Goal: Information Seeking & Learning: Find specific fact

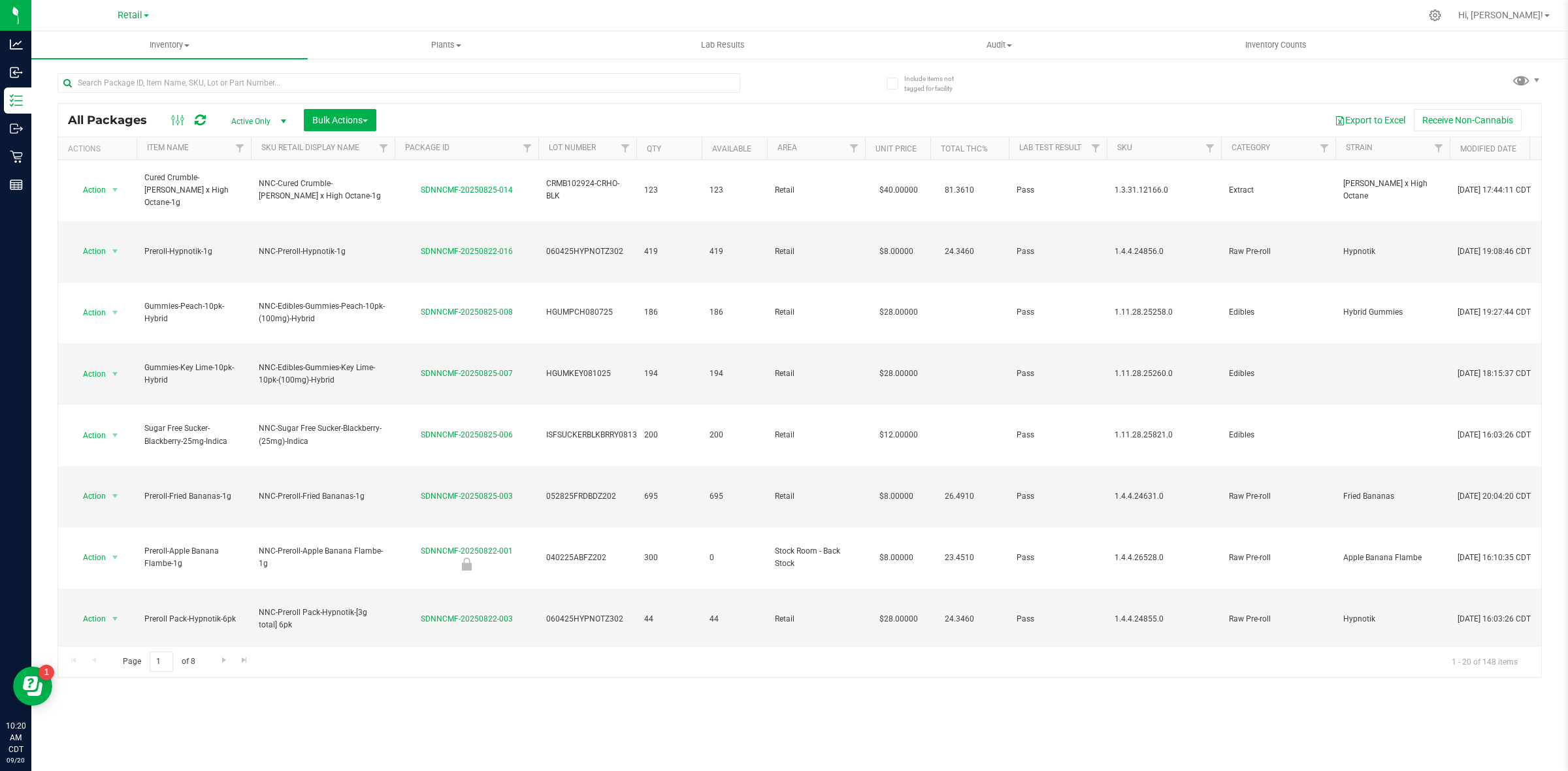
click at [144, 15] on span at bounding box center [147, 16] width 5 height 3
click at [115, 66] on link "Manufacturing" at bounding box center [133, 64] width 191 height 18
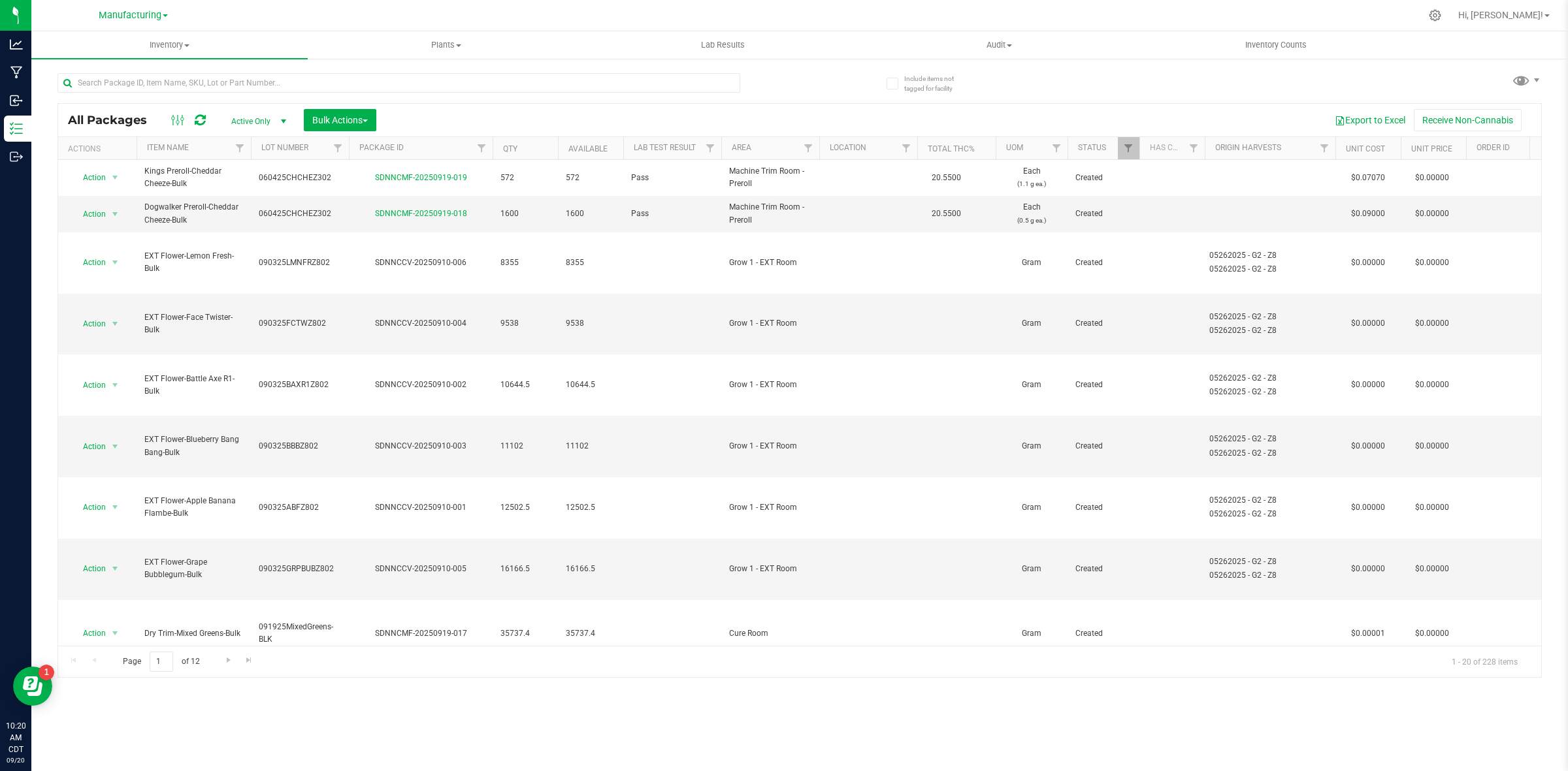
click at [262, 121] on span "Active Only" at bounding box center [256, 121] width 72 height 19
click at [236, 200] on li "All" at bounding box center [256, 202] width 70 height 20
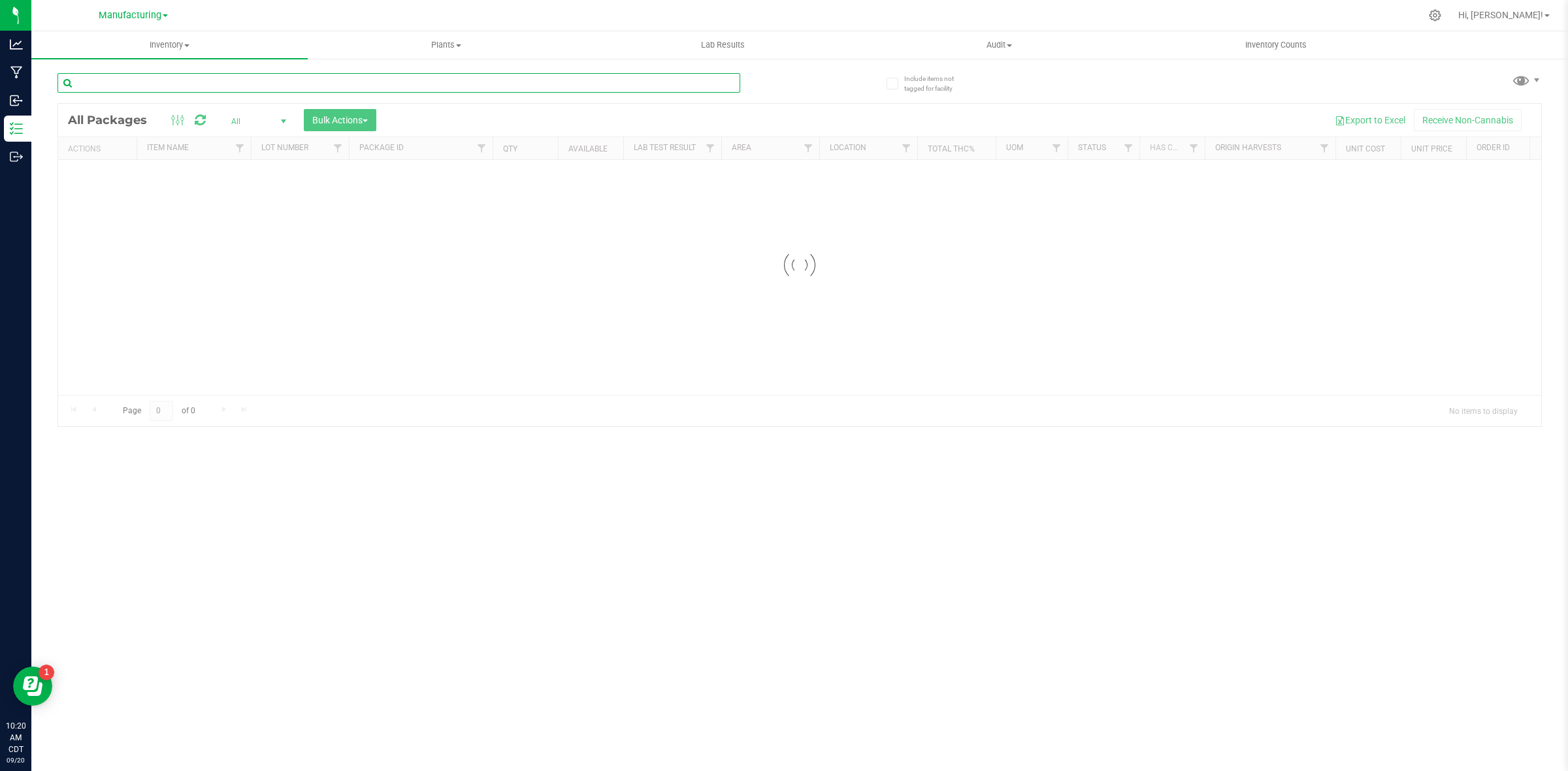
click at [275, 82] on input "text" at bounding box center [399, 83] width 683 height 20
paste input "SDNNCMF-20250828-010"
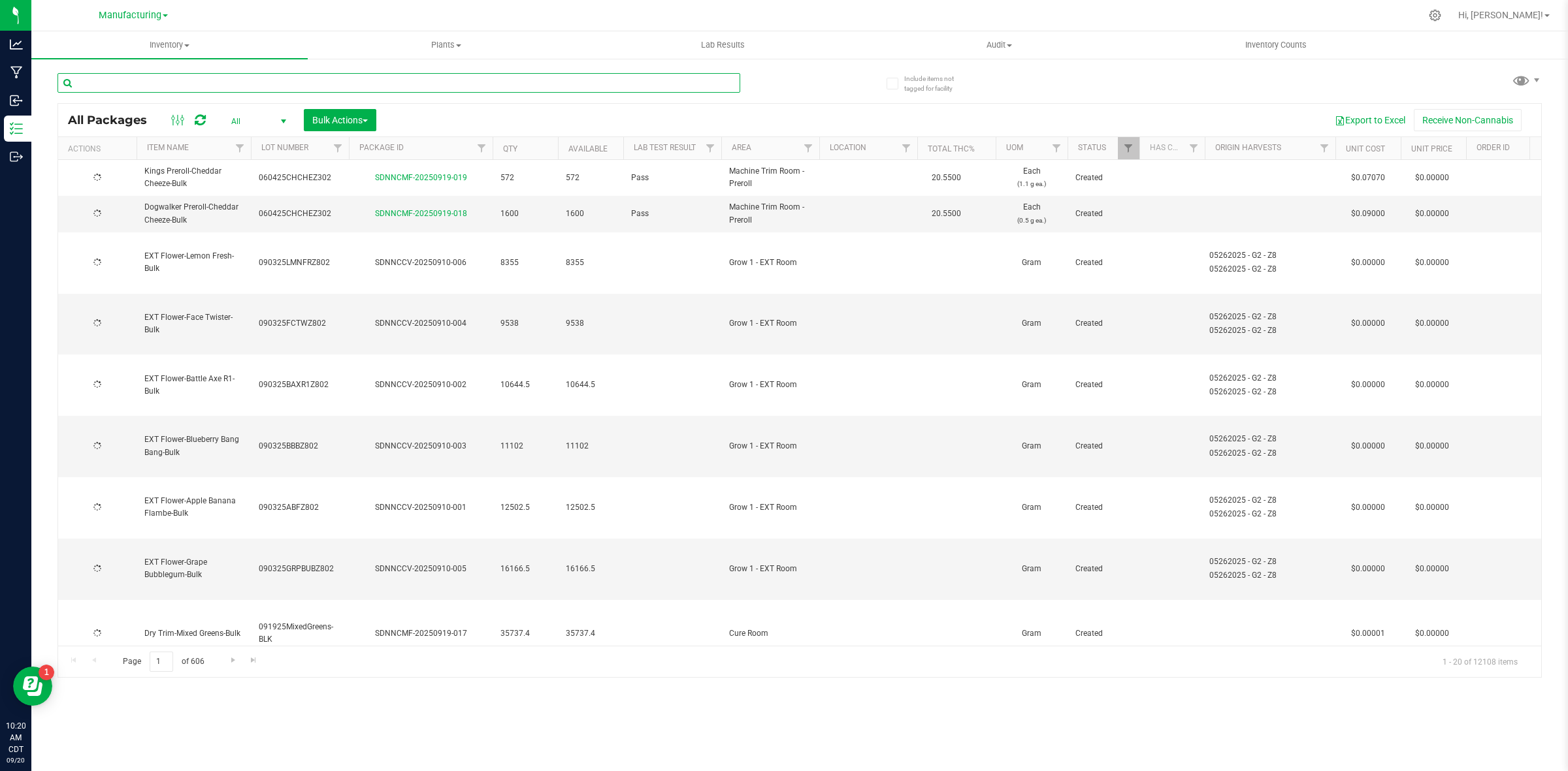
type input "SDNNCMF-20250828-010"
type input "[DATE]"
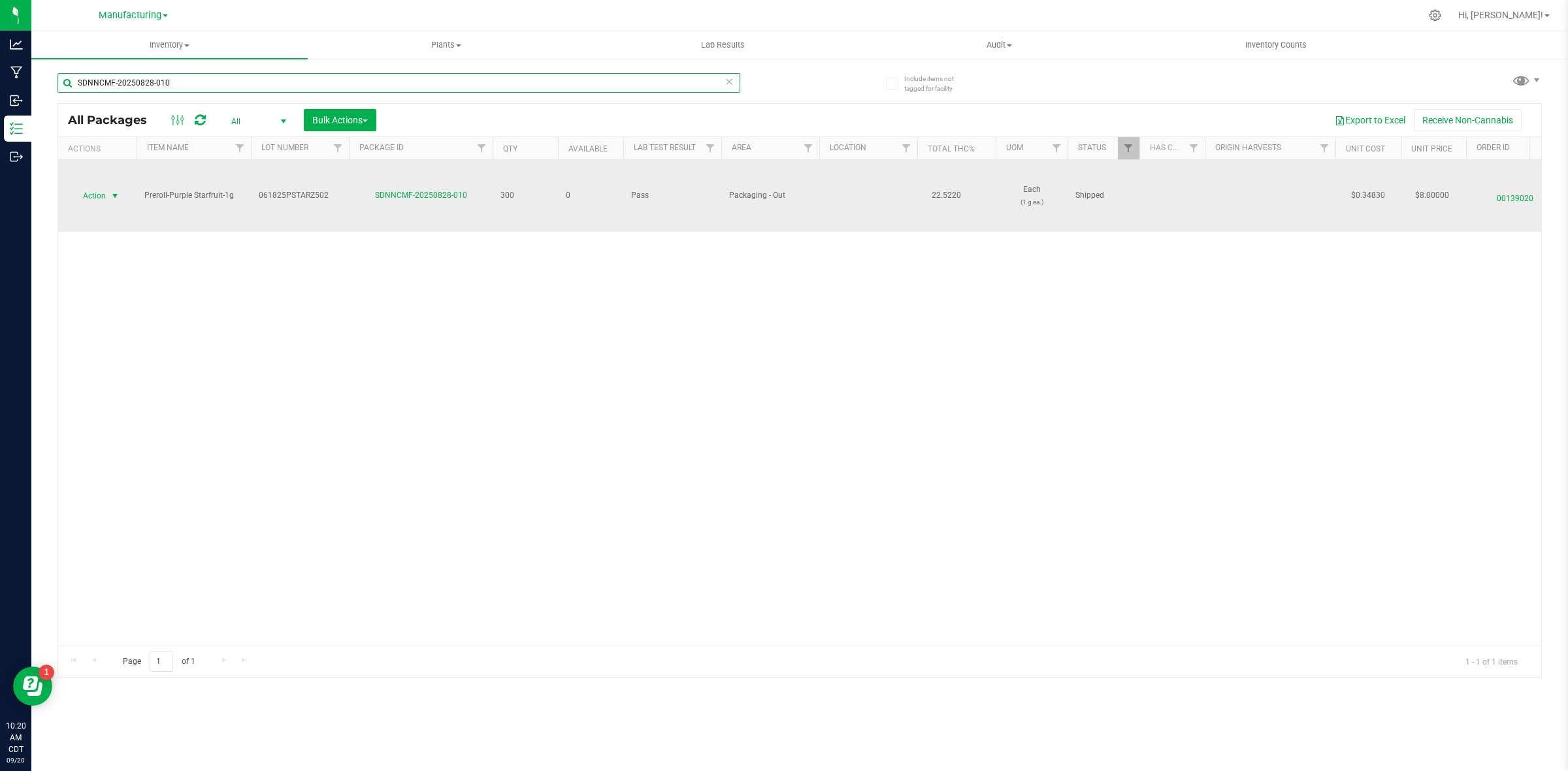
type input "SDNNCMF-20250828-010"
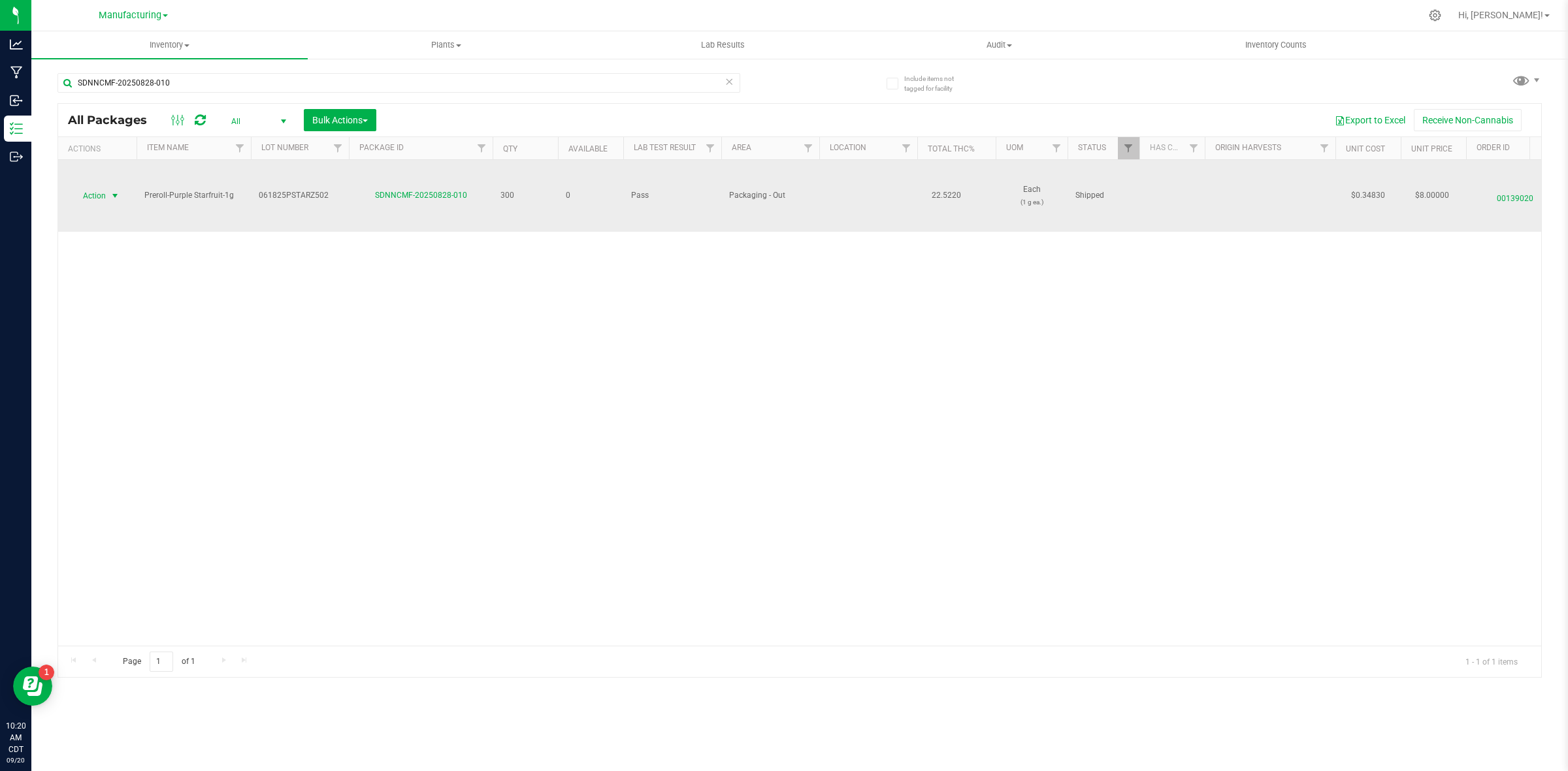
click at [107, 194] on span "select" at bounding box center [115, 196] width 17 height 19
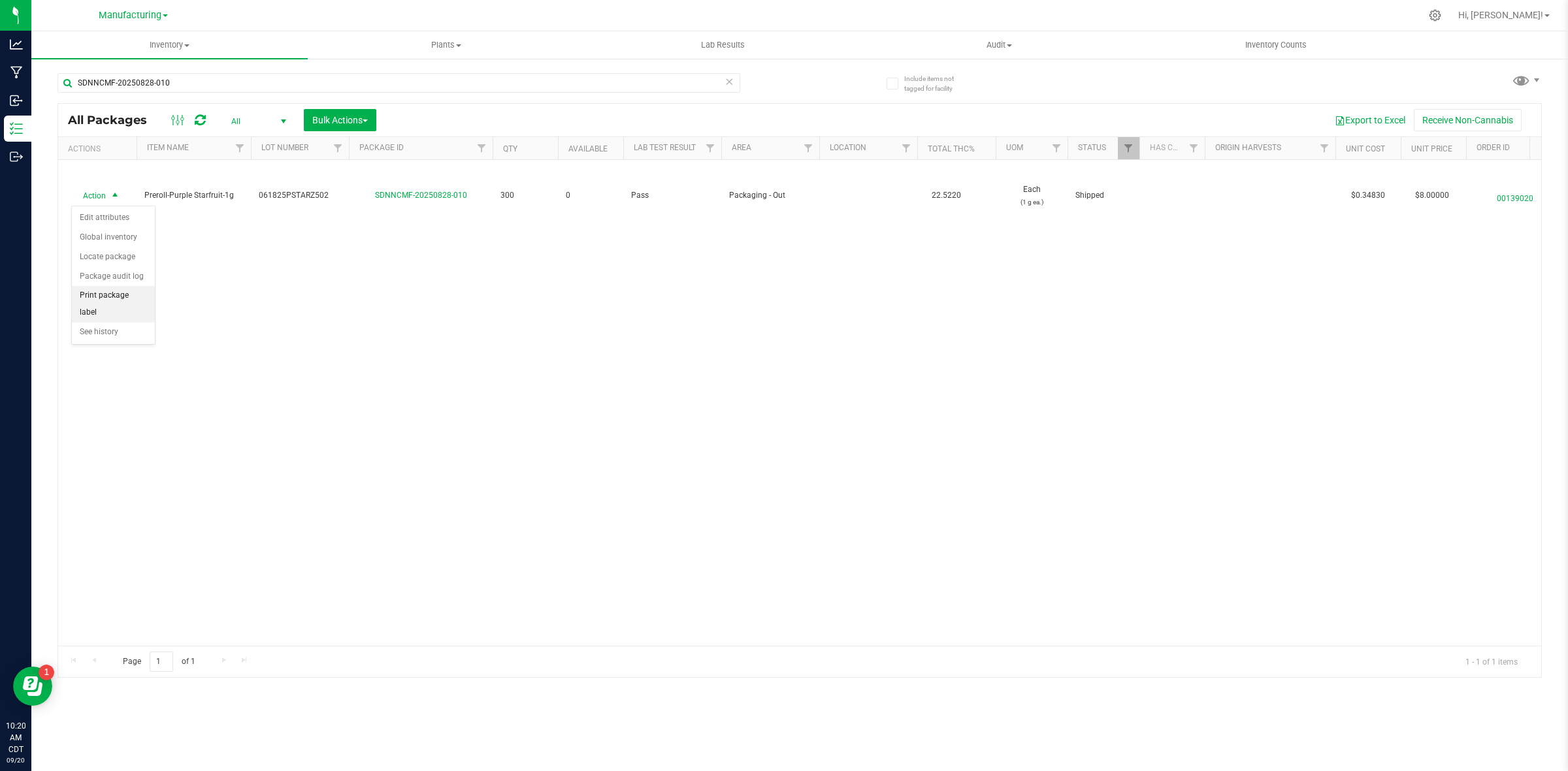
click at [131, 297] on li "Print package label" at bounding box center [113, 304] width 83 height 36
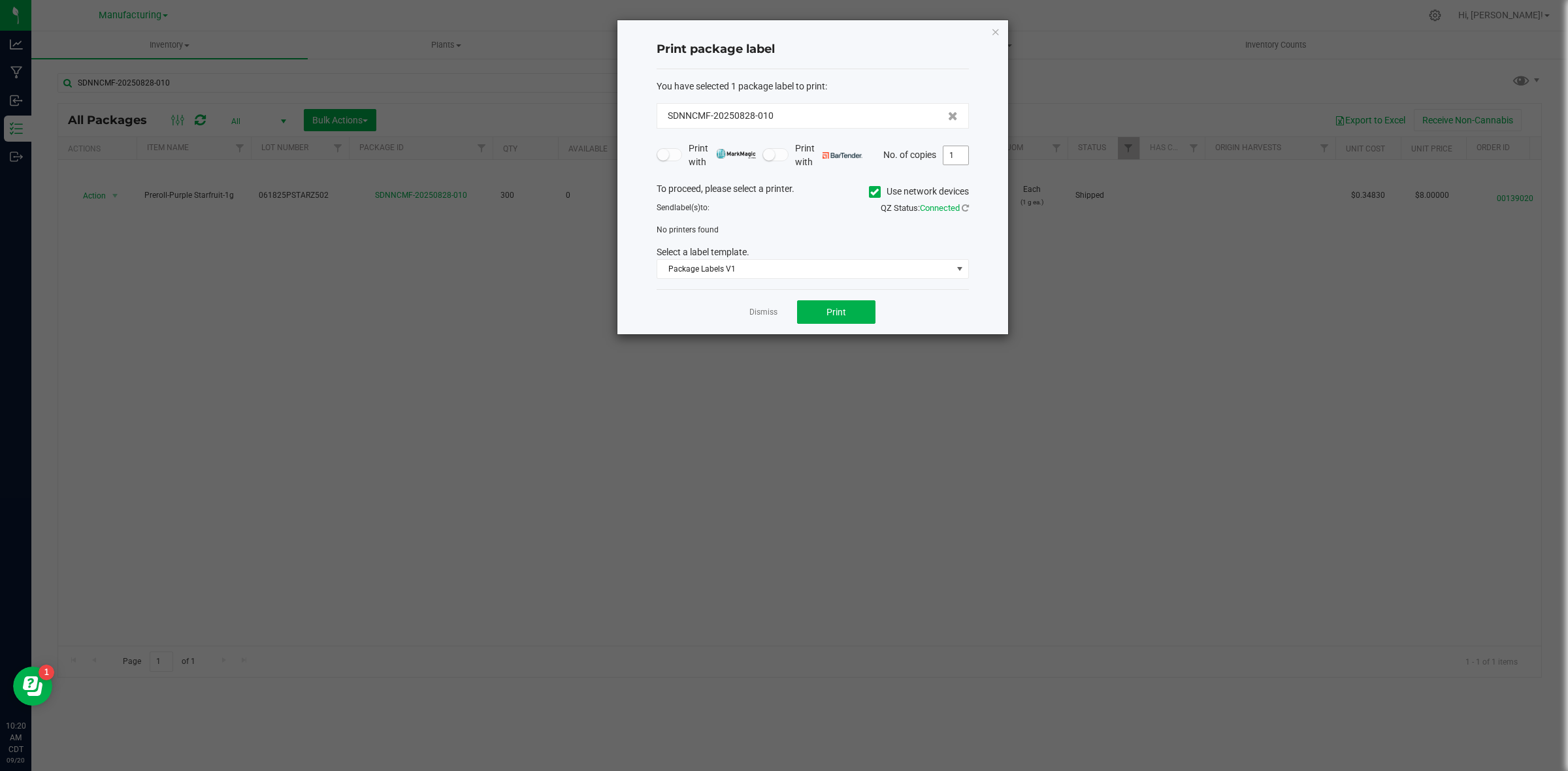
click at [956, 157] on input "1" at bounding box center [955, 155] width 25 height 19
type input "2"
click at [791, 263] on span "Package Labels V1" at bounding box center [805, 269] width 295 height 19
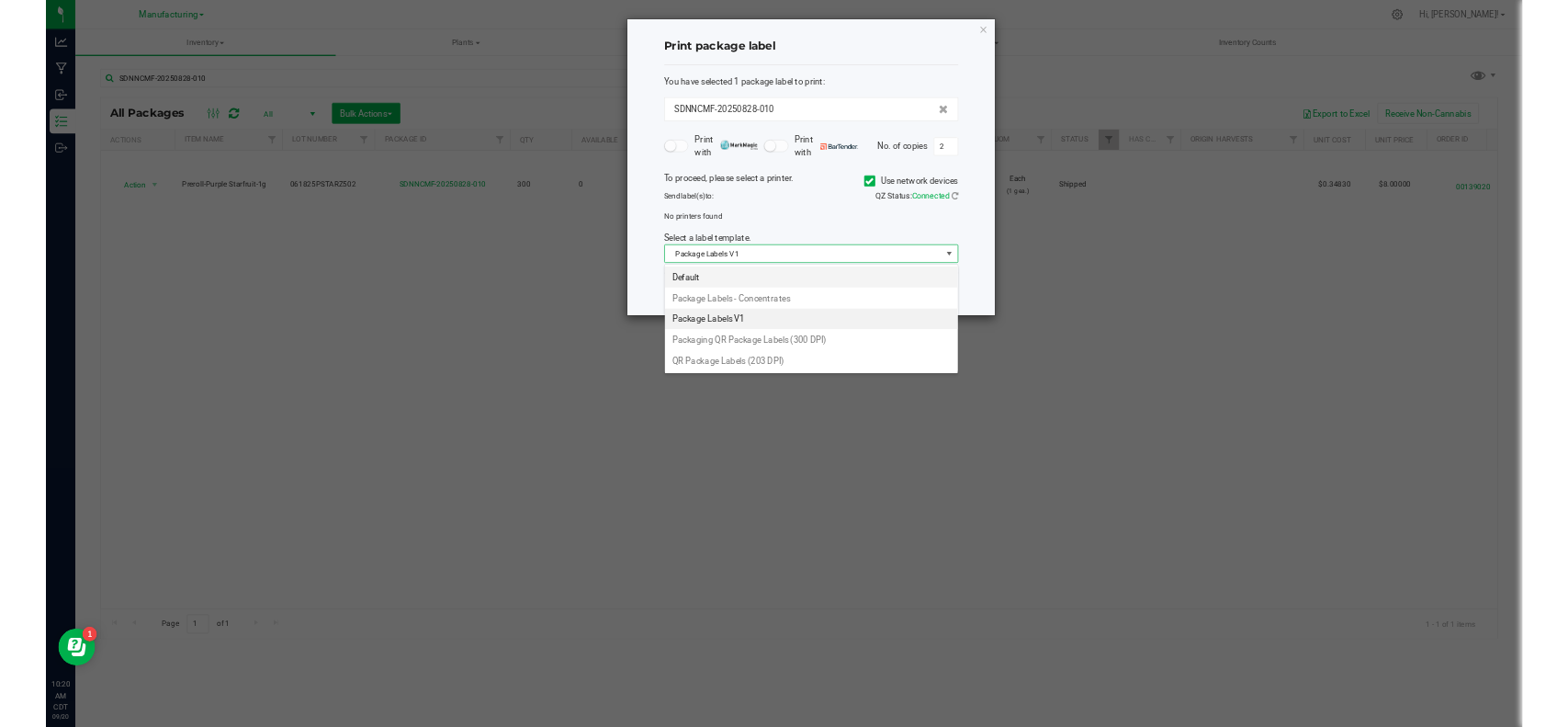
scroll to position [29, 438]
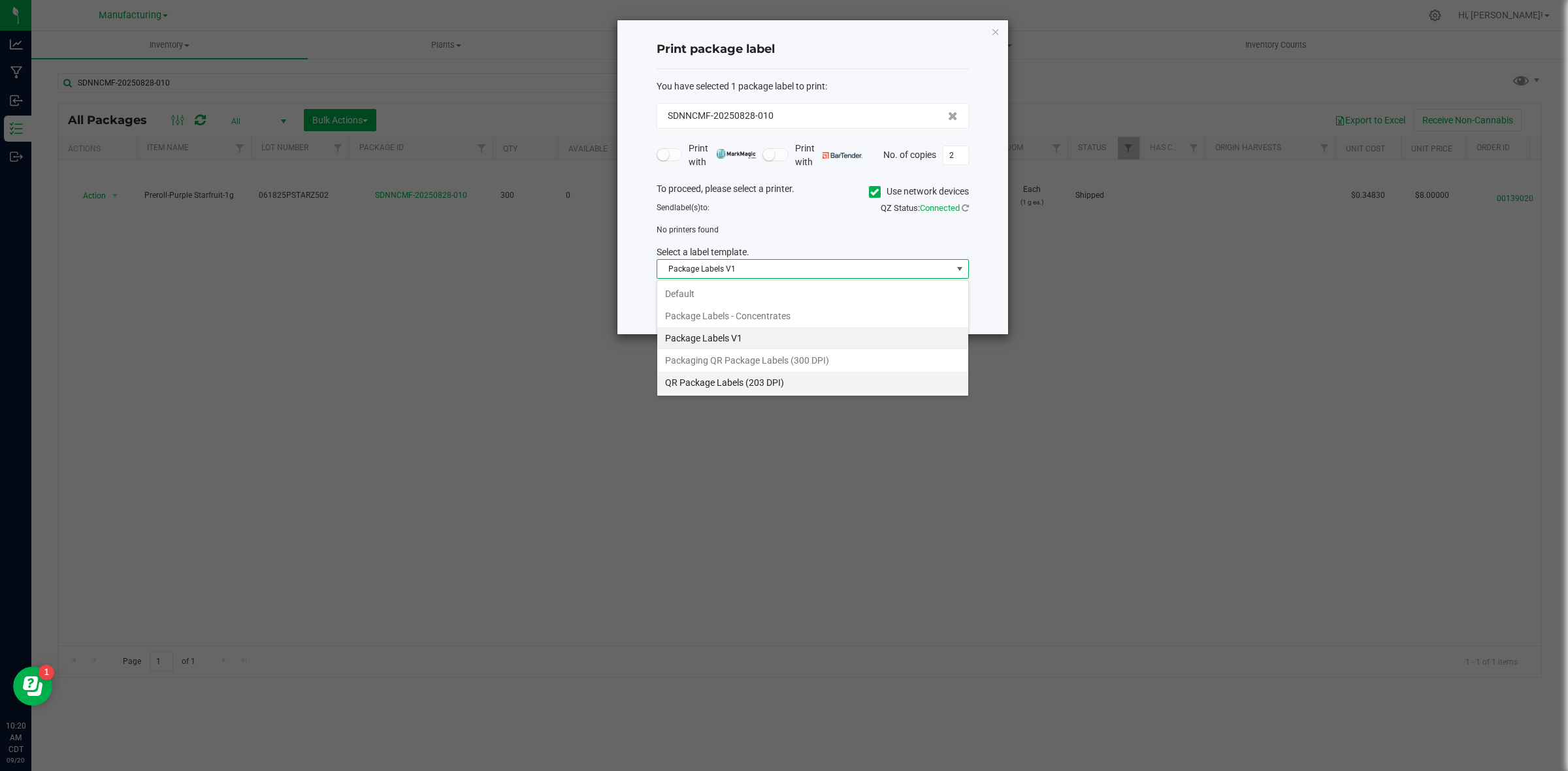
click at [746, 380] on li "QR Package Labels (203 DPI)" at bounding box center [813, 382] width 311 height 22
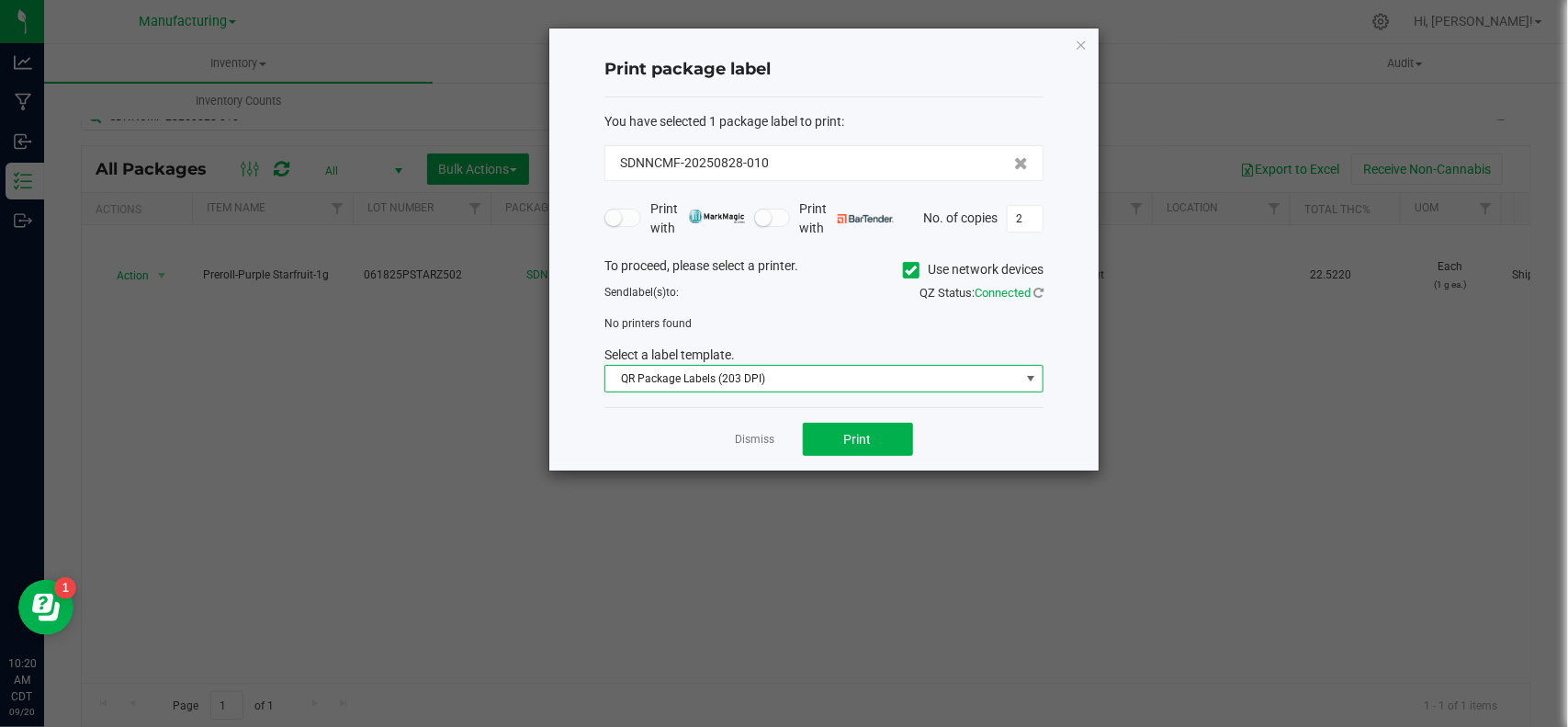
click at [910, 270] on icon at bounding box center [911, 270] width 12 height 0
click at [0, 0] on input "Use network devices" at bounding box center [0, 0] width 0 height 0
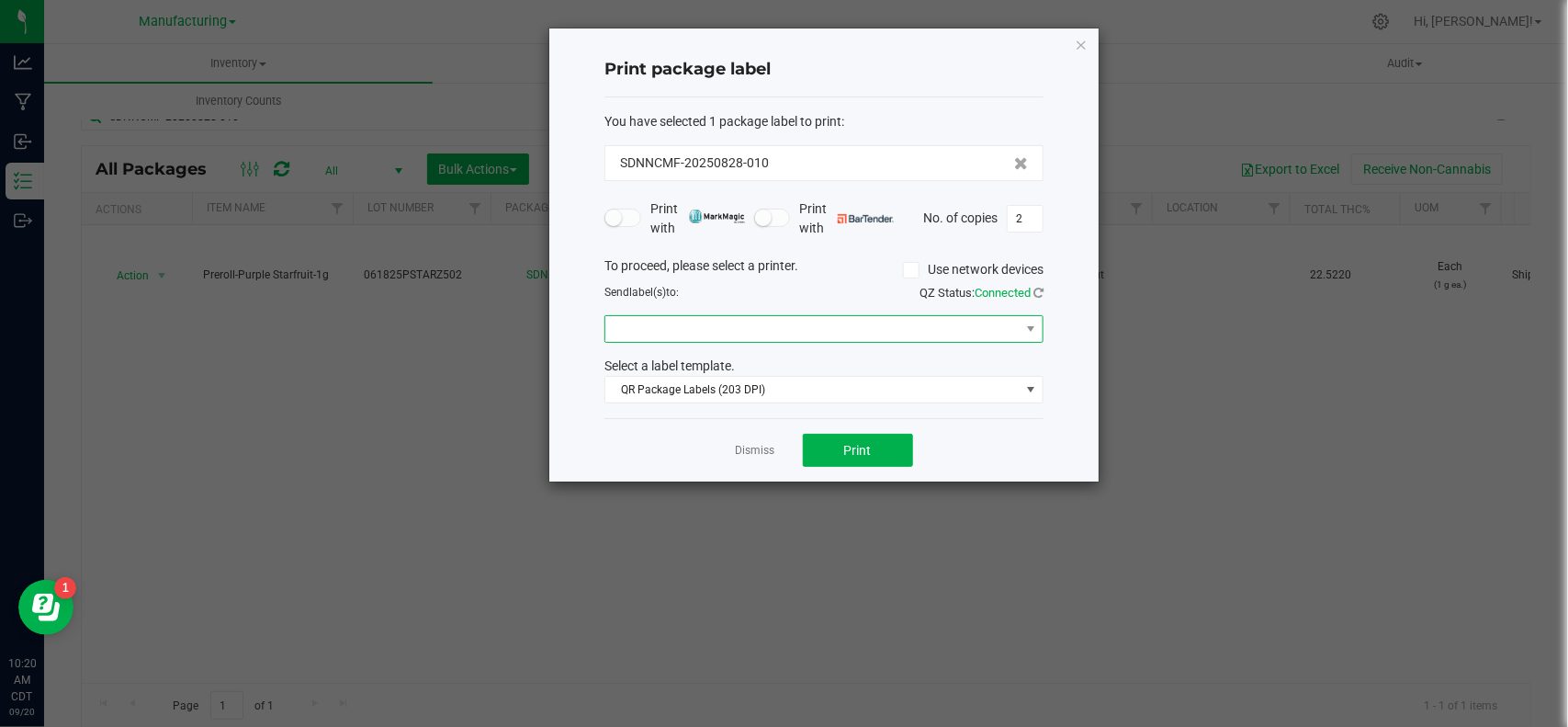
click at [893, 338] on span at bounding box center [813, 329] width 414 height 26
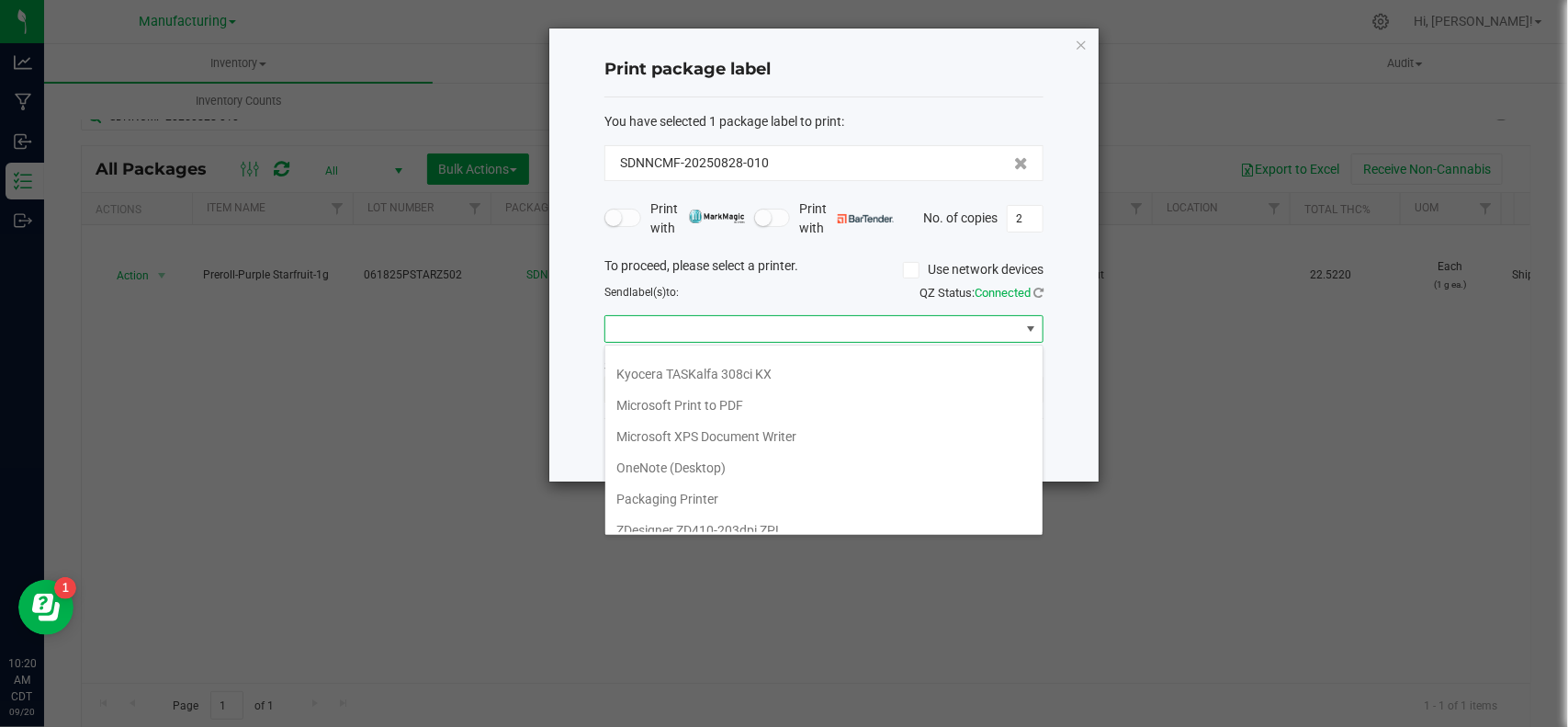
scroll to position [101, 0]
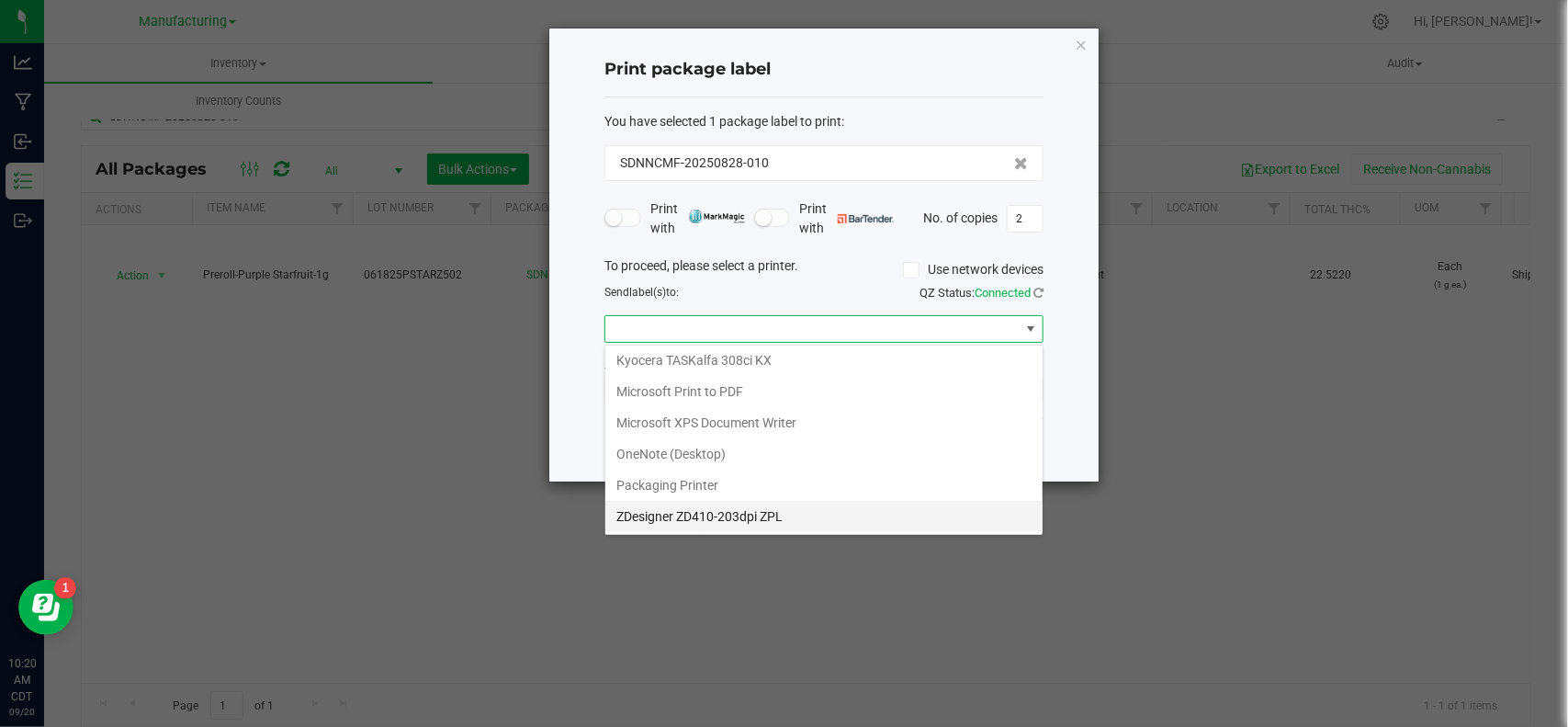
click at [822, 522] on ZPL "ZDesigner ZD410-203dpi ZPL" at bounding box center [824, 515] width 437 height 31
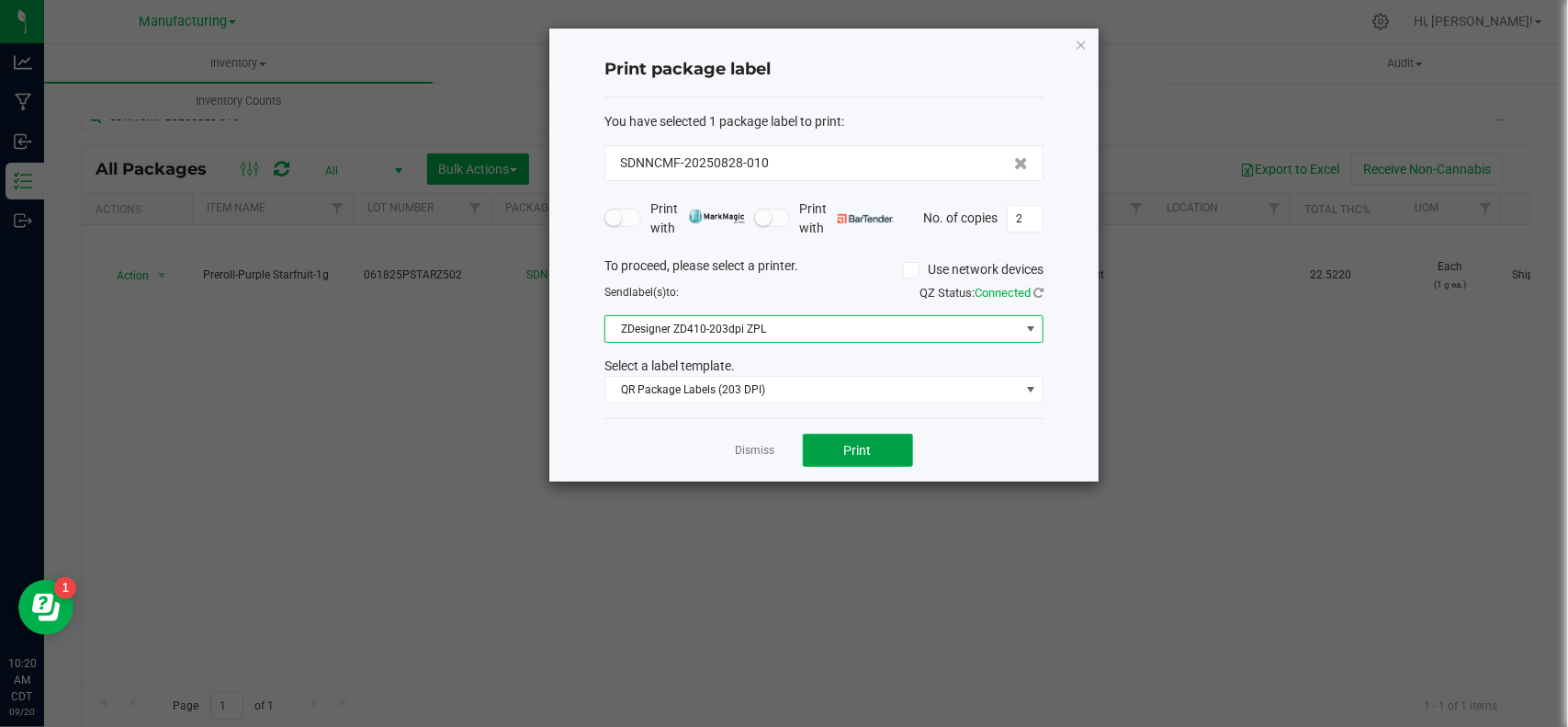
click at [828, 456] on button "Print" at bounding box center [858, 450] width 110 height 33
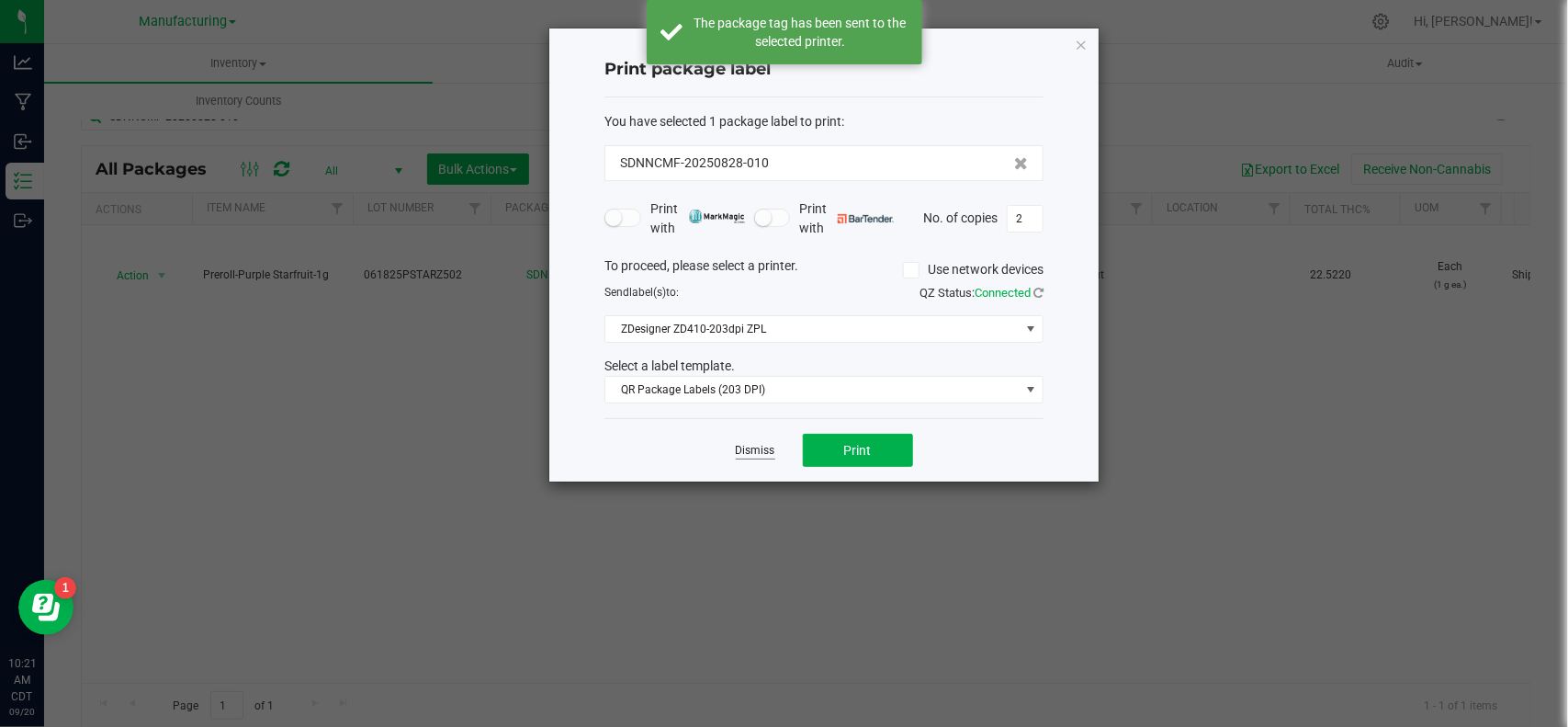
click at [759, 451] on link "Dismiss" at bounding box center [755, 450] width 39 height 16
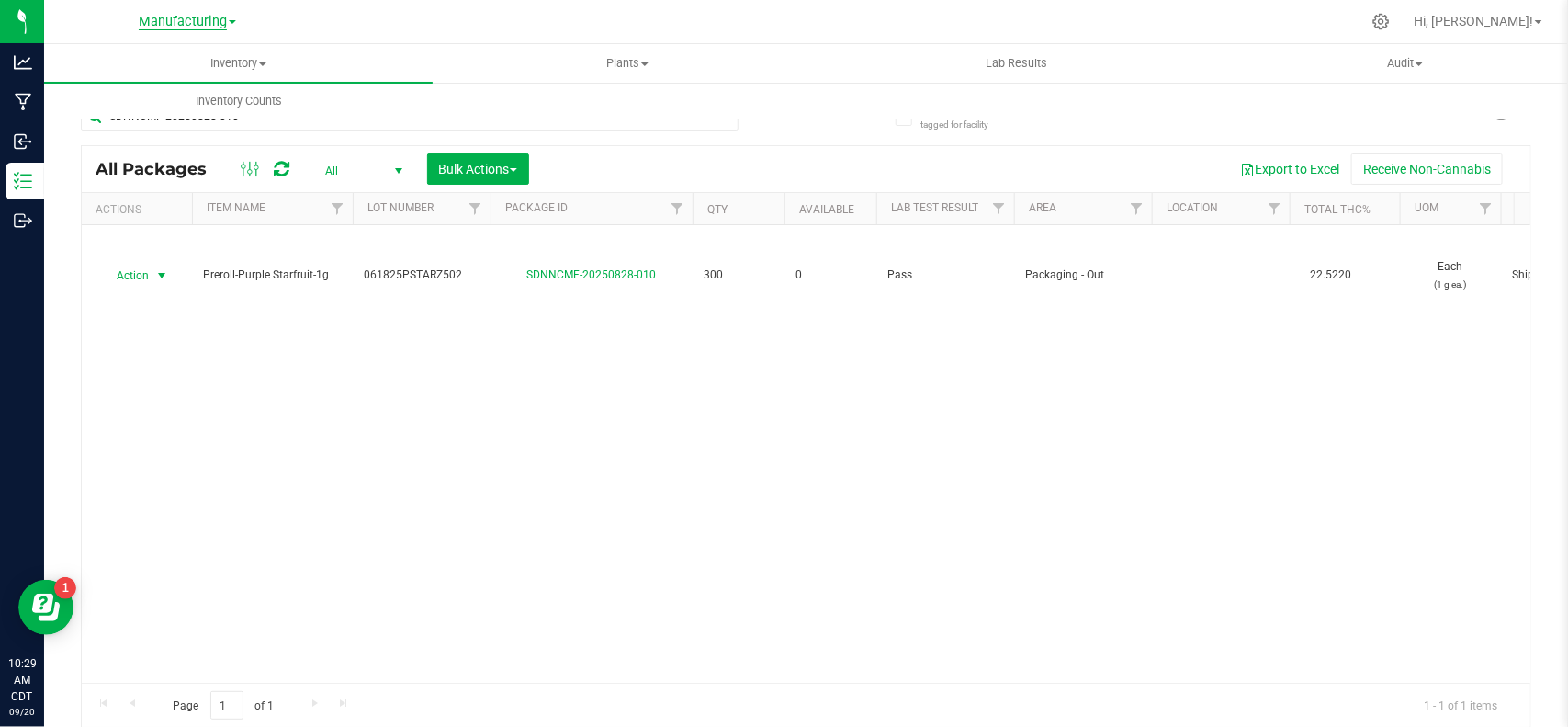
click at [216, 21] on span "Manufacturing" at bounding box center [183, 22] width 88 height 17
click at [147, 65] on link "Cultivation" at bounding box center [187, 64] width 268 height 25
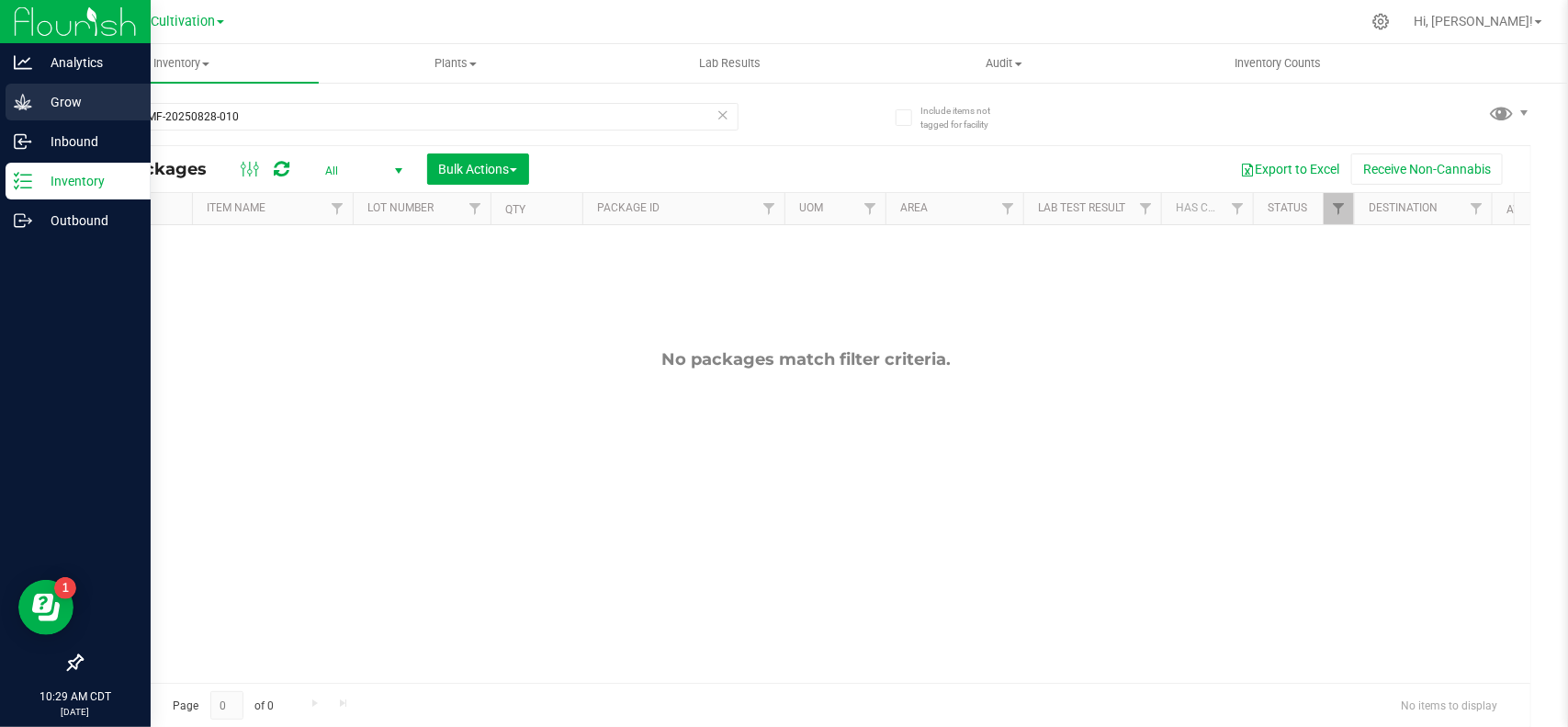
click at [47, 107] on p "Grow" at bounding box center [87, 102] width 110 height 22
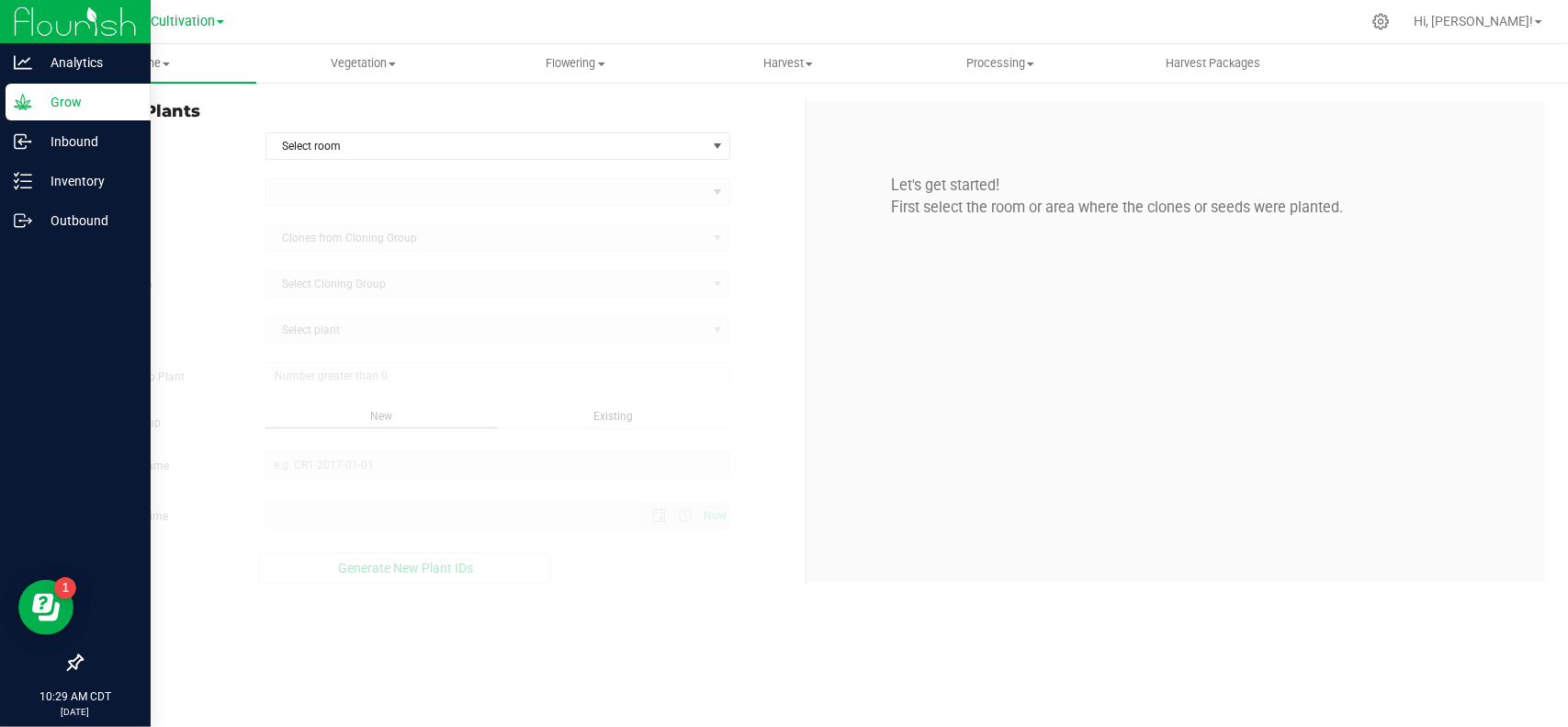
type input "[DATE] 10:29 AM"
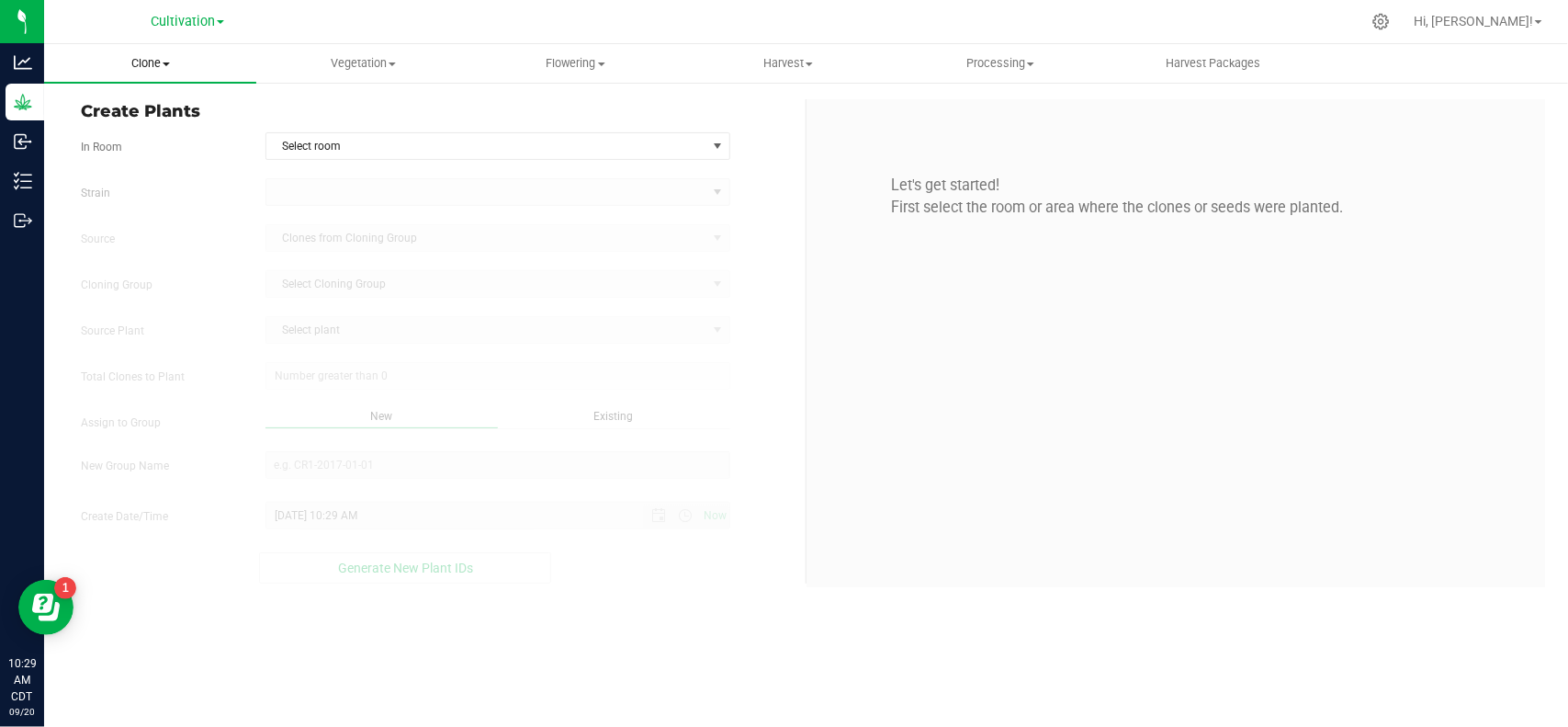
click at [151, 57] on span "Clone" at bounding box center [149, 63] width 212 height 17
click at [130, 138] on span "Cloning groups" at bounding box center [113, 133] width 139 height 16
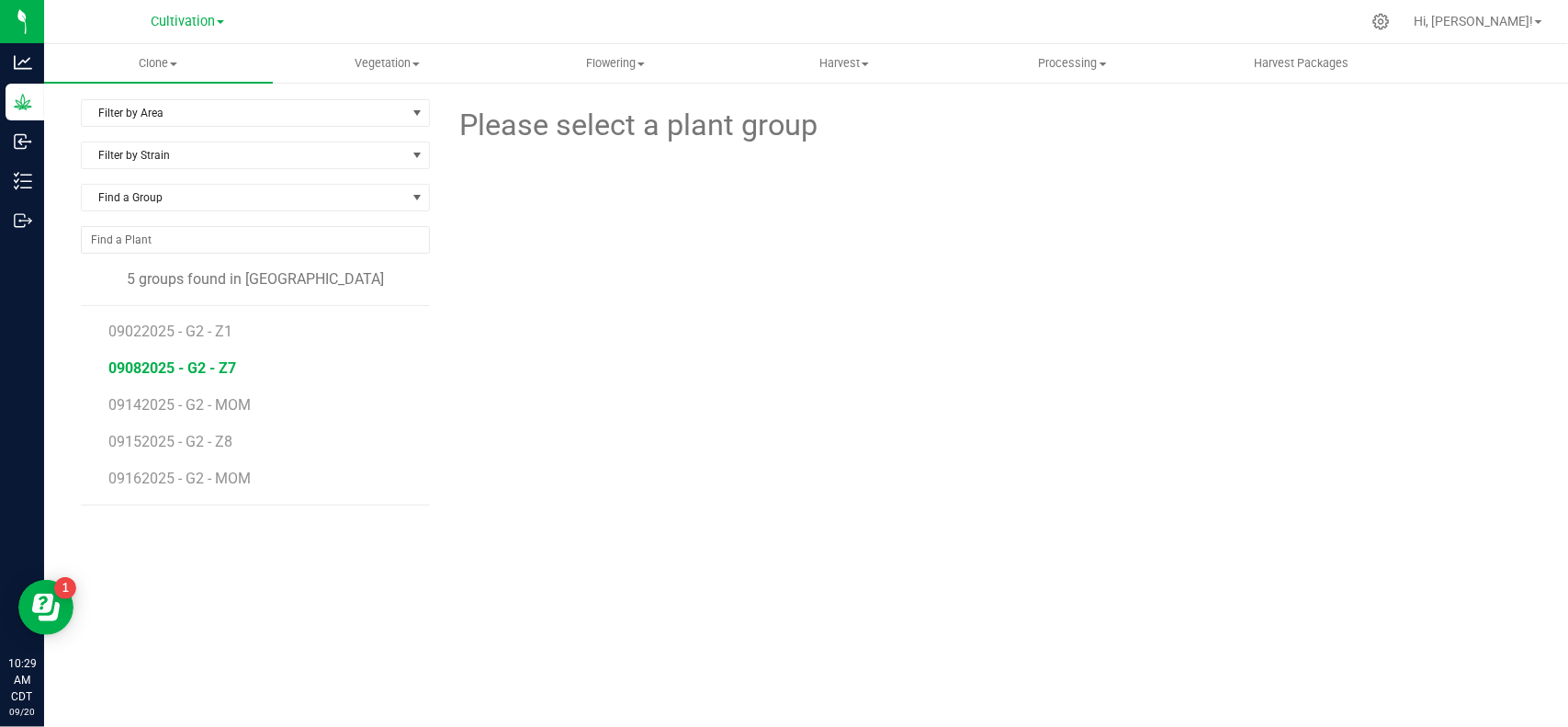
click at [162, 370] on span "09082025 - G2 - Z7" at bounding box center [172, 368] width 128 height 18
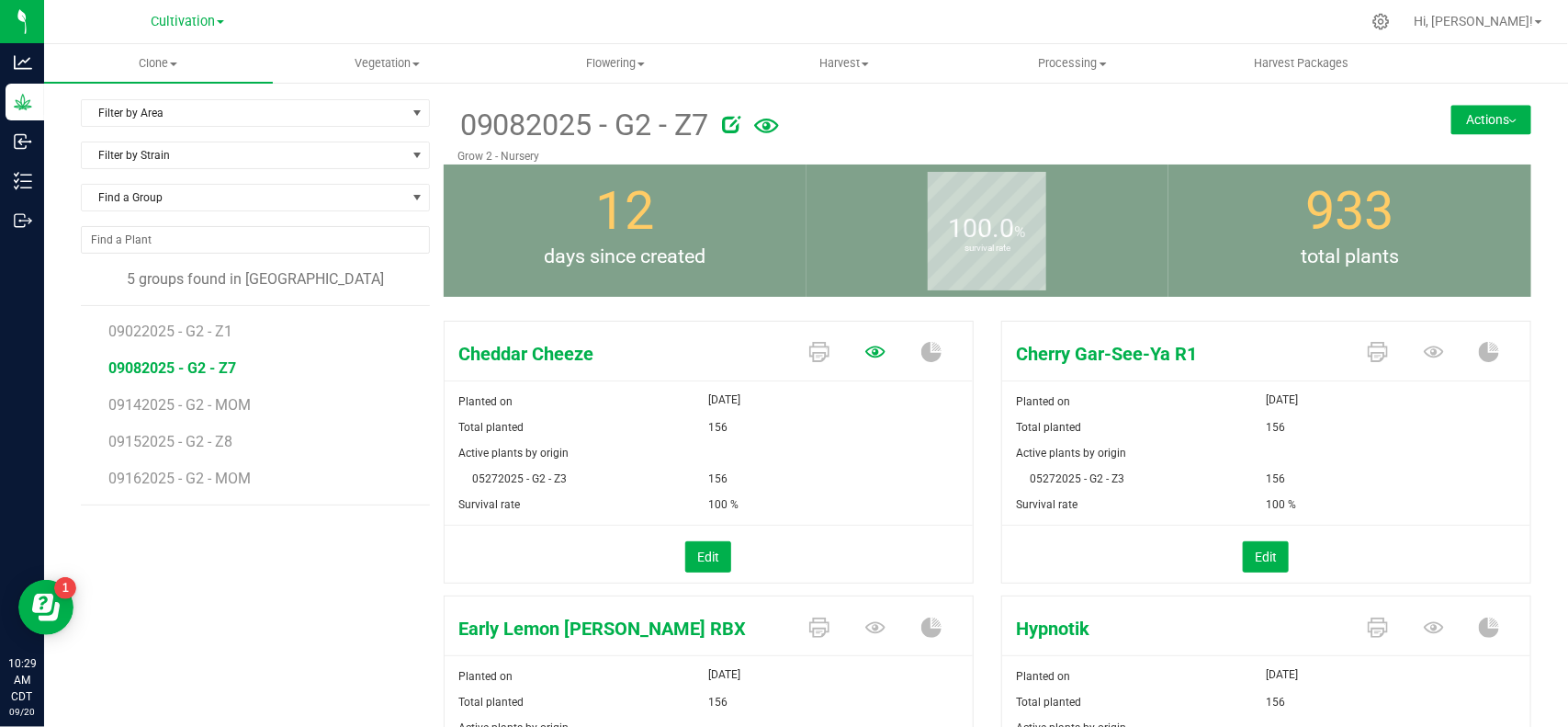
click at [869, 350] on icon at bounding box center [875, 352] width 21 height 21
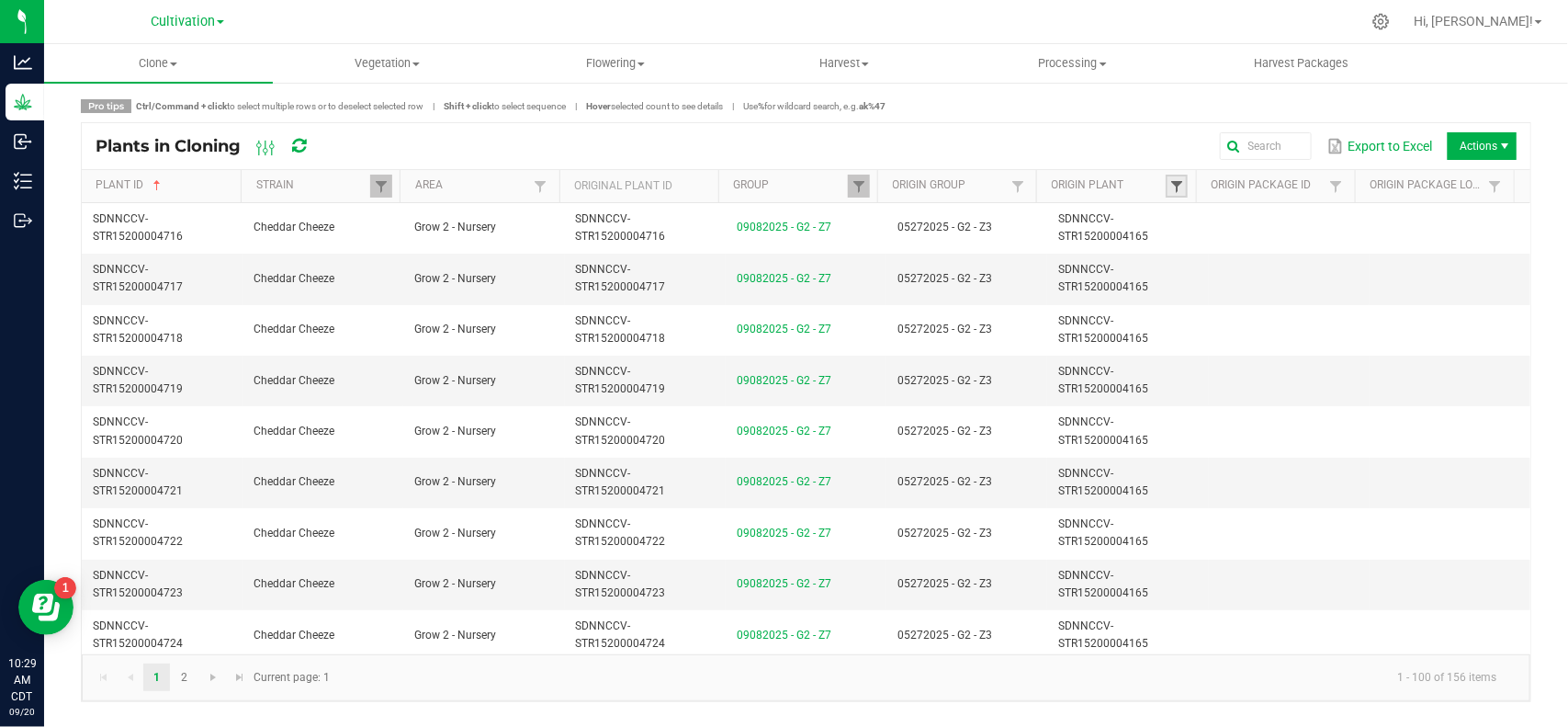
click at [1176, 186] on span at bounding box center [1177, 187] width 15 height 15
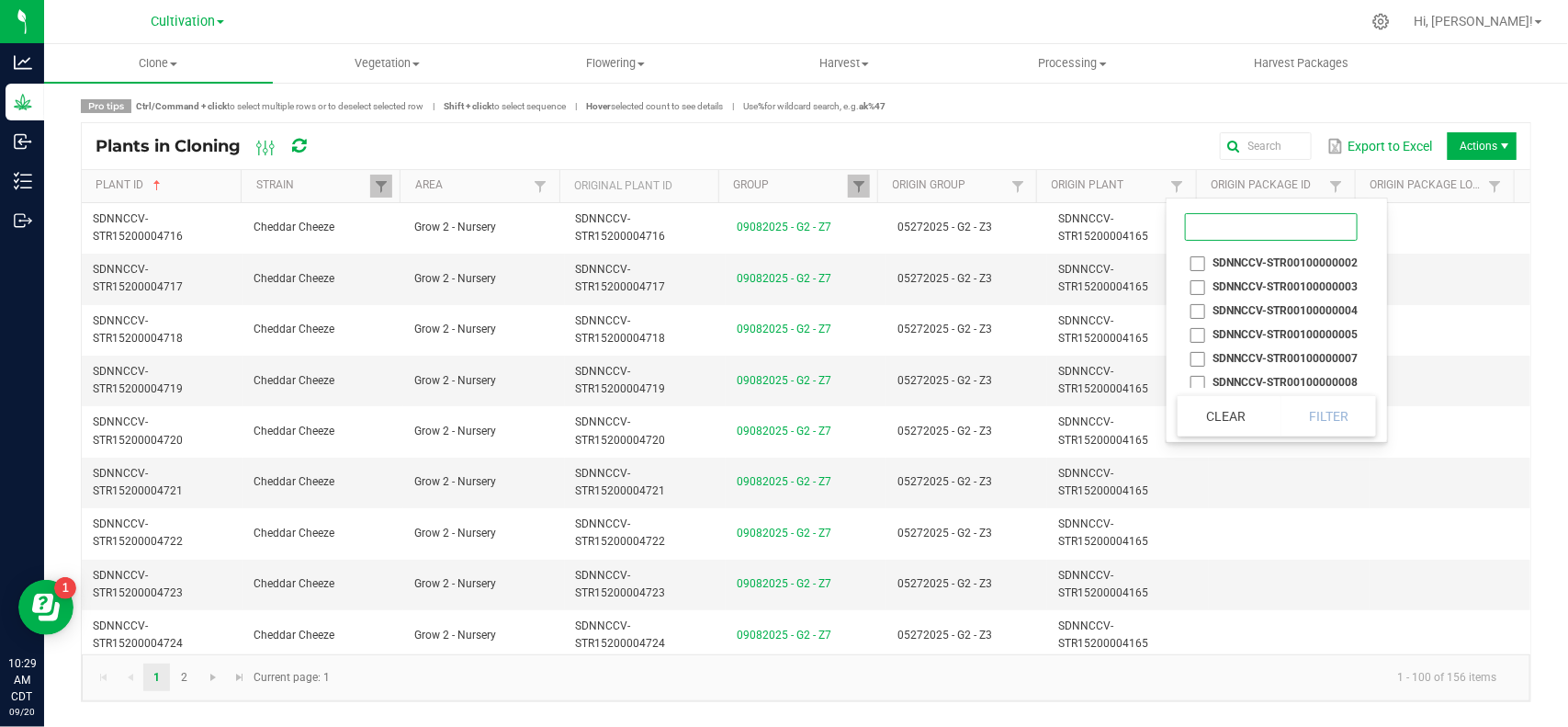
click at [1253, 214] on input at bounding box center [1271, 227] width 173 height 28
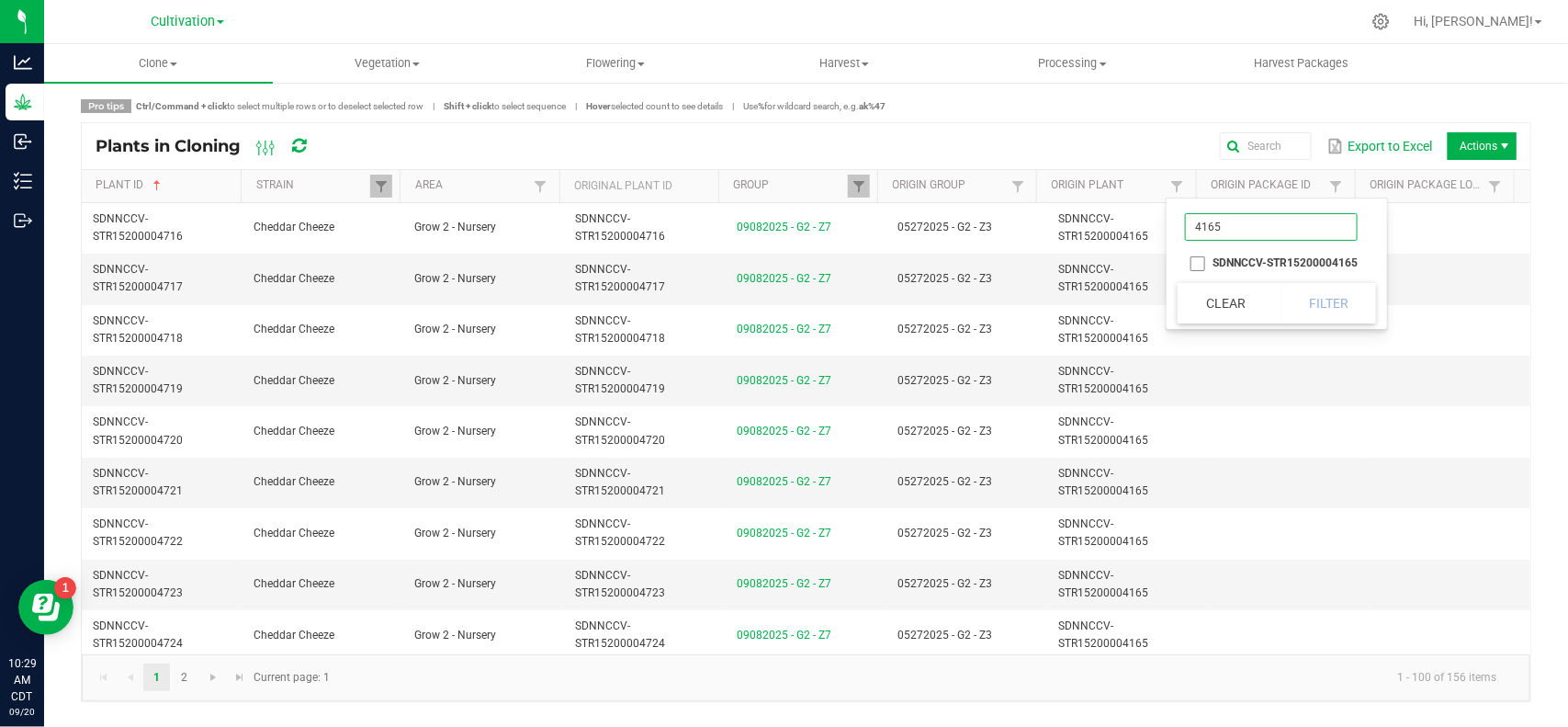
type input "4165"
click at [1195, 260] on li "SDNNCCV-STR15200004165" at bounding box center [1271, 263] width 188 height 24
checkbox input "true"
click at [1368, 301] on button "Filter" at bounding box center [1328, 302] width 96 height 40
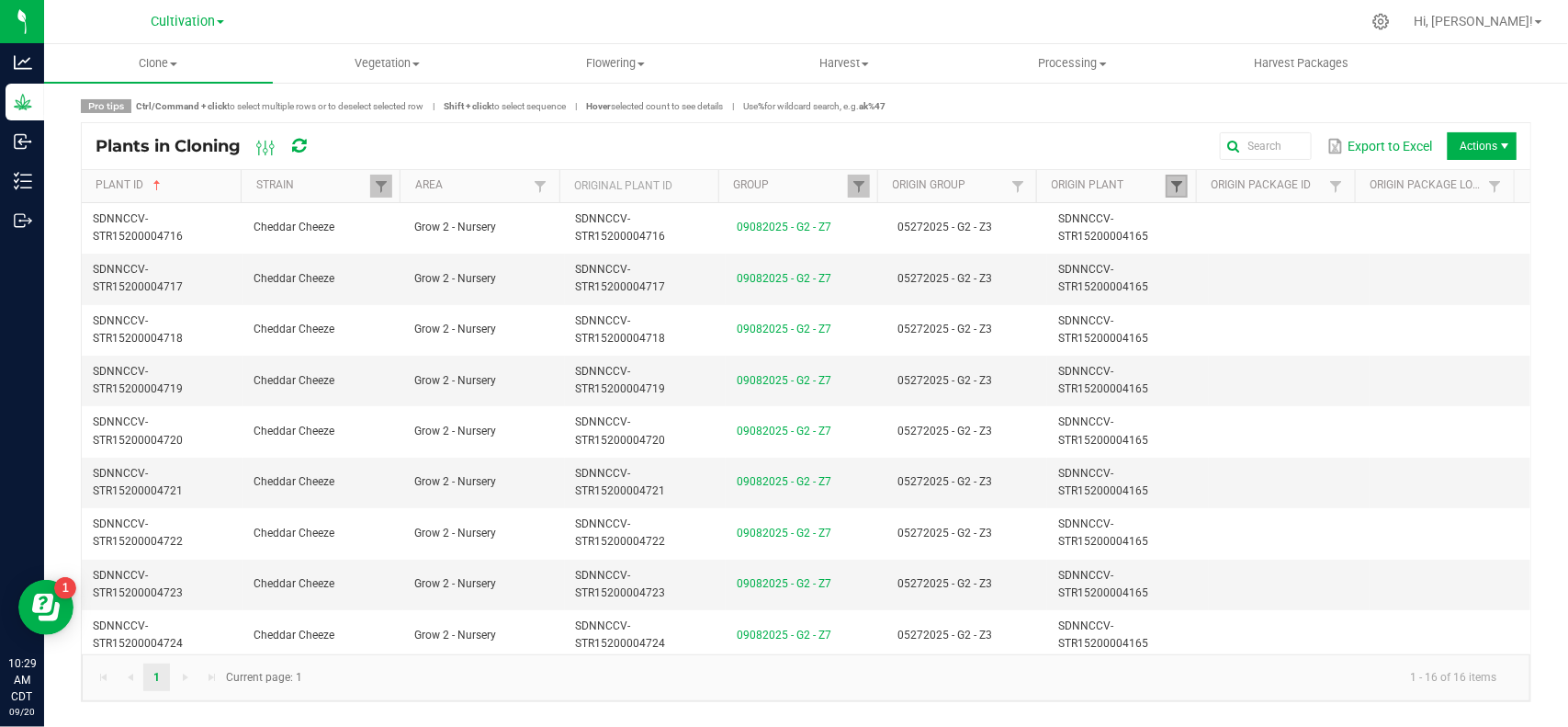
click at [1177, 180] on span at bounding box center [1177, 187] width 15 height 15
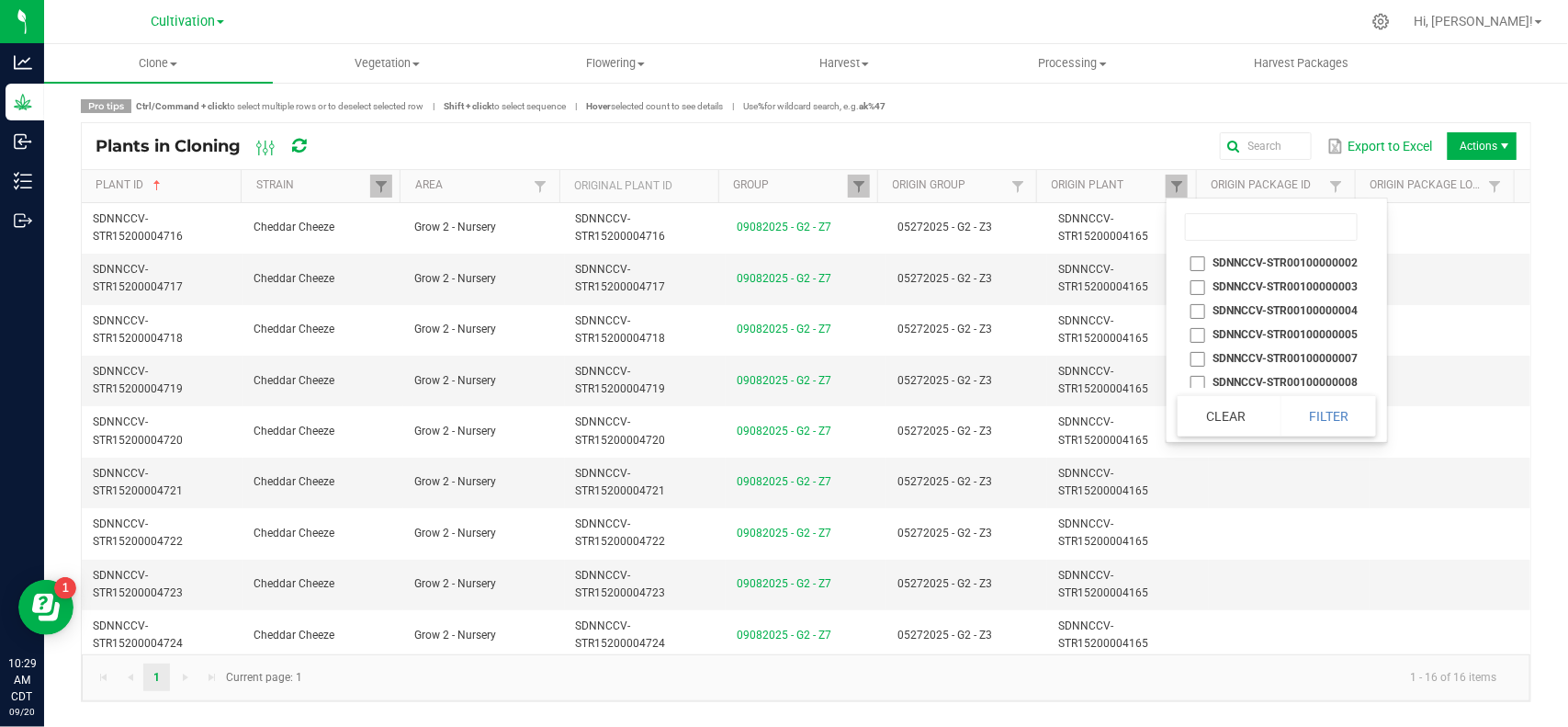
click at [1225, 208] on li at bounding box center [1271, 227] width 188 height 47
click at [1237, 227] on input at bounding box center [1271, 227] width 173 height 28
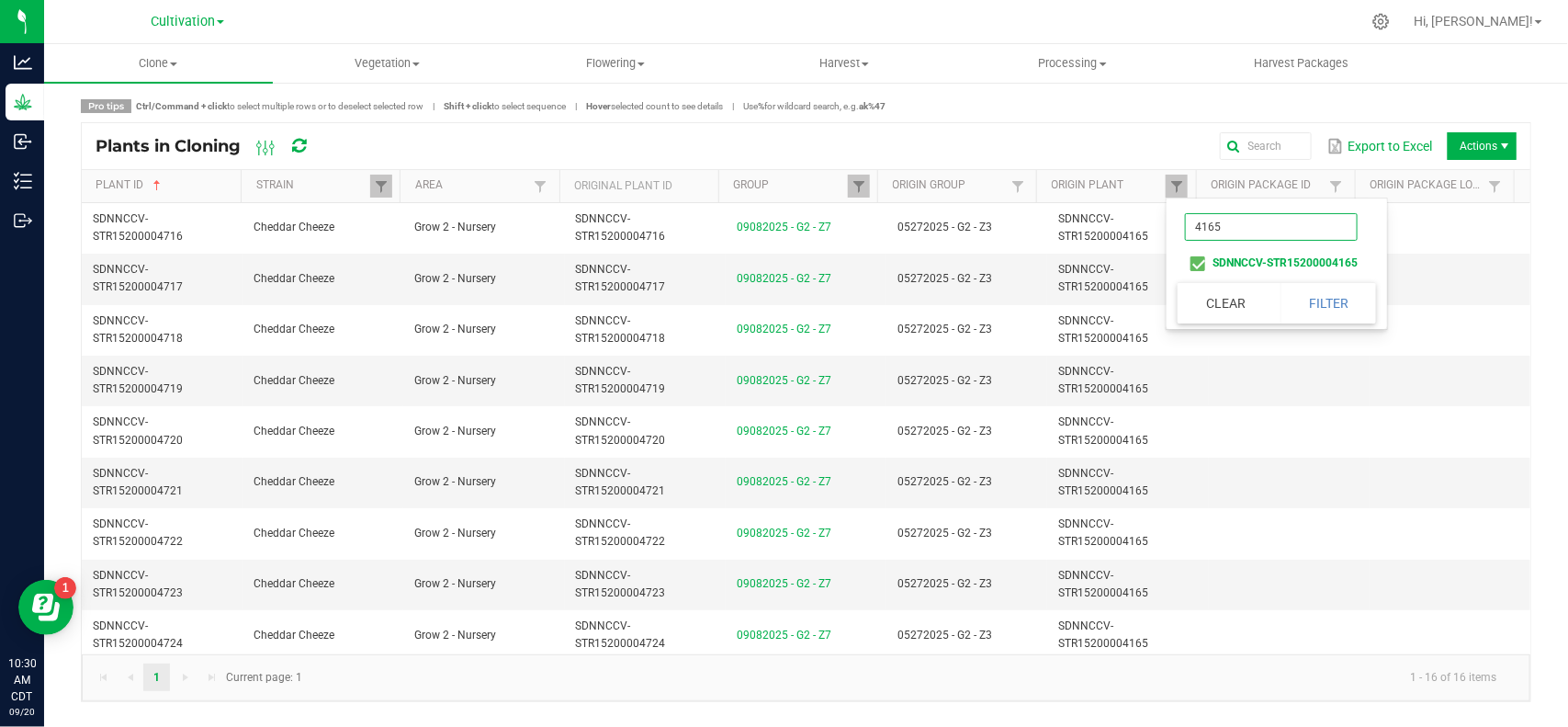
type input "4165"
click at [1196, 255] on li "SDNNCCV-STR15200004165" at bounding box center [1271, 263] width 188 height 24
checkbox input "false"
click at [1246, 231] on input "4165" at bounding box center [1271, 227] width 173 height 28
type input "4171"
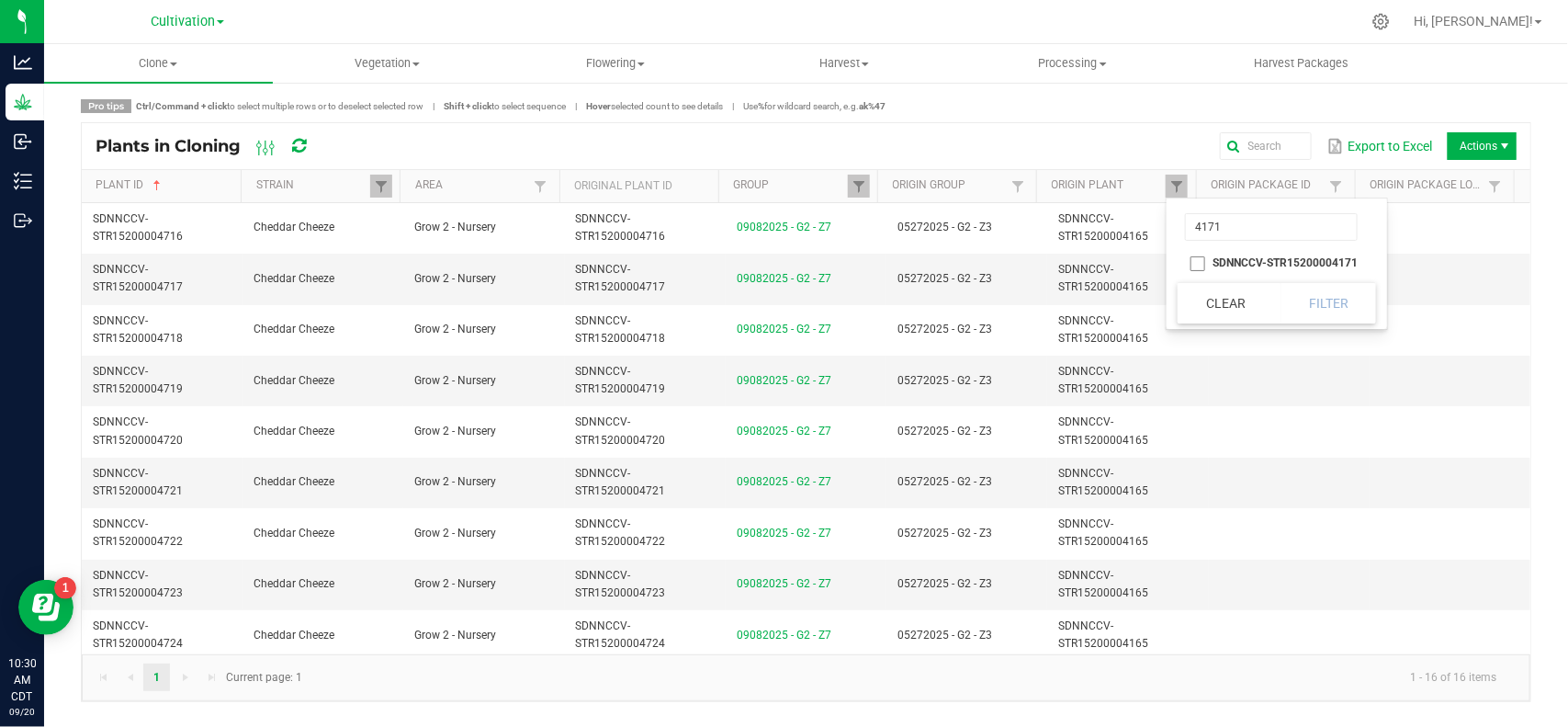
click at [1198, 259] on li "SDNNCCV-STR15200004171" at bounding box center [1271, 263] width 188 height 24
checkbox input "true"
click at [1319, 295] on button "Filter" at bounding box center [1328, 302] width 96 height 40
click at [1183, 189] on span at bounding box center [1177, 187] width 15 height 15
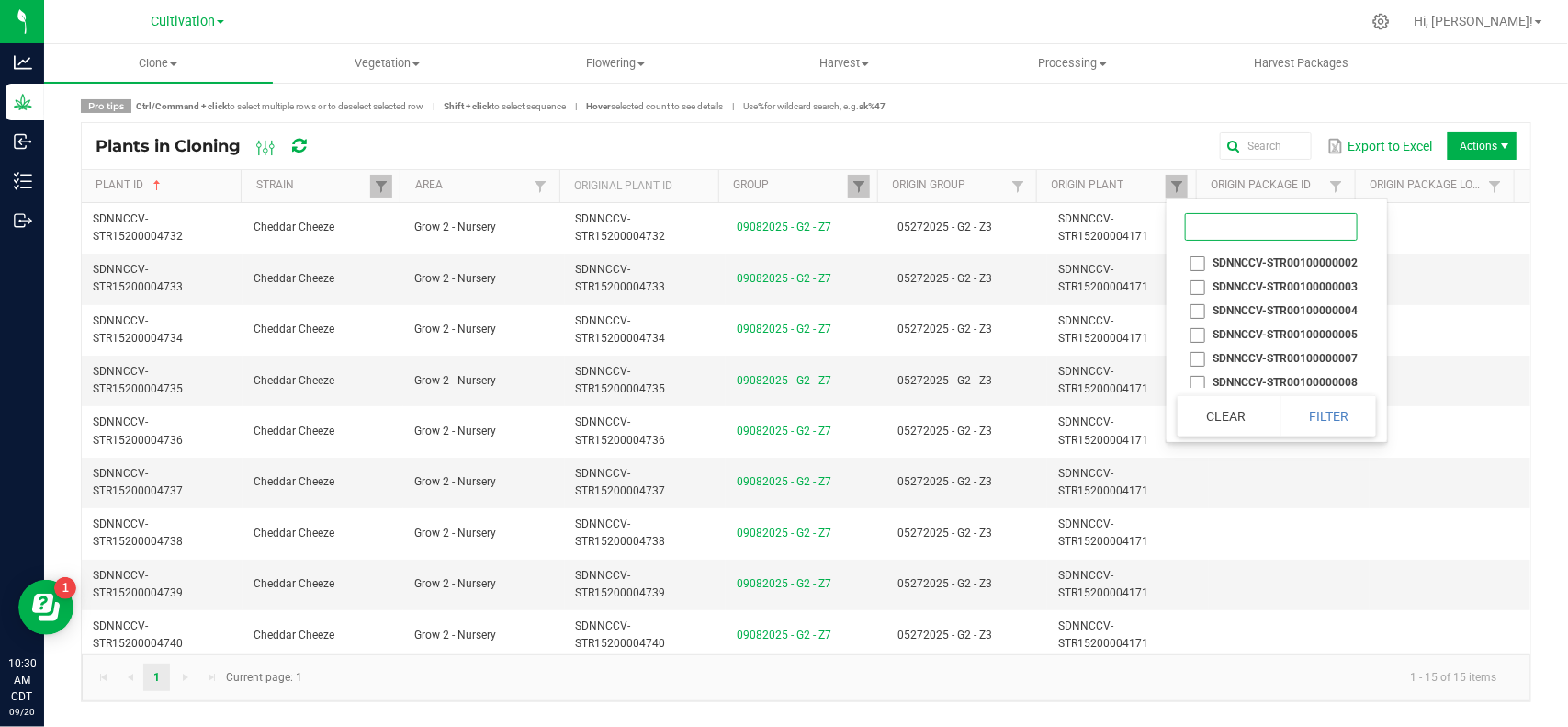
click at [1213, 226] on input at bounding box center [1271, 227] width 173 height 28
type input "417"
drag, startPoint x: 1200, startPoint y: 283, endPoint x: 1228, endPoint y: 248, distance: 44.8
click at [1199, 283] on li "SDNNCCV-STR15200004171" at bounding box center [1271, 287] width 188 height 24
checkbox input "false"
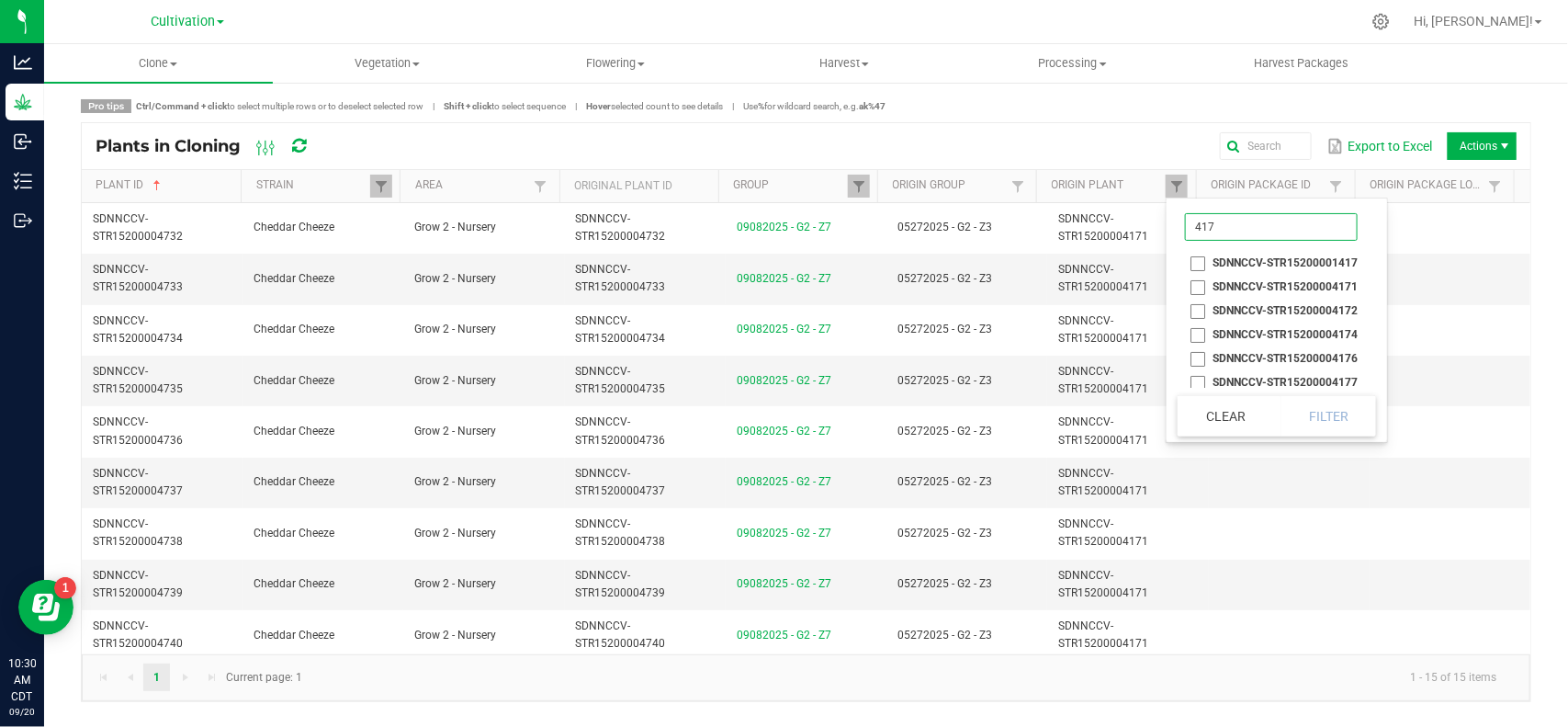
click at [1246, 227] on input "417" at bounding box center [1271, 227] width 173 height 28
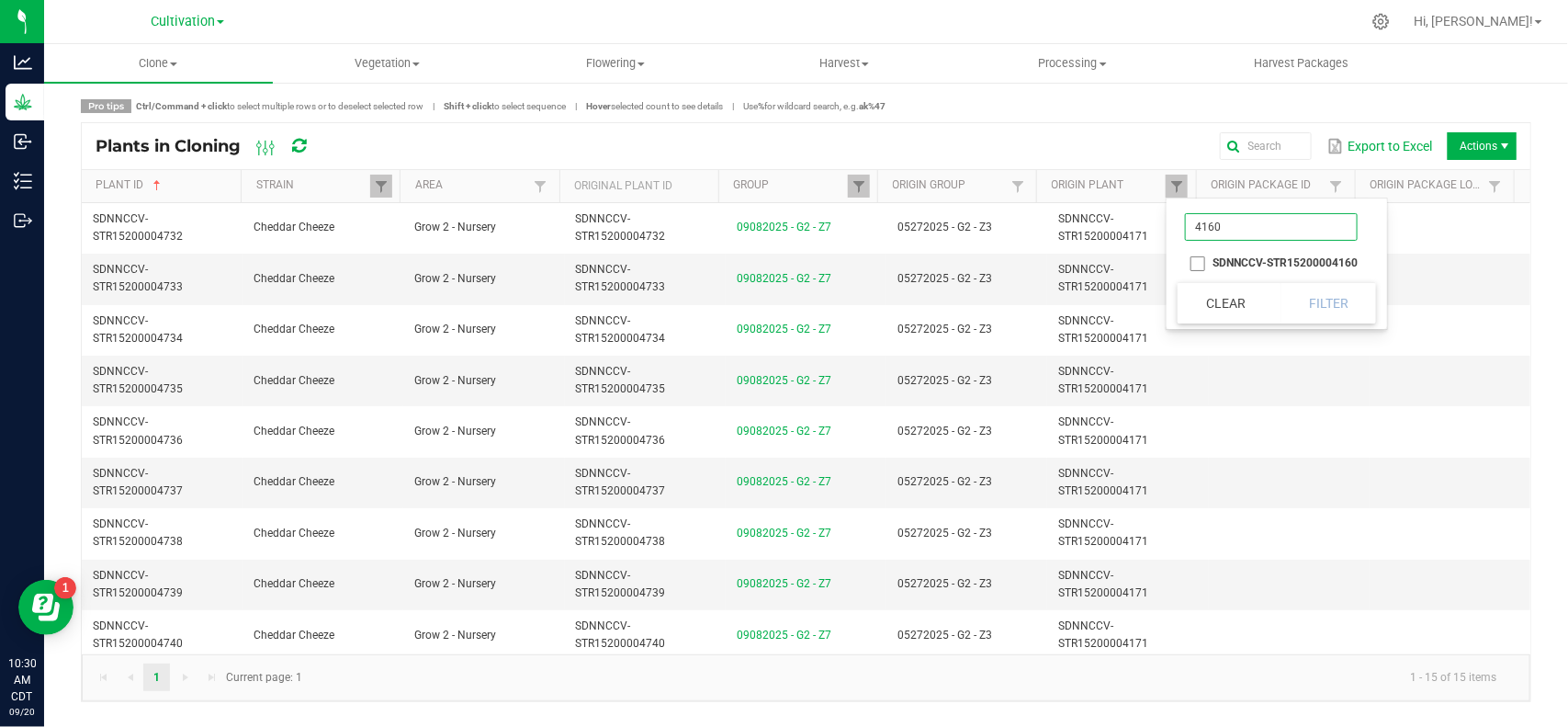
type input "4160"
click at [1197, 263] on li "SDNNCCV-STR15200004160" at bounding box center [1271, 263] width 188 height 24
checkbox input "true"
click at [1325, 309] on button "Filter" at bounding box center [1328, 302] width 96 height 40
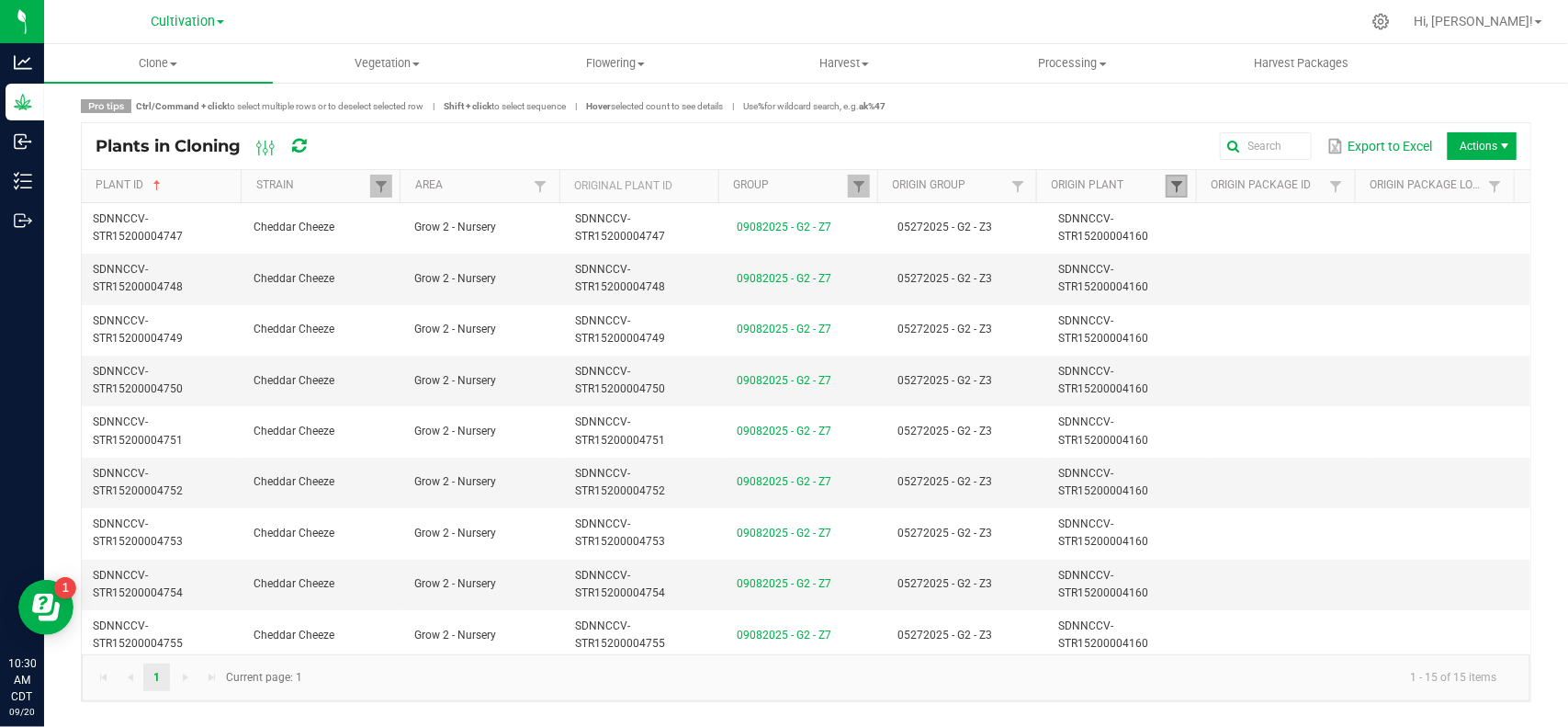
click at [1172, 182] on span at bounding box center [1177, 187] width 15 height 15
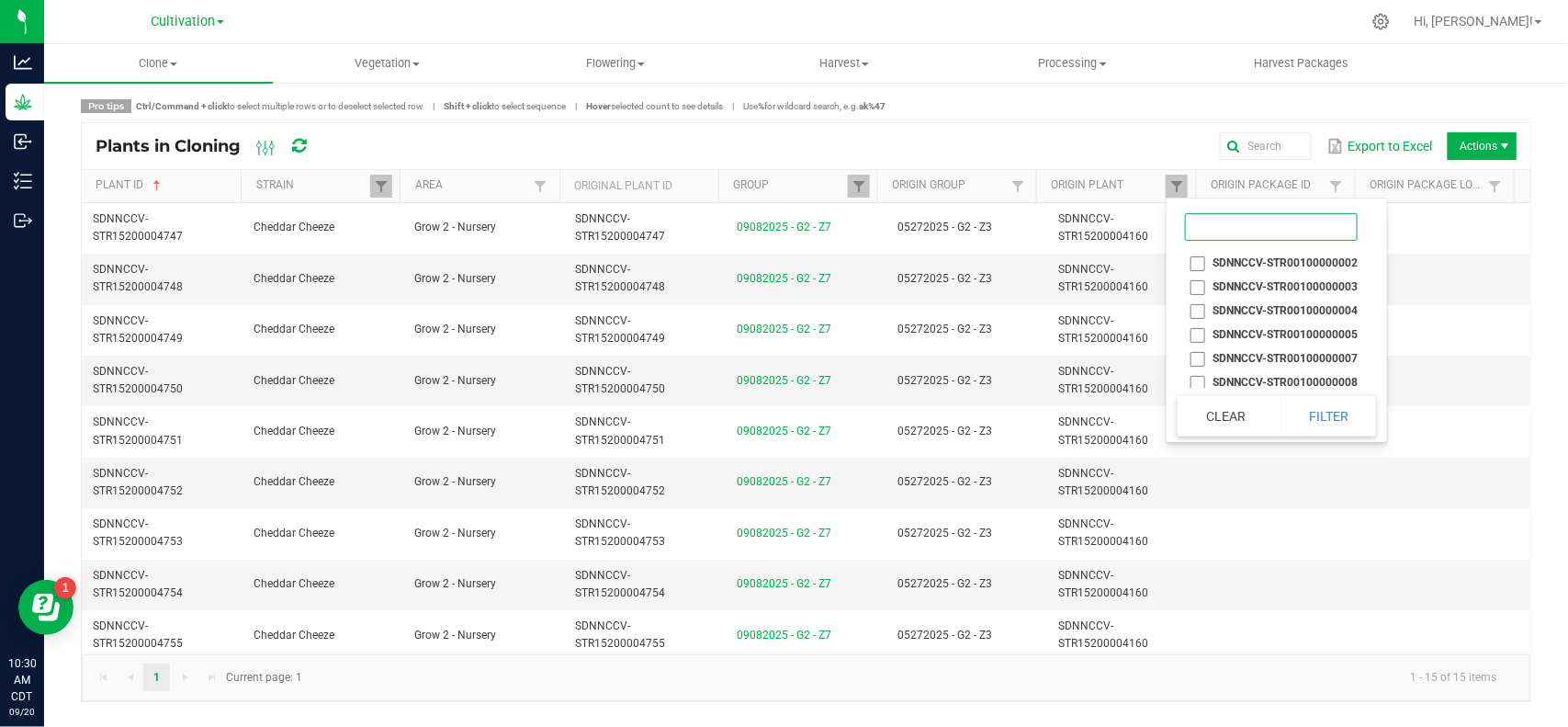
click at [1218, 231] on input at bounding box center [1271, 227] width 173 height 28
type input "6"
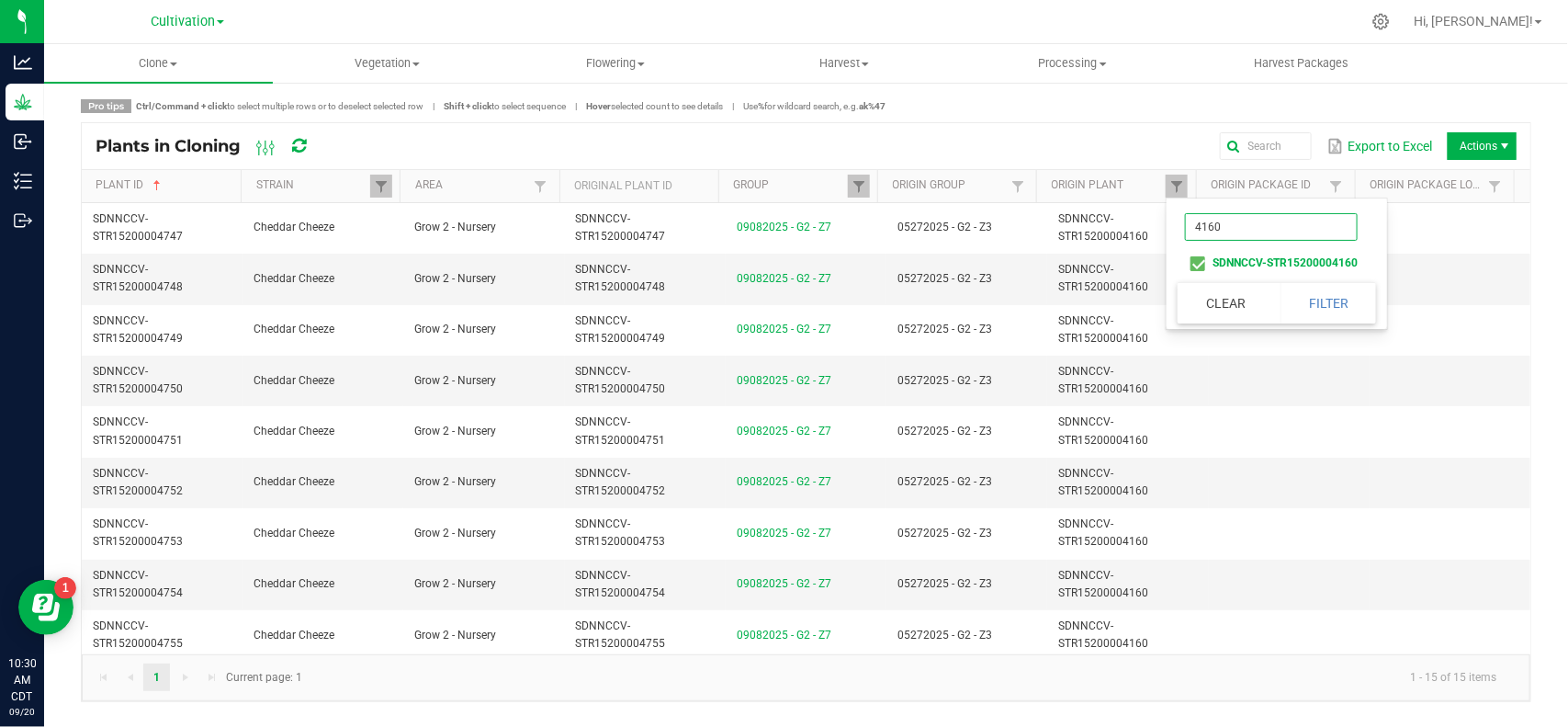
type input "4160"
click at [1201, 256] on li "SDNNCCV-STR15200004160" at bounding box center [1271, 263] width 188 height 24
checkbox input "false"
drag, startPoint x: 1233, startPoint y: 231, endPoint x: 1247, endPoint y: 230, distance: 14.0
click at [1233, 231] on input "4160" at bounding box center [1271, 227] width 173 height 28
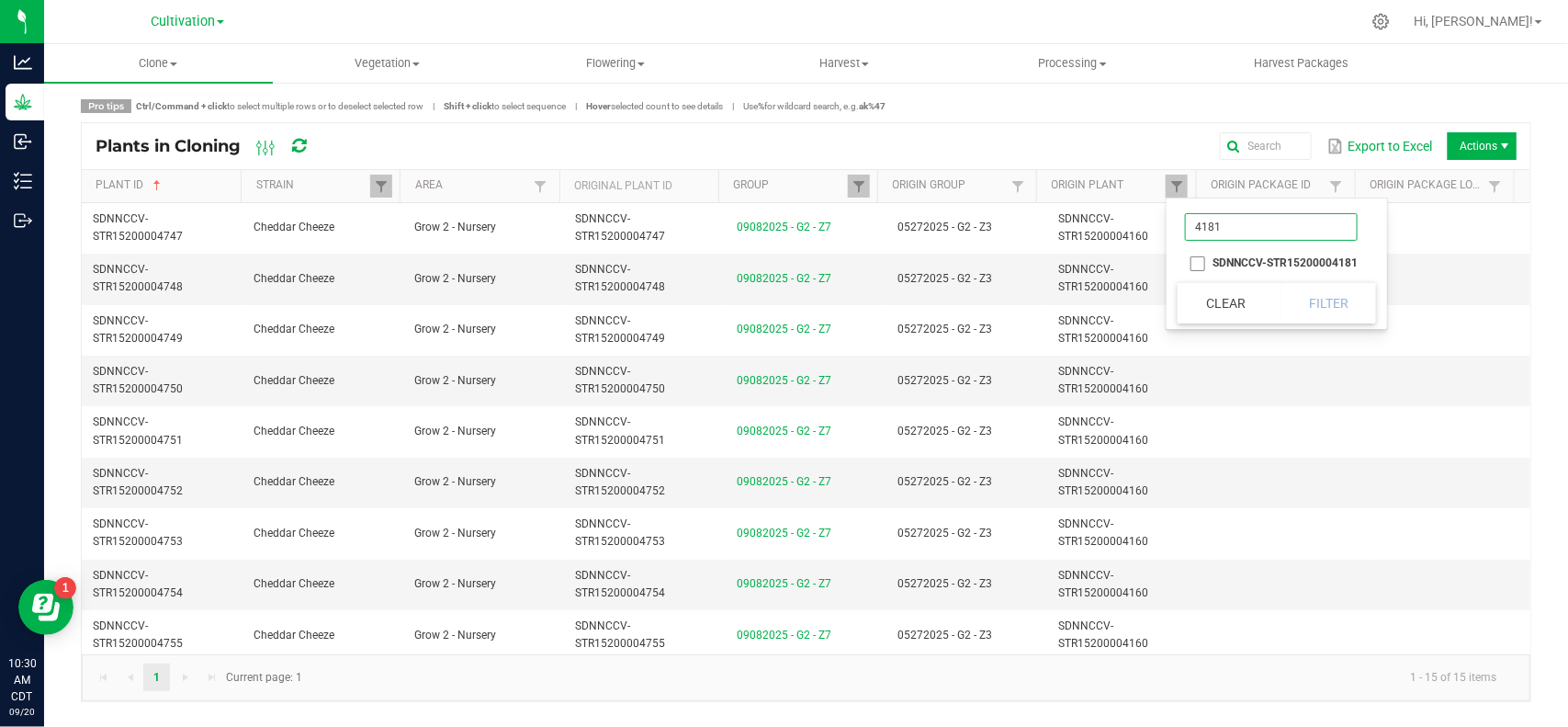
type input "4181"
click at [1199, 258] on li "SDNNCCV-STR15200004181" at bounding box center [1271, 263] width 188 height 24
checkbox input "true"
click at [1309, 289] on button "Filter" at bounding box center [1328, 302] width 96 height 40
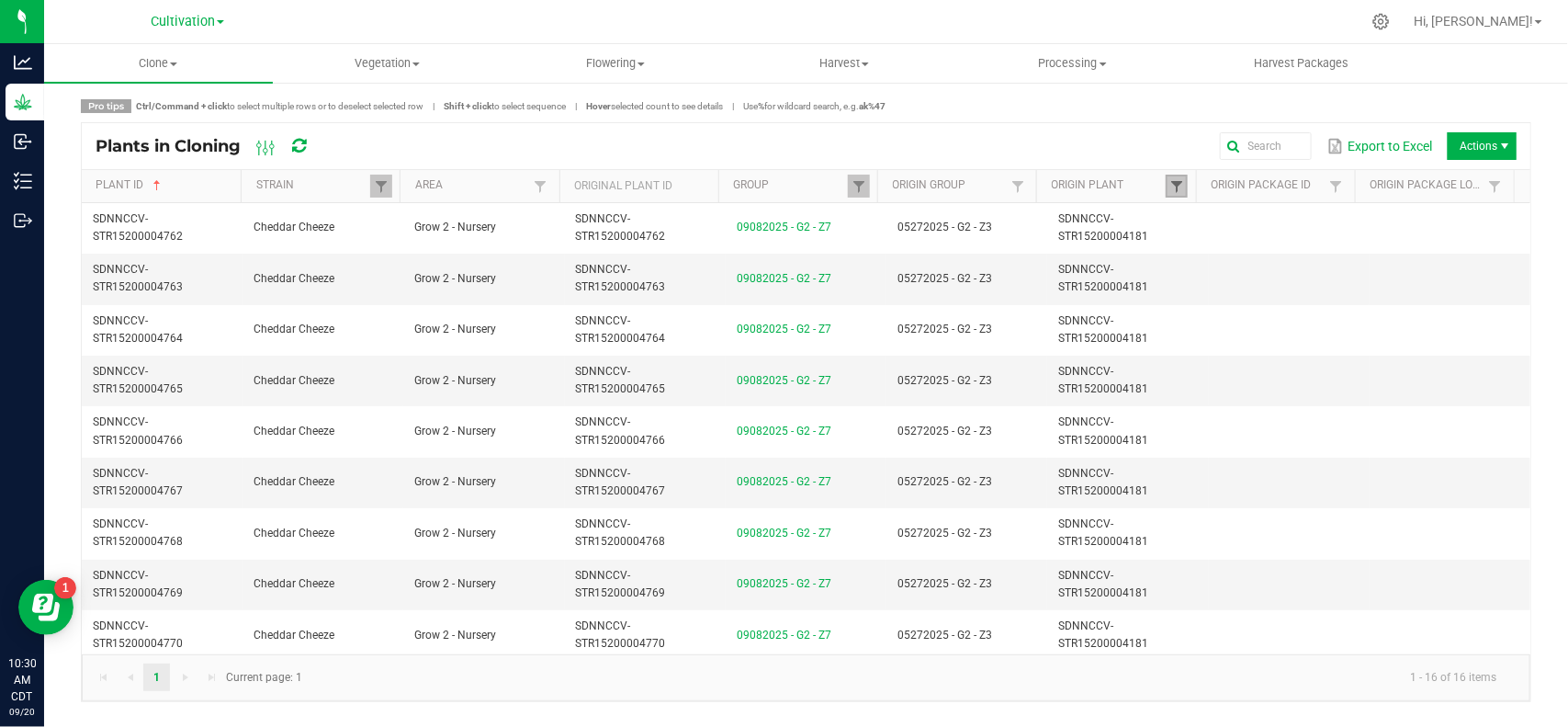
click at [1183, 184] on span at bounding box center [1177, 187] width 15 height 15
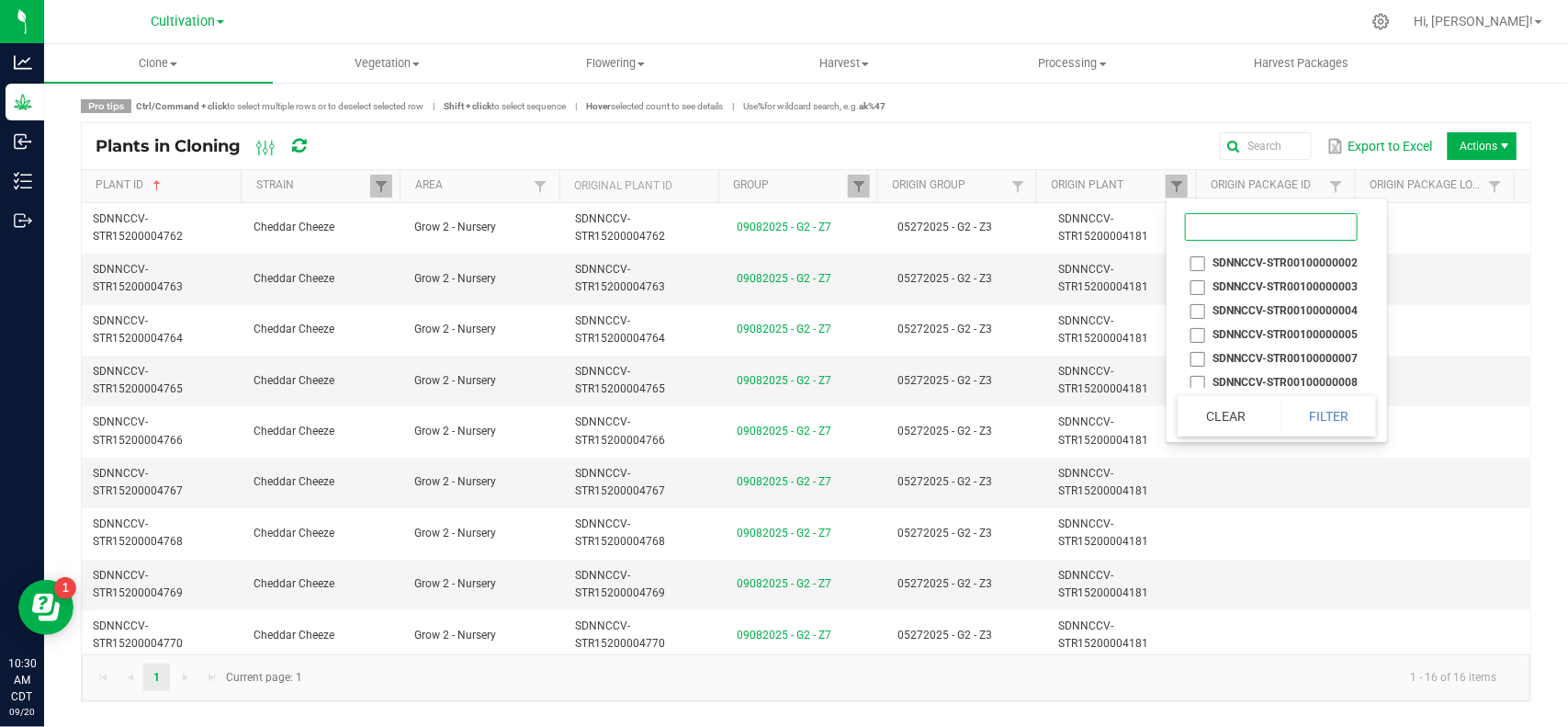
drag, startPoint x: 1227, startPoint y: 223, endPoint x: 1248, endPoint y: 221, distance: 21.1
click at [1240, 222] on input at bounding box center [1271, 227] width 173 height 28
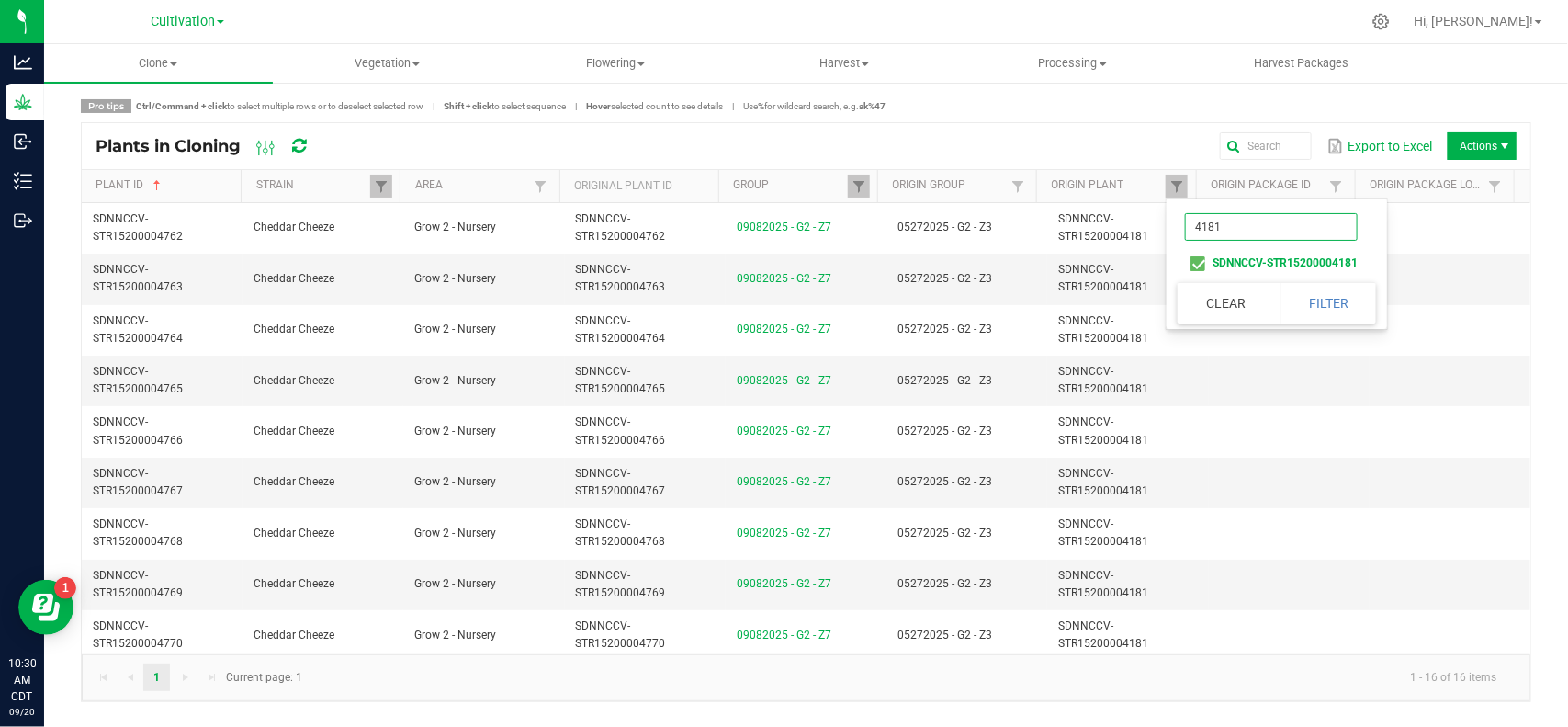
type input "4181"
click at [1199, 264] on li "SDNNCCV-STR15200004181" at bounding box center [1271, 263] width 188 height 24
checkbox input "false"
click at [1243, 232] on input "4181" at bounding box center [1271, 227] width 173 height 28
type input "4177"
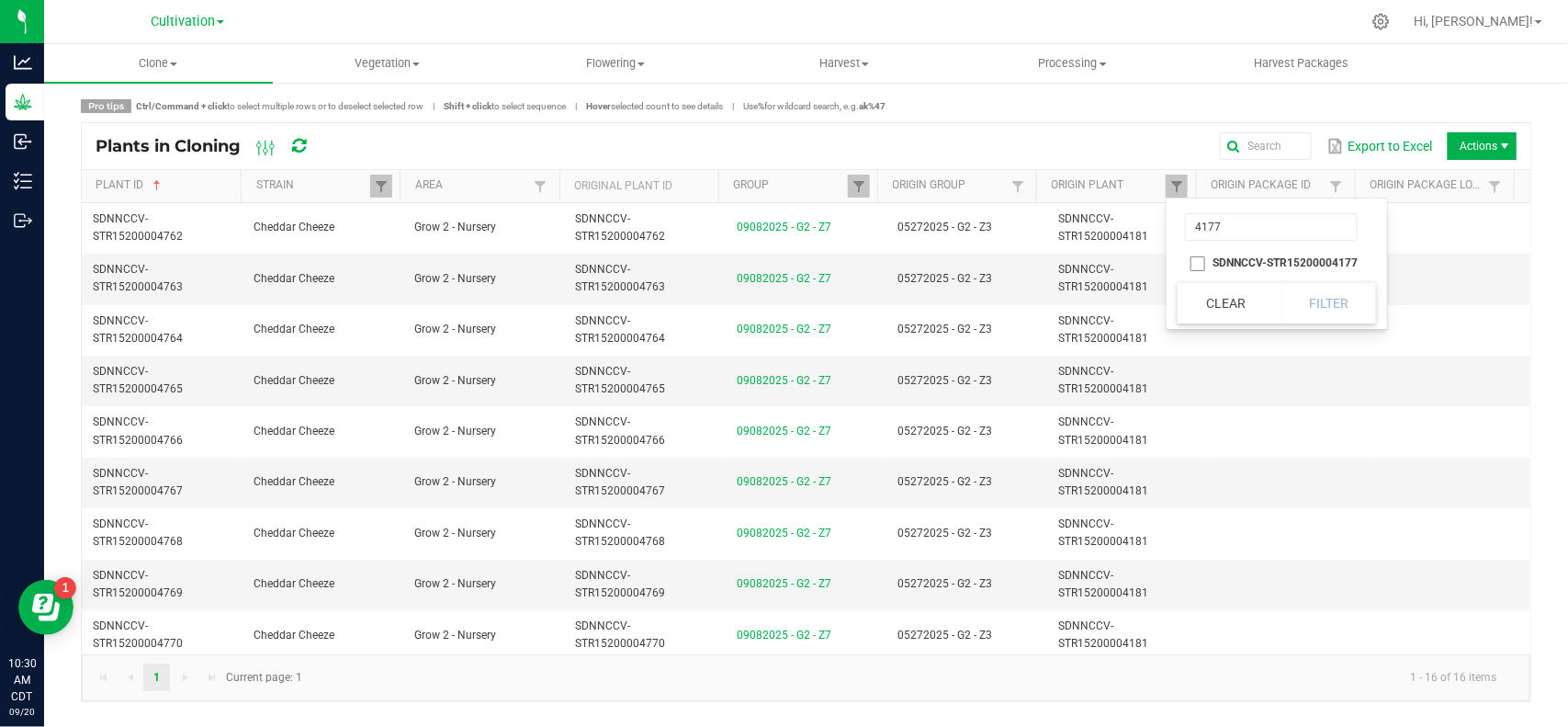
click at [1195, 260] on li "SDNNCCV-STR15200004177" at bounding box center [1271, 263] width 188 height 24
checkbox input "true"
click at [1334, 305] on button "Filter" at bounding box center [1328, 302] width 96 height 40
click at [1176, 185] on span at bounding box center [1177, 187] width 15 height 15
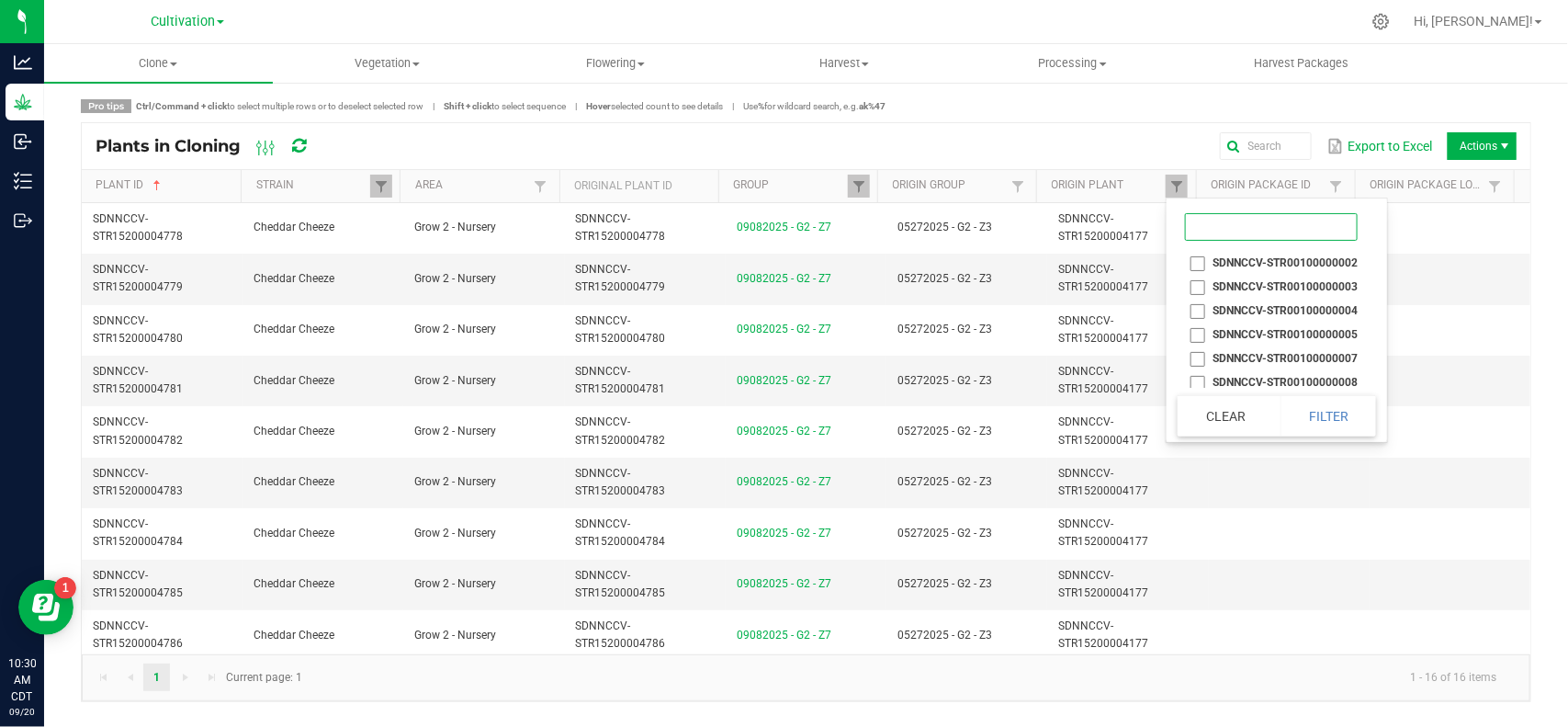
click at [1212, 231] on input at bounding box center [1271, 227] width 173 height 28
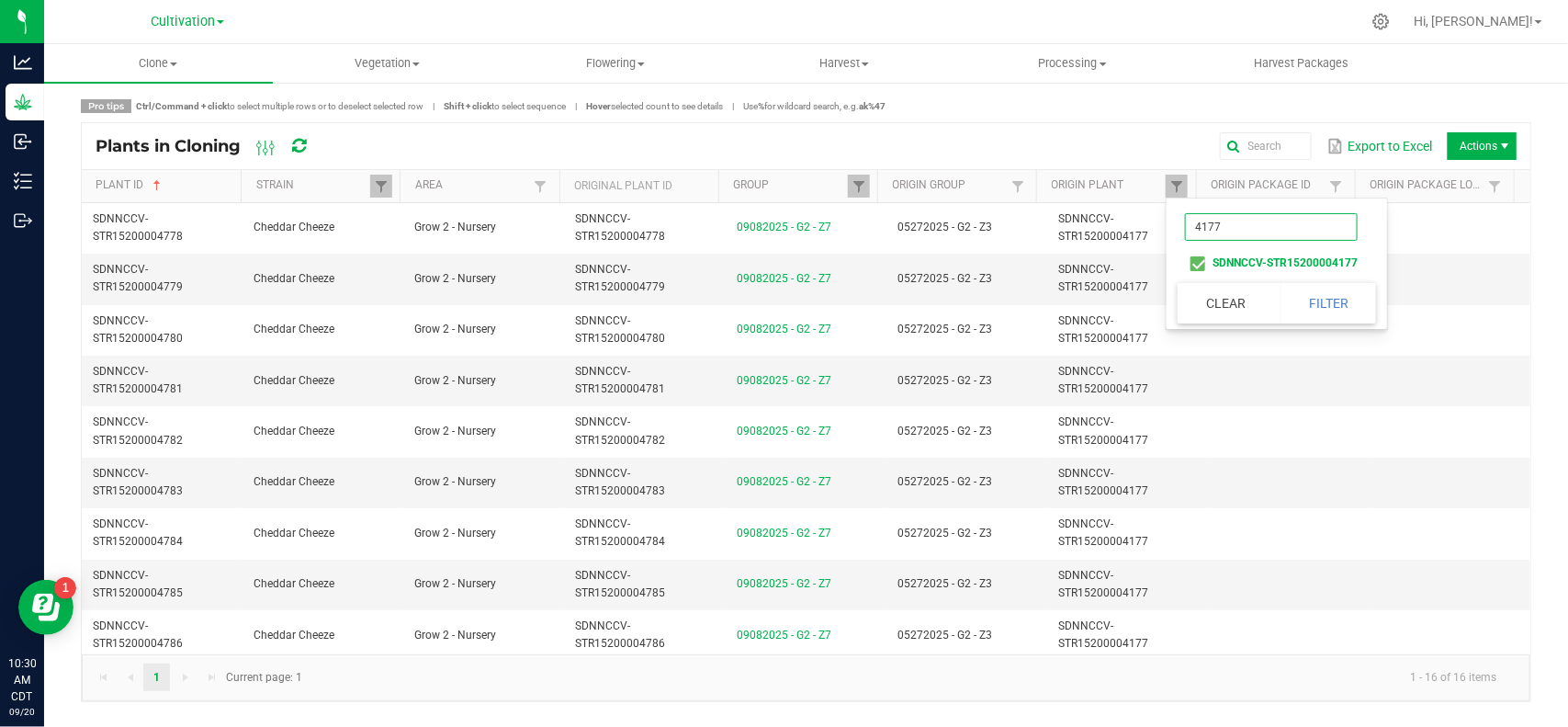
type input "4177"
click at [1194, 264] on li "SDNNCCV-STR15200004177" at bounding box center [1271, 263] width 188 height 24
checkbox input "false"
click at [1243, 220] on input "4177" at bounding box center [1271, 227] width 173 height 28
type input "4176"
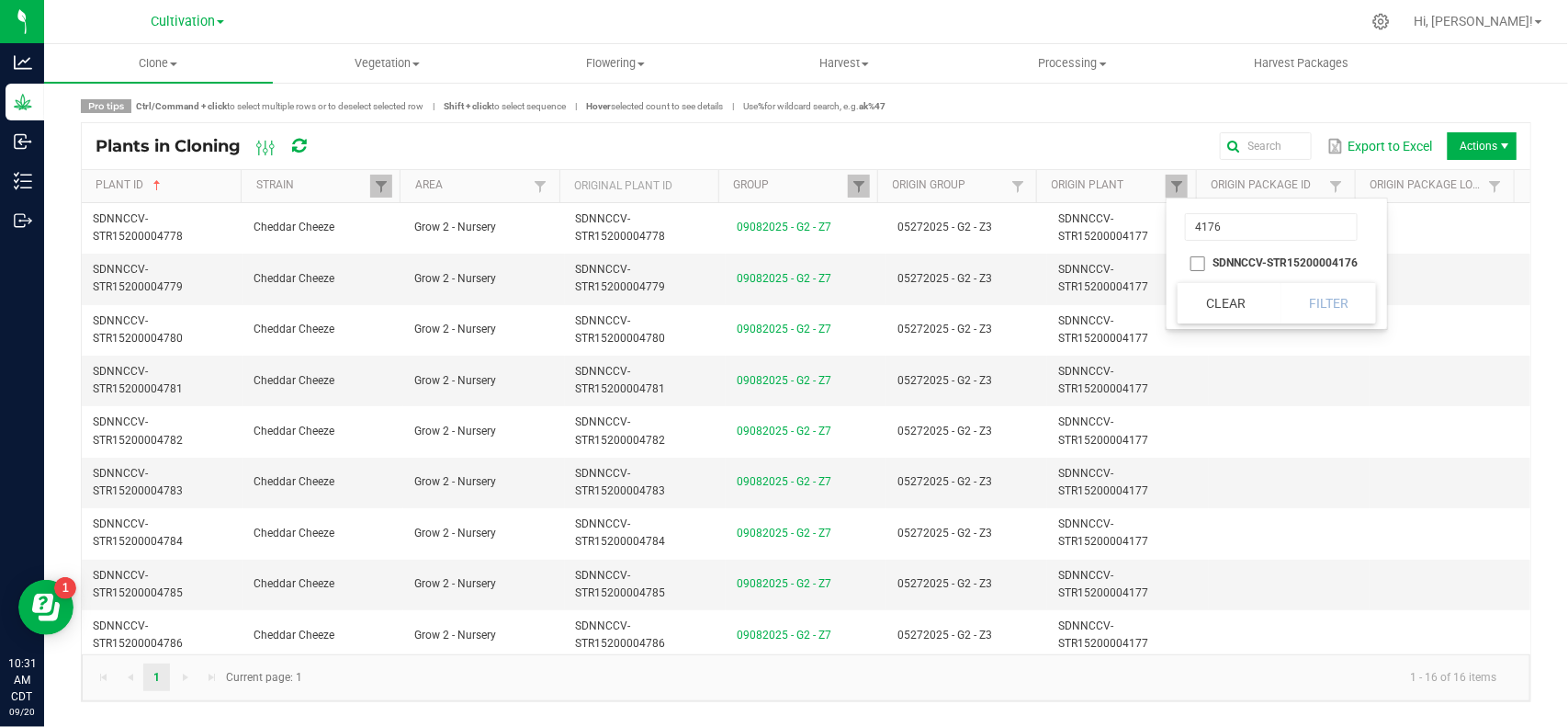
click at [1195, 259] on li "SDNNCCV-STR15200004176" at bounding box center [1271, 263] width 188 height 24
checkbox input "true"
click at [1333, 300] on button "Filter" at bounding box center [1328, 302] width 96 height 40
click at [1177, 170] on th "Origin Plant" at bounding box center [1115, 186] width 159 height 33
click at [1177, 184] on span at bounding box center [1177, 187] width 15 height 15
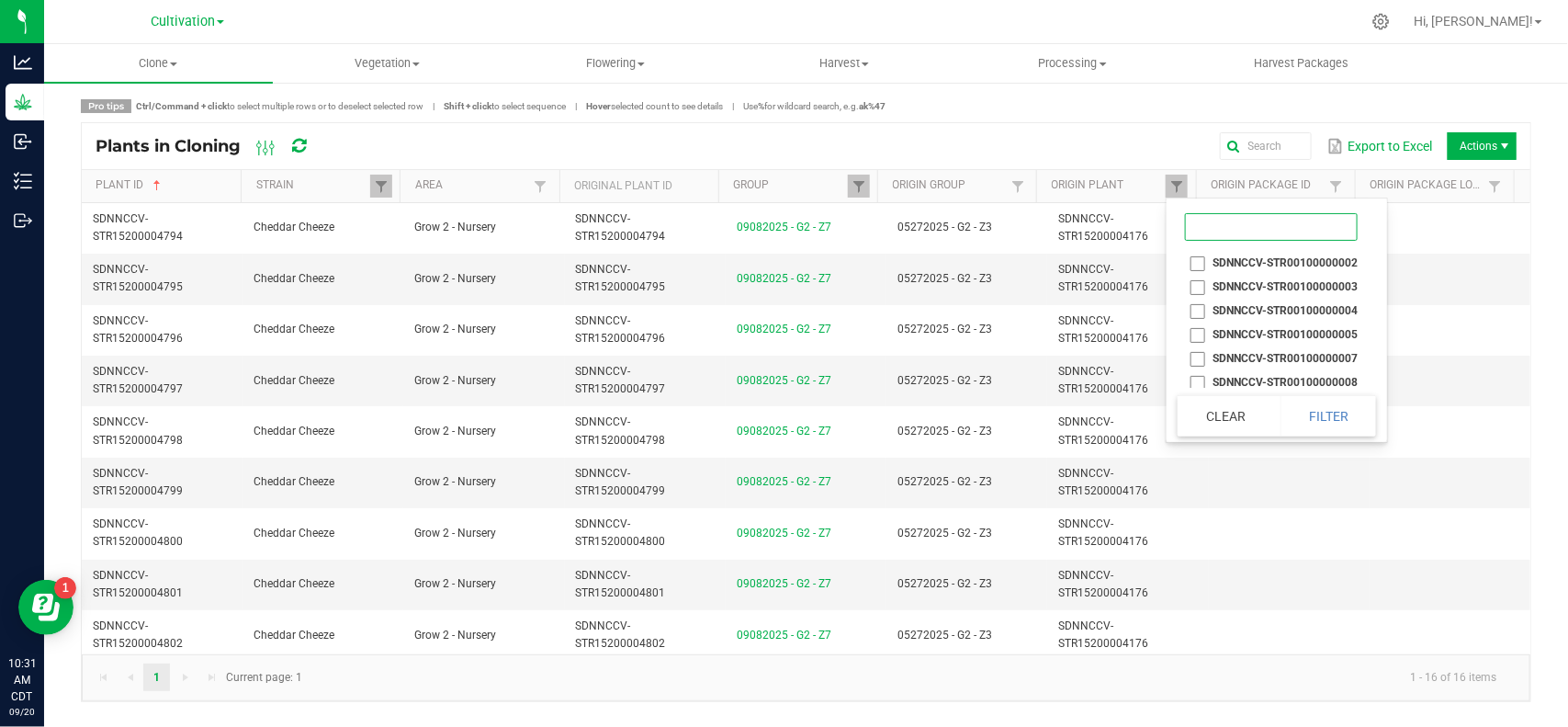
click at [1220, 230] on input at bounding box center [1271, 227] width 173 height 28
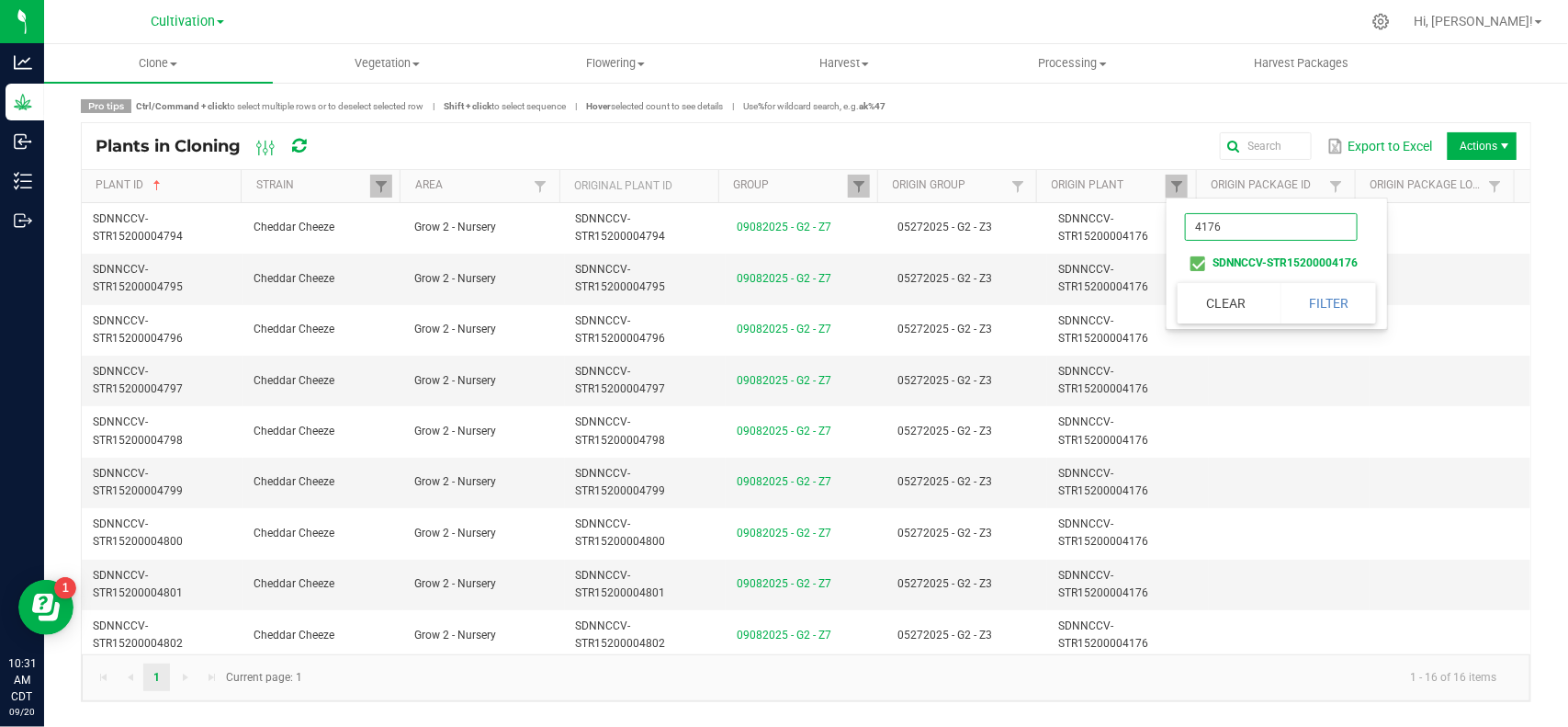
type input "4176"
click at [1196, 260] on li "SDNNCCV-STR15200004176" at bounding box center [1271, 263] width 188 height 24
checkbox input "false"
click at [1228, 223] on input "4176" at bounding box center [1271, 227] width 173 height 28
type input "4179"
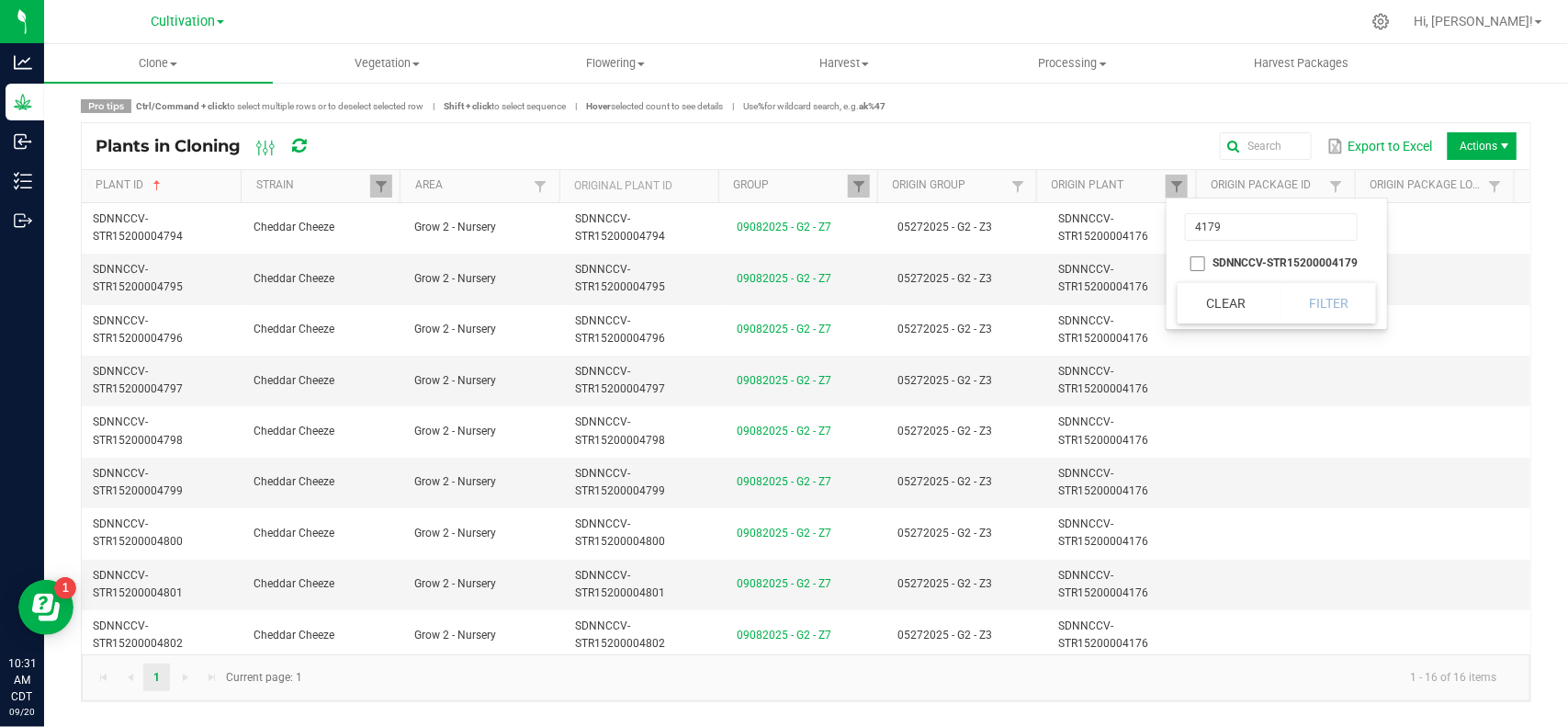
click at [1200, 248] on li "4179" at bounding box center [1271, 227] width 188 height 47
click at [1196, 259] on li "SDNNCCV-STR15200004179" at bounding box center [1271, 263] width 188 height 24
checkbox input "true"
click at [1307, 283] on button "Filter" at bounding box center [1328, 302] width 96 height 40
click at [1169, 182] on span at bounding box center [1177, 187] width 15 height 15
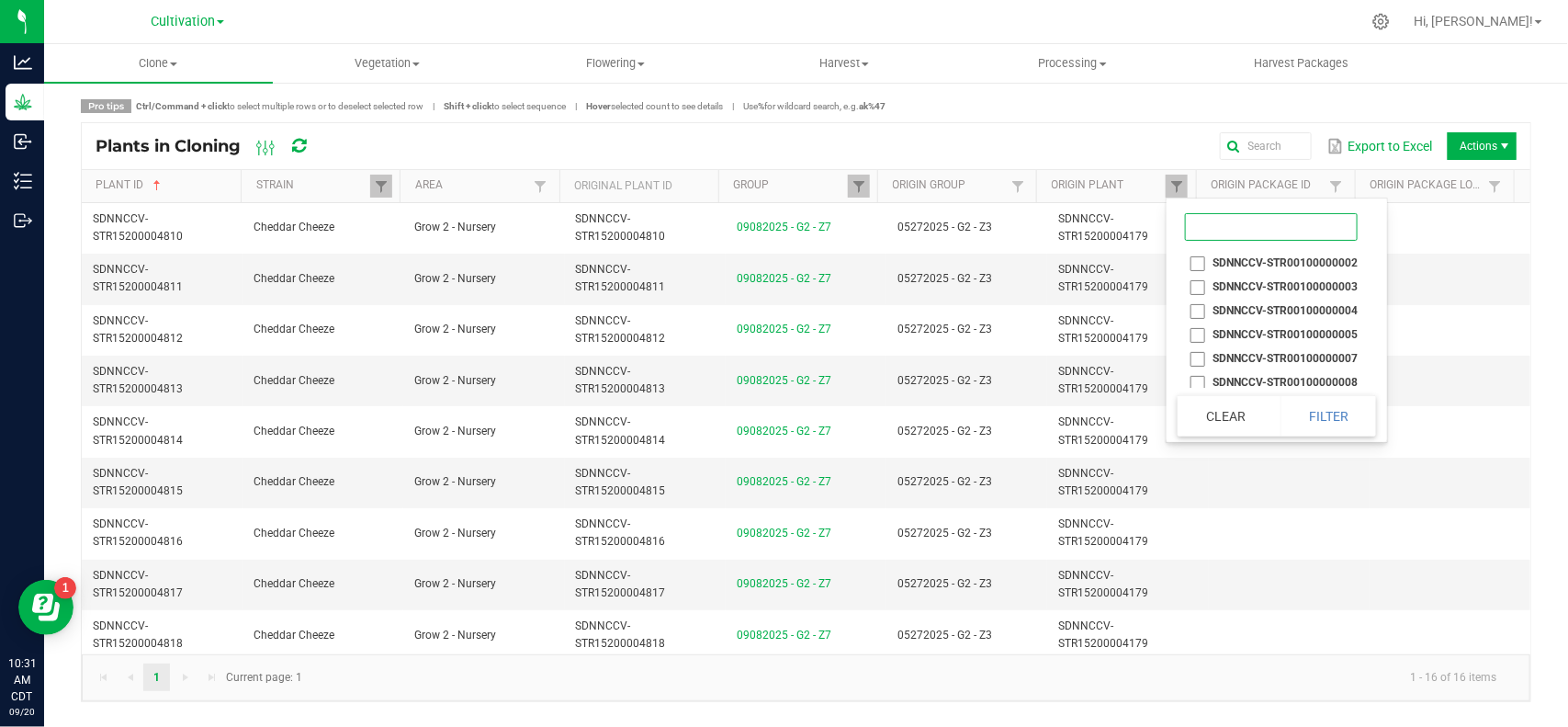
click at [1212, 220] on input at bounding box center [1271, 227] width 173 height 28
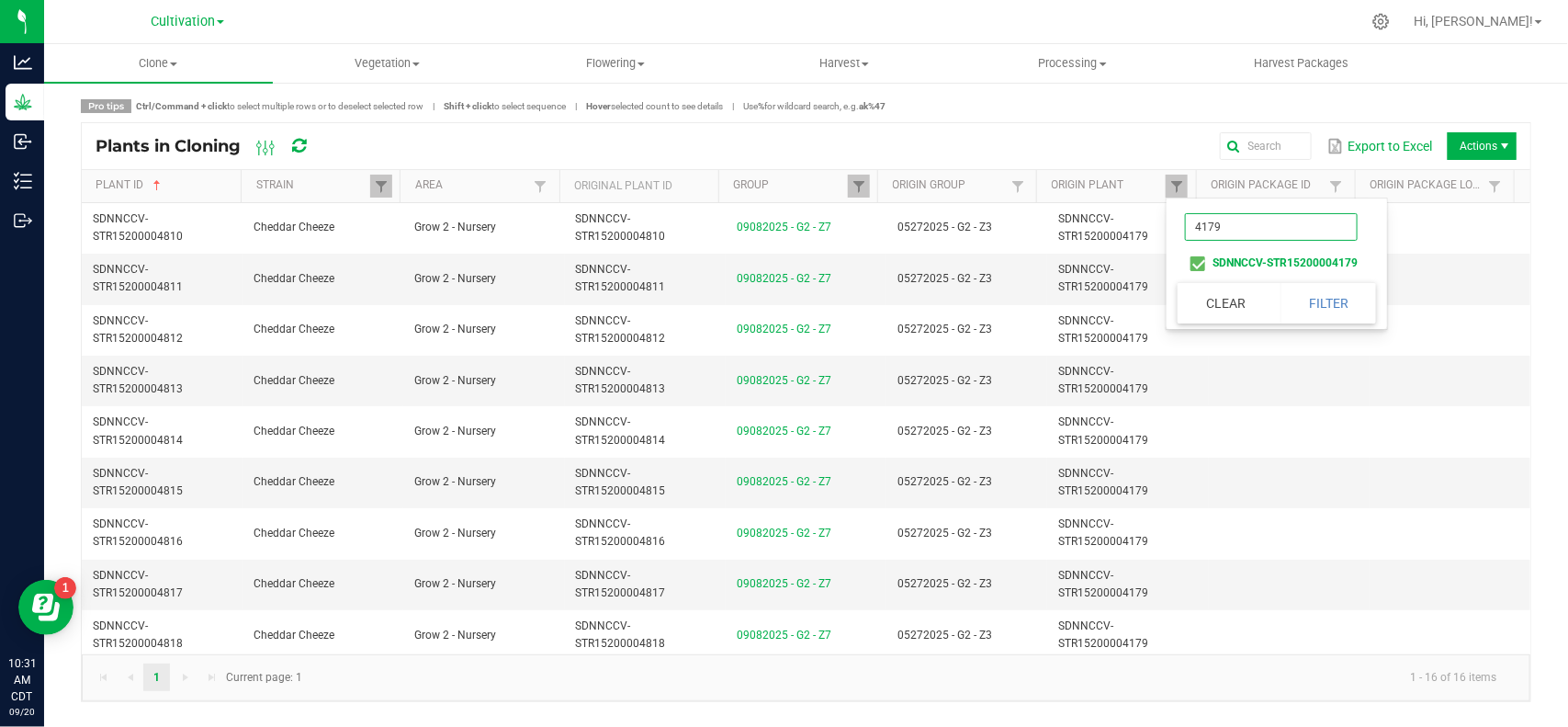
type input "4179"
click at [1200, 264] on li "SDNNCCV-STR15200004179" at bounding box center [1271, 263] width 188 height 24
checkbox input "false"
click at [1227, 236] on input "4179" at bounding box center [1271, 227] width 173 height 28
type input "4172"
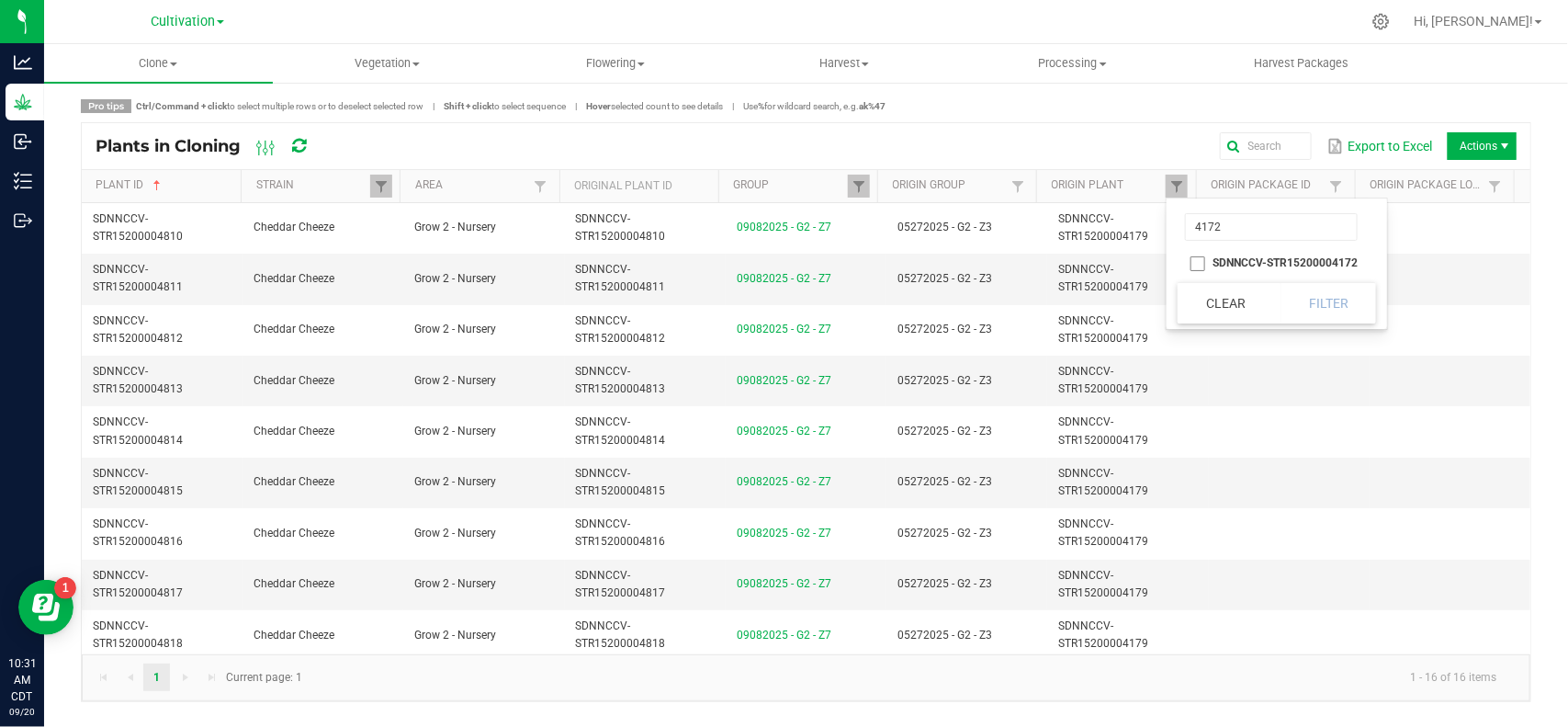
click at [1196, 263] on li "SDNNCCV-STR15200004172" at bounding box center [1271, 263] width 188 height 24
checkbox input "true"
click at [1335, 304] on button "Filter" at bounding box center [1328, 302] width 96 height 40
click at [1177, 179] on span at bounding box center [1177, 187] width 15 height 15
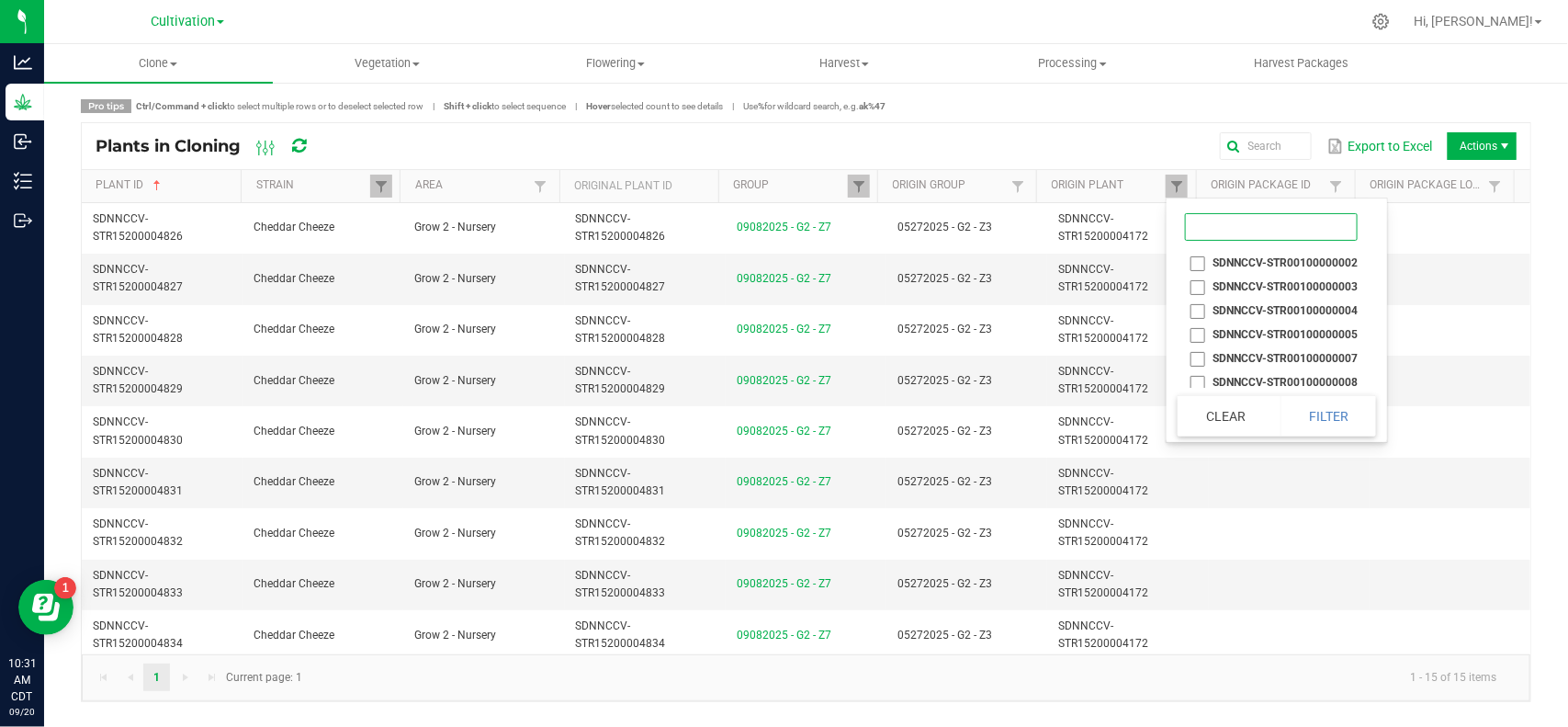
click at [1211, 231] on input at bounding box center [1271, 227] width 173 height 28
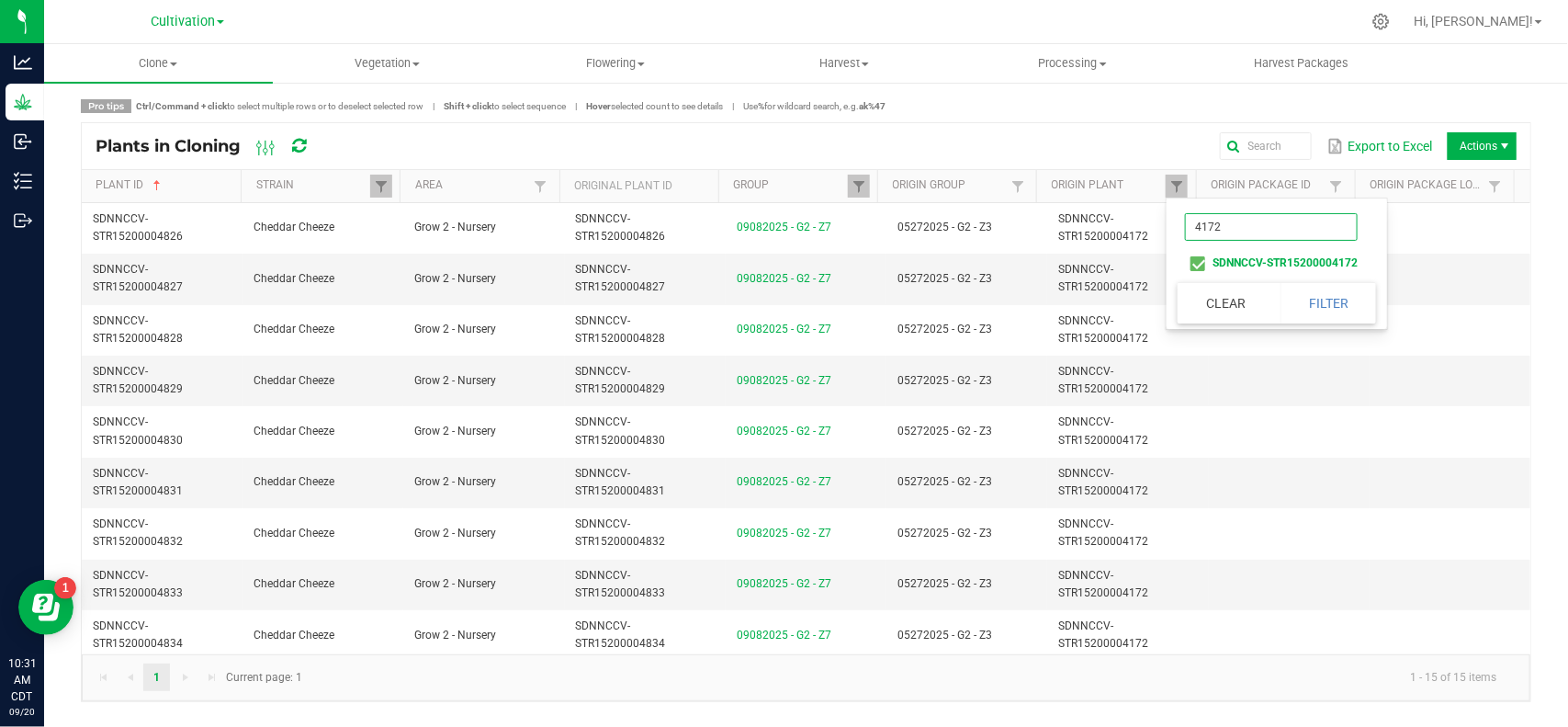
type input "4172"
click at [1191, 264] on li "SDNNCCV-STR15200004172" at bounding box center [1271, 263] width 188 height 24
checkbox input "false"
click at [1233, 227] on input "4172" at bounding box center [1271, 227] width 173 height 28
type input "4178"
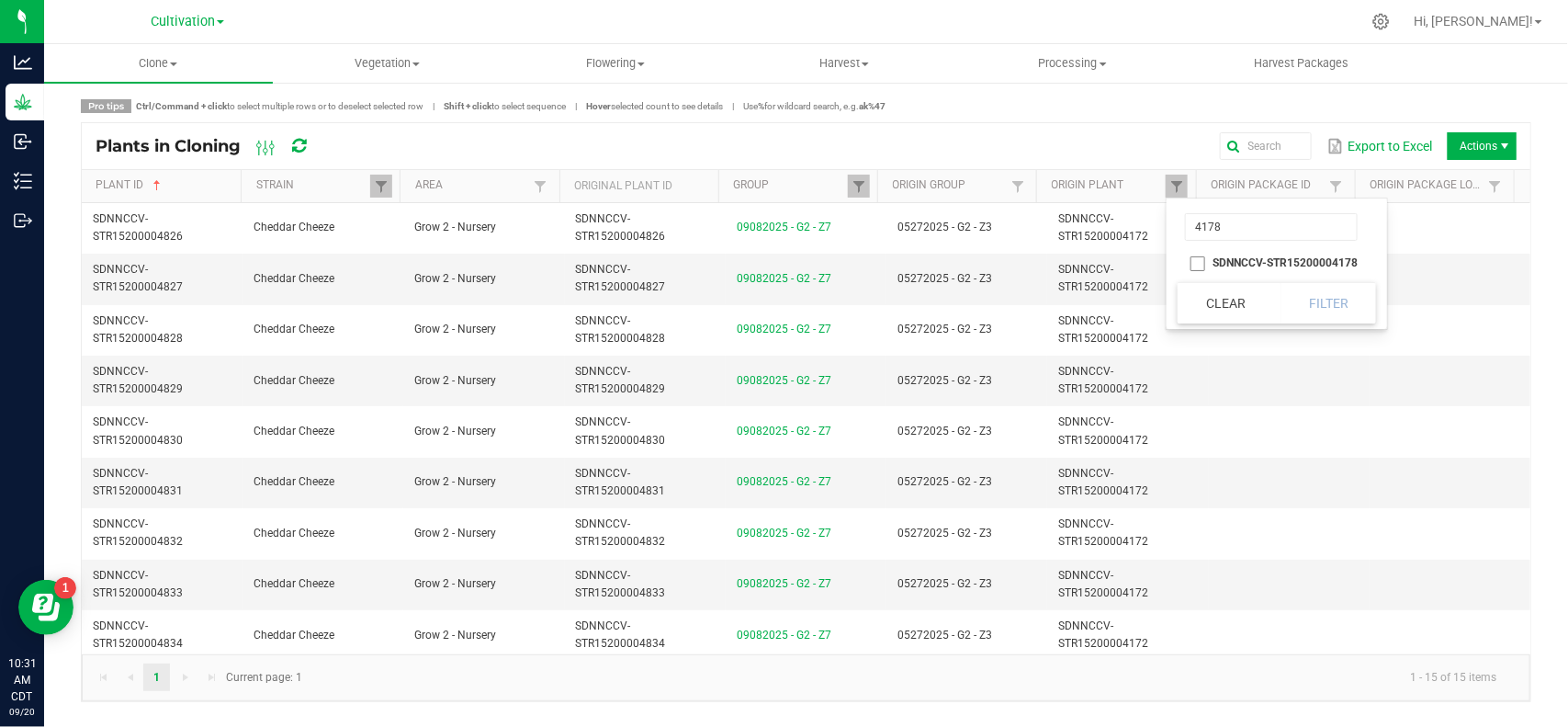
click at [1195, 264] on li "SDNNCCV-STR15200004178" at bounding box center [1271, 263] width 188 height 24
checkbox input "true"
click at [1356, 303] on button "Filter" at bounding box center [1328, 302] width 96 height 40
click at [1178, 182] on span at bounding box center [1177, 187] width 15 height 15
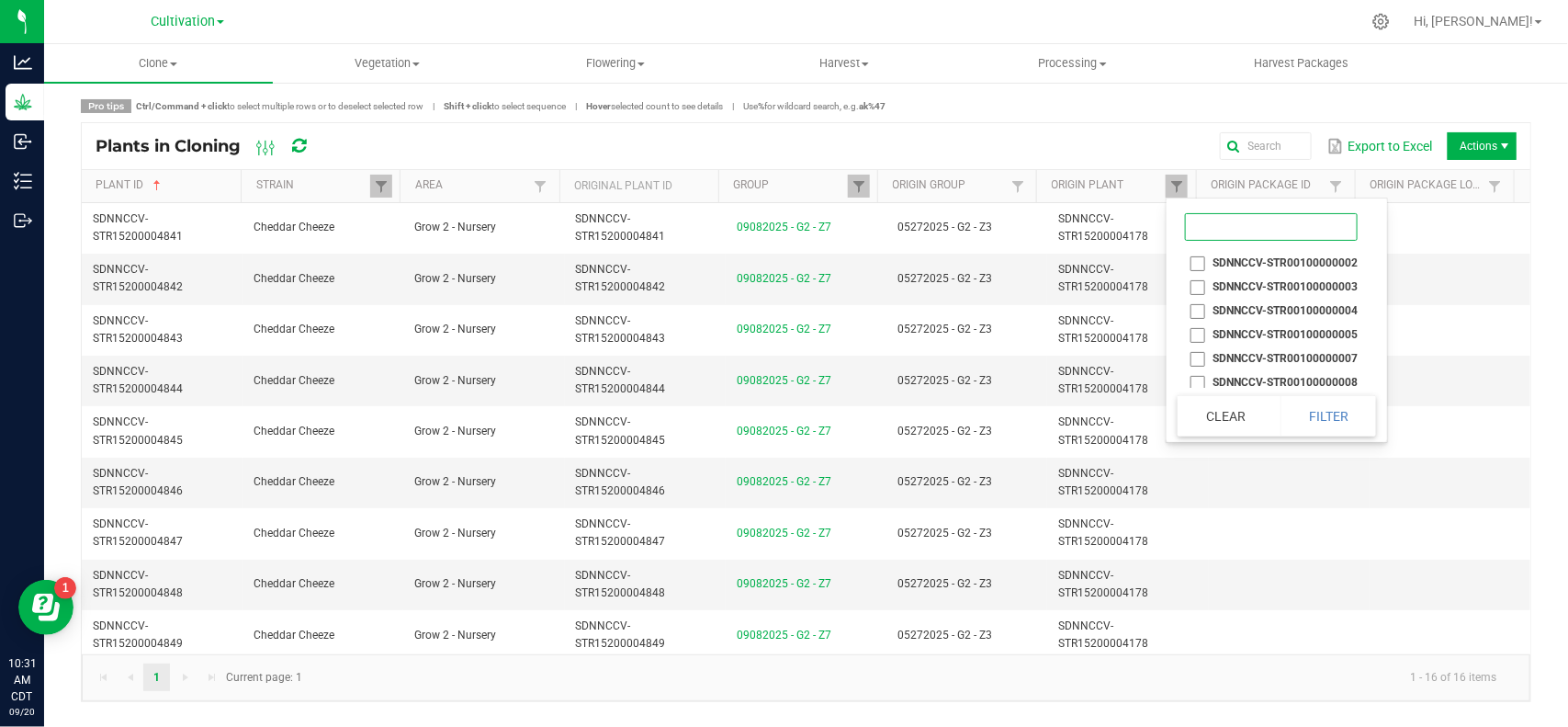
click at [1227, 232] on input at bounding box center [1271, 227] width 173 height 28
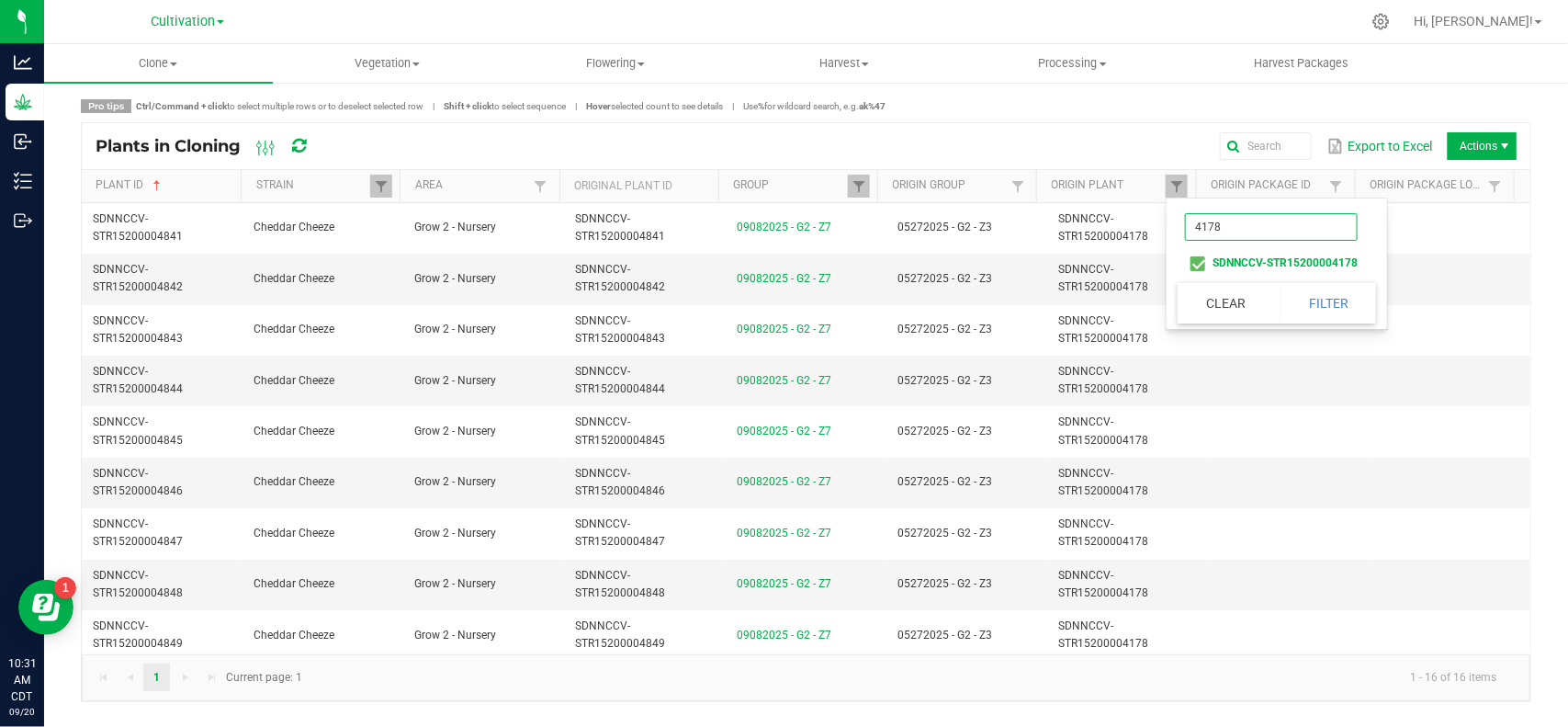
type input "4178"
click at [1197, 259] on li "SDNNCCV-STR15200004178" at bounding box center [1271, 263] width 188 height 24
checkbox input "false"
click at [1243, 231] on input "4178" at bounding box center [1271, 227] width 173 height 28
type input "4174"
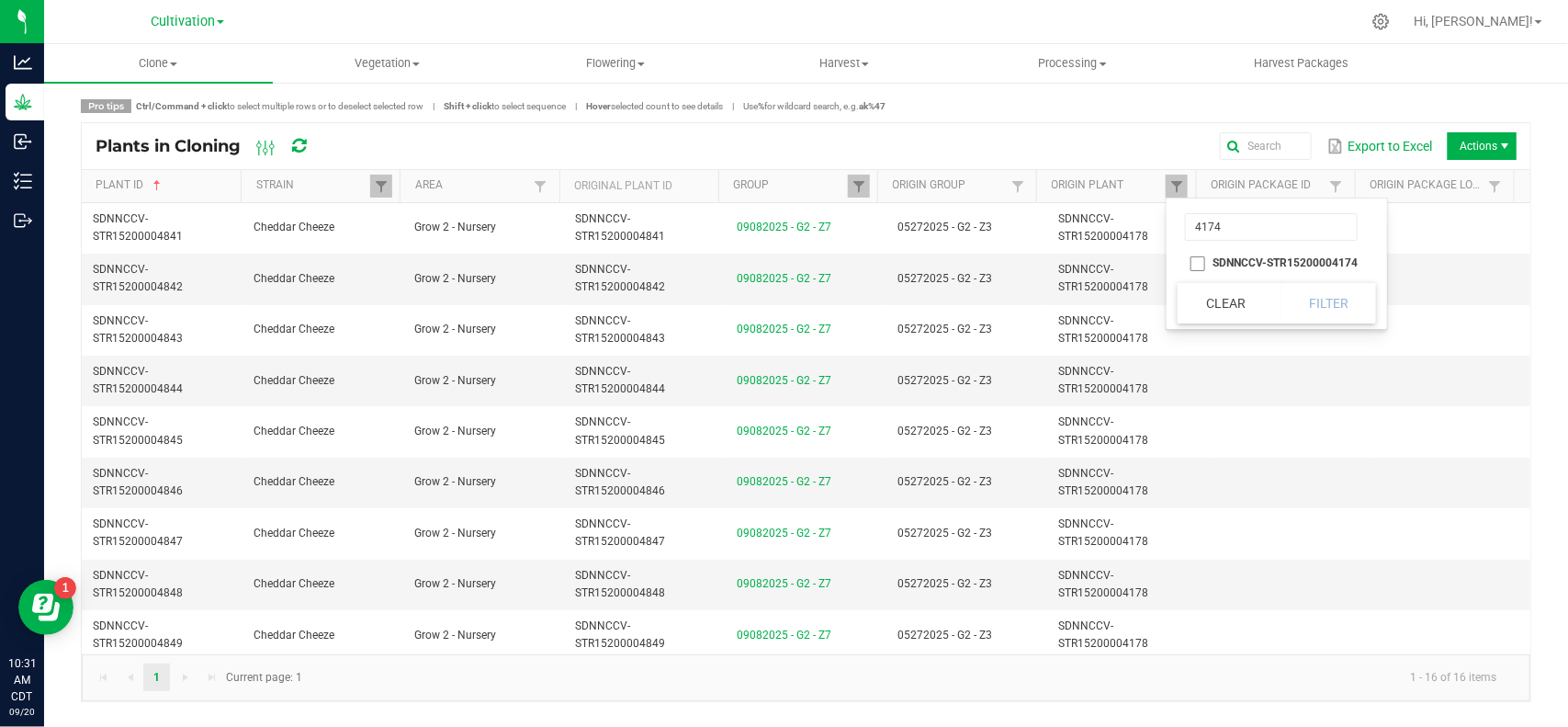
click at [1194, 262] on li "SDNNCCV-STR15200004174" at bounding box center [1271, 263] width 188 height 24
checkbox input "true"
click at [1319, 306] on button "Filter" at bounding box center [1328, 302] width 96 height 40
click at [170, 65] on span "Clone" at bounding box center [158, 63] width 229 height 17
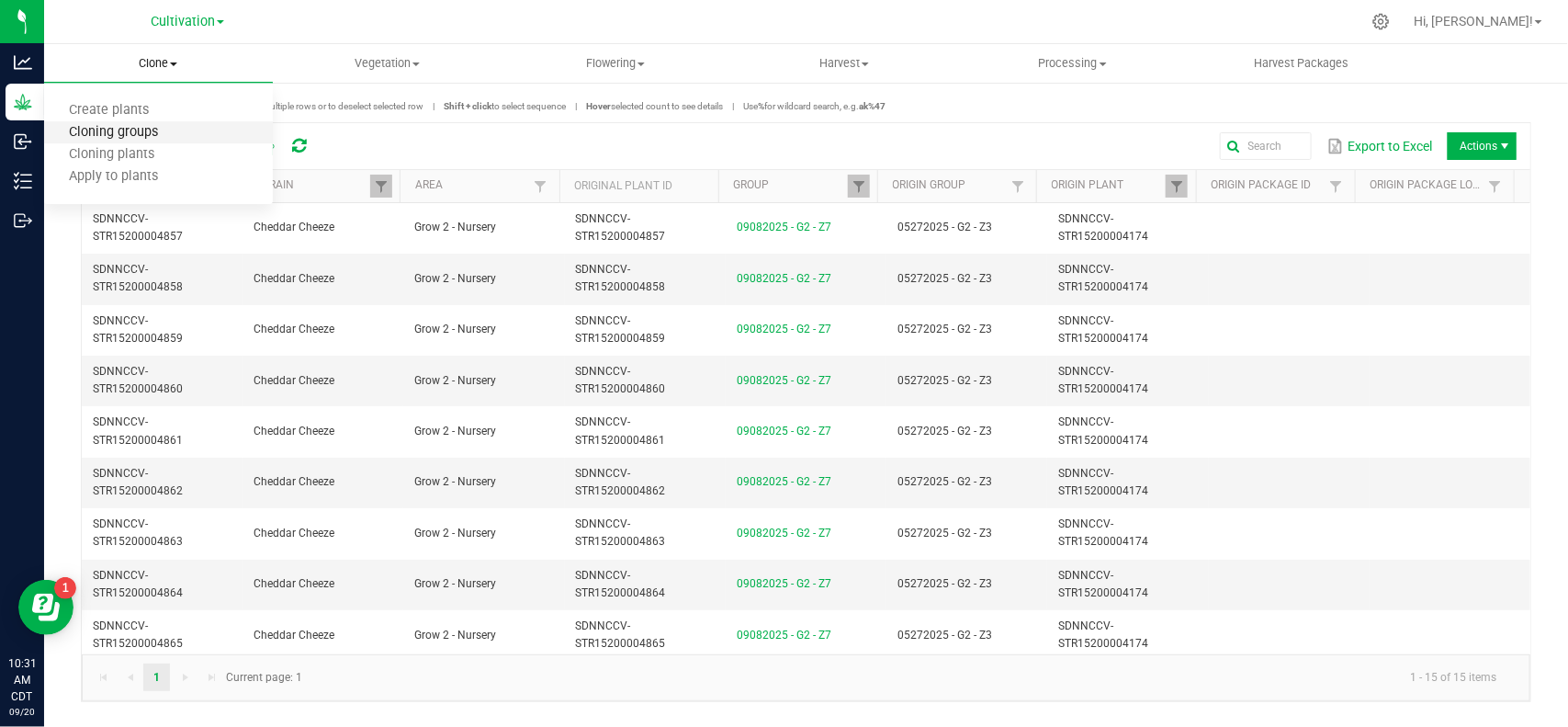
click at [139, 127] on span "Cloning groups" at bounding box center [113, 133] width 139 height 16
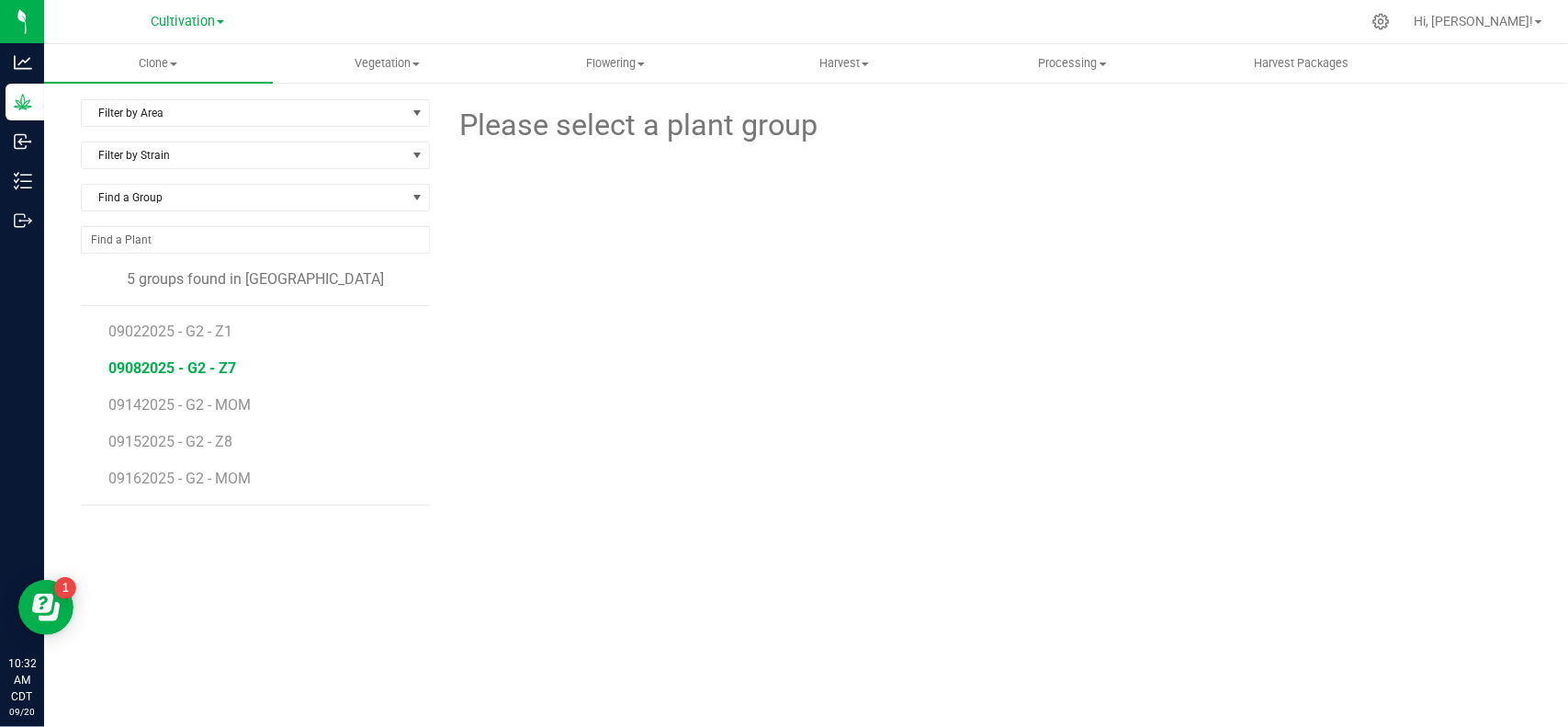
click at [190, 364] on span "09082025 - G2 - Z7" at bounding box center [172, 368] width 128 height 18
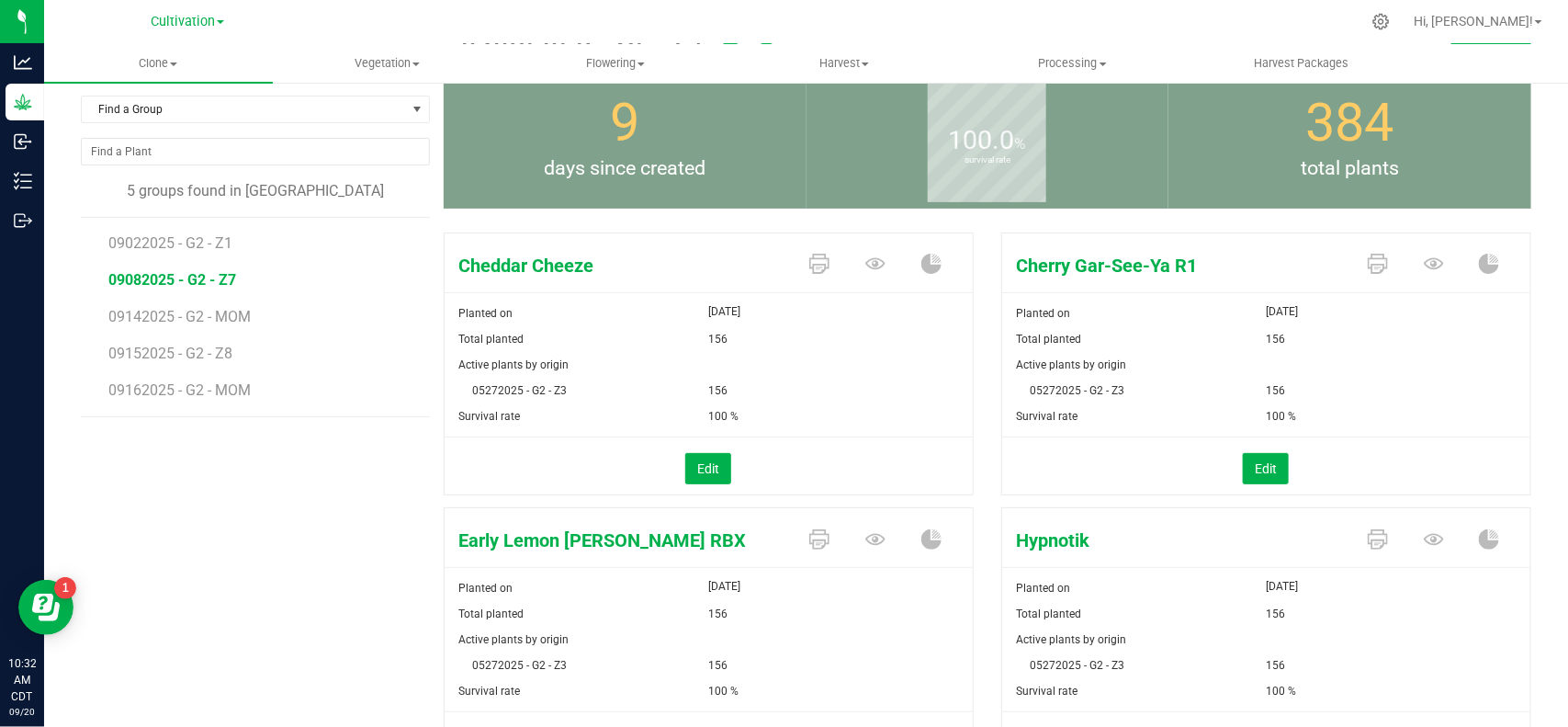
scroll to position [115, 0]
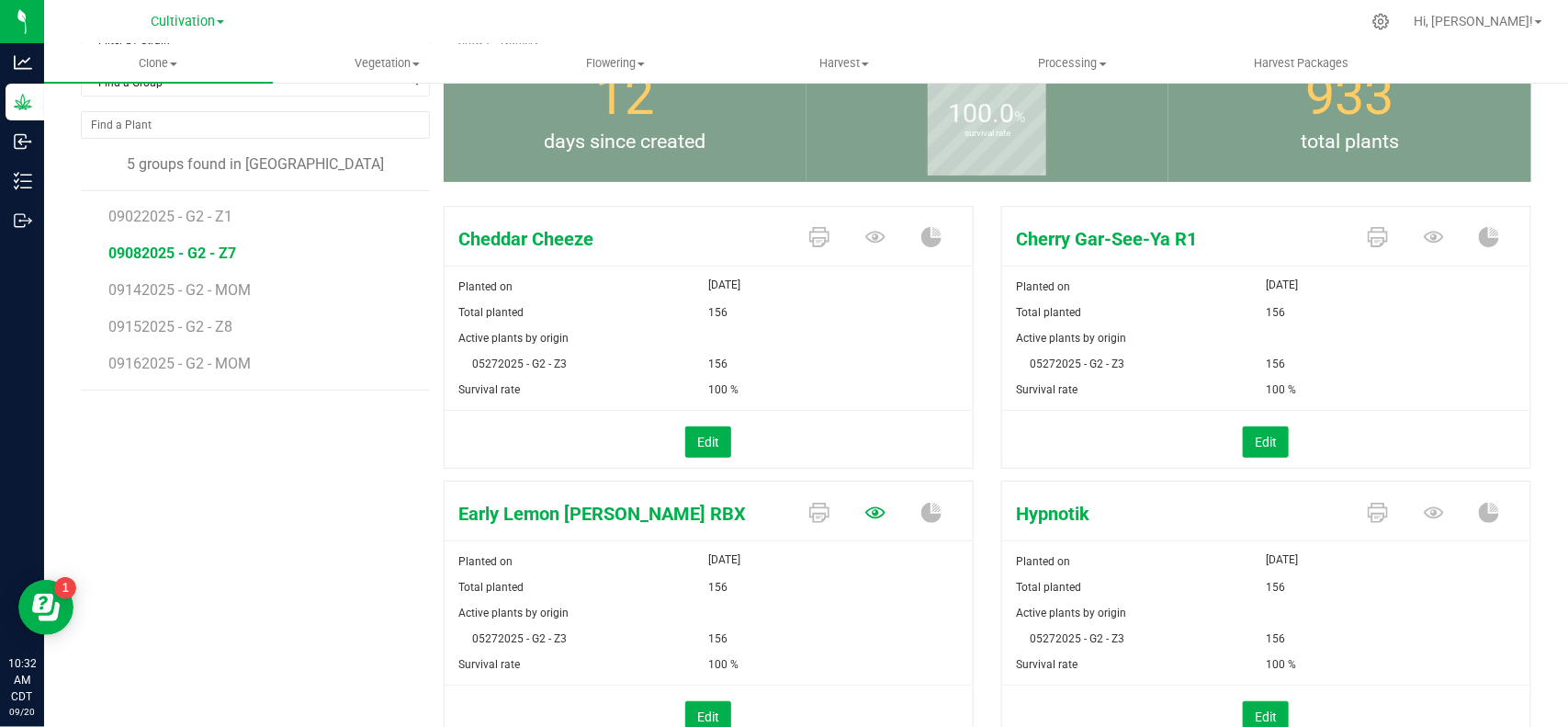
click at [868, 511] on icon at bounding box center [875, 511] width 21 height 12
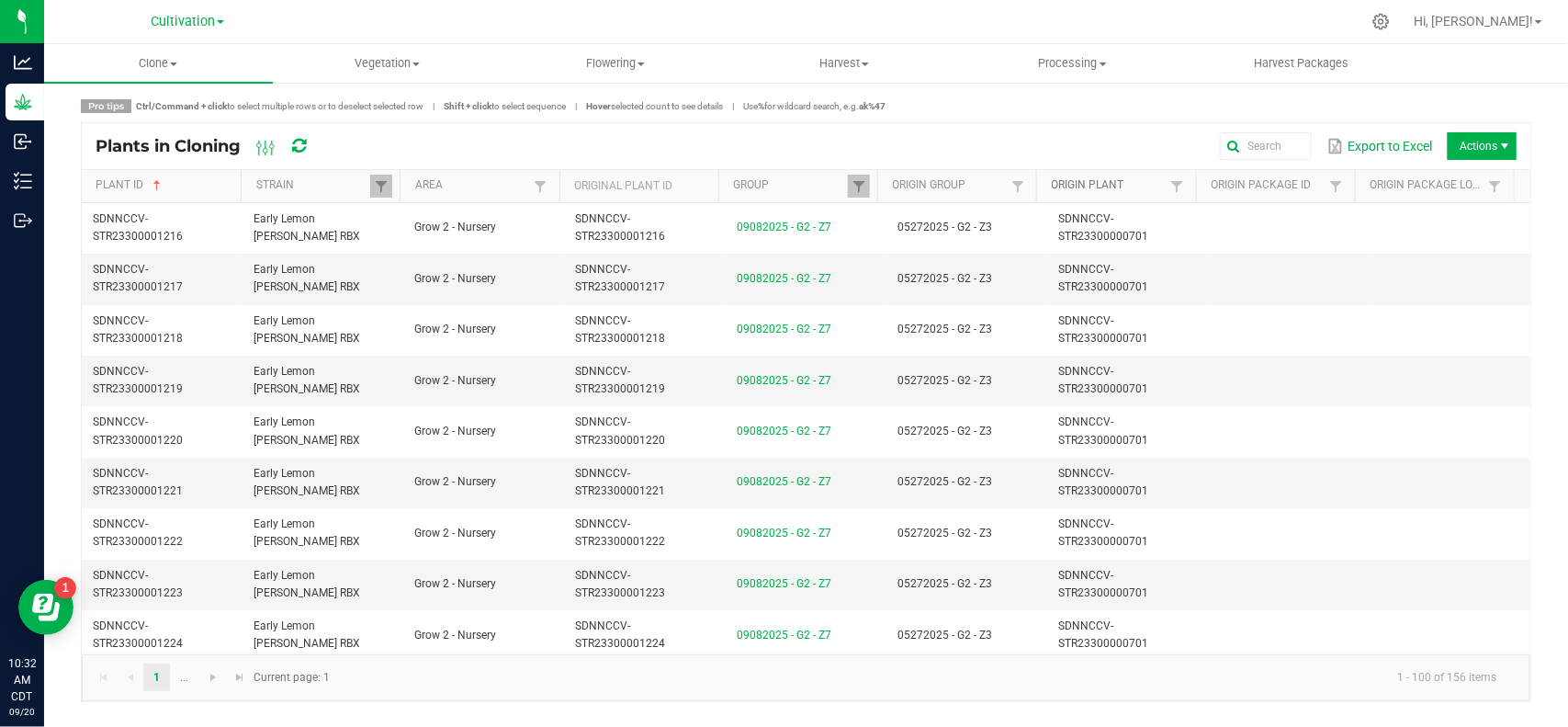
click at [1103, 191] on link "Origin Plant" at bounding box center [1109, 186] width 115 height 15
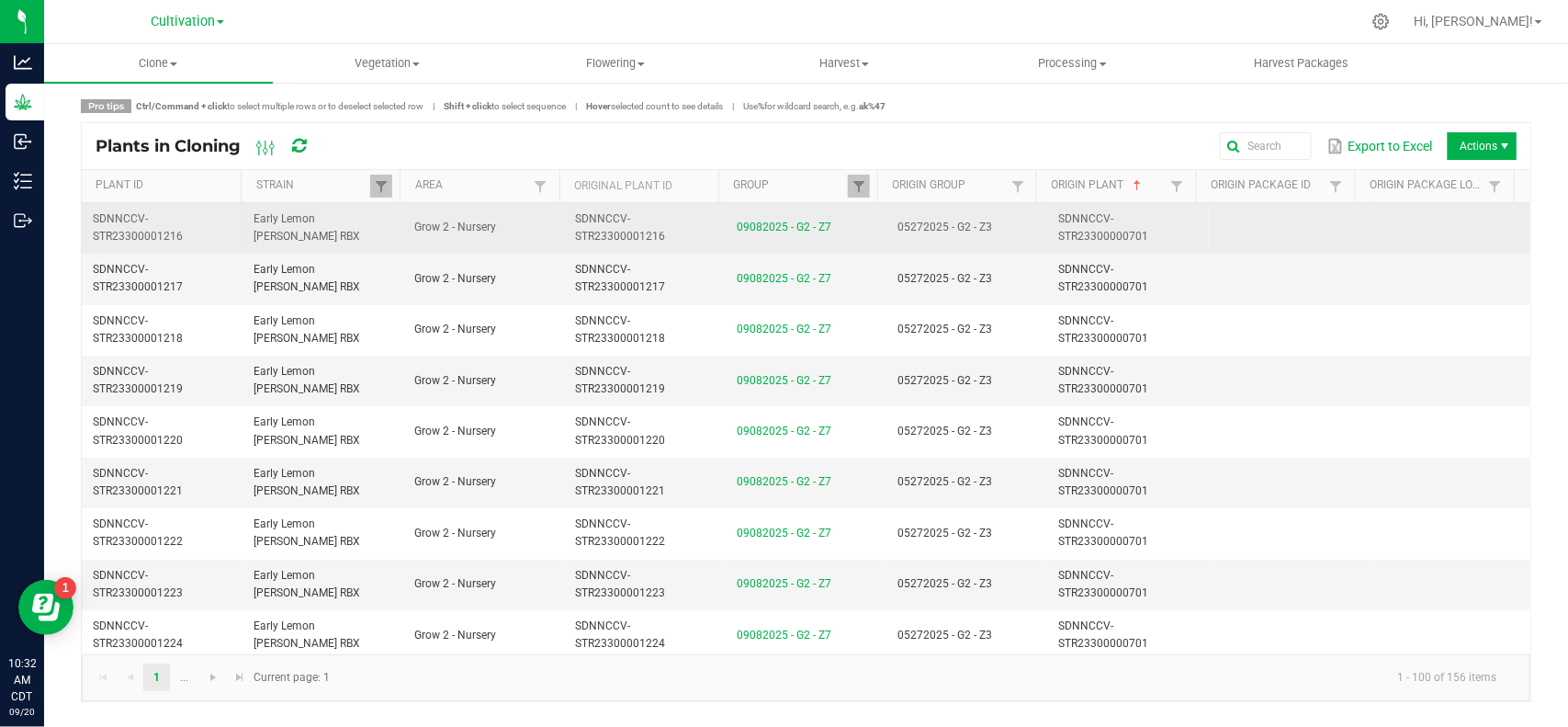
click at [1162, 223] on td "SDNNCCV-STR23300000701" at bounding box center [1127, 229] width 161 height 50
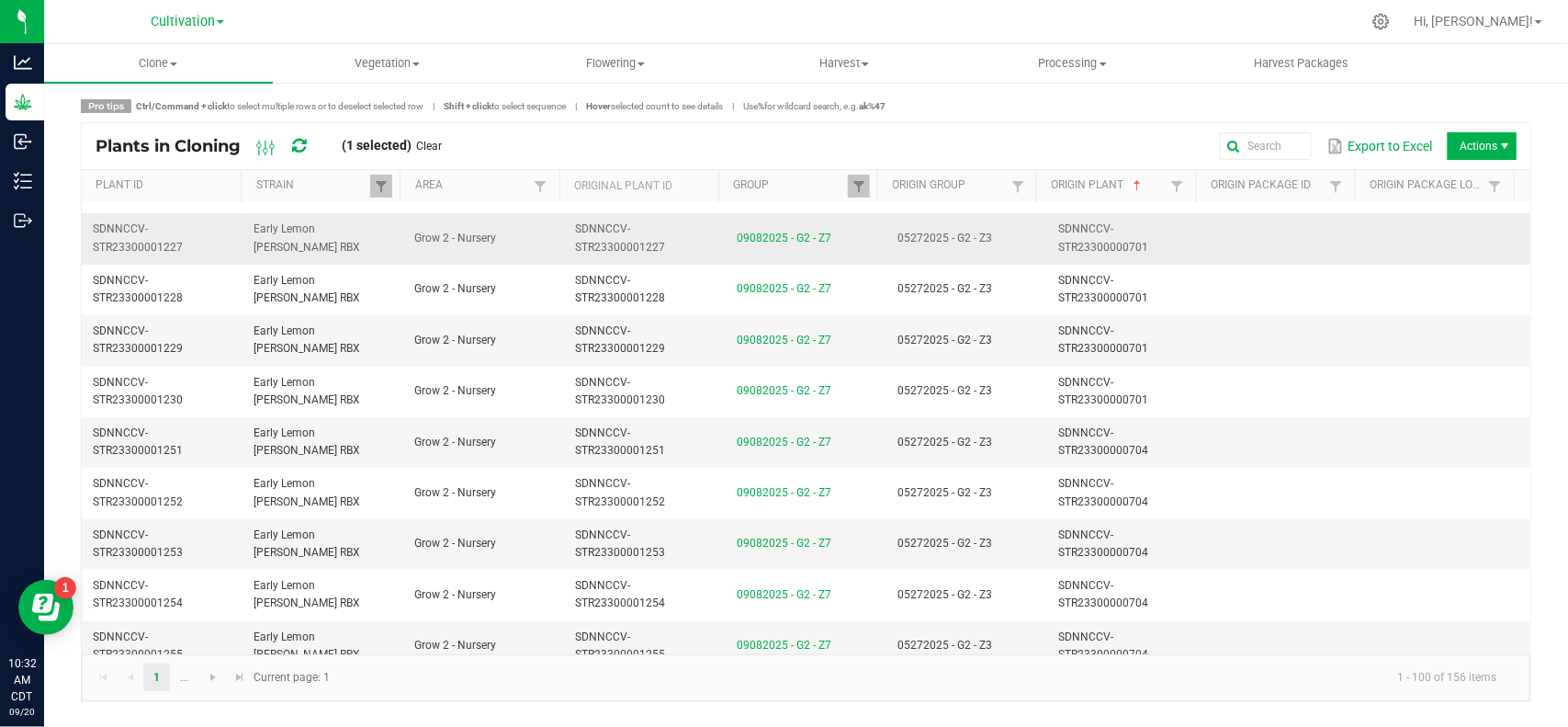
scroll to position [574, 0]
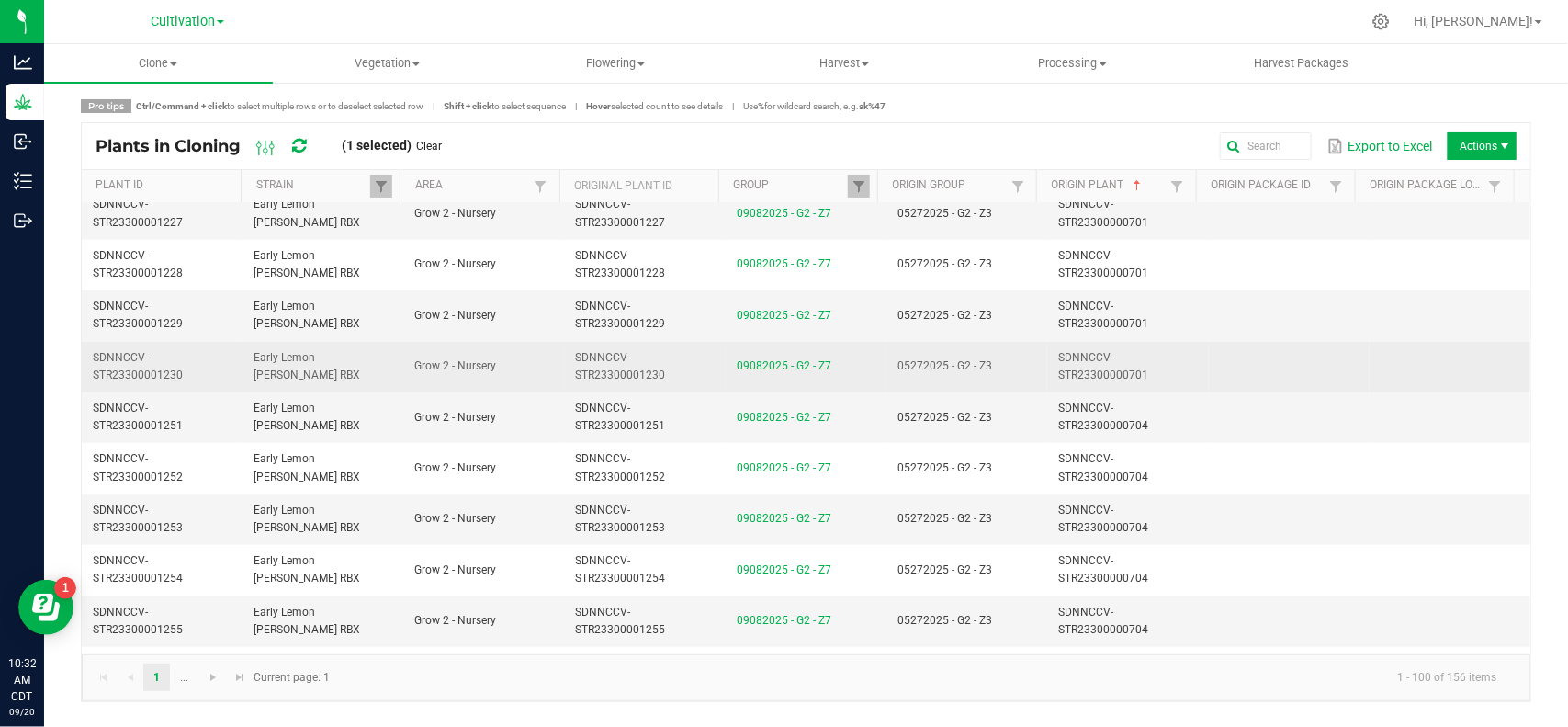
click at [1153, 370] on td "SDNNCCV-STR23300000701" at bounding box center [1127, 367] width 161 height 50
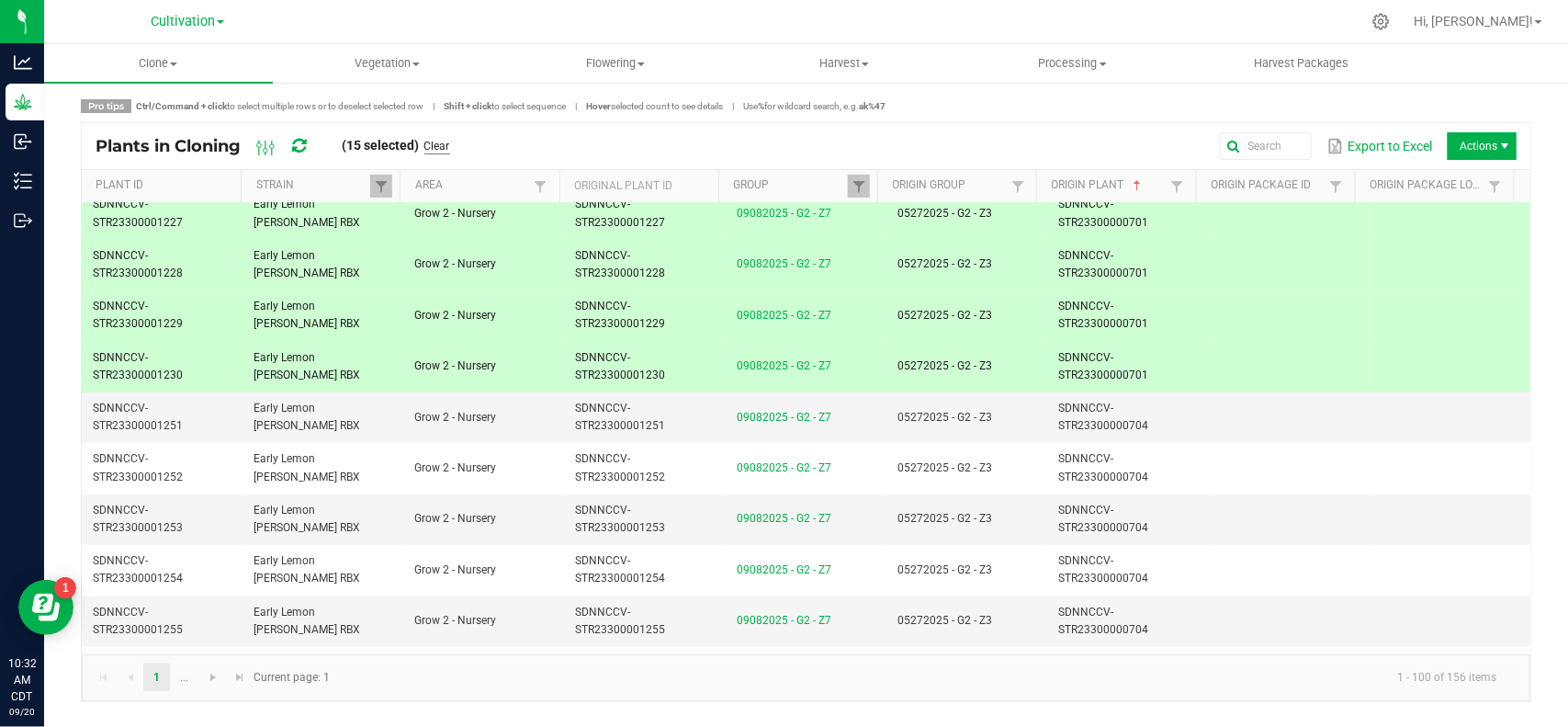
click at [450, 152] on link "Clear" at bounding box center [438, 147] width 26 height 16
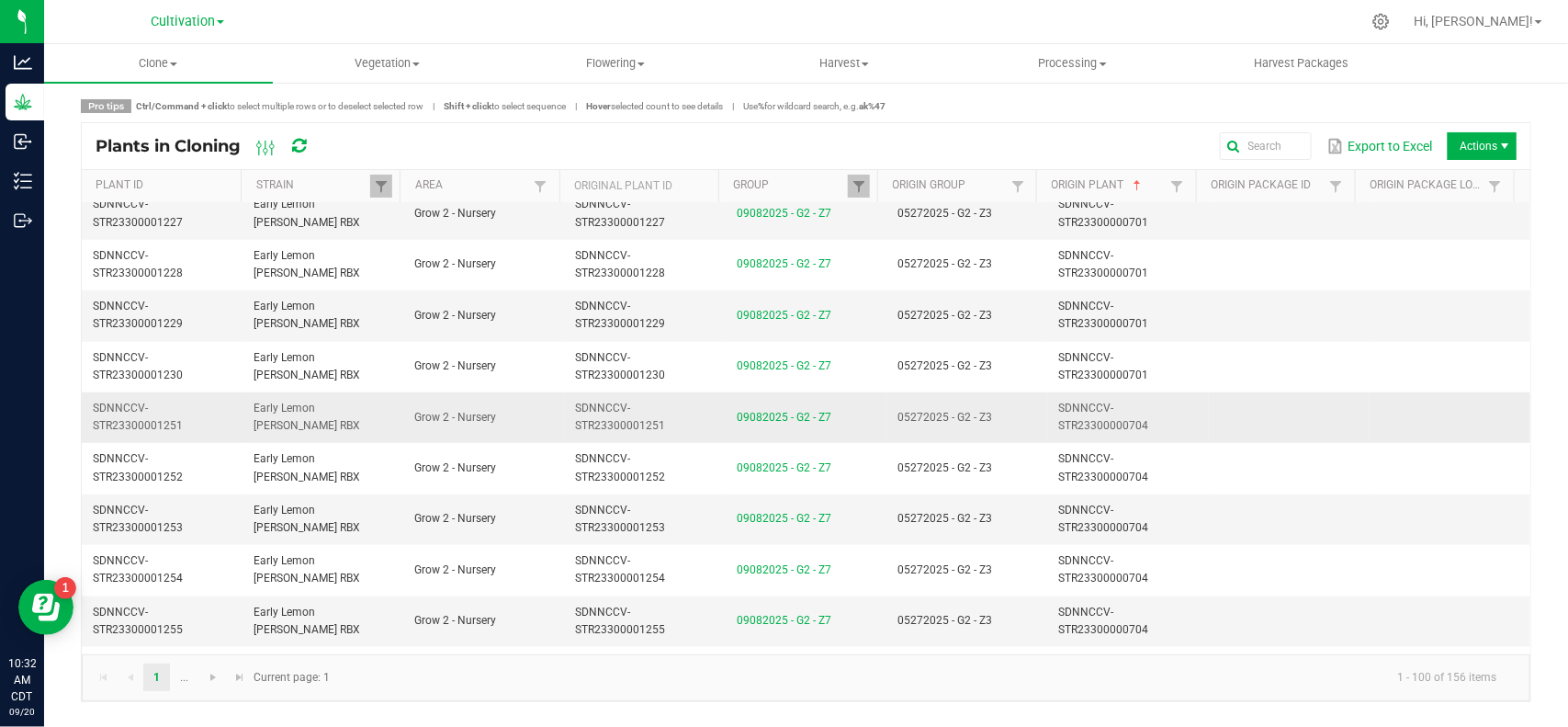
click at [972, 415] on span "05272025 - G2 - Z3" at bounding box center [945, 417] width 94 height 13
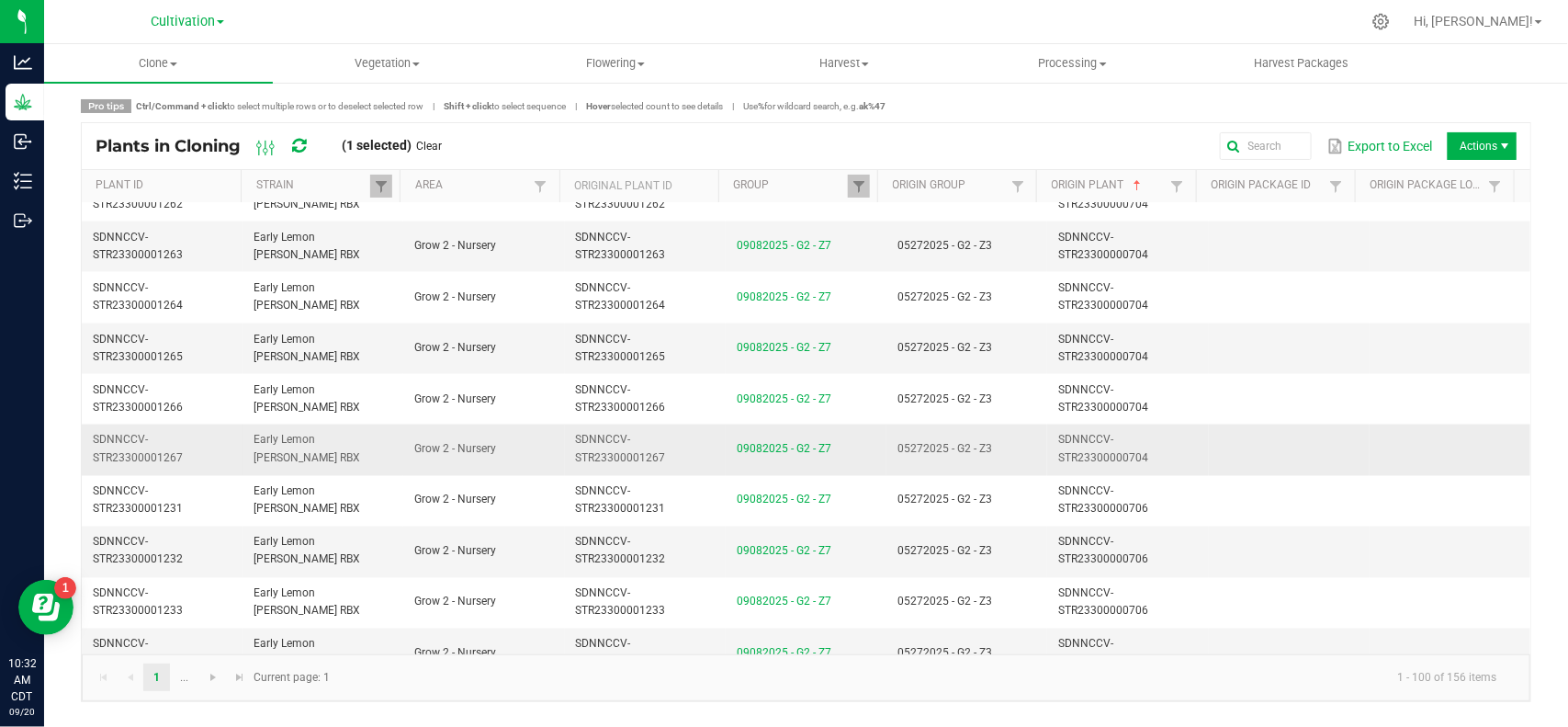
scroll to position [1377, 0]
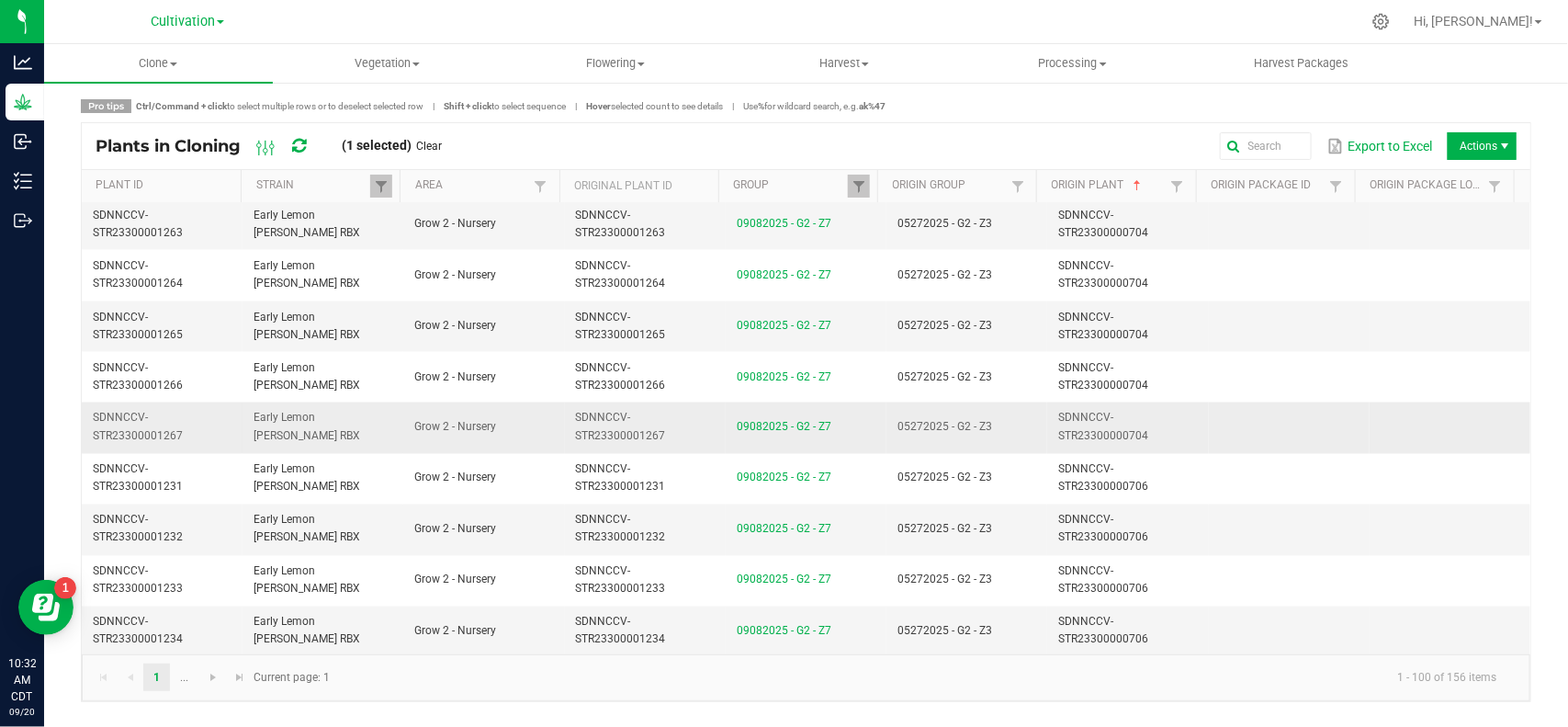
click at [1020, 428] on td "05272025 - G2 - Z3" at bounding box center [967, 427] width 161 height 50
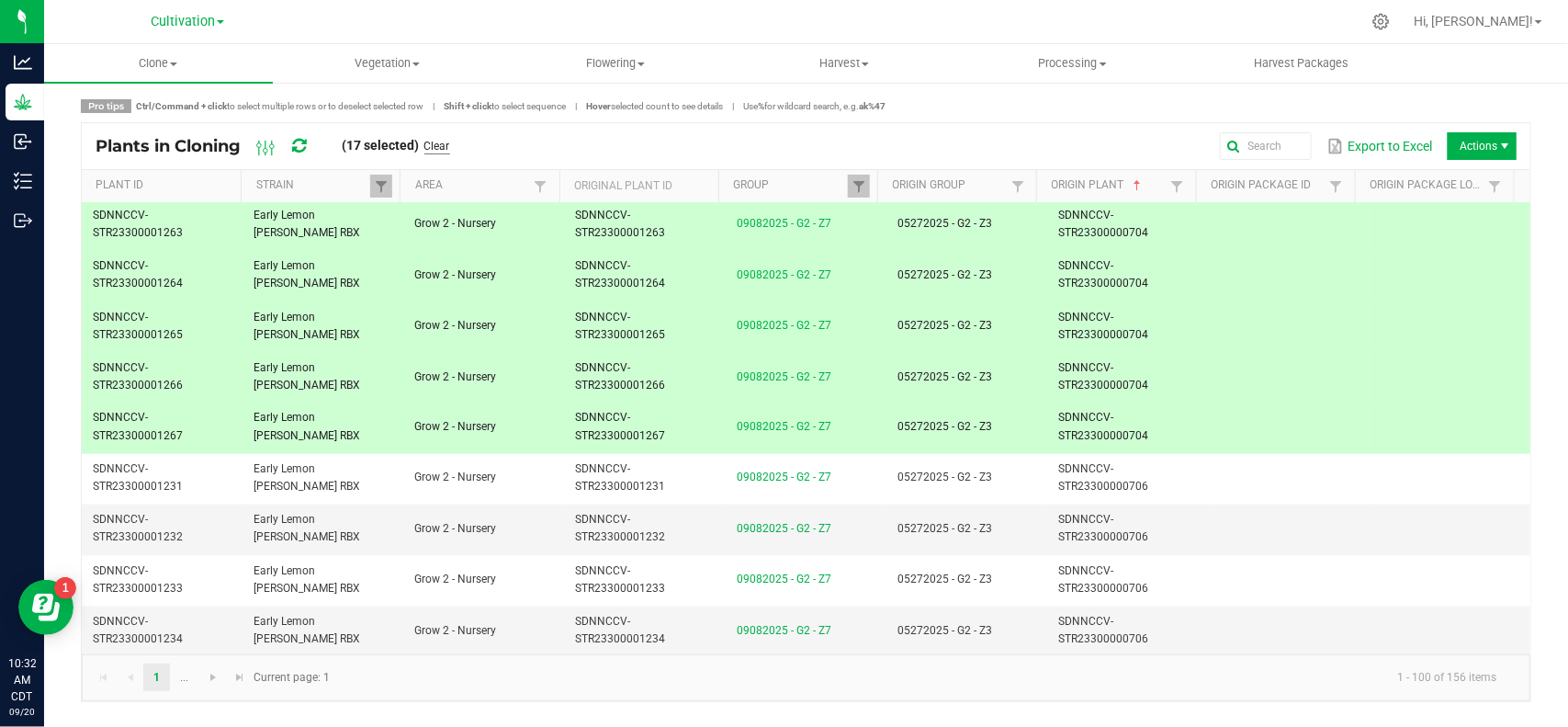
click at [439, 144] on link "Clear" at bounding box center [438, 147] width 26 height 16
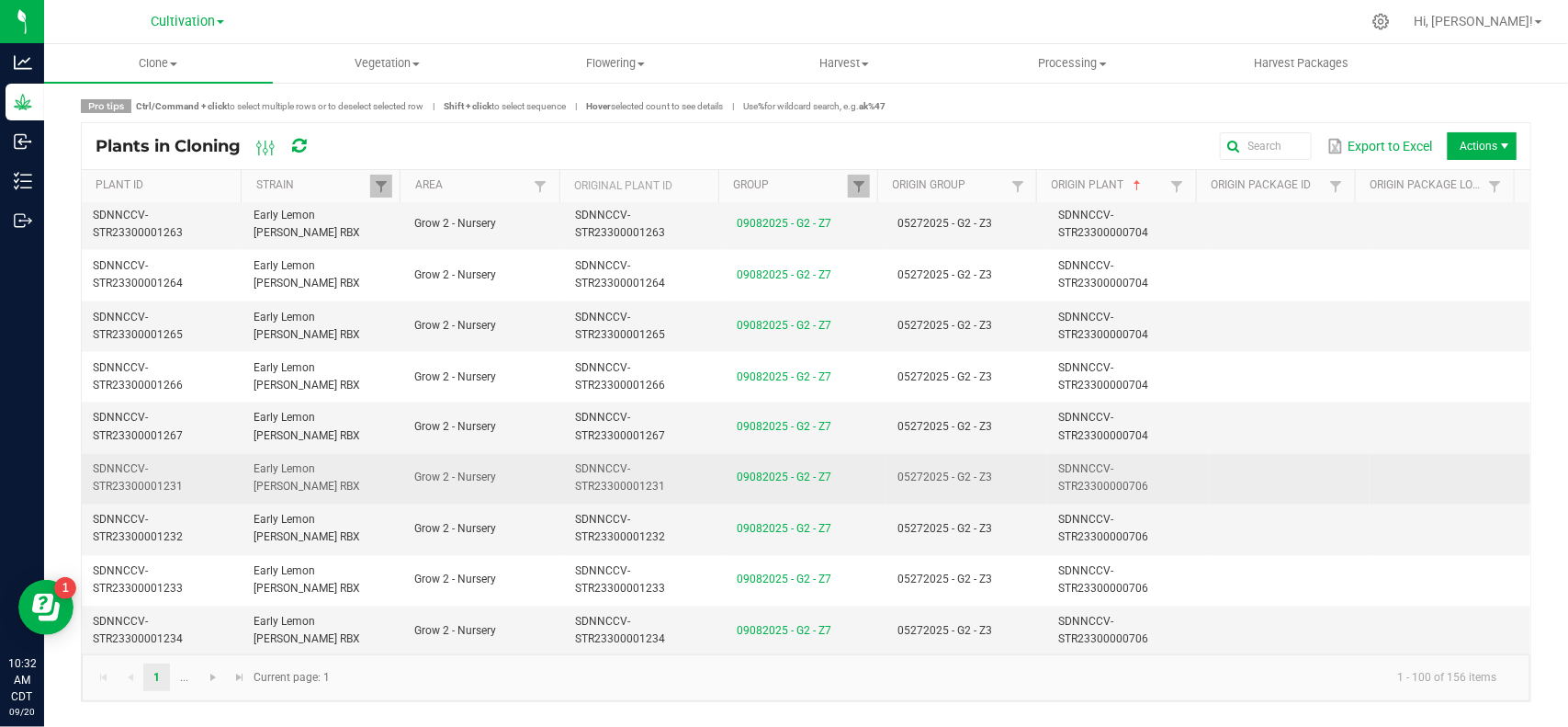
click at [1047, 484] on td "SDNNCCV-STR23300000706" at bounding box center [1127, 479] width 161 height 50
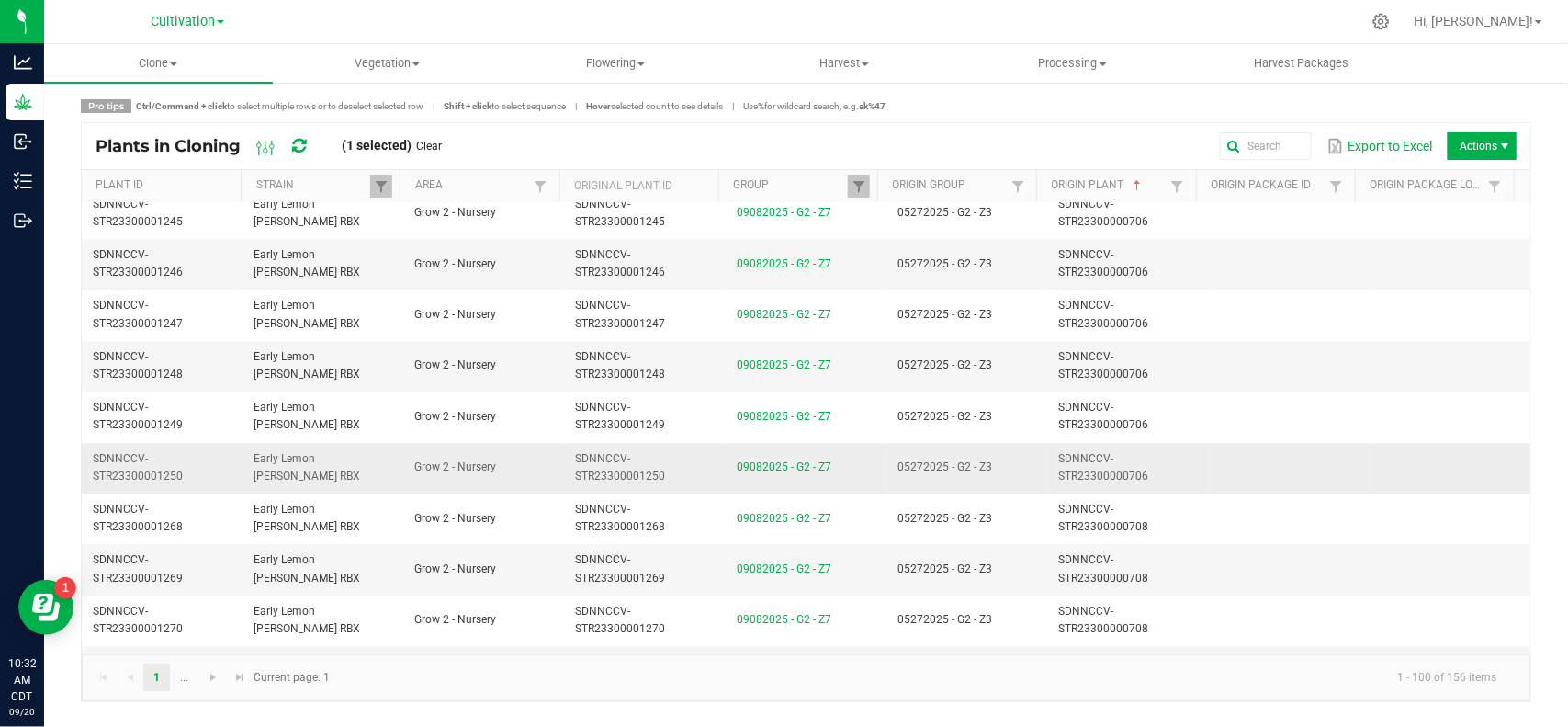
scroll to position [2412, 0]
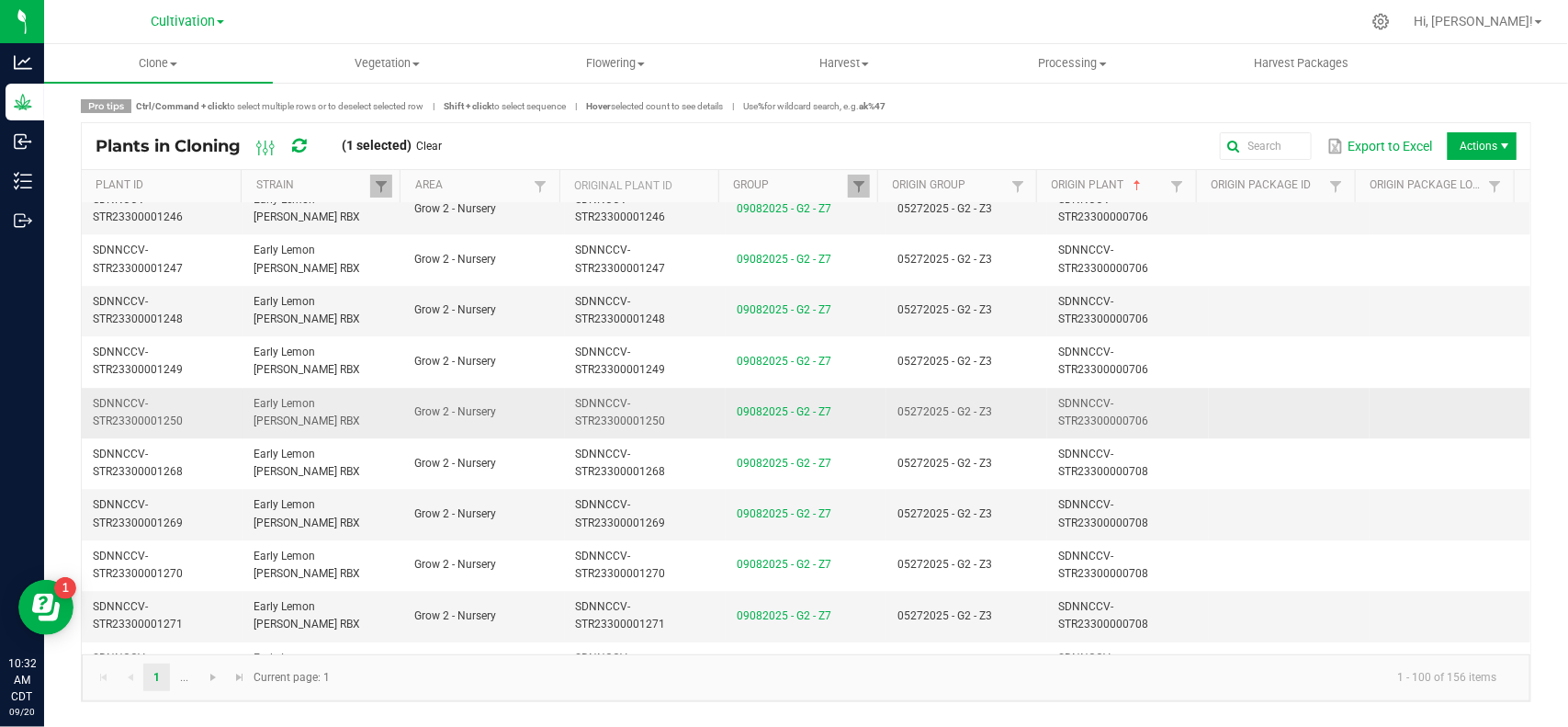
click at [1015, 429] on td "05272025 - G2 - Z3" at bounding box center [967, 412] width 161 height 50
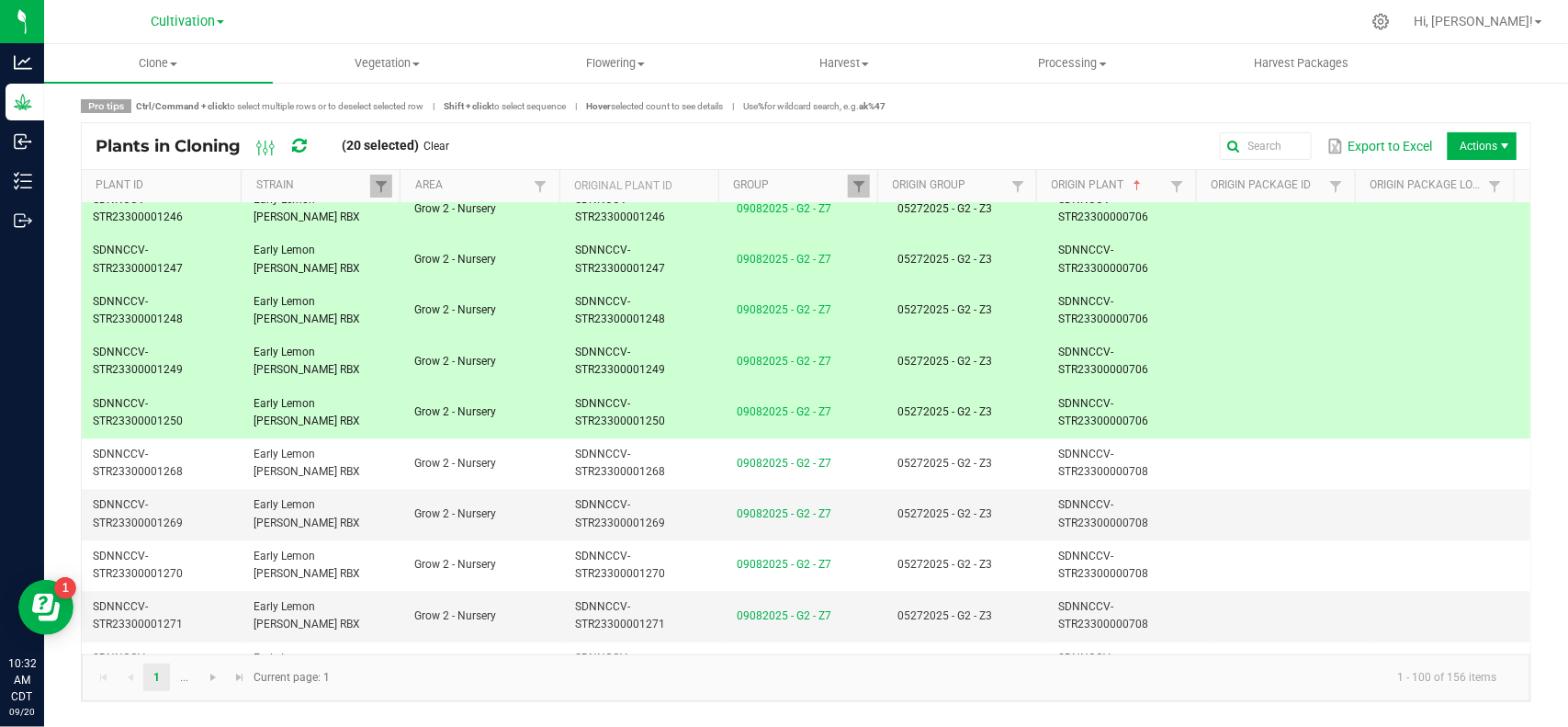
drag, startPoint x: 448, startPoint y: 144, endPoint x: 452, endPoint y: 153, distance: 9.8
click at [448, 144] on link "Clear" at bounding box center [438, 147] width 26 height 16
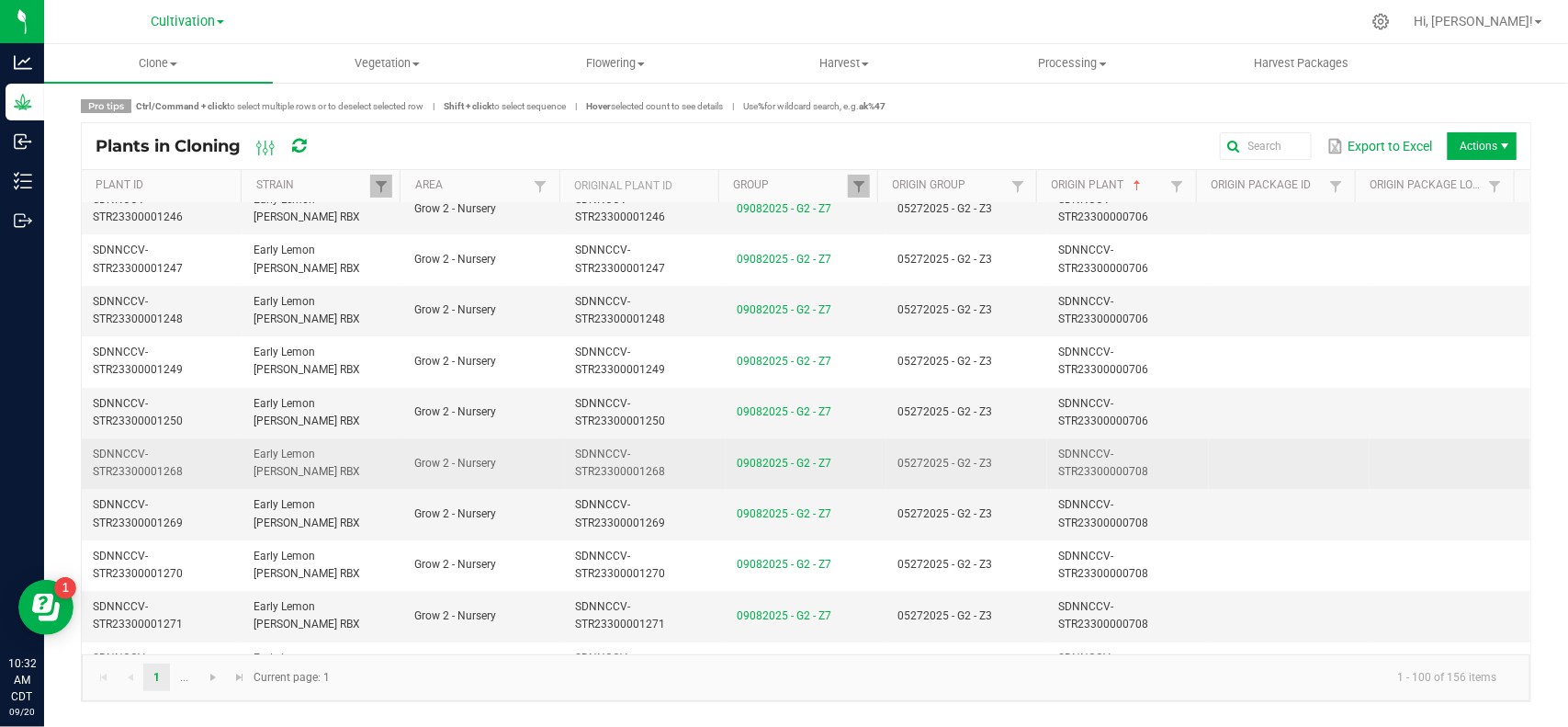
click at [1030, 487] on td "05272025 - G2 - Z3" at bounding box center [967, 463] width 161 height 50
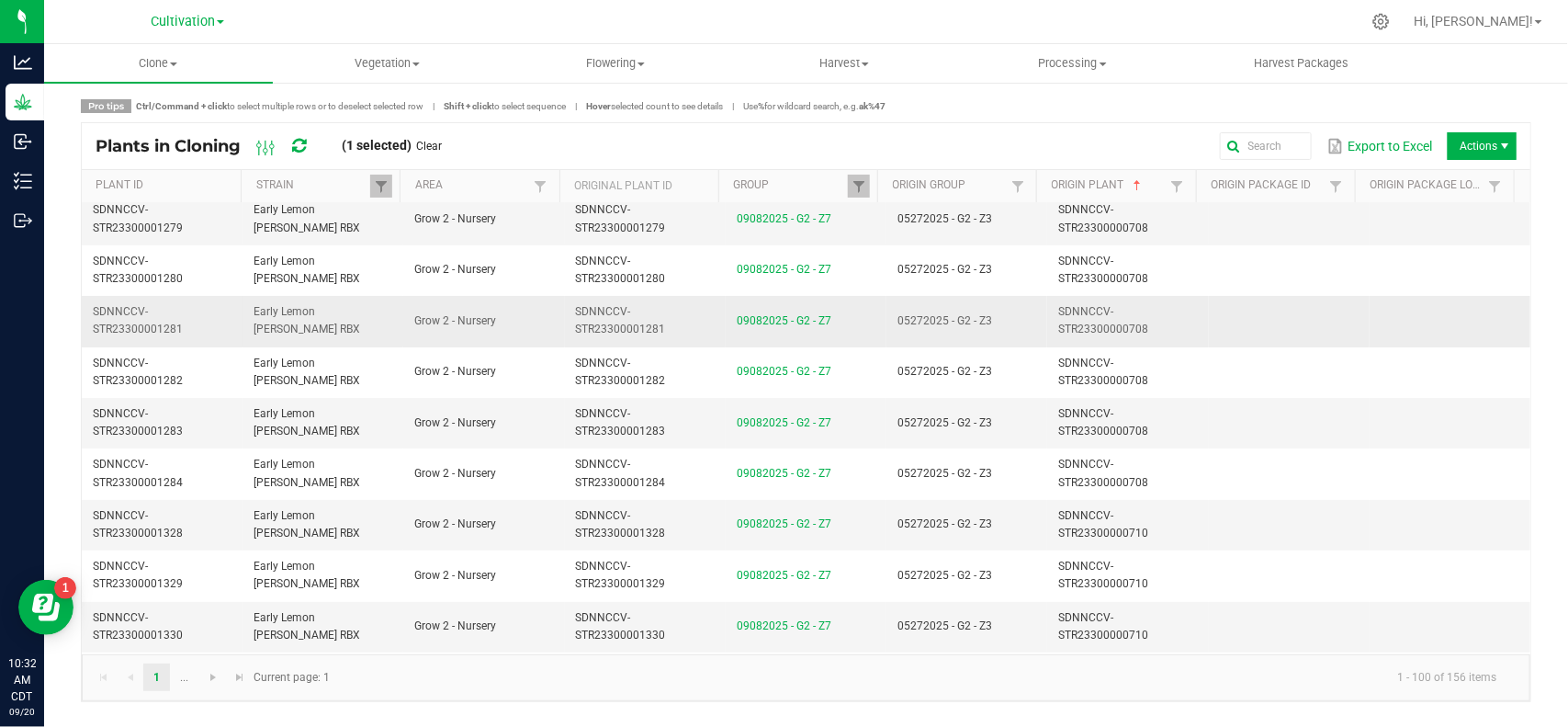
scroll to position [3330, 0]
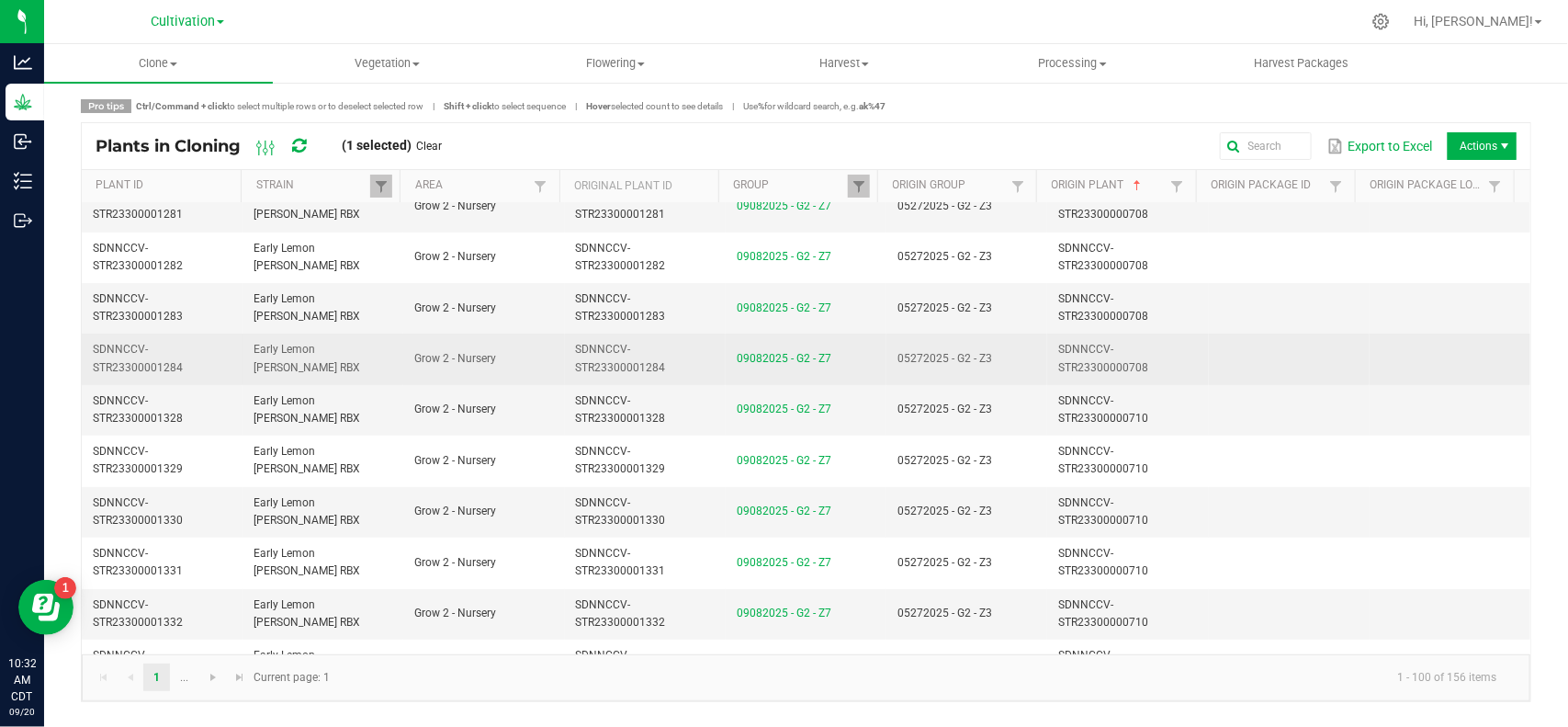
click at [993, 378] on td "05272025 - G2 - Z3" at bounding box center [967, 358] width 161 height 50
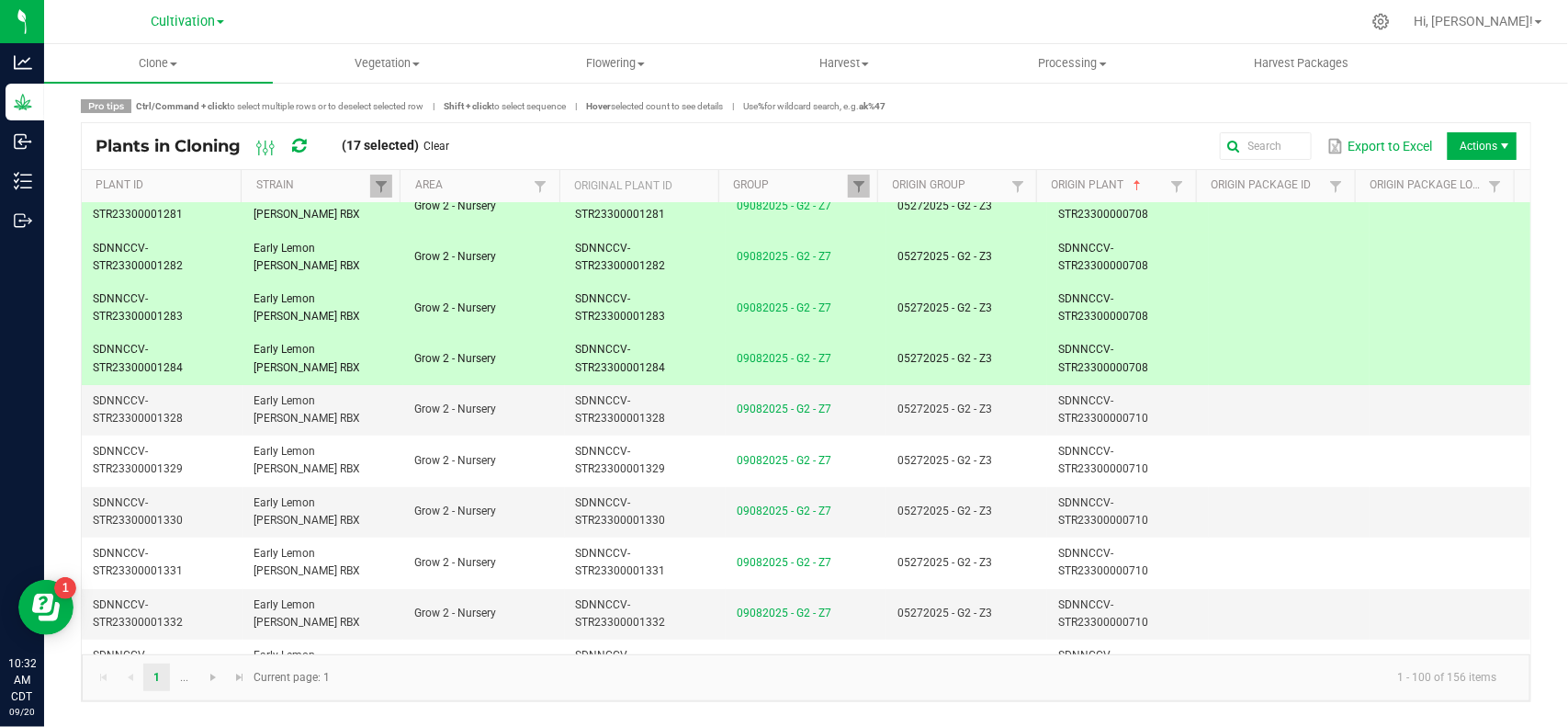
click at [441, 139] on link "Clear" at bounding box center [438, 147] width 26 height 16
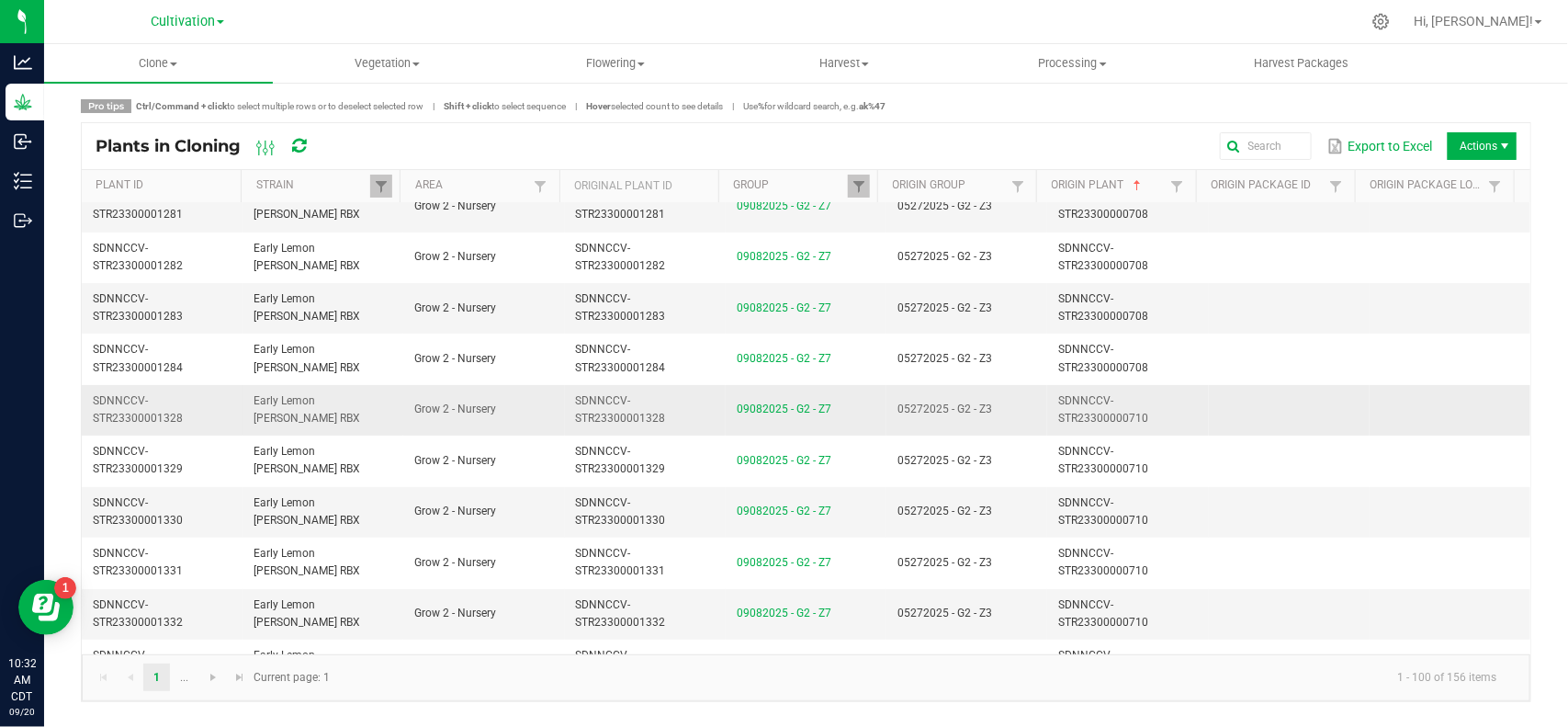
click at [1026, 424] on td "05272025 - G2 - Z3" at bounding box center [967, 410] width 161 height 50
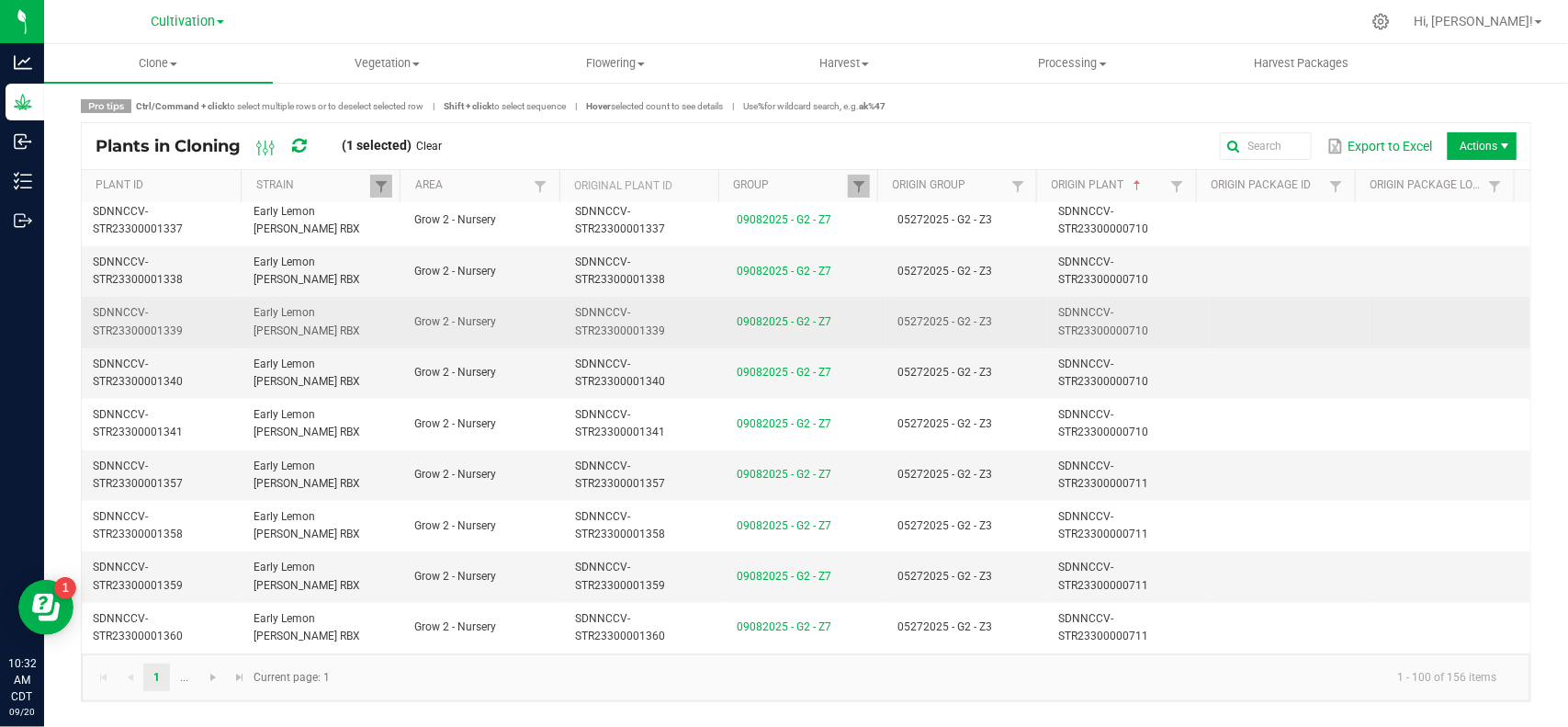
scroll to position [4019, 0]
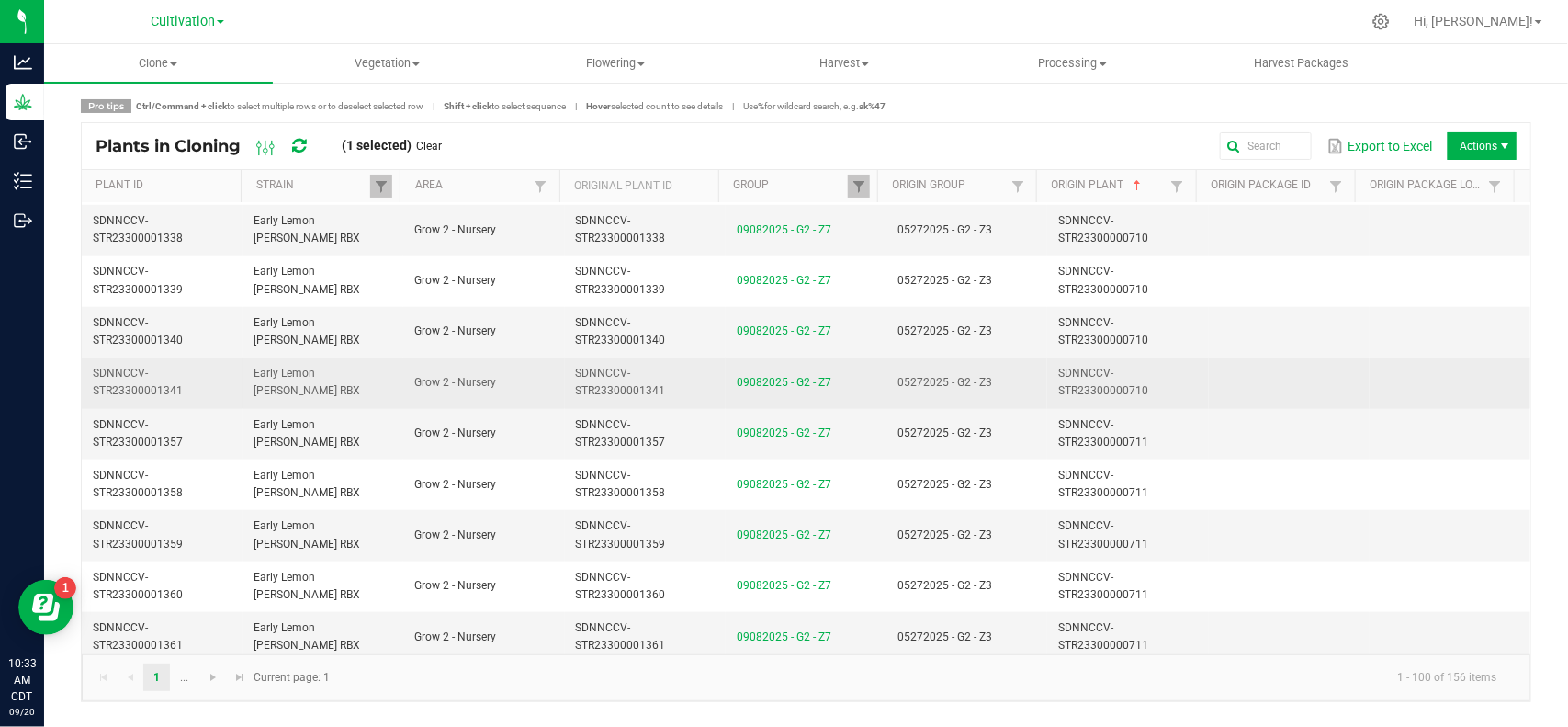
click at [1008, 399] on td "05272025 - G2 - Z3" at bounding box center [967, 383] width 161 height 50
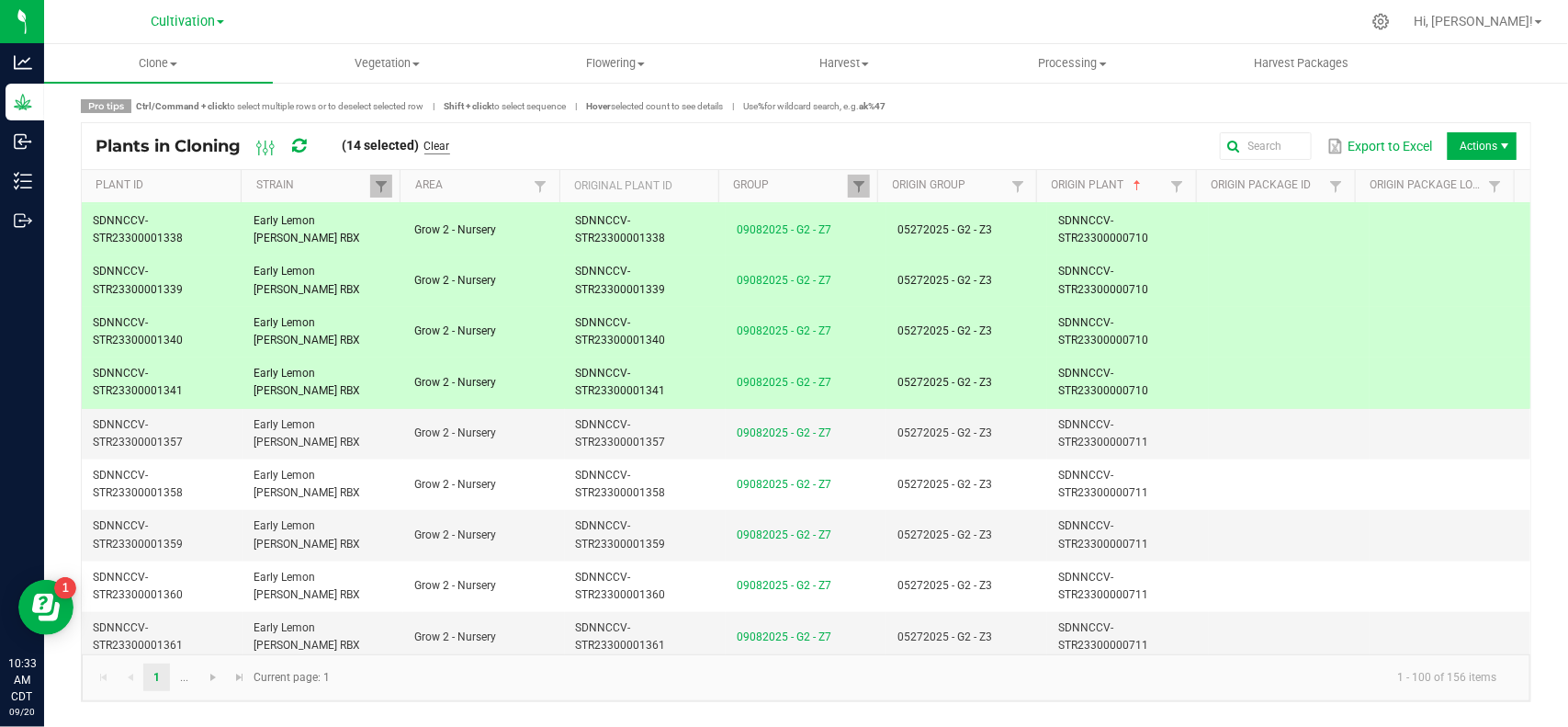
click at [439, 147] on link "Clear" at bounding box center [438, 147] width 26 height 16
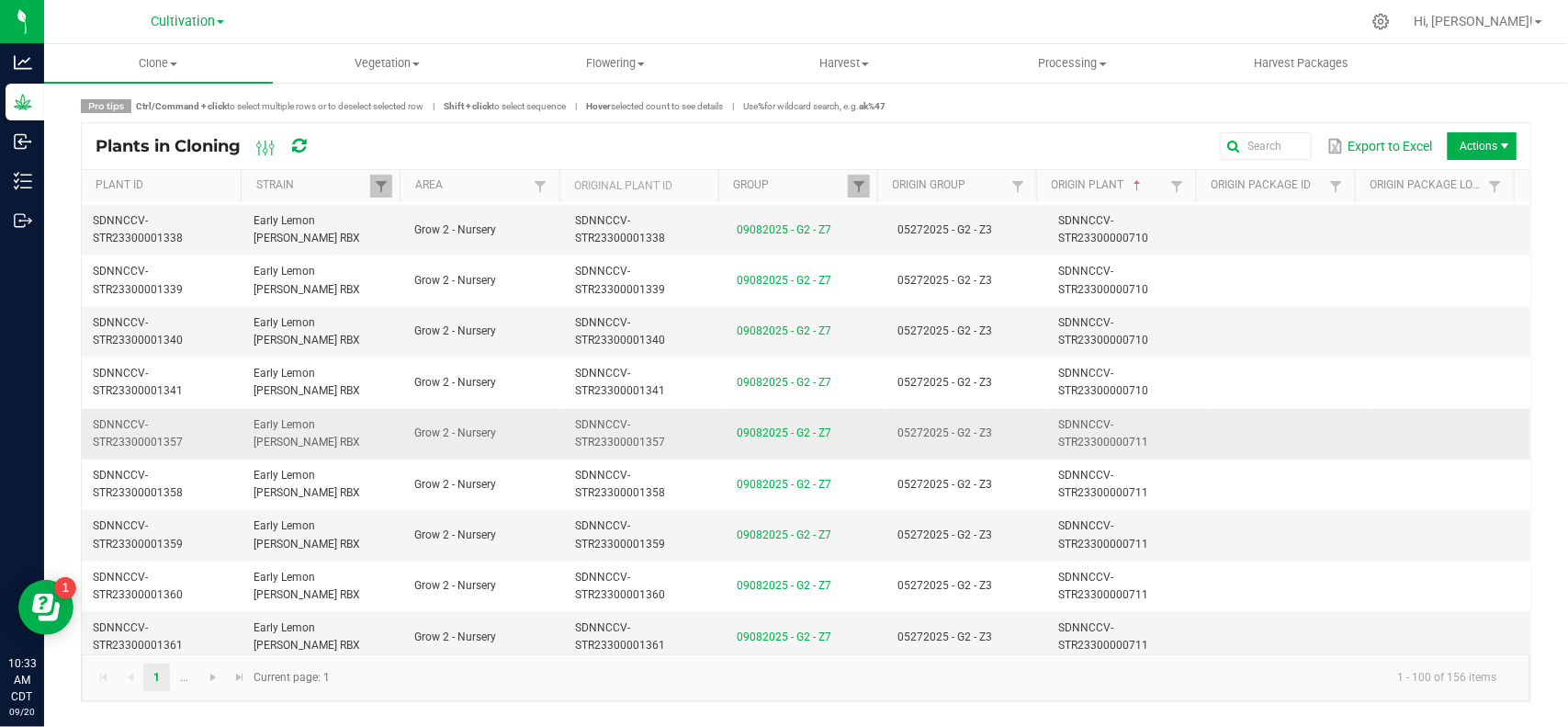
click at [1019, 459] on td "05272025 - G2 - Z3" at bounding box center [967, 434] width 161 height 50
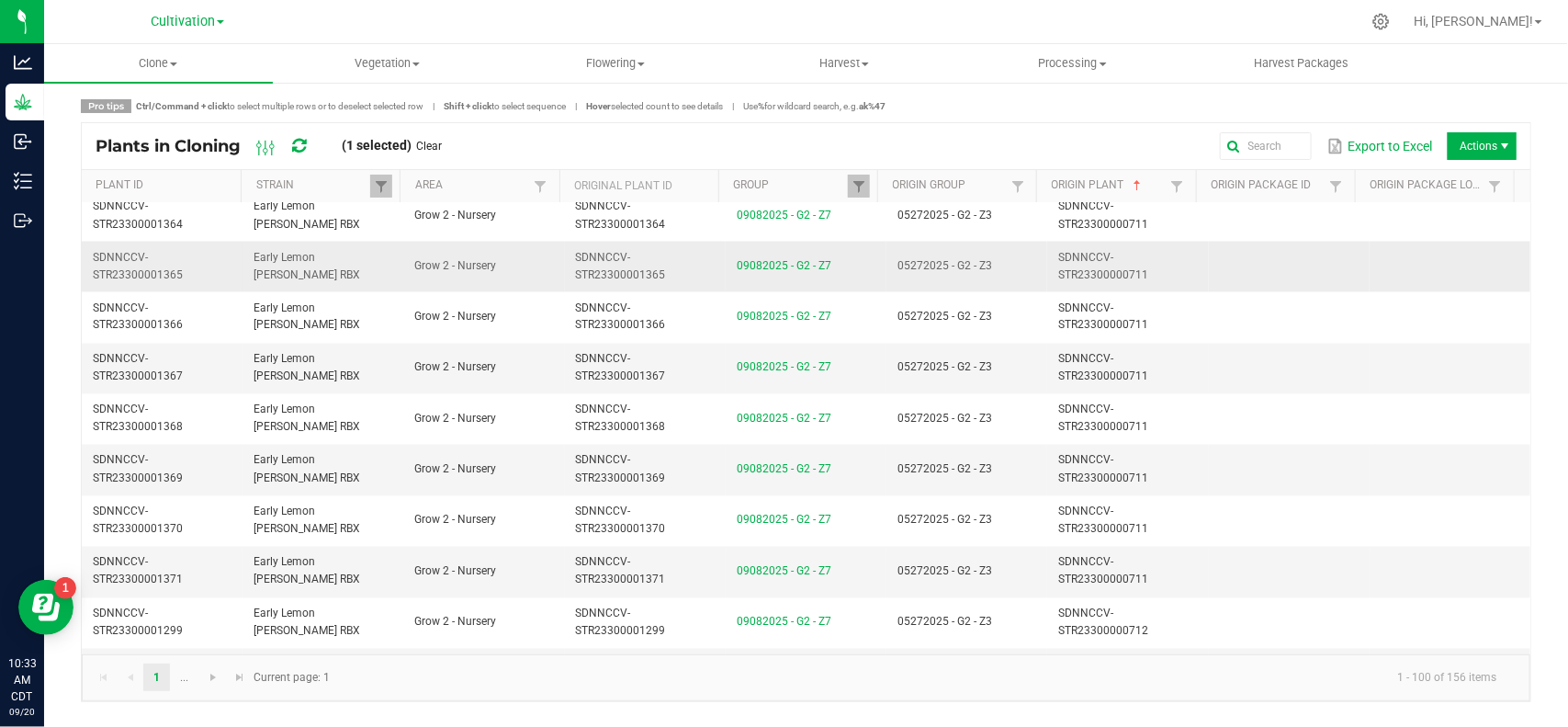
scroll to position [4658, 0]
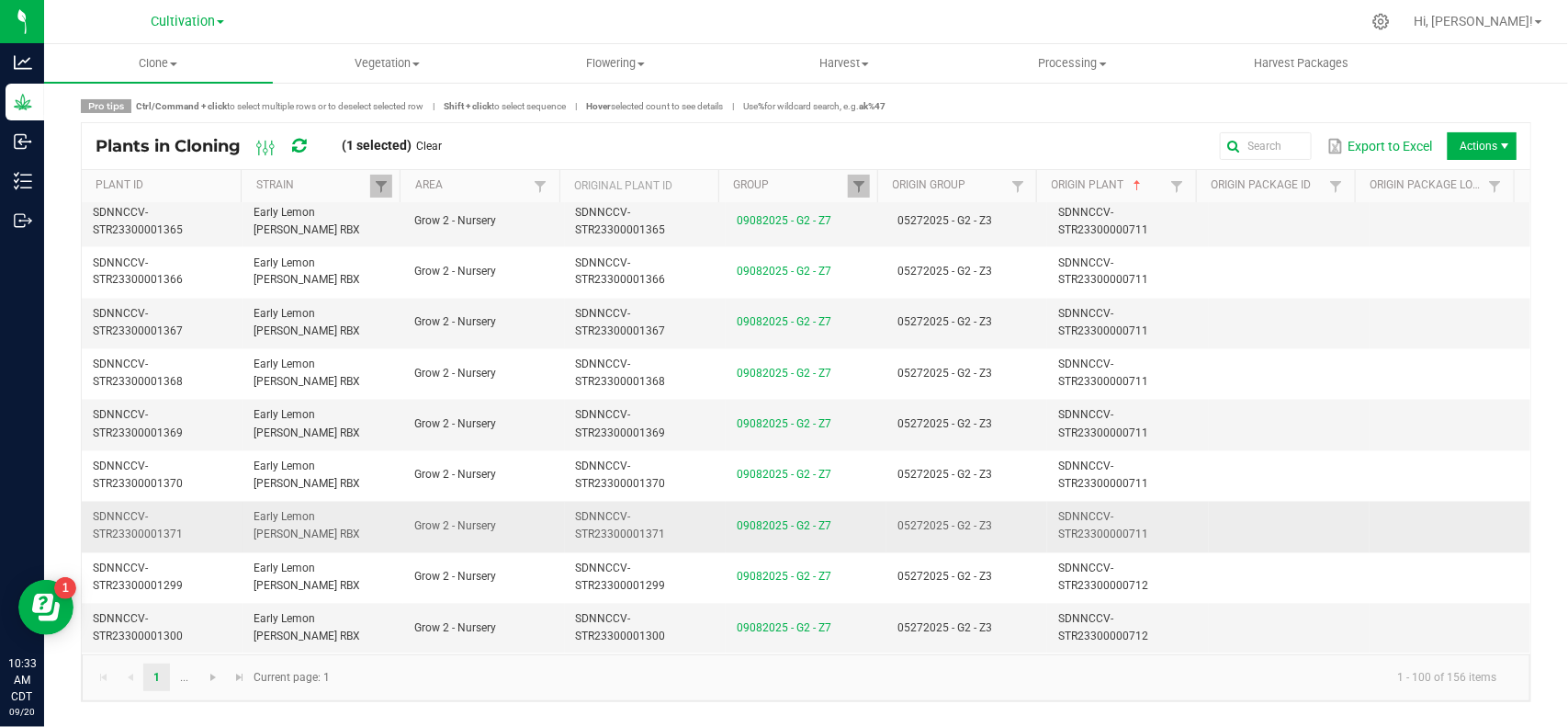
click at [1002, 515] on td "05272025 - G2 - Z3" at bounding box center [967, 526] width 161 height 50
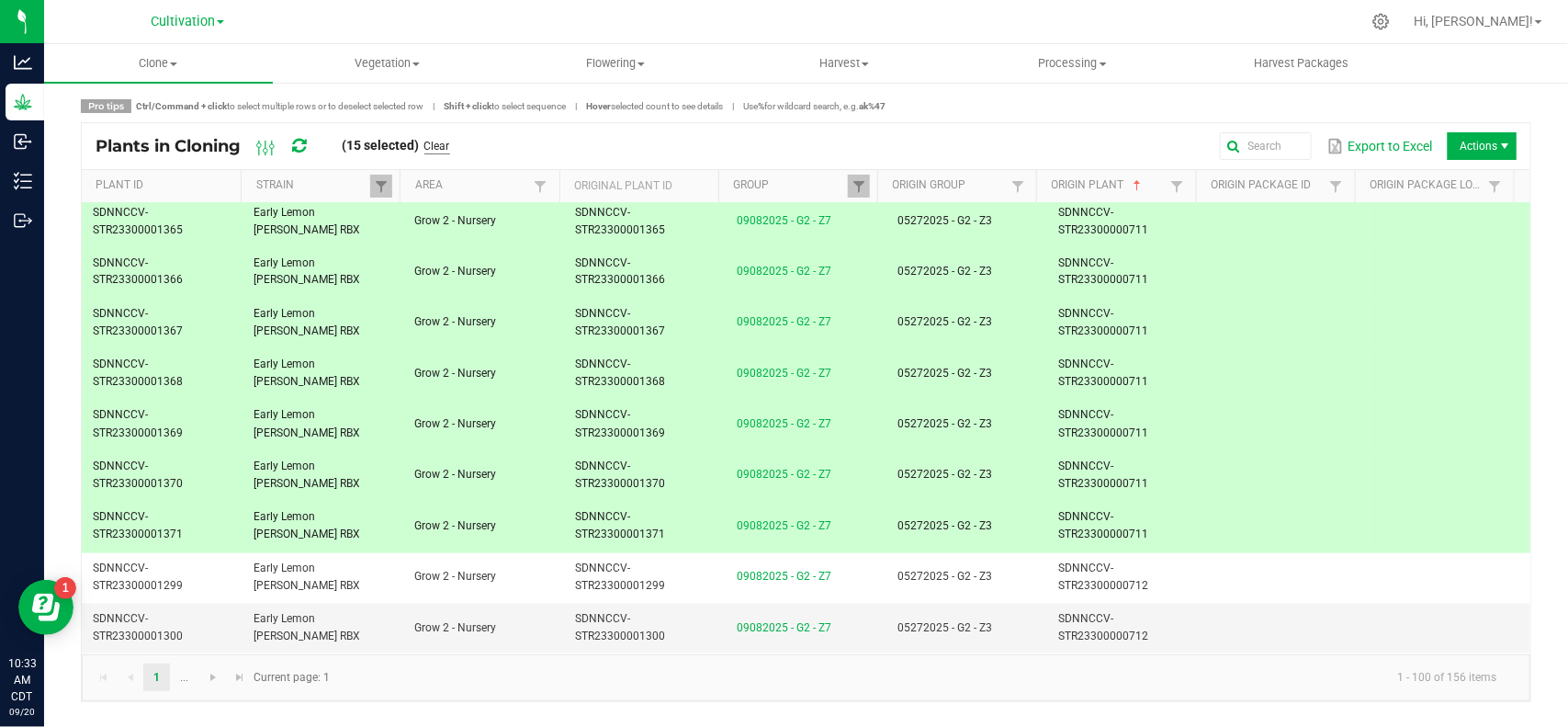
click at [445, 144] on link "Clear" at bounding box center [438, 147] width 26 height 16
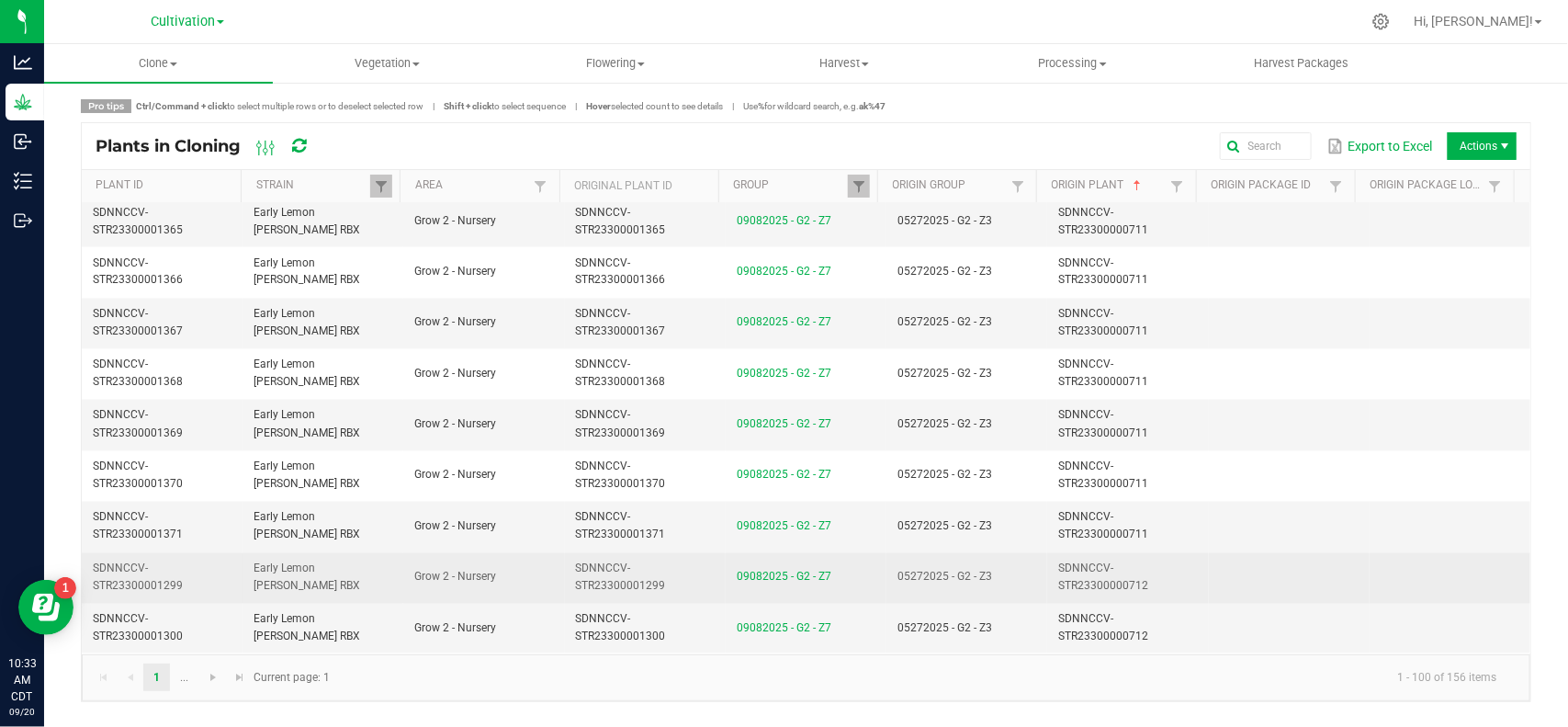
click at [1014, 583] on td "05272025 - G2 - Z3" at bounding box center [967, 579] width 161 height 50
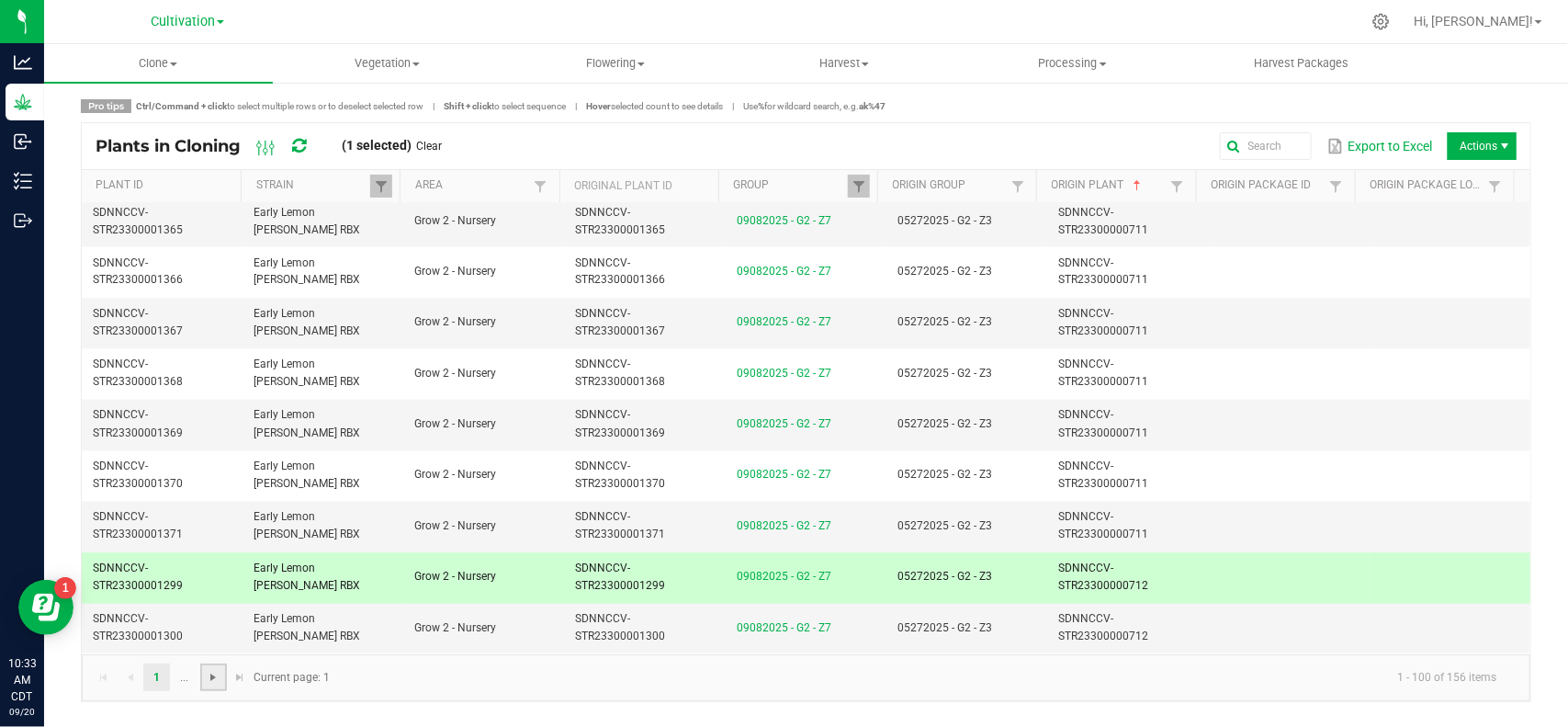
click at [217, 673] on span "Go to the next page" at bounding box center [213, 677] width 15 height 15
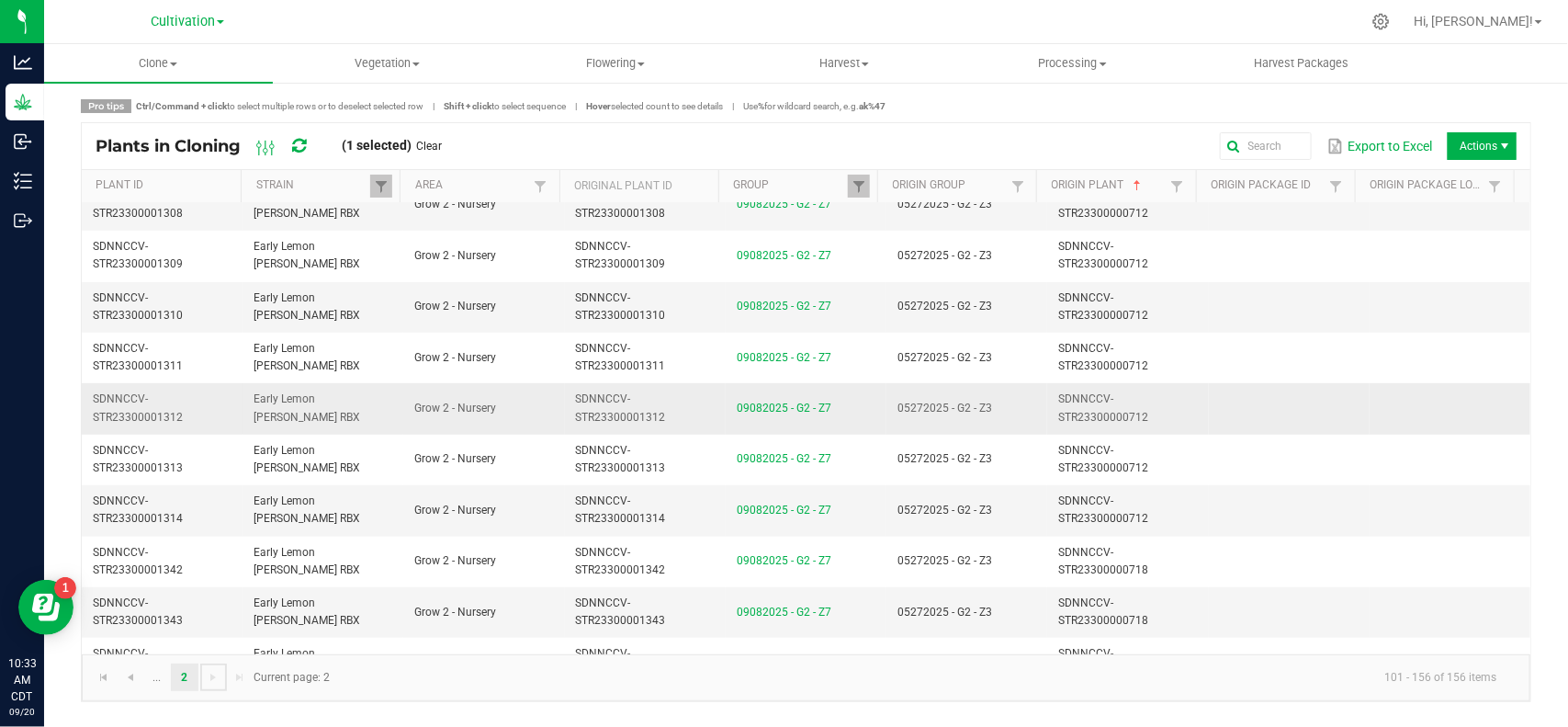
scroll to position [344, 0]
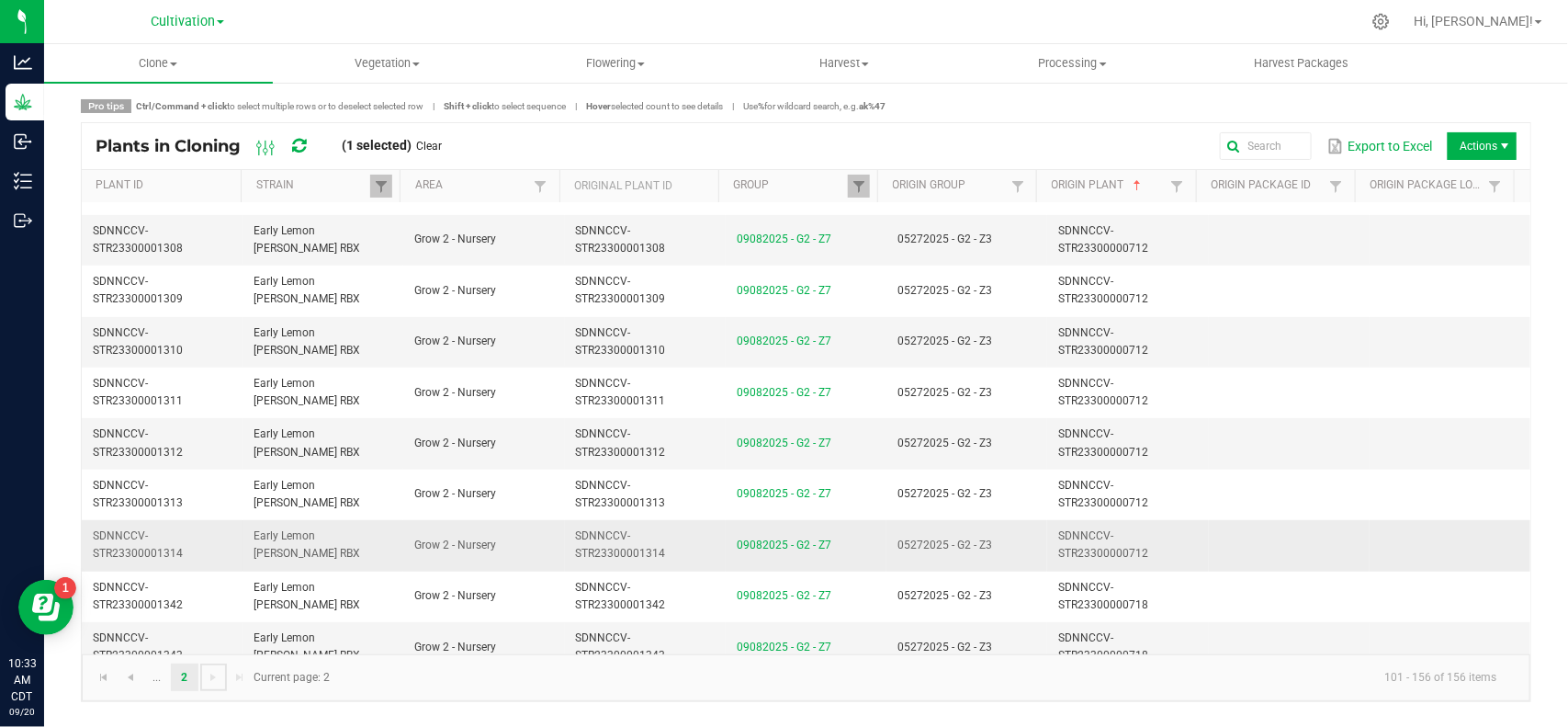
click at [1013, 558] on td "05272025 - G2 - Z3" at bounding box center [967, 545] width 161 height 50
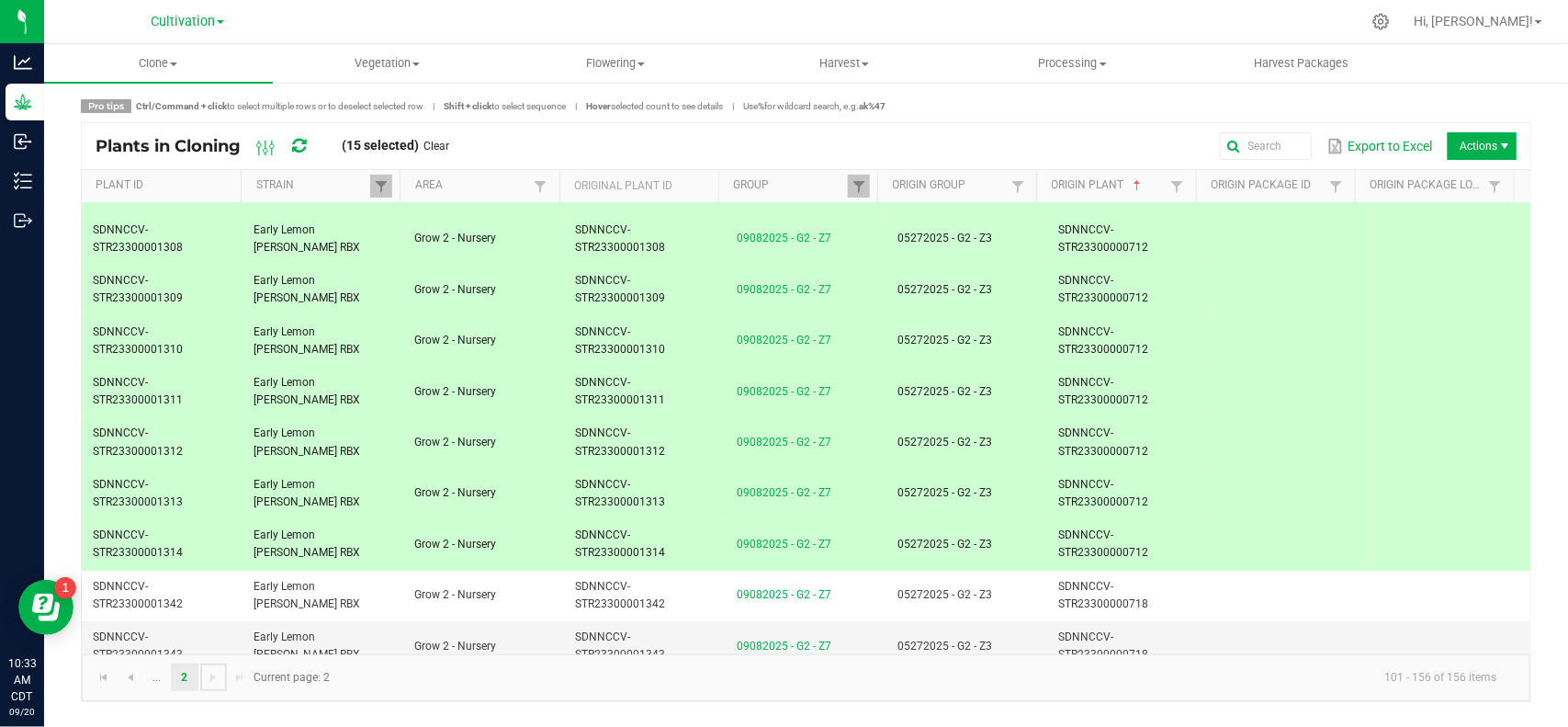
scroll to position [0, 0]
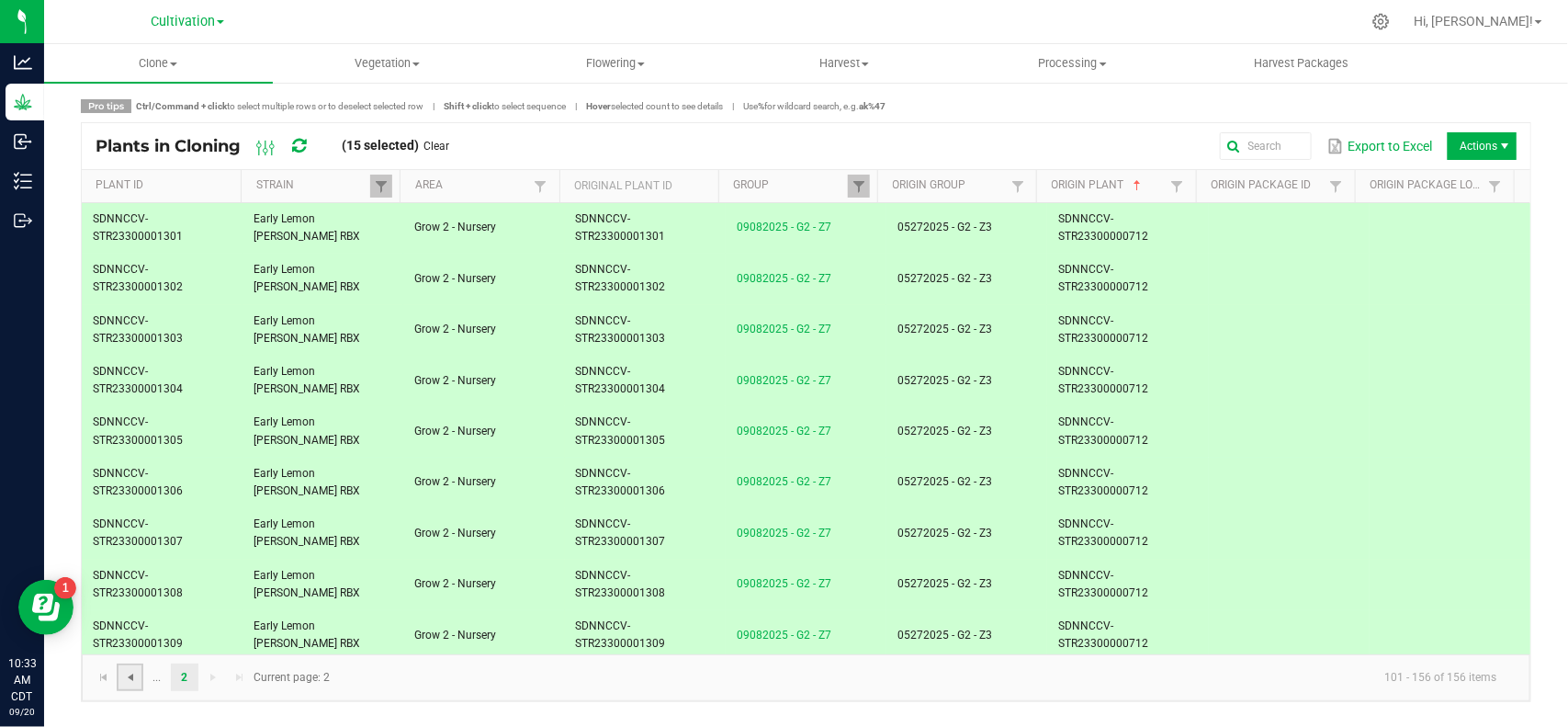
click at [130, 678] on span "Go to the previous page" at bounding box center [131, 677] width 15 height 15
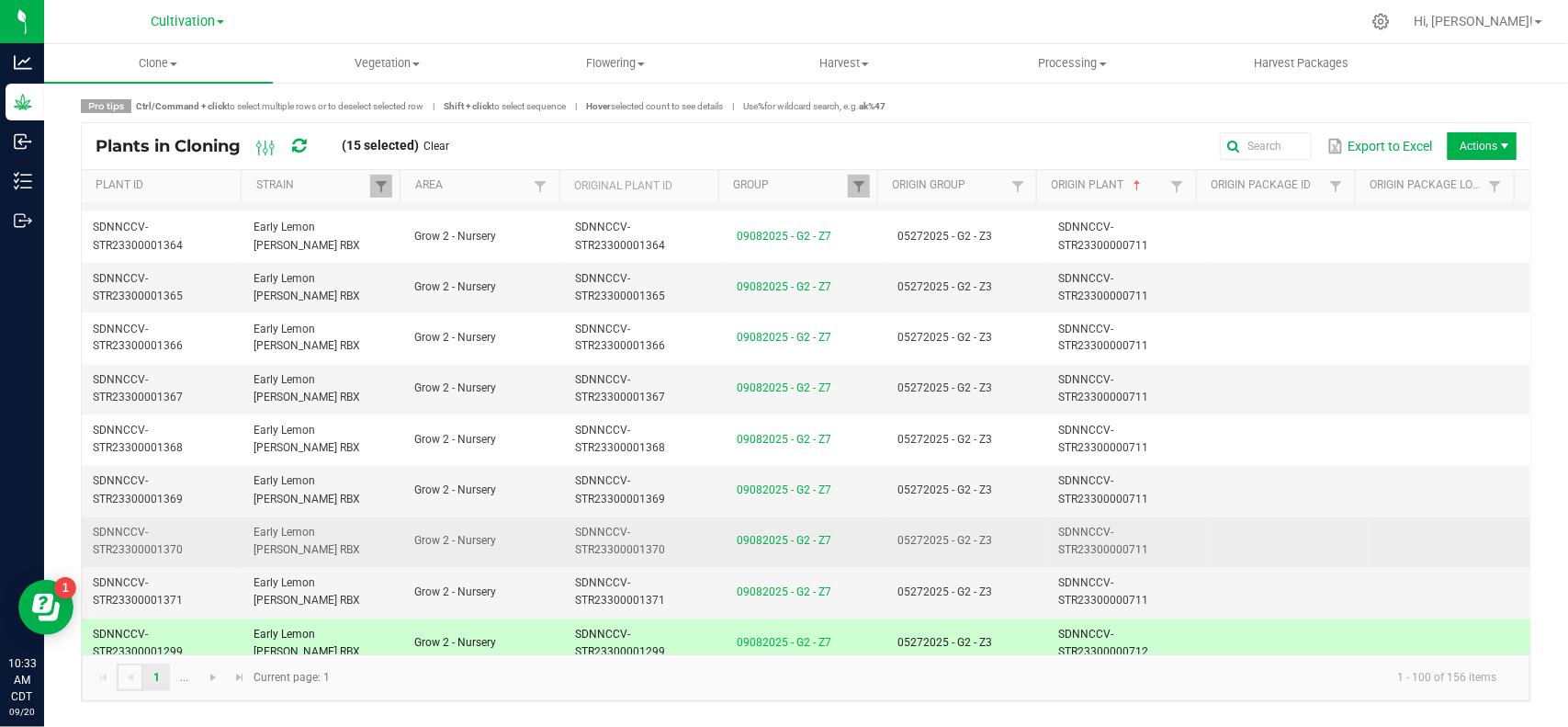
scroll to position [4658, 0]
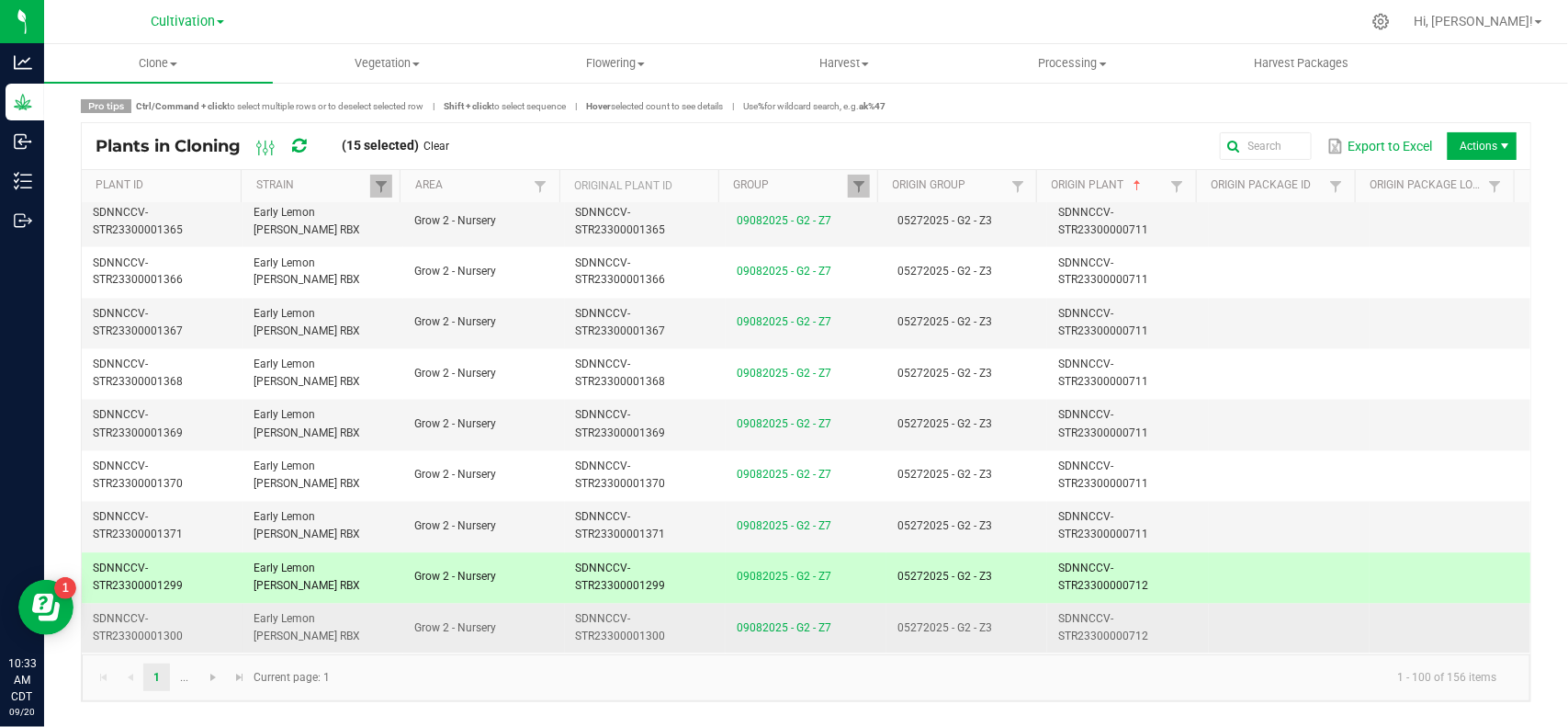
click at [979, 636] on td "05272025 - G2 - Z3" at bounding box center [967, 628] width 161 height 49
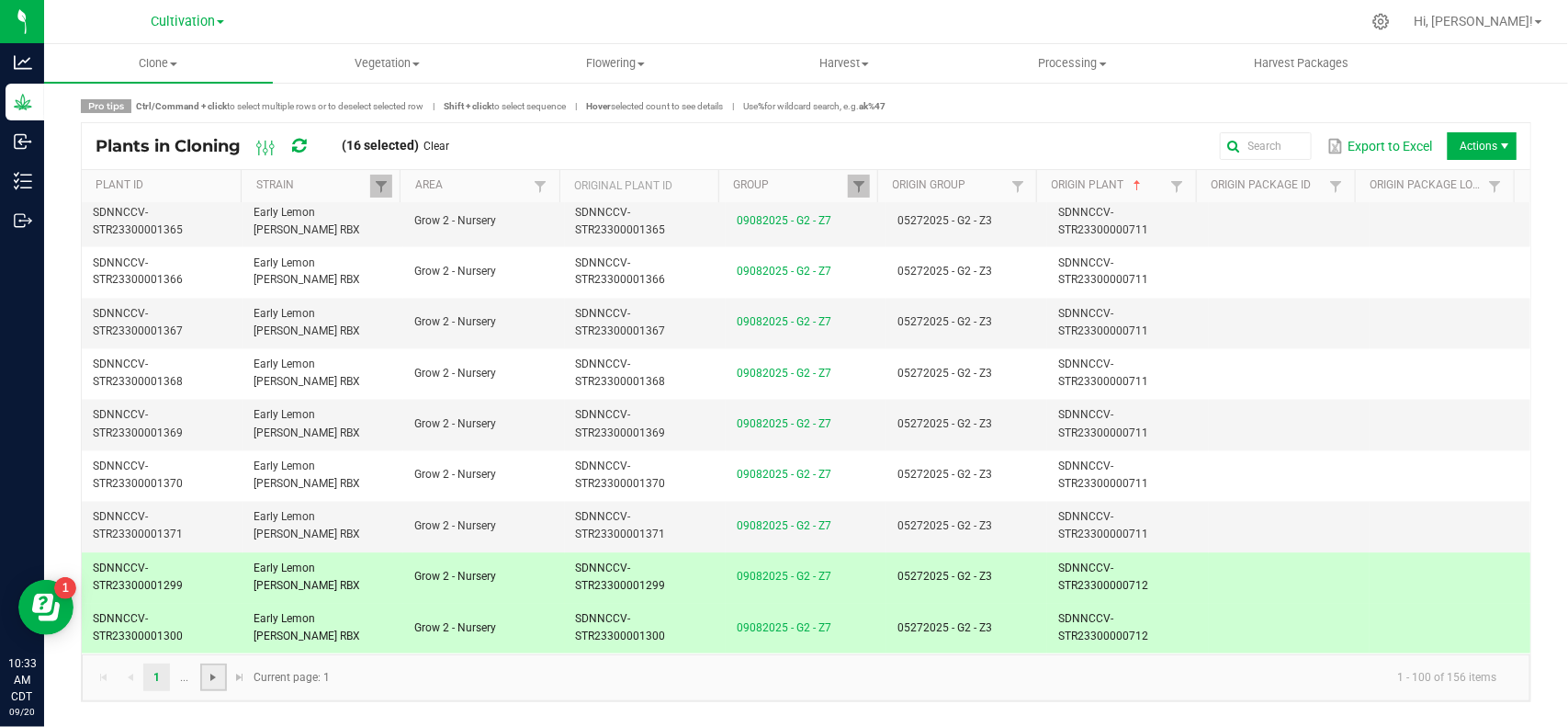
click at [217, 672] on span "Go to the next page" at bounding box center [213, 677] width 15 height 15
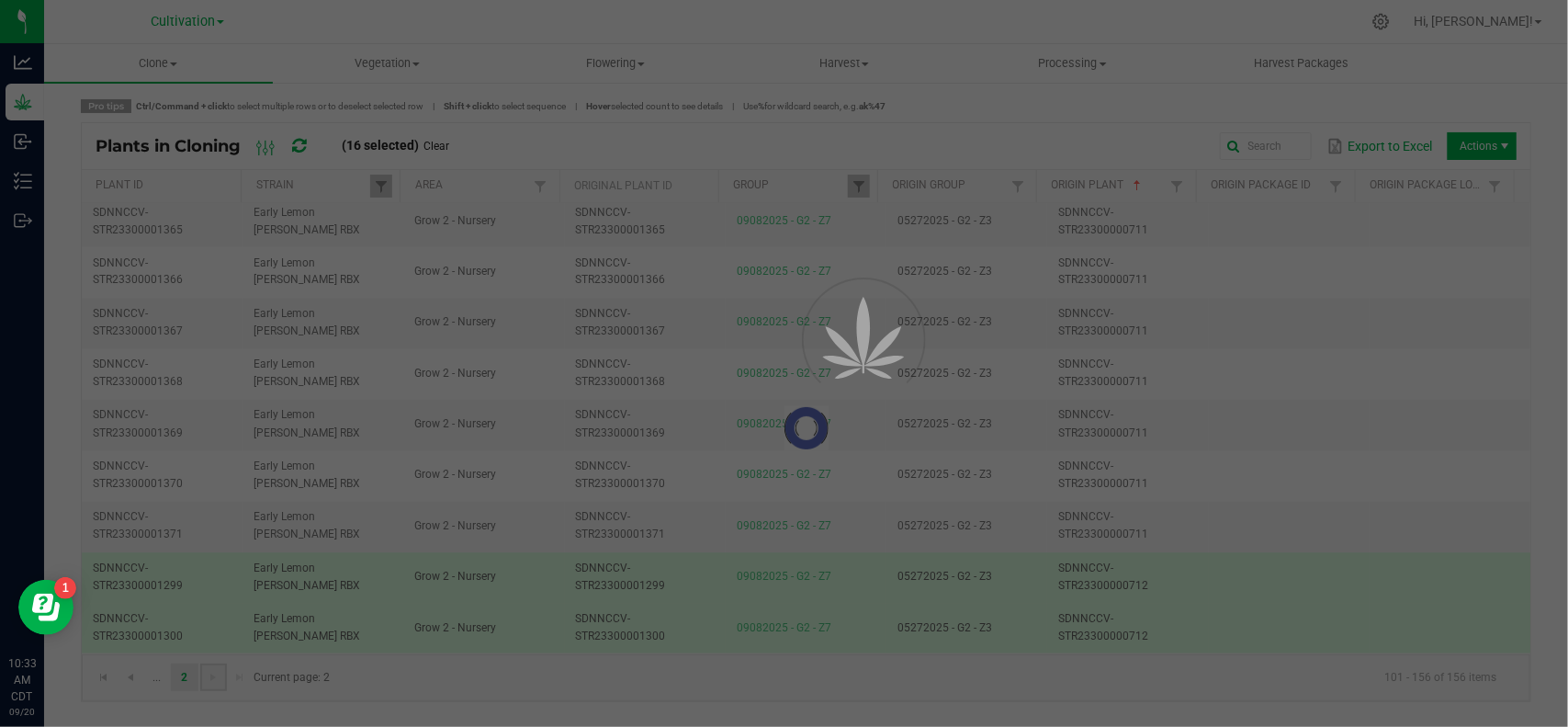
scroll to position [0, 0]
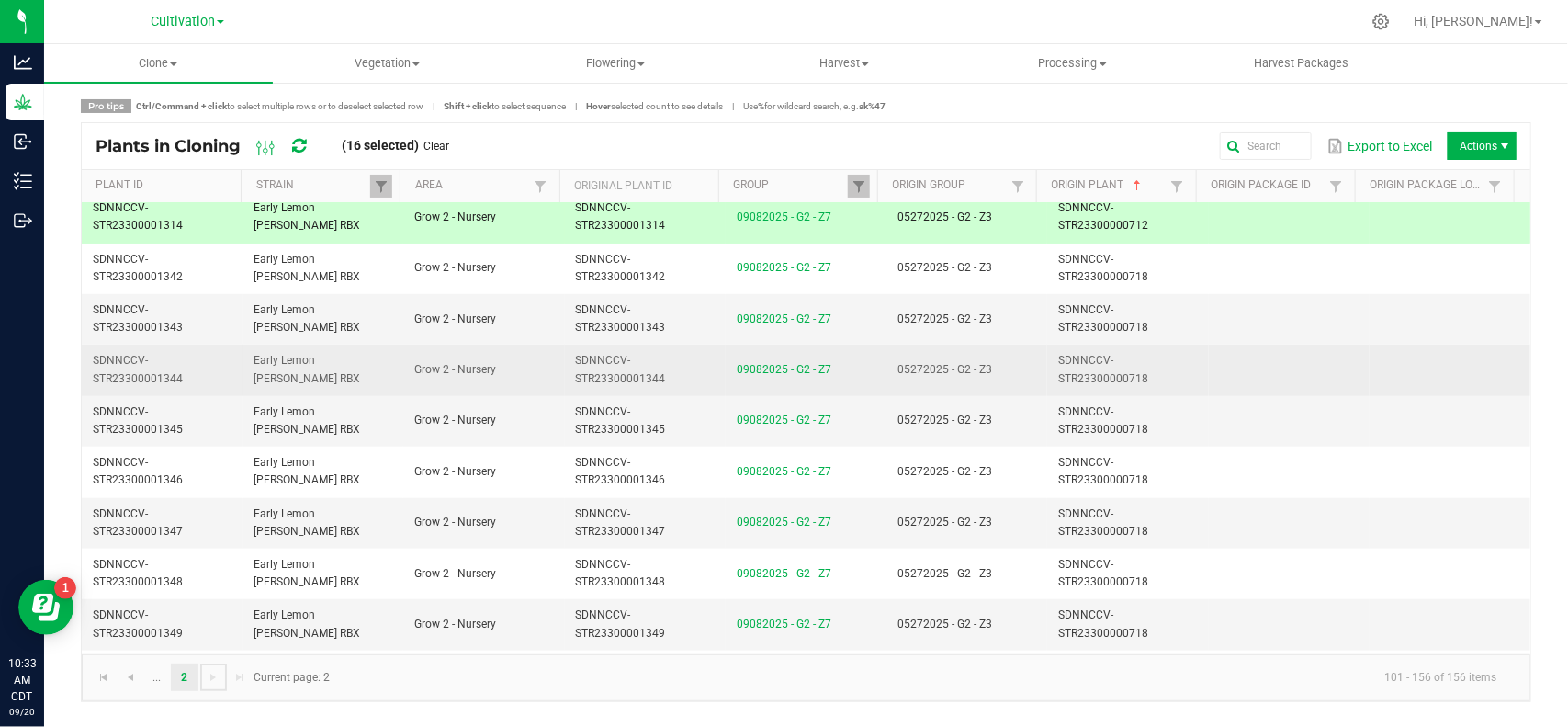
scroll to position [689, 0]
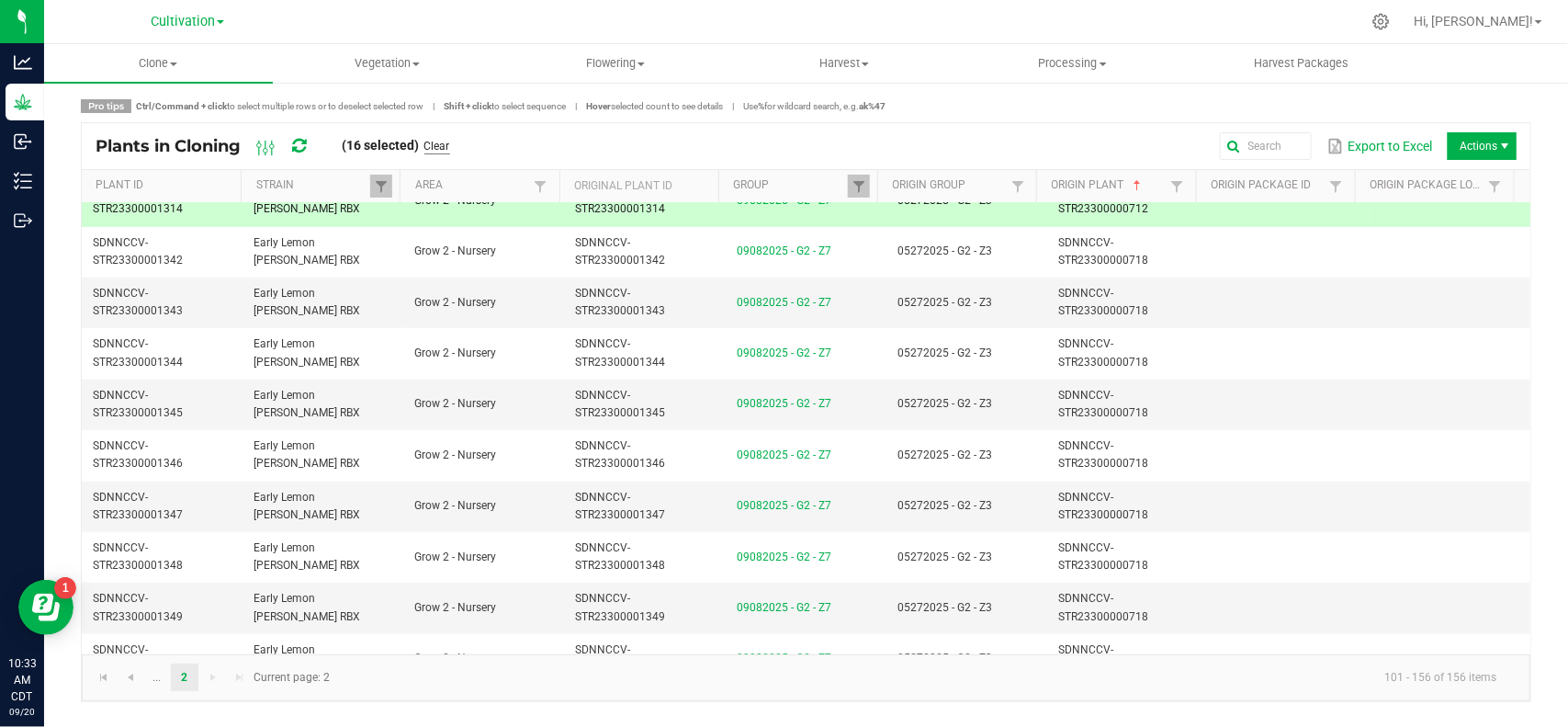
click at [442, 149] on link "Clear" at bounding box center [438, 147] width 26 height 16
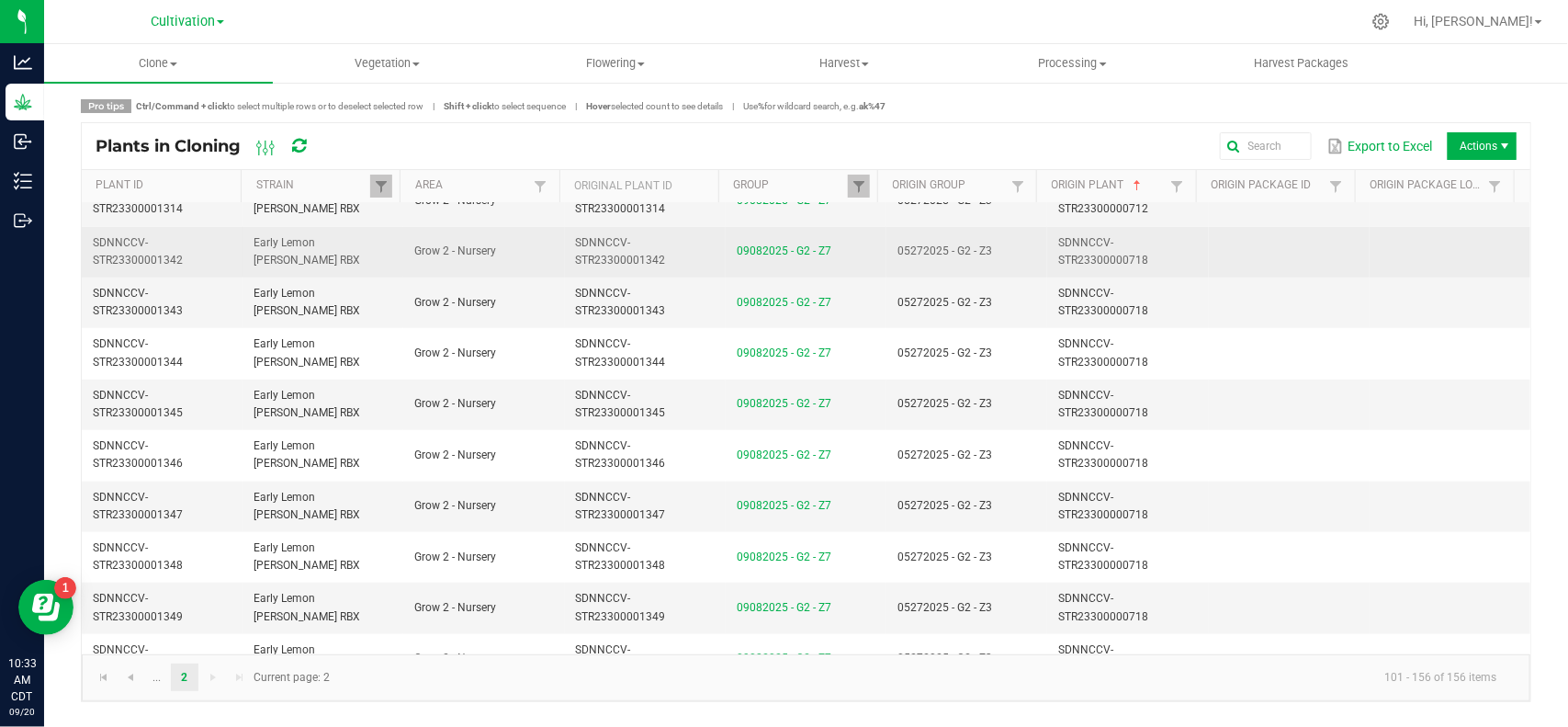
click at [1012, 254] on td "05272025 - G2 - Z3" at bounding box center [967, 252] width 161 height 50
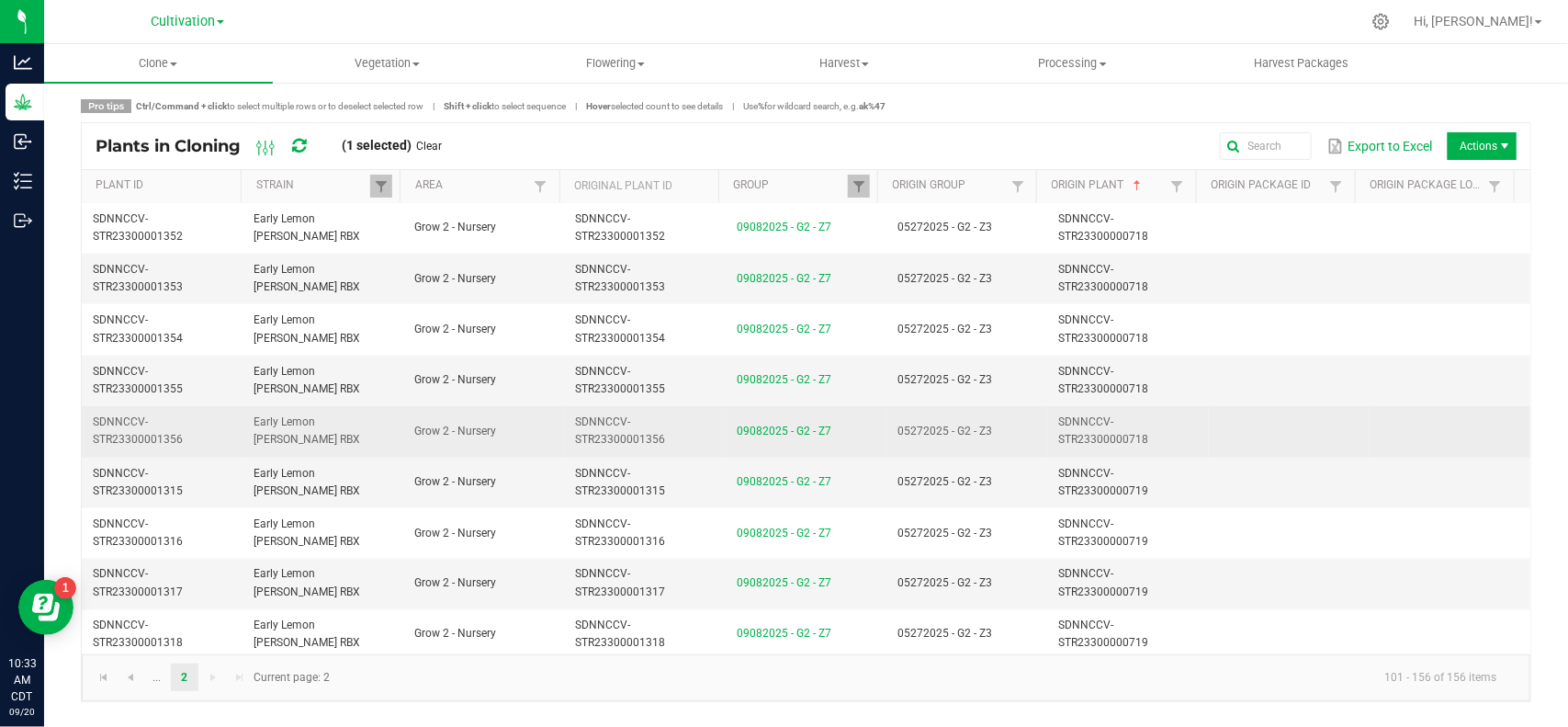
scroll to position [1263, 0]
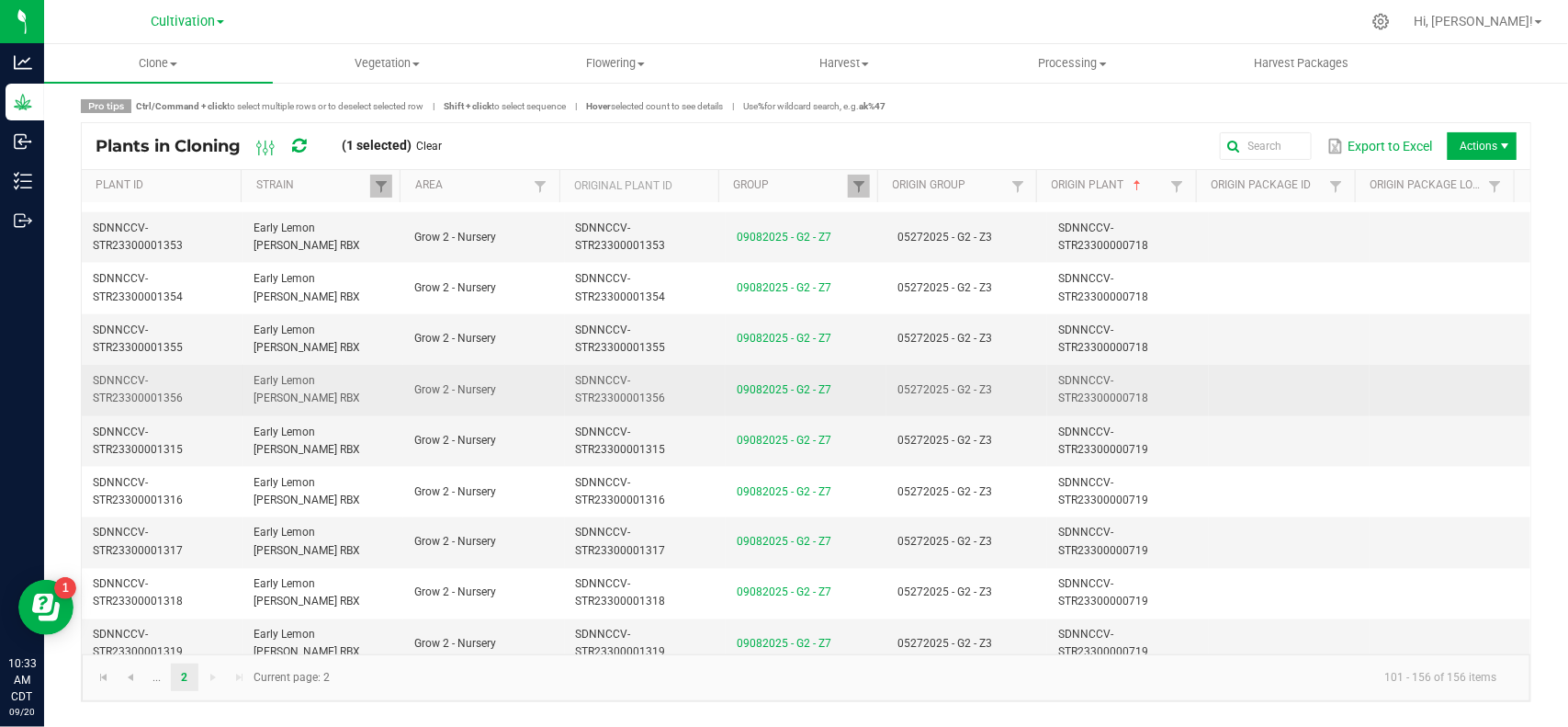
click at [1000, 401] on td "05272025 - G2 - Z3" at bounding box center [967, 390] width 161 height 50
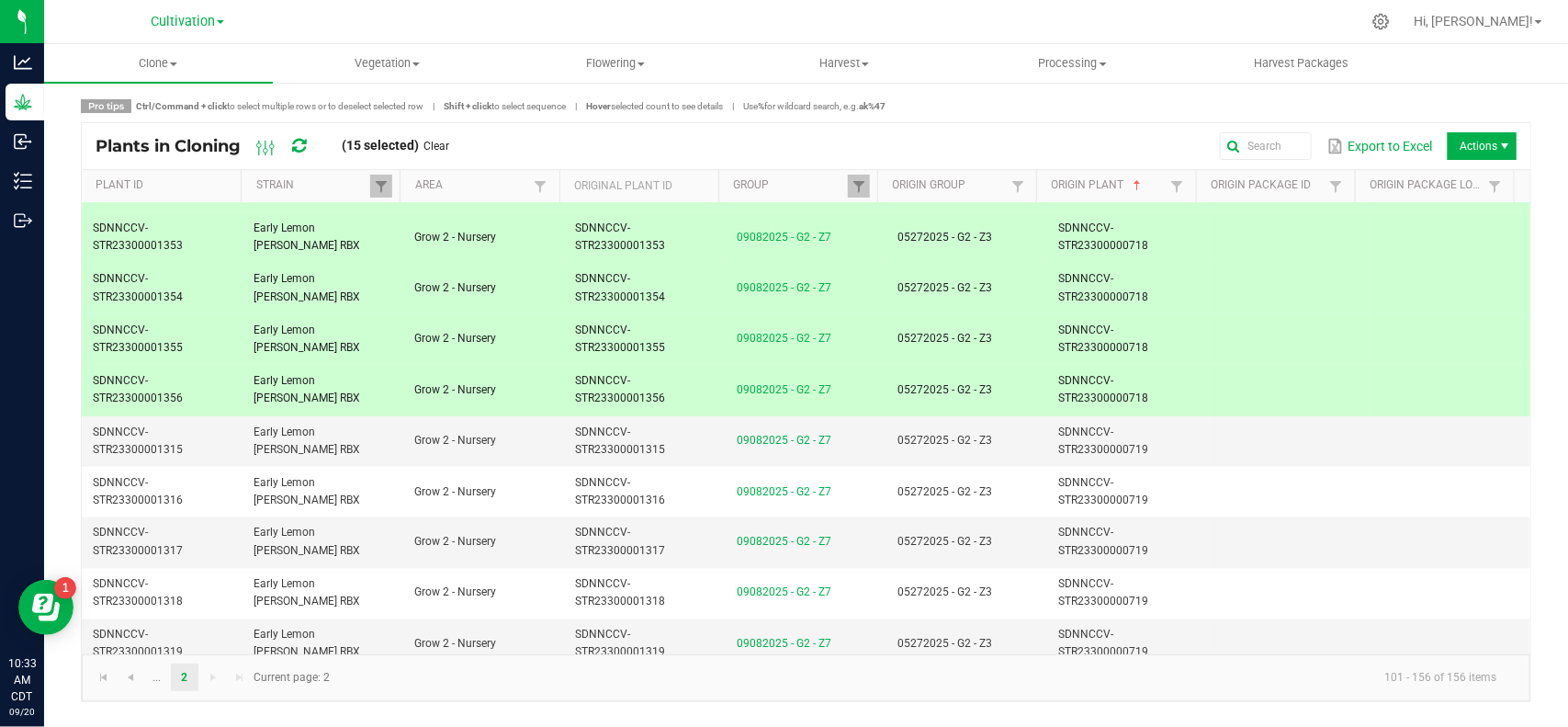
click at [442, 147] on link "Clear" at bounding box center [438, 147] width 26 height 16
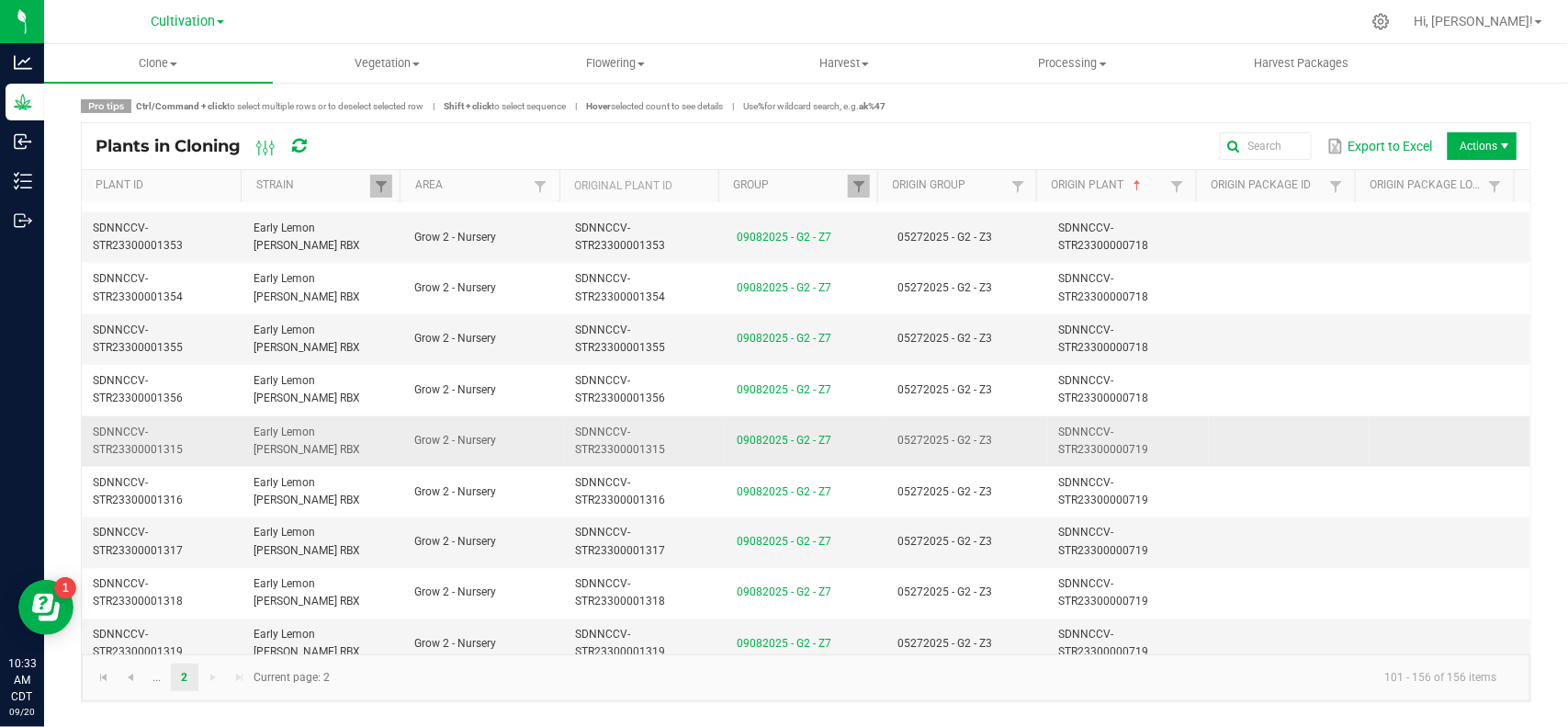
click at [995, 441] on td "05272025 - G2 - Z3" at bounding box center [967, 441] width 161 height 50
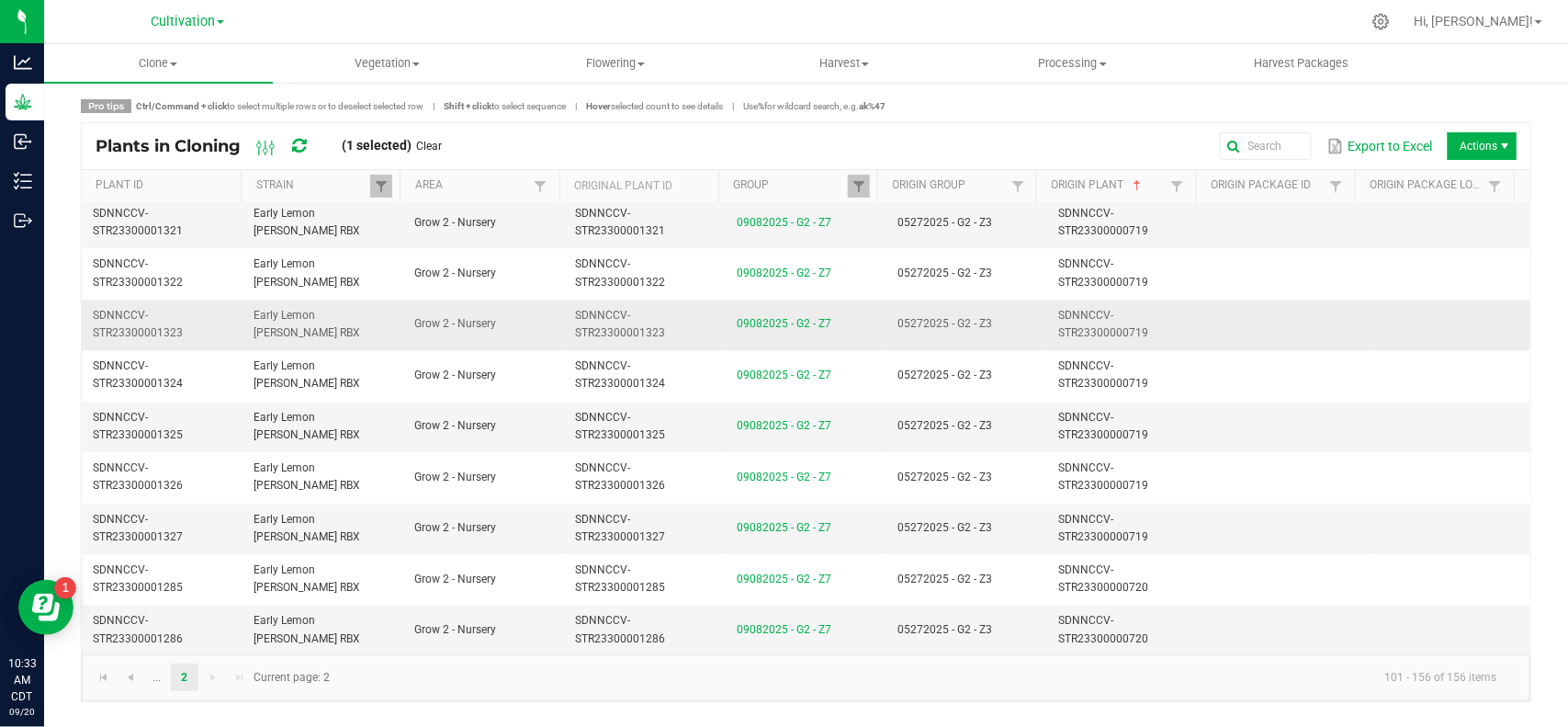
scroll to position [1837, 0]
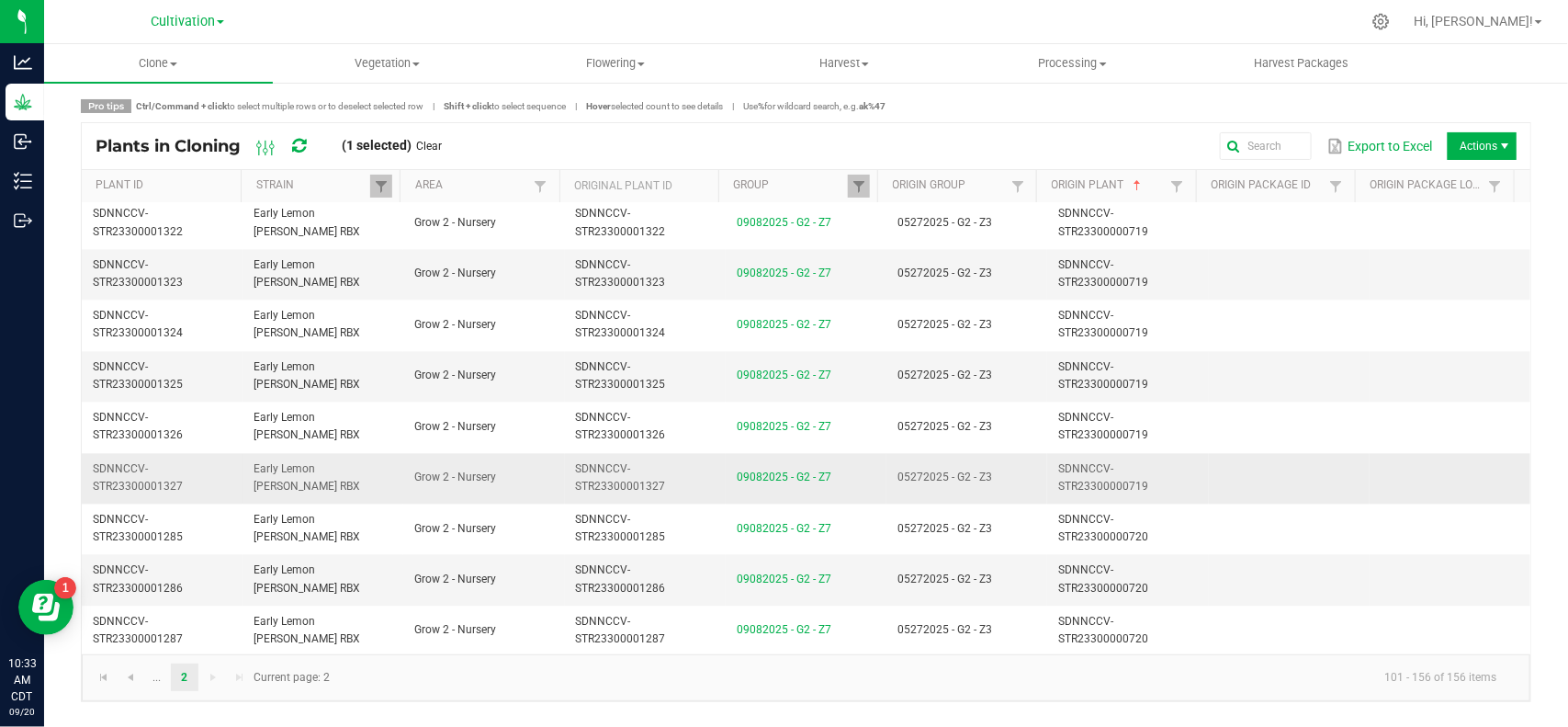
click at [988, 469] on td "05272025 - G2 - Z3" at bounding box center [967, 478] width 161 height 50
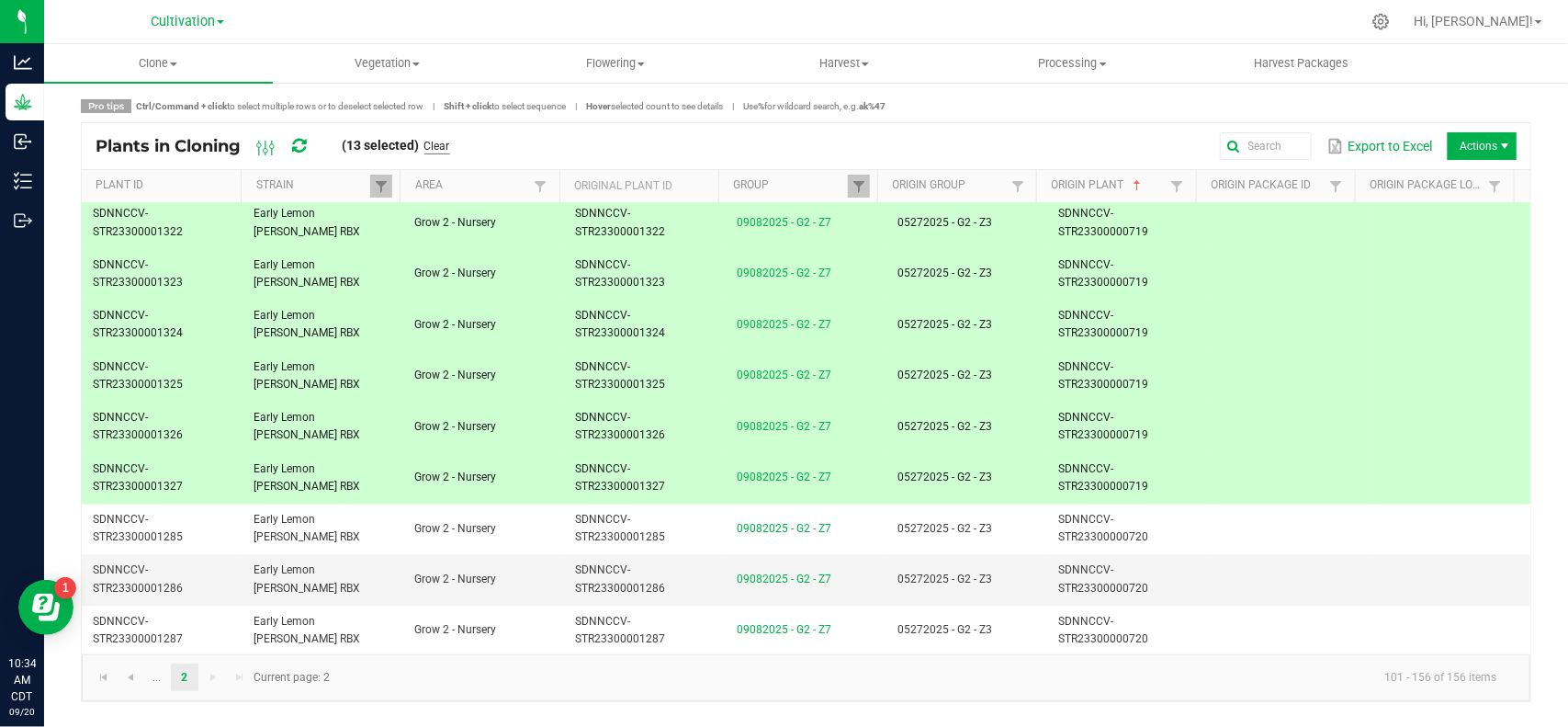
click at [437, 147] on link "Clear" at bounding box center [438, 147] width 26 height 16
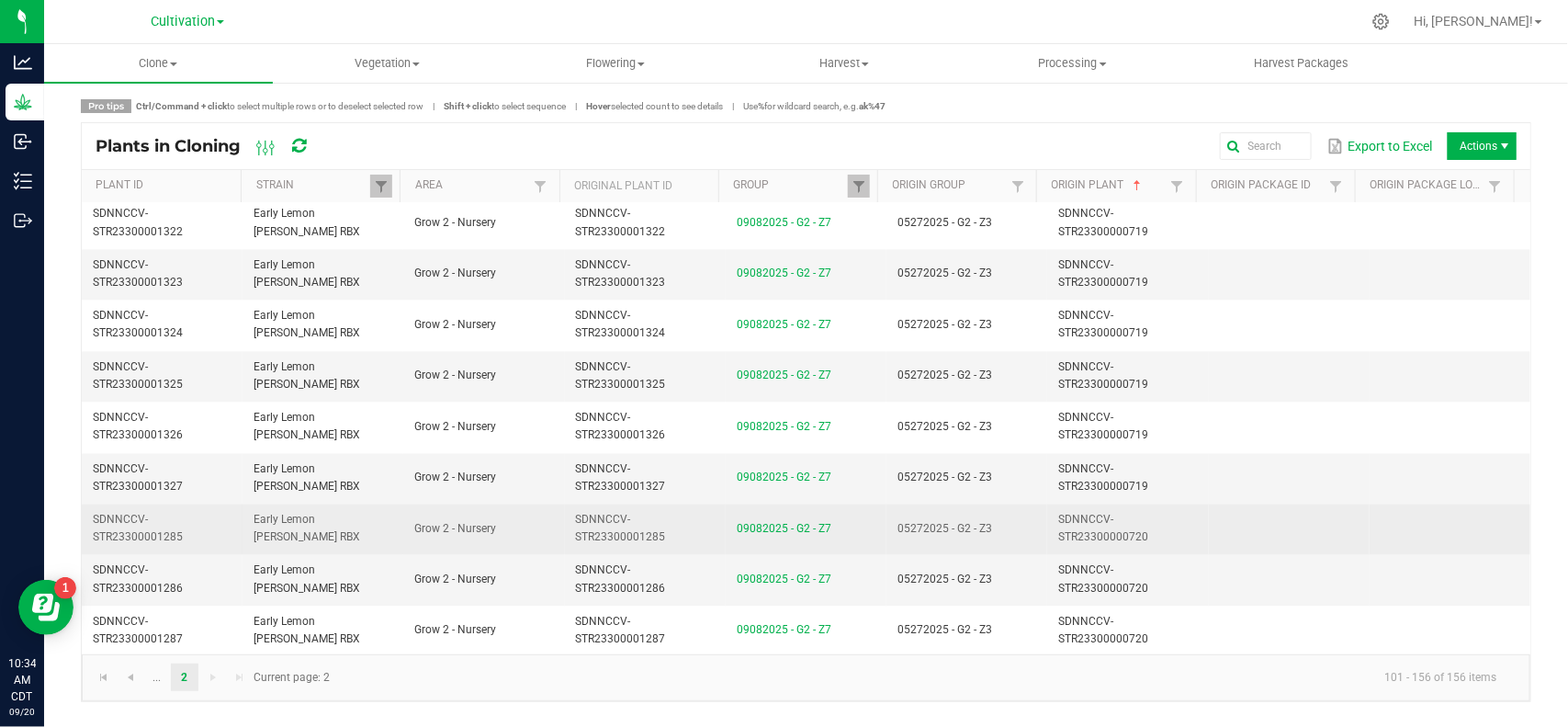
click at [999, 522] on td "05272025 - G2 - Z3" at bounding box center [967, 528] width 161 height 50
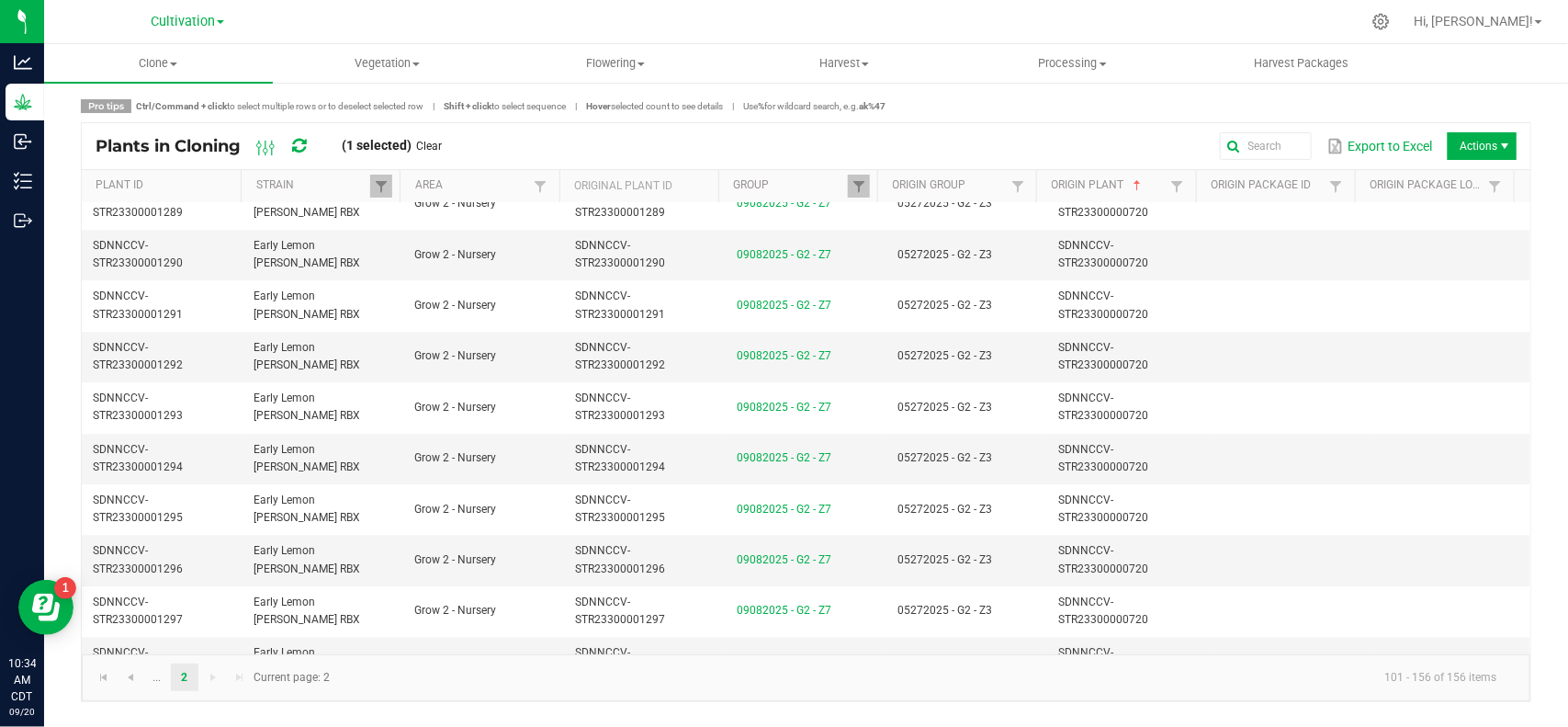
scroll to position [2410, 0]
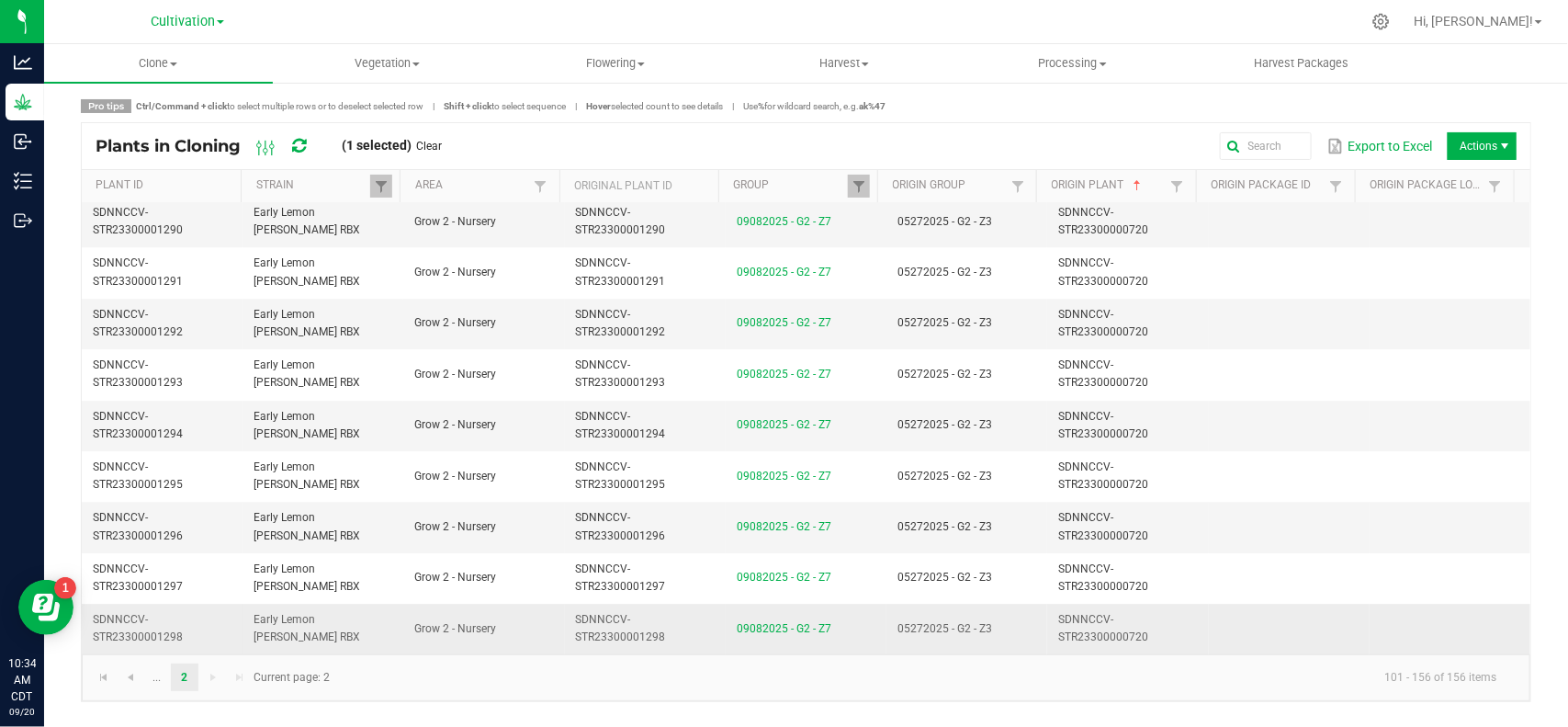
click at [997, 627] on td "05272025 - G2 - Z3" at bounding box center [967, 628] width 161 height 49
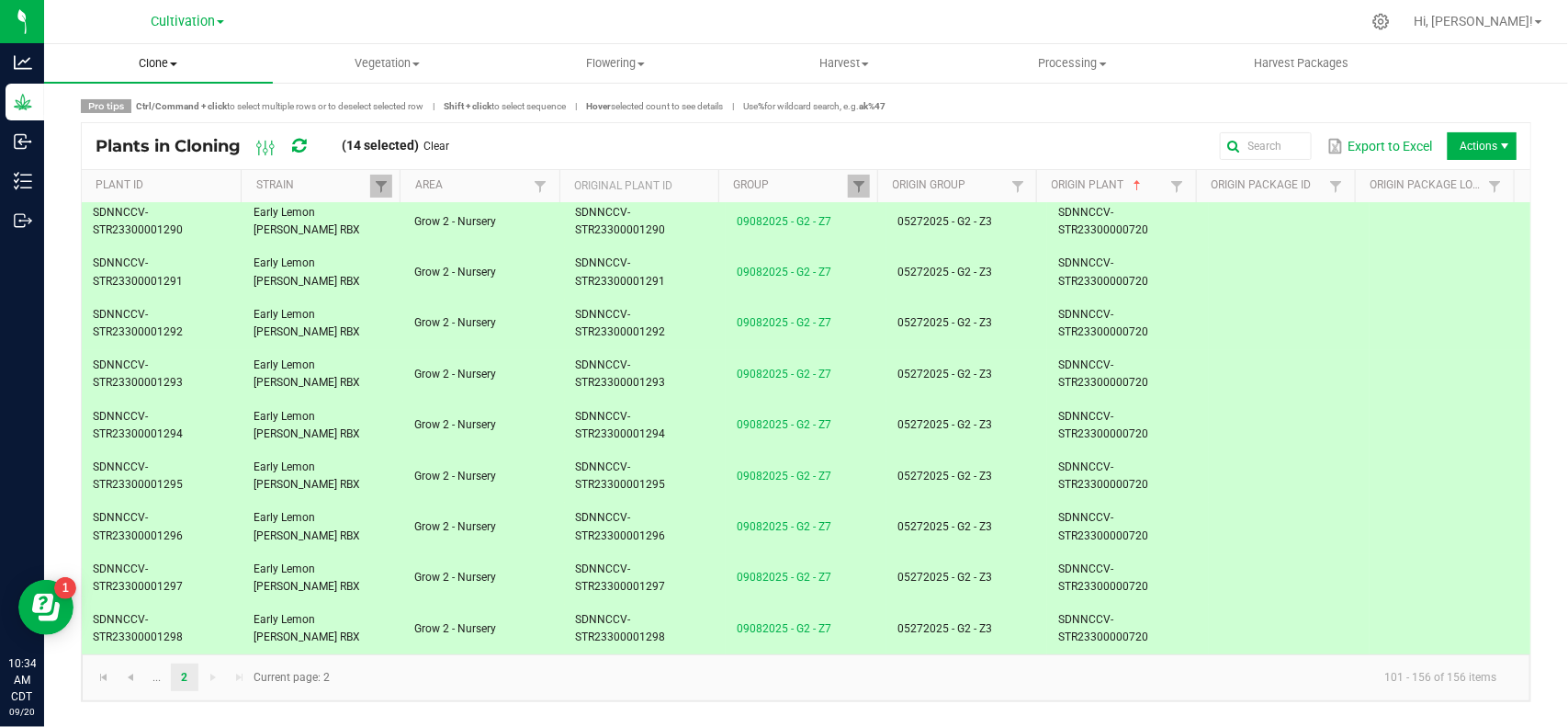
click at [157, 58] on span "Clone" at bounding box center [158, 63] width 229 height 17
click at [153, 131] on span "Cloning groups" at bounding box center [113, 133] width 139 height 16
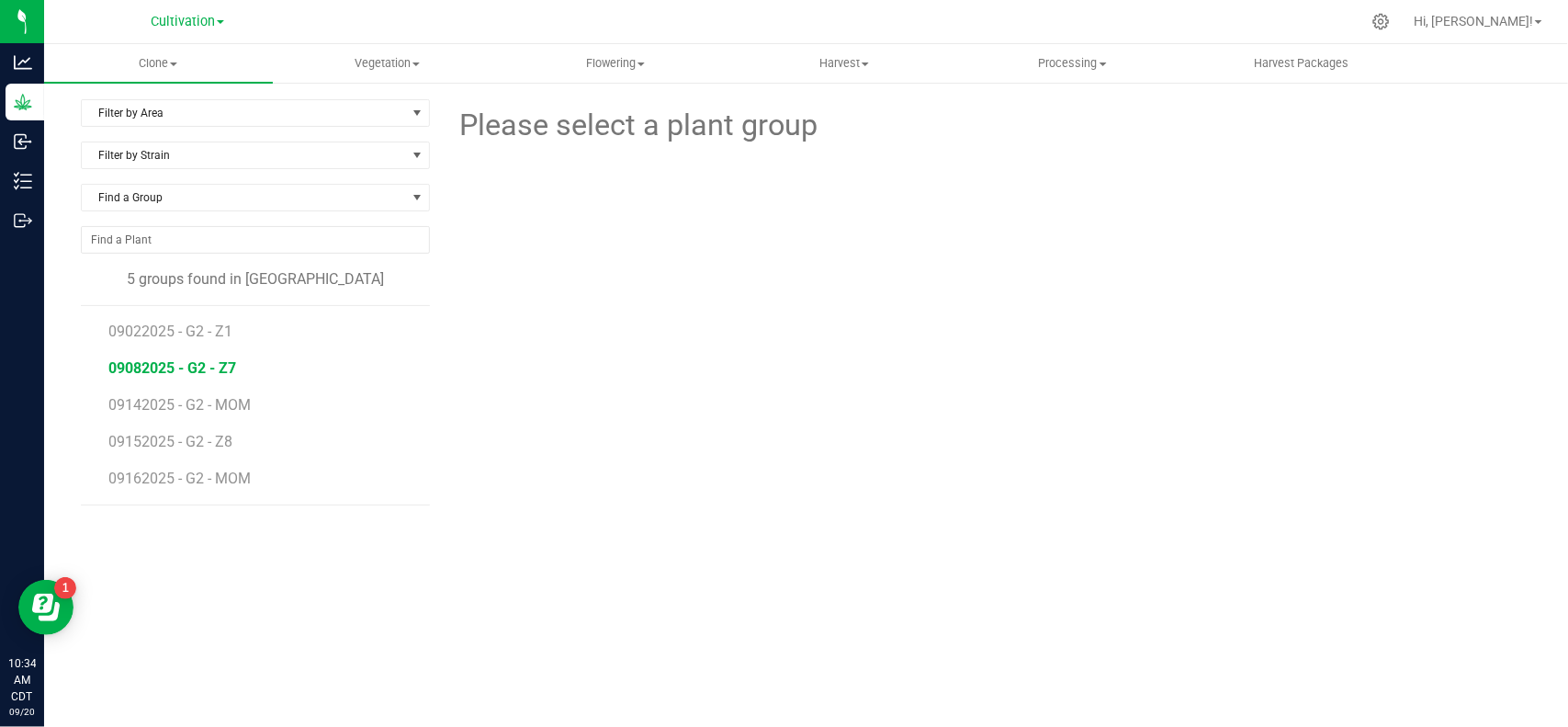
click at [181, 370] on span "09082025 - G2 - Z7" at bounding box center [172, 368] width 128 height 18
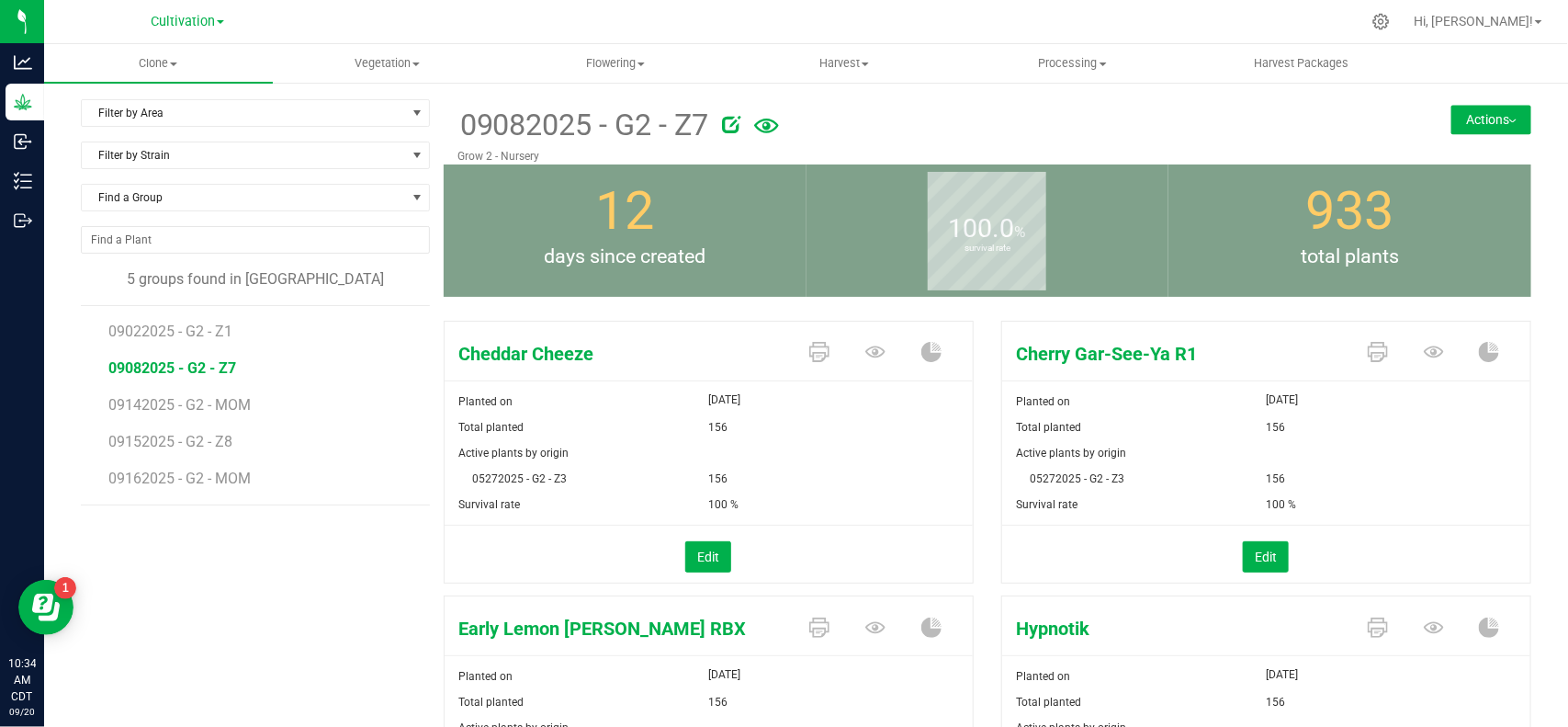
scroll to position [344, 0]
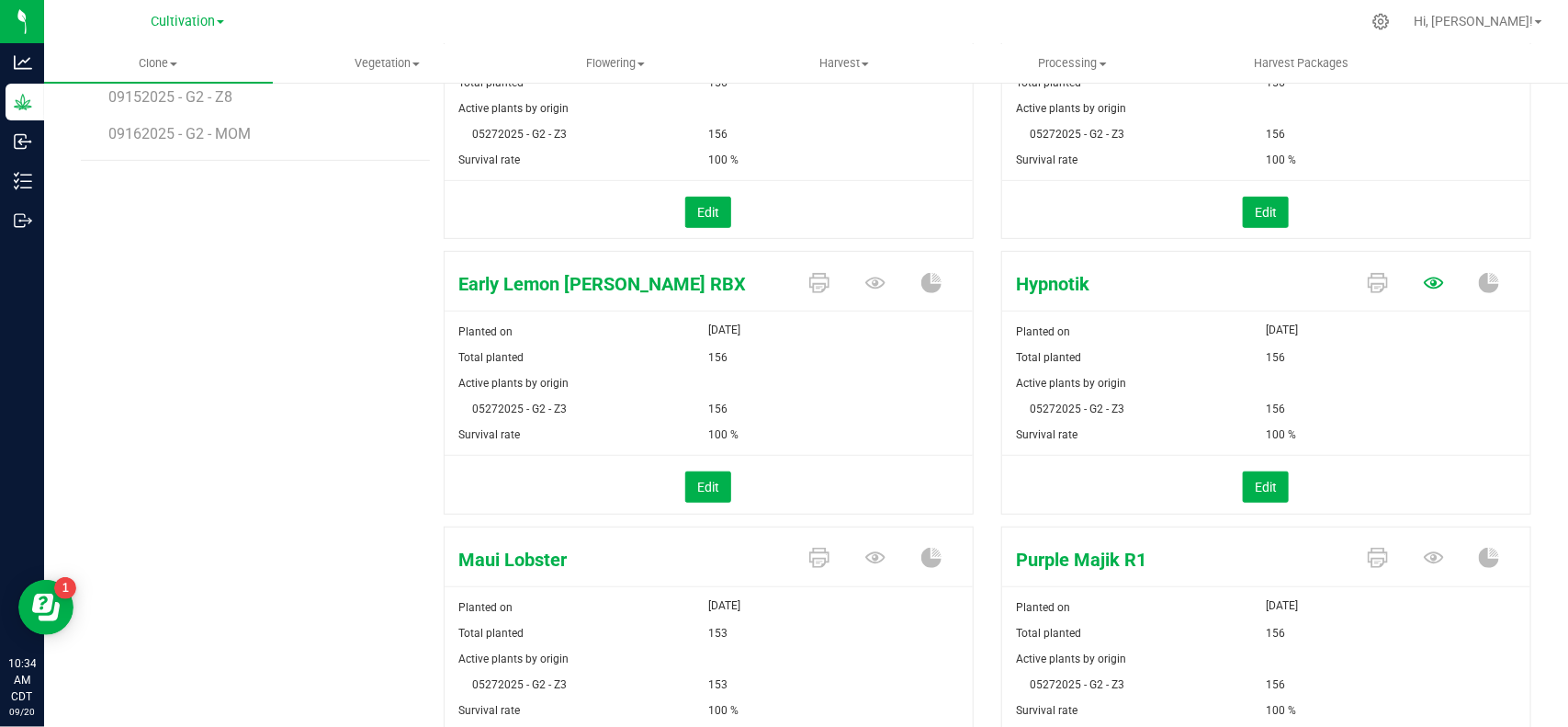
click at [1424, 286] on icon at bounding box center [1435, 282] width 21 height 12
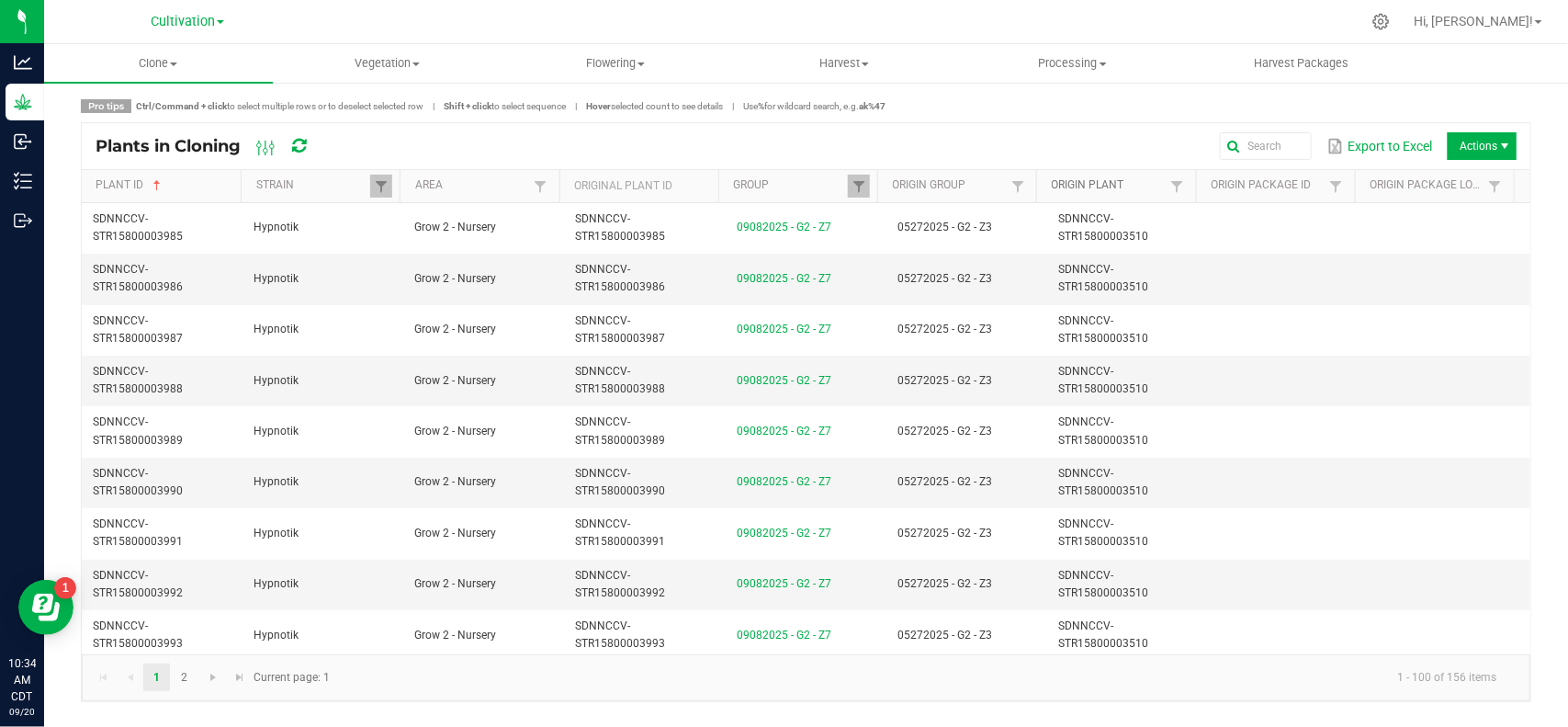
click at [1109, 181] on link "Origin Plant" at bounding box center [1109, 186] width 115 height 15
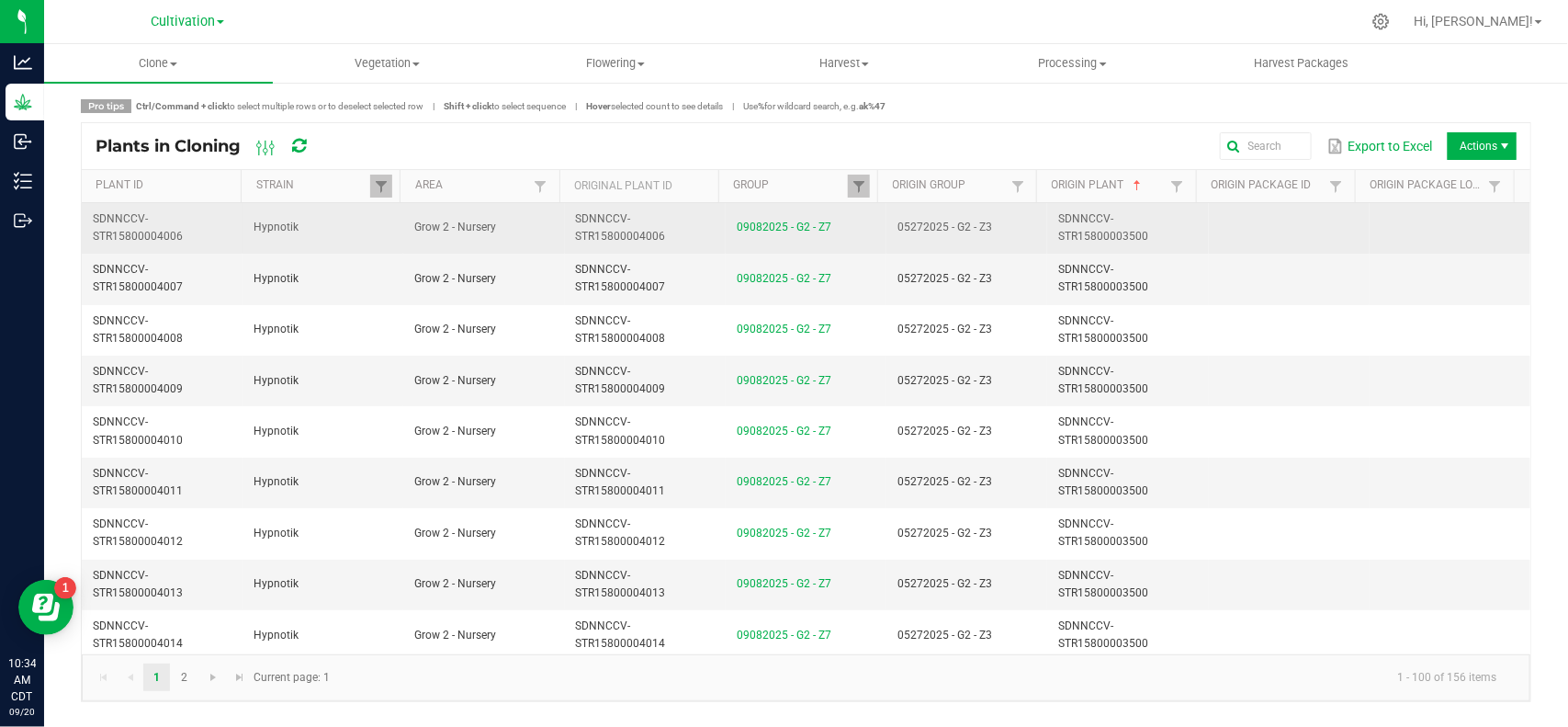
click at [1139, 225] on td "SDNNCCV-STR15800003500" at bounding box center [1127, 229] width 161 height 50
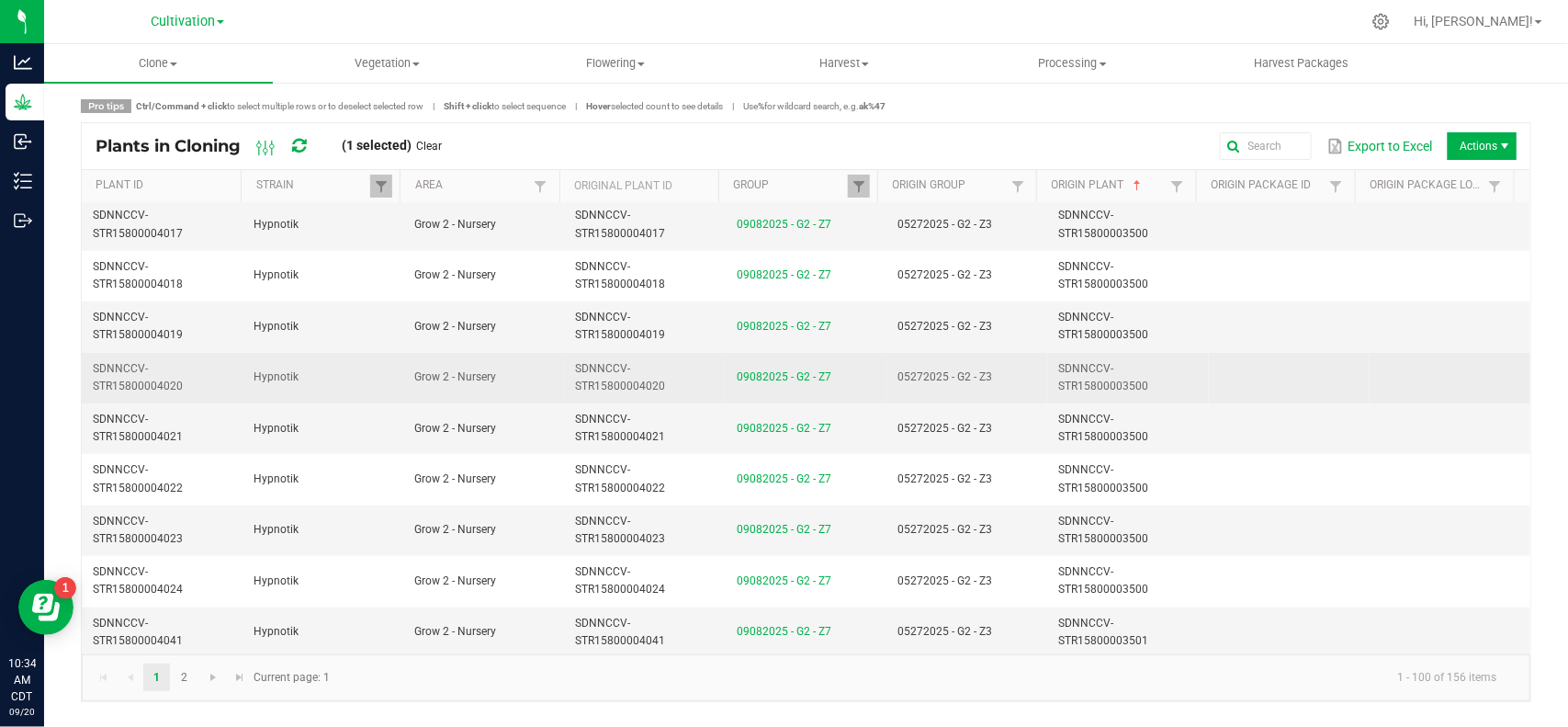
scroll to position [689, 0]
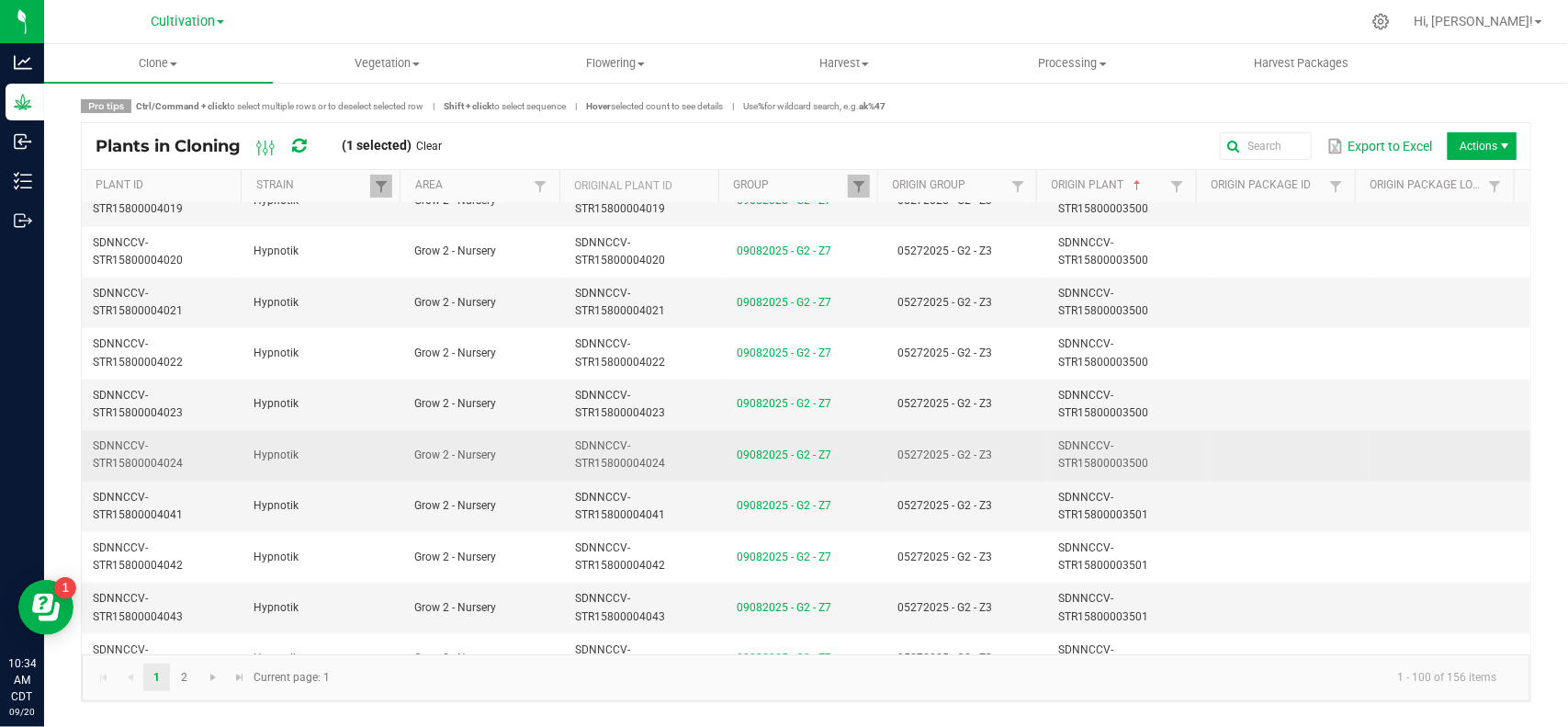
click at [1148, 466] on td "SDNNCCV-STR15800003500" at bounding box center [1127, 455] width 161 height 50
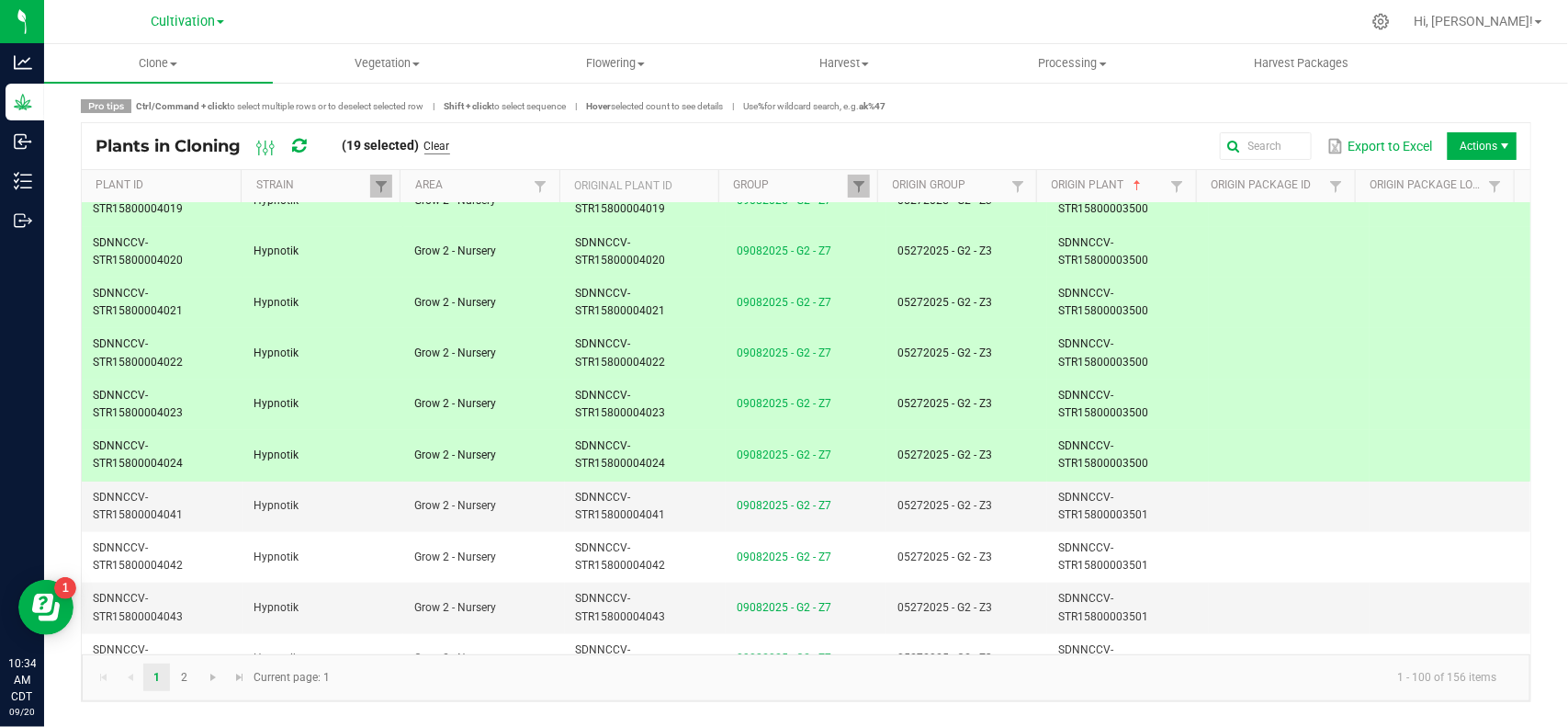
click at [443, 149] on link "Clear" at bounding box center [438, 147] width 26 height 16
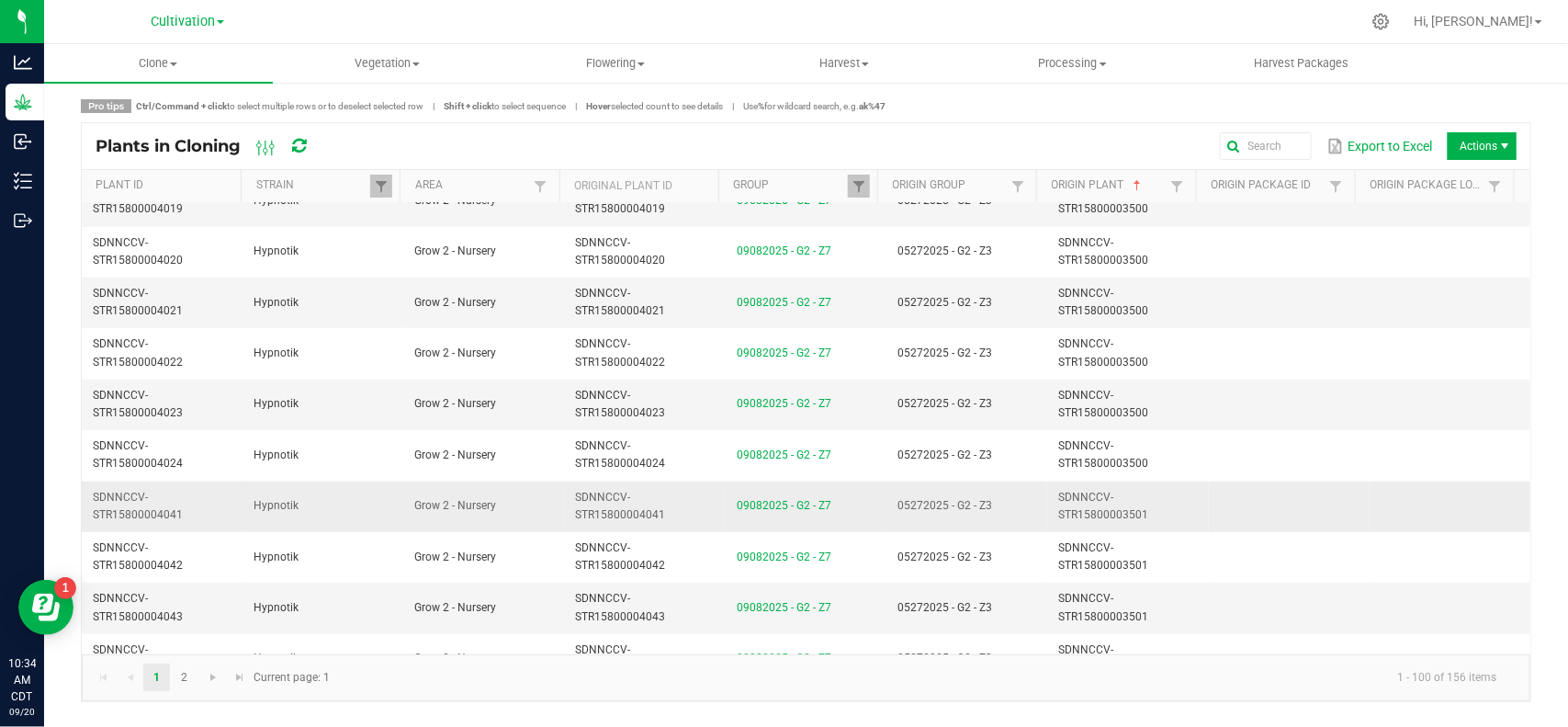
click at [1007, 508] on td "05272025 - G2 - Z3" at bounding box center [967, 507] width 161 height 50
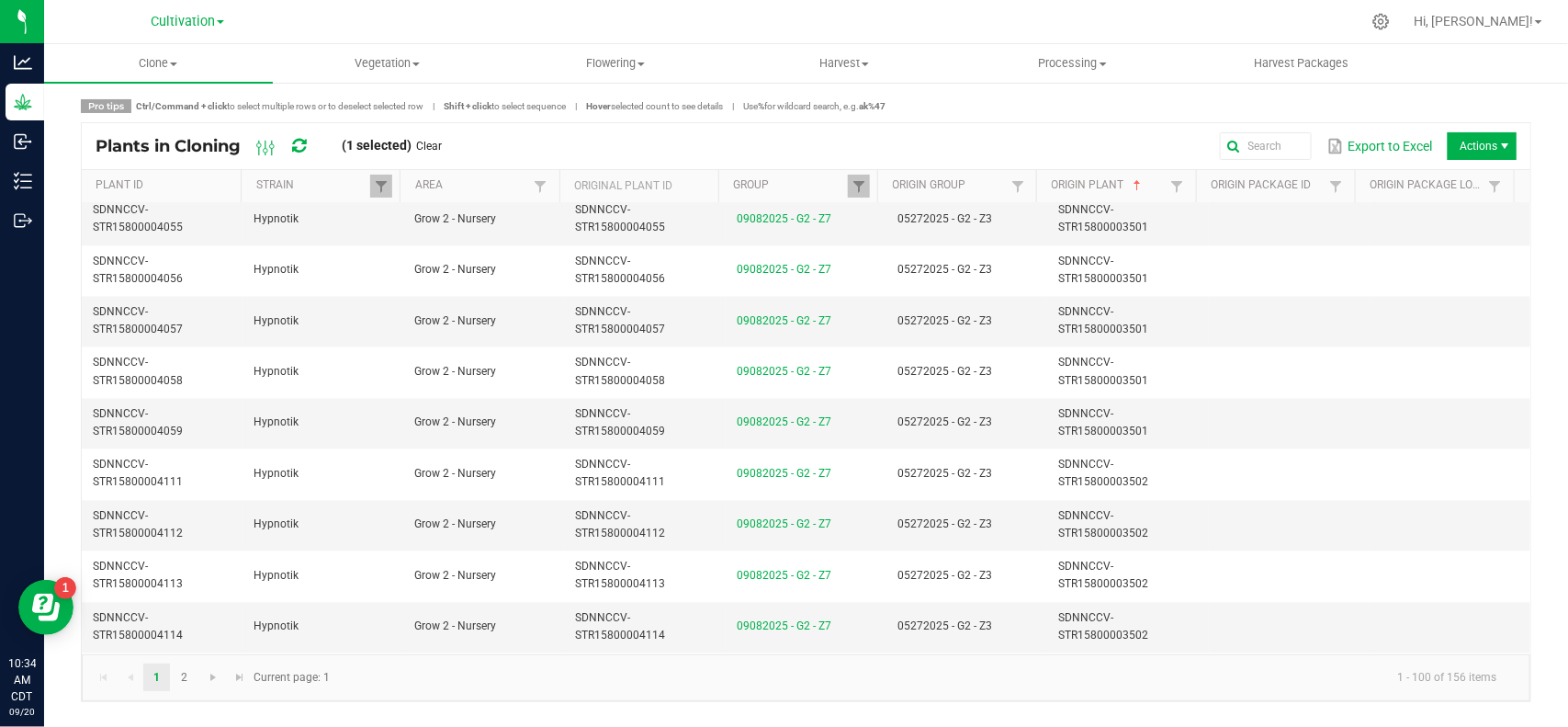
scroll to position [1722, 0]
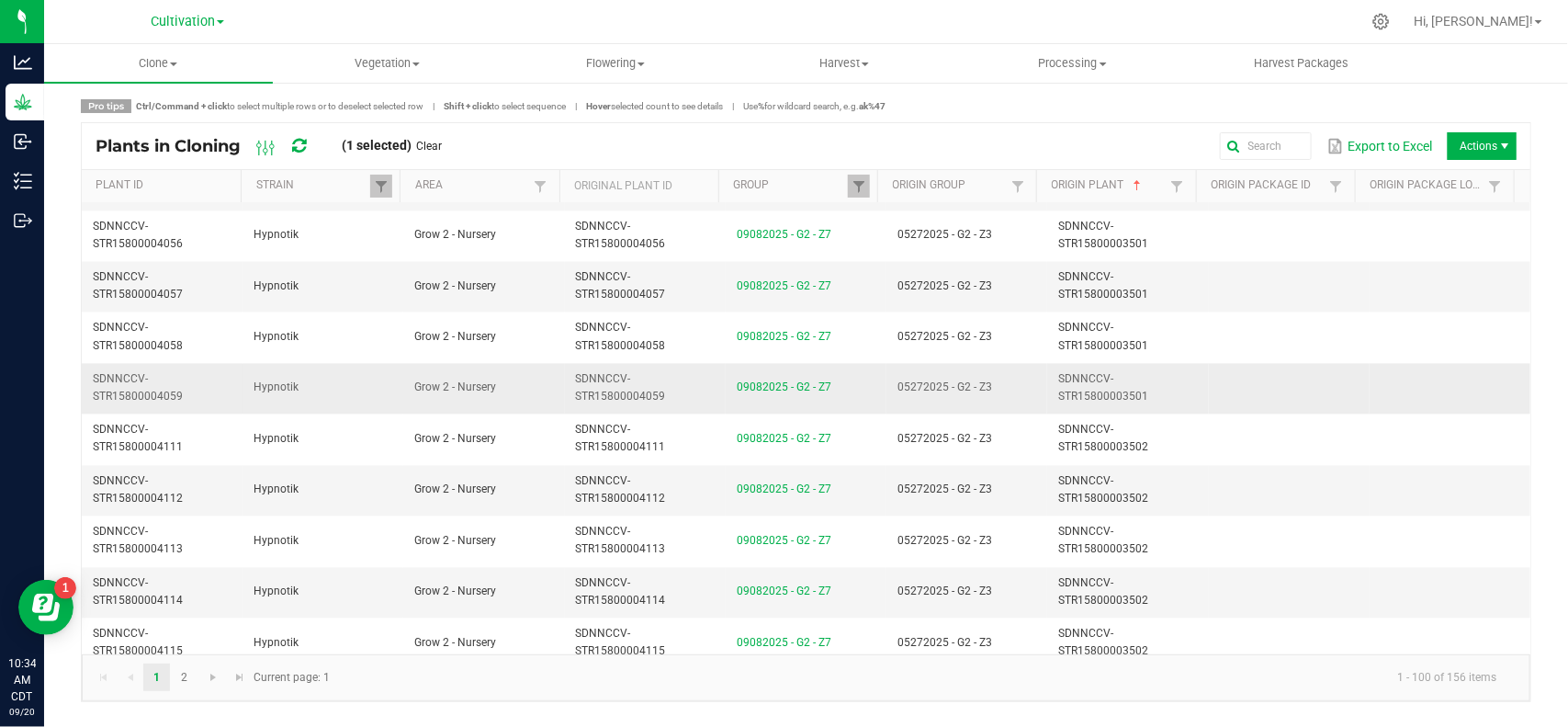
click at [1012, 400] on td "05272025 - G2 - Z3" at bounding box center [967, 389] width 161 height 50
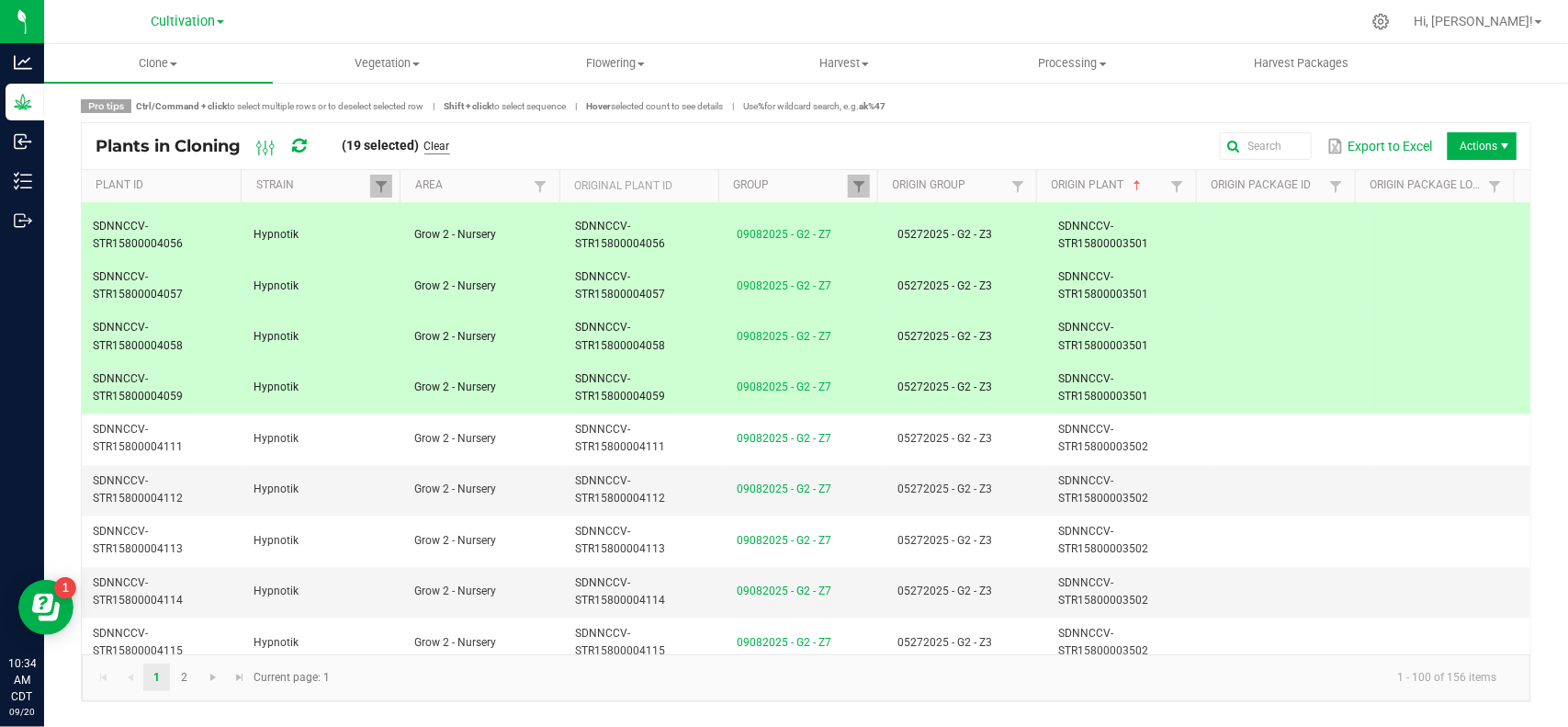
click at [445, 148] on link "Clear" at bounding box center [438, 147] width 26 height 16
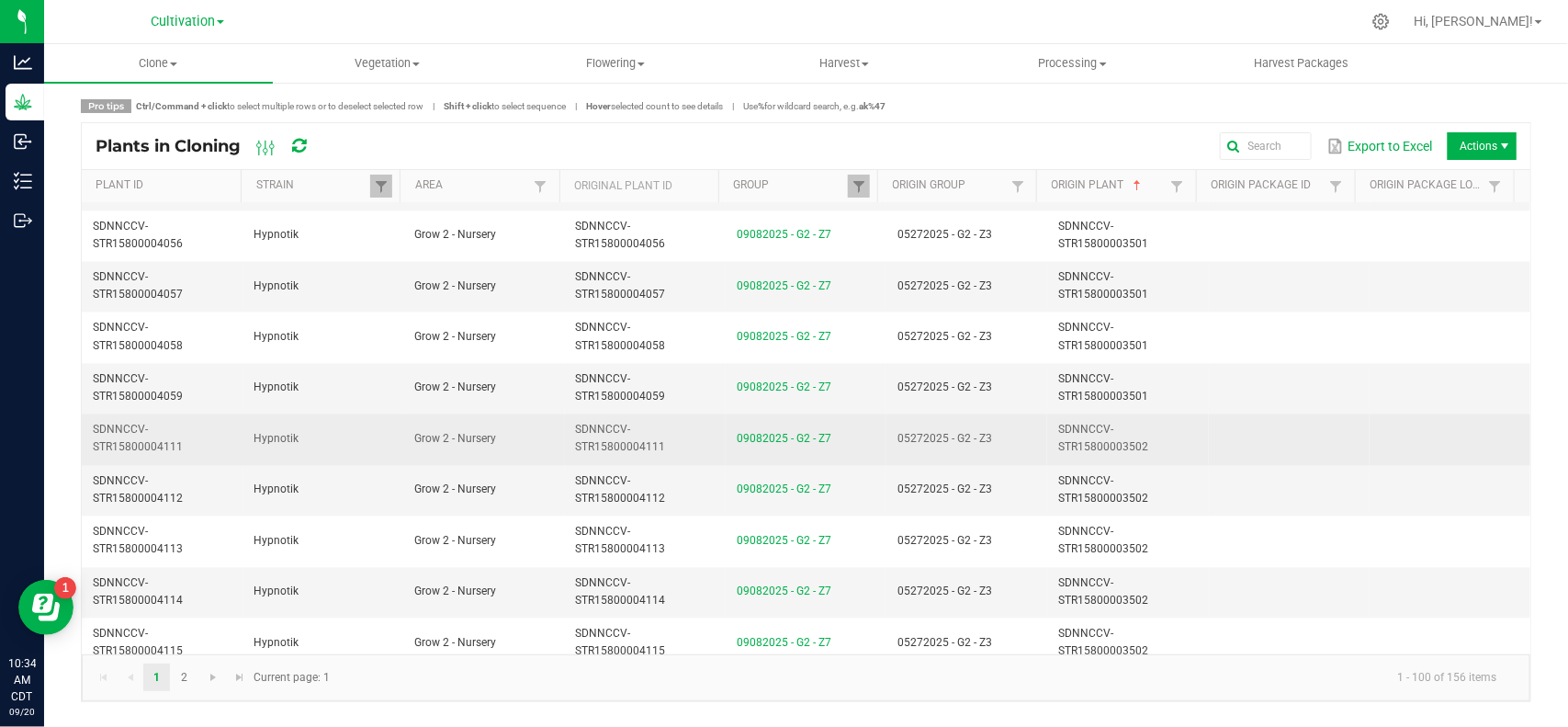
click at [1011, 454] on td "05272025 - G2 - Z3" at bounding box center [967, 440] width 161 height 50
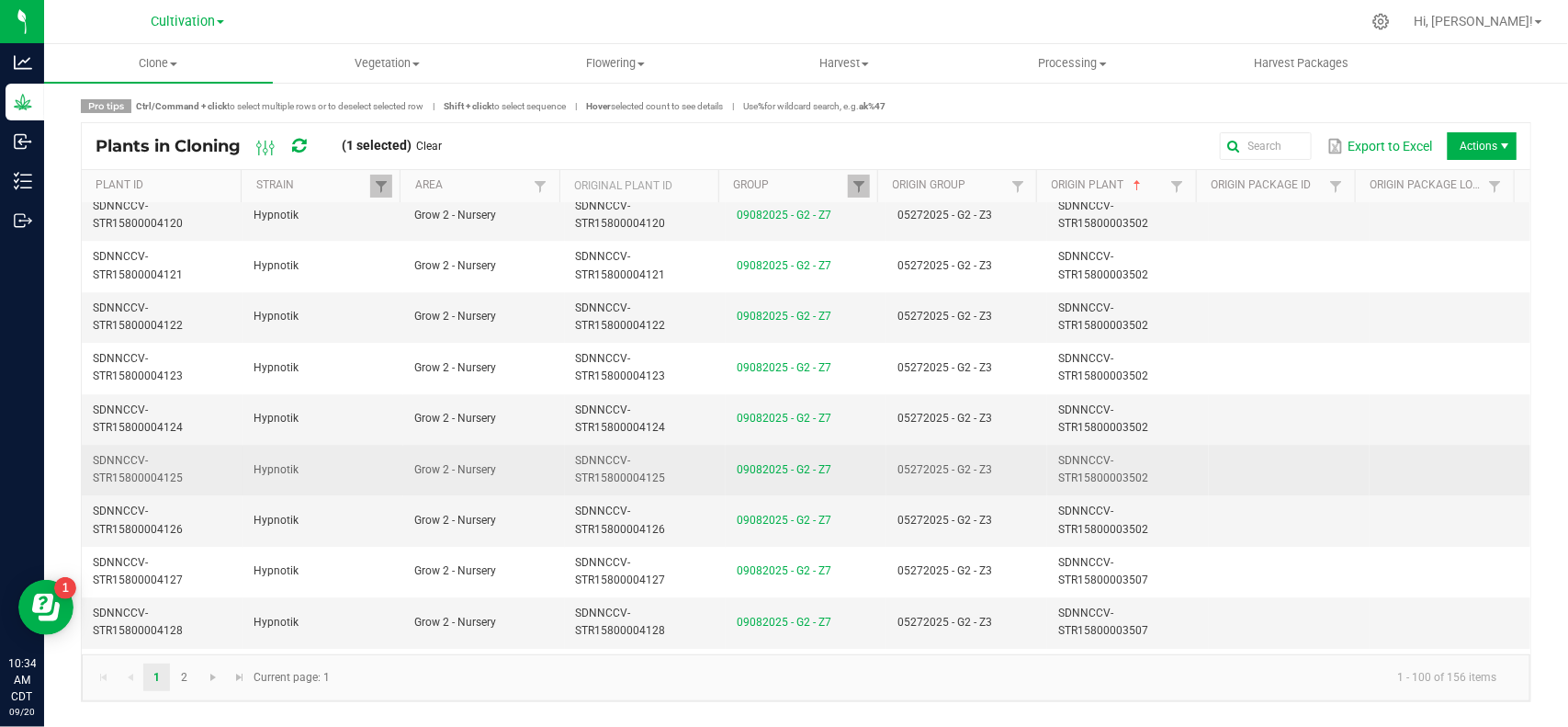
scroll to position [2412, 0]
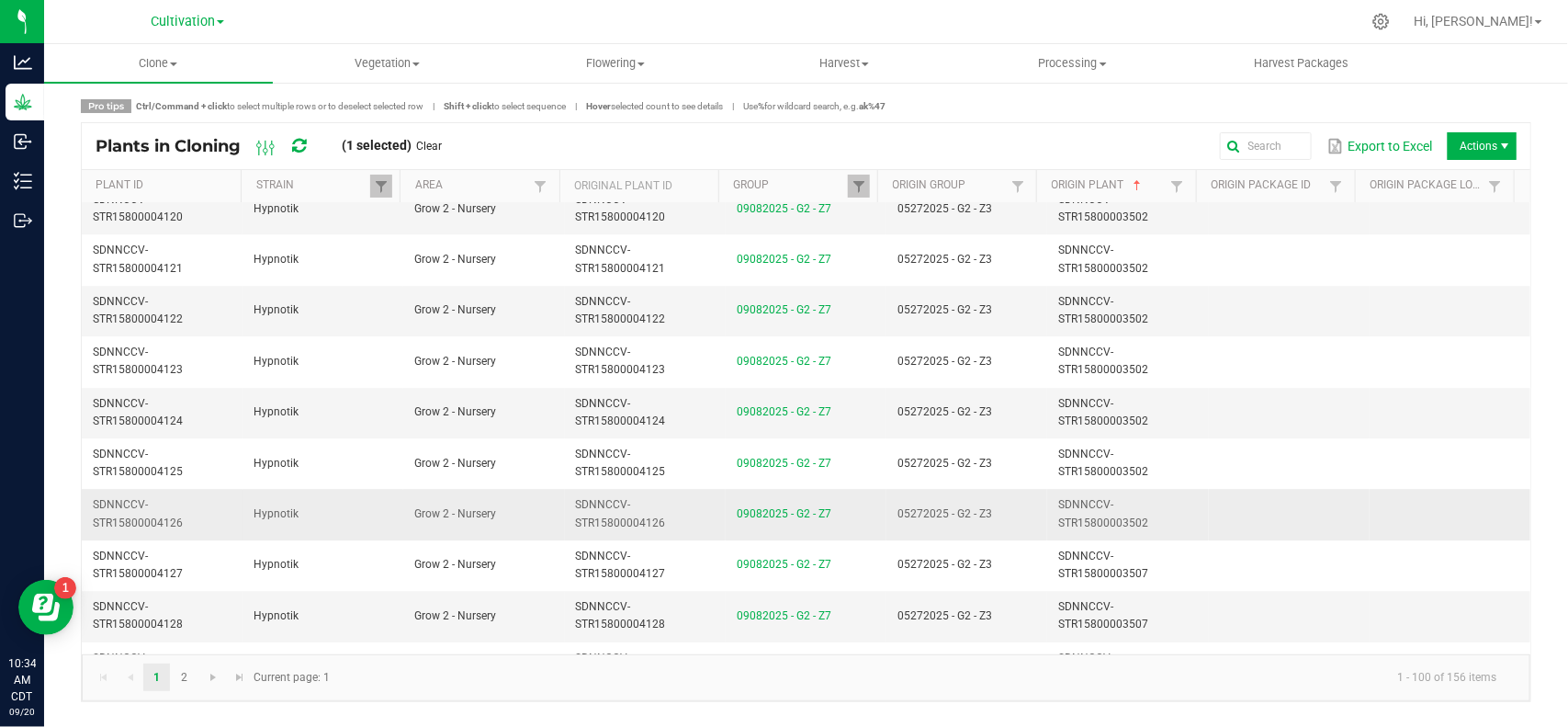
click at [988, 517] on td "05272025 - G2 - Z3" at bounding box center [967, 514] width 161 height 50
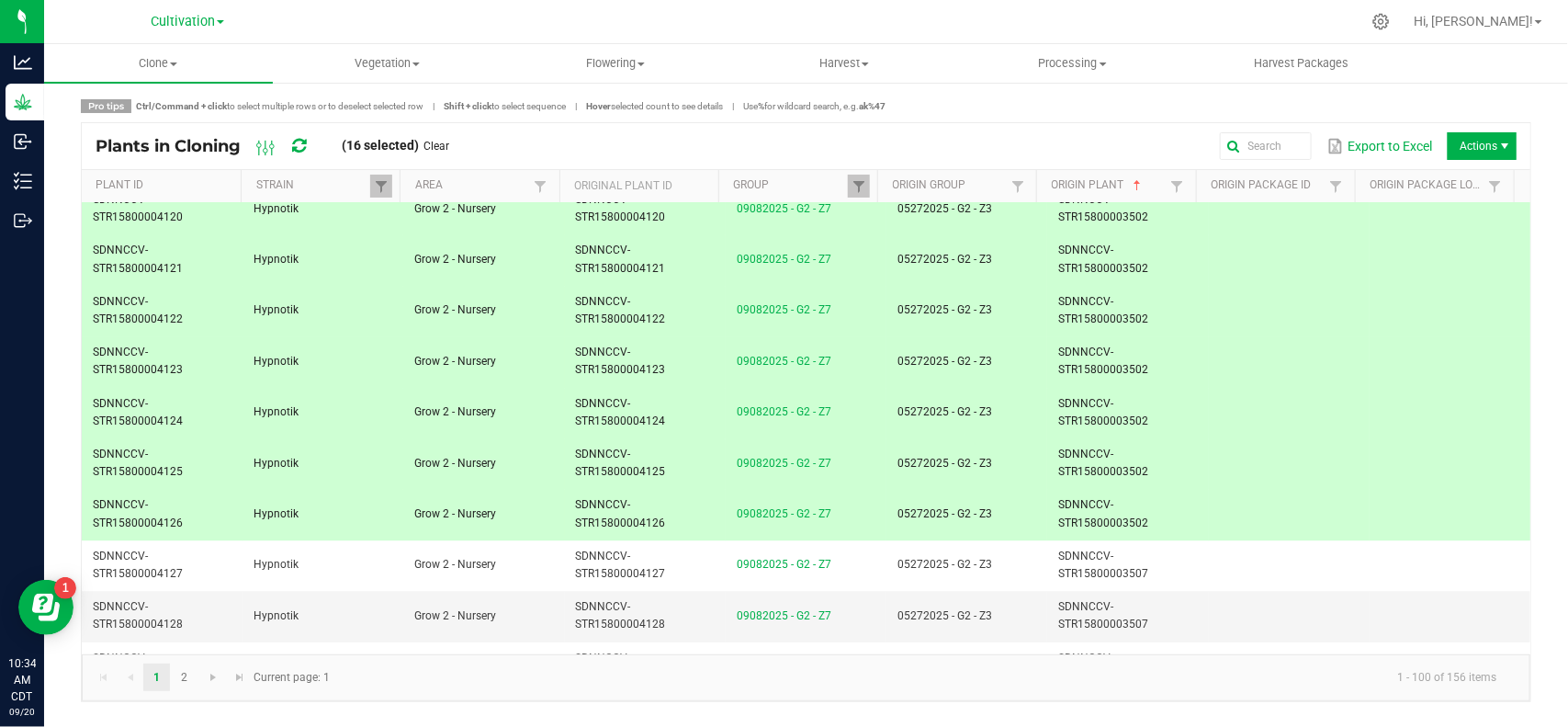
click at [433, 141] on link "Clear" at bounding box center [438, 147] width 26 height 16
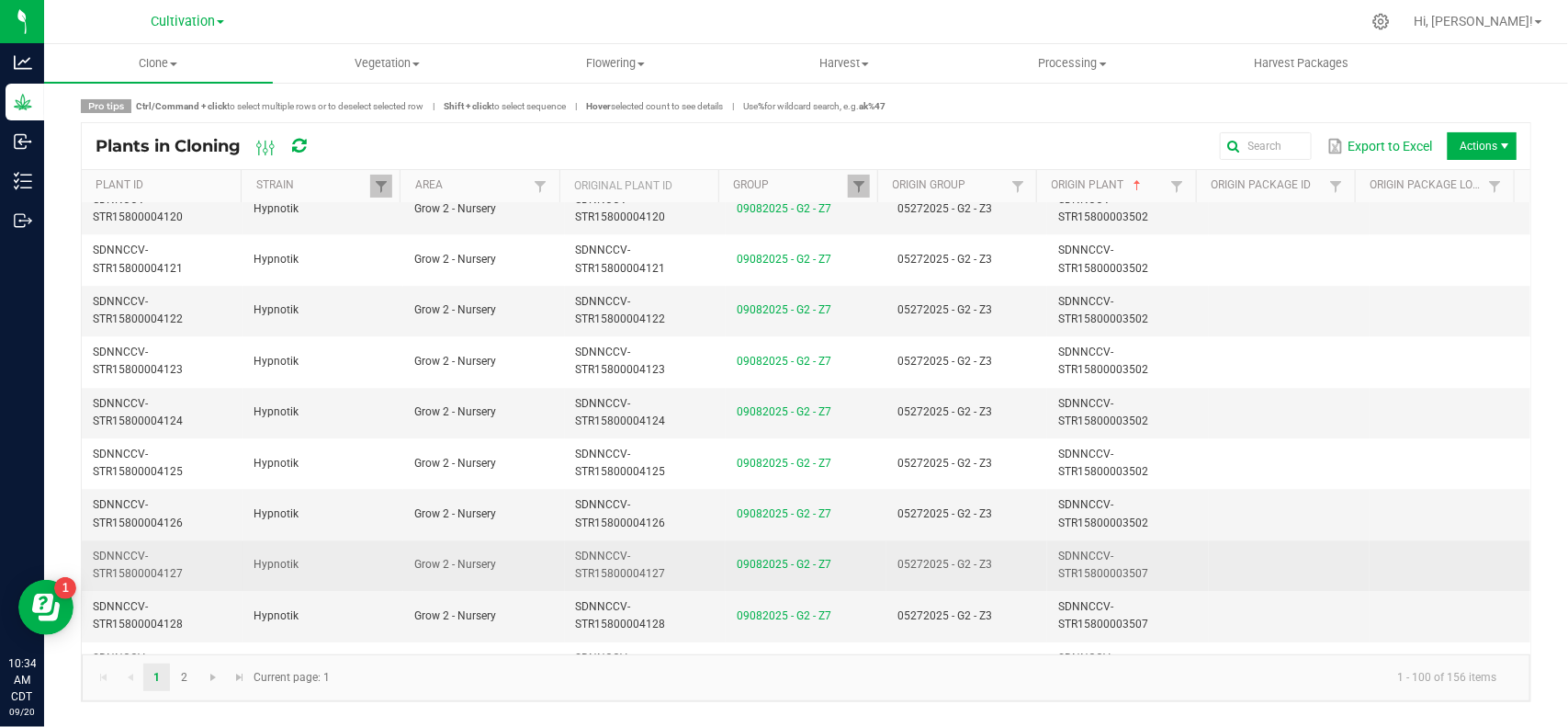
click at [979, 570] on span "05272025 - G2 - Z3" at bounding box center [945, 564] width 94 height 13
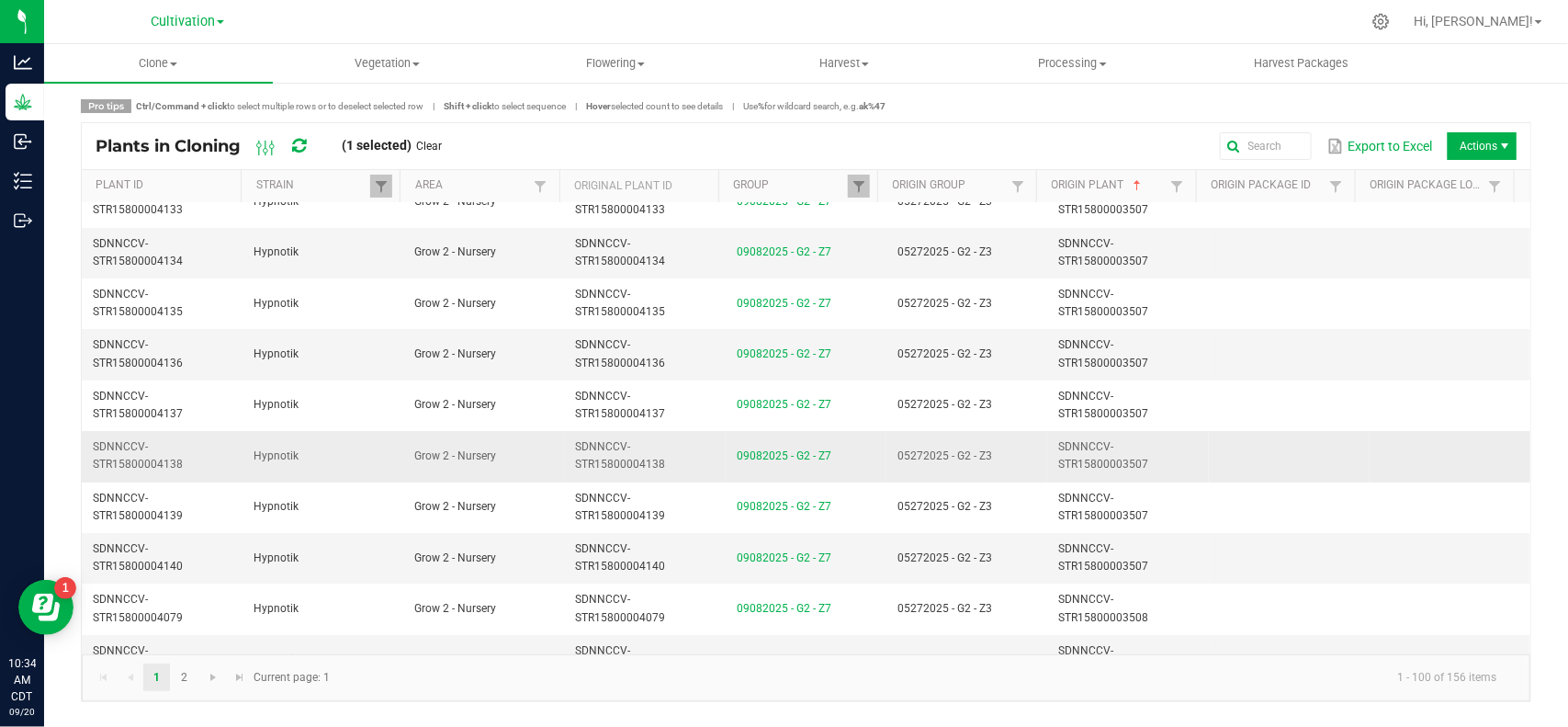
scroll to position [3215, 0]
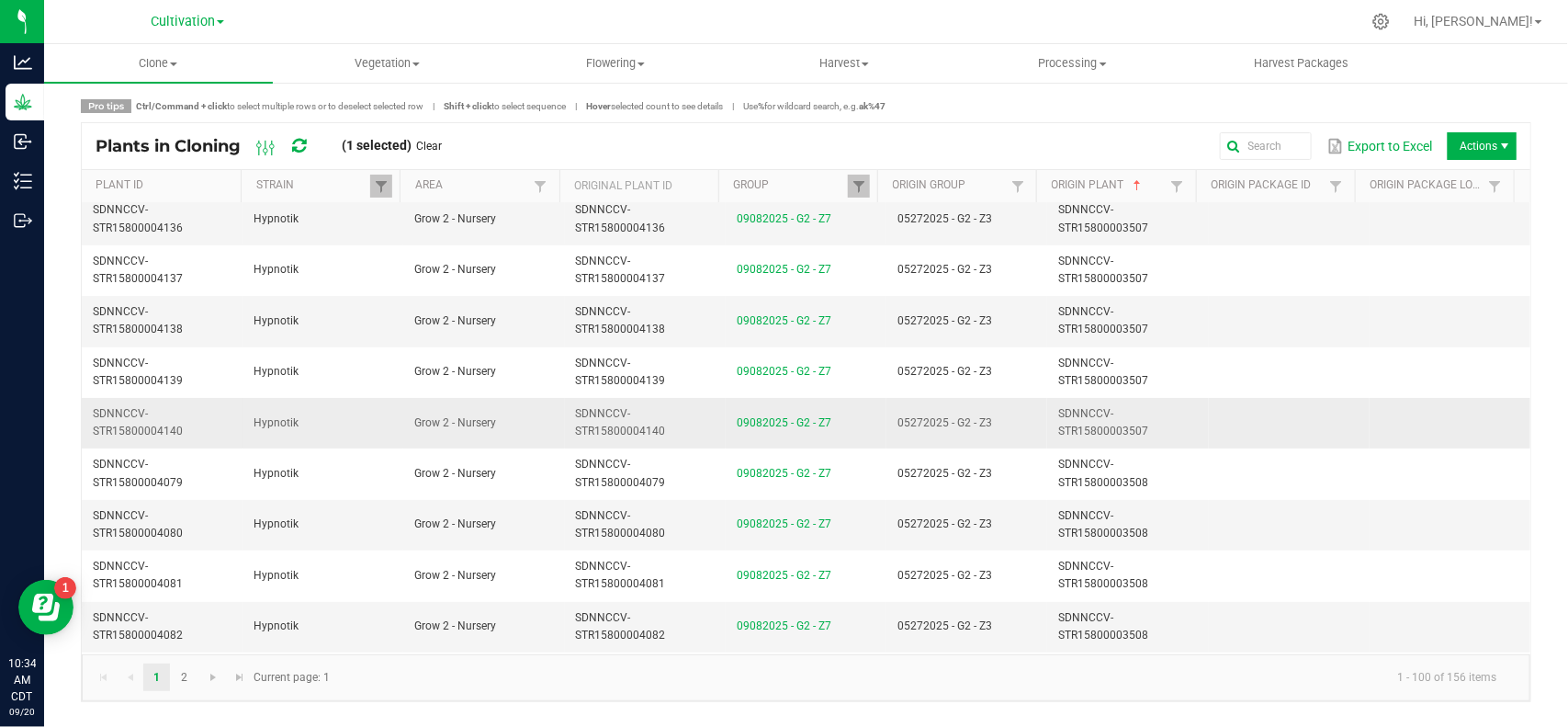
click at [999, 446] on td "05272025 - G2 - Z3" at bounding box center [967, 423] width 161 height 50
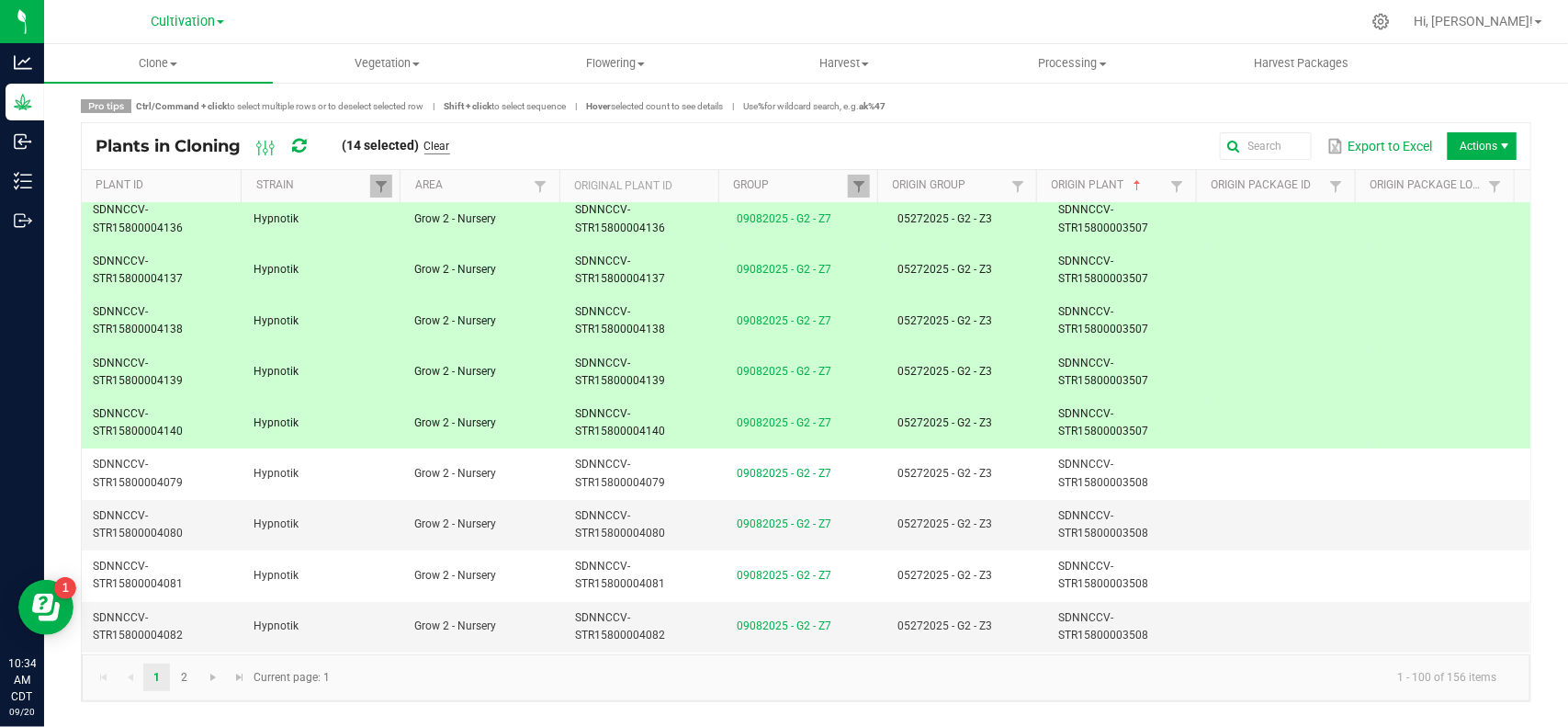
click at [439, 143] on link "Clear" at bounding box center [438, 147] width 26 height 16
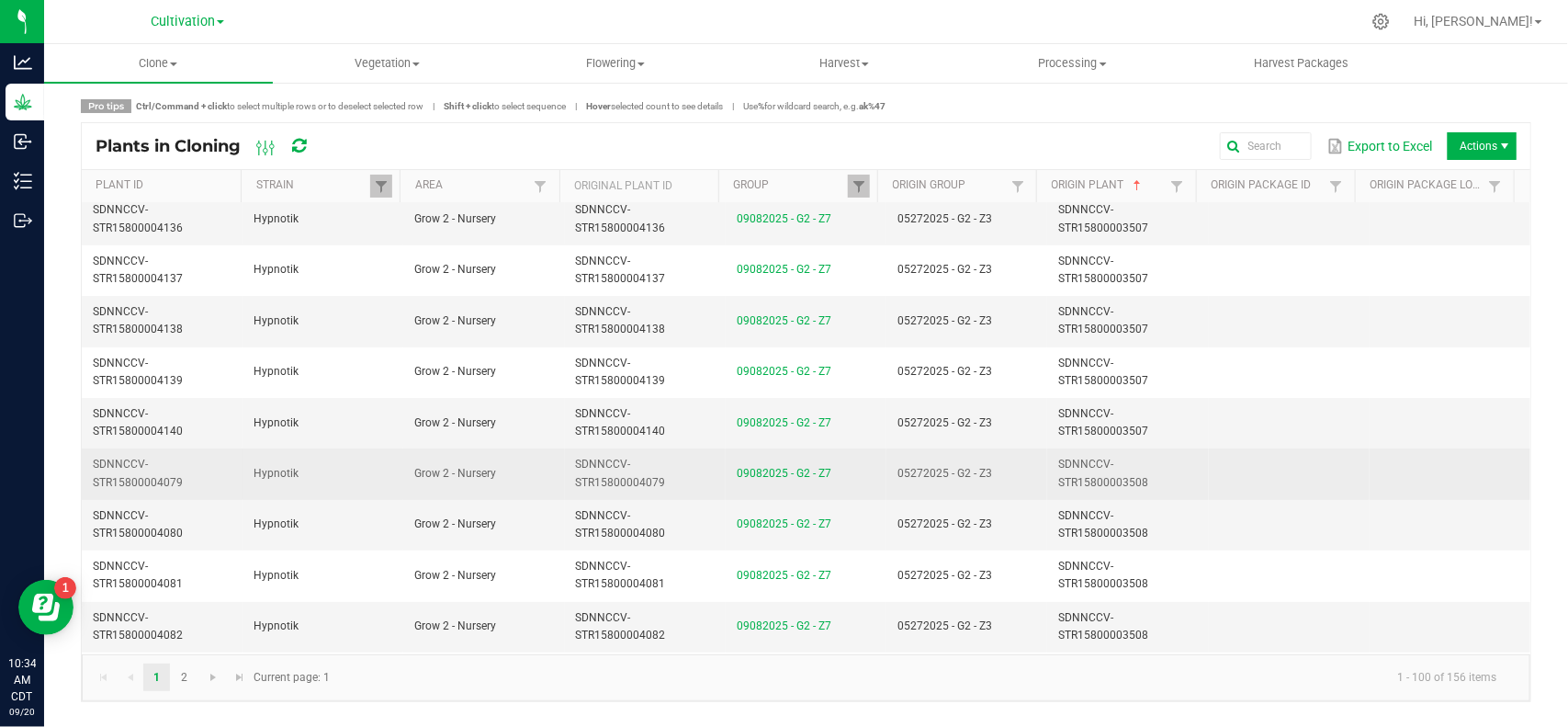
click at [959, 481] on td "05272025 - G2 - Z3" at bounding box center [967, 473] width 161 height 50
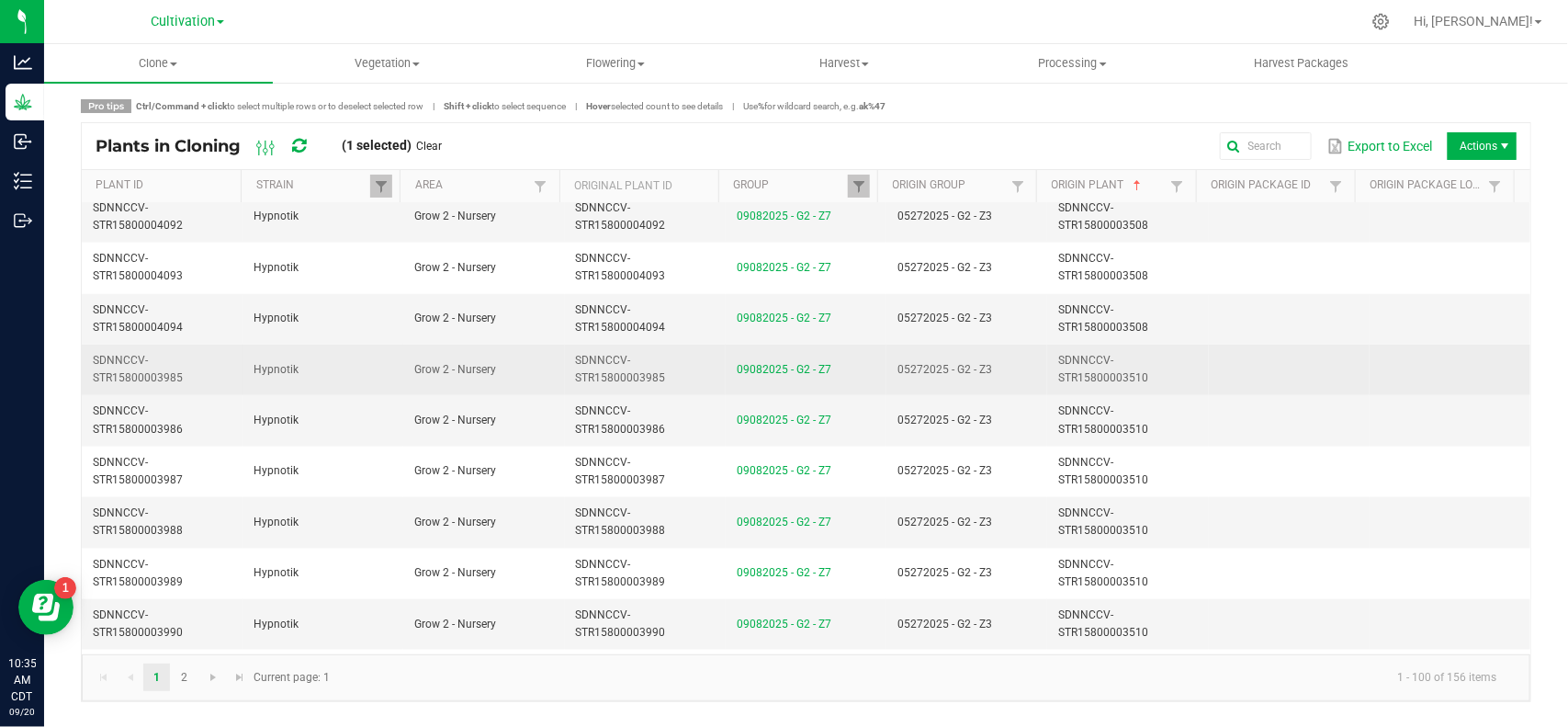
scroll to position [4019, 0]
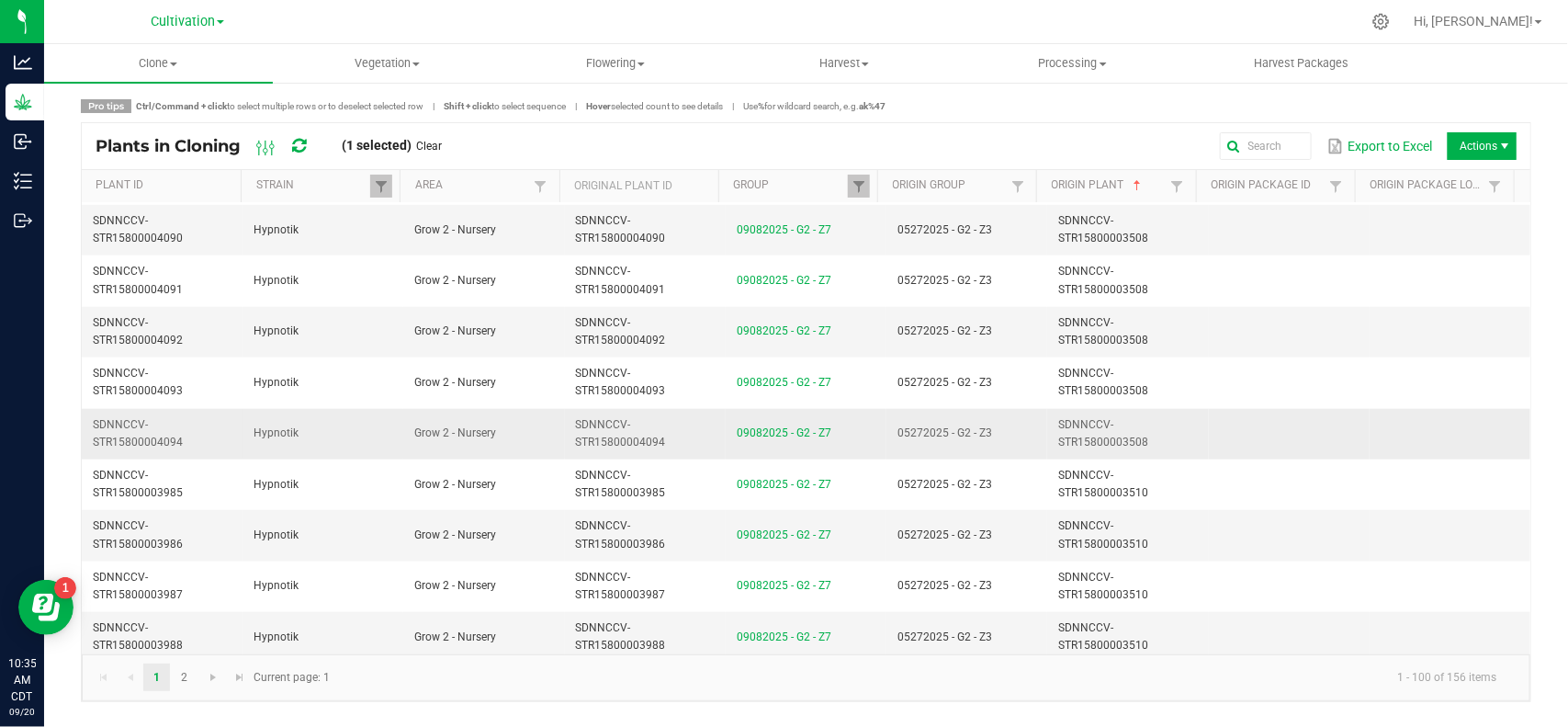
click at [1000, 450] on td "05272025 - G2 - Z3" at bounding box center [967, 434] width 161 height 50
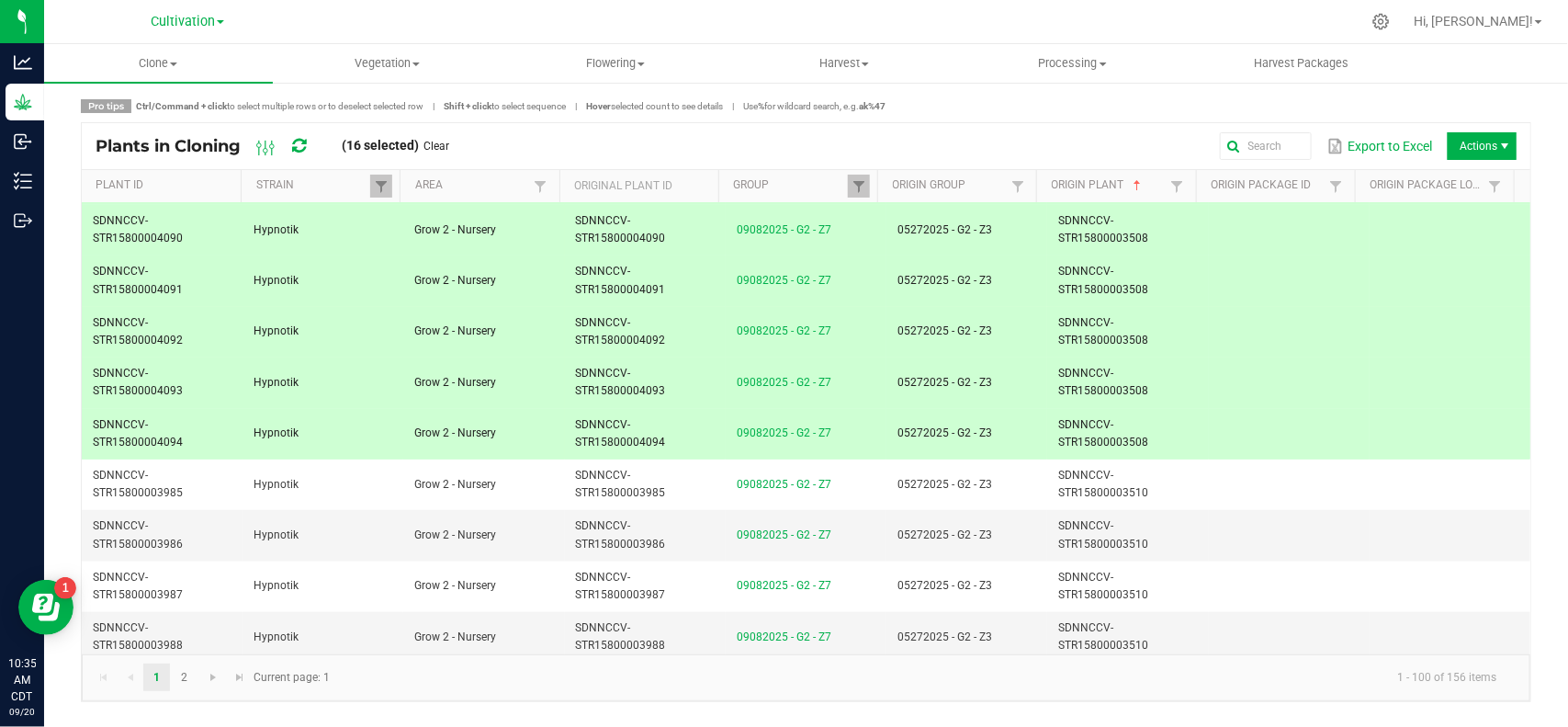
click at [447, 146] on link "Clear" at bounding box center [438, 147] width 26 height 16
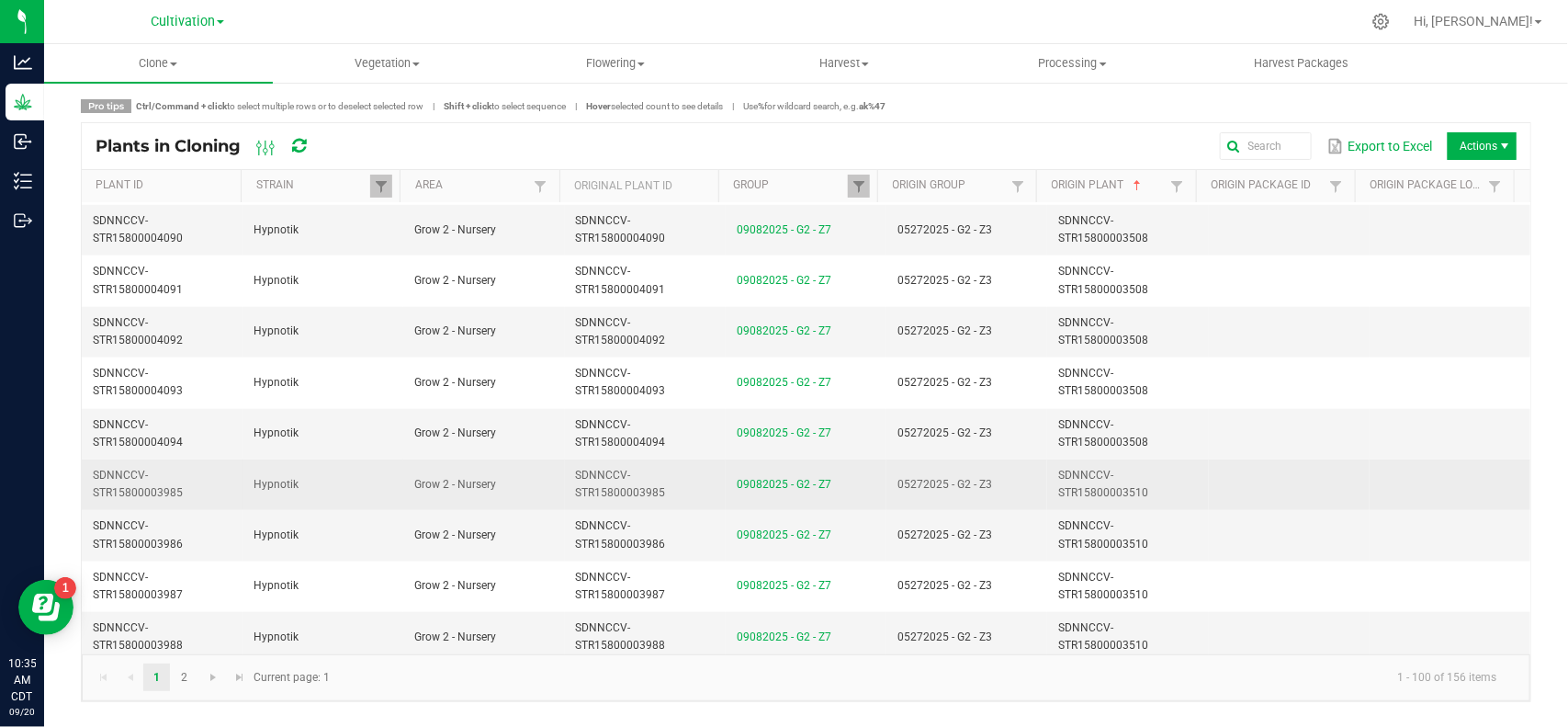
click at [1016, 501] on td "05272025 - G2 - Z3" at bounding box center [967, 484] width 161 height 50
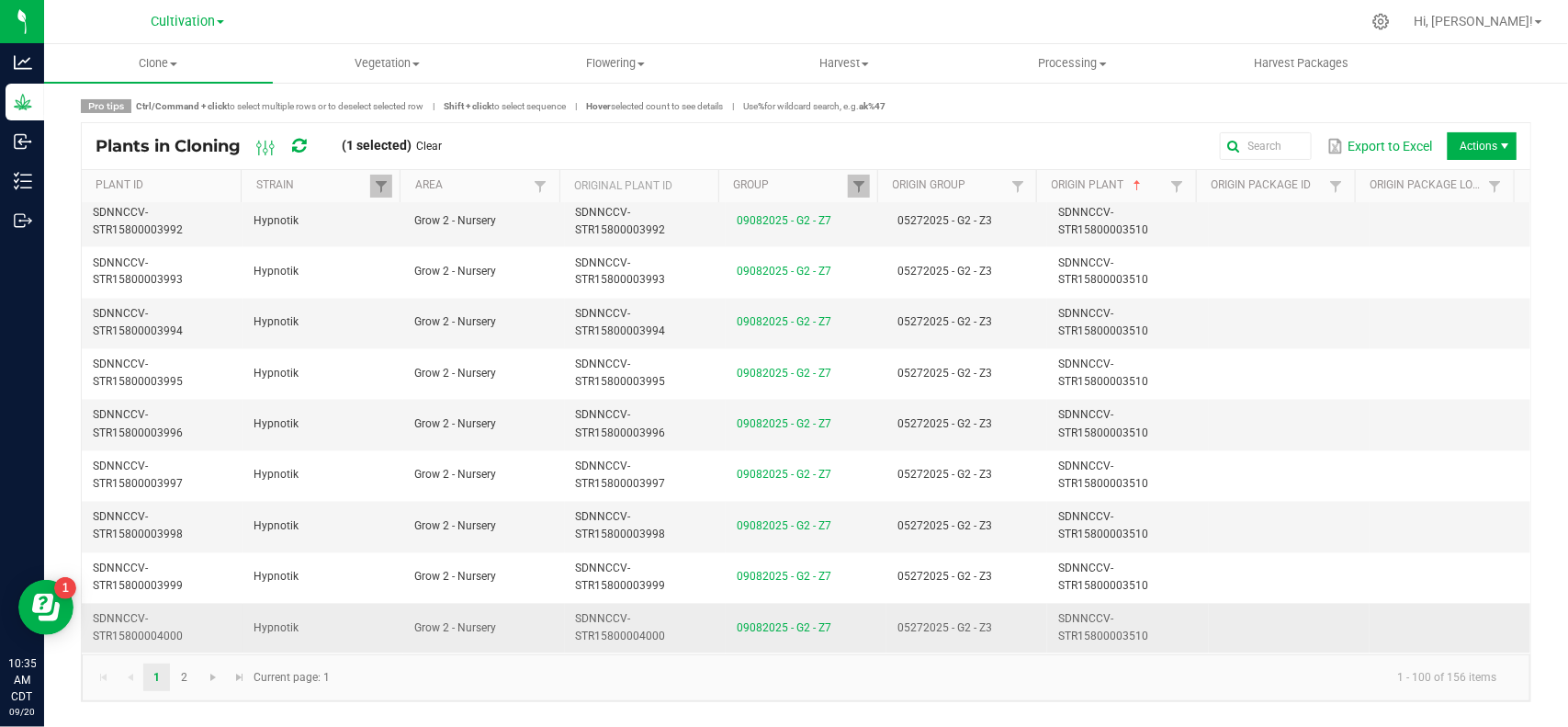
click at [1016, 629] on td "05272025 - G2 - Z3" at bounding box center [967, 628] width 161 height 49
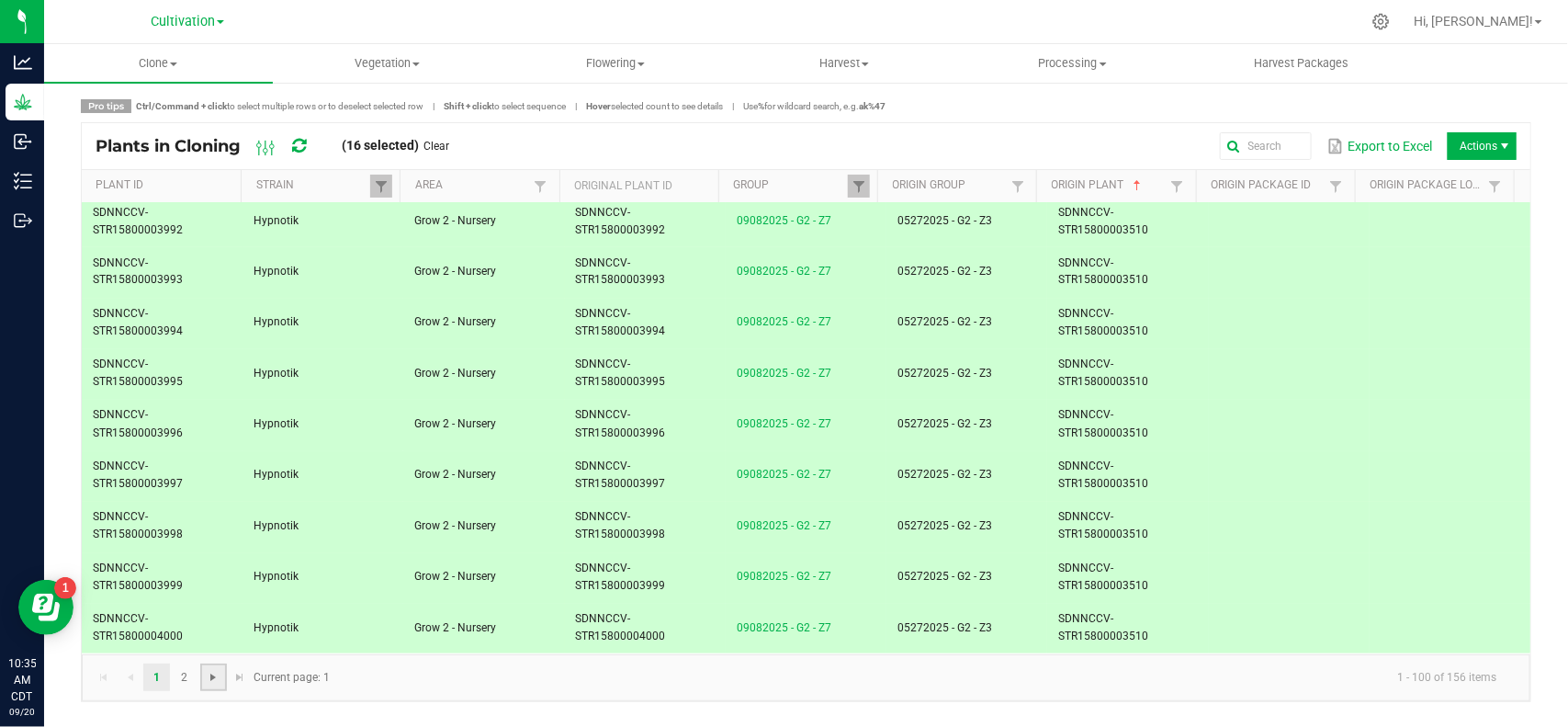
click at [217, 682] on span "Go to the next page" at bounding box center [213, 677] width 15 height 15
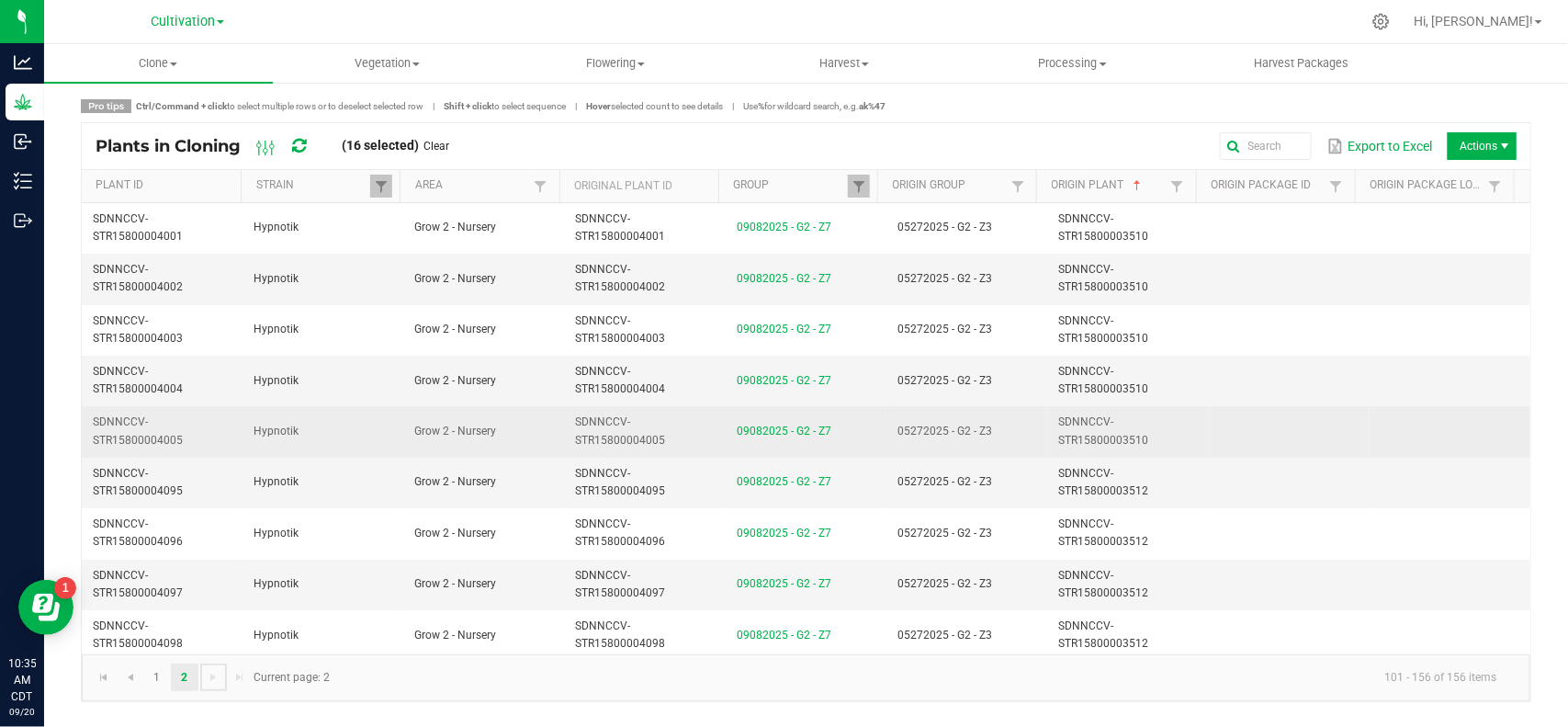
click at [1183, 429] on td "SDNNCCV-STR15800003510" at bounding box center [1127, 431] width 161 height 50
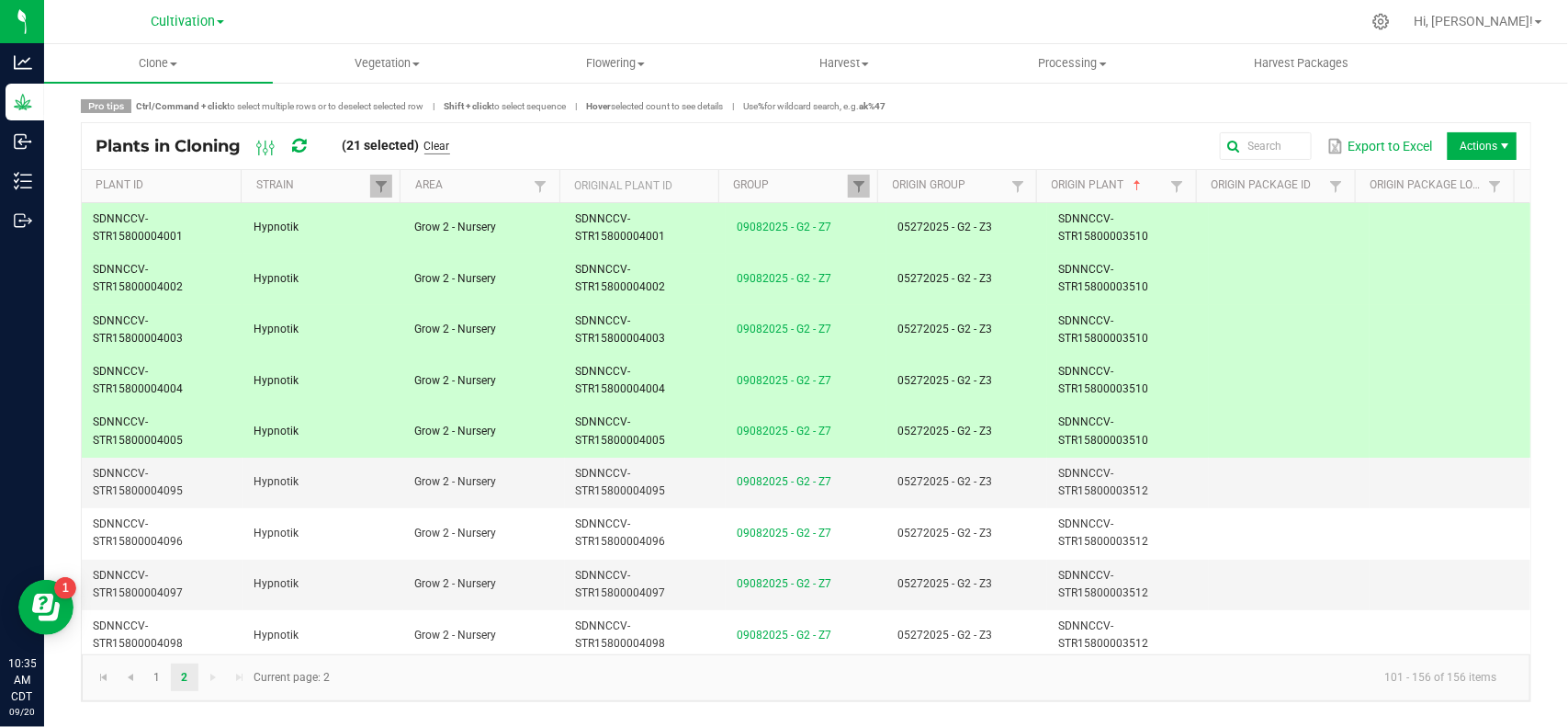
click at [447, 144] on link "Clear" at bounding box center [438, 147] width 26 height 16
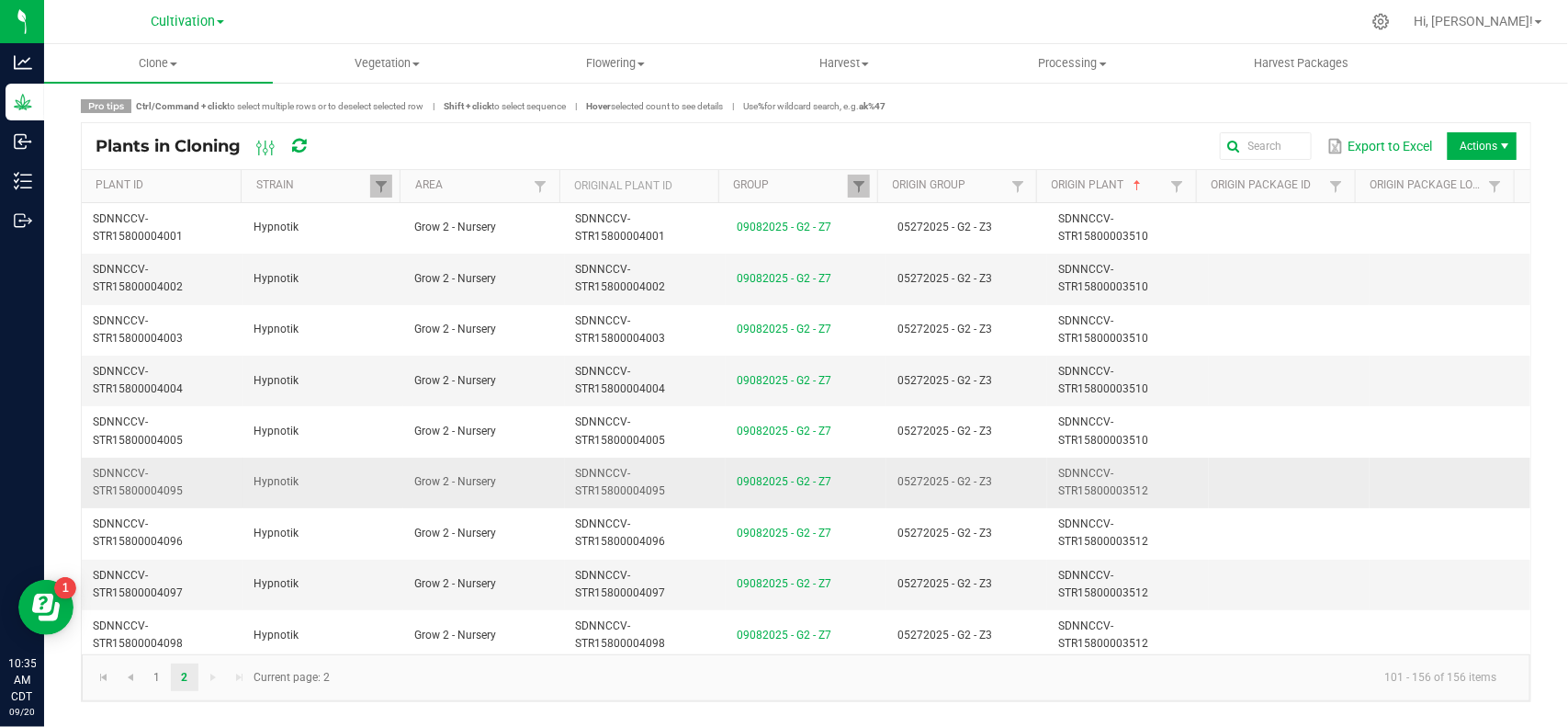
click at [1014, 480] on td "05272025 - G2 - Z3" at bounding box center [967, 482] width 161 height 50
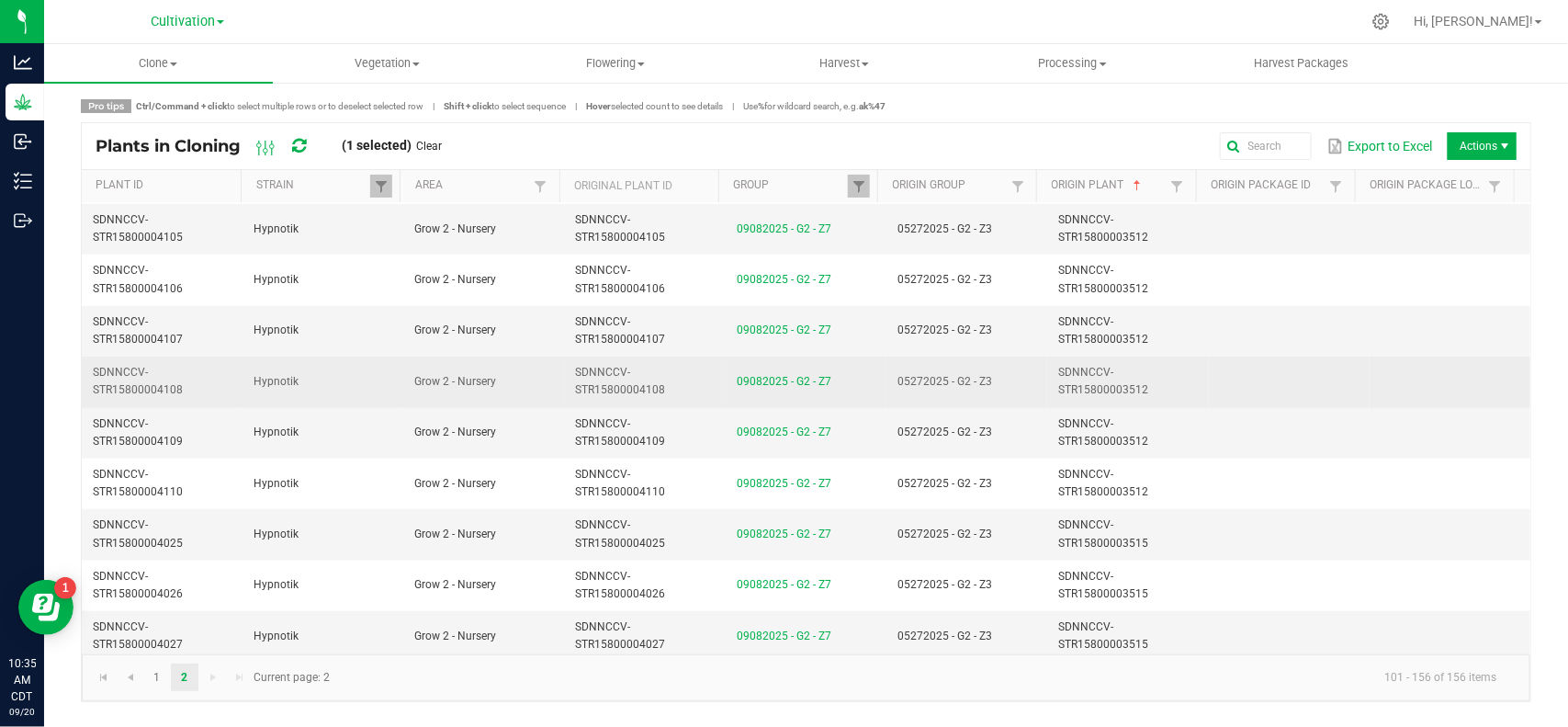
scroll to position [804, 0]
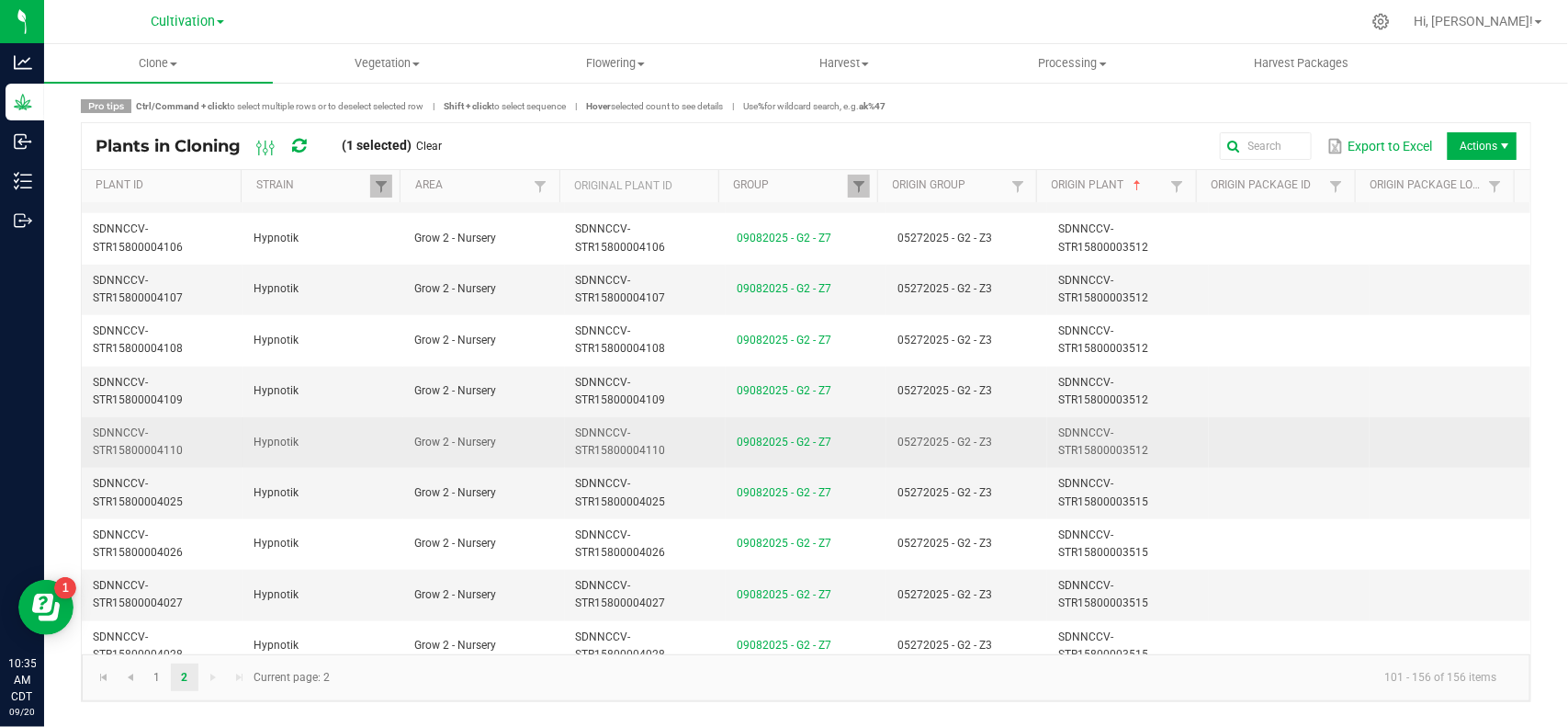
click at [994, 452] on td "05272025 - G2 - Z3" at bounding box center [967, 442] width 161 height 50
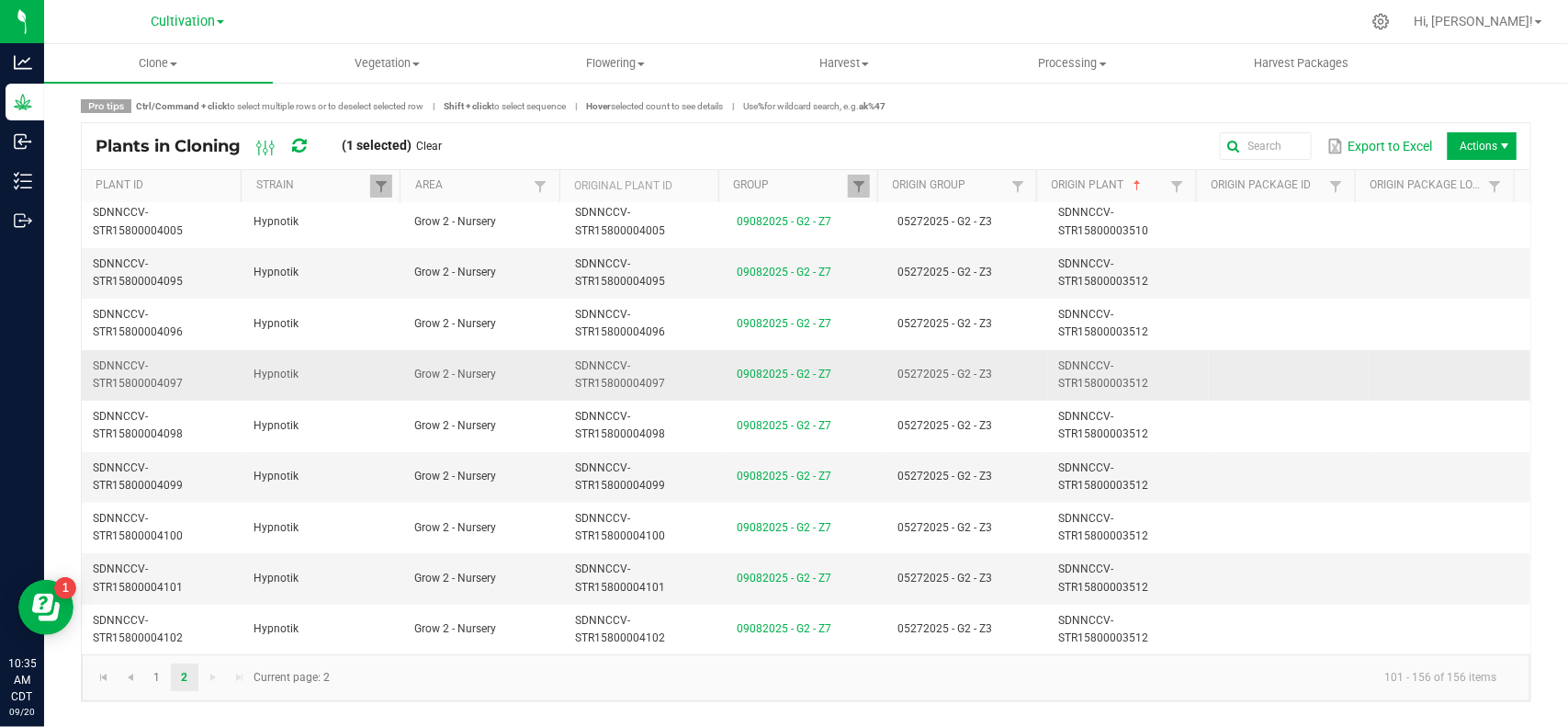
scroll to position [230, 0]
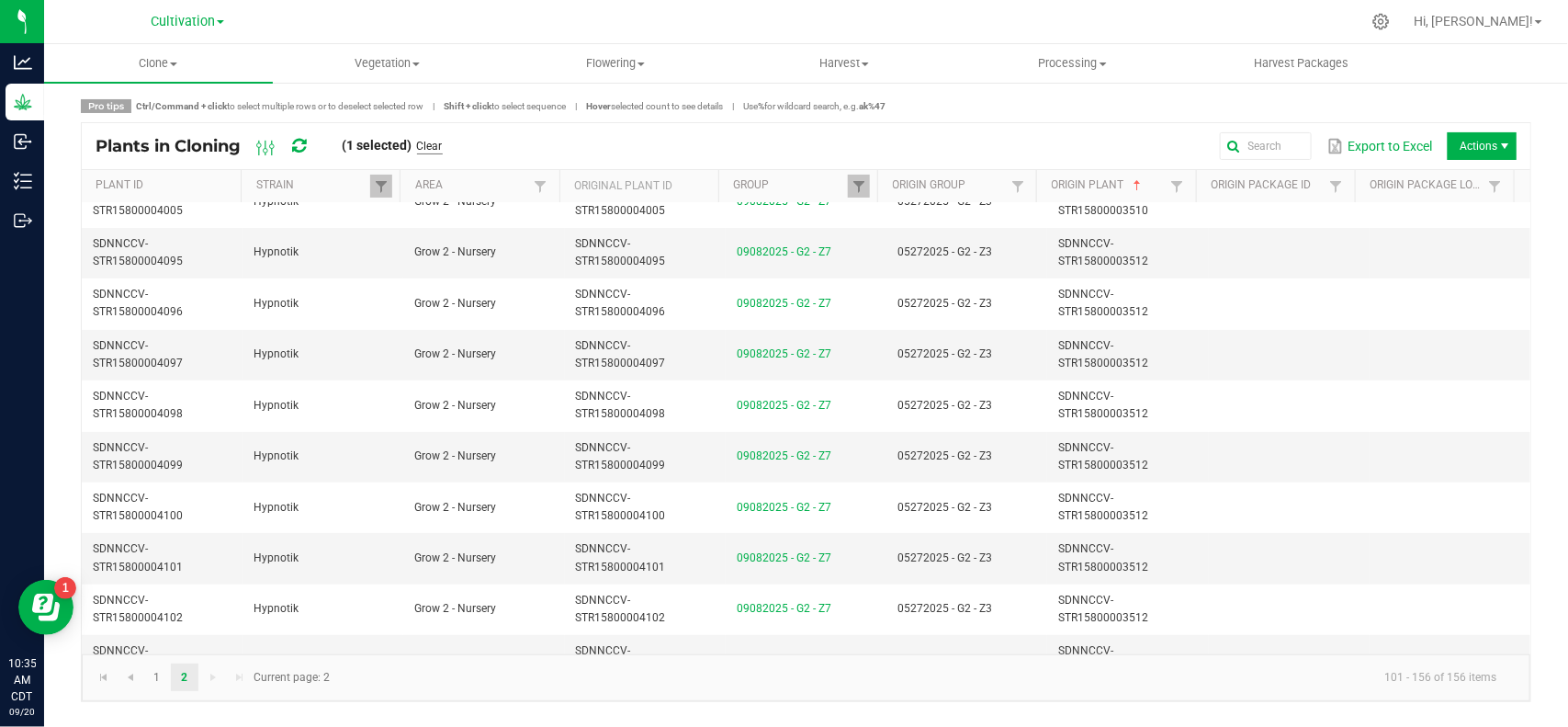
click at [432, 143] on link "Clear" at bounding box center [430, 147] width 26 height 16
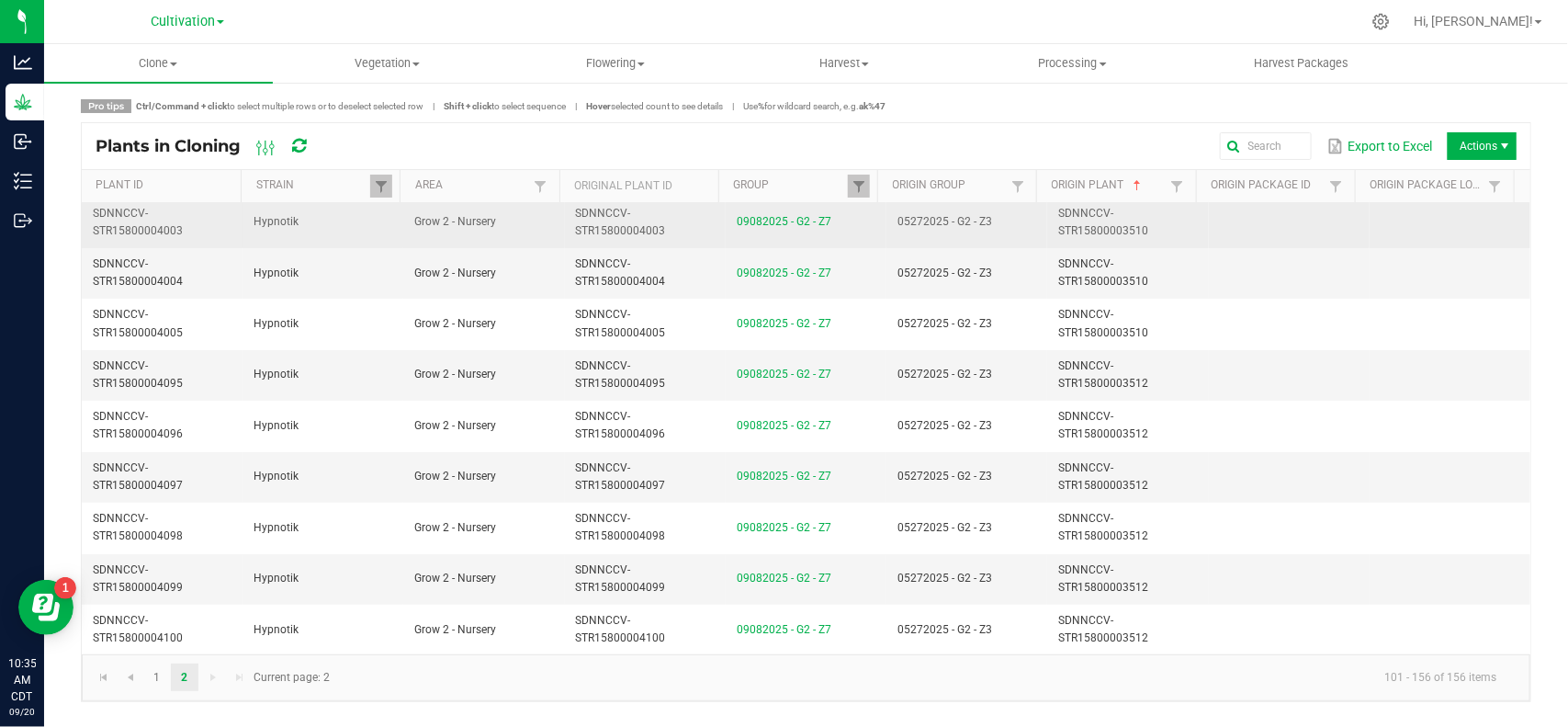
scroll to position [0, 0]
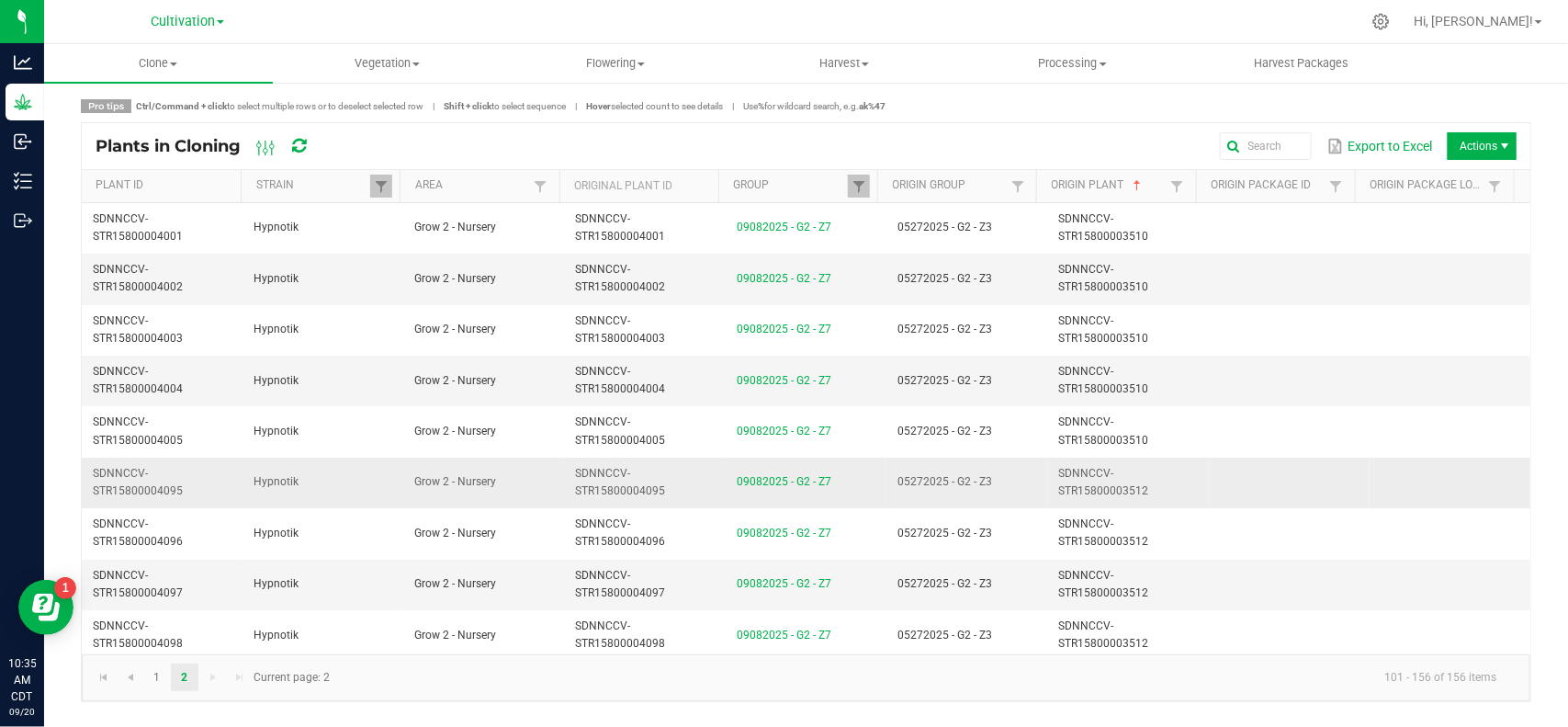
click at [979, 475] on td "05272025 - G2 - Z3" at bounding box center [967, 482] width 161 height 50
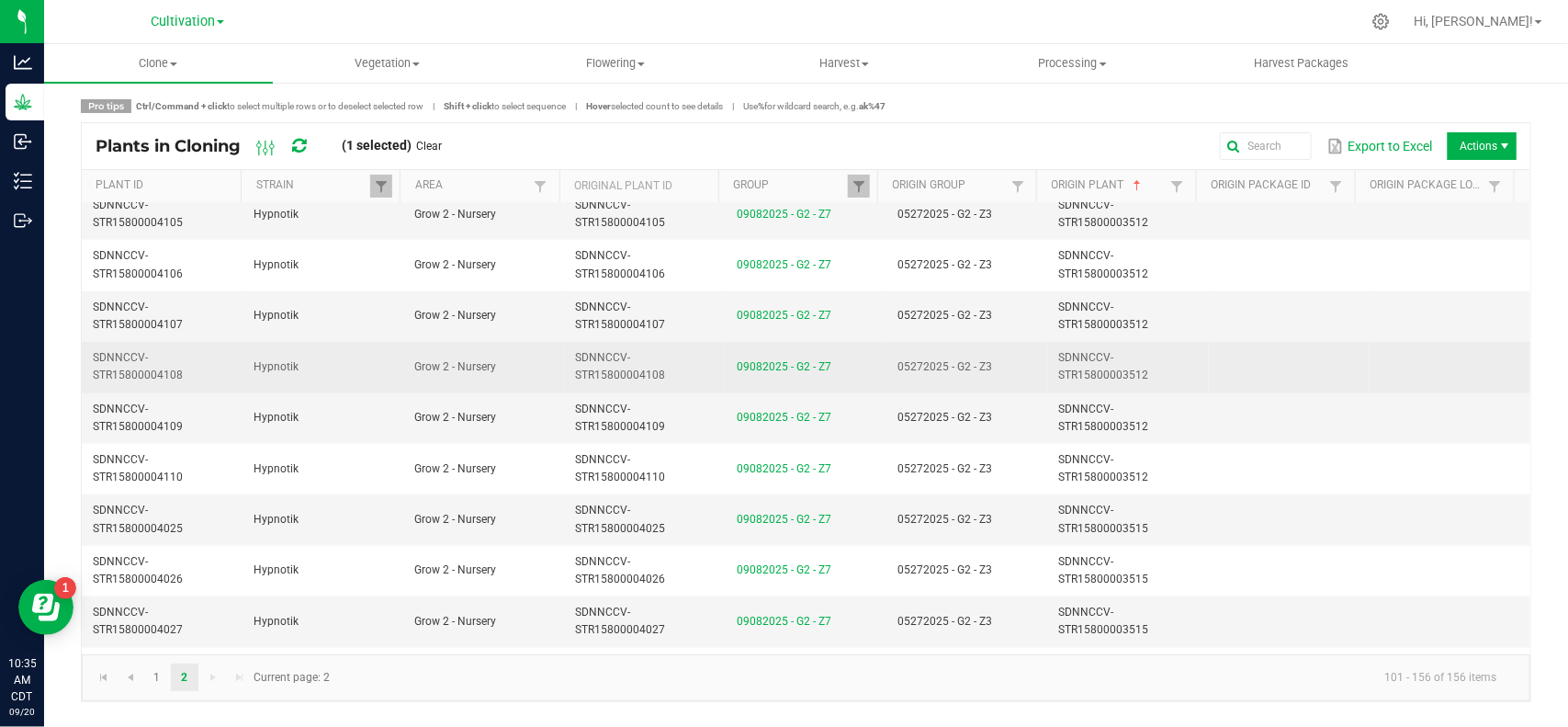
scroll to position [804, 0]
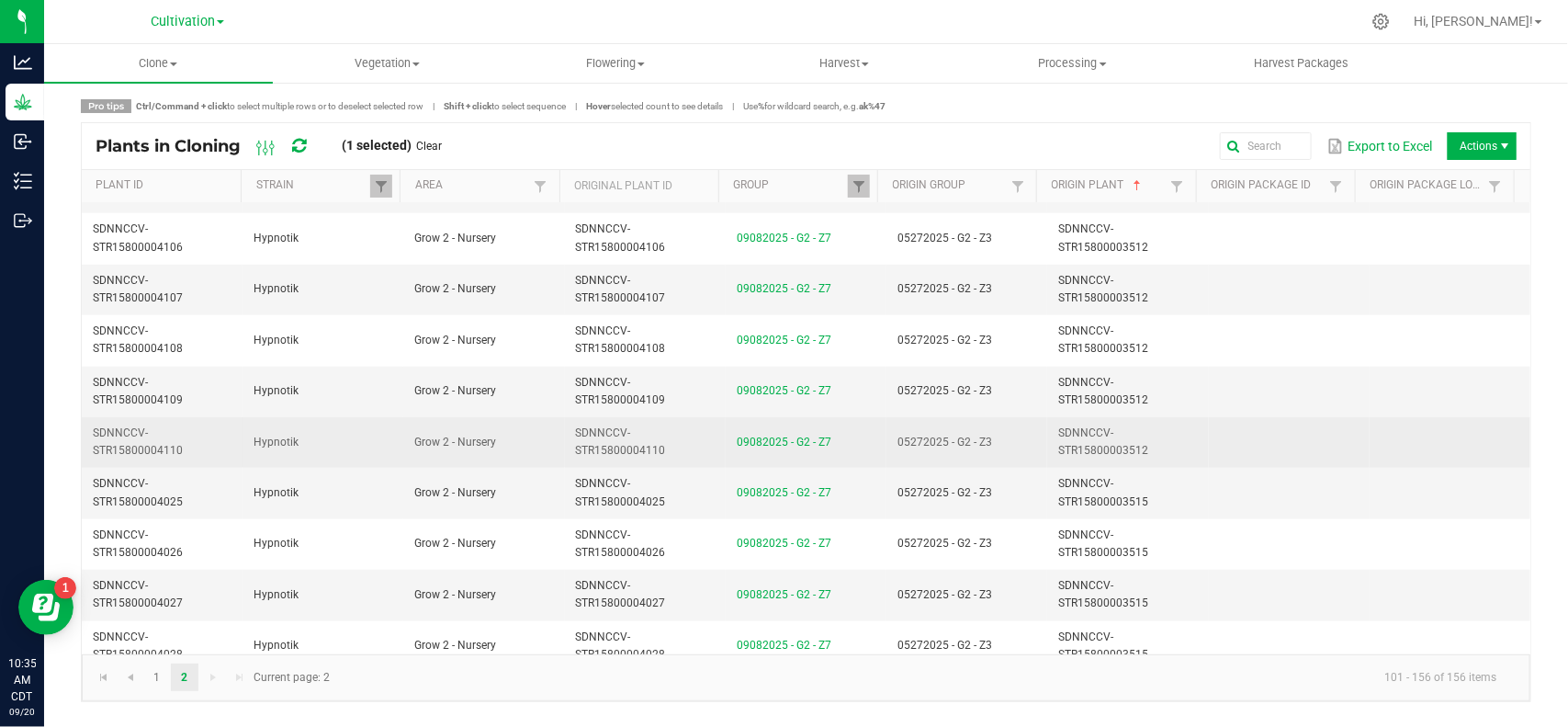
click at [1007, 448] on td "05272025 - G2 - Z3" at bounding box center [967, 442] width 161 height 50
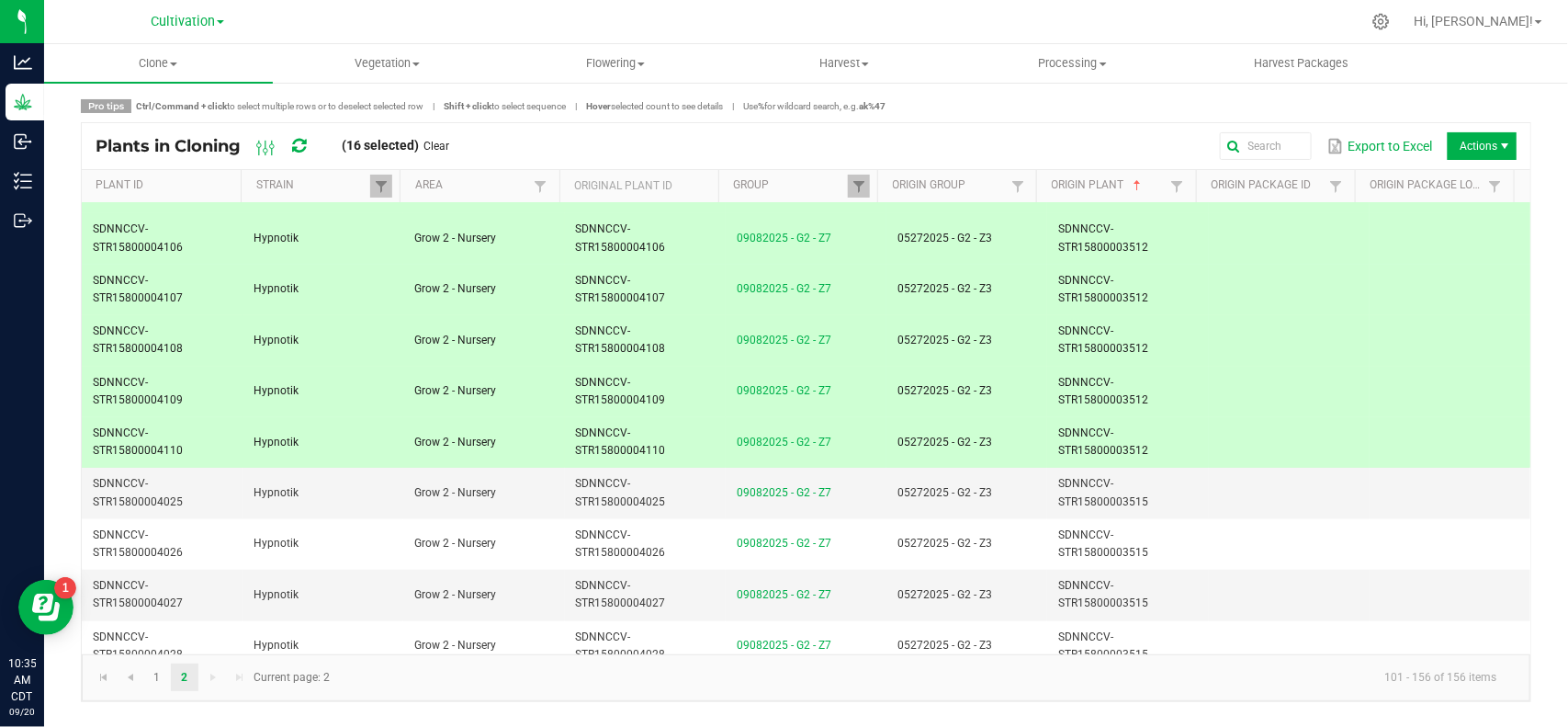
drag, startPoint x: 445, startPoint y: 141, endPoint x: 543, endPoint y: 221, distance: 126.5
click at [445, 143] on link "Clear" at bounding box center [438, 147] width 26 height 16
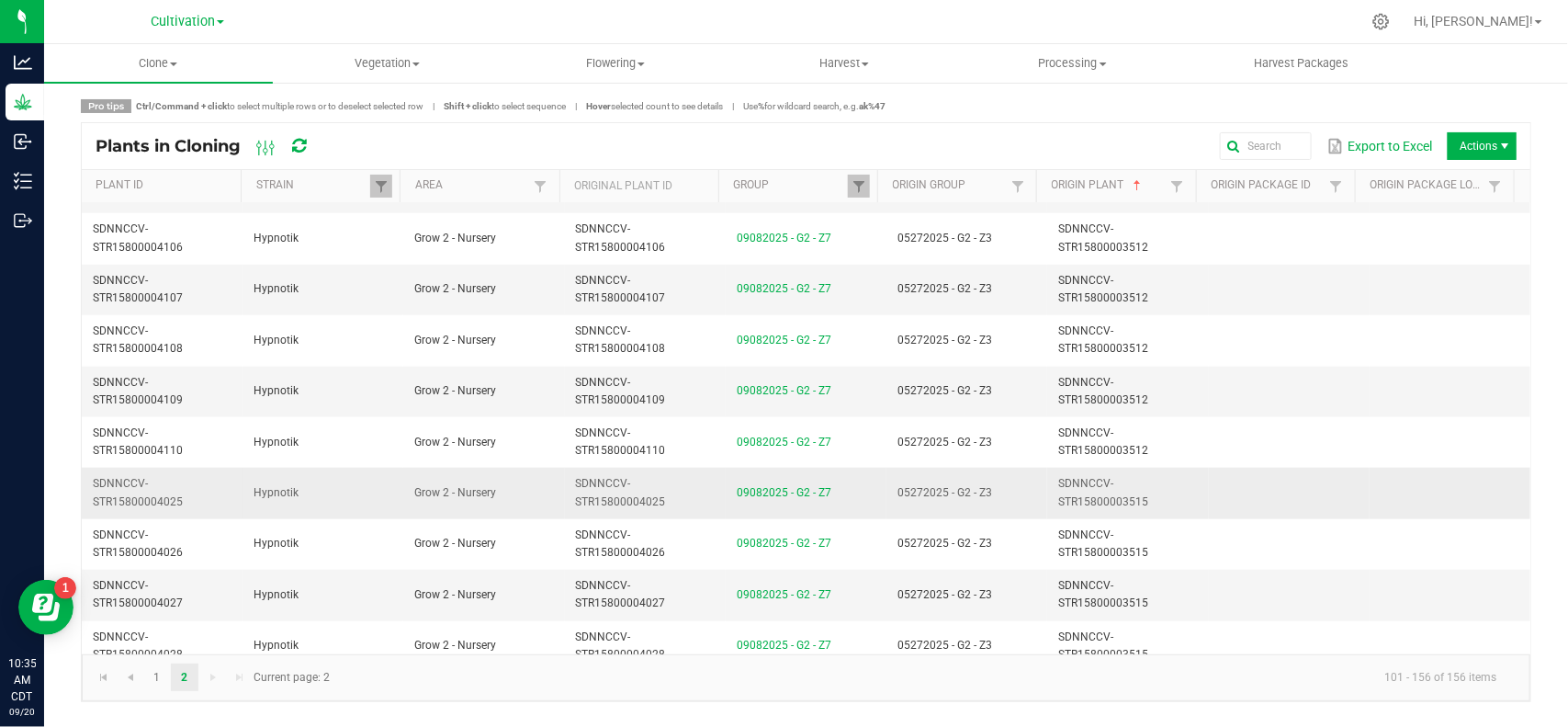
click at [939, 489] on td "05272025 - G2 - Z3" at bounding box center [967, 493] width 161 height 50
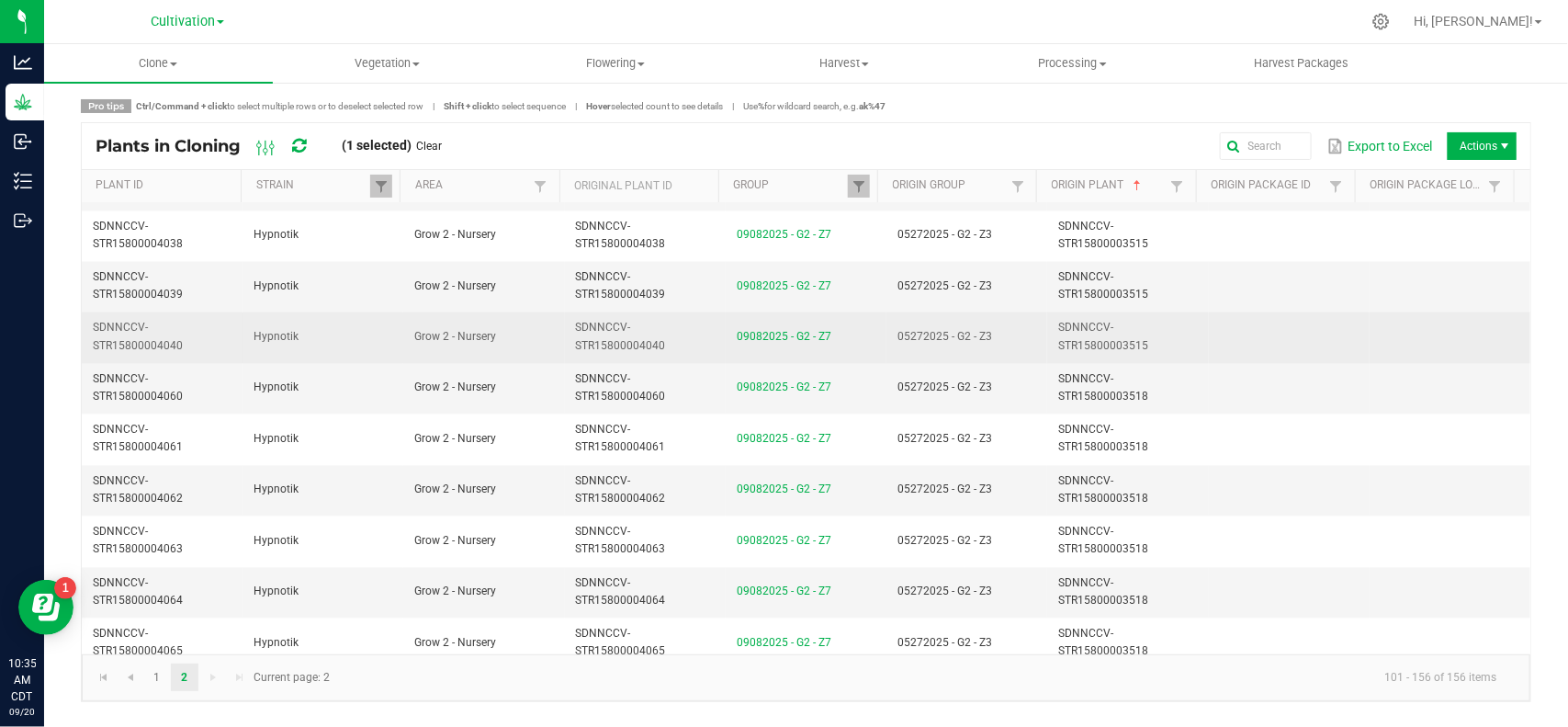
click at [1030, 356] on td "05272025 - G2 - Z3" at bounding box center [967, 338] width 161 height 50
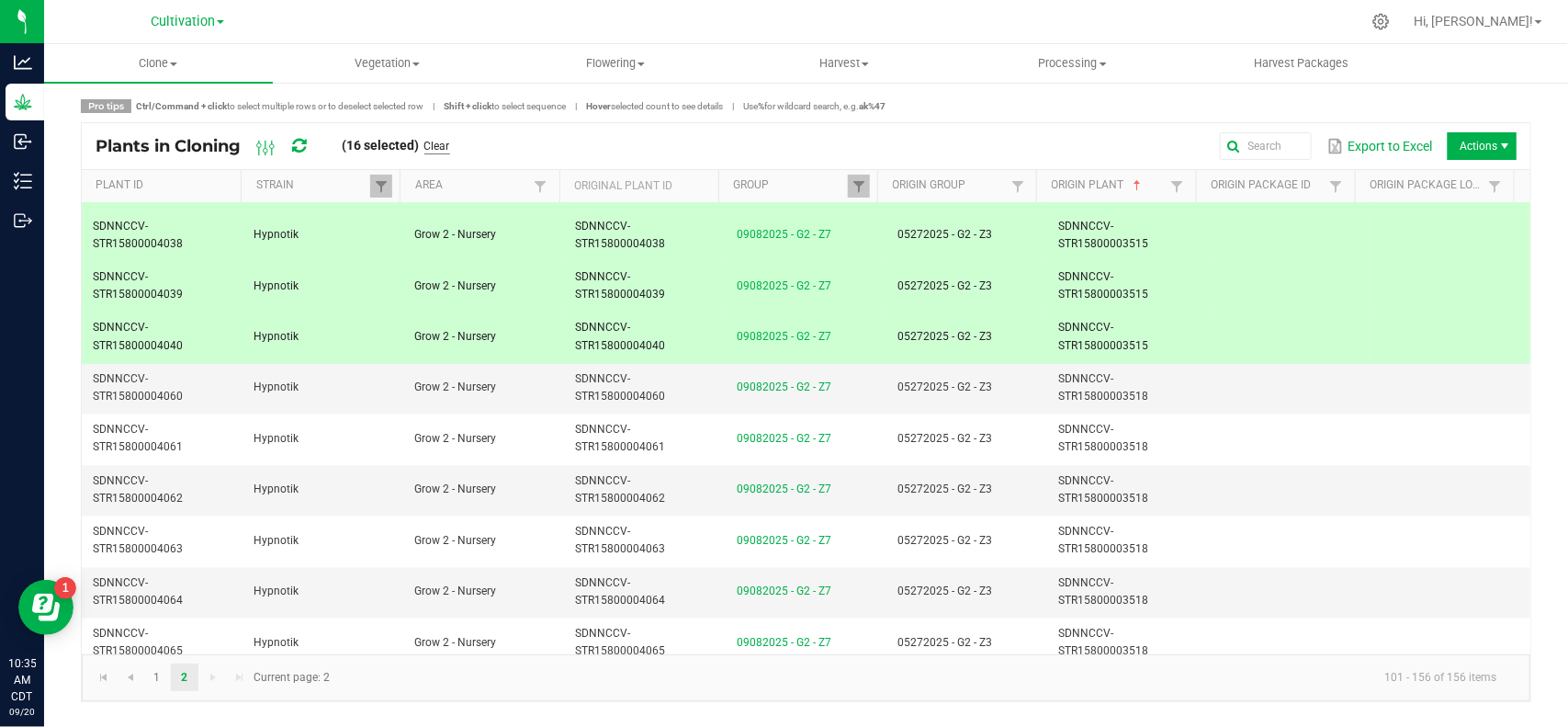
drag, startPoint x: 453, startPoint y: 144, endPoint x: 616, endPoint y: 276, distance: 209.7
click at [450, 145] on link "Clear" at bounding box center [438, 147] width 26 height 16
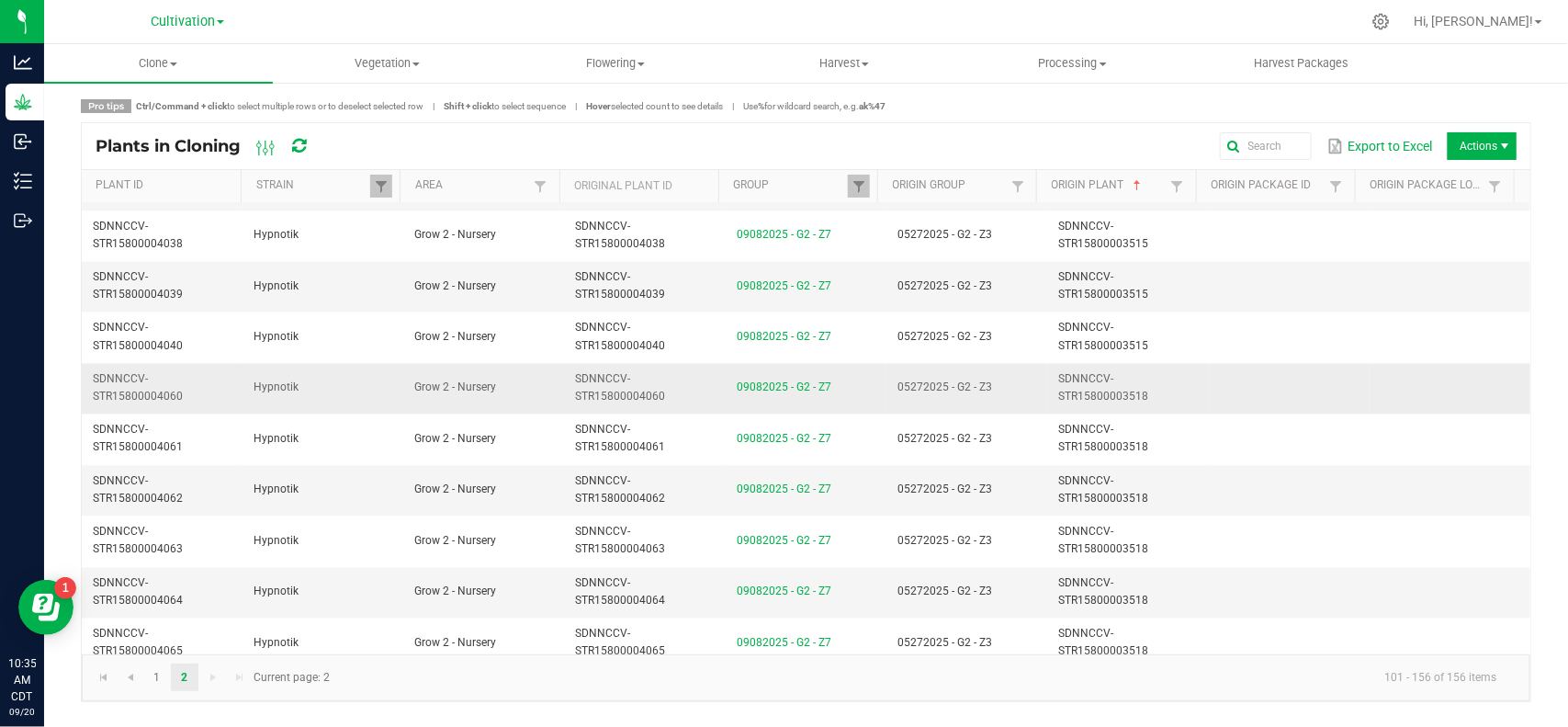
click at [1008, 379] on td "05272025 - G2 - Z3" at bounding box center [967, 389] width 161 height 50
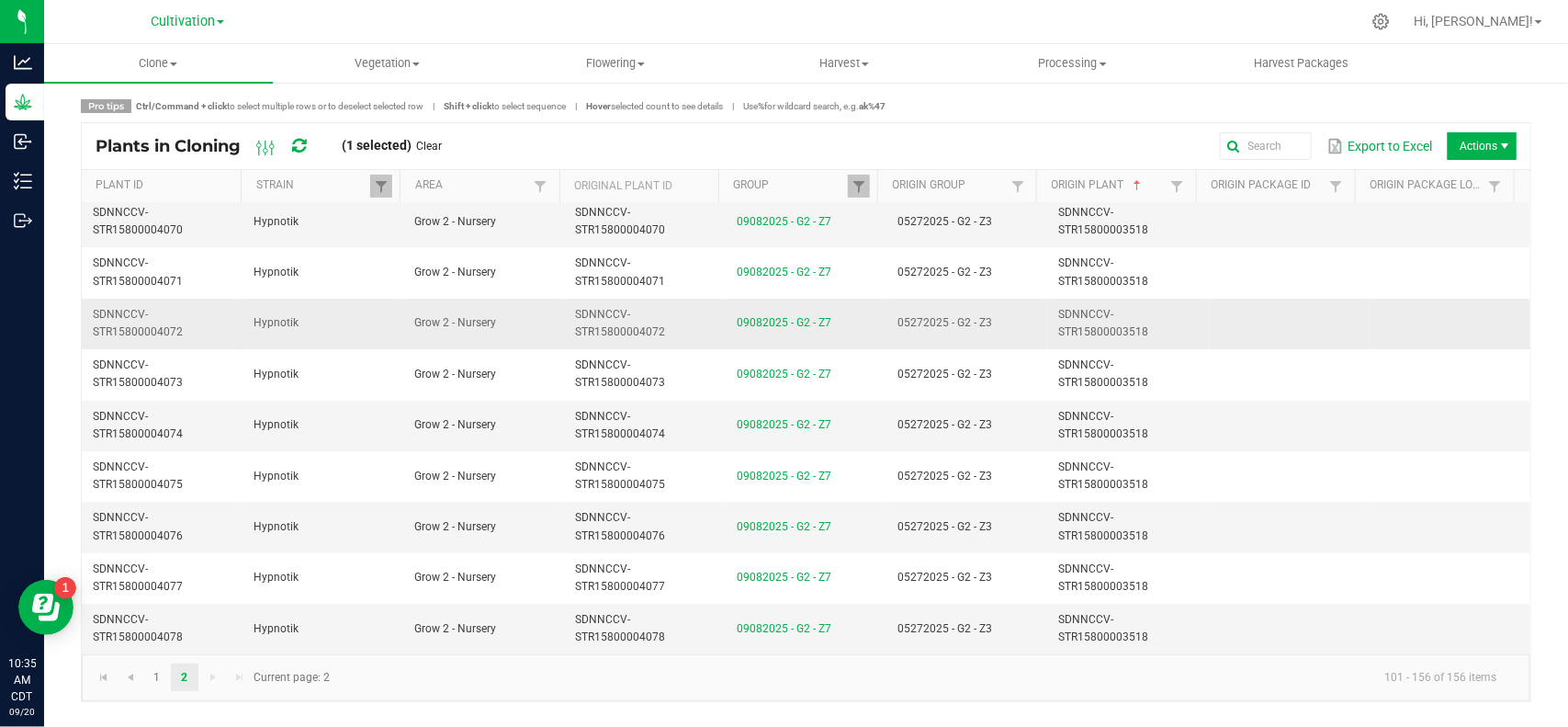
scroll to position [2410, 0]
click at [1016, 622] on td "05272025 - G2 - Z3" at bounding box center [967, 628] width 161 height 49
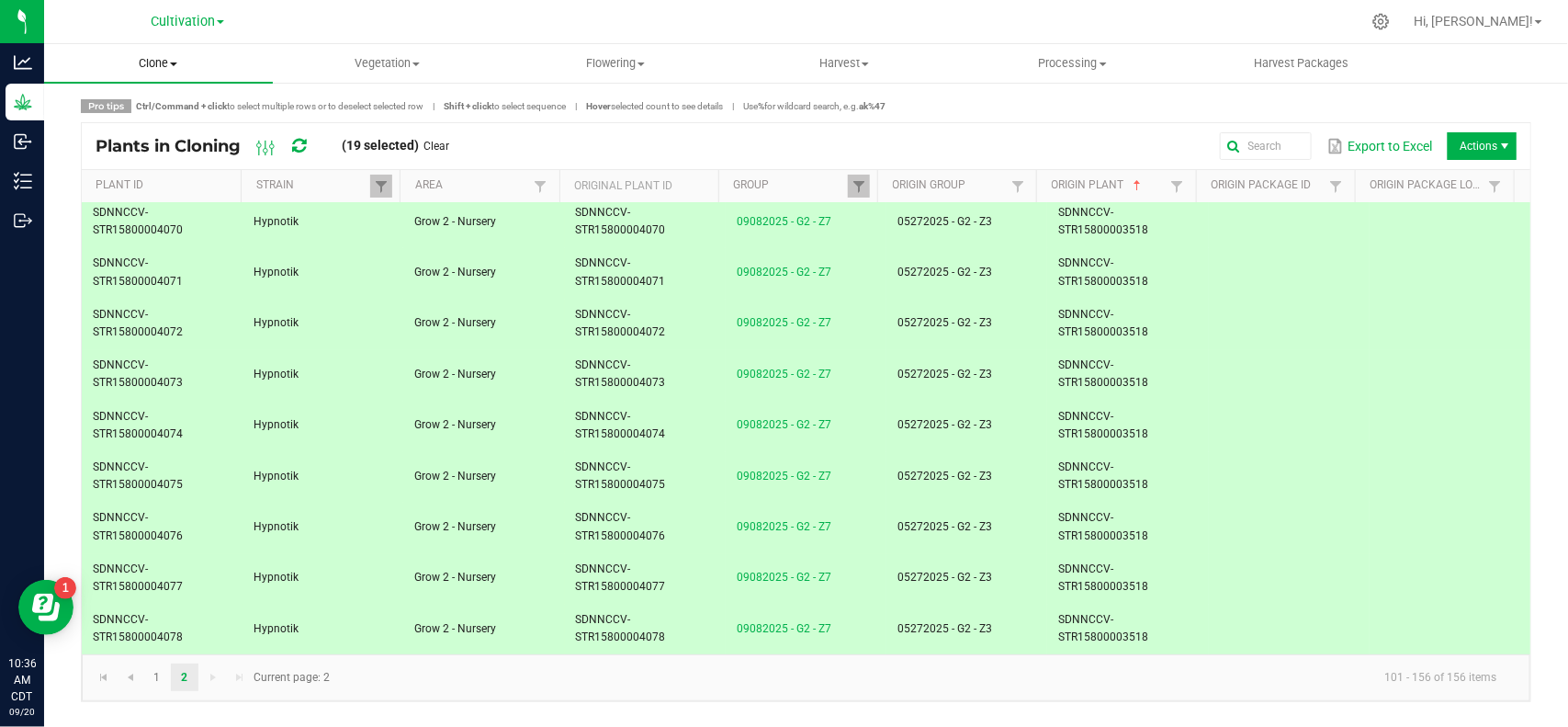
click at [154, 58] on span "Clone" at bounding box center [158, 63] width 229 height 17
click at [153, 133] on span "Cloning groups" at bounding box center [113, 133] width 139 height 16
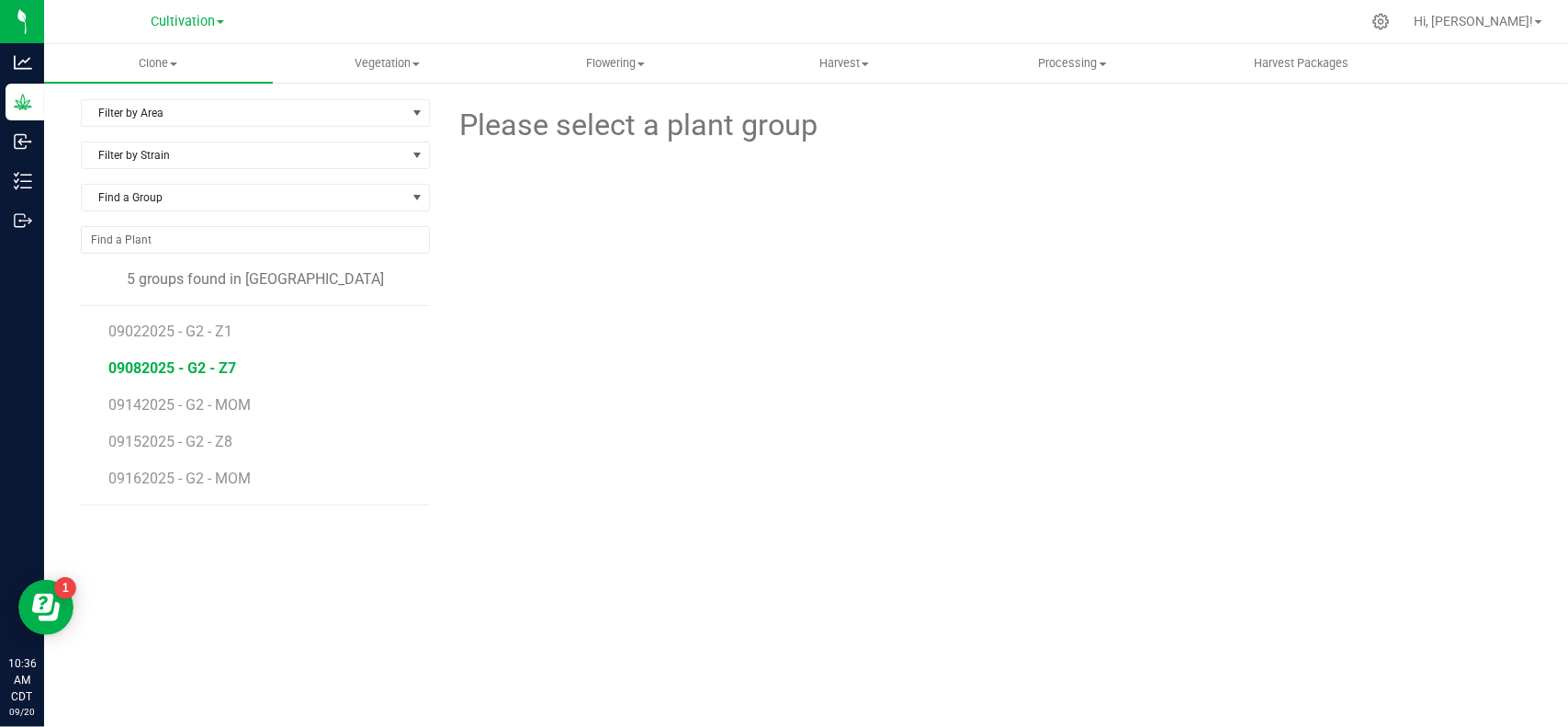
click at [203, 373] on span "09082025 - G2 - Z7" at bounding box center [172, 368] width 128 height 18
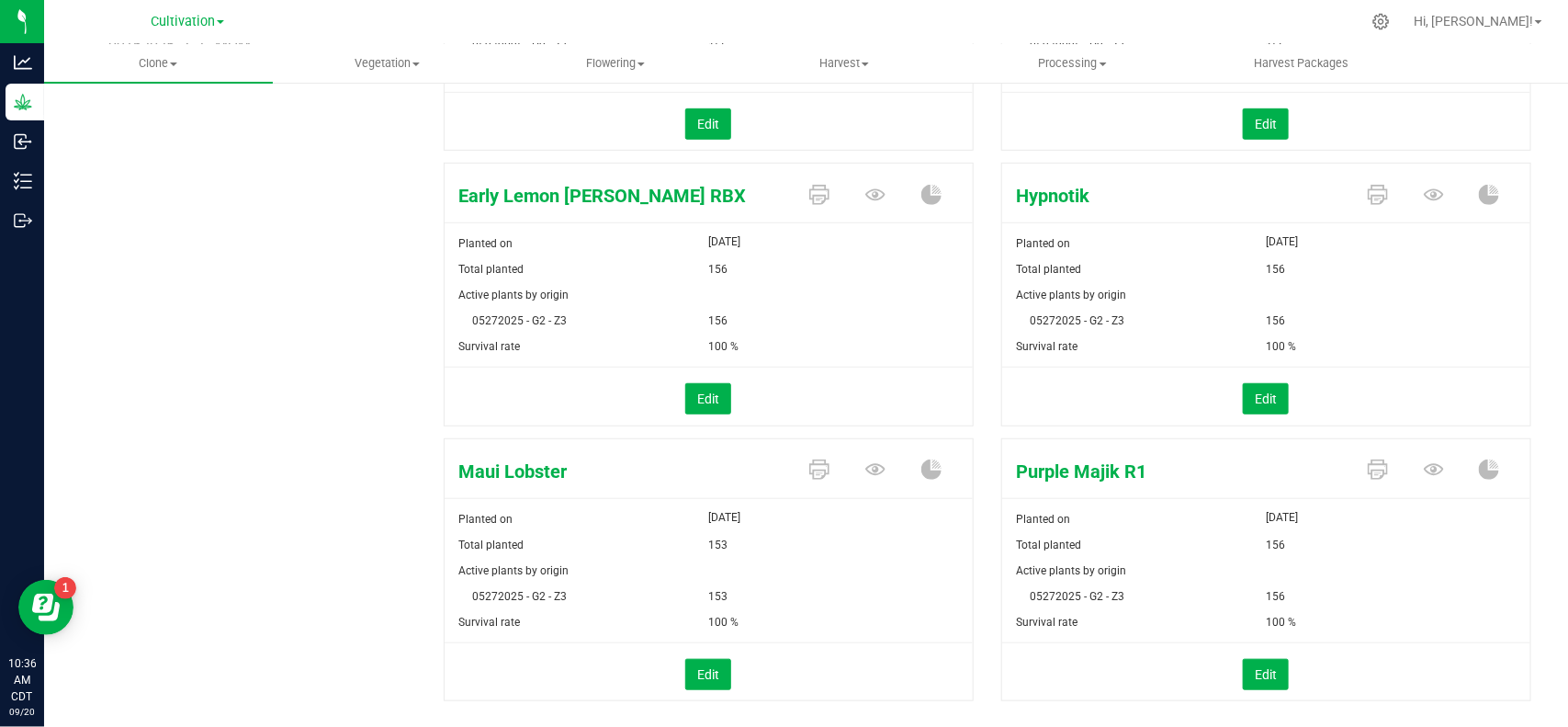
scroll to position [474, 0]
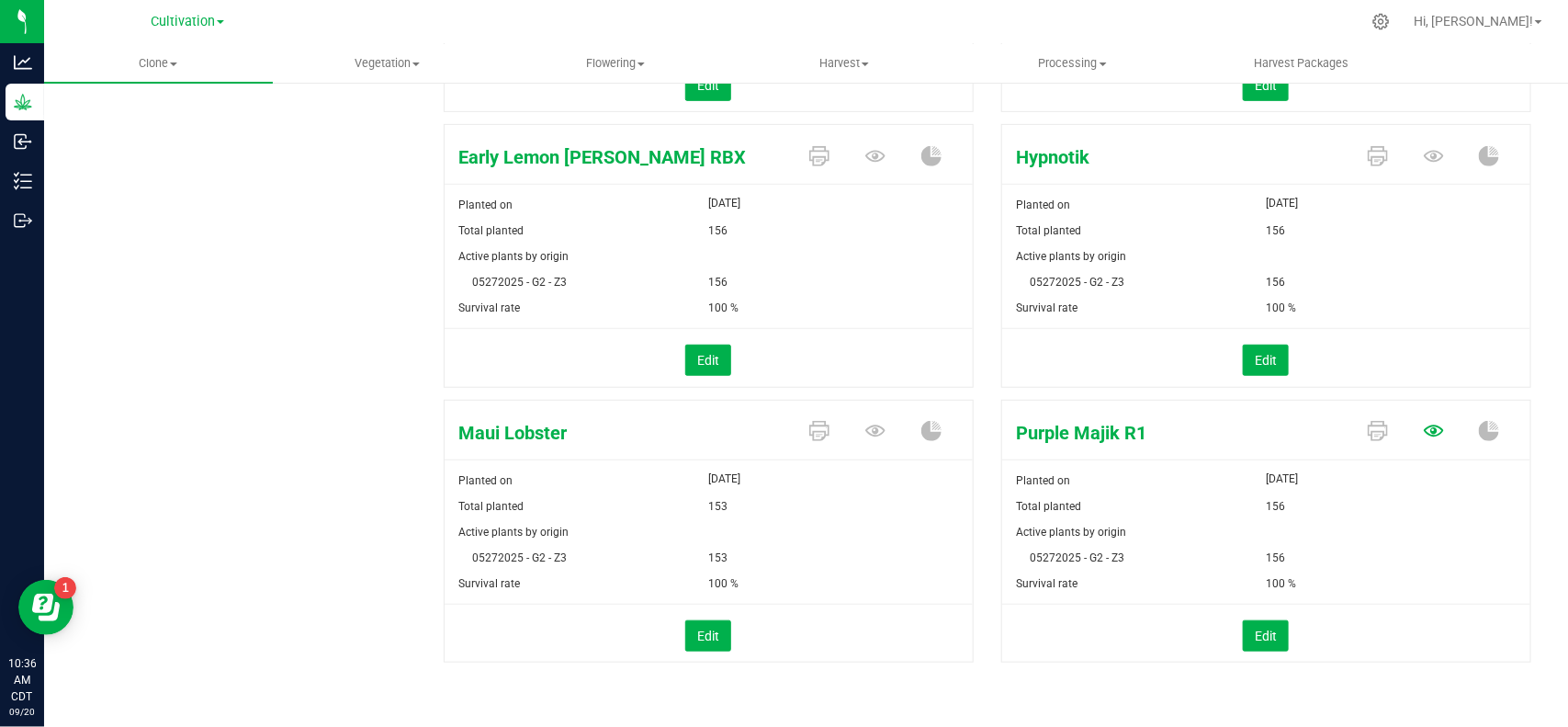
click at [1424, 433] on icon at bounding box center [1435, 431] width 21 height 21
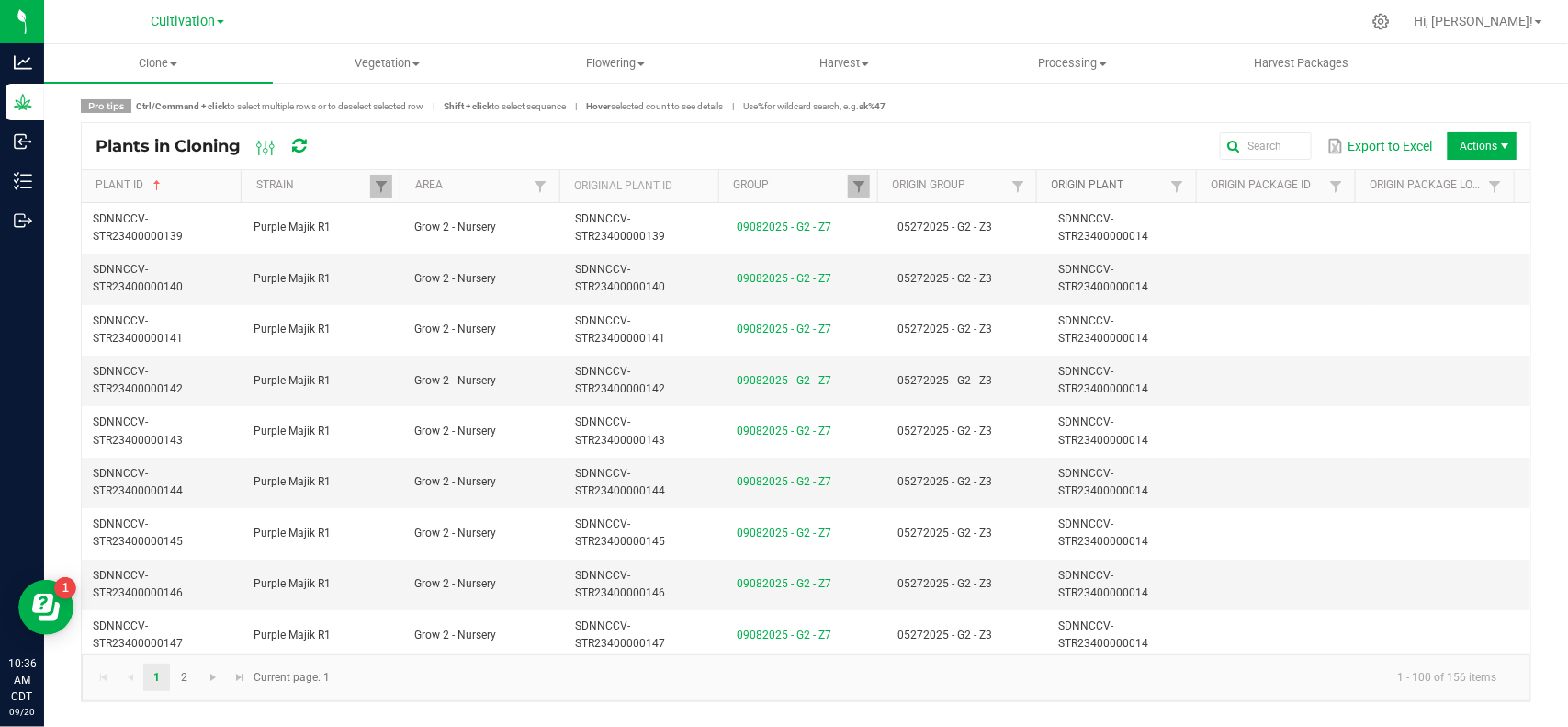
click at [1090, 190] on link "Origin Plant" at bounding box center [1109, 186] width 115 height 15
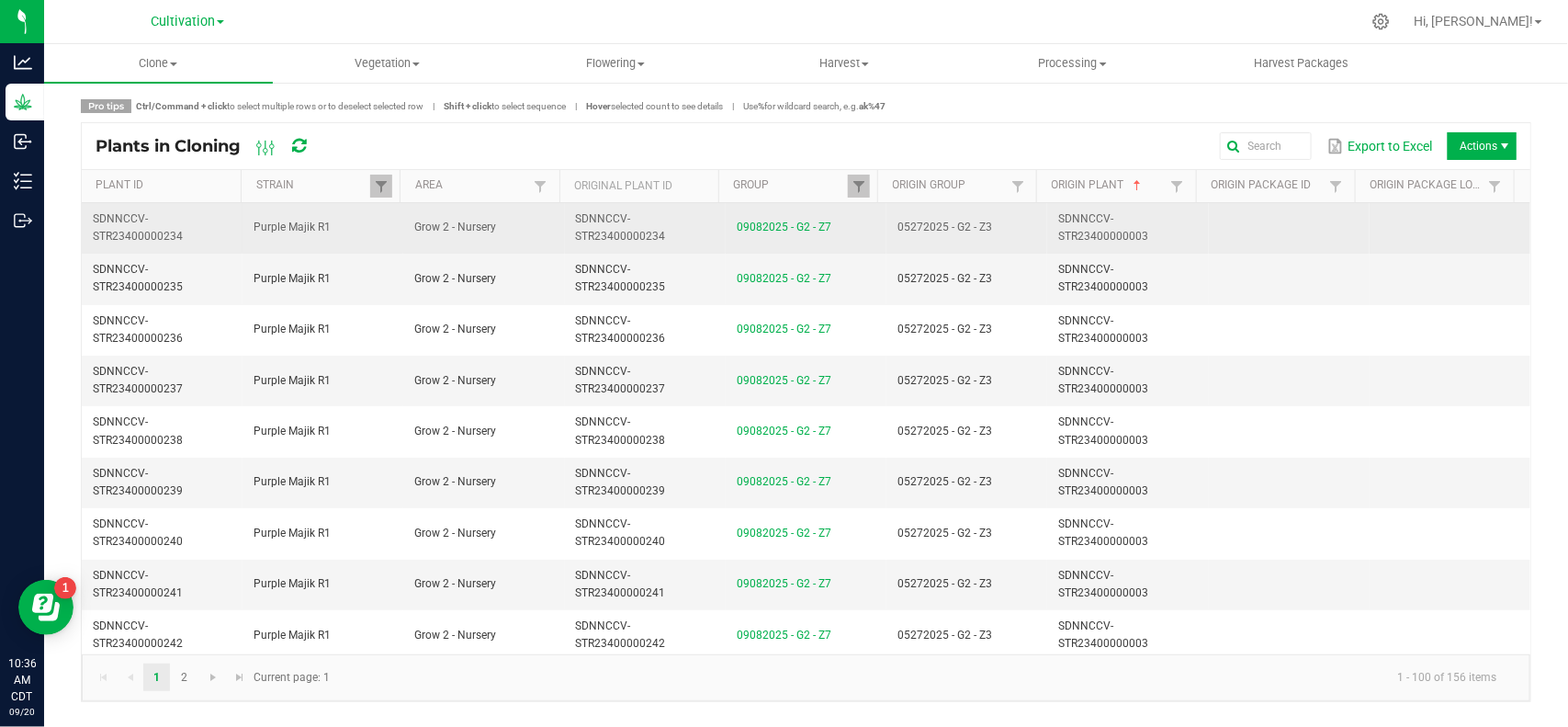
click at [1019, 230] on td "05272025 - G2 - Z3" at bounding box center [967, 229] width 161 height 50
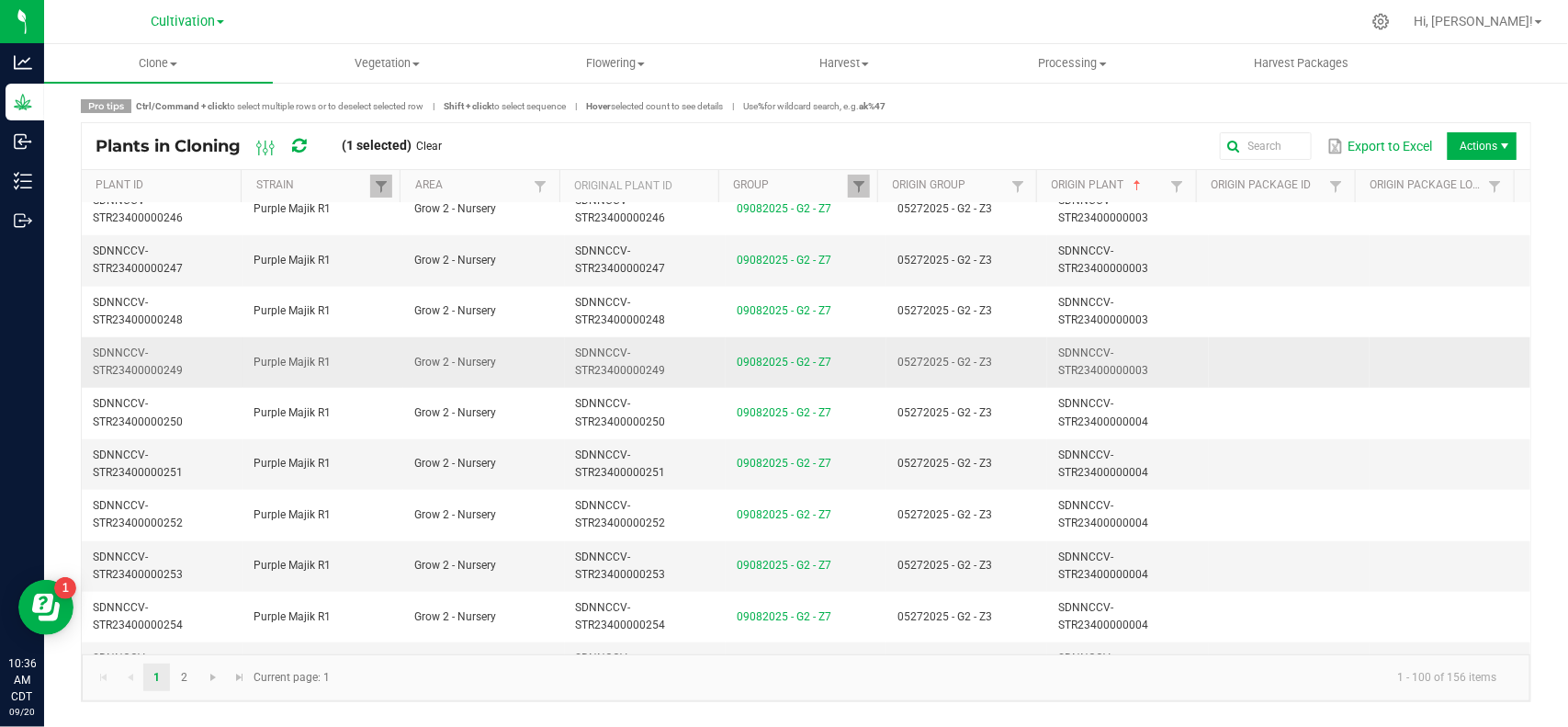
scroll to position [574, 0]
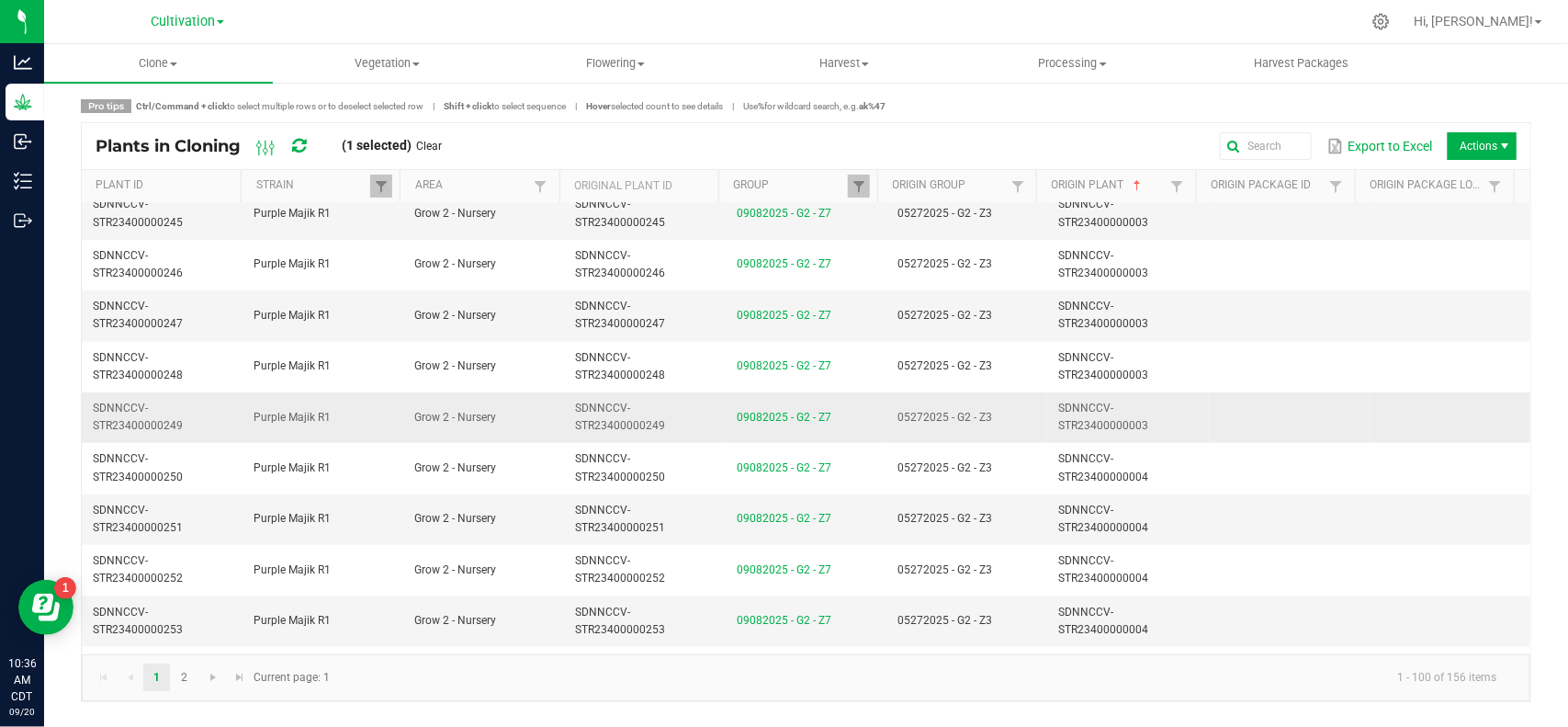
click at [1159, 419] on td "SDNNCCV-STR23400000003" at bounding box center [1127, 417] width 161 height 50
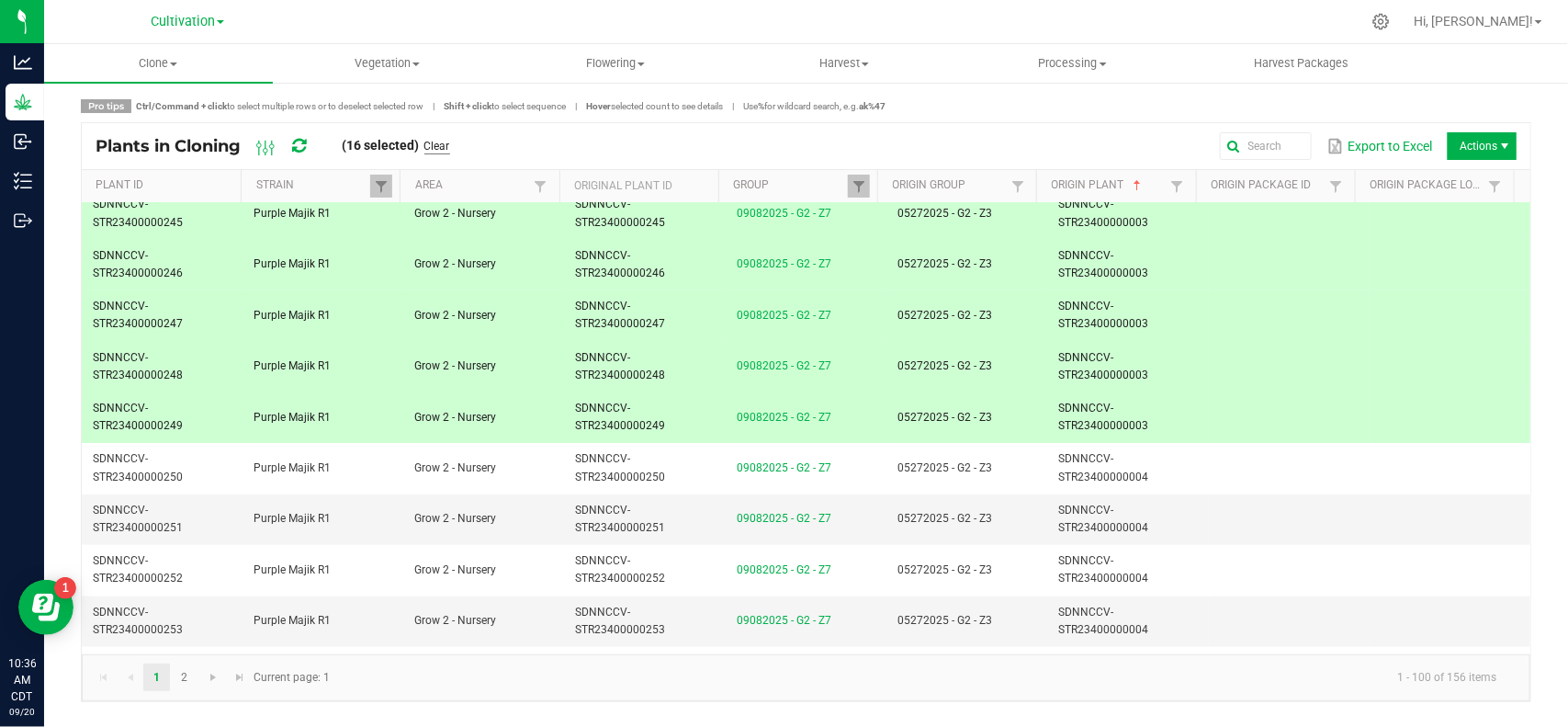
click at [450, 139] on link "Clear" at bounding box center [438, 147] width 26 height 16
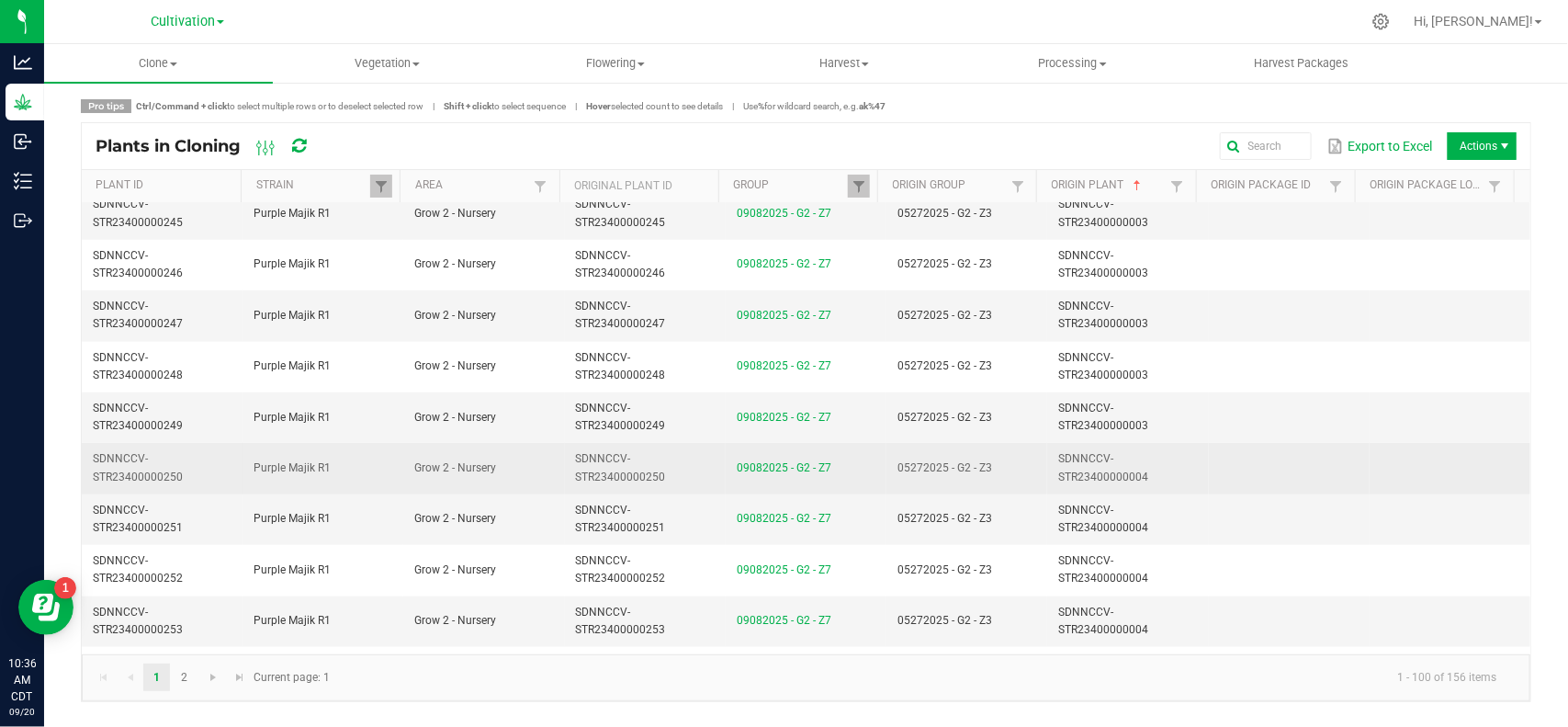
click at [998, 467] on td "05272025 - G2 - Z3" at bounding box center [967, 468] width 161 height 50
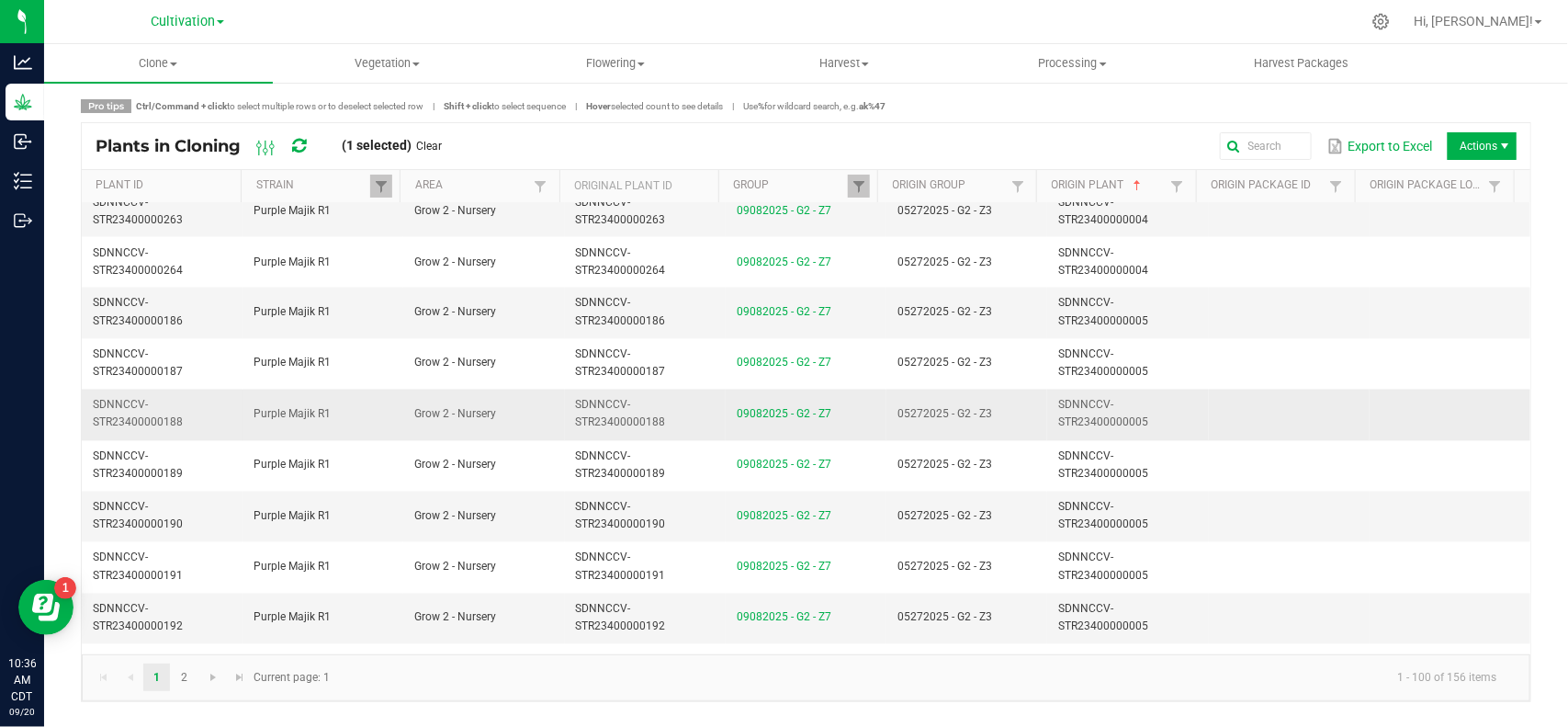
scroll to position [1377, 0]
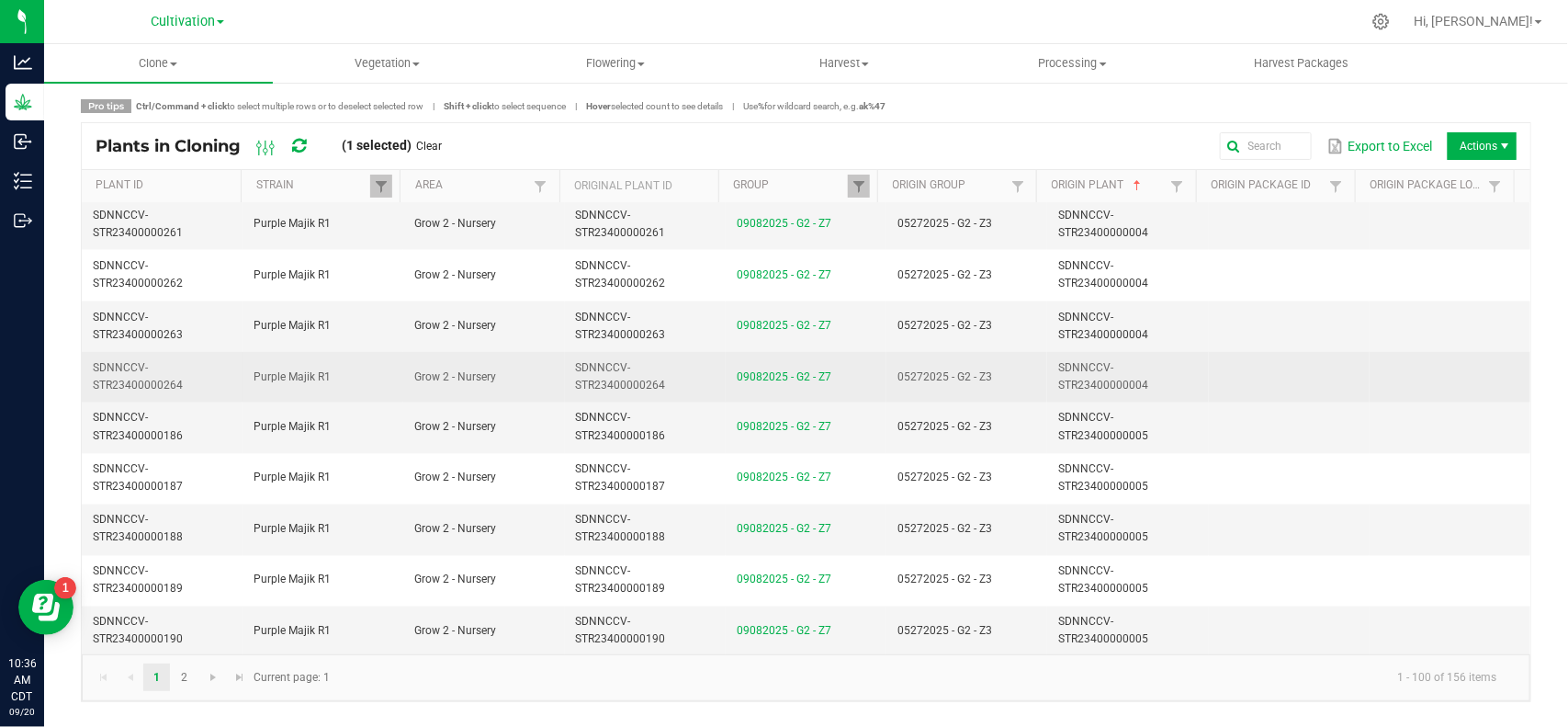
click at [1029, 397] on td "05272025 - G2 - Z3" at bounding box center [967, 377] width 161 height 50
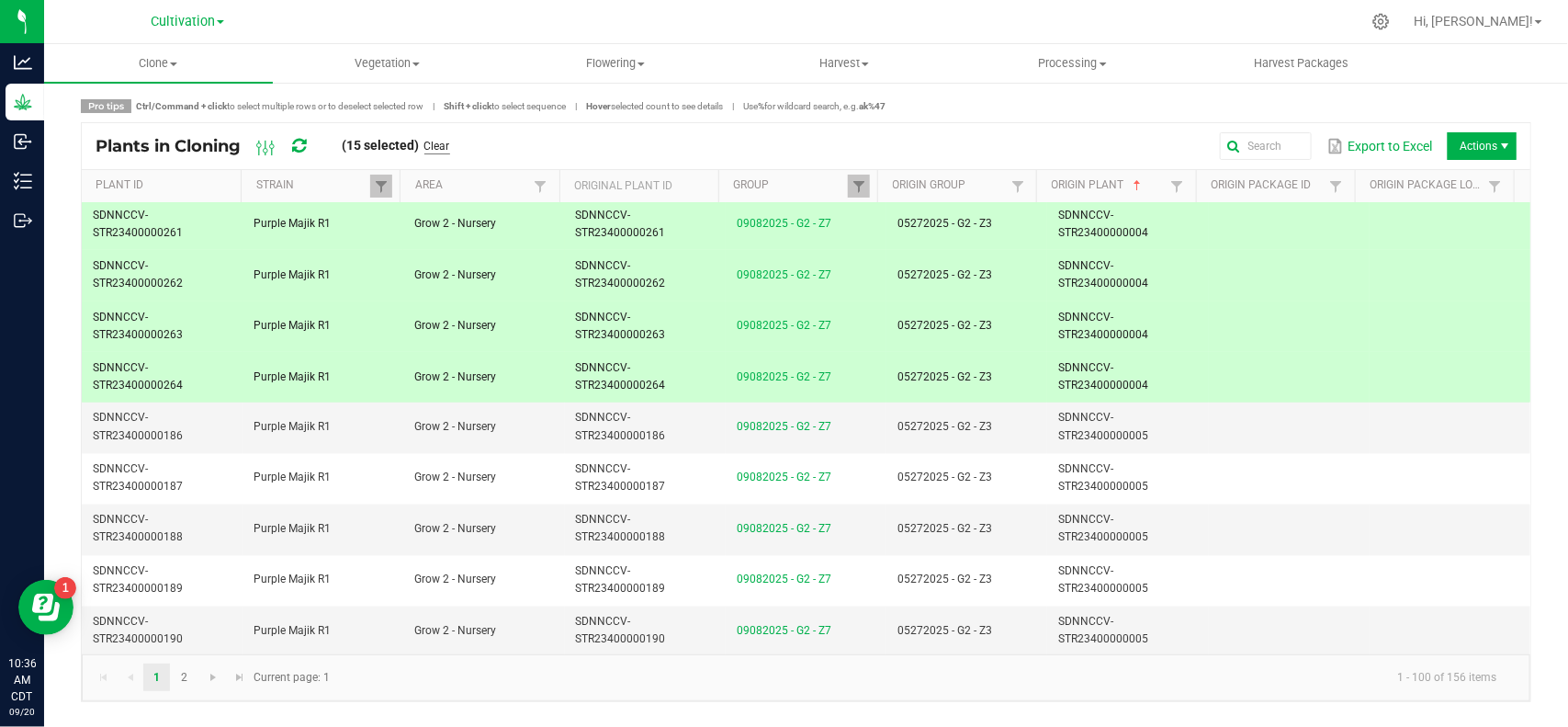
click at [450, 140] on link "Clear" at bounding box center [438, 147] width 26 height 16
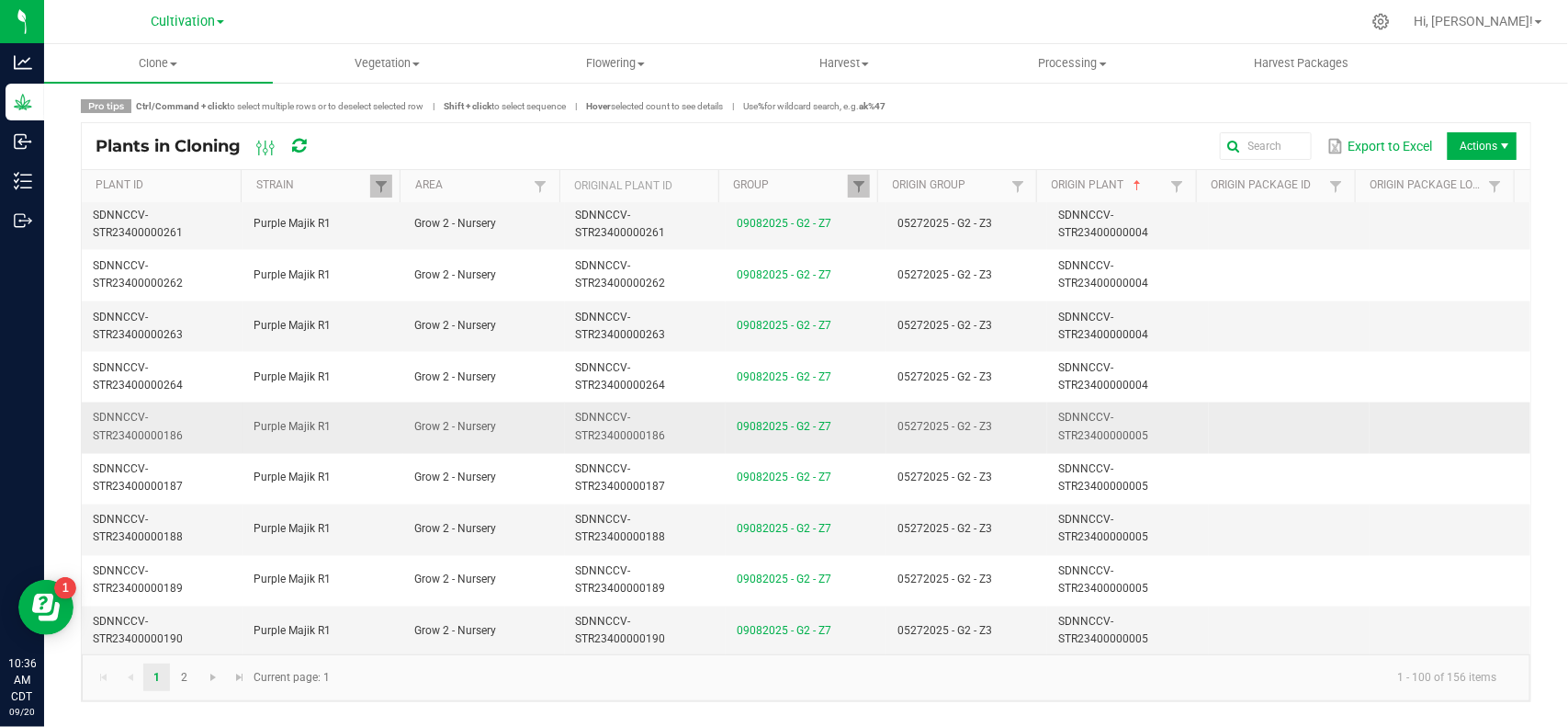
click at [986, 427] on td "05272025 - G2 - Z3" at bounding box center [967, 427] width 161 height 50
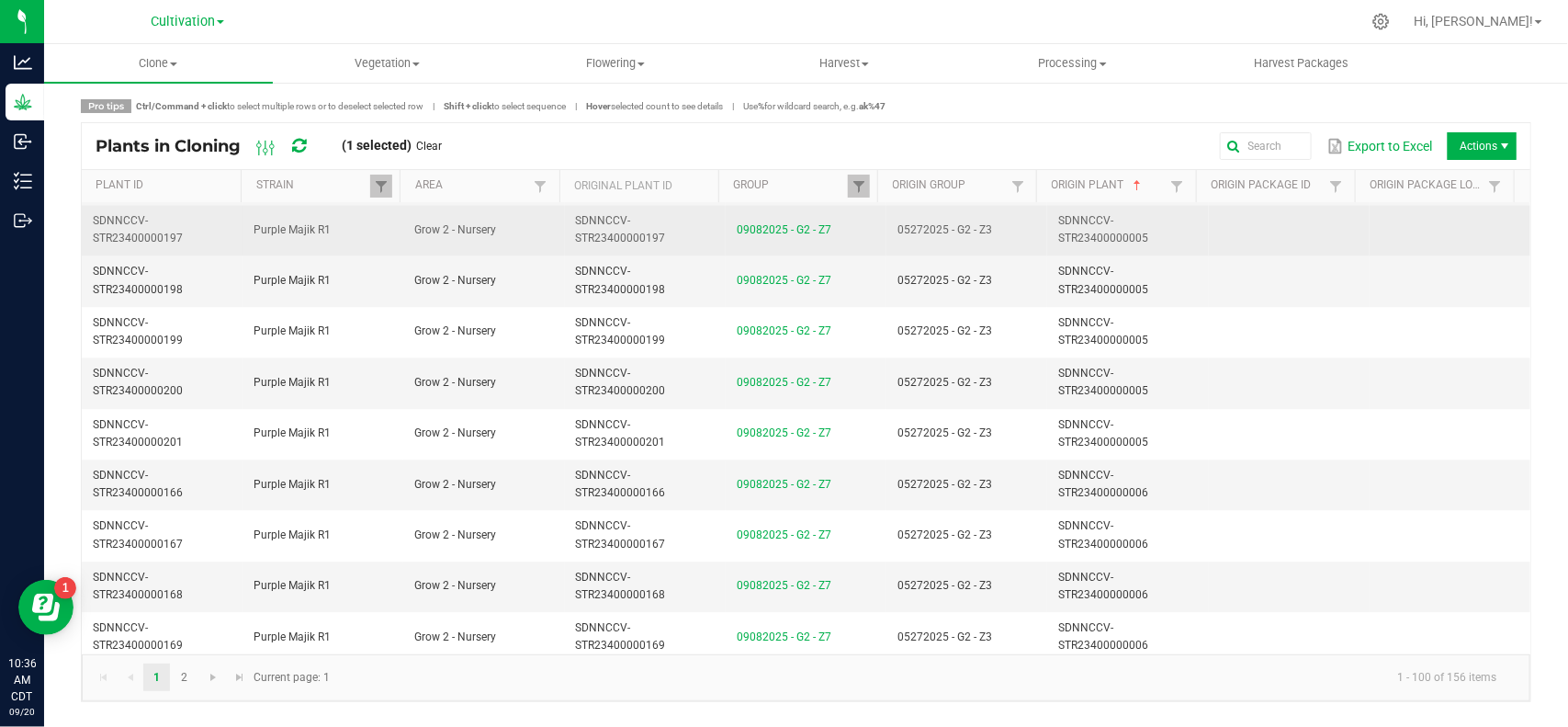
scroll to position [2182, 0]
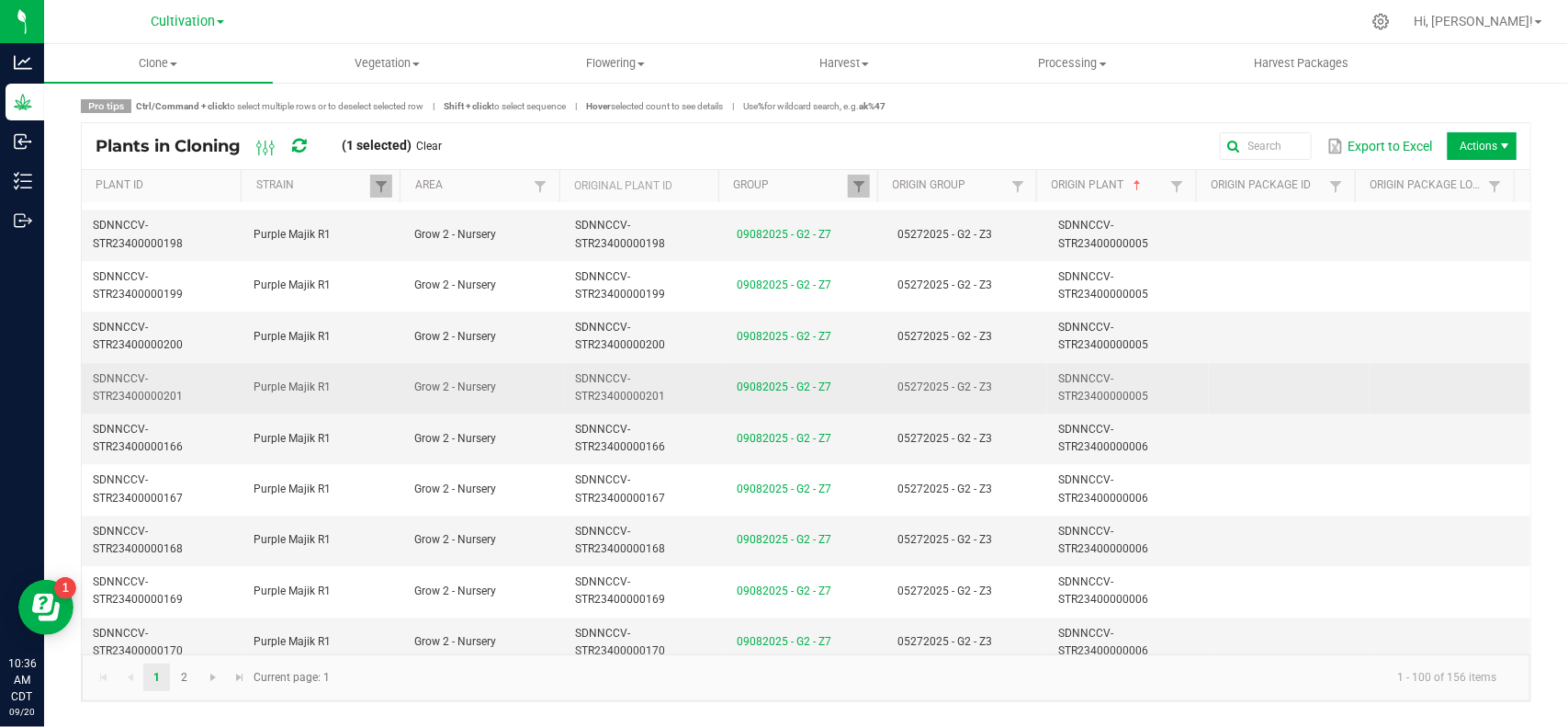
click at [1015, 398] on td "05272025 - G2 - Z3" at bounding box center [967, 388] width 161 height 50
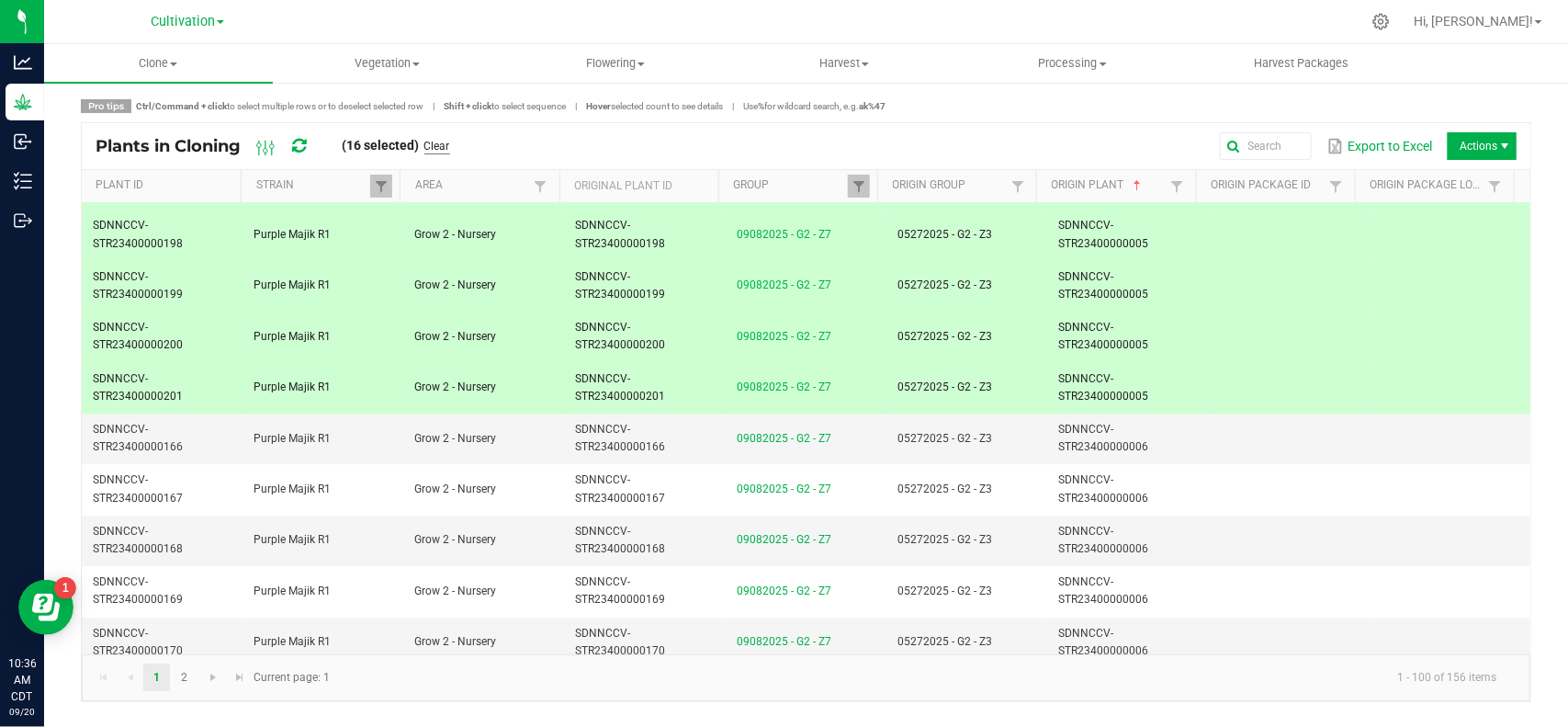
click at [450, 141] on link "Clear" at bounding box center [438, 147] width 26 height 16
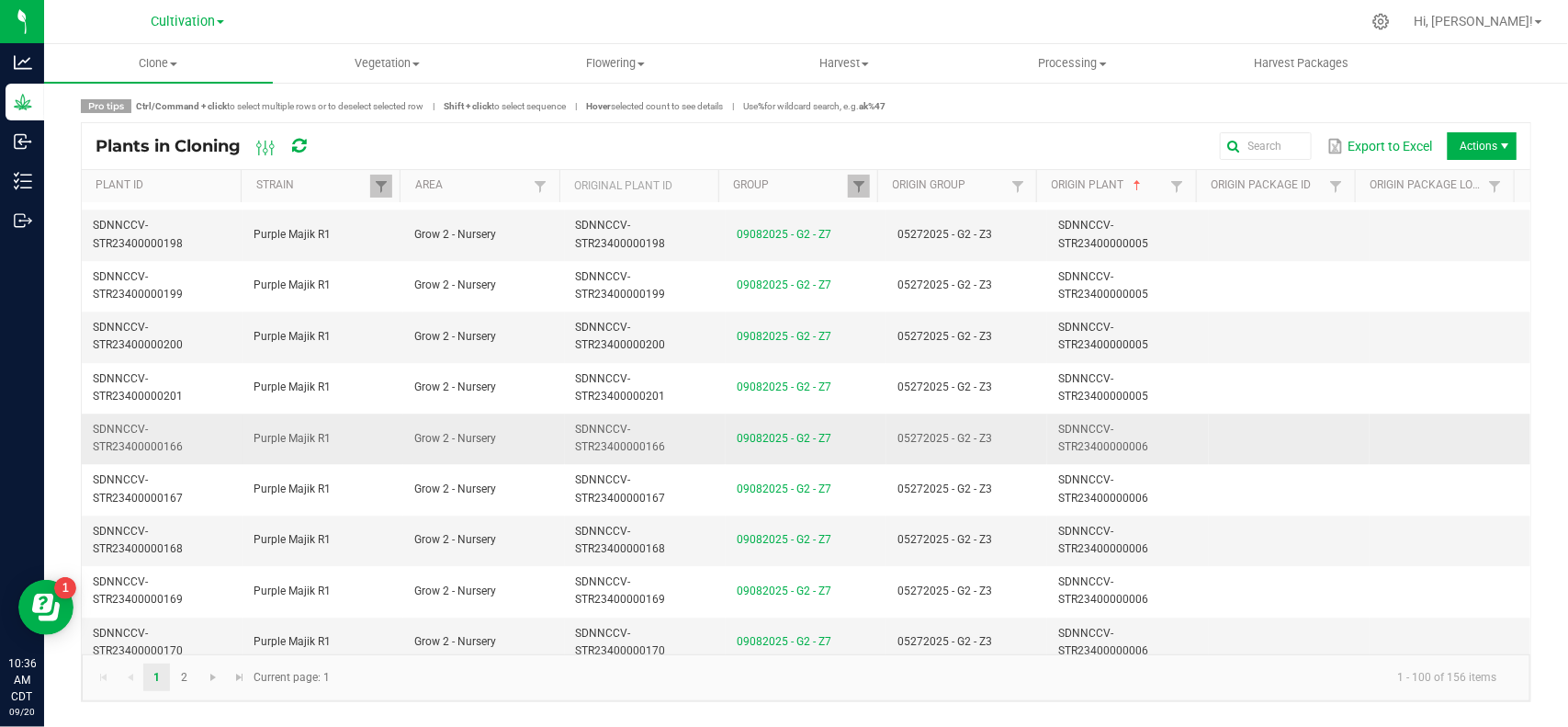
click at [1047, 445] on td "SDNNCCV-STR23400000006" at bounding box center [1127, 439] width 161 height 50
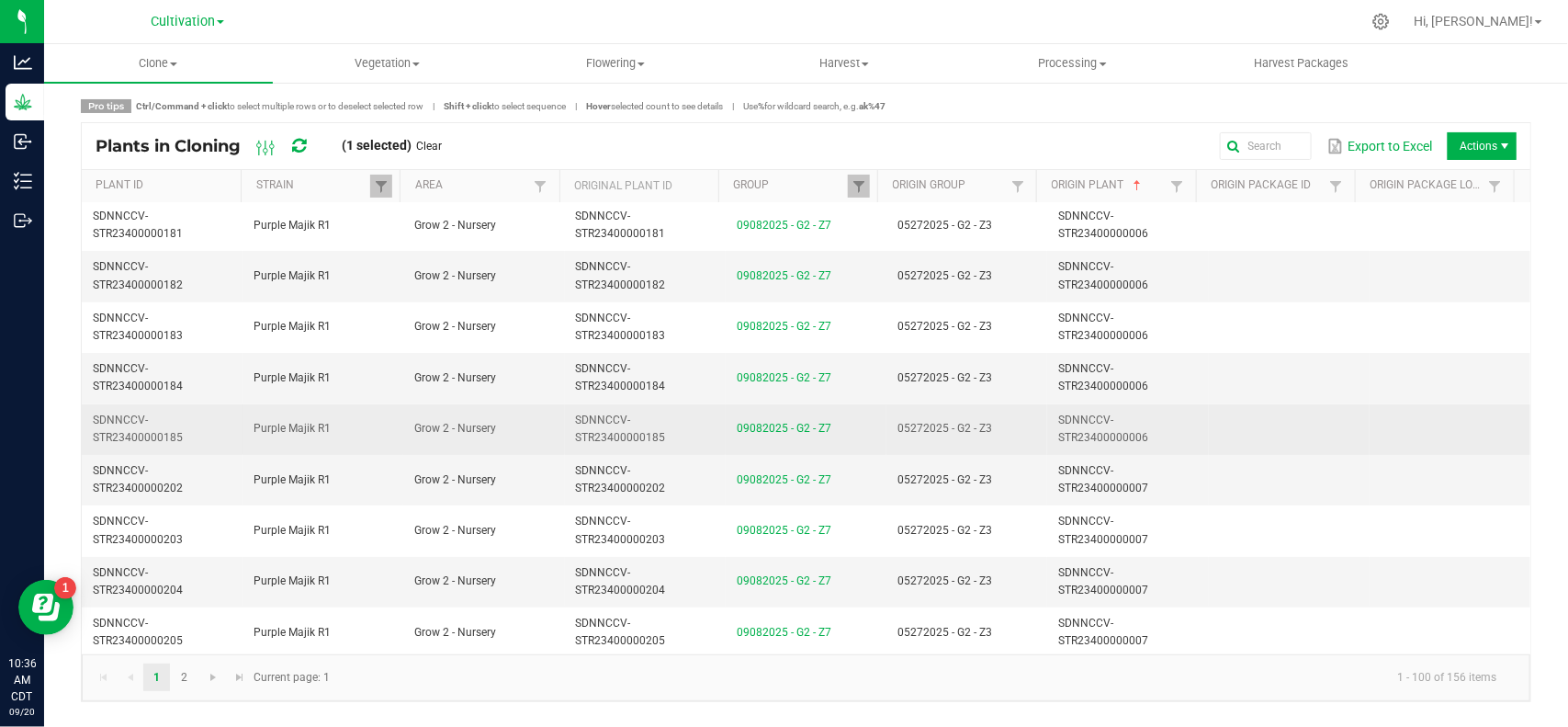
scroll to position [3215, 0]
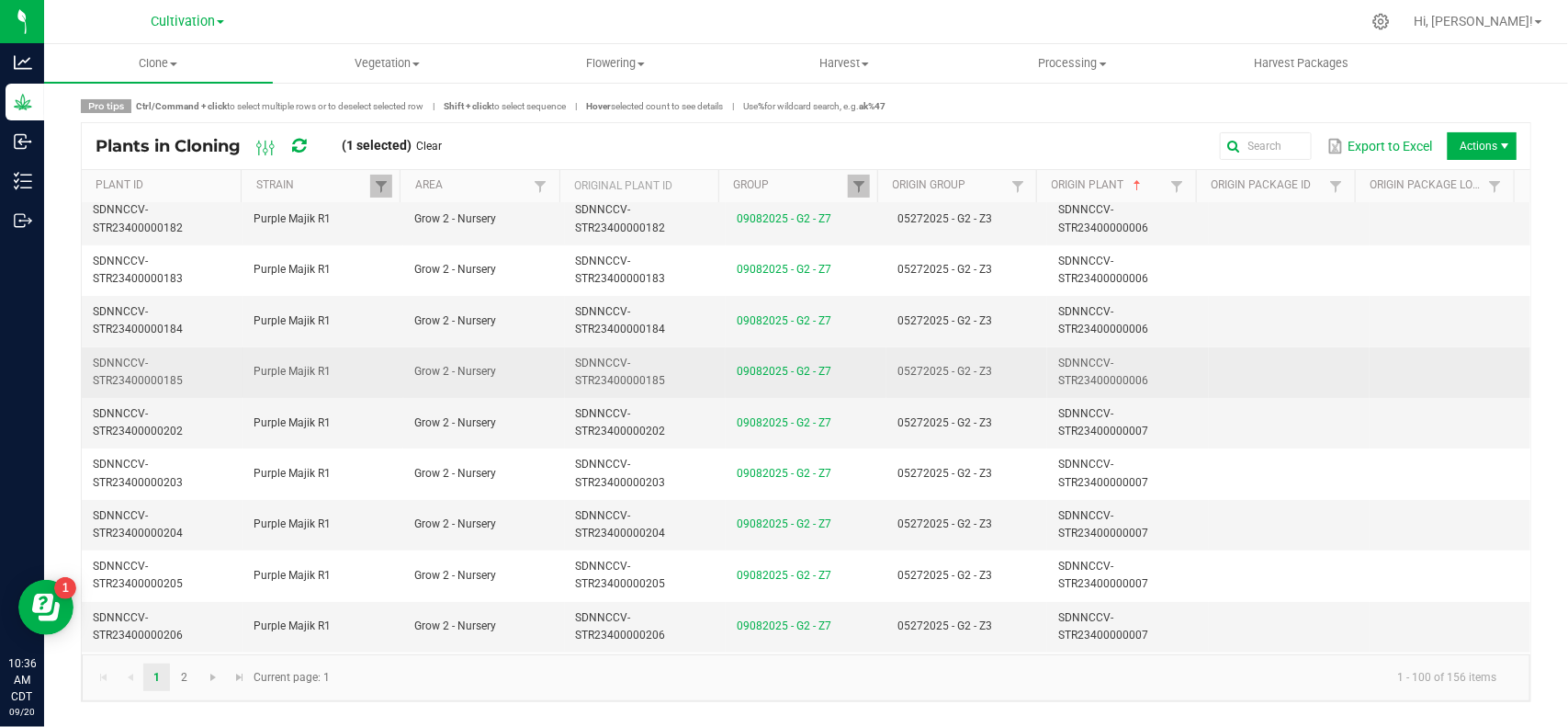
click at [1017, 396] on td "05272025 - G2 - Z3" at bounding box center [967, 372] width 161 height 50
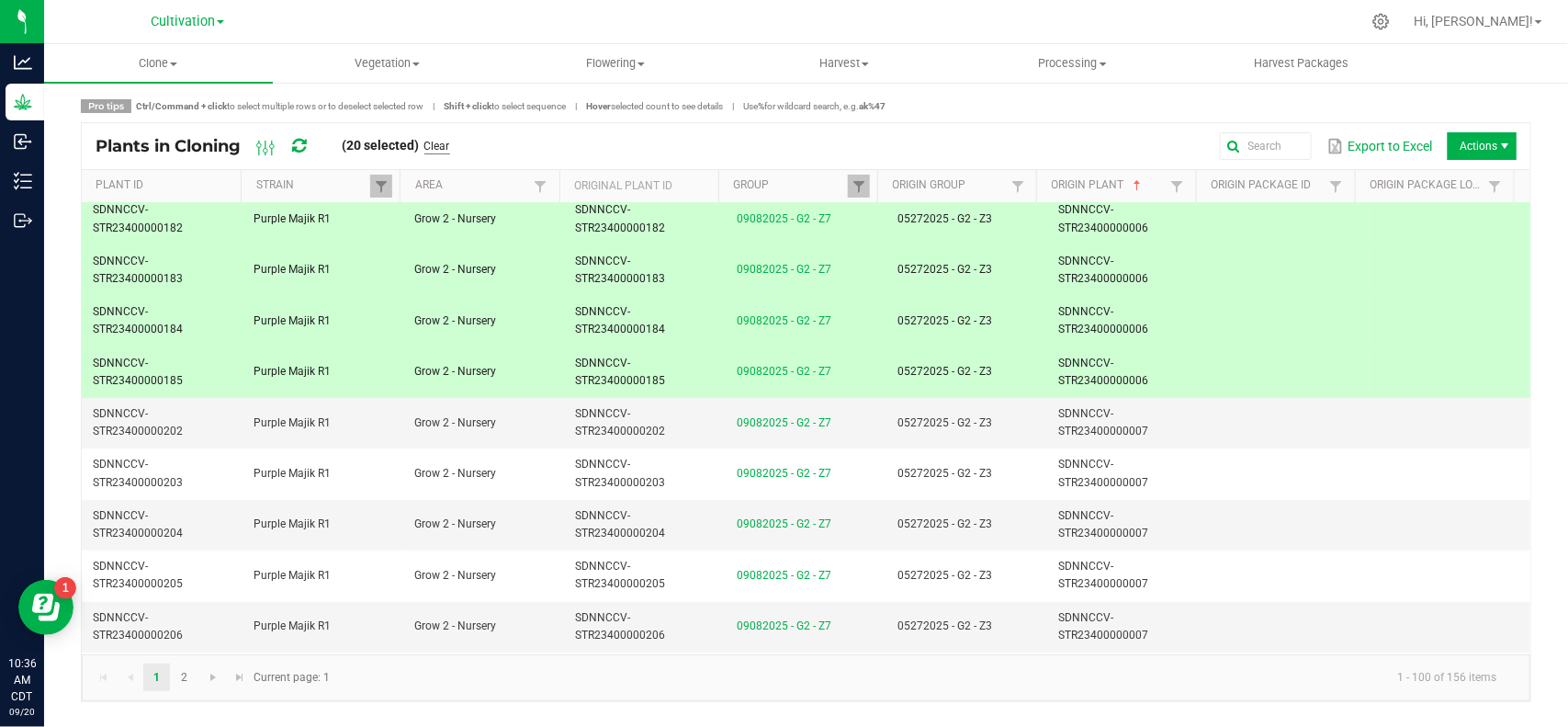
click at [437, 145] on link "Clear" at bounding box center [438, 147] width 26 height 16
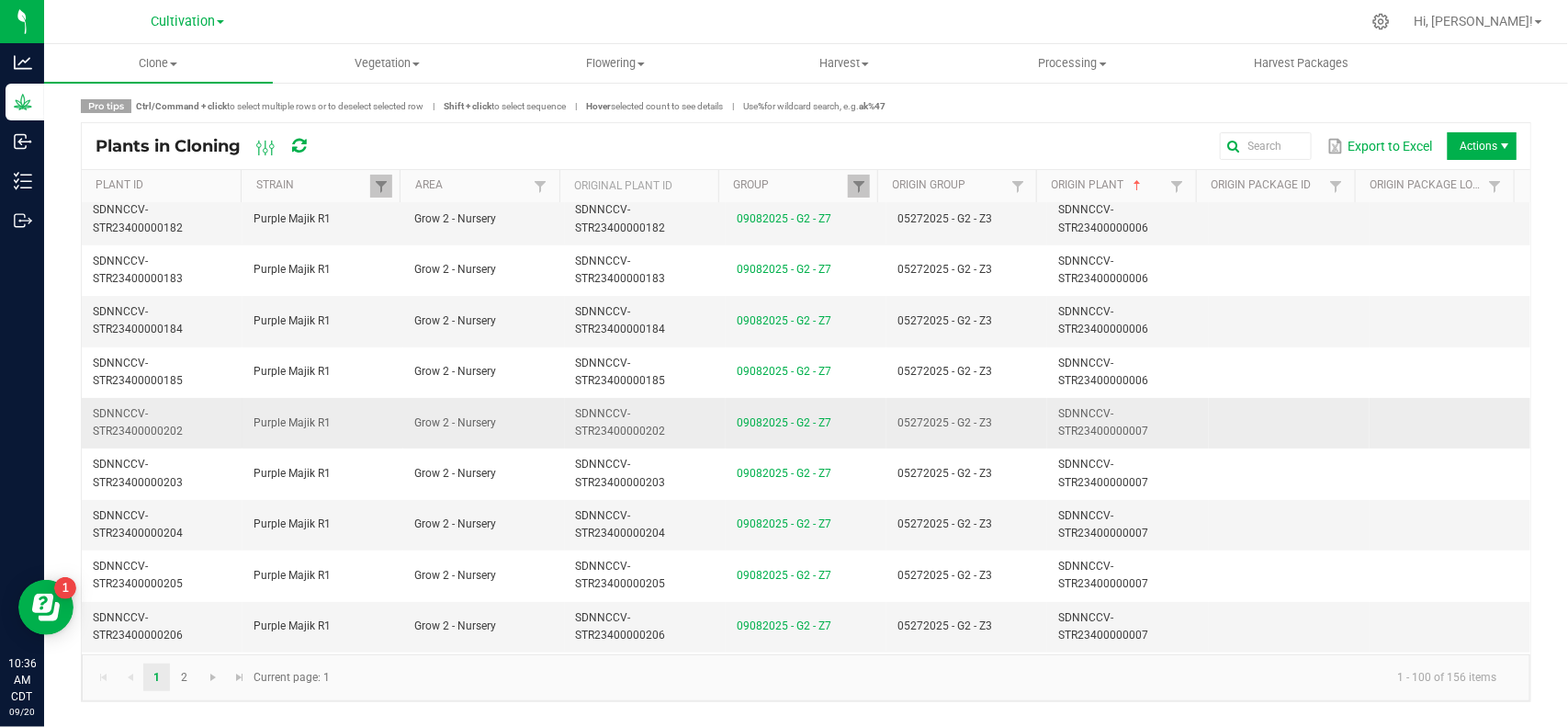
click at [1027, 425] on td "05272025 - G2 - Z3" at bounding box center [967, 423] width 161 height 50
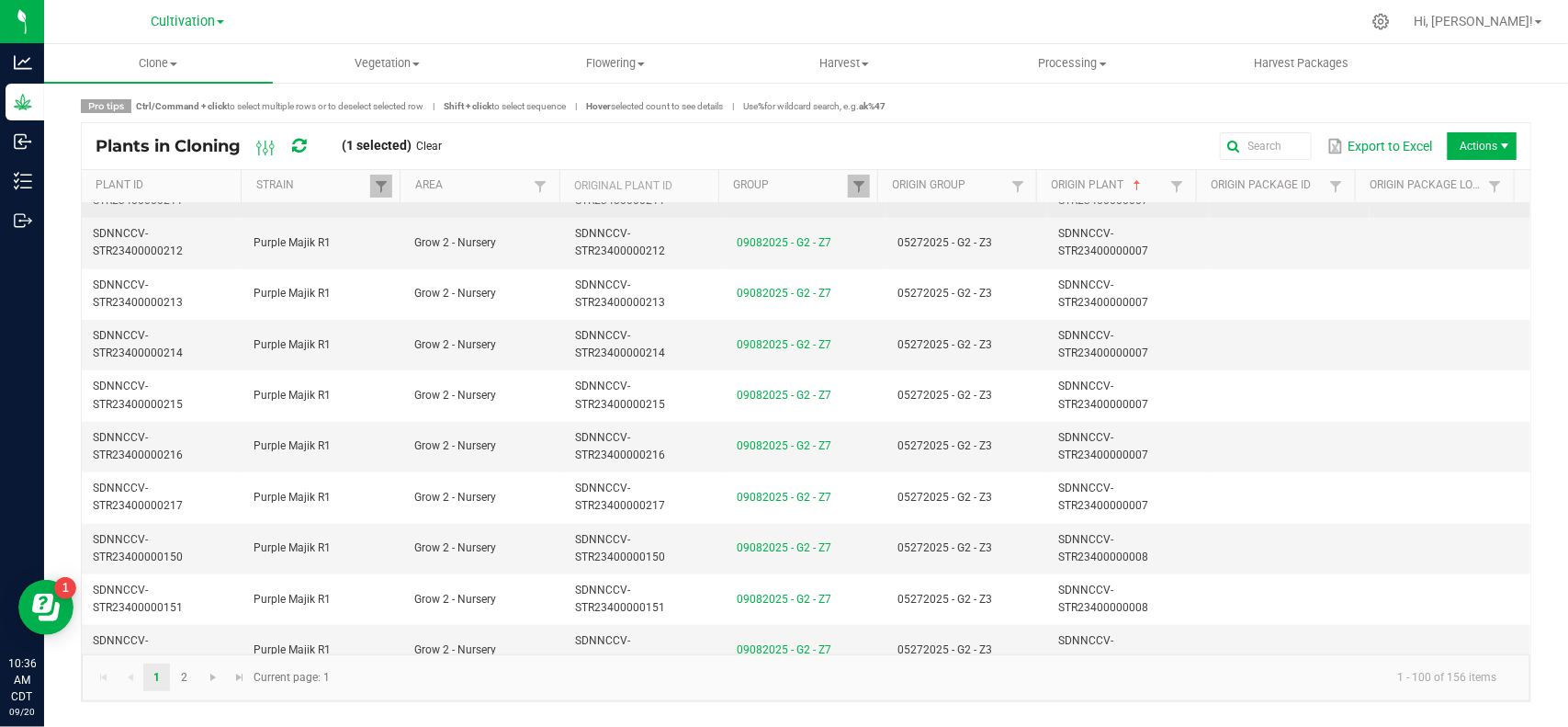
scroll to position [4019, 0]
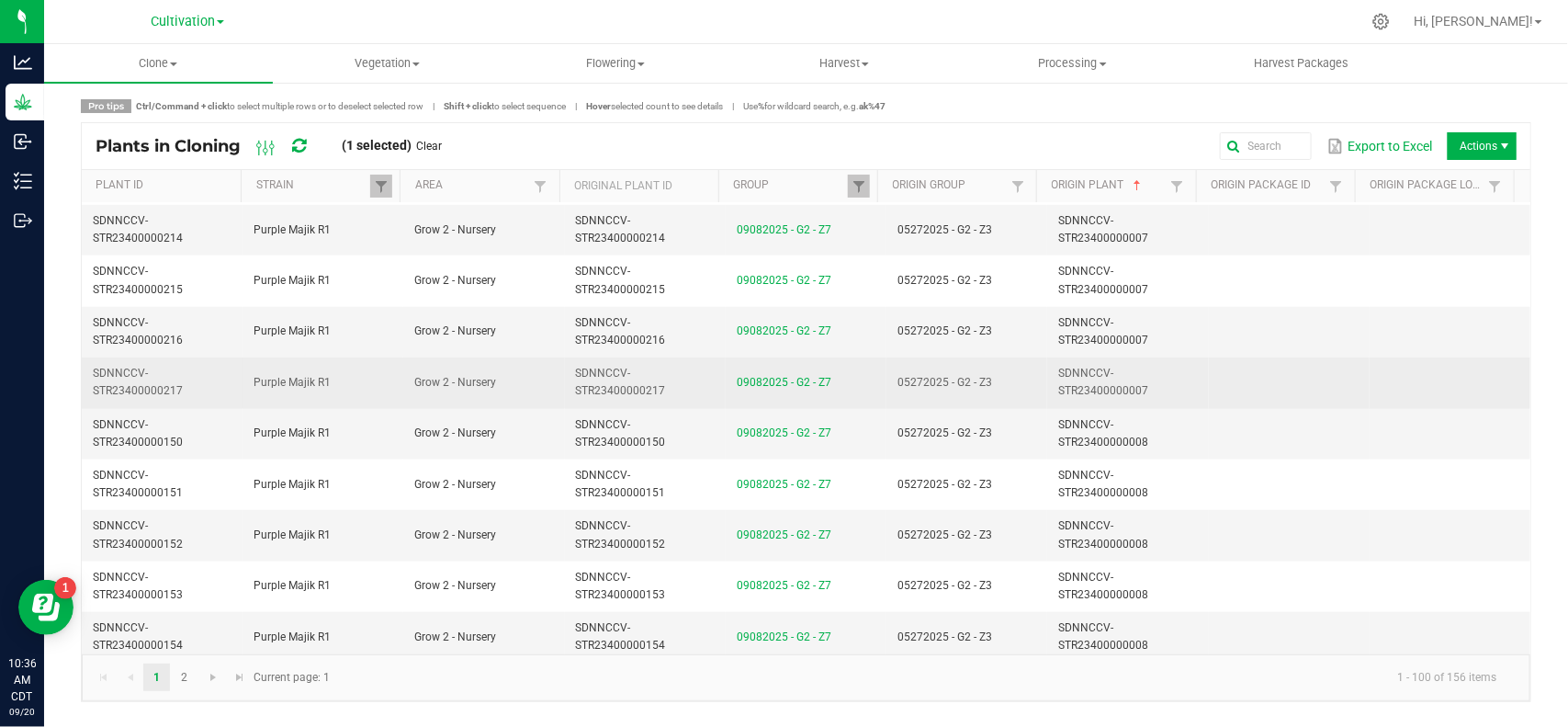
click at [1022, 401] on td "05272025 - G2 - Z3" at bounding box center [967, 383] width 161 height 50
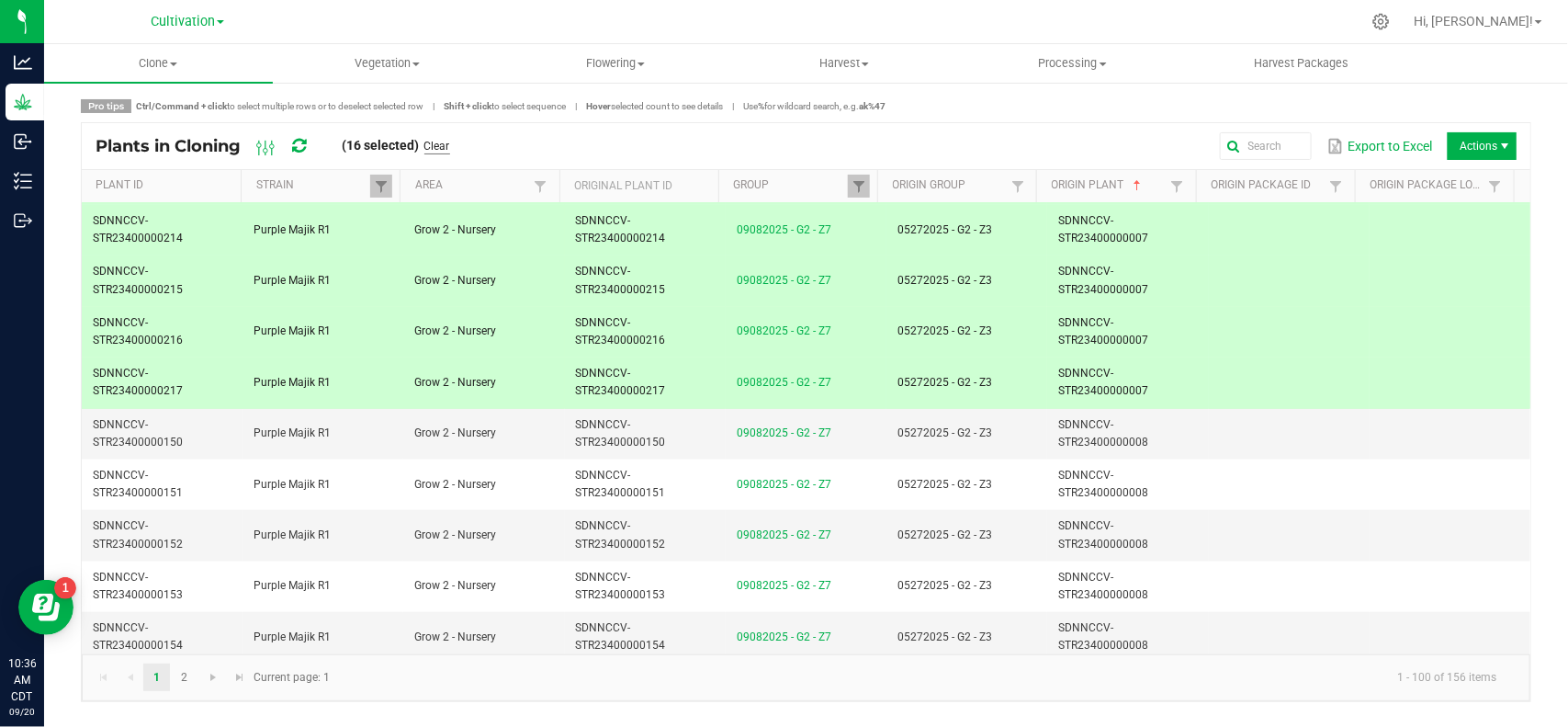
click at [445, 139] on link "Clear" at bounding box center [438, 147] width 26 height 16
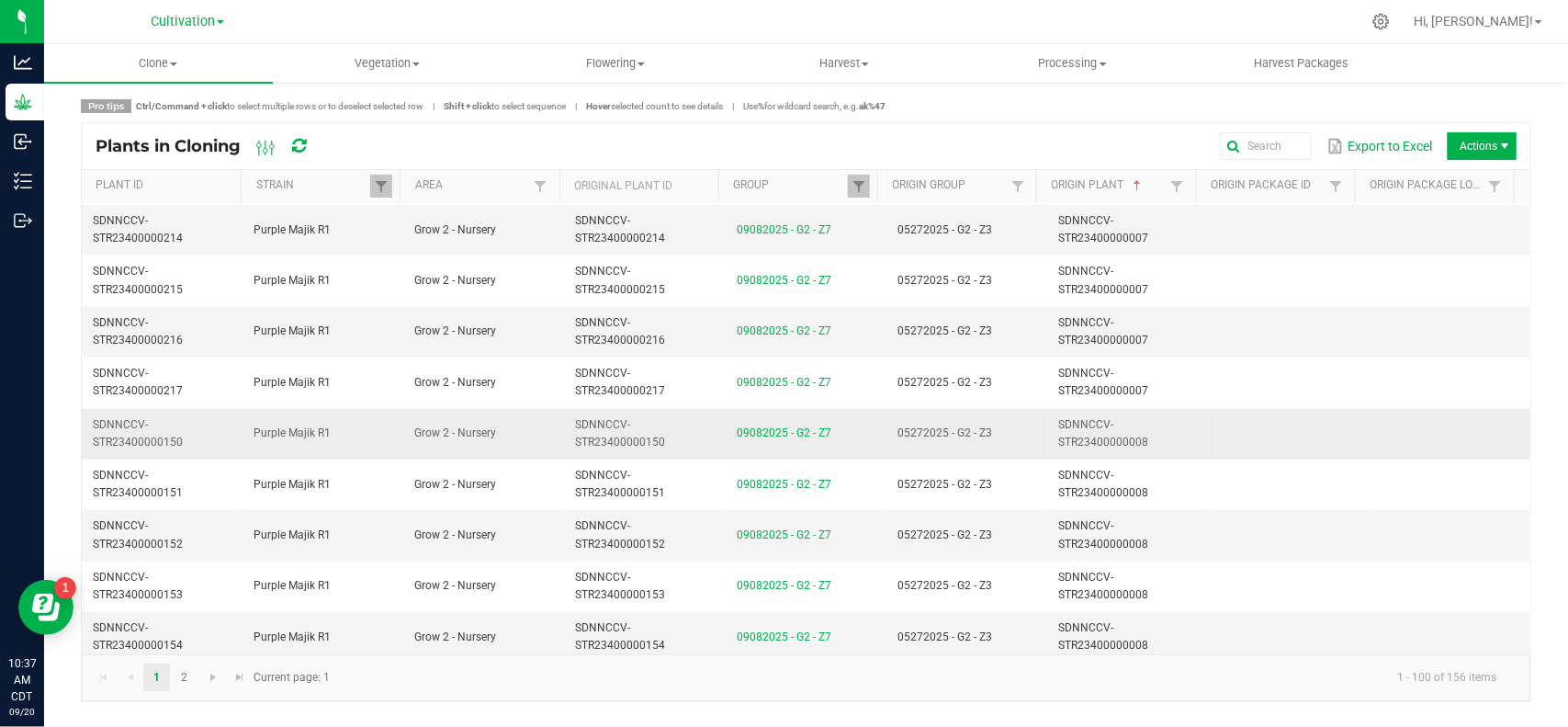
click at [986, 455] on td "05272025 - G2 - Z3" at bounding box center [967, 434] width 161 height 50
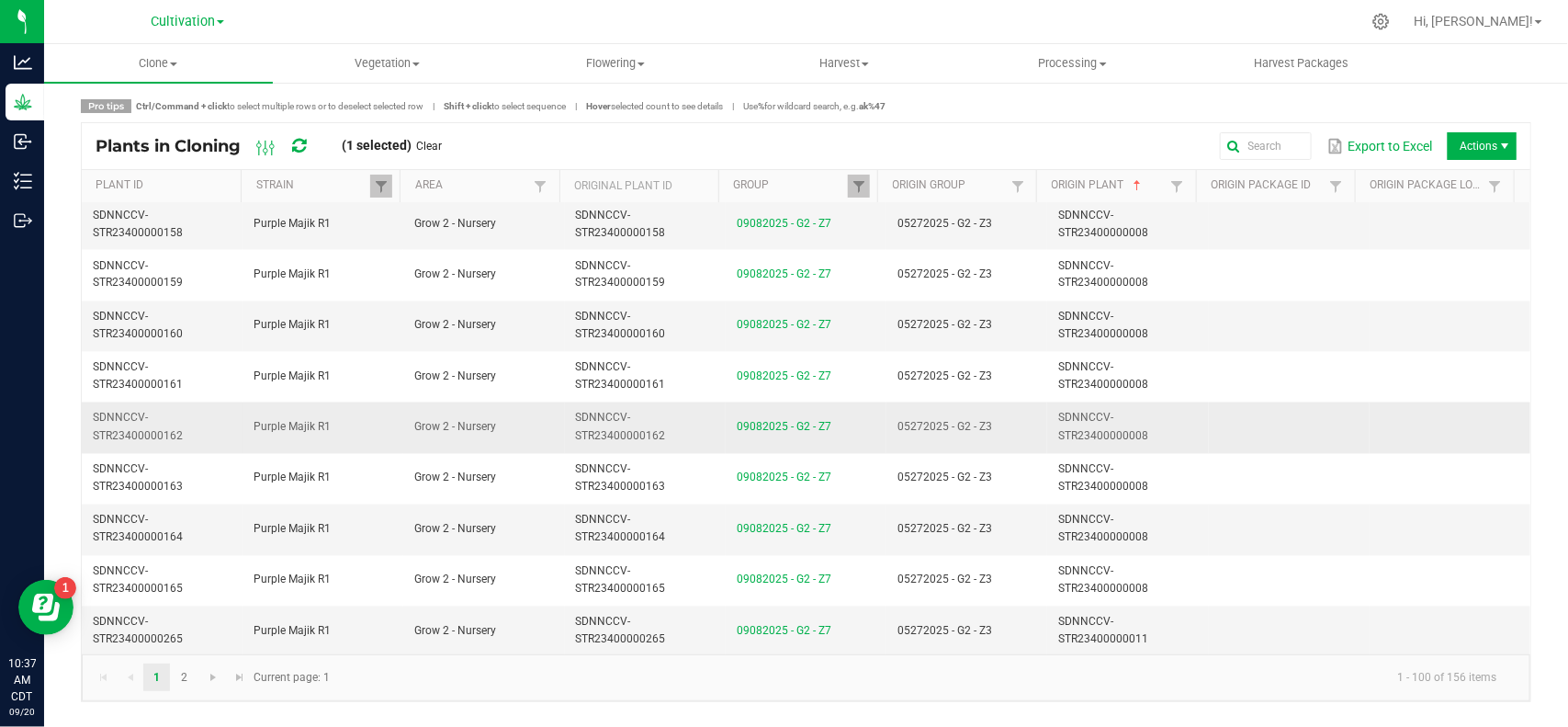
scroll to position [4658, 0]
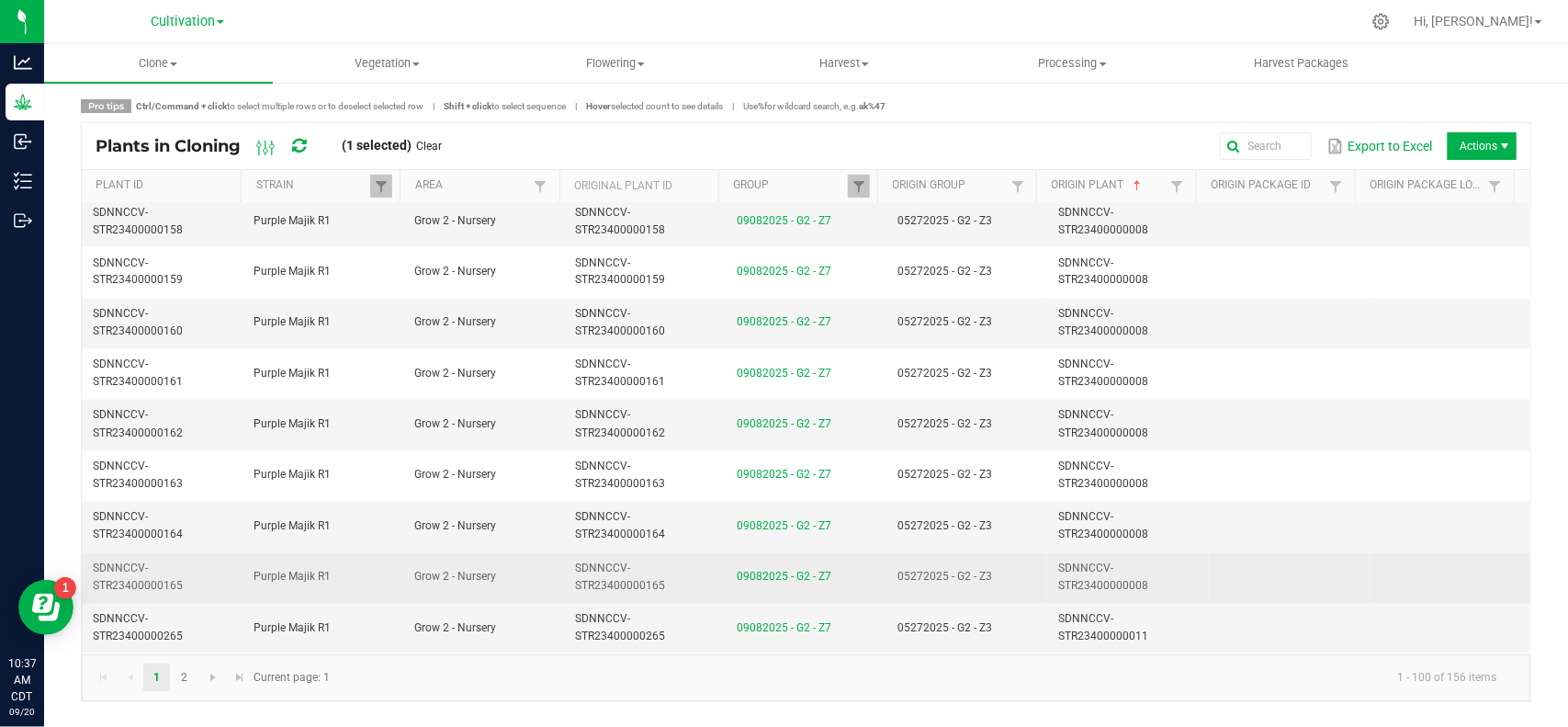
click at [1021, 584] on td "05272025 - G2 - Z3" at bounding box center [967, 579] width 161 height 50
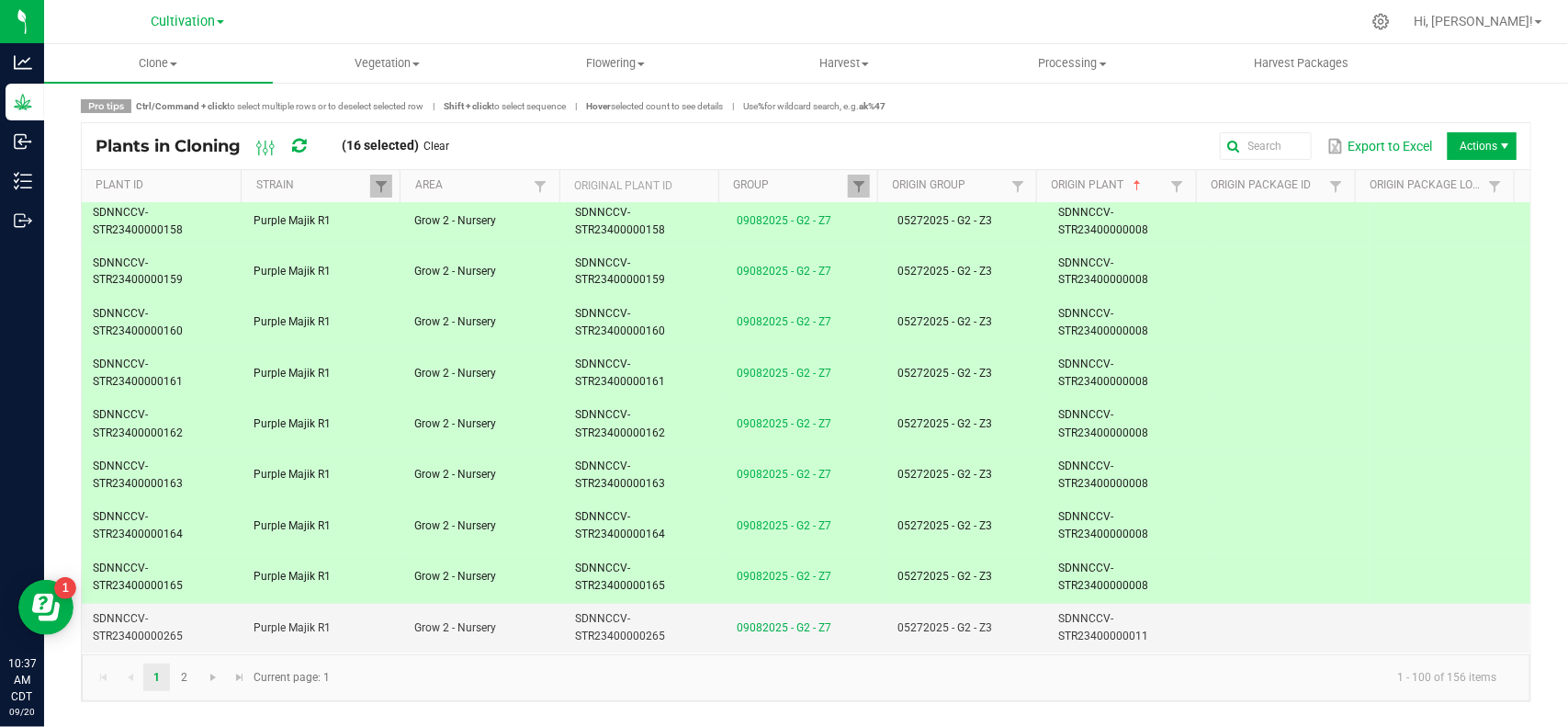
click at [452, 161] on div "Plants in Cloning (16 selected) Clear" at bounding box center [279, 146] width 369 height 31
click at [441, 138] on app-cancel-button "Clear" at bounding box center [438, 146] width 26 height 15
click at [435, 147] on link "Clear" at bounding box center [438, 147] width 26 height 16
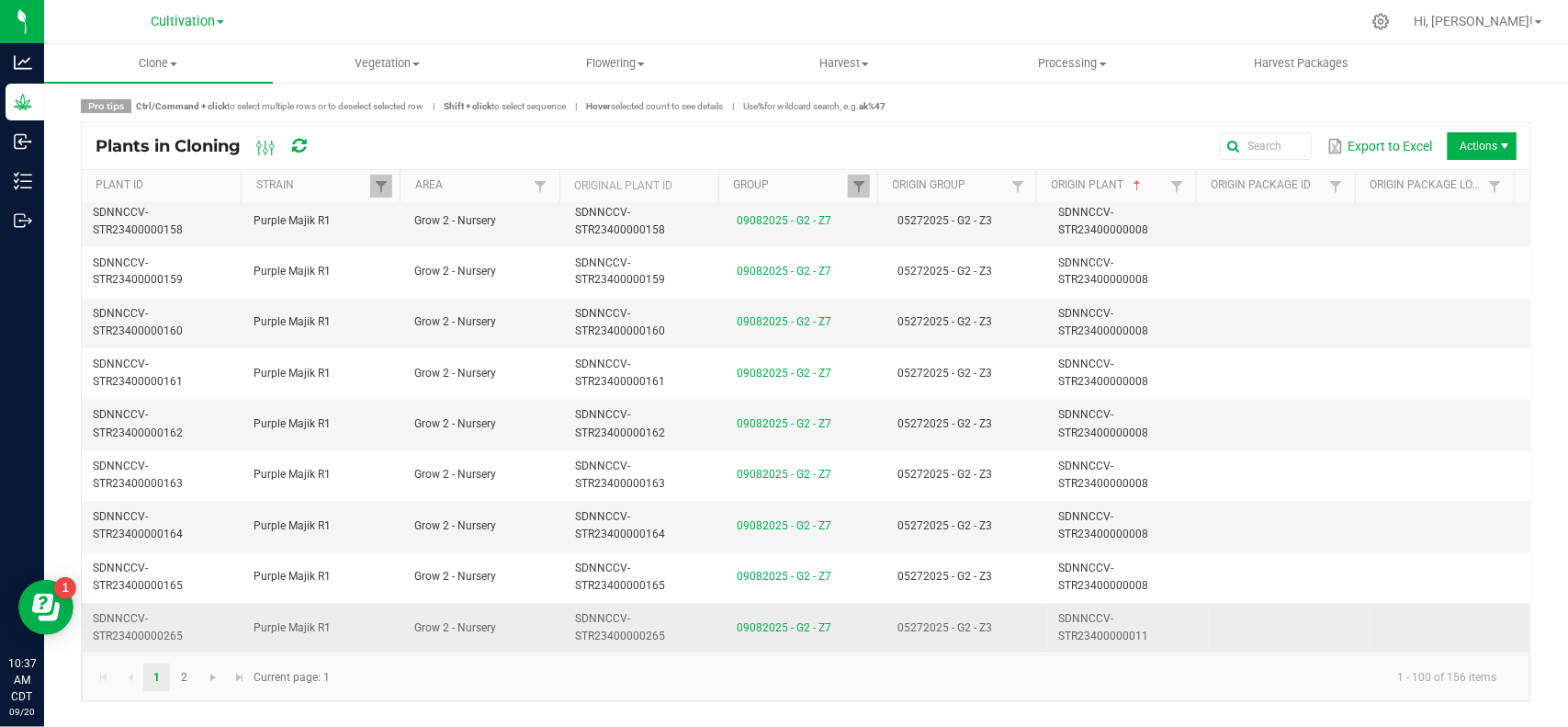
click at [918, 632] on span "05272025 - G2 - Z3" at bounding box center [945, 628] width 94 height 13
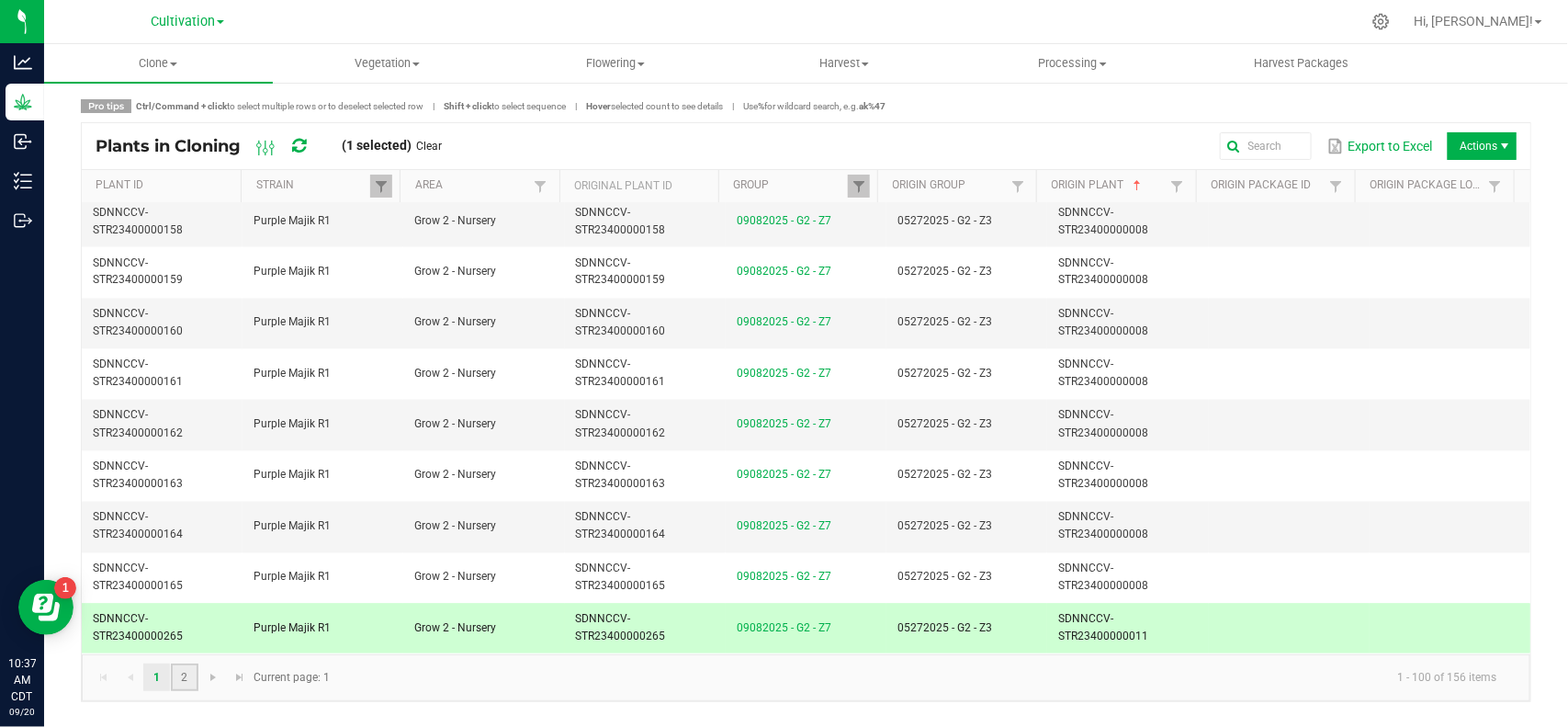
click at [195, 684] on link "2" at bounding box center [184, 678] width 27 height 28
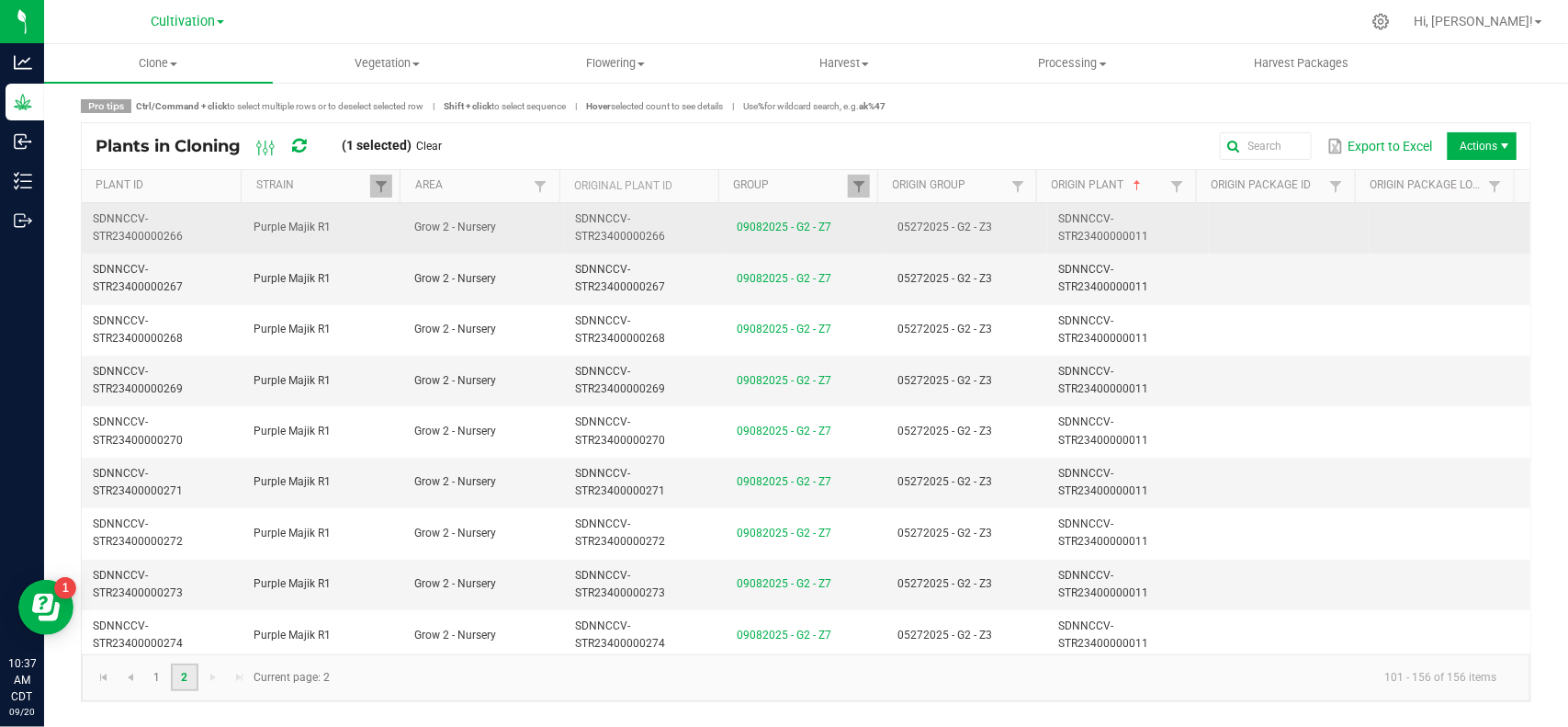
click at [1169, 232] on td "SDNNCCV-STR23400000011" at bounding box center [1127, 229] width 161 height 50
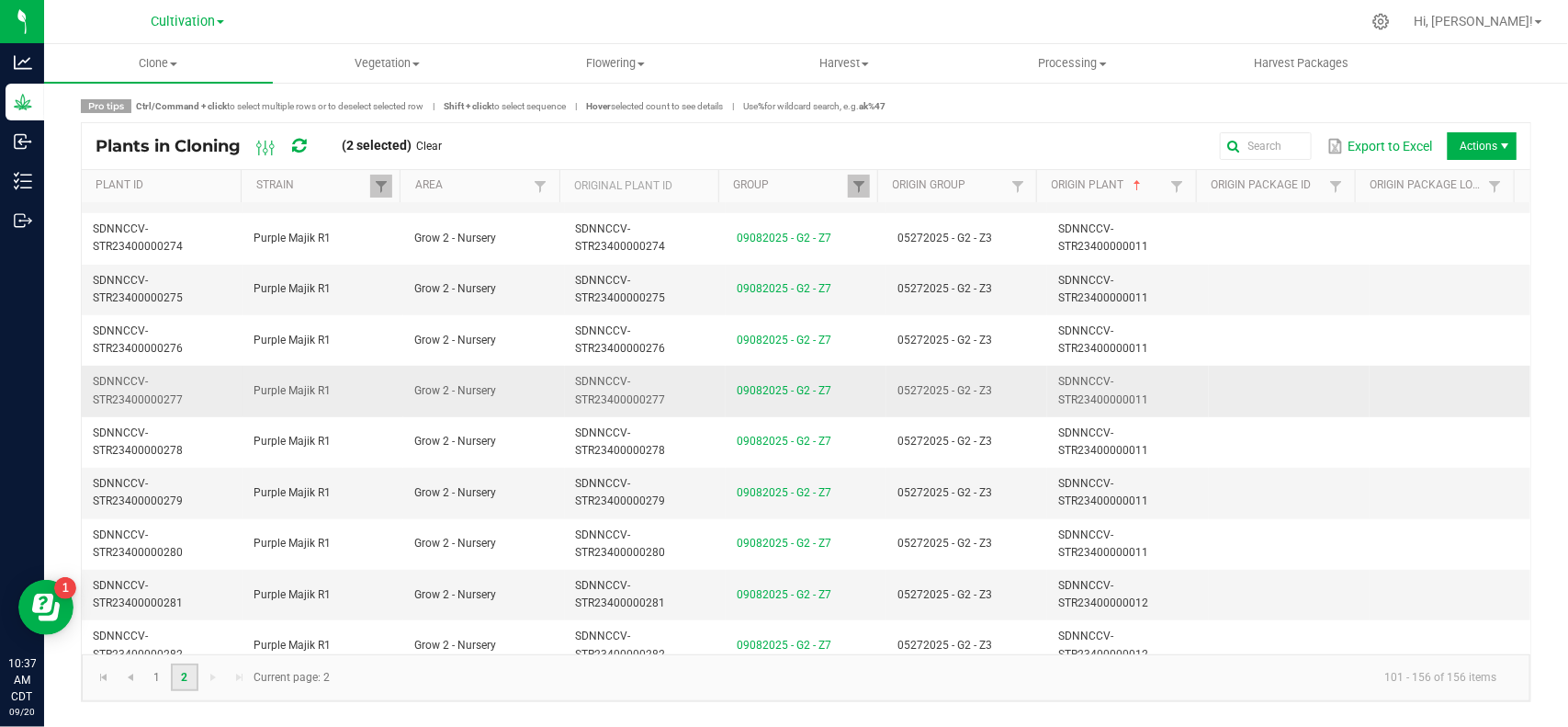
scroll to position [459, 0]
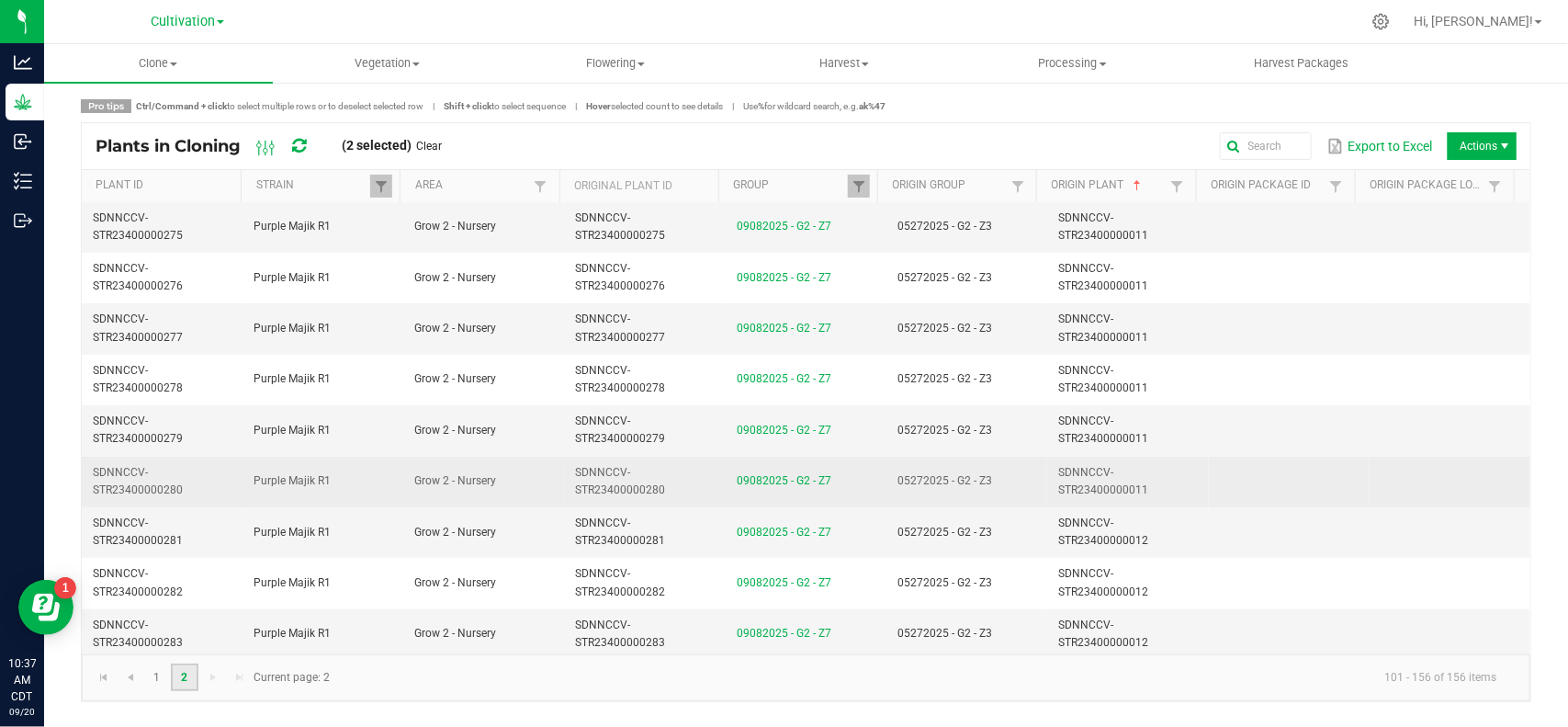
click at [1146, 490] on td "SDNNCCV-STR23400000011" at bounding box center [1127, 482] width 161 height 50
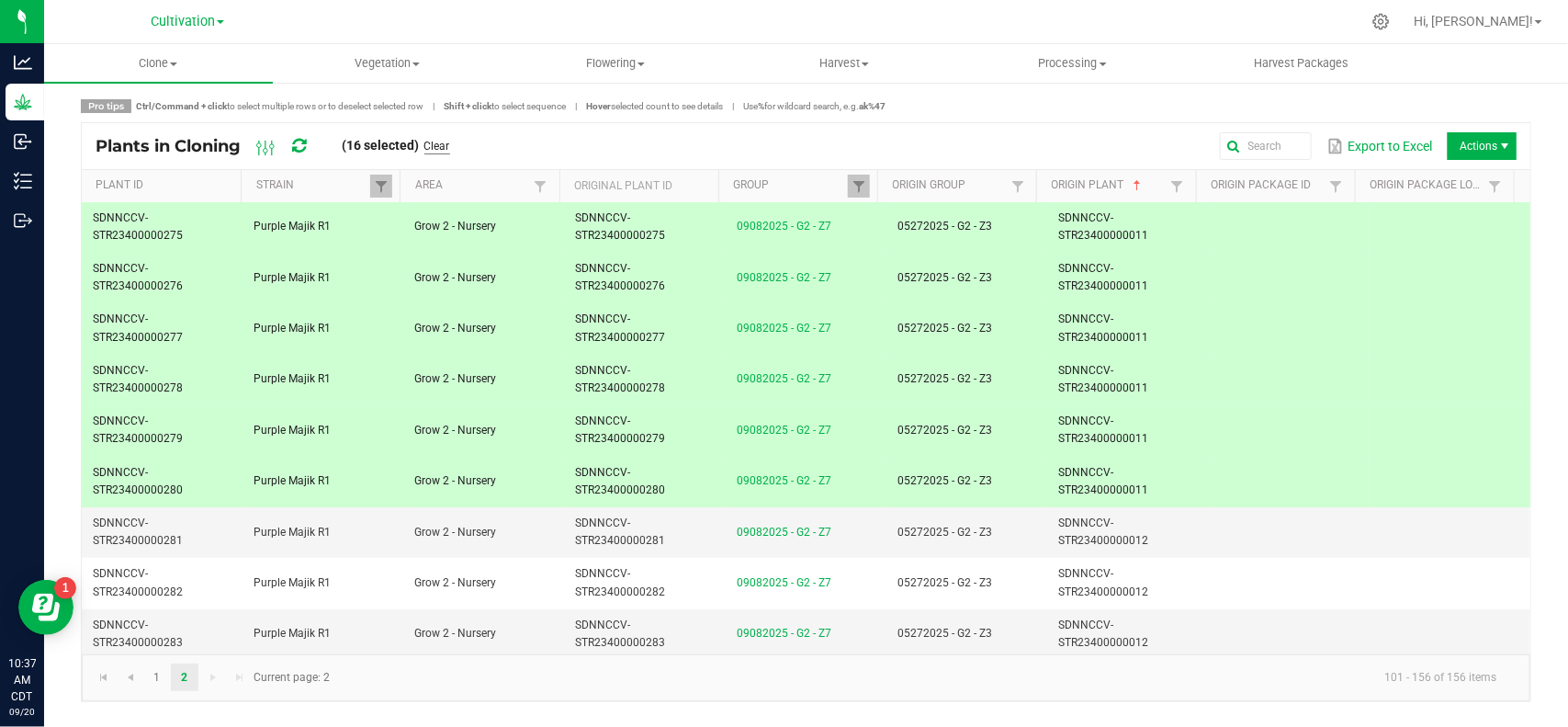
click at [448, 143] on link "Clear" at bounding box center [438, 147] width 26 height 16
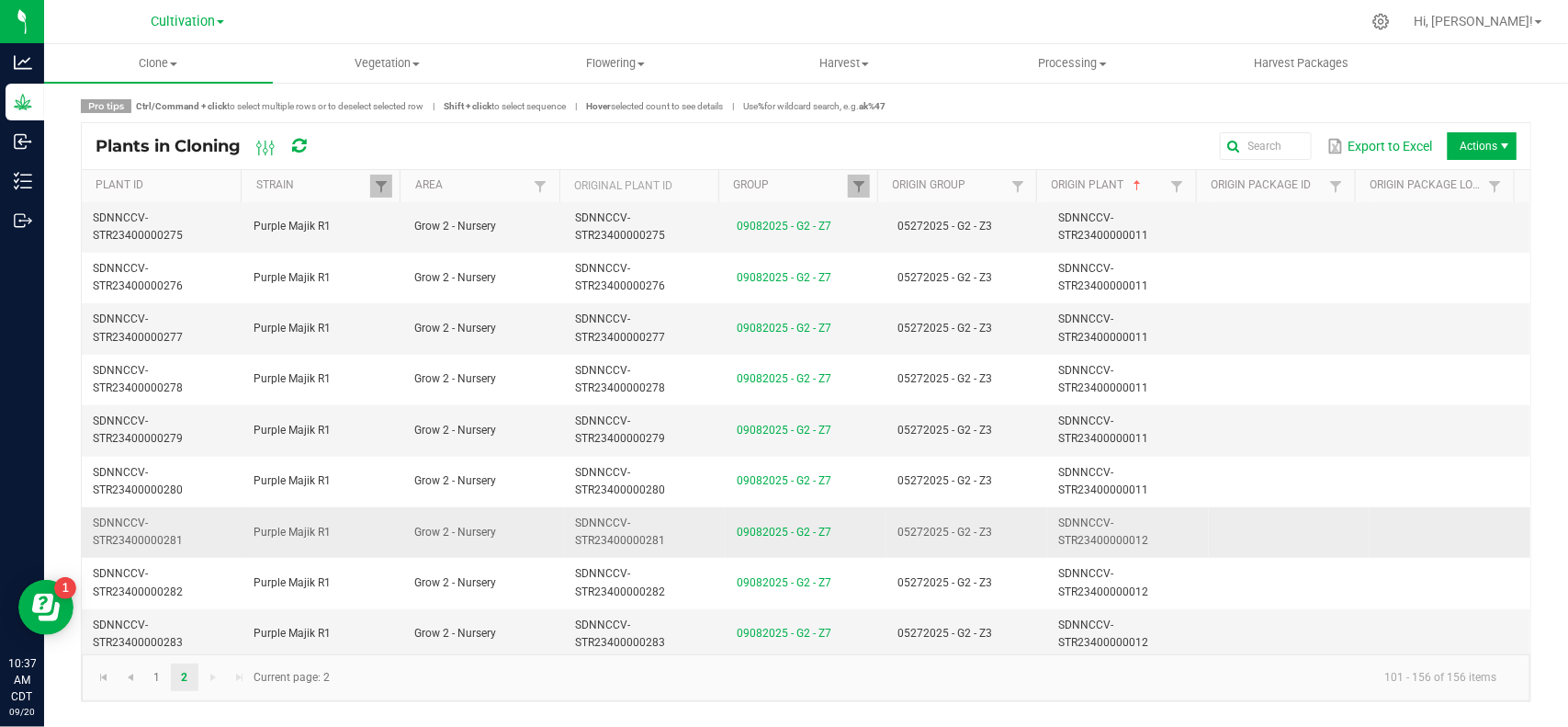
click at [1006, 533] on td "05272025 - G2 - Z3" at bounding box center [967, 532] width 161 height 50
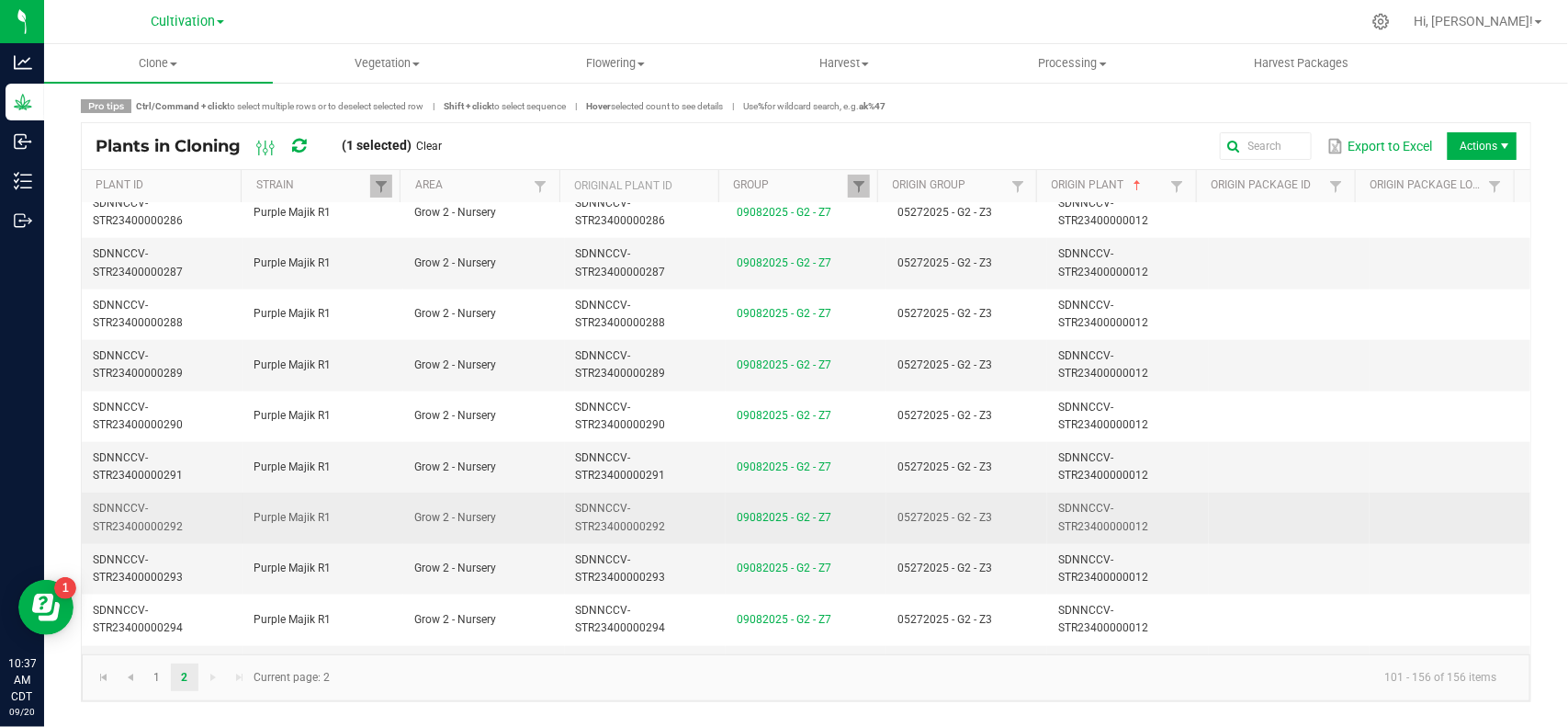
scroll to position [1263, 0]
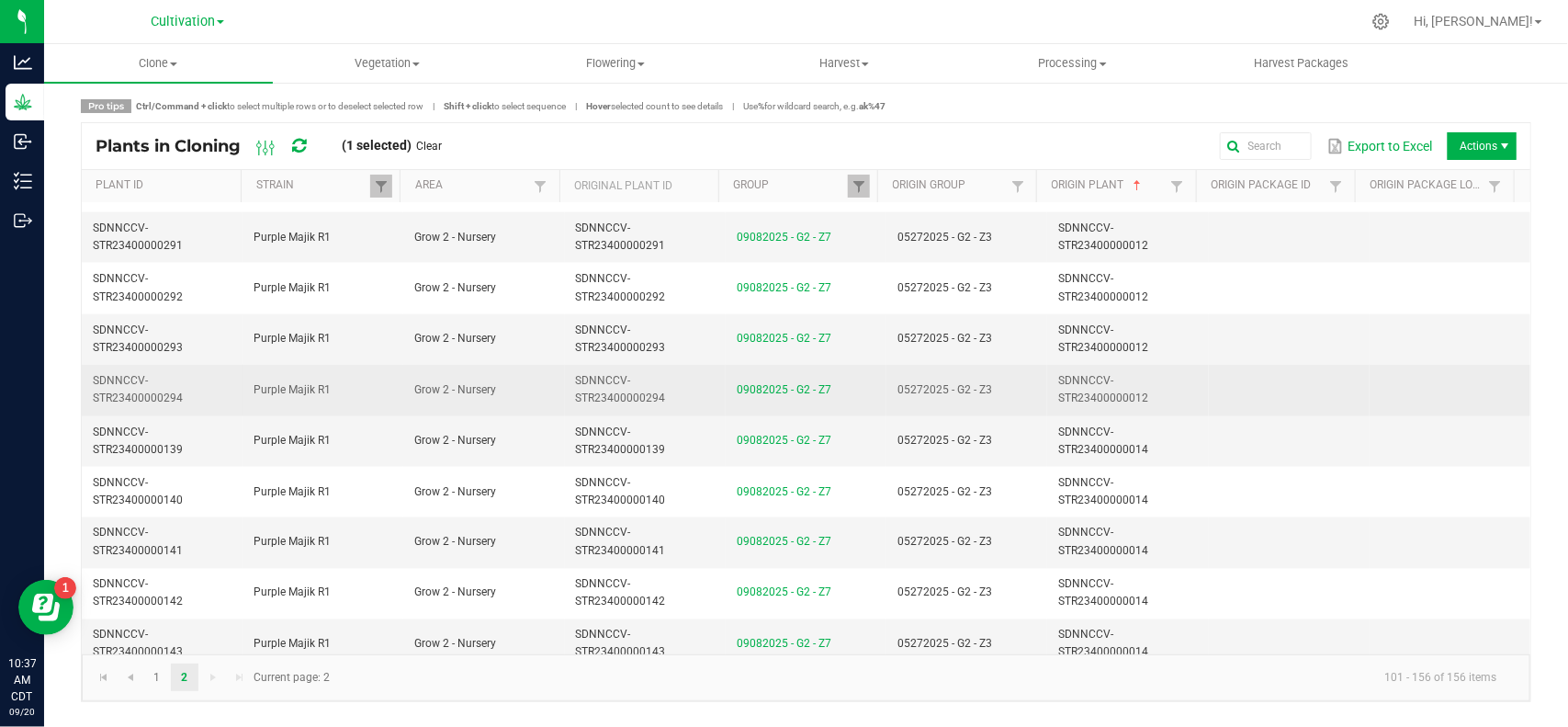
click at [1022, 393] on td "05272025 - G2 - Z3" at bounding box center [967, 390] width 161 height 50
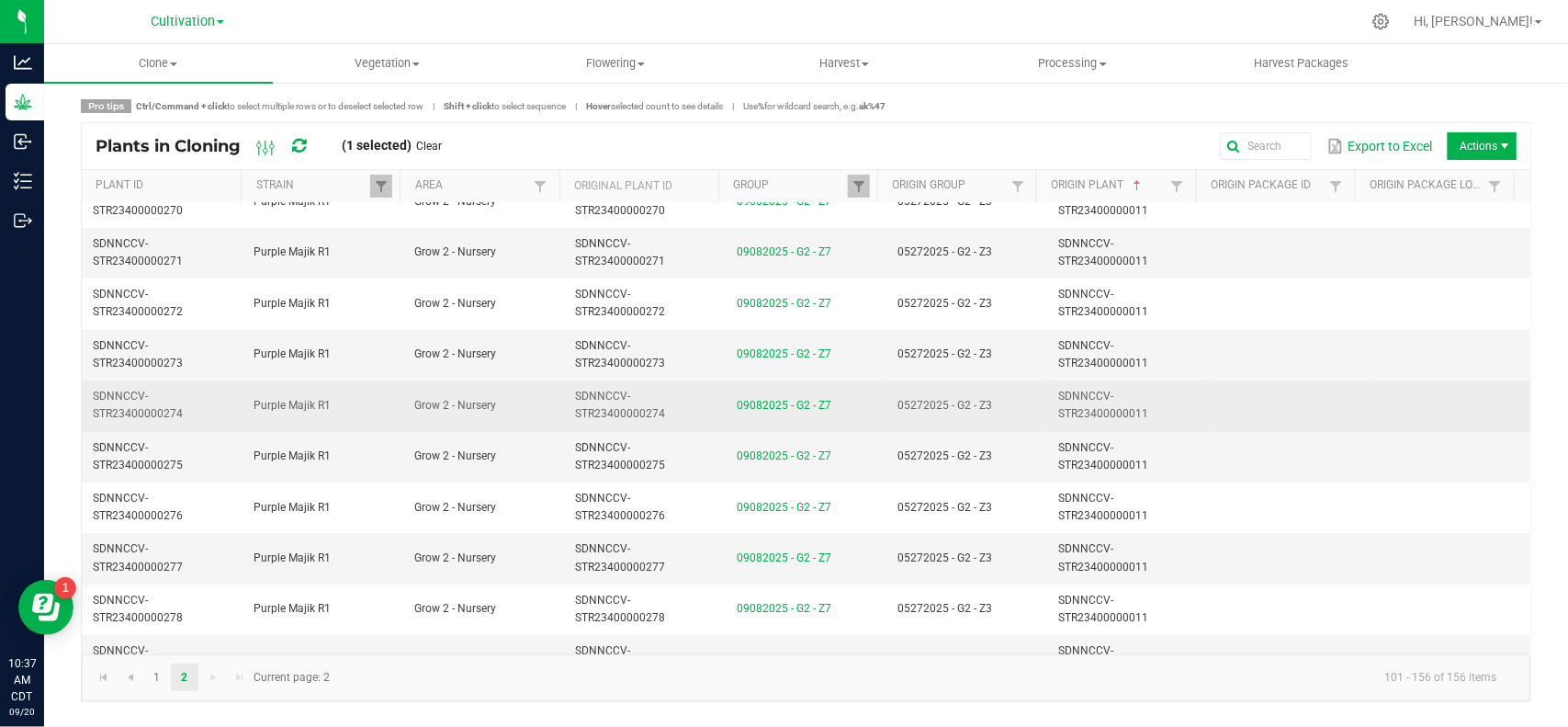
scroll to position [344, 0]
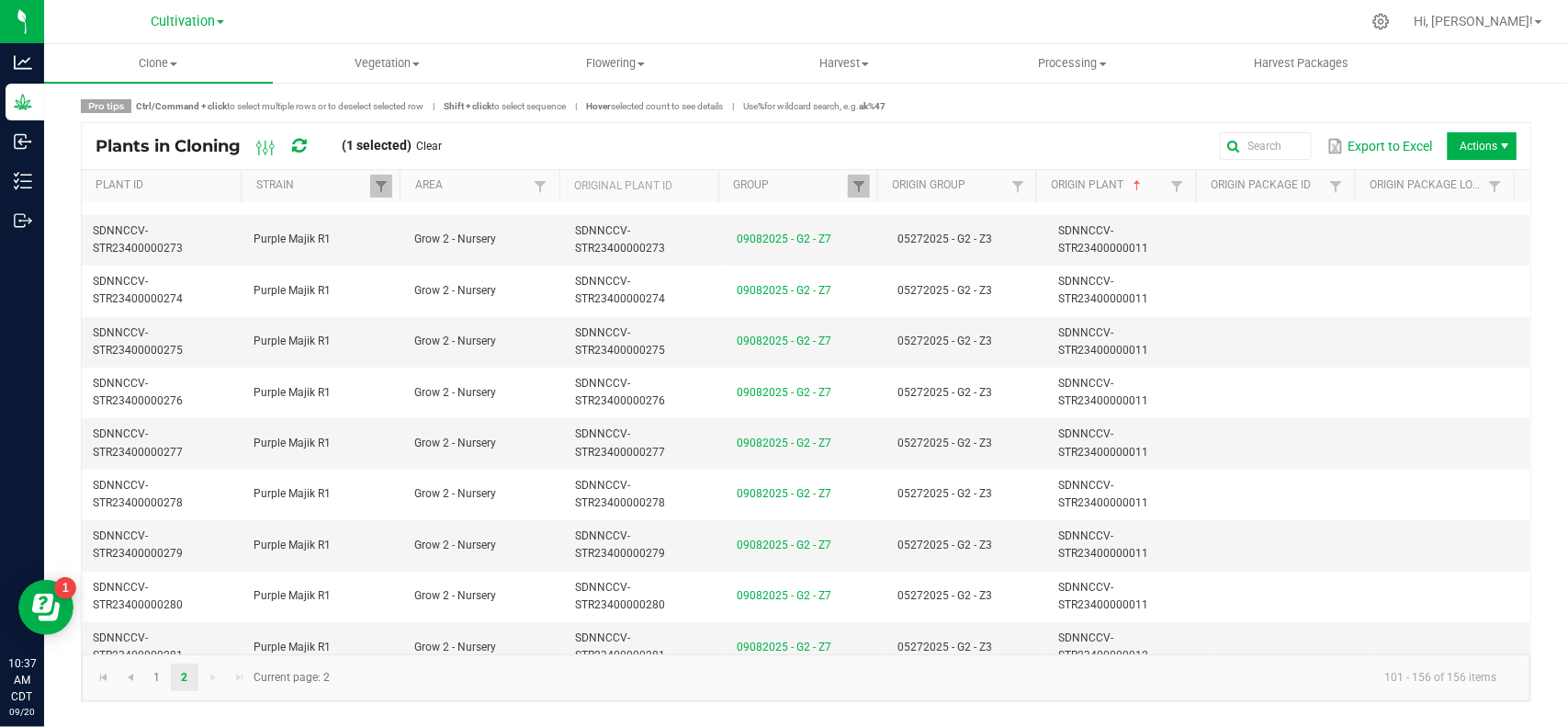
click at [433, 138] on span "(1 selected) Clear" at bounding box center [392, 147] width 100 height 17
click at [428, 146] on link "Clear" at bounding box center [430, 147] width 26 height 16
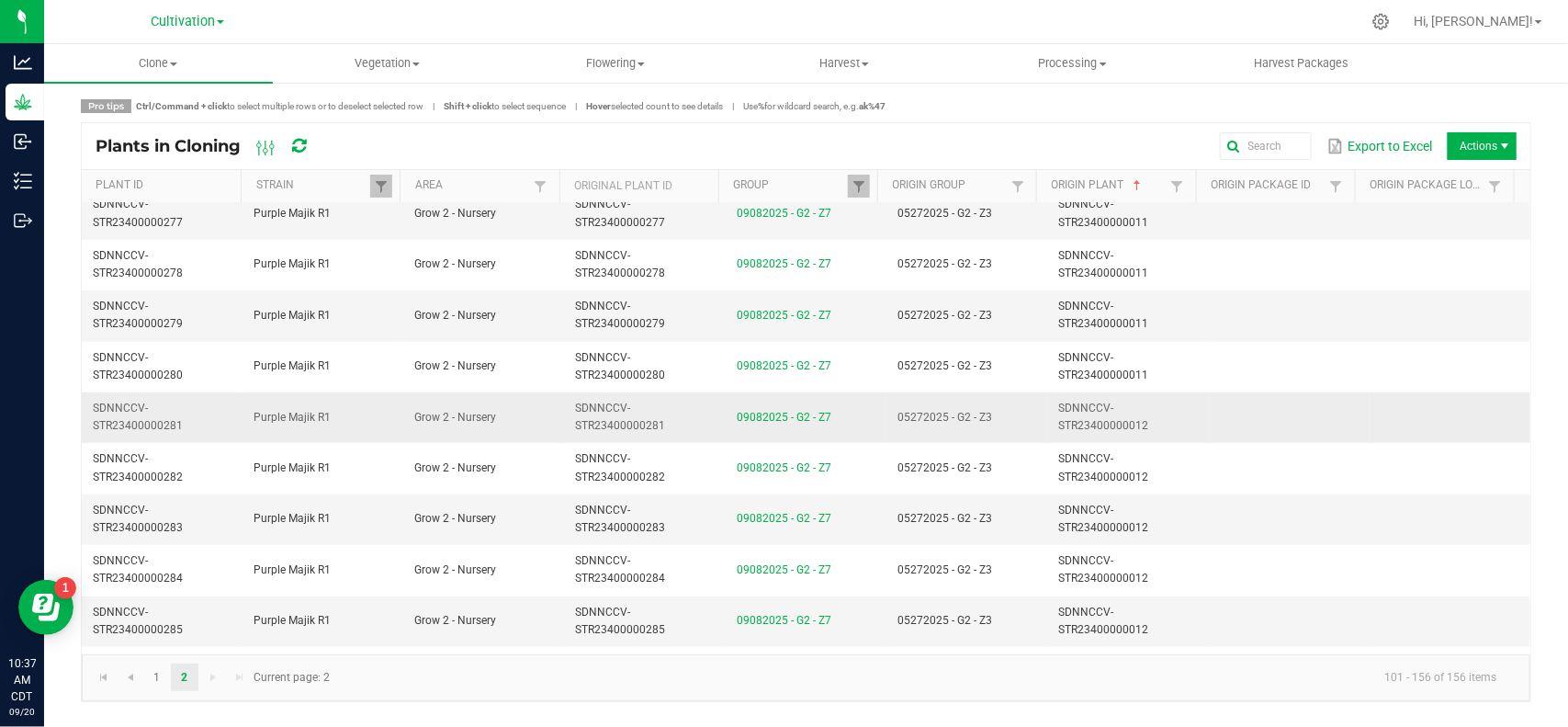
click at [1009, 430] on td "05272025 - G2 - Z3" at bounding box center [967, 417] width 161 height 50
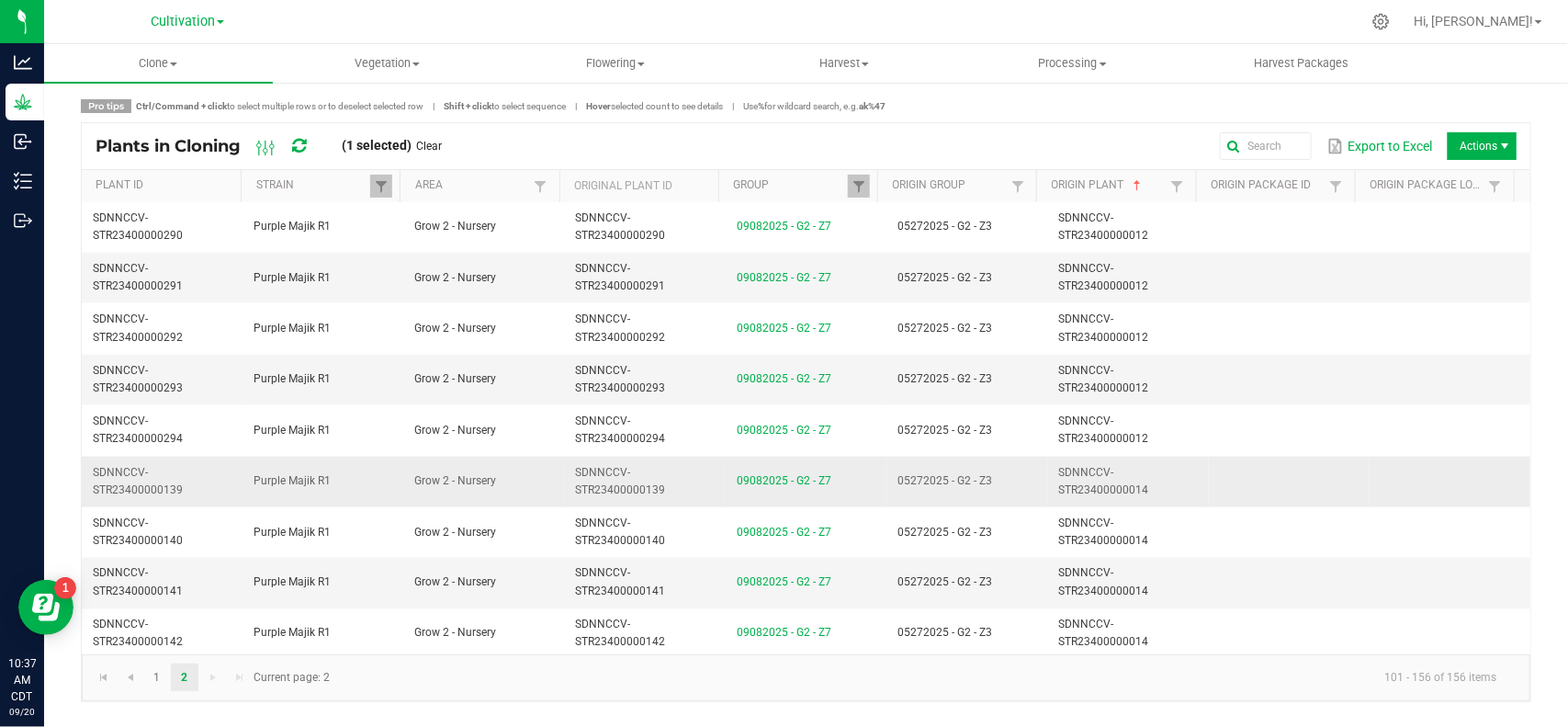
scroll to position [1263, 0]
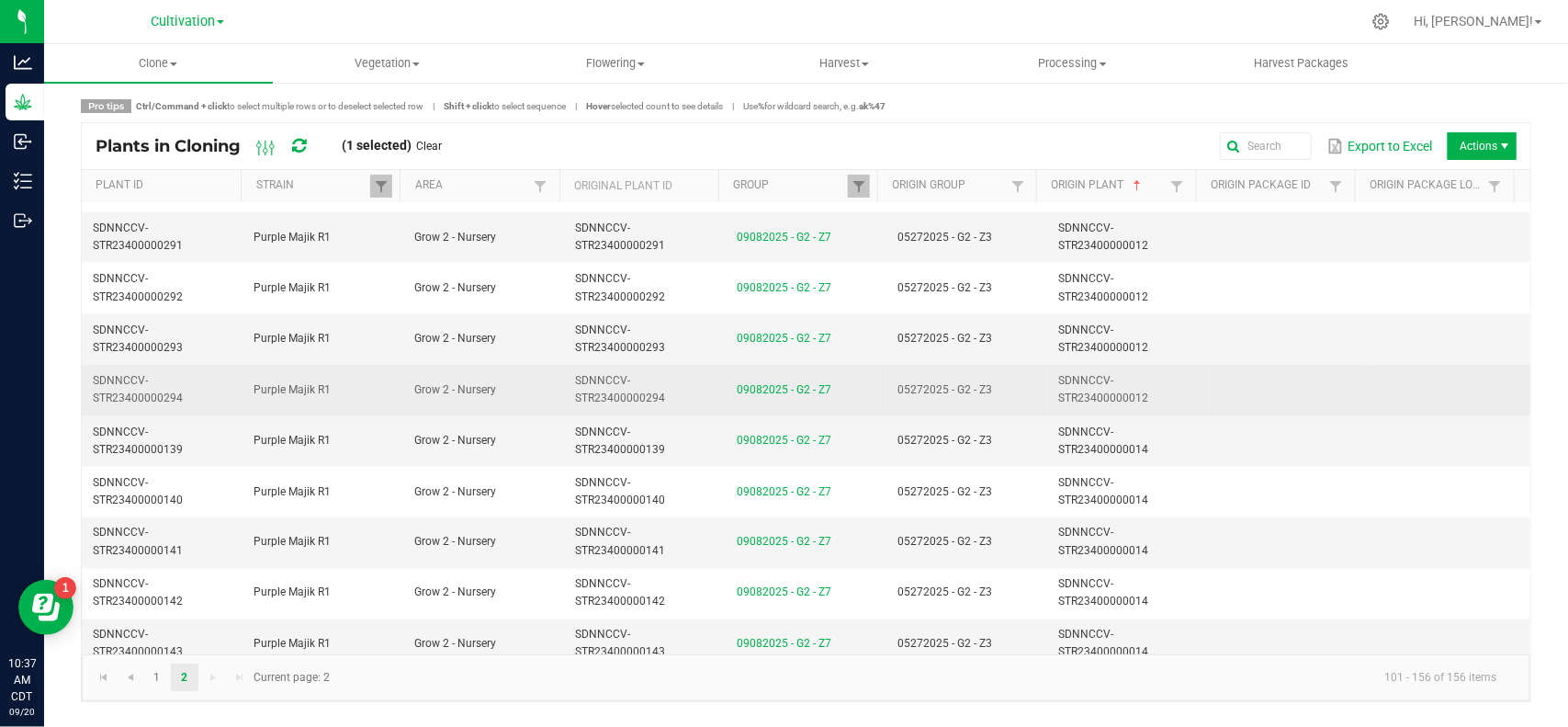
click at [1013, 386] on td "05272025 - G2 - Z3" at bounding box center [967, 390] width 161 height 50
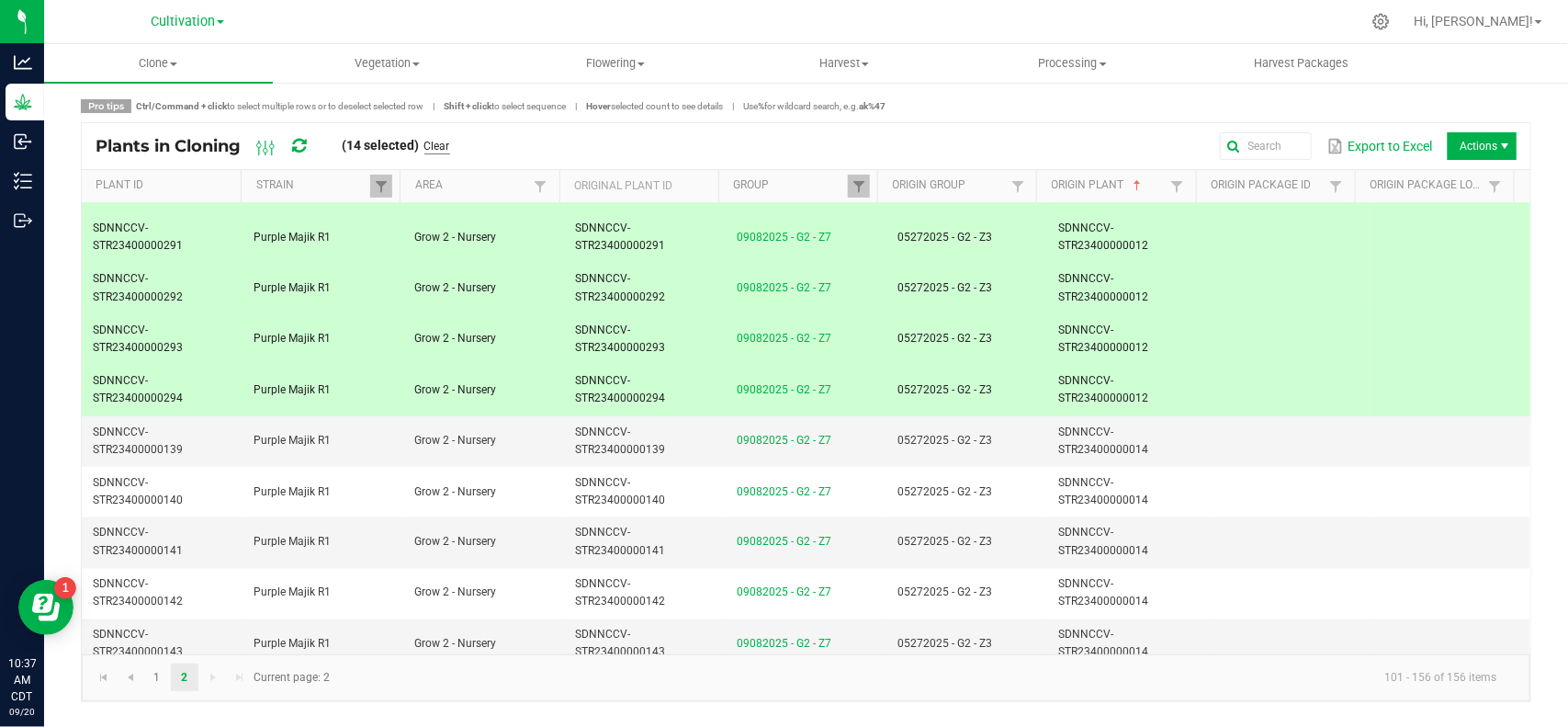
click at [448, 141] on link "Clear" at bounding box center [438, 147] width 26 height 16
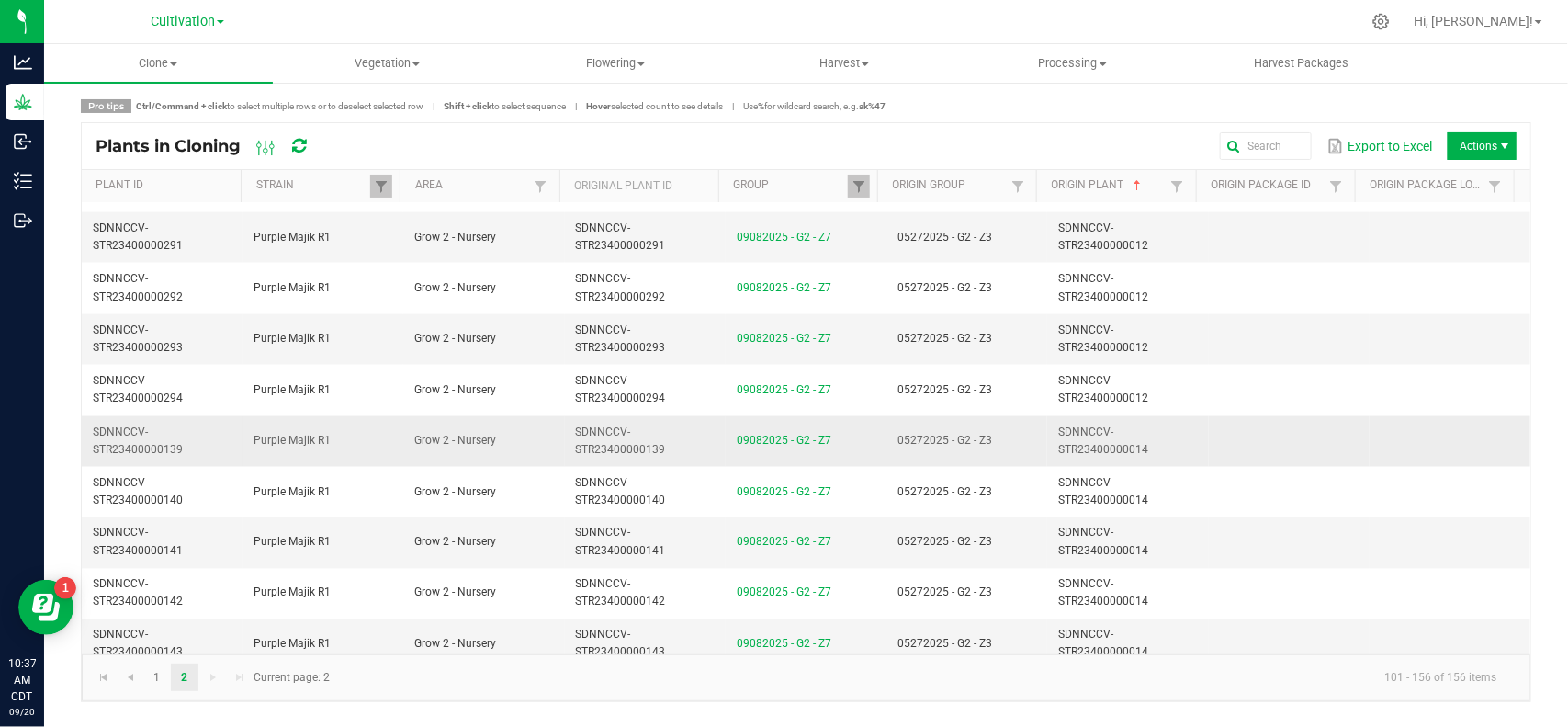
click at [1011, 448] on td "05272025 - G2 - Z3" at bounding box center [967, 441] width 161 height 50
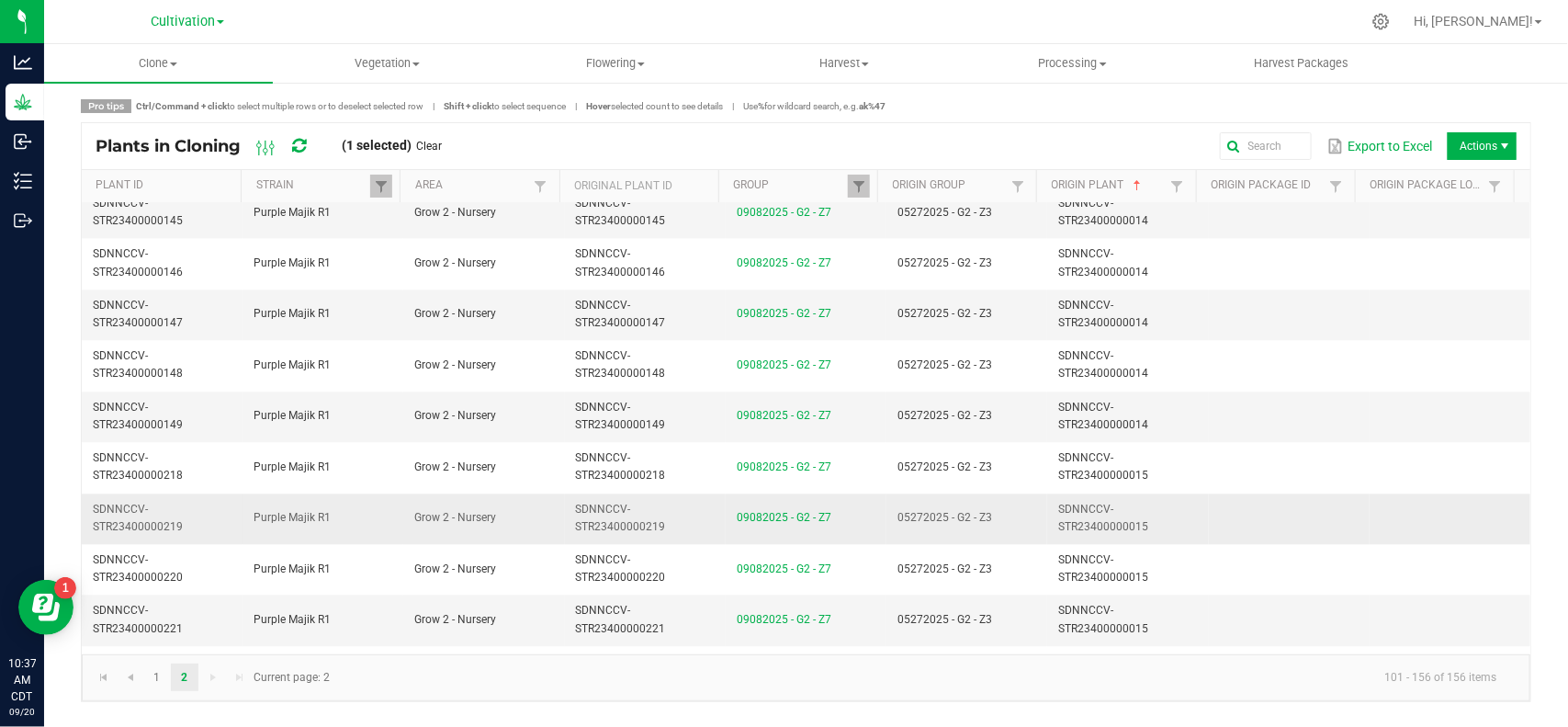
scroll to position [1837, 0]
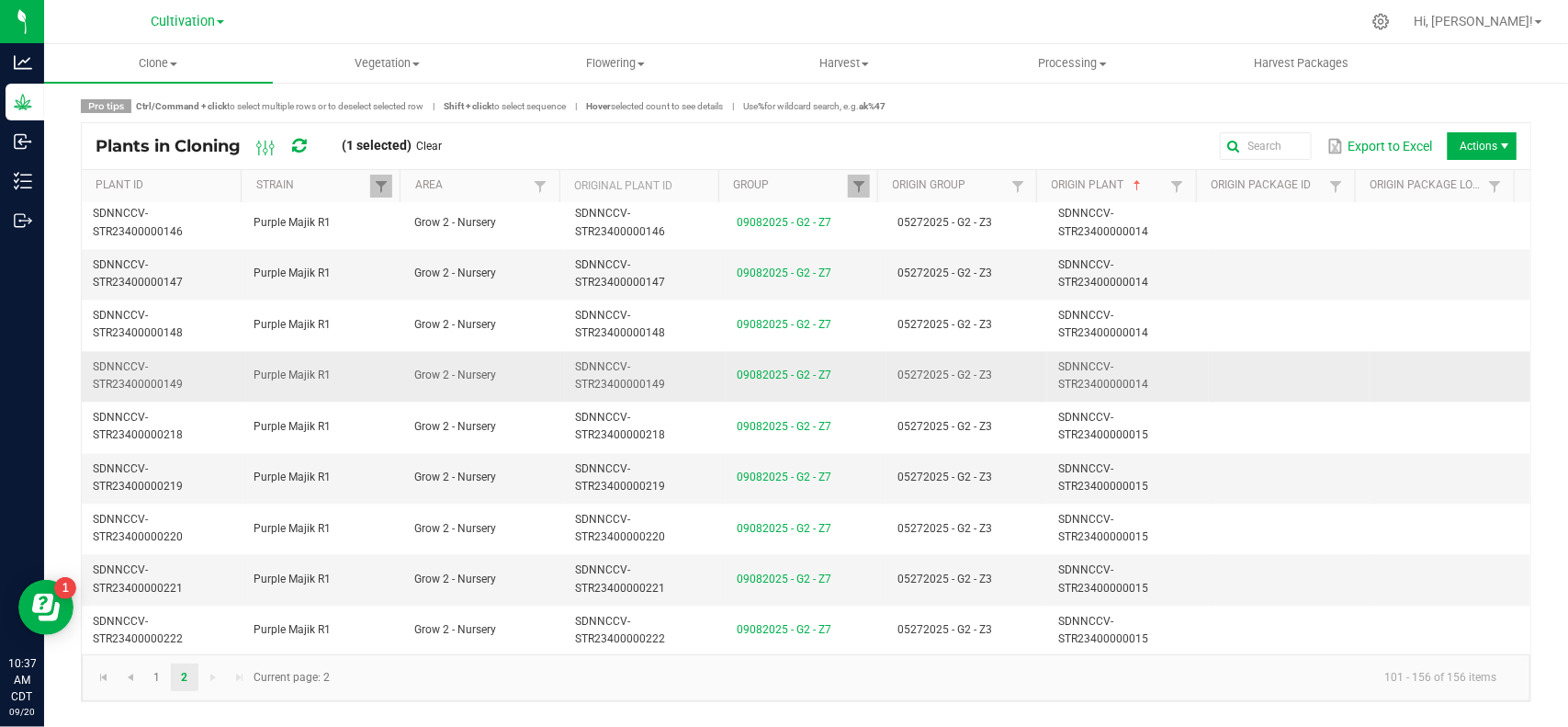
click at [1047, 377] on td "SDNNCCV-STR23400000014" at bounding box center [1127, 376] width 161 height 50
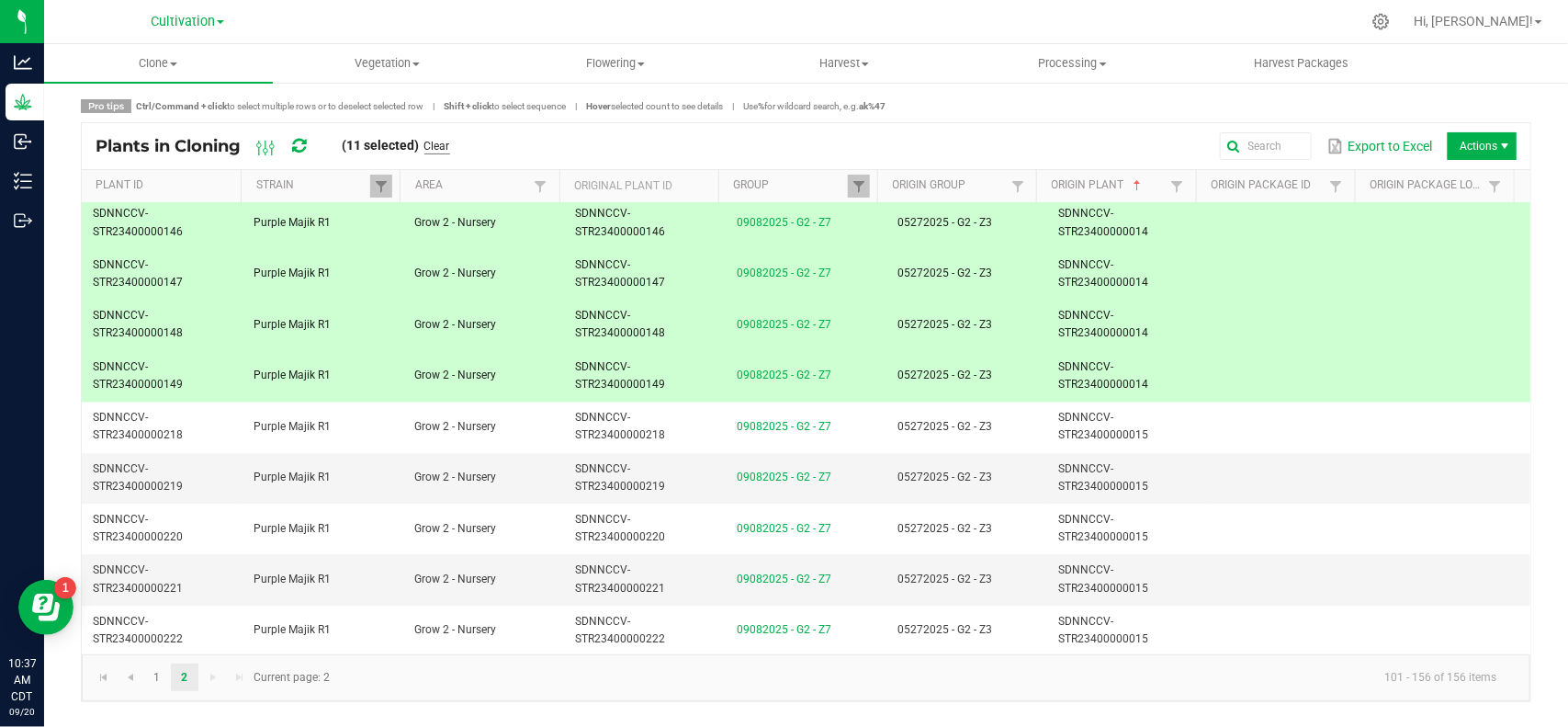
click at [450, 143] on link "Clear" at bounding box center [438, 147] width 26 height 16
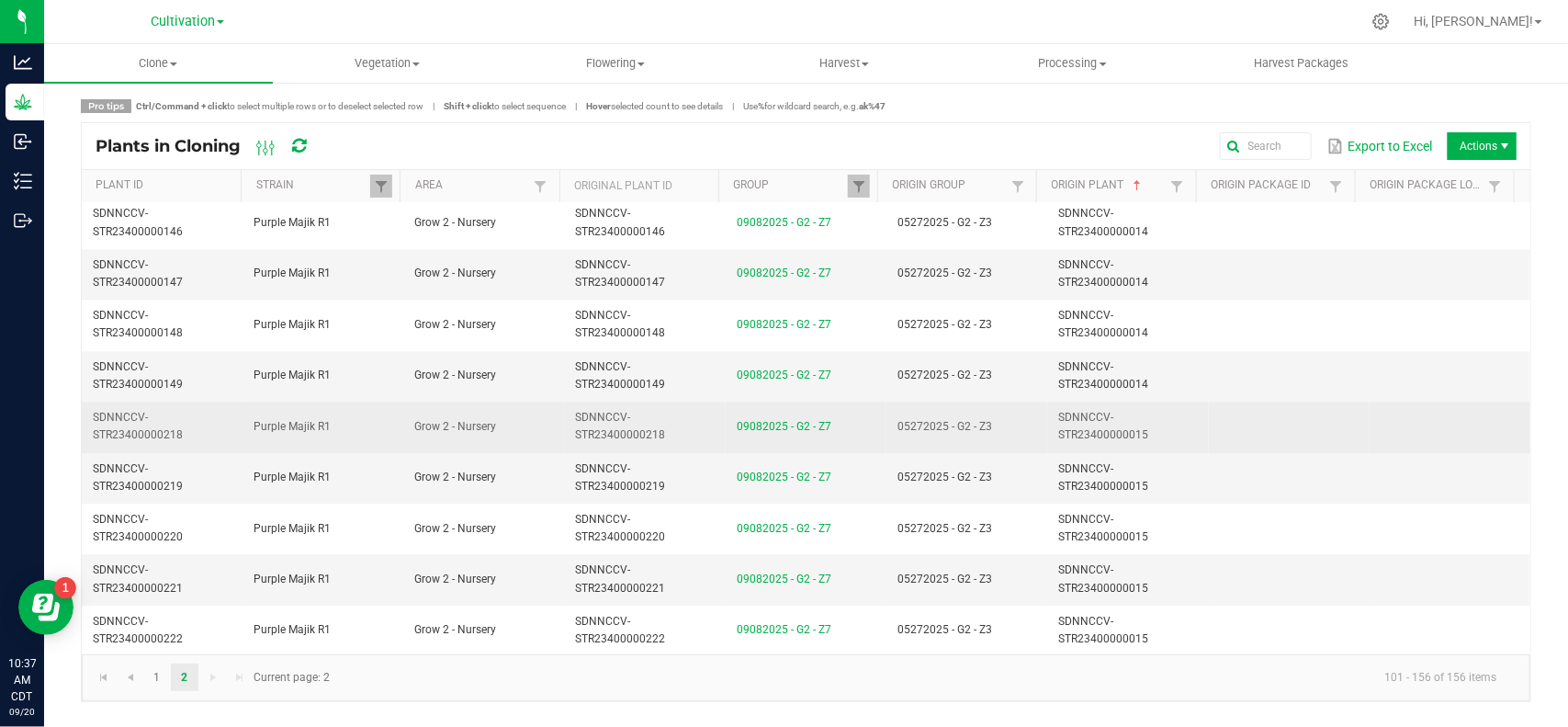
click at [978, 433] on span "05272025 - G2 - Z3" at bounding box center [945, 426] width 94 height 13
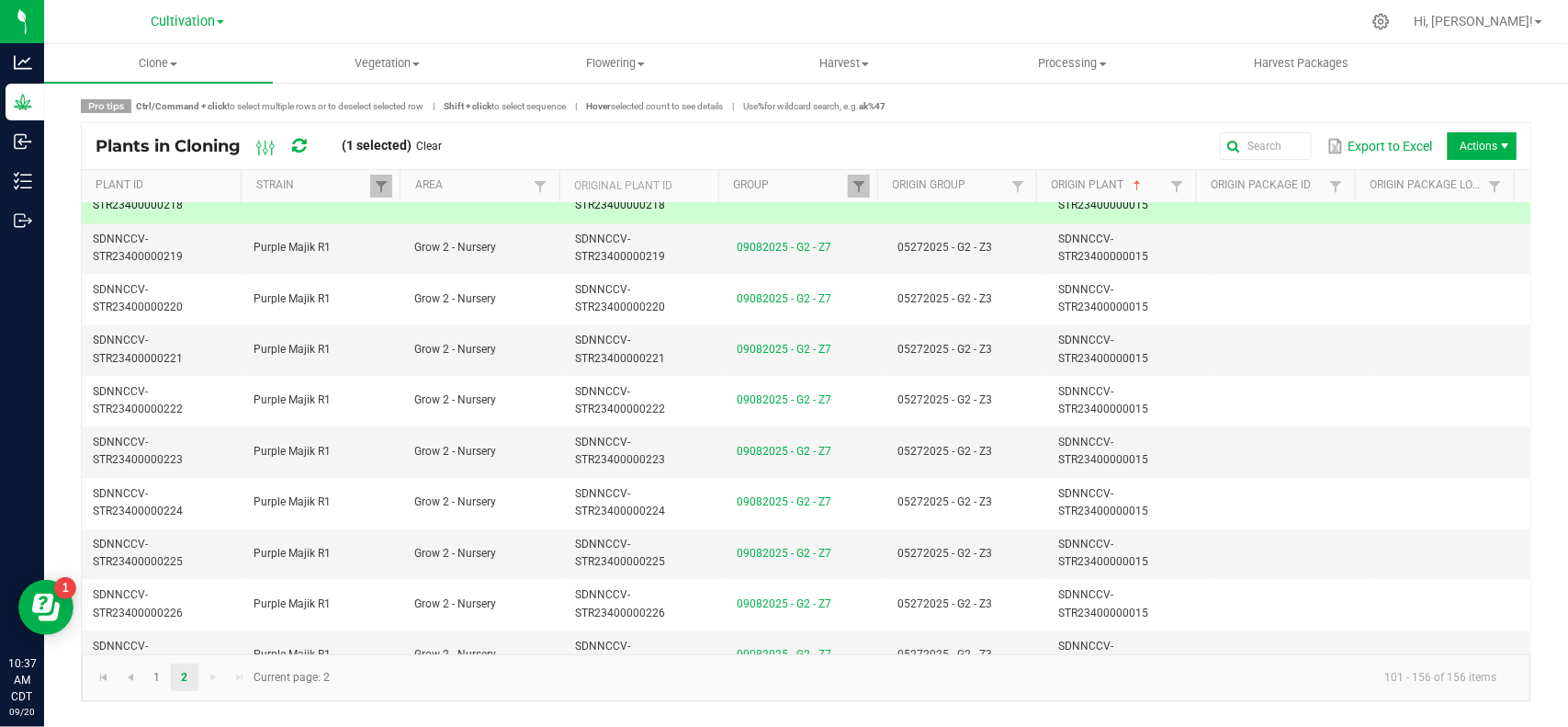
scroll to position [2410, 0]
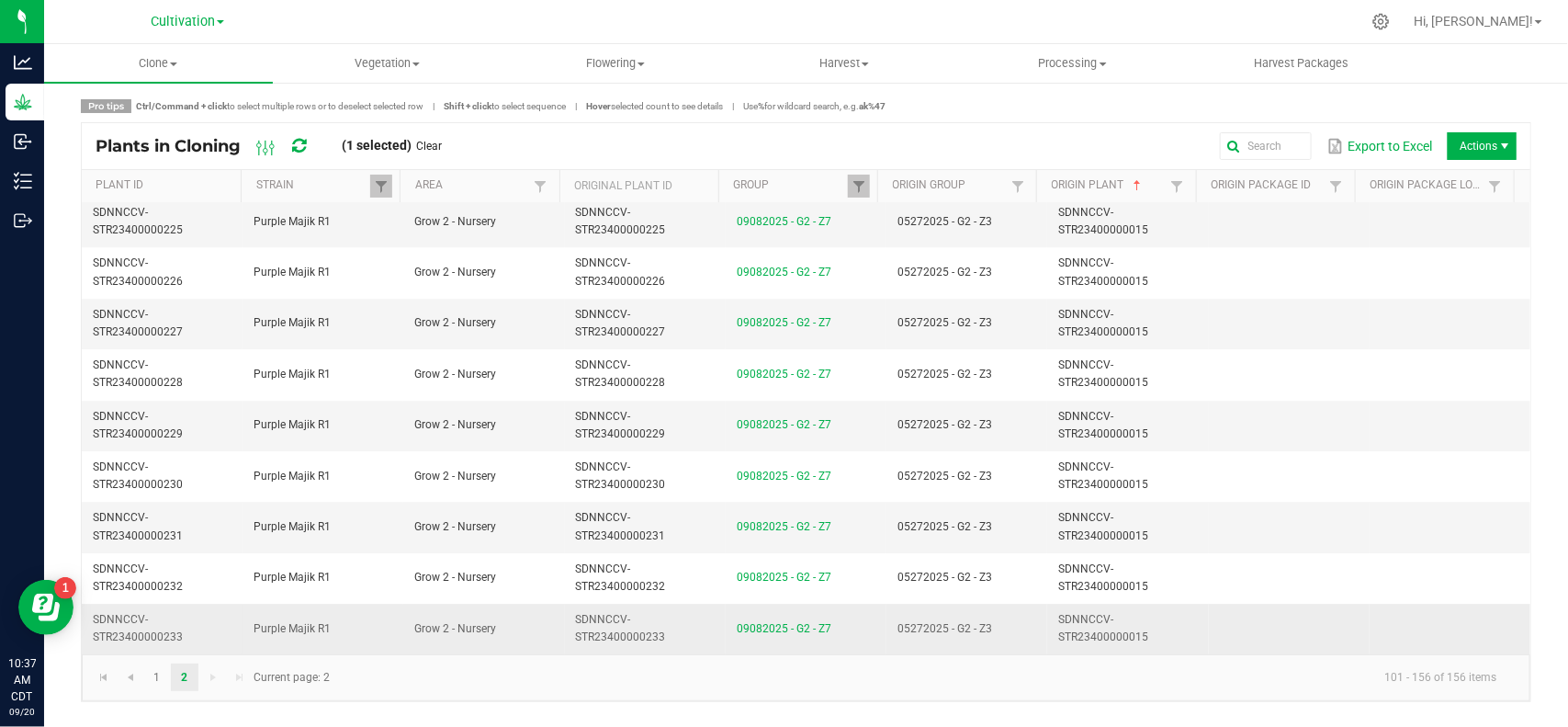
click at [972, 630] on span "05272025 - G2 - Z3" at bounding box center [945, 628] width 94 height 13
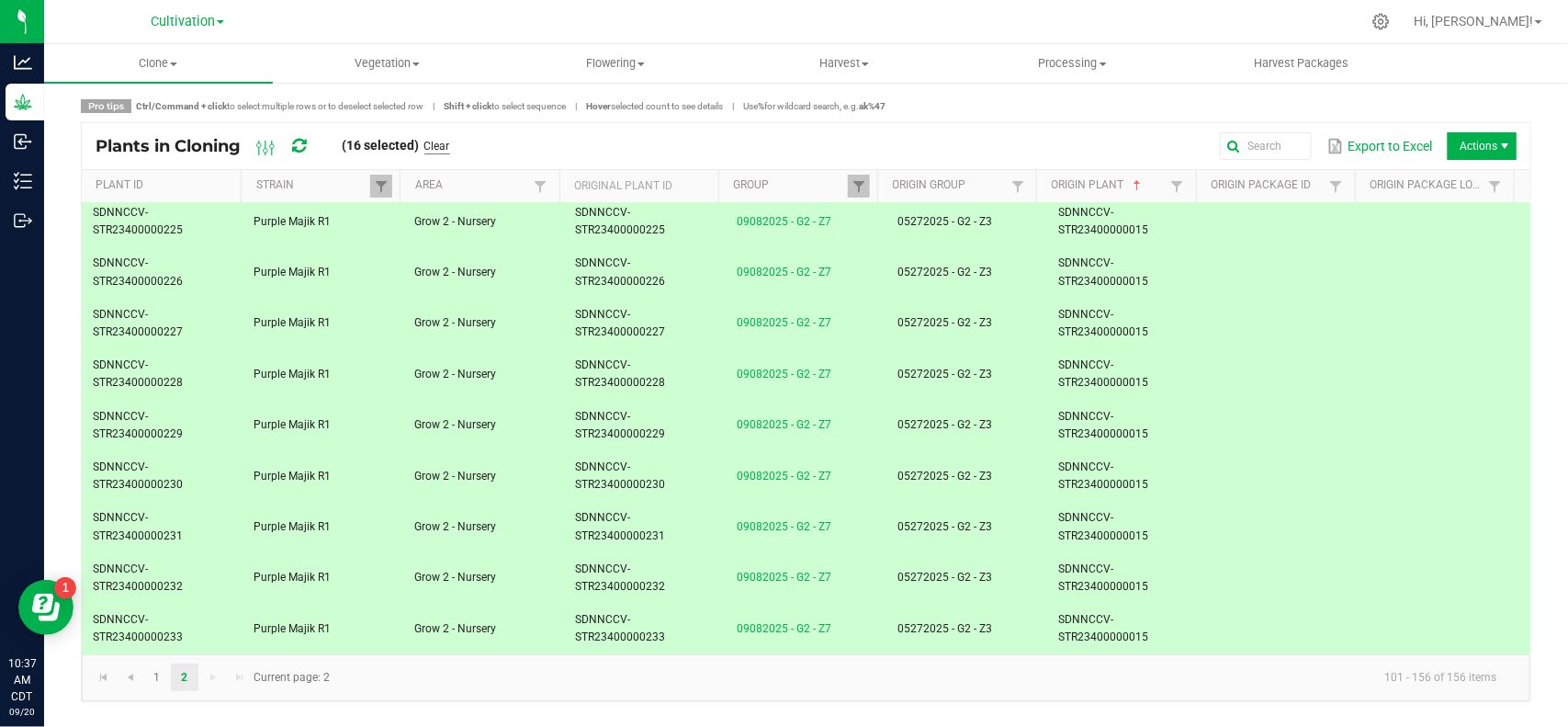
click at [441, 149] on link "Clear" at bounding box center [438, 147] width 26 height 16
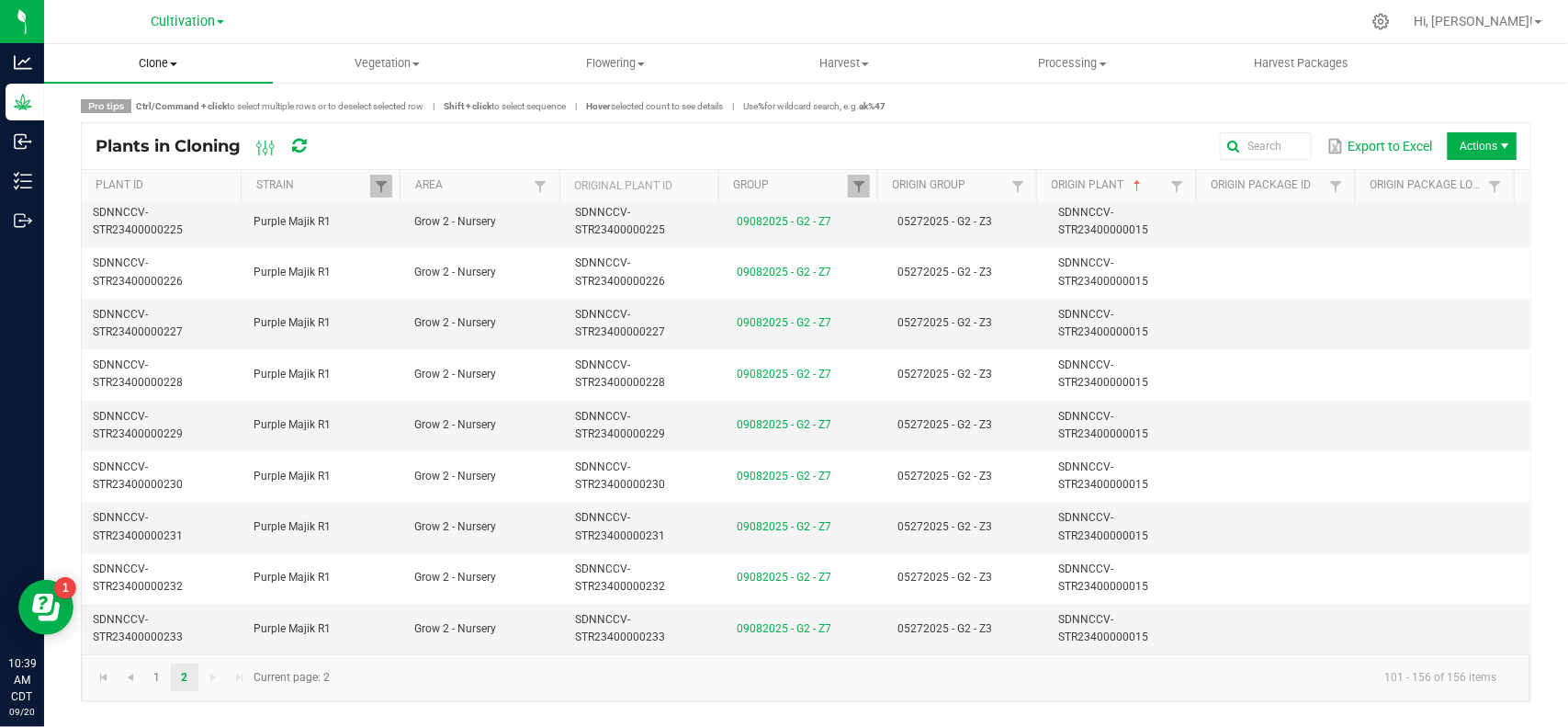
click at [167, 65] on span "Clone" at bounding box center [158, 63] width 229 height 17
click at [156, 130] on span "Cloning groups" at bounding box center [113, 133] width 139 height 16
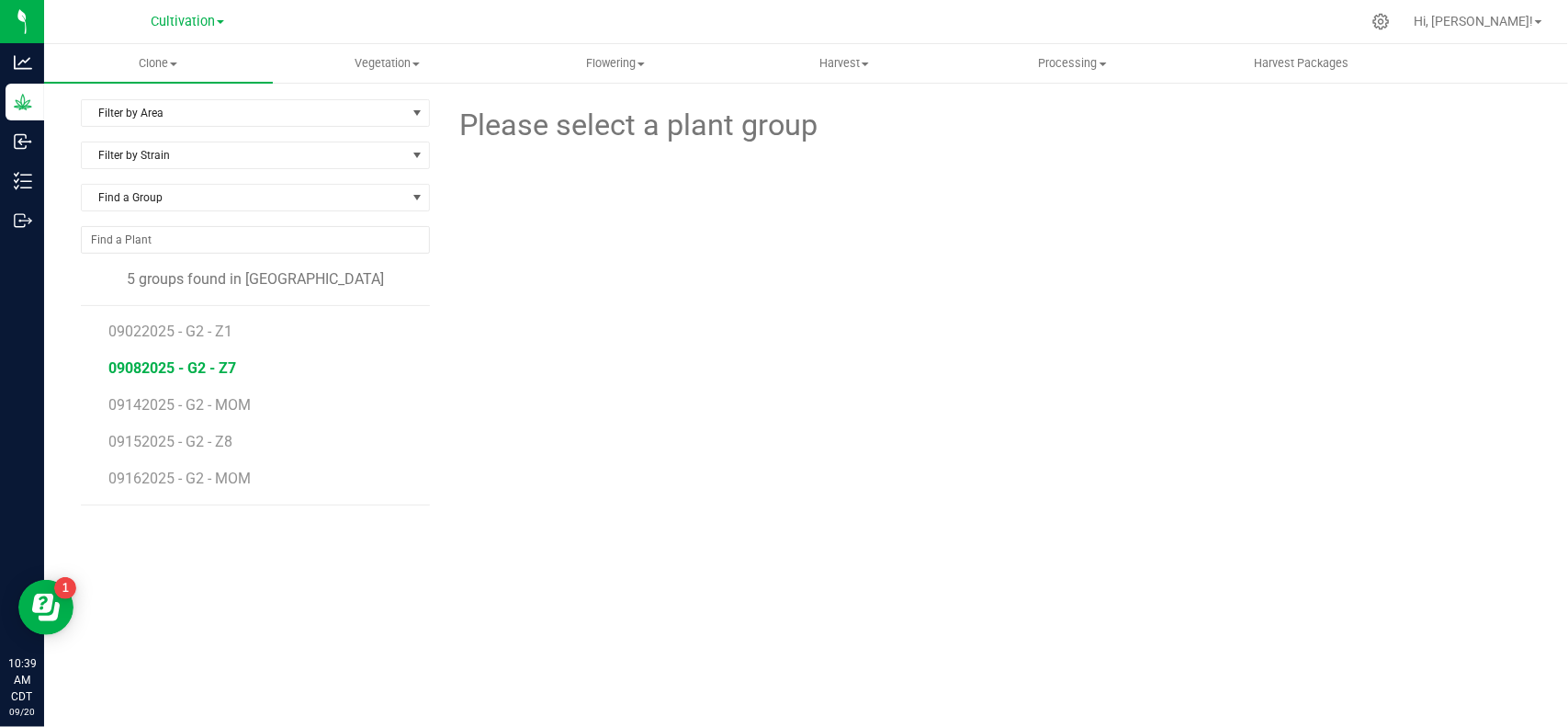
click at [166, 374] on span "09082025 - G2 - Z7" at bounding box center [172, 368] width 128 height 18
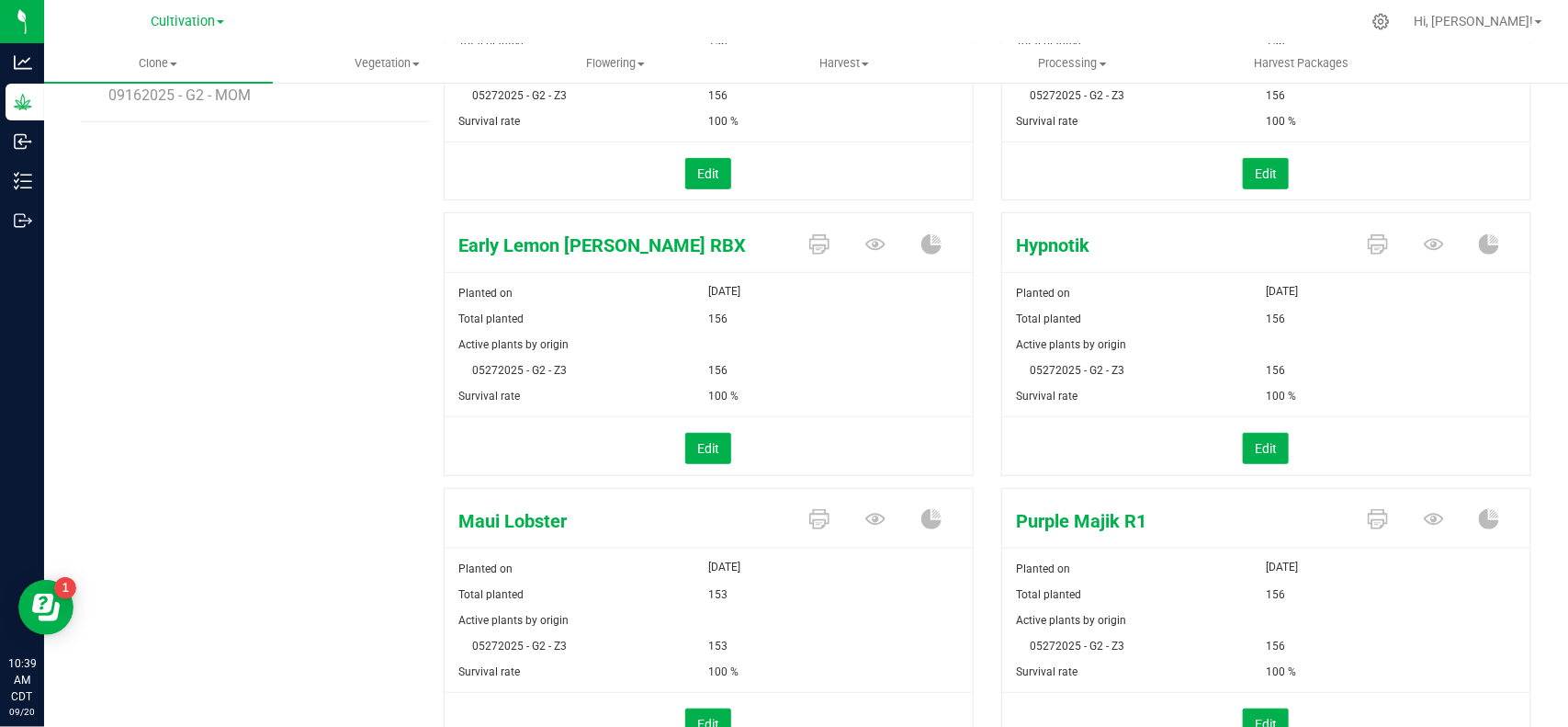
scroll to position [474, 0]
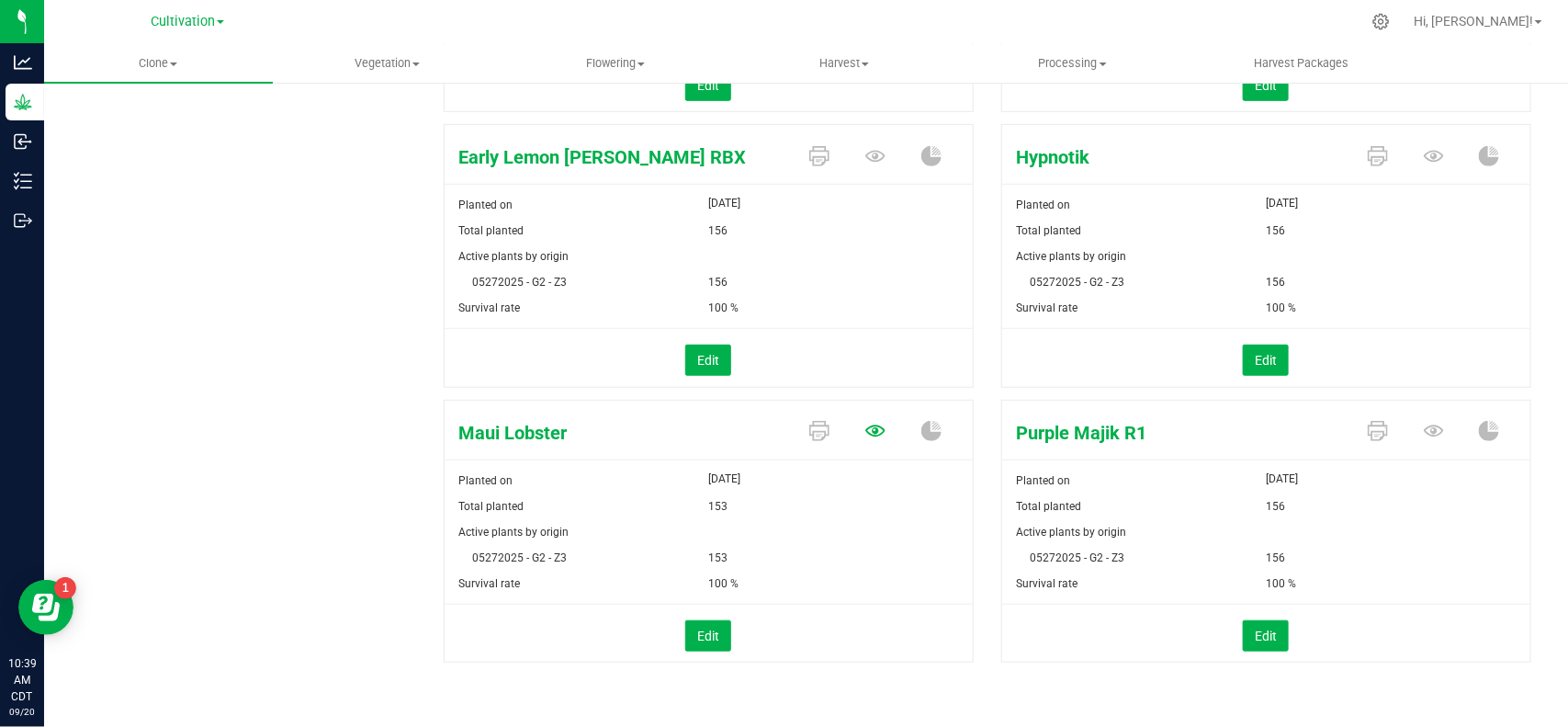
click at [873, 433] on icon at bounding box center [875, 431] width 21 height 12
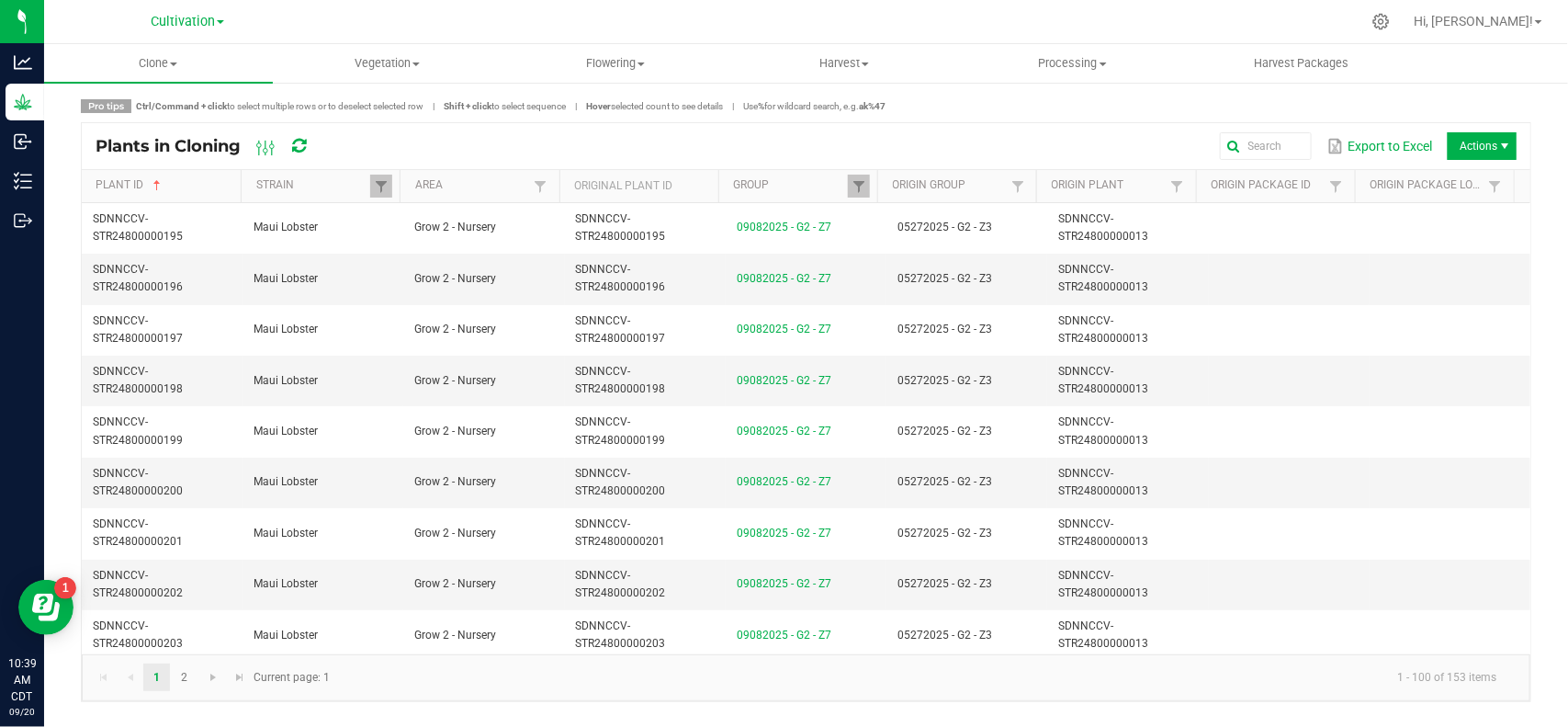
click at [1117, 176] on th "Origin Plant" at bounding box center [1115, 186] width 159 height 33
click at [1104, 189] on link "Origin Plant" at bounding box center [1109, 186] width 115 height 15
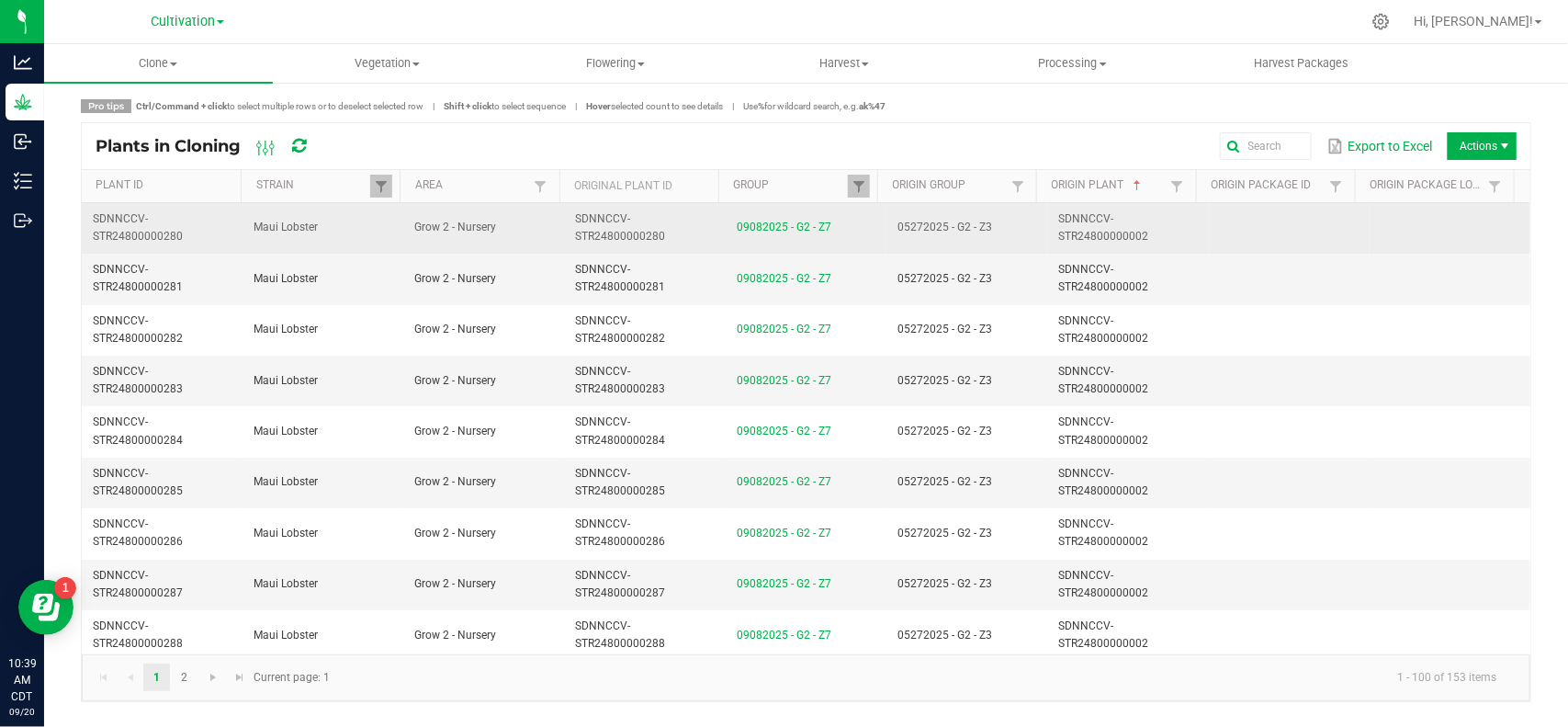
click at [1099, 235] on span "SDNNCCV-STR24800000002" at bounding box center [1103, 227] width 90 height 30
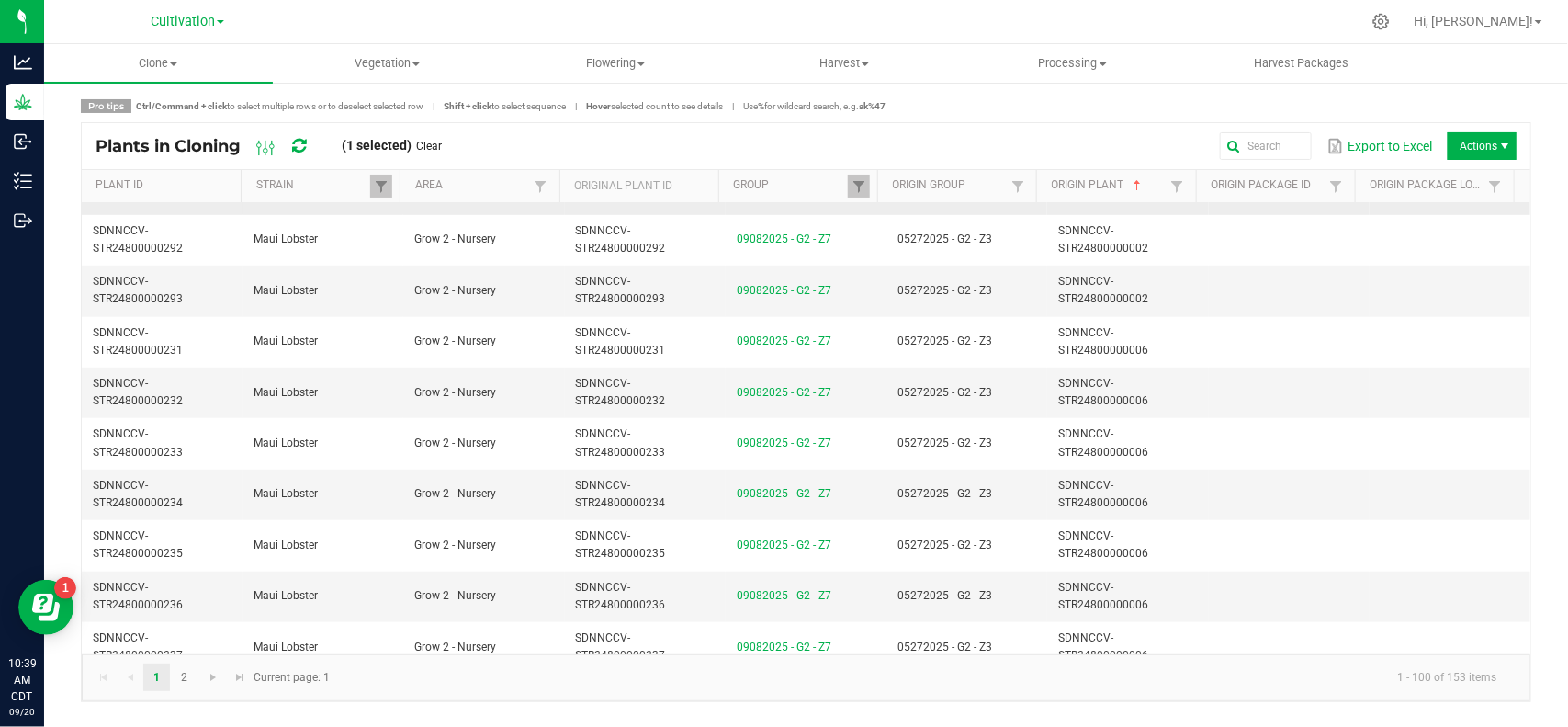
scroll to position [459, 0]
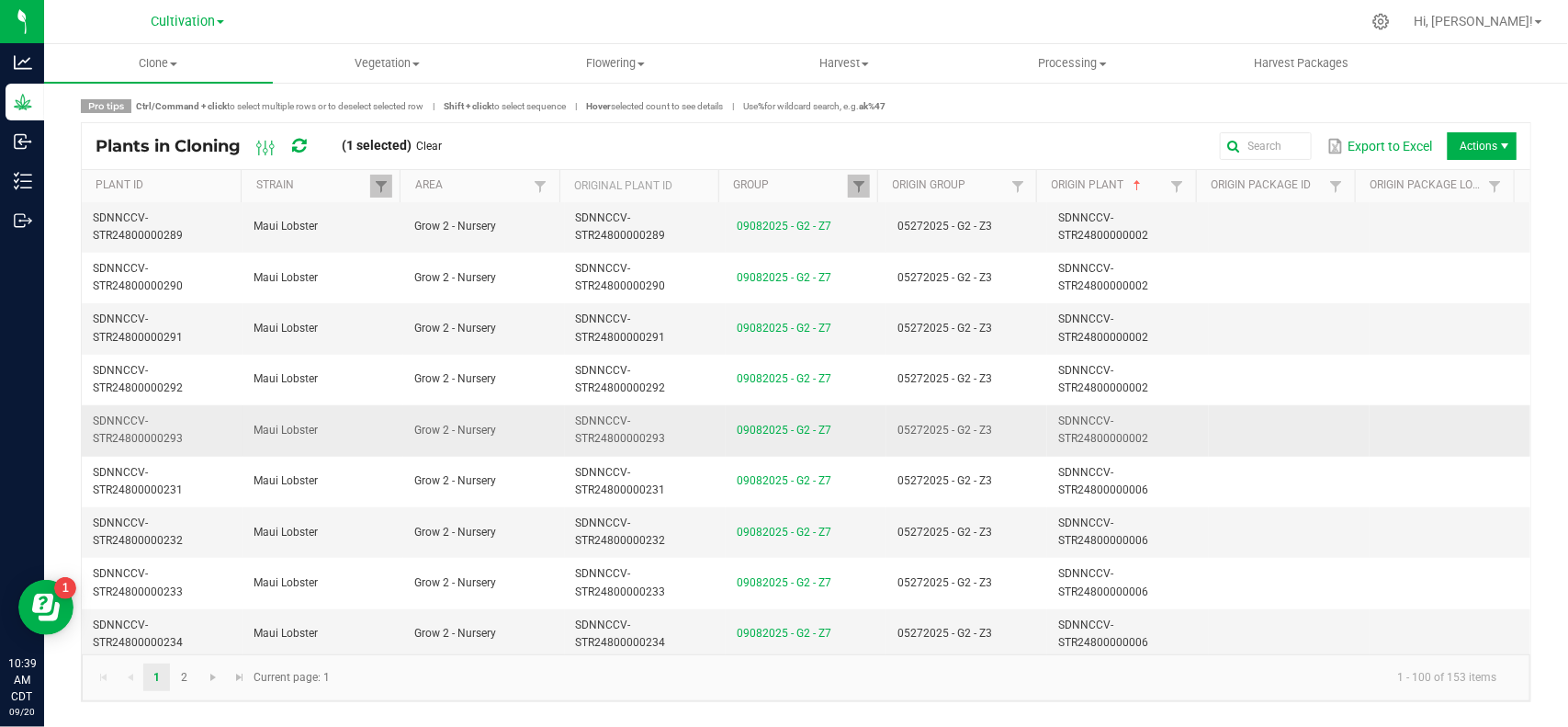
click at [1159, 438] on td "SDNNCCV-STR24800000002" at bounding box center [1127, 430] width 161 height 50
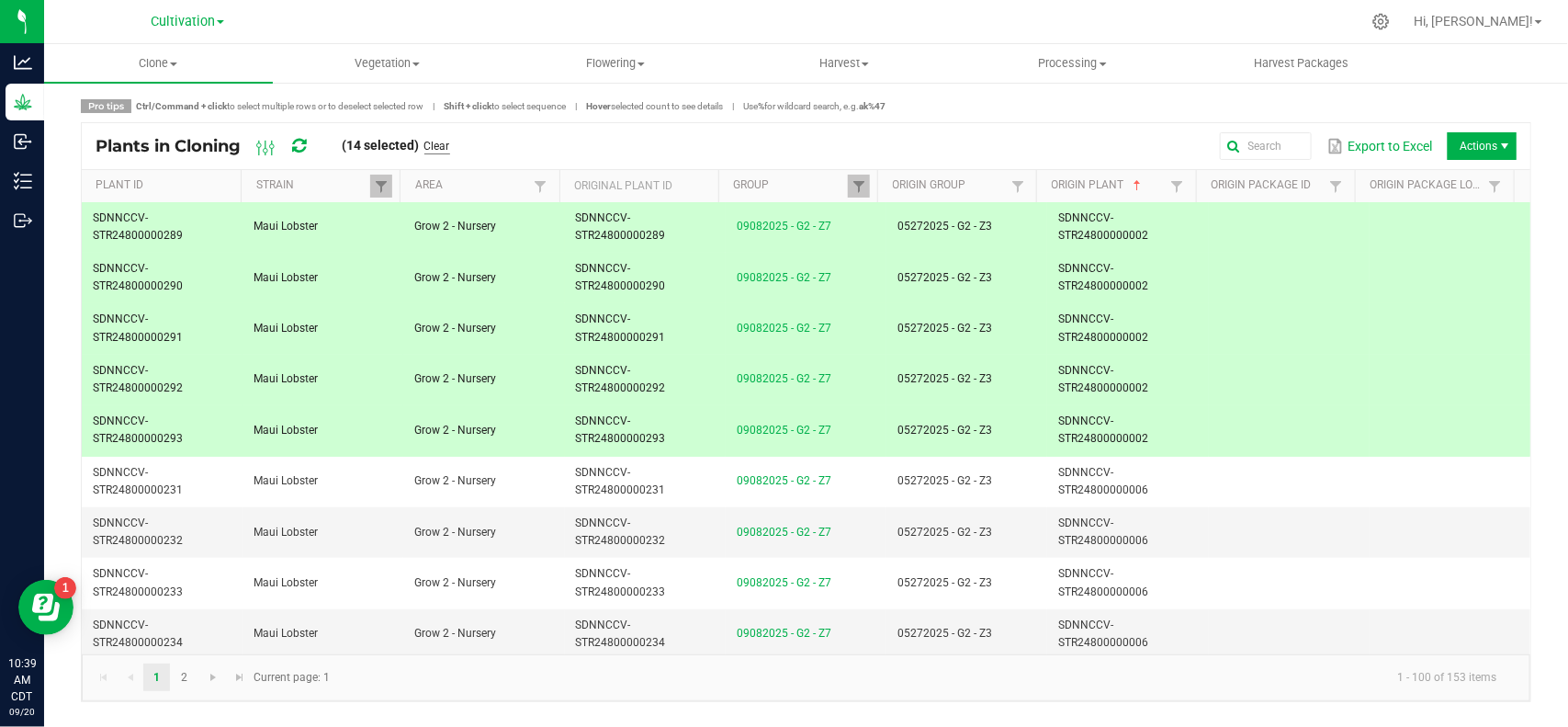
click at [450, 143] on link "Clear" at bounding box center [438, 147] width 26 height 16
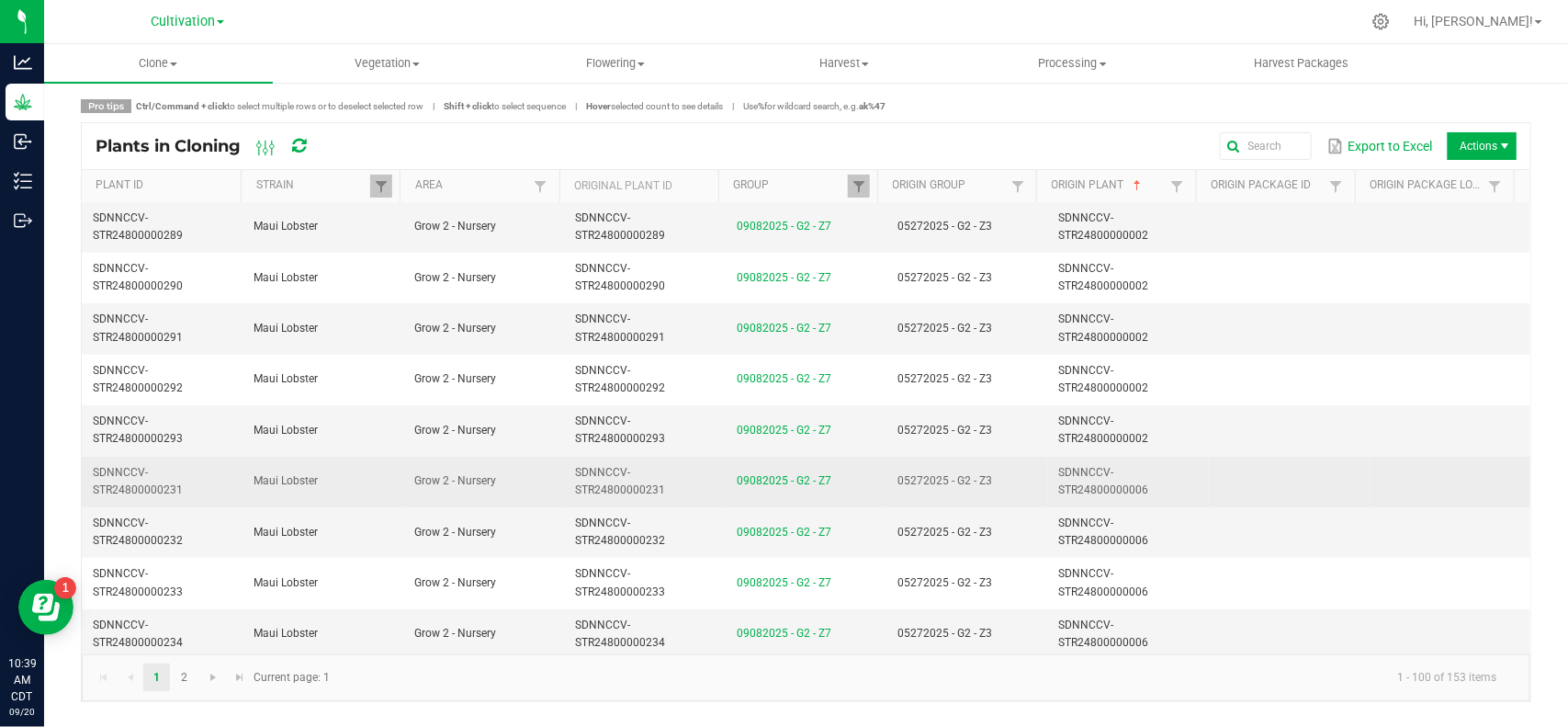
click at [1013, 468] on td "05272025 - G2 - Z3" at bounding box center [967, 482] width 161 height 50
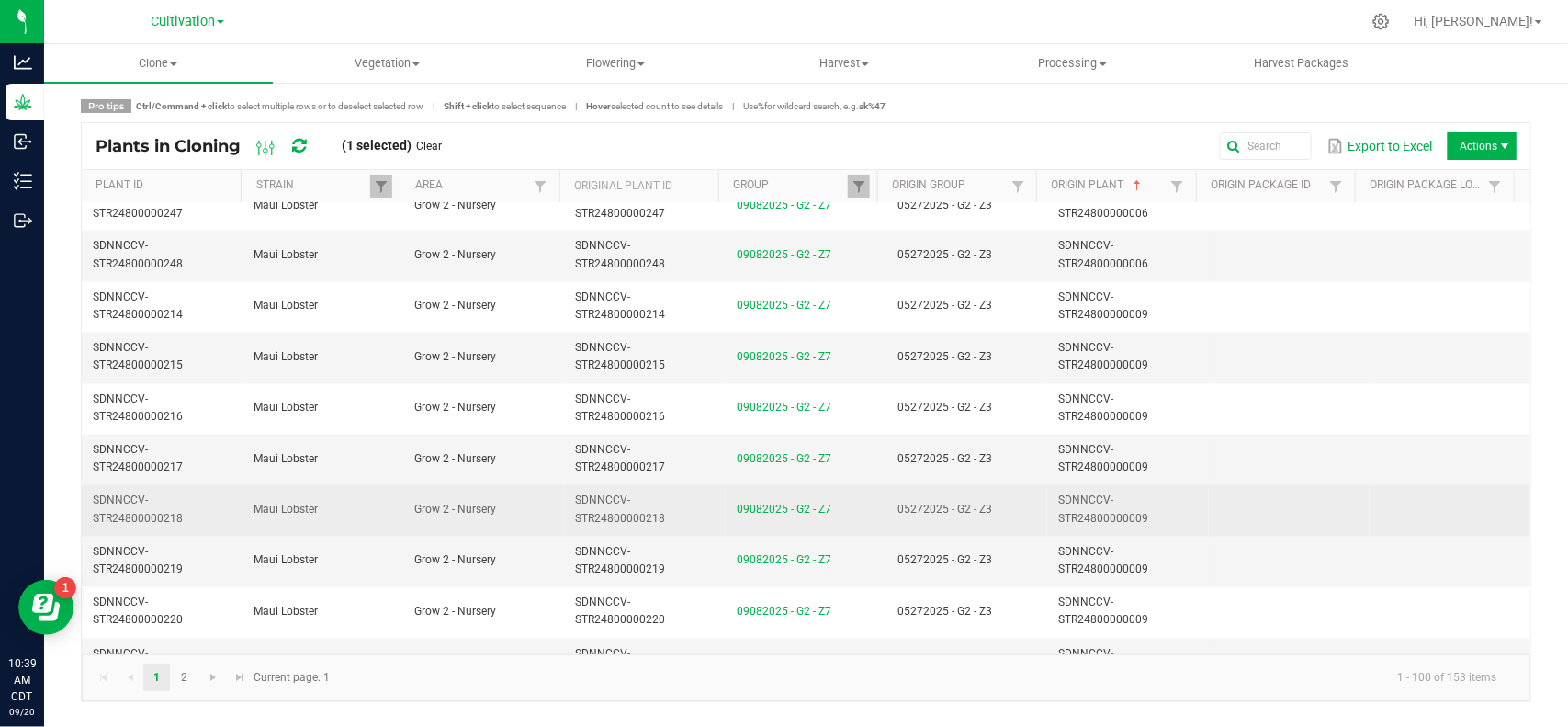
scroll to position [1492, 0]
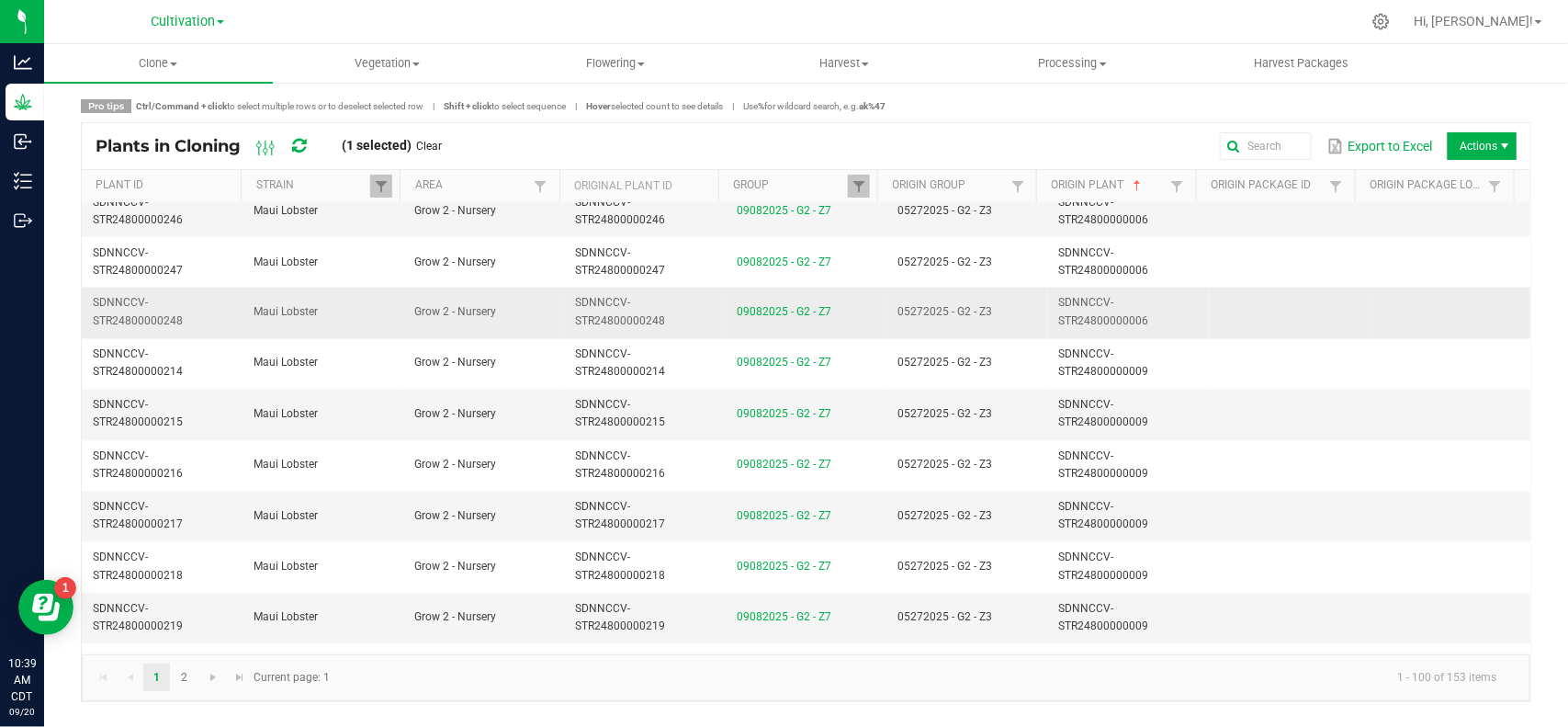
click at [1020, 320] on td "05272025 - G2 - Z3" at bounding box center [967, 313] width 161 height 50
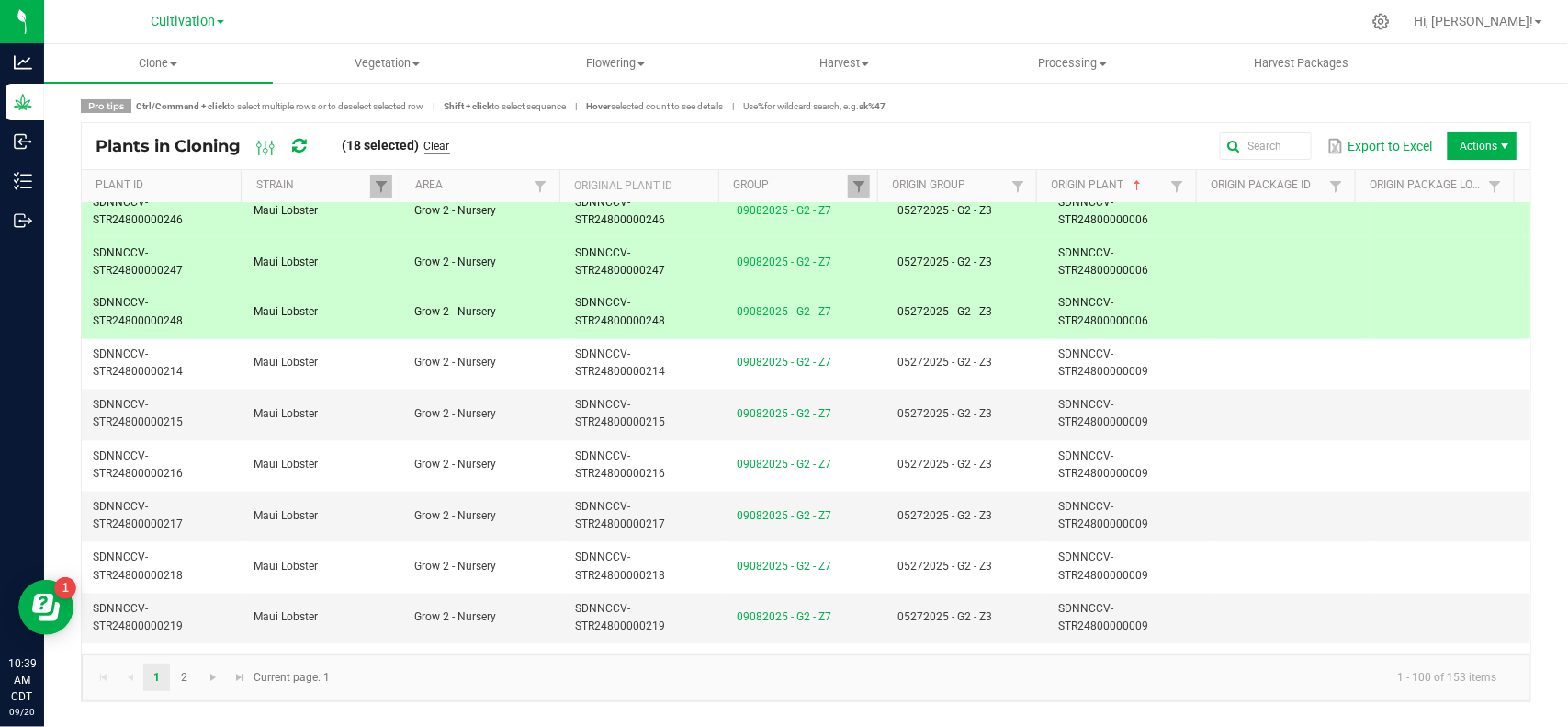
click at [445, 145] on link "Clear" at bounding box center [438, 147] width 26 height 16
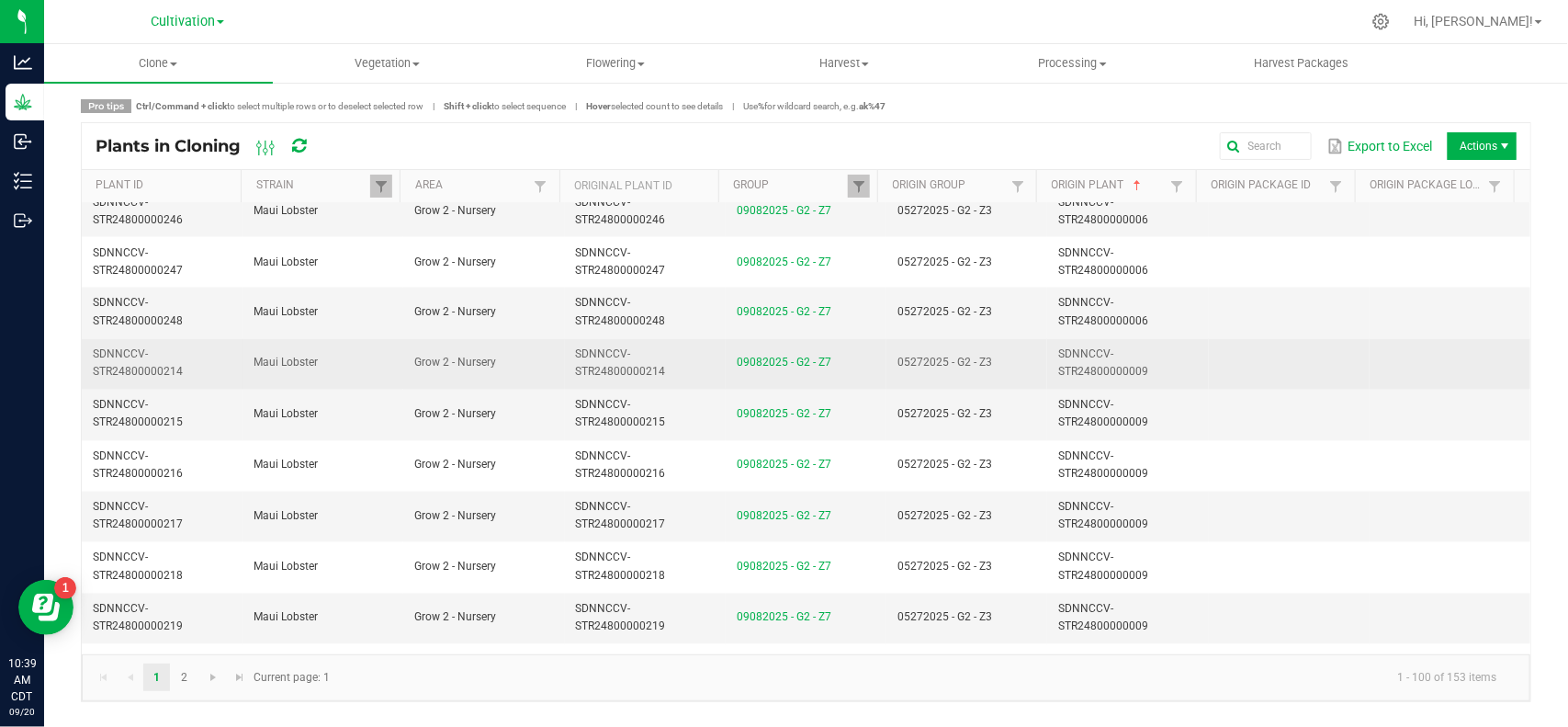
click at [1018, 360] on td "05272025 - G2 - Z3" at bounding box center [967, 364] width 161 height 50
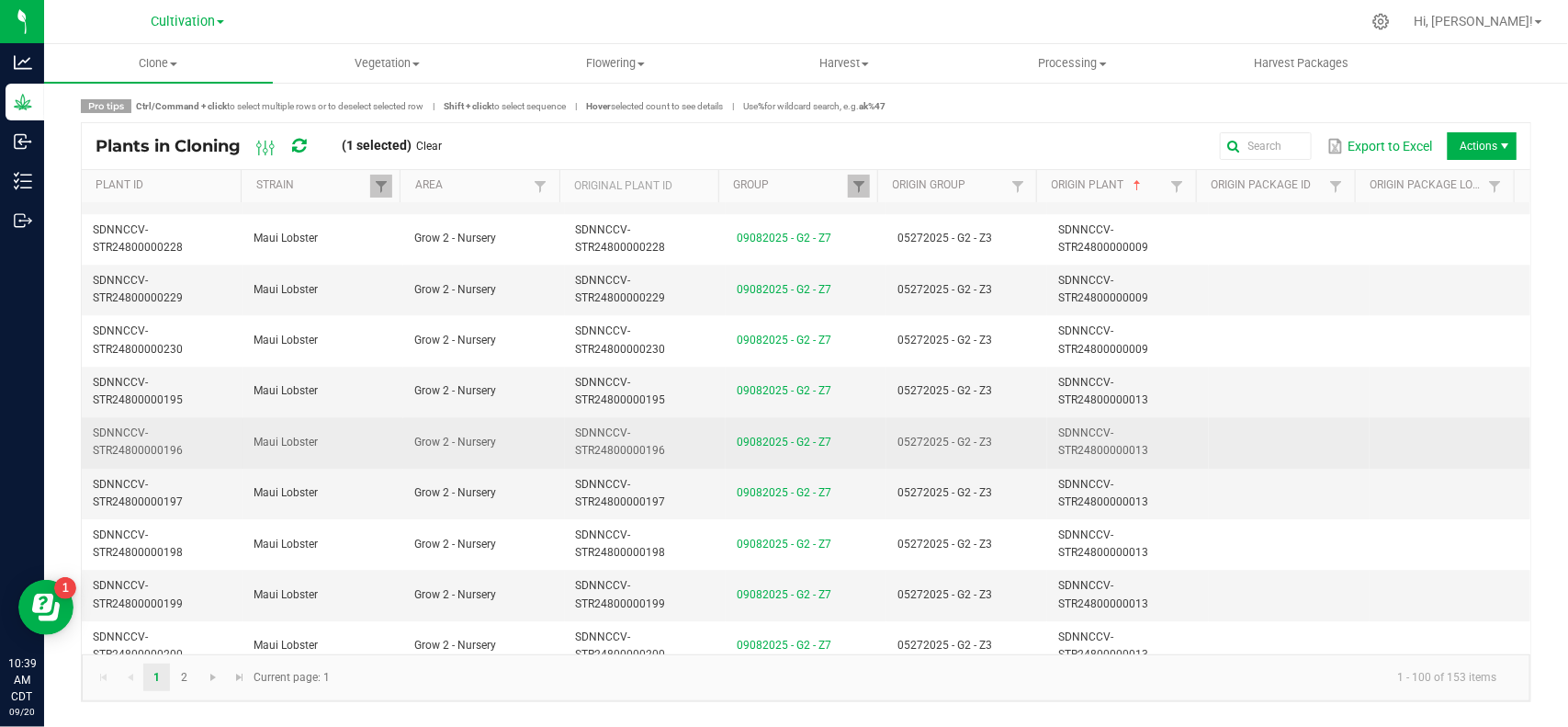
scroll to position [2297, 0]
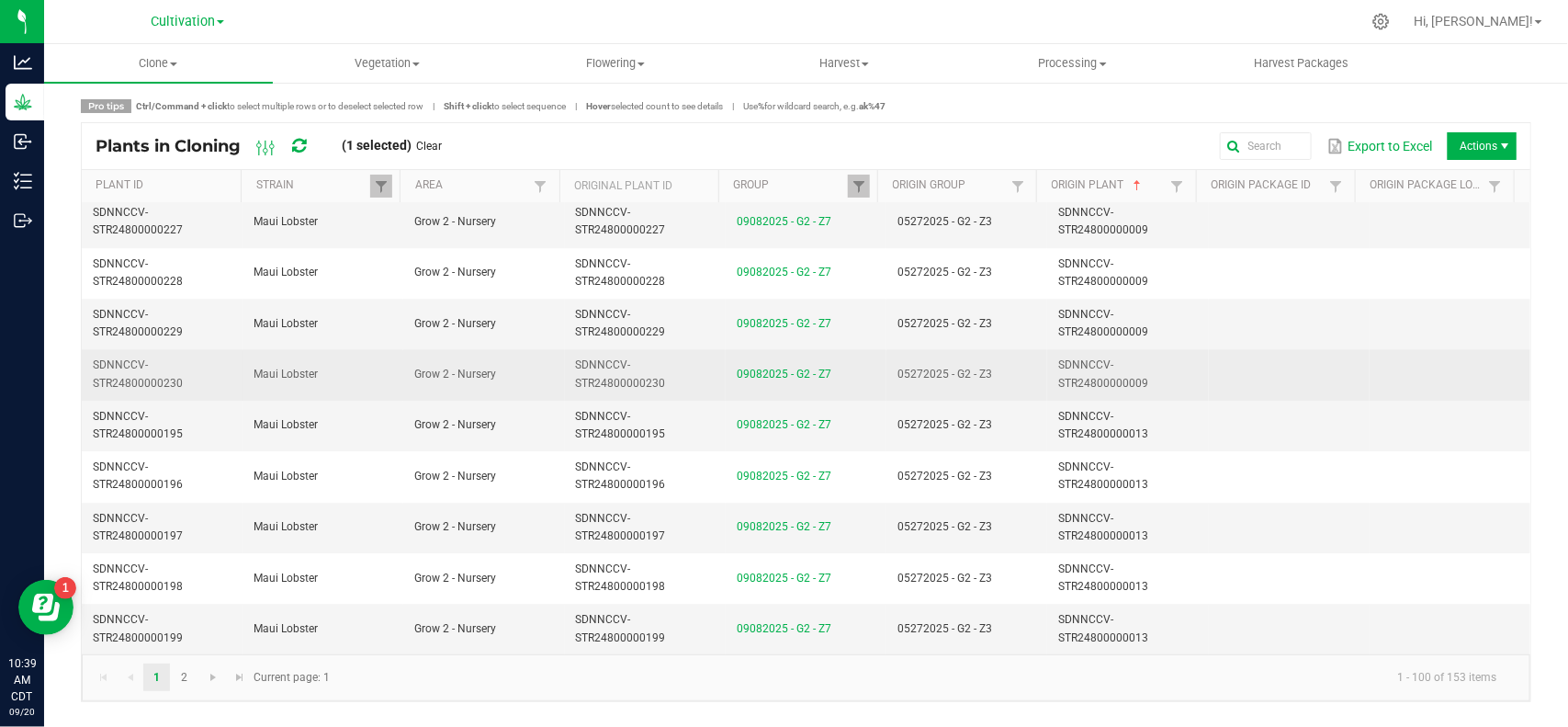
click at [1015, 372] on td "05272025 - G2 - Z3" at bounding box center [967, 374] width 161 height 50
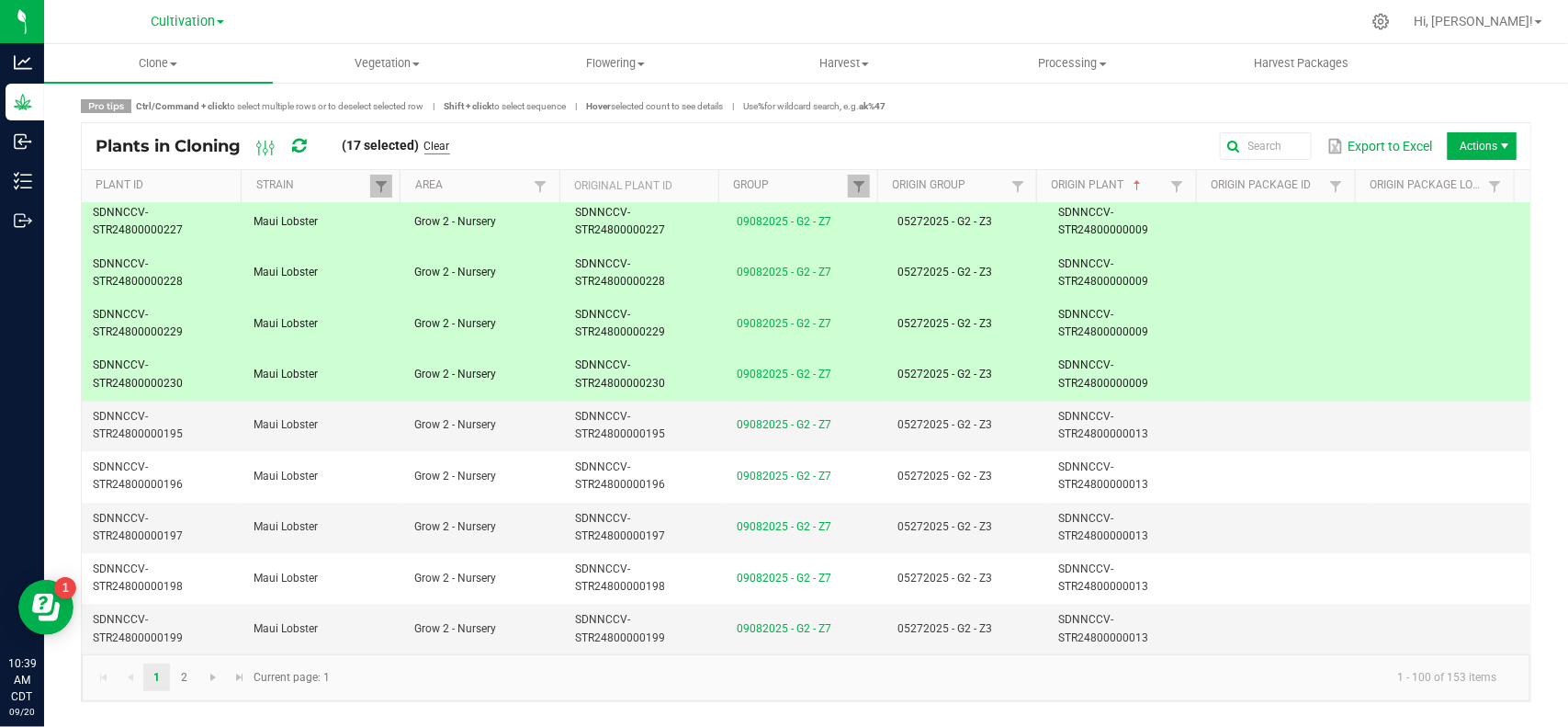
click at [438, 143] on link "Clear" at bounding box center [438, 147] width 26 height 16
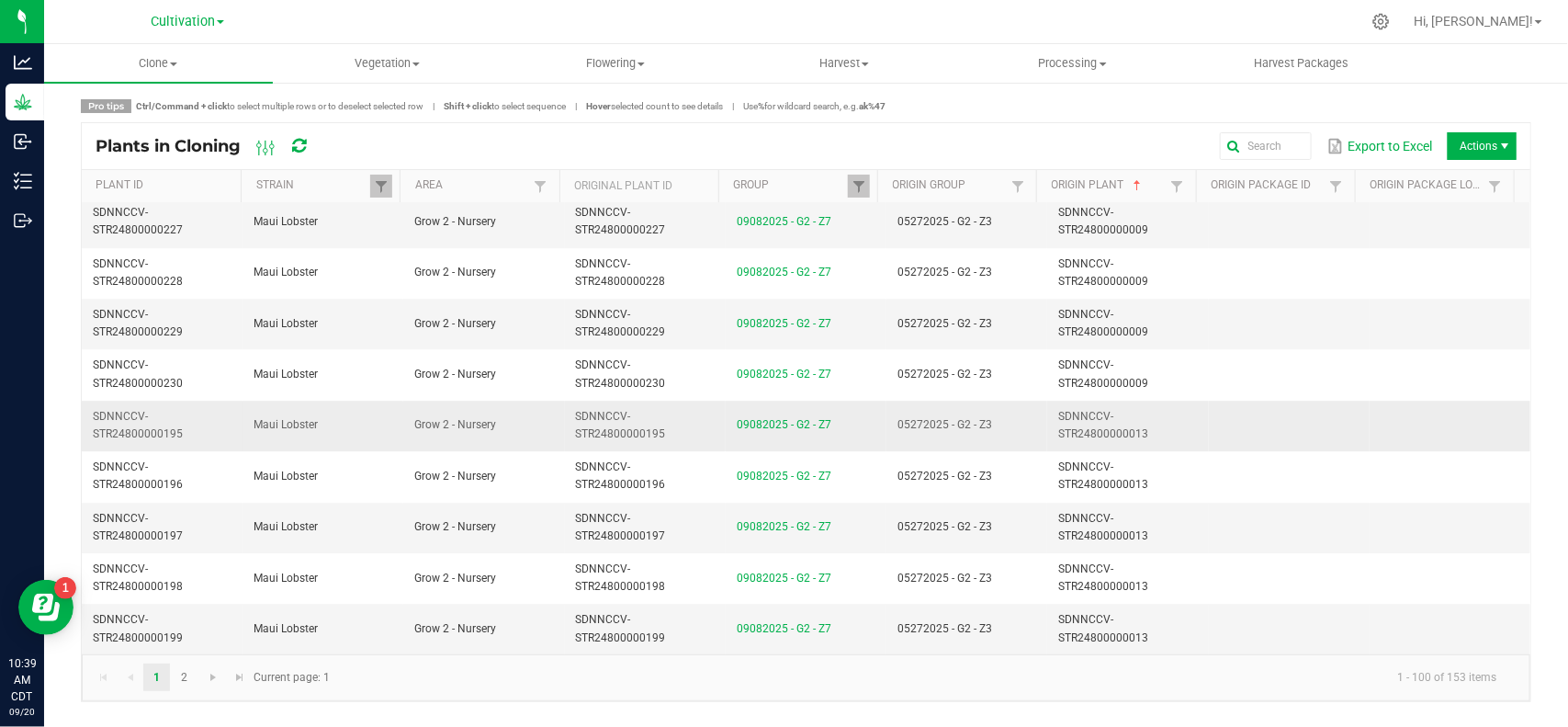
click at [1006, 429] on td "05272025 - G2 - Z3" at bounding box center [967, 426] width 161 height 50
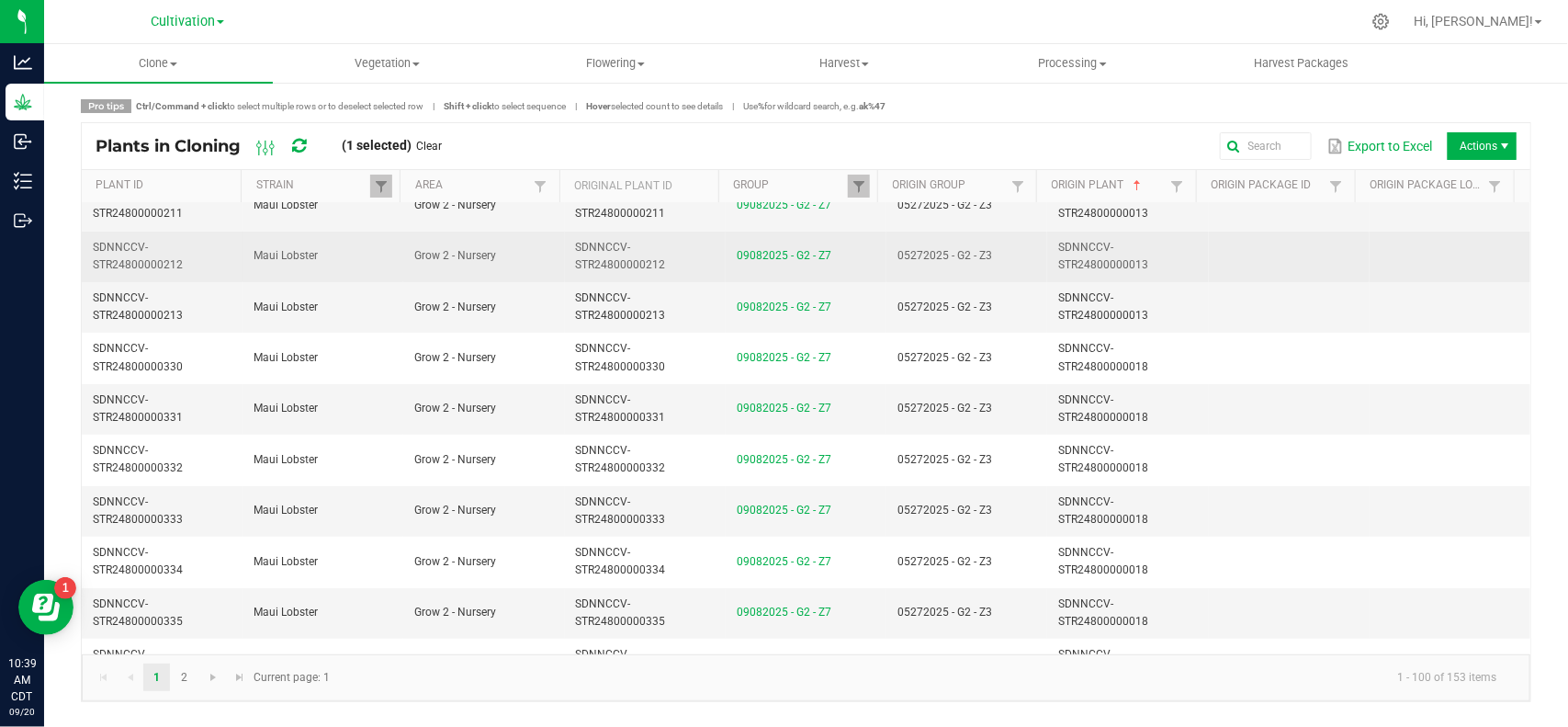
scroll to position [3215, 0]
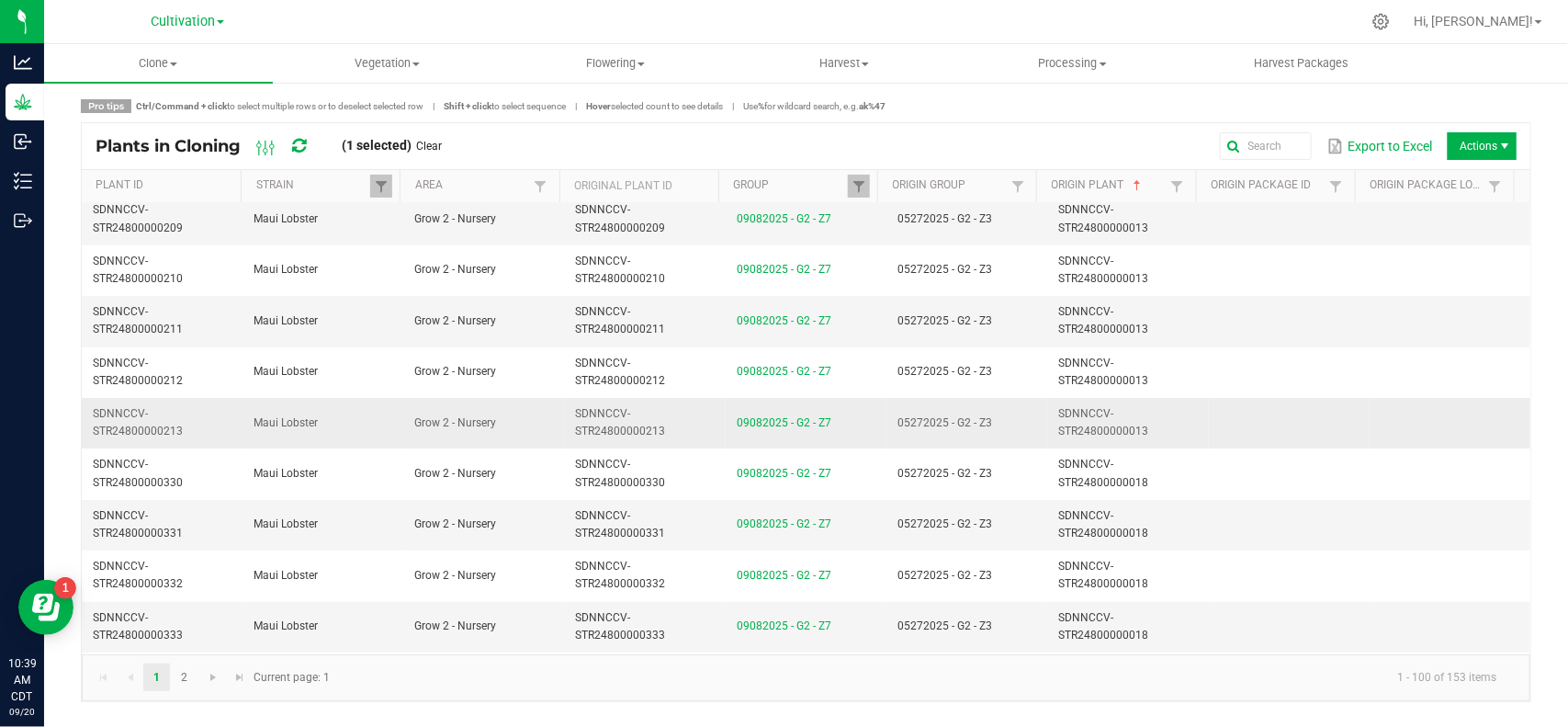
click at [1015, 420] on td "05272025 - G2 - Z3" at bounding box center [967, 423] width 161 height 50
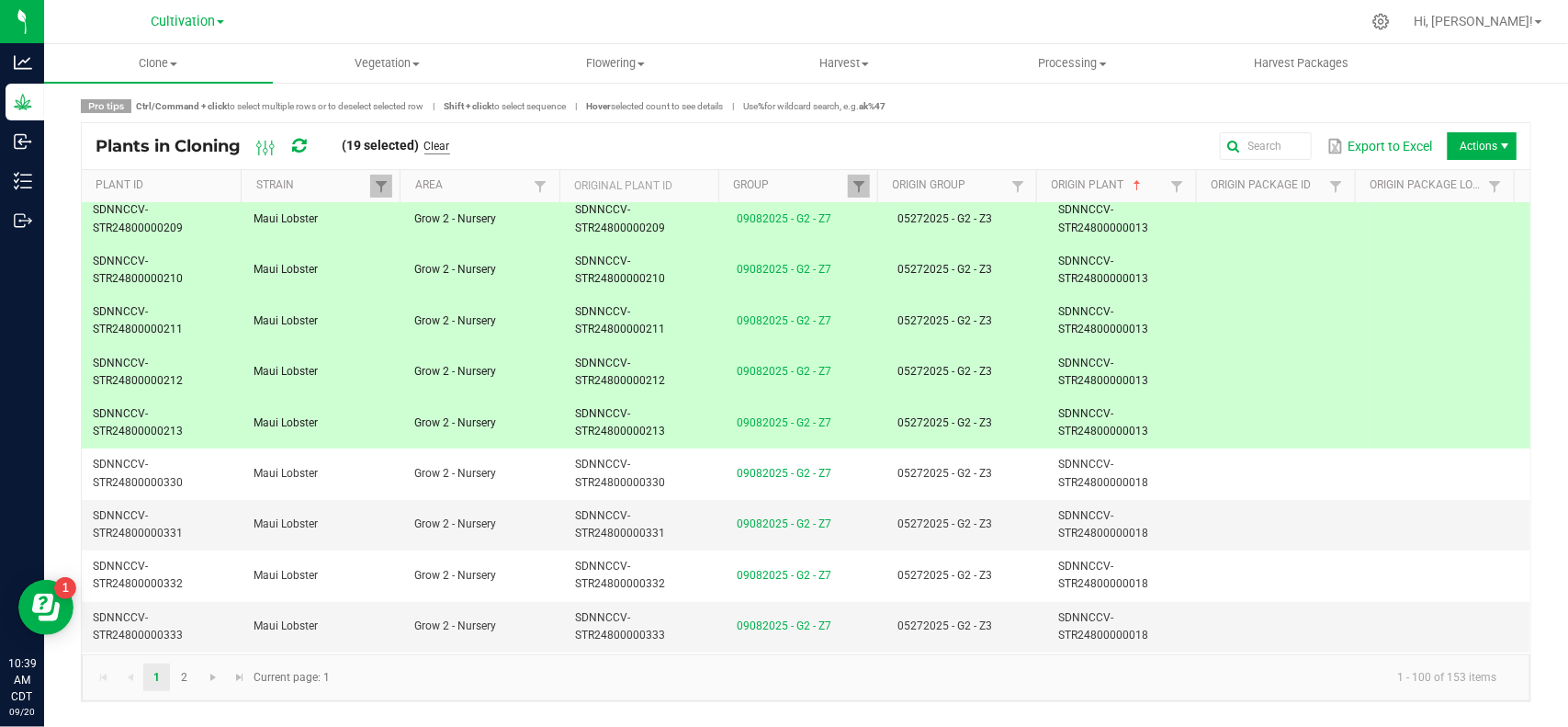
click at [442, 144] on link "Clear" at bounding box center [438, 147] width 26 height 16
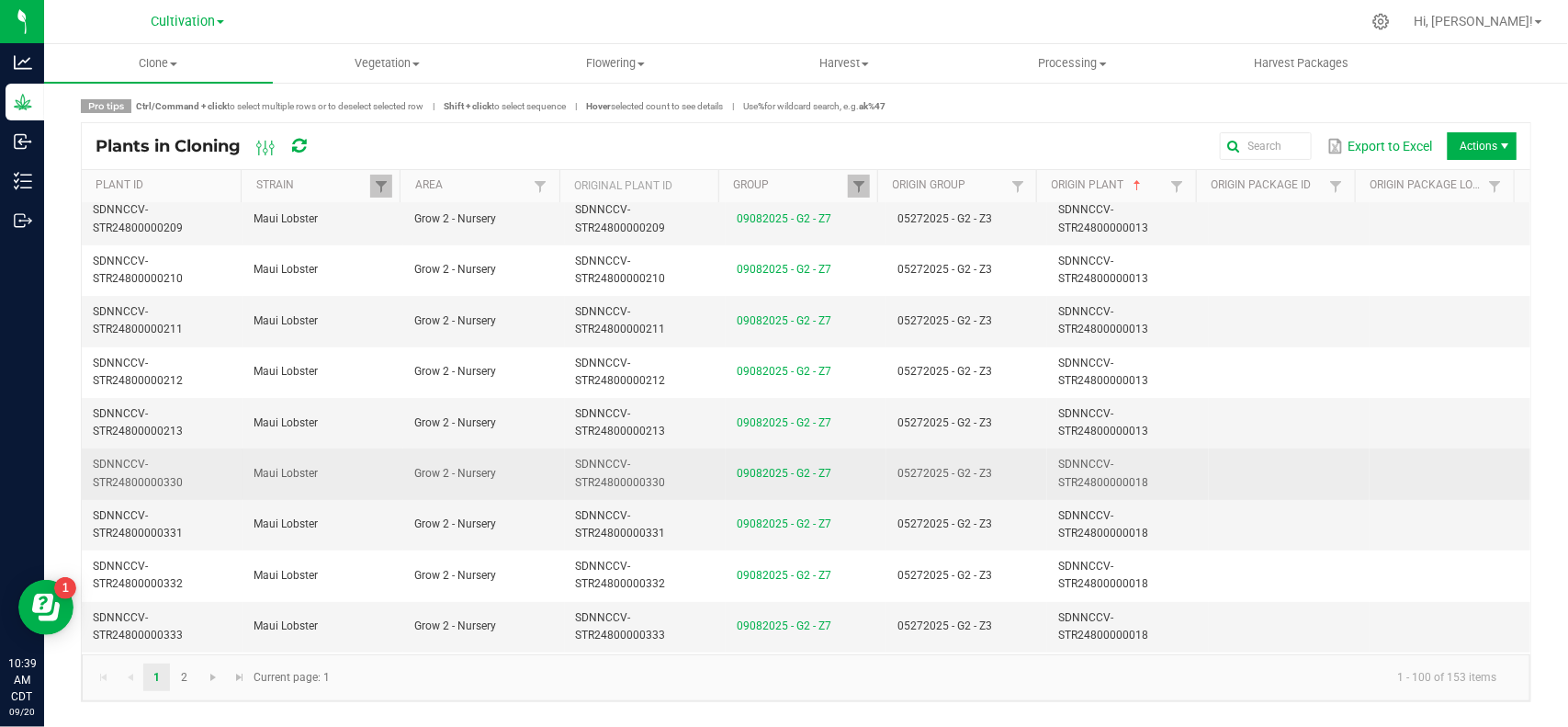
click at [1006, 480] on td "05272025 - G2 - Z3" at bounding box center [967, 473] width 161 height 50
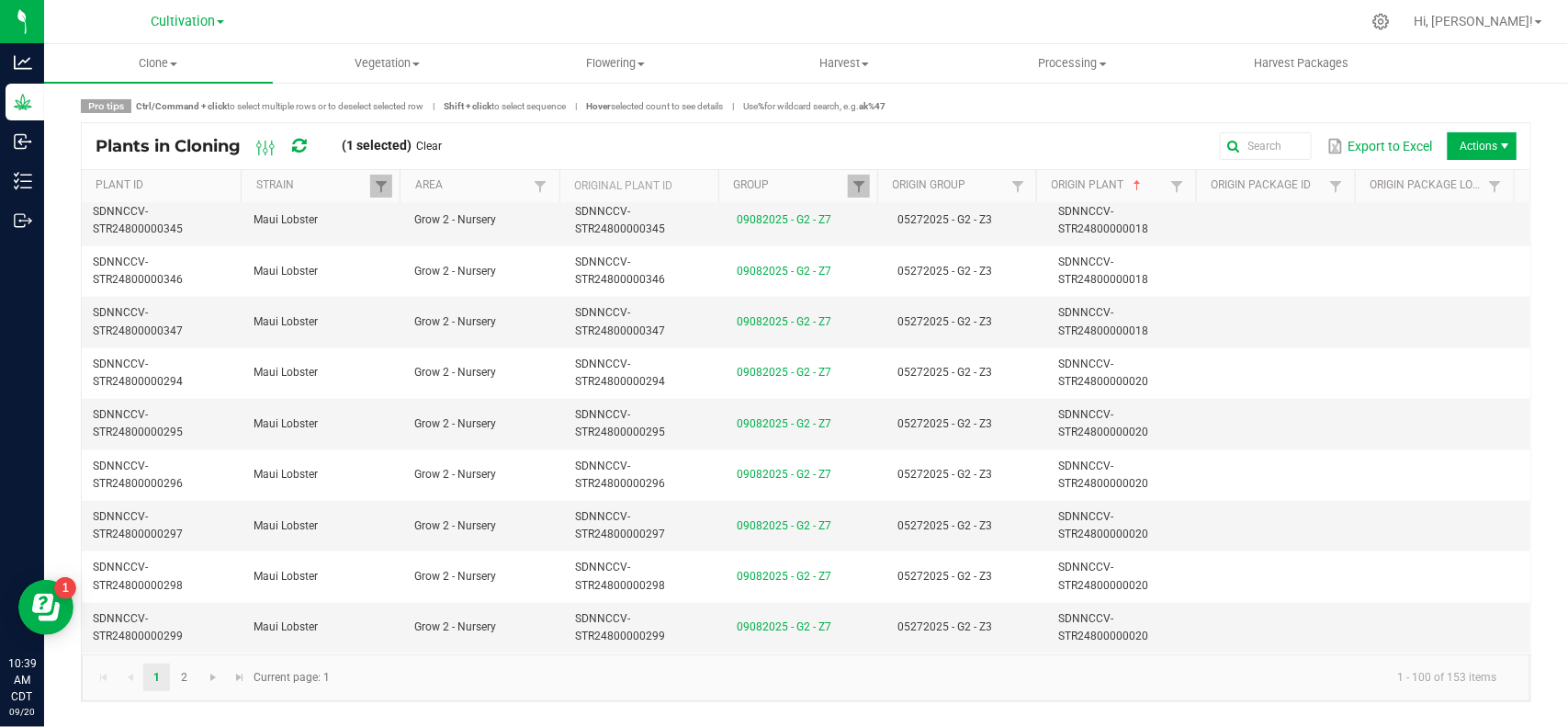
scroll to position [4248, 0]
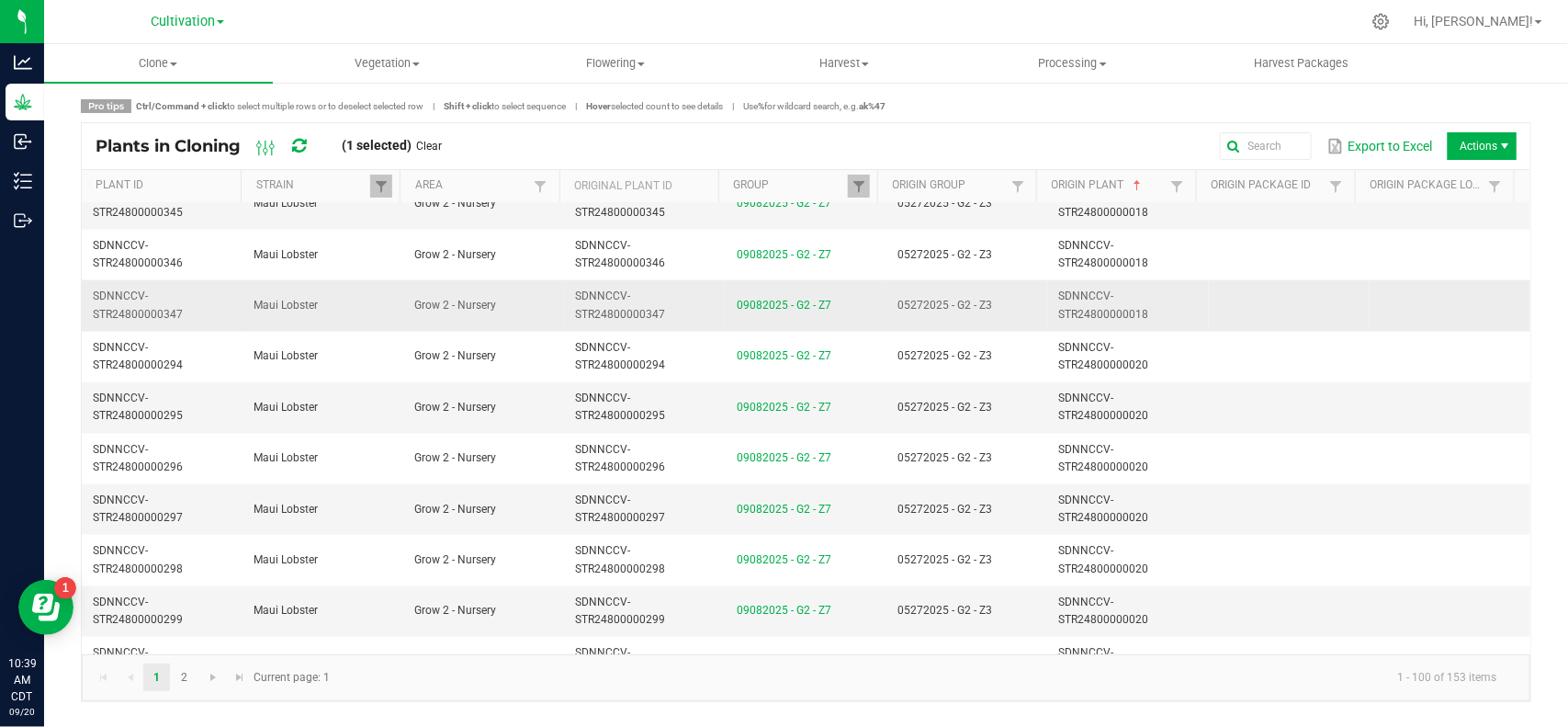
click at [1047, 323] on td "SDNNCCV-STR24800000018" at bounding box center [1127, 305] width 161 height 50
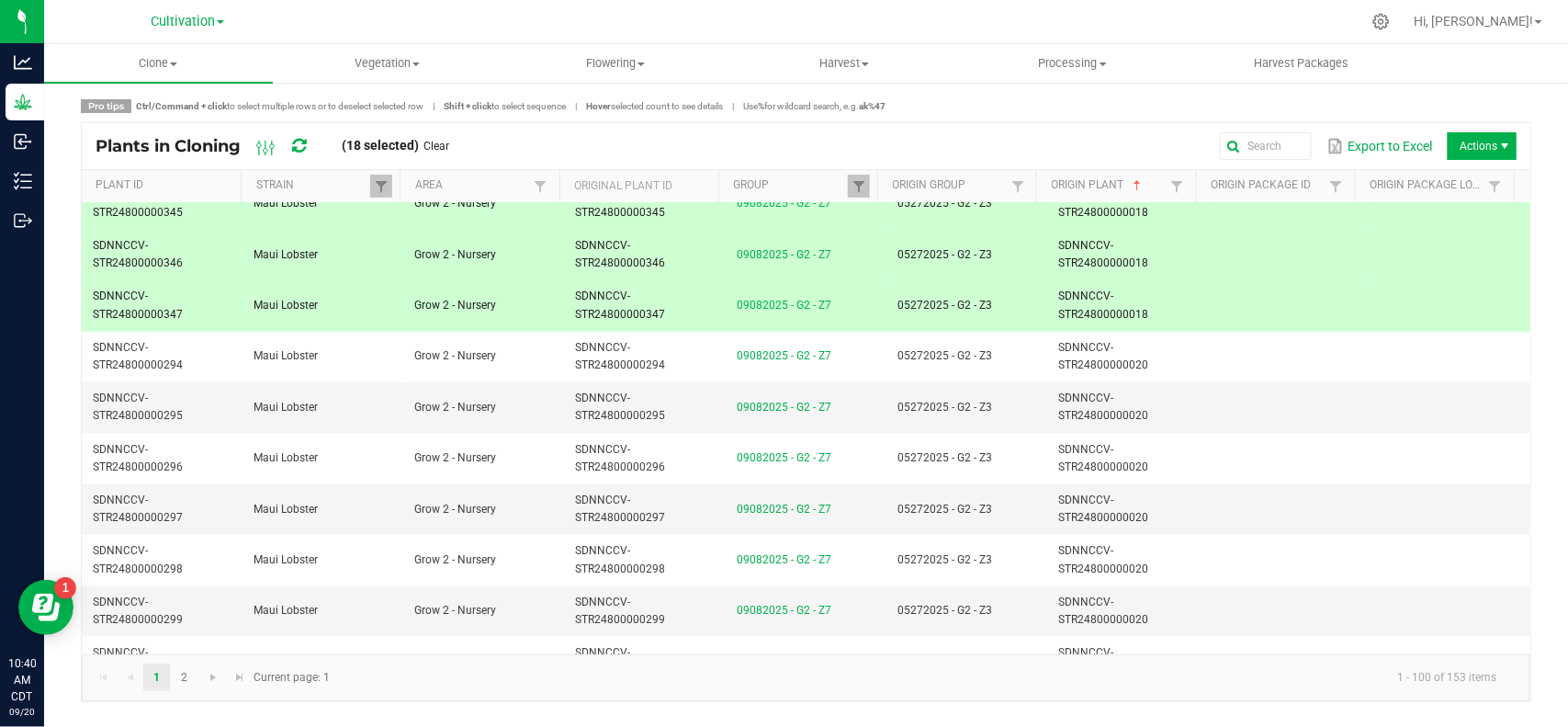
click at [443, 144] on link "Clear" at bounding box center [438, 147] width 26 height 16
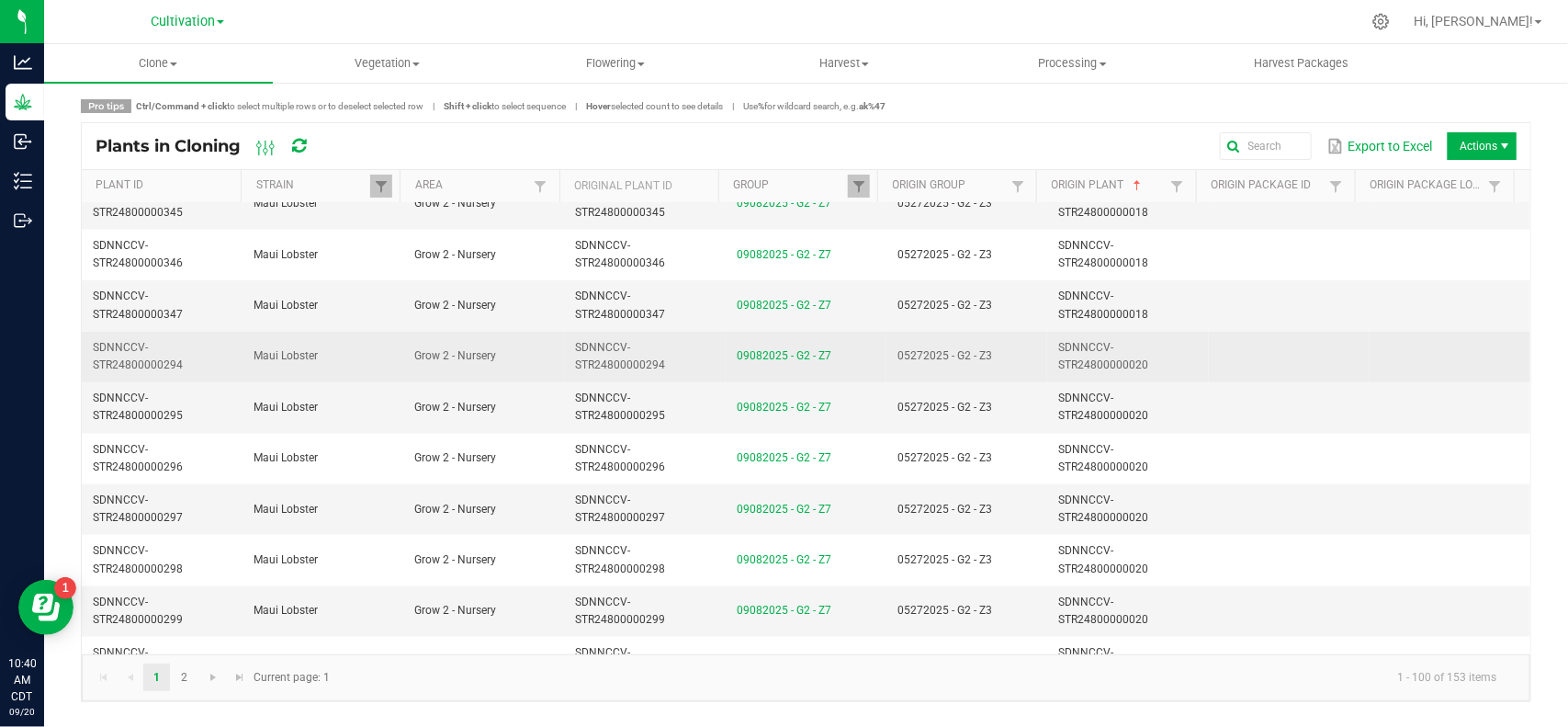
drag, startPoint x: 1038, startPoint y: 372, endPoint x: 1036, endPoint y: 351, distance: 21.1
click at [1030, 373] on tr "SDNNCCV-STR24800000294 Maui Lobster Grow 2 - Nursery SDNNCCV-STR24800000294 090…" at bounding box center [806, 357] width 1449 height 50
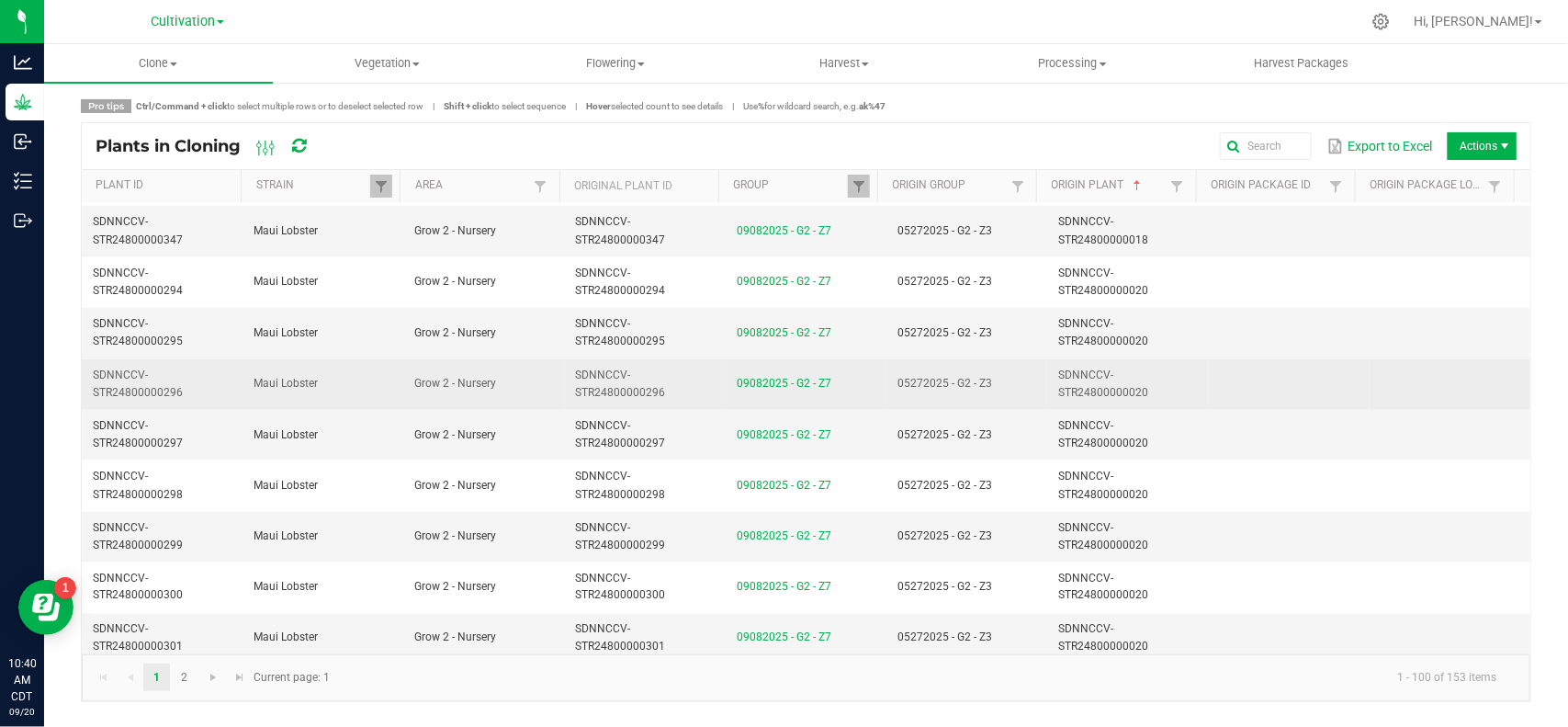
scroll to position [4363, 0]
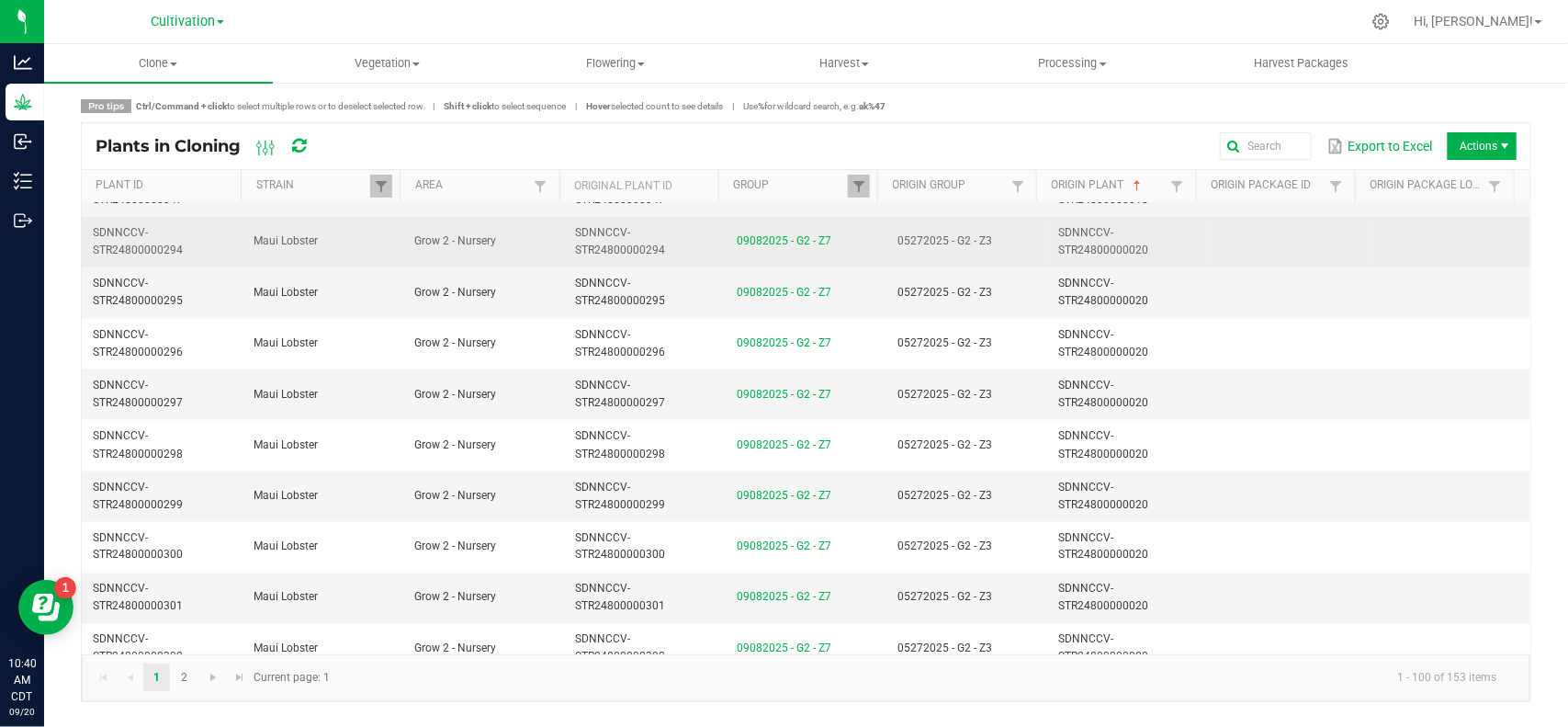
click at [1047, 251] on td "SDNNCCV-STR24800000020" at bounding box center [1127, 242] width 161 height 50
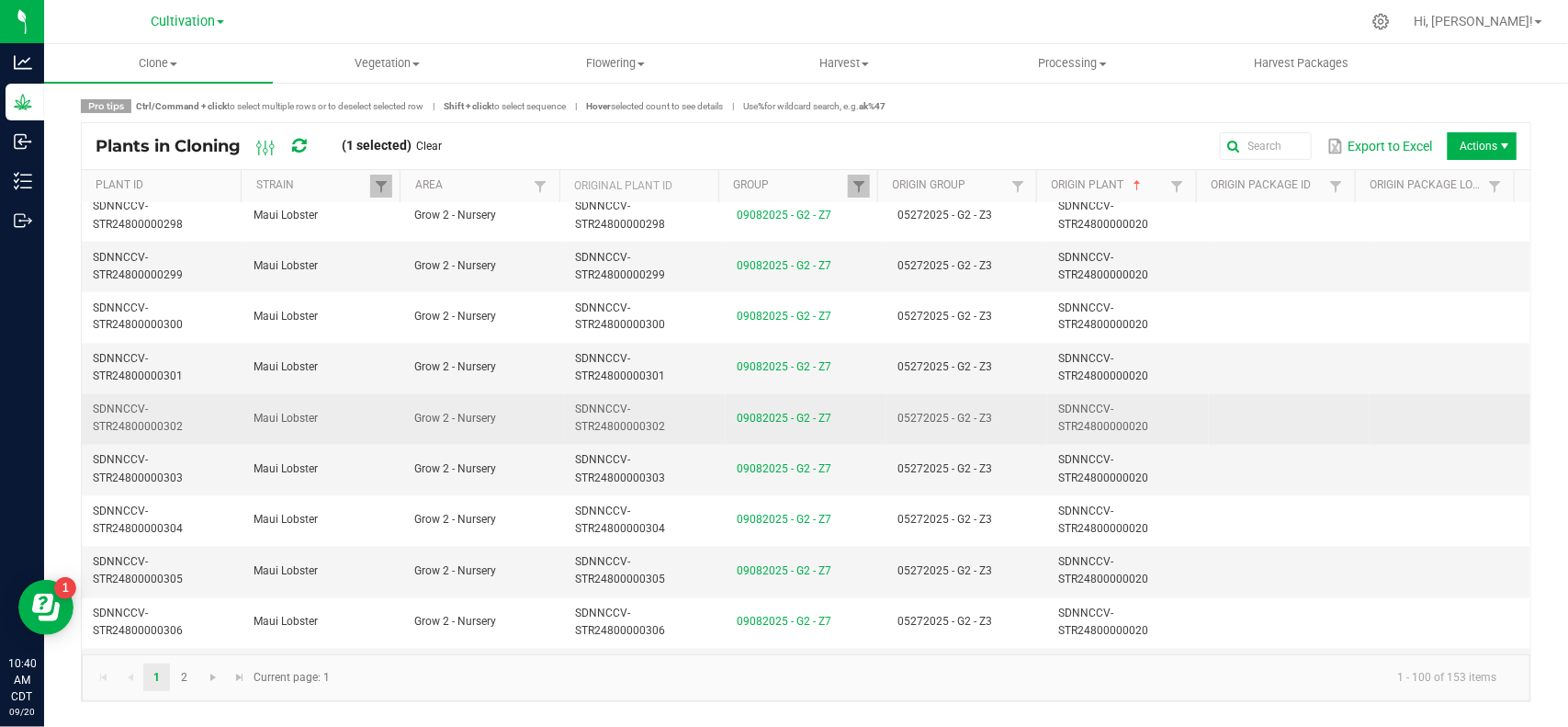
scroll to position [4658, 0]
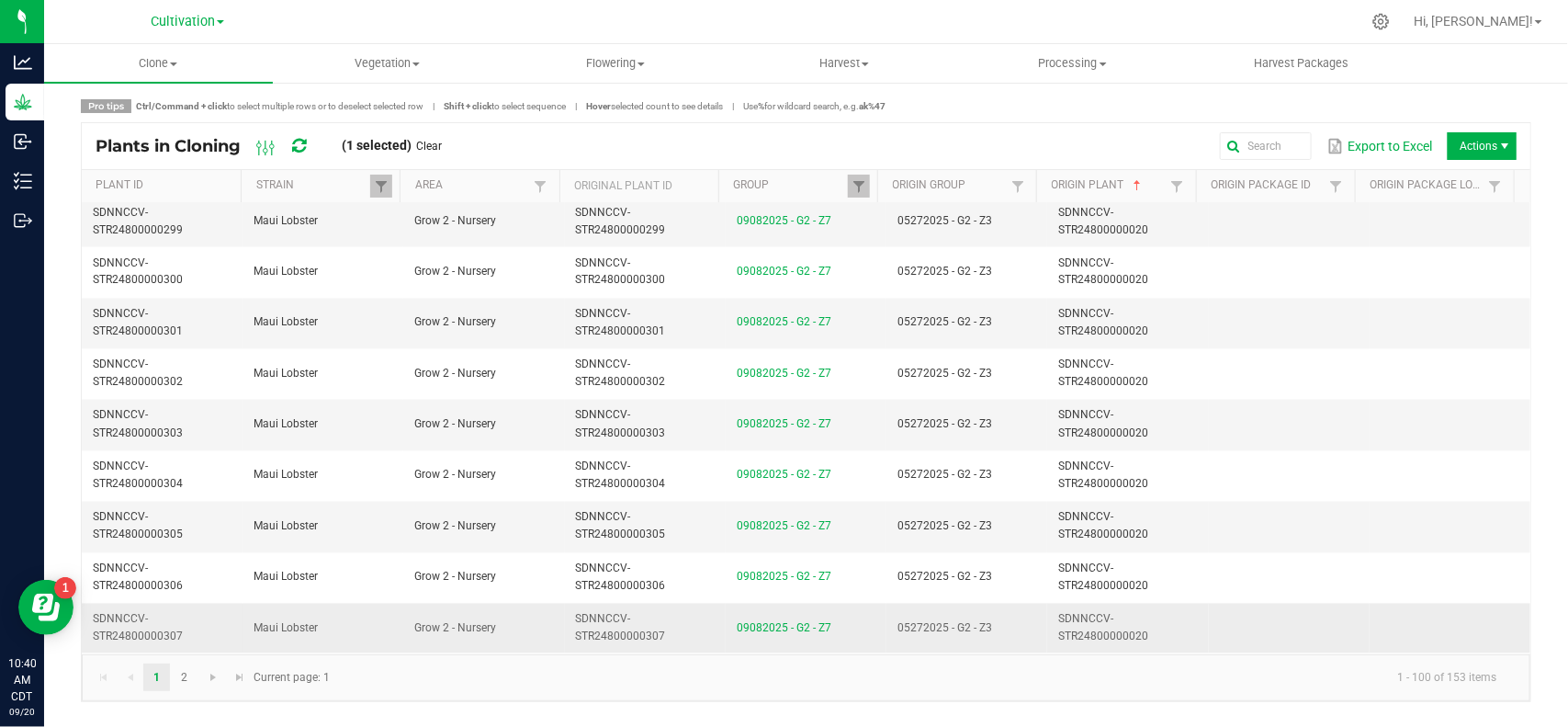
click at [1058, 634] on span "SDNNCCV-STR24800000020" at bounding box center [1103, 627] width 90 height 30
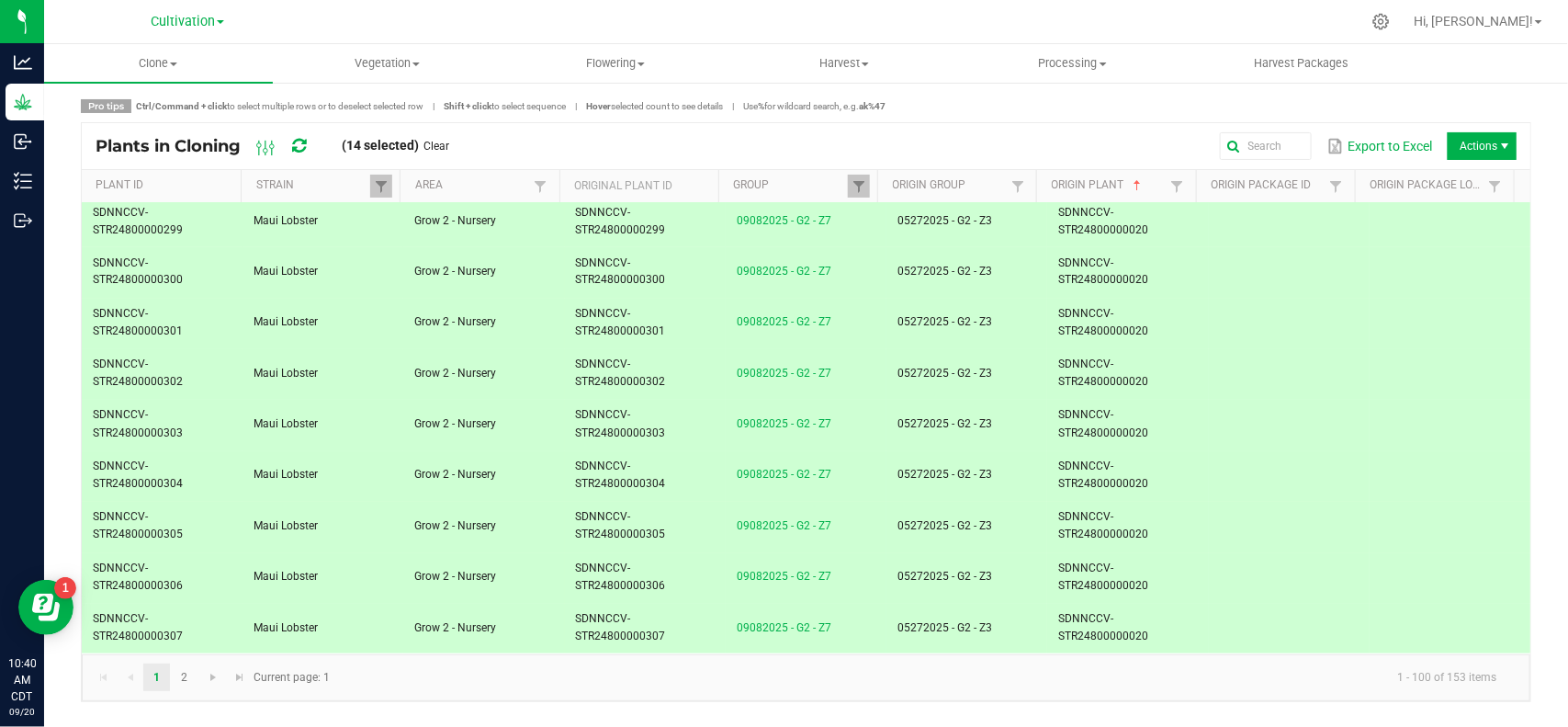
drag, startPoint x: 446, startPoint y: 147, endPoint x: 432, endPoint y: 163, distance: 21.3
click at [442, 149] on link "Clear" at bounding box center [438, 147] width 26 height 16
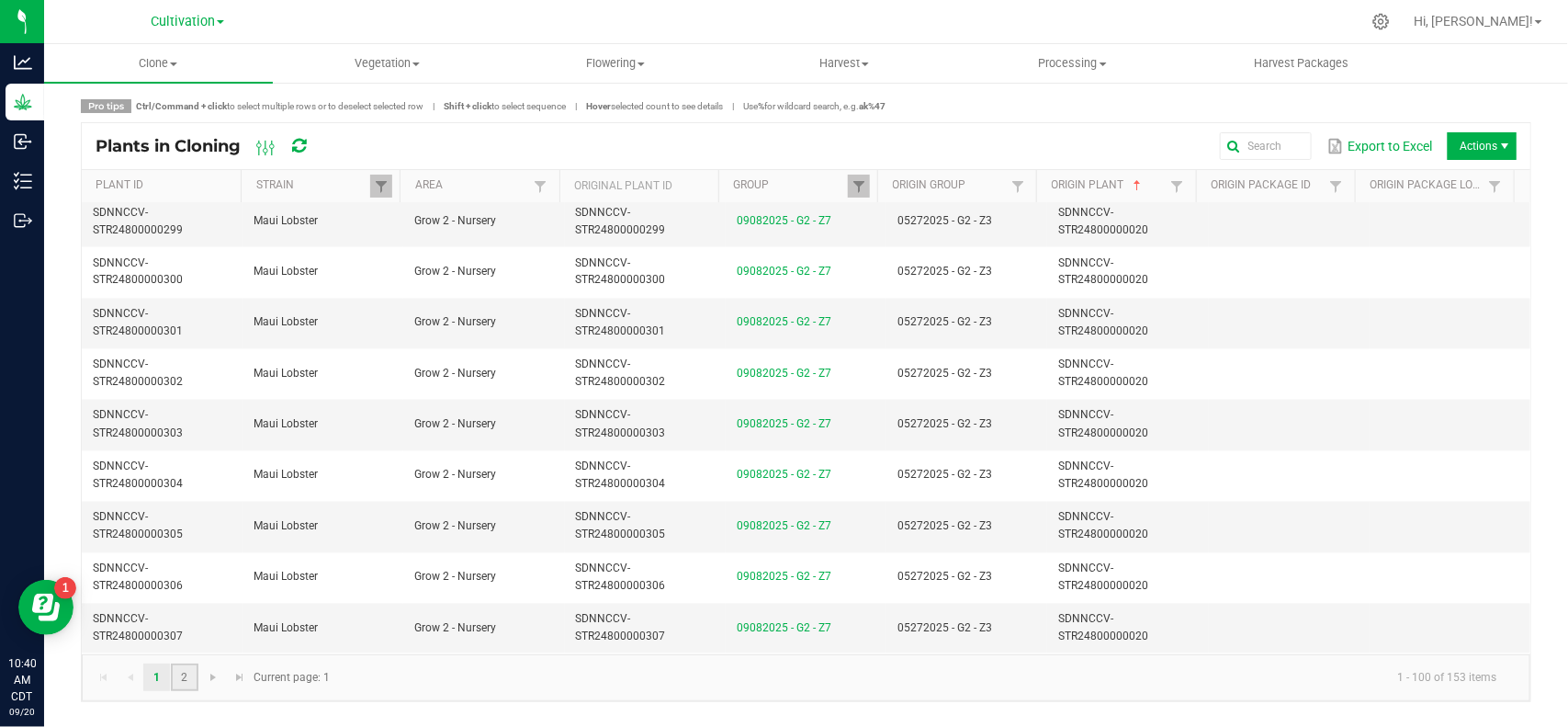
click at [184, 675] on link "2" at bounding box center [184, 678] width 27 height 28
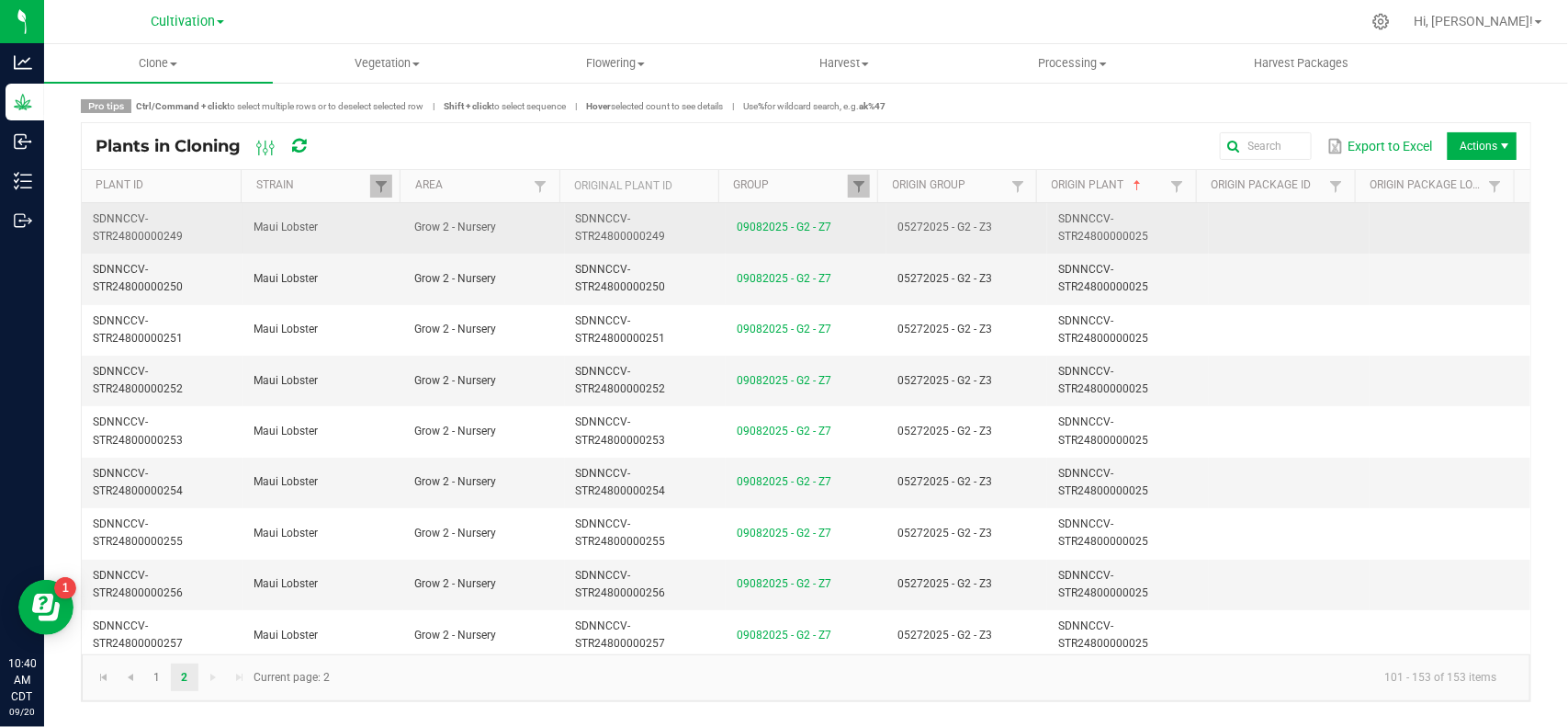
click at [1174, 230] on td "SDNNCCV-STR24800000025" at bounding box center [1127, 229] width 161 height 50
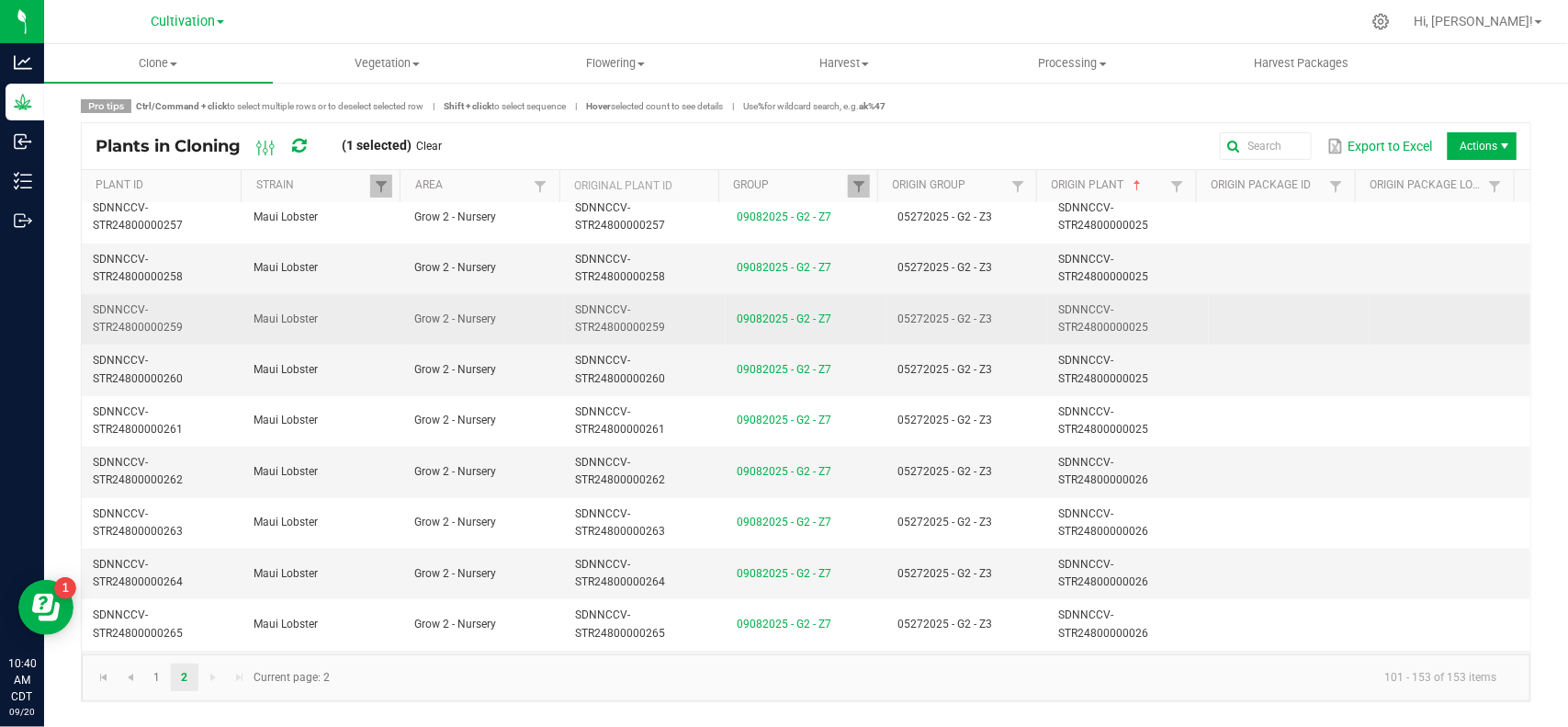
scroll to position [459, 0]
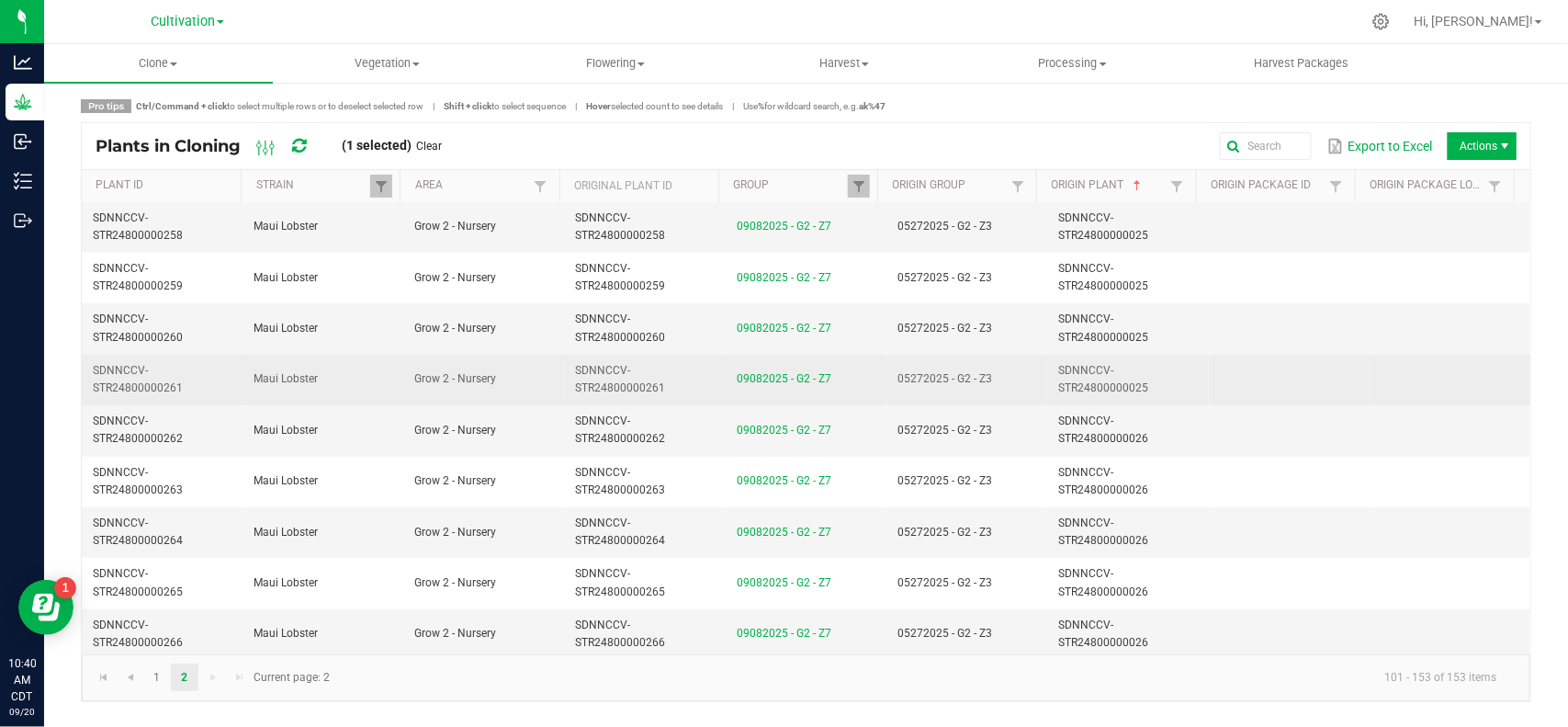
click at [1209, 401] on td at bounding box center [1289, 380] width 161 height 50
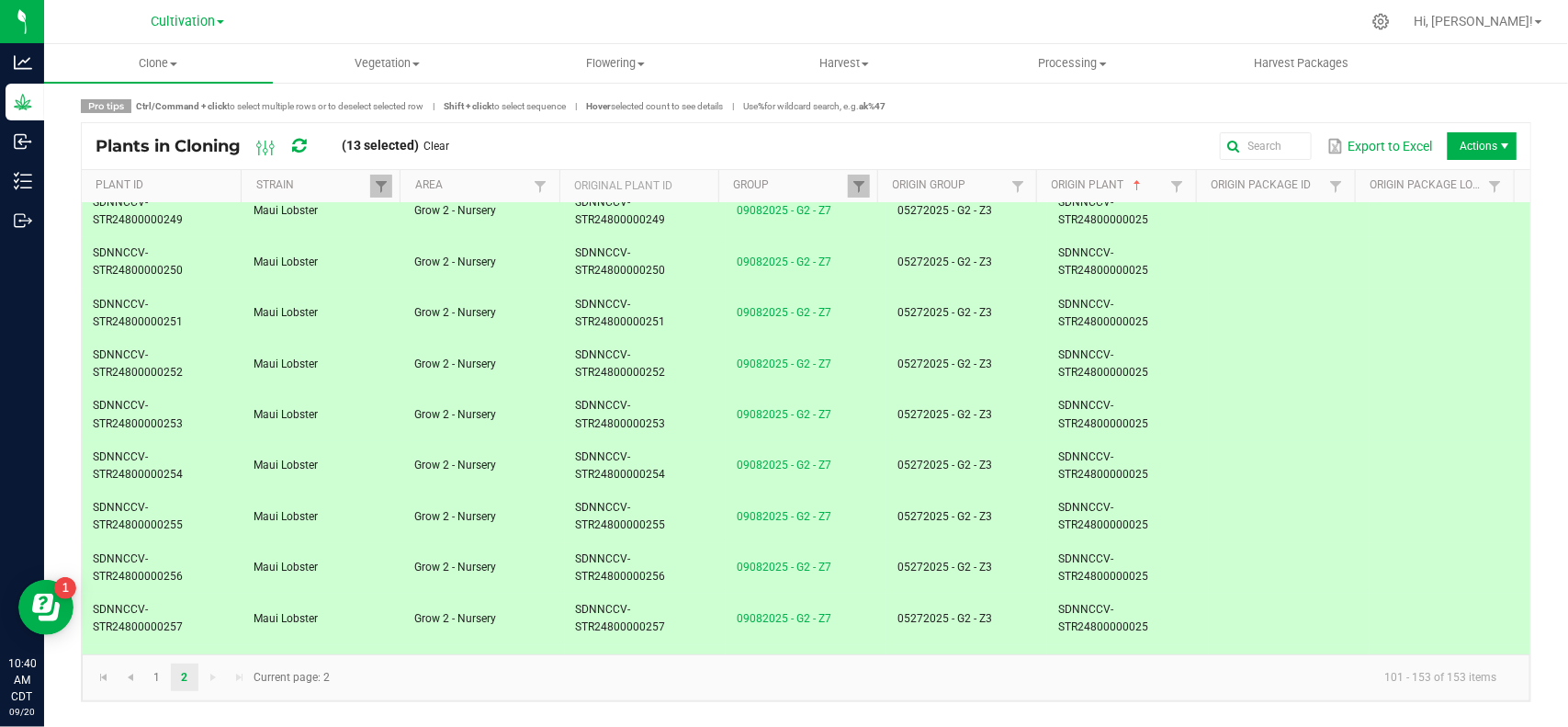
scroll to position [0, 0]
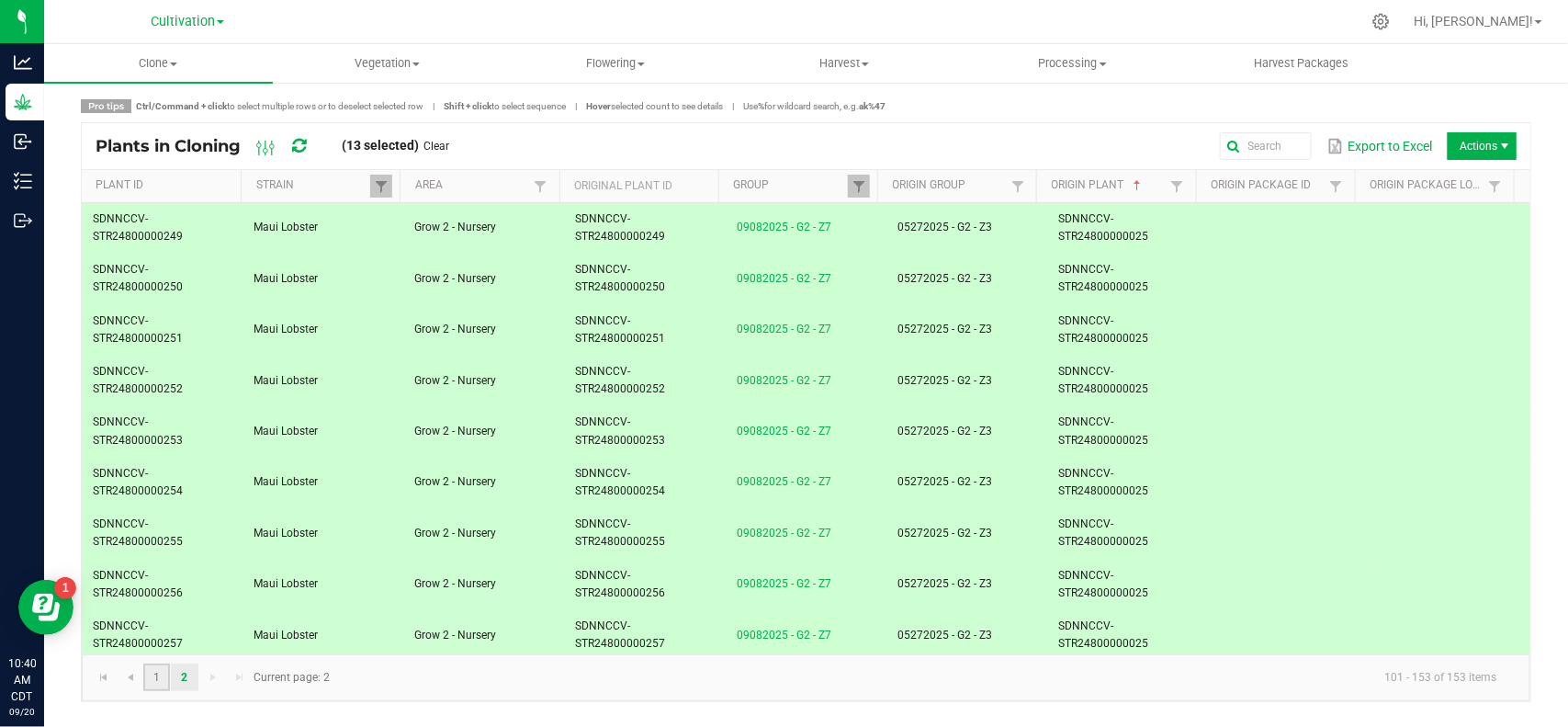
click at [156, 679] on link "1" at bounding box center [157, 678] width 27 height 28
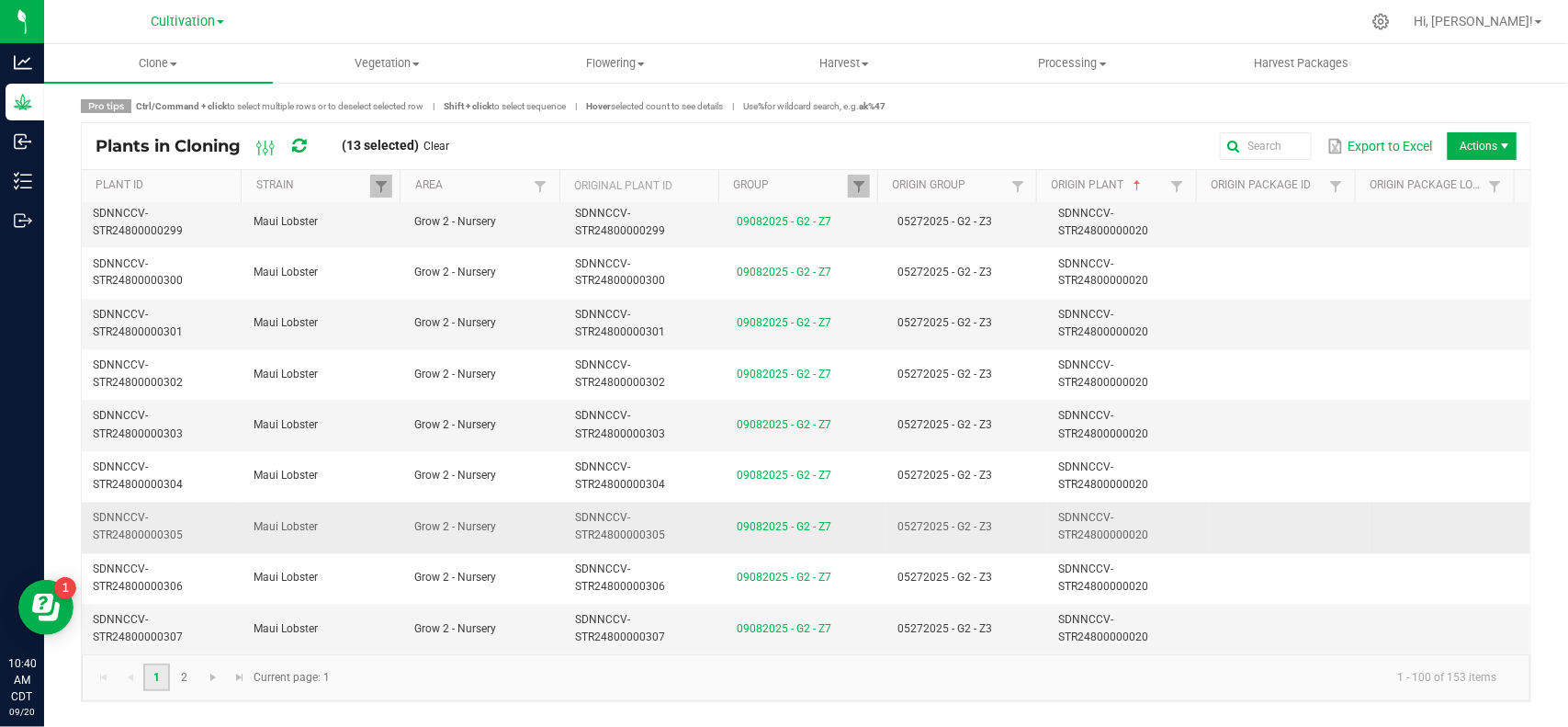
scroll to position [4658, 0]
click at [220, 668] on link at bounding box center [214, 678] width 27 height 28
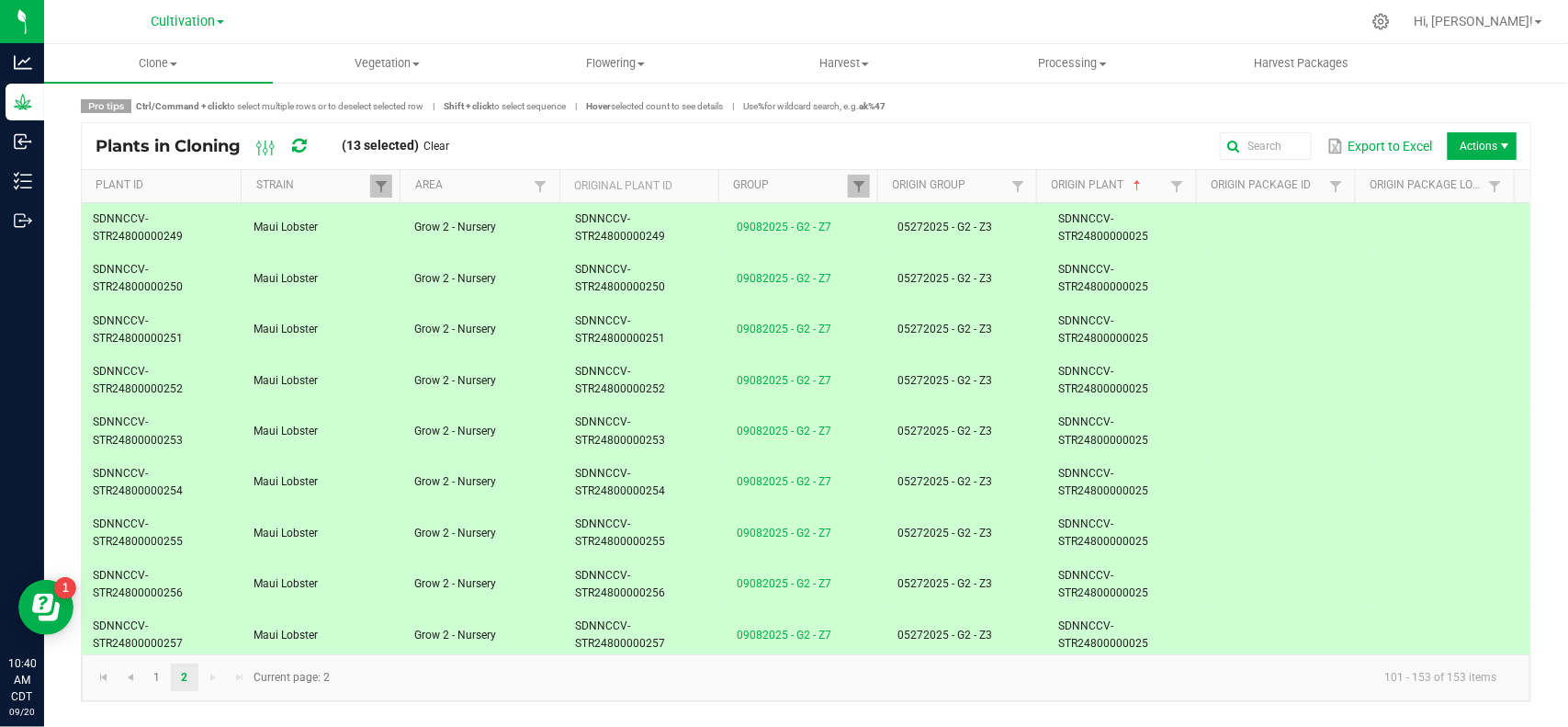
click at [1143, 218] on td "SDNNCCV-STR24800000025" at bounding box center [1127, 229] width 161 height 50
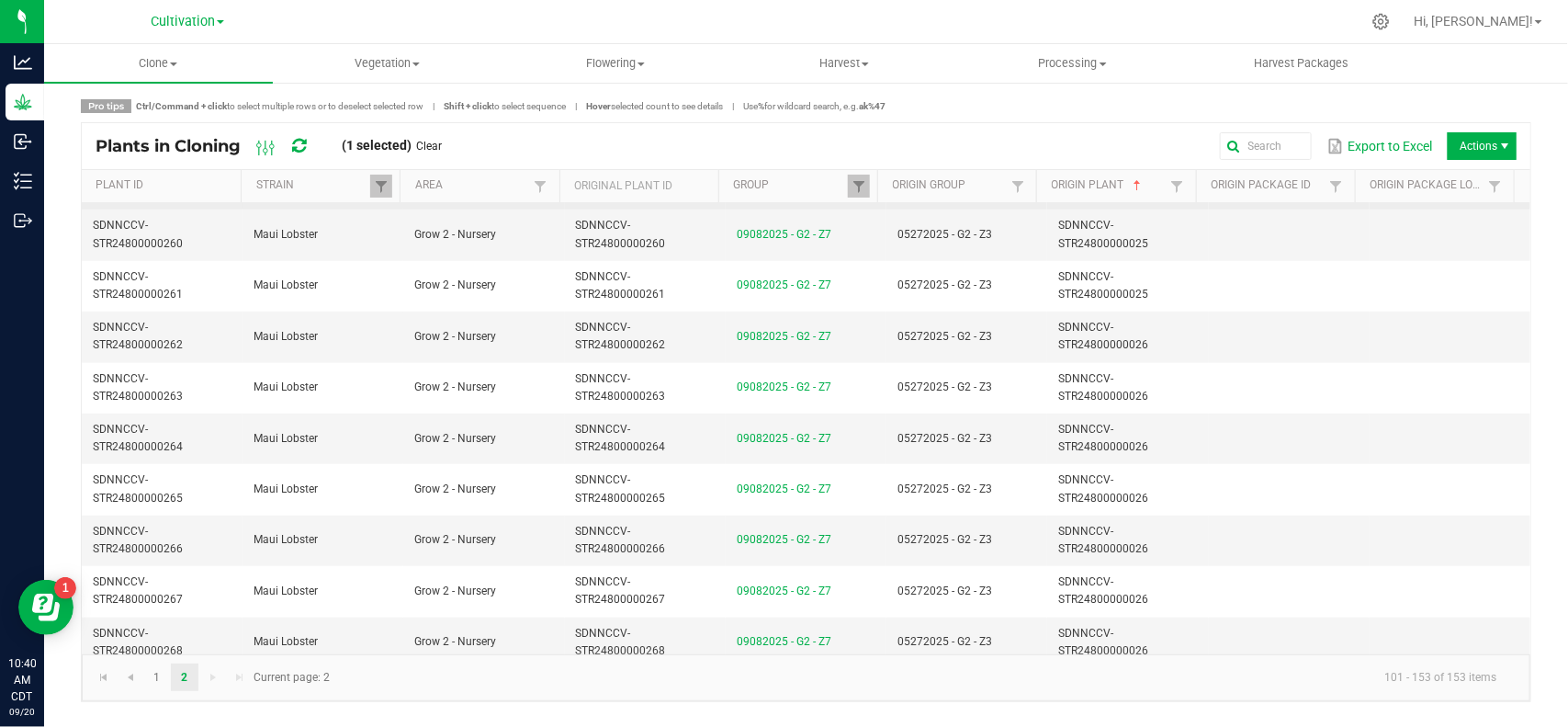
scroll to position [574, 0]
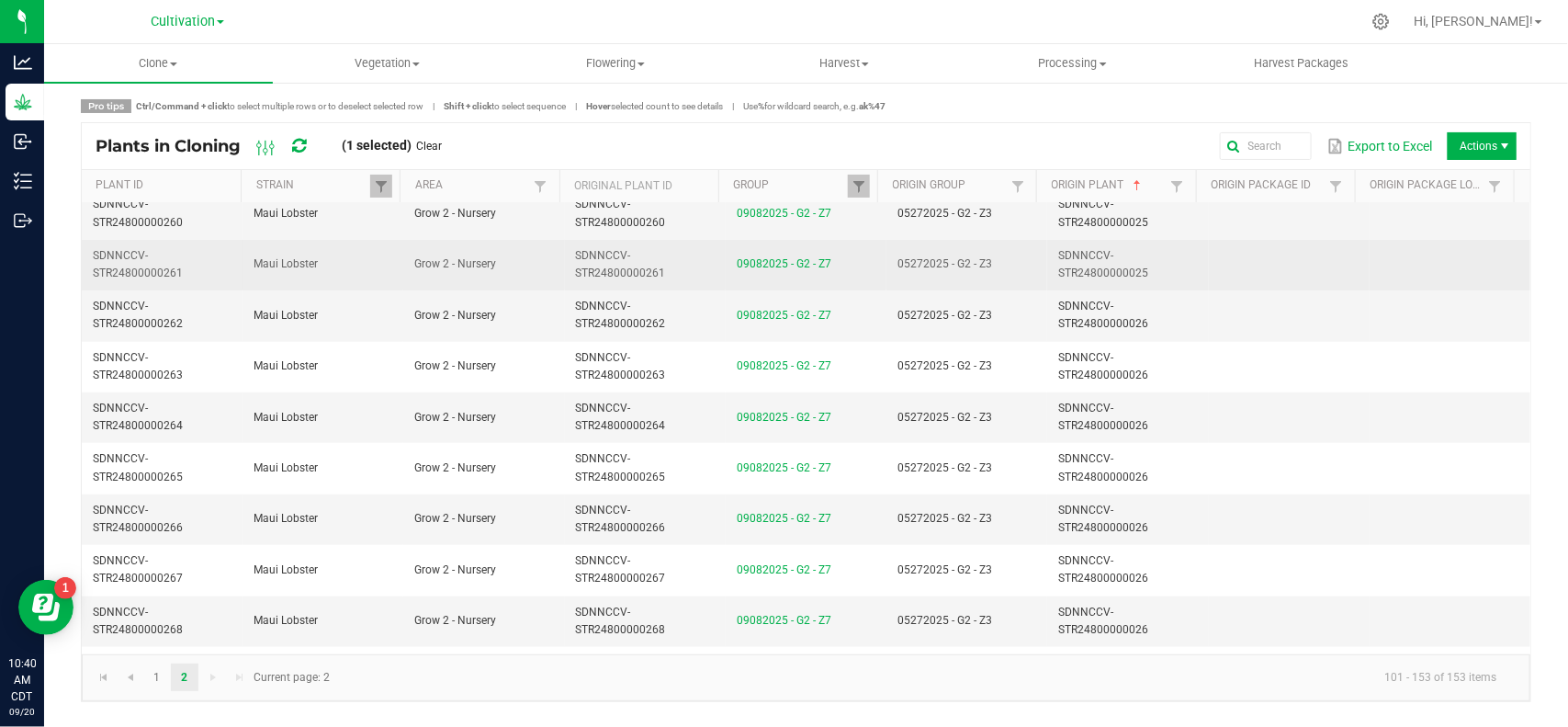
click at [1159, 277] on td "SDNNCCV-STR24800000025" at bounding box center [1127, 265] width 161 height 50
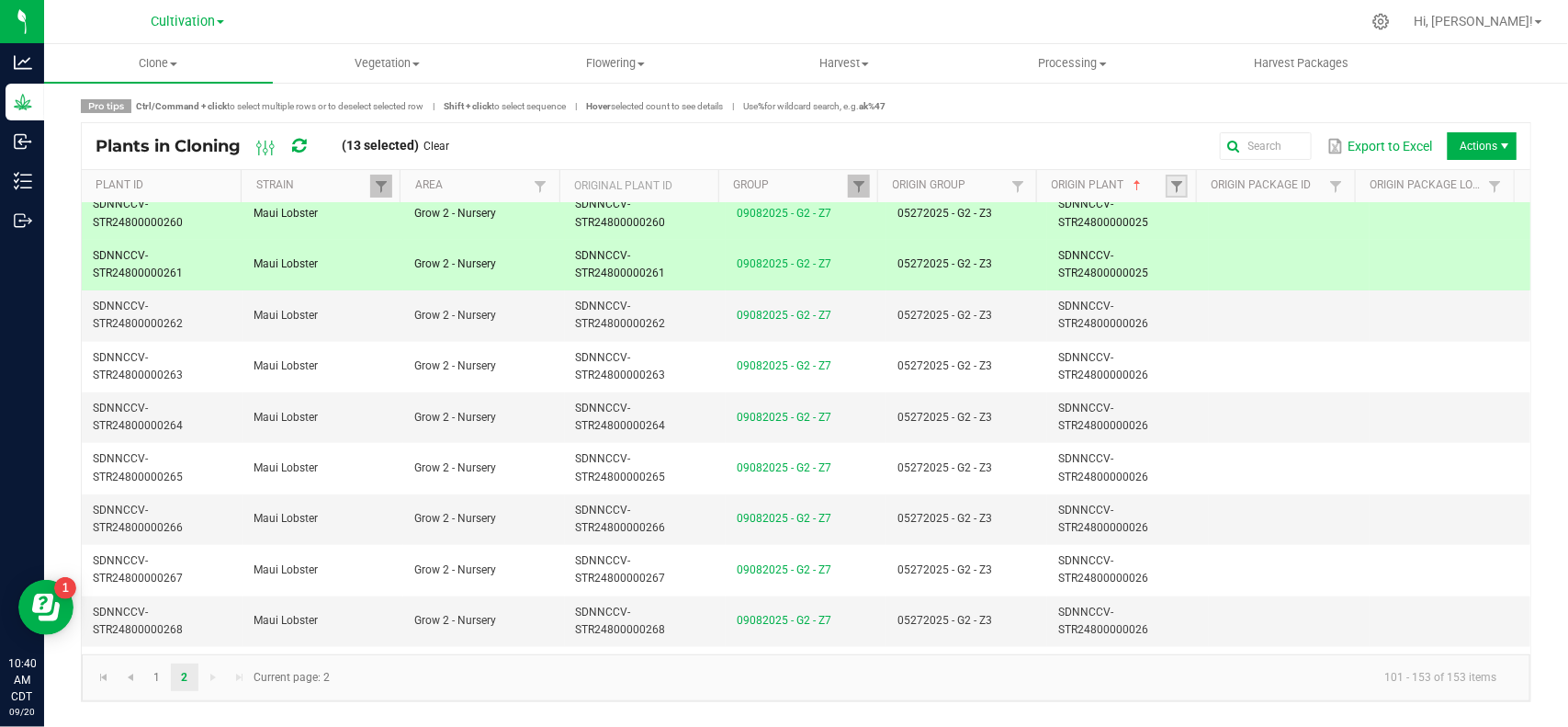
click at [1177, 177] on link at bounding box center [1177, 186] width 22 height 23
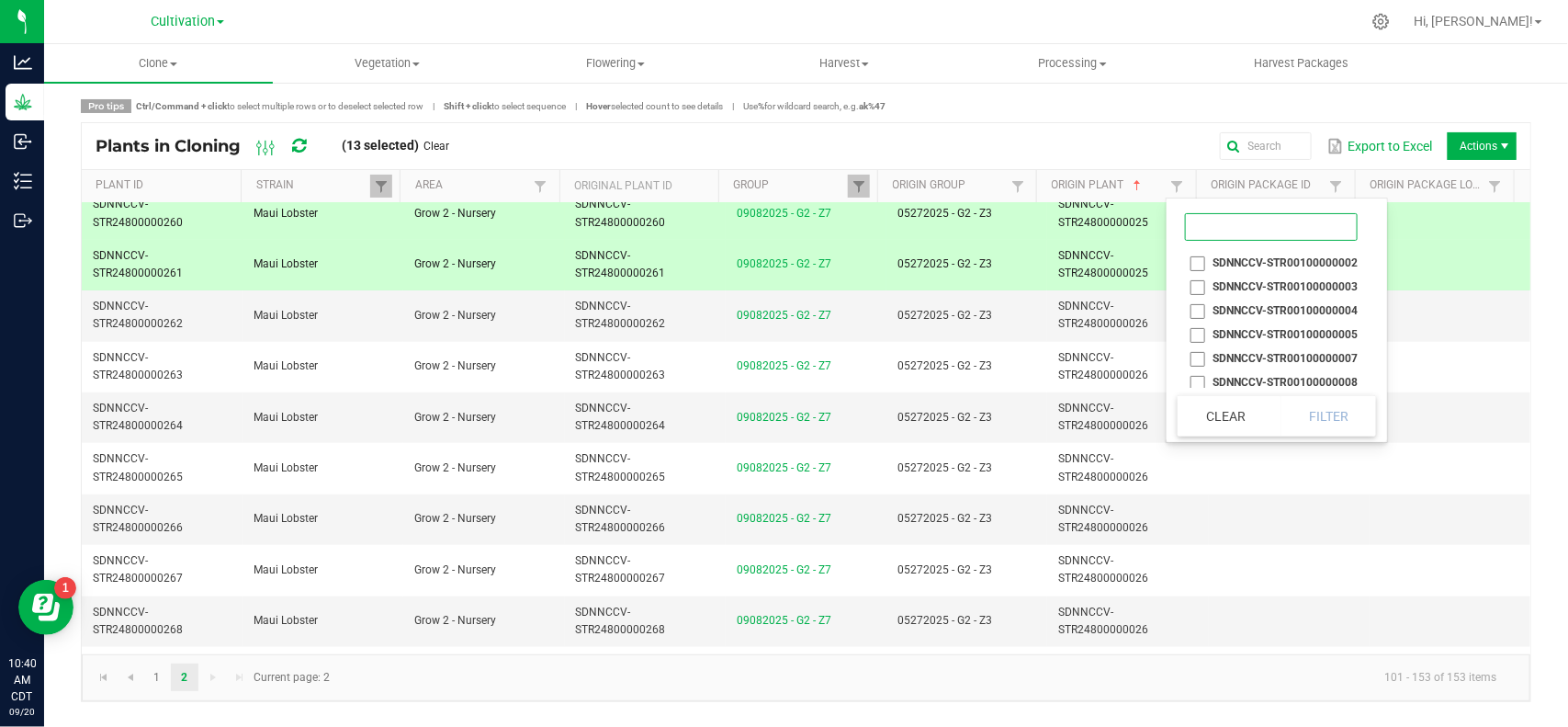
click at [1229, 234] on input at bounding box center [1271, 227] width 173 height 28
type input "0025"
click at [1198, 262] on li "SDNNCCV-STR06400000025" at bounding box center [1271, 263] width 188 height 24
checkbox input "true"
click at [1341, 409] on button "Filter" at bounding box center [1328, 415] width 96 height 40
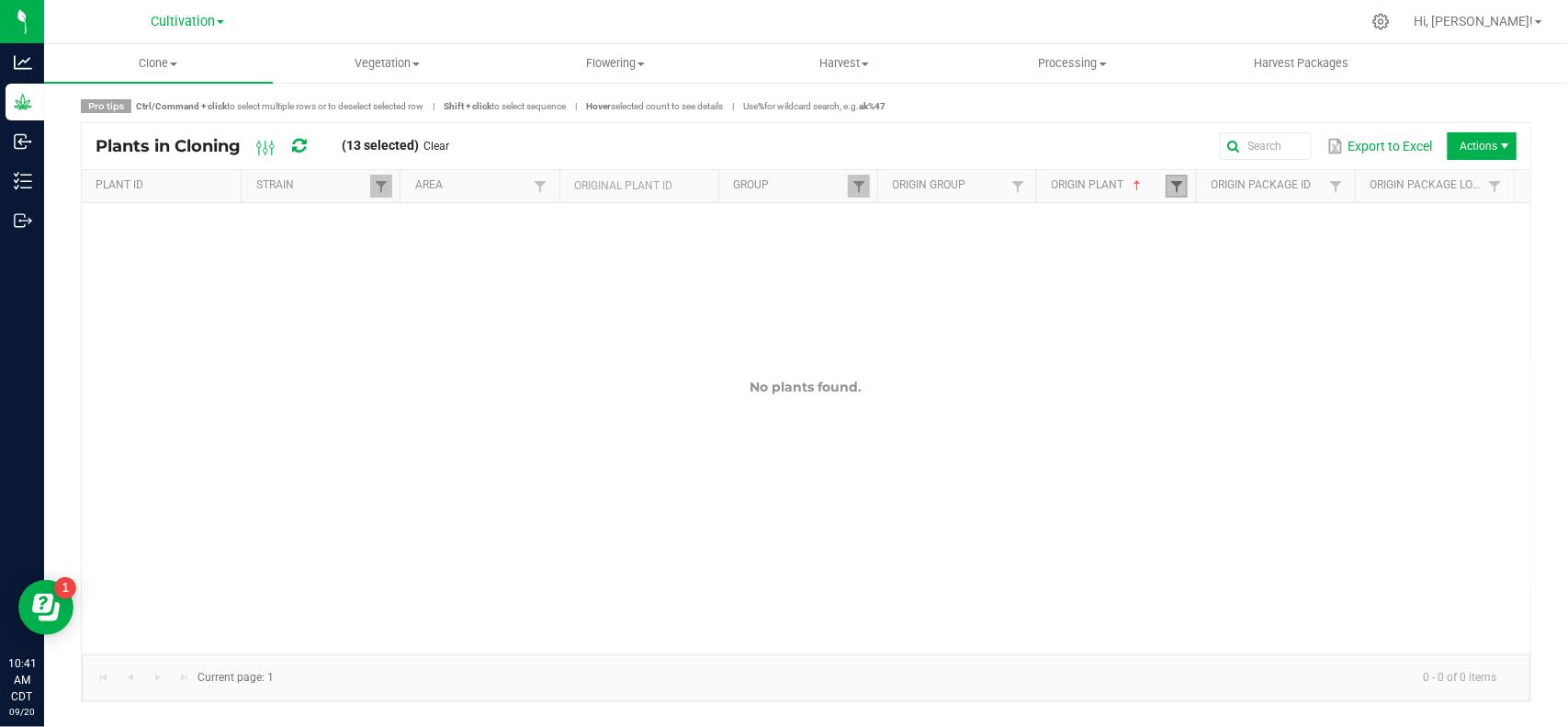
click at [1179, 182] on span at bounding box center [1177, 187] width 15 height 15
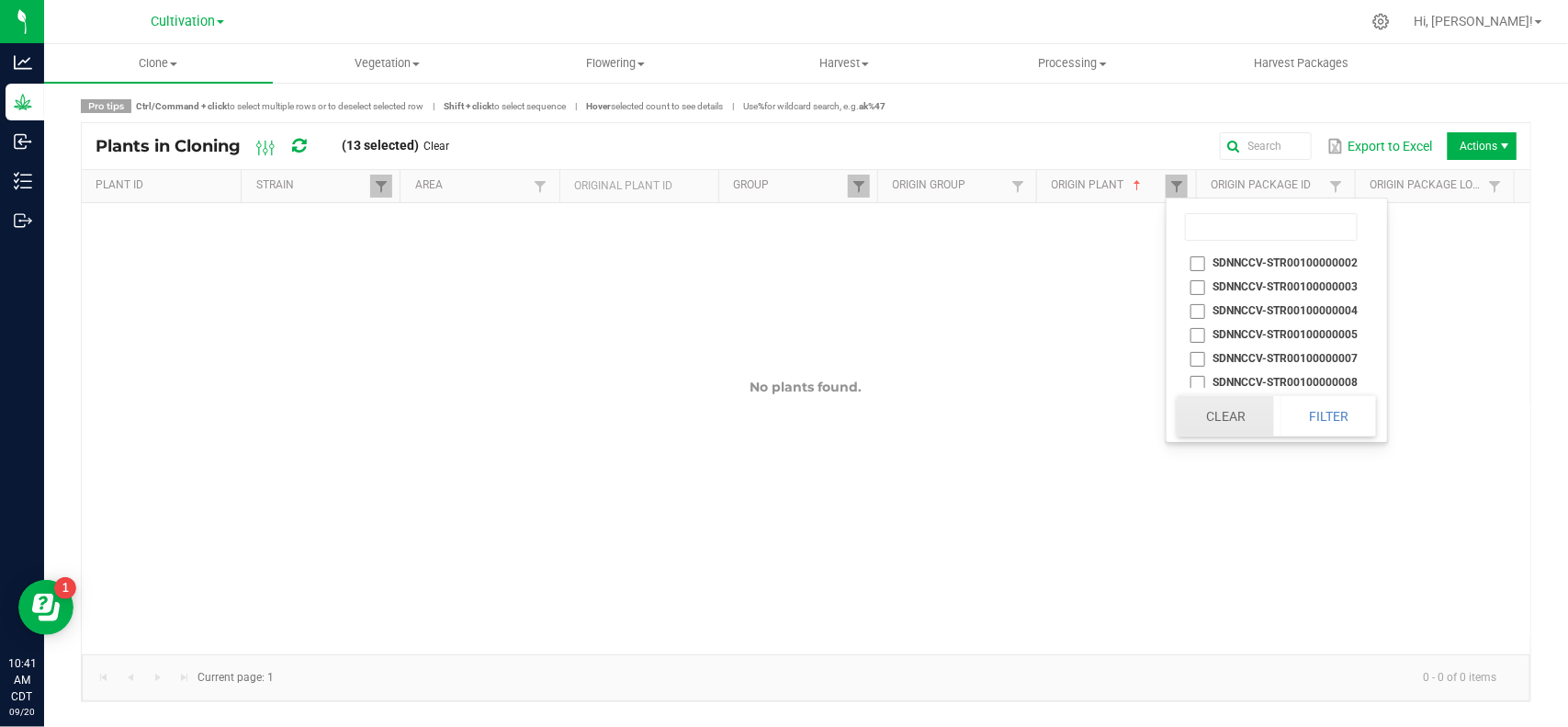
click at [1233, 420] on button "Clear" at bounding box center [1225, 415] width 95 height 40
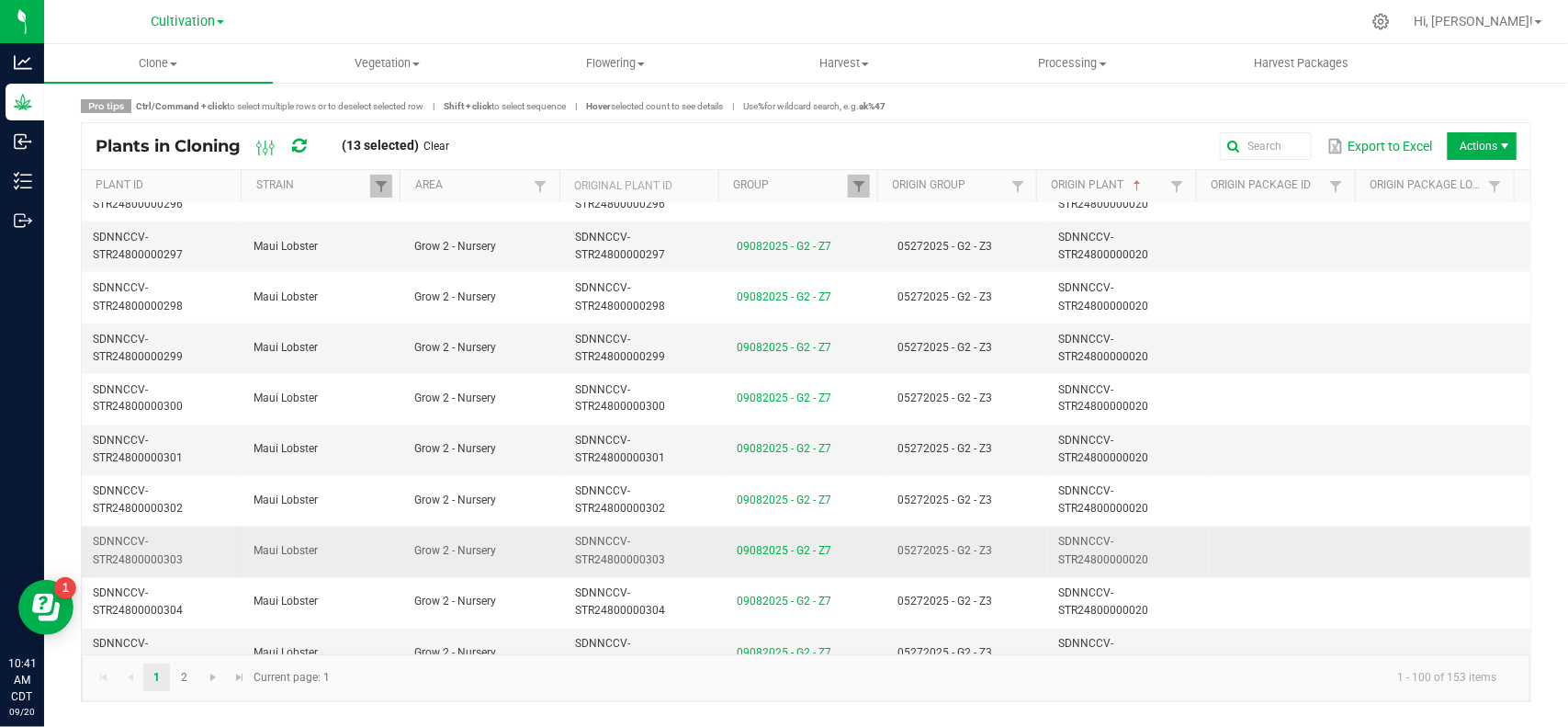
scroll to position [4658, 0]
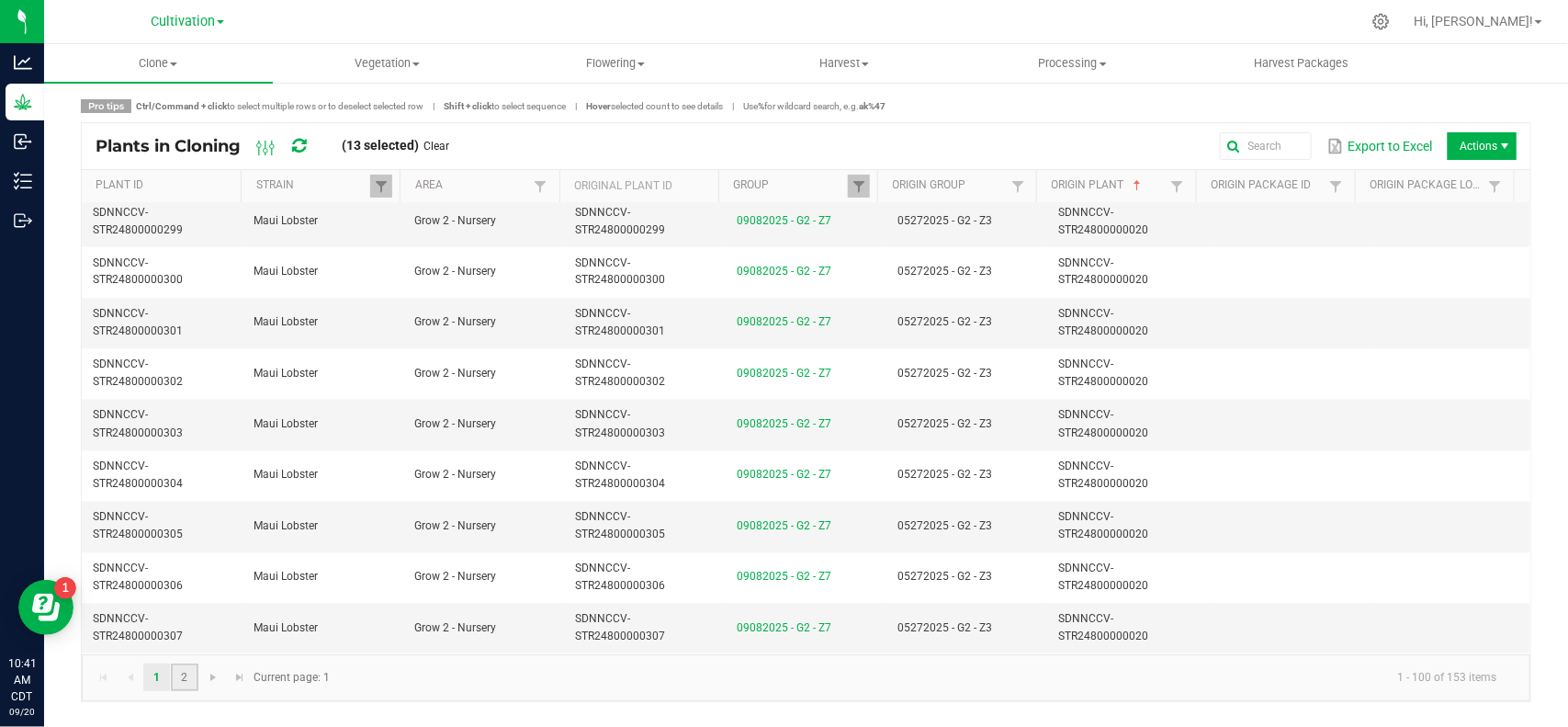
click at [186, 673] on link "2" at bounding box center [184, 678] width 27 height 28
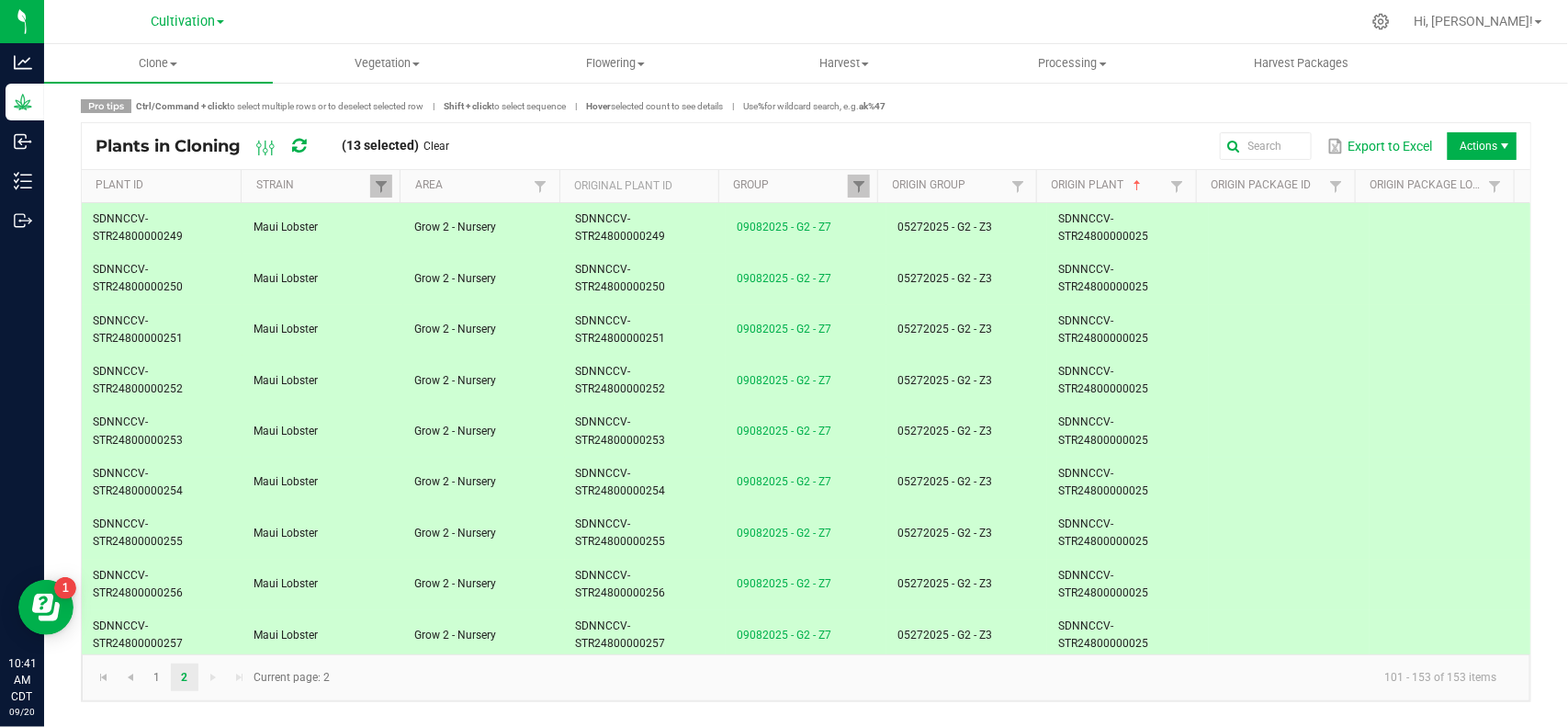
click at [1181, 222] on td "SDNNCCV-STR24800000025" at bounding box center [1127, 229] width 161 height 50
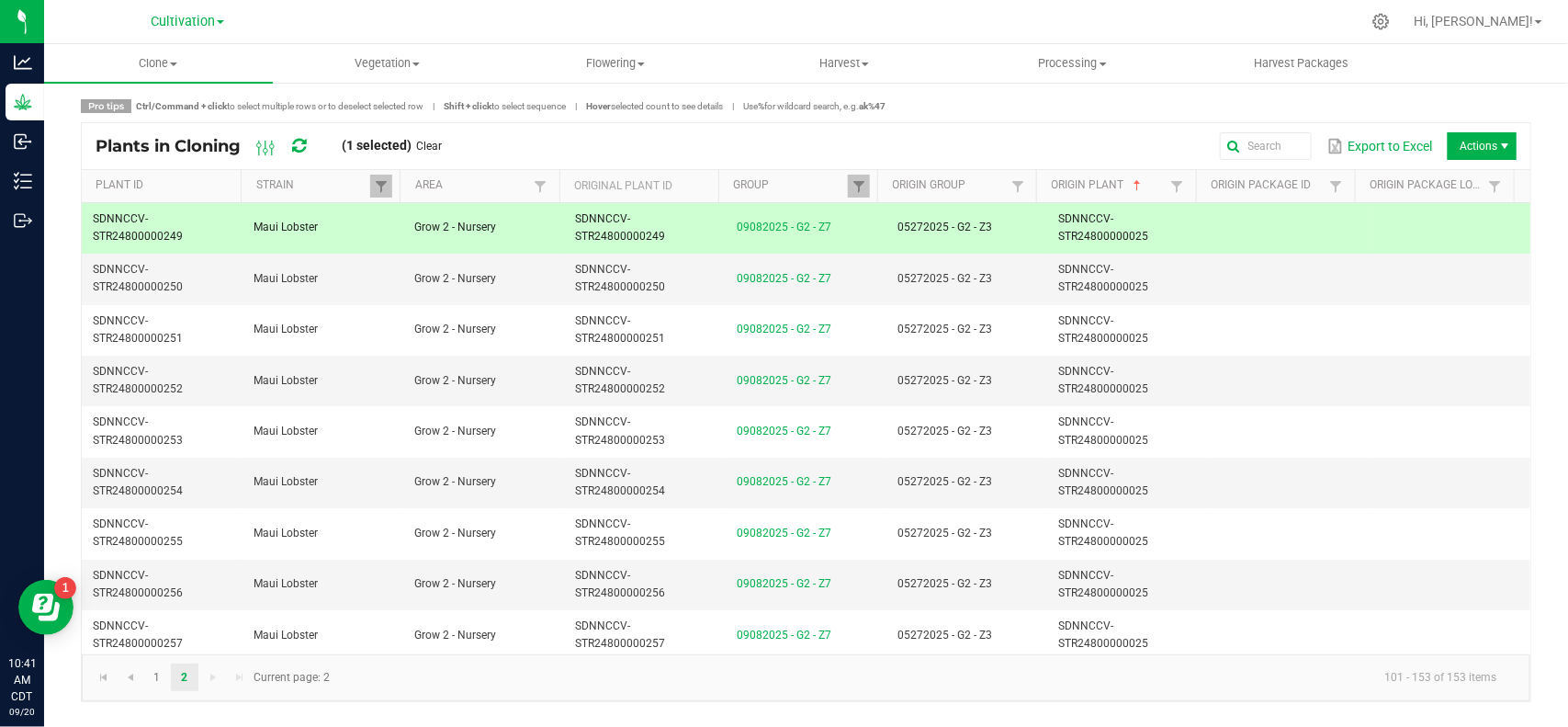
drag, startPoint x: 1047, startPoint y: 221, endPoint x: 1143, endPoint y: 237, distance: 97.3
click at [1143, 237] on td "SDNNCCV-STR24800000025" at bounding box center [1127, 229] width 161 height 50
copy span "SDNNCCV-STR24800000025"
drag, startPoint x: 1172, startPoint y: 190, endPoint x: 1162, endPoint y: 222, distance: 33.5
click at [1171, 190] on span at bounding box center [1177, 187] width 15 height 15
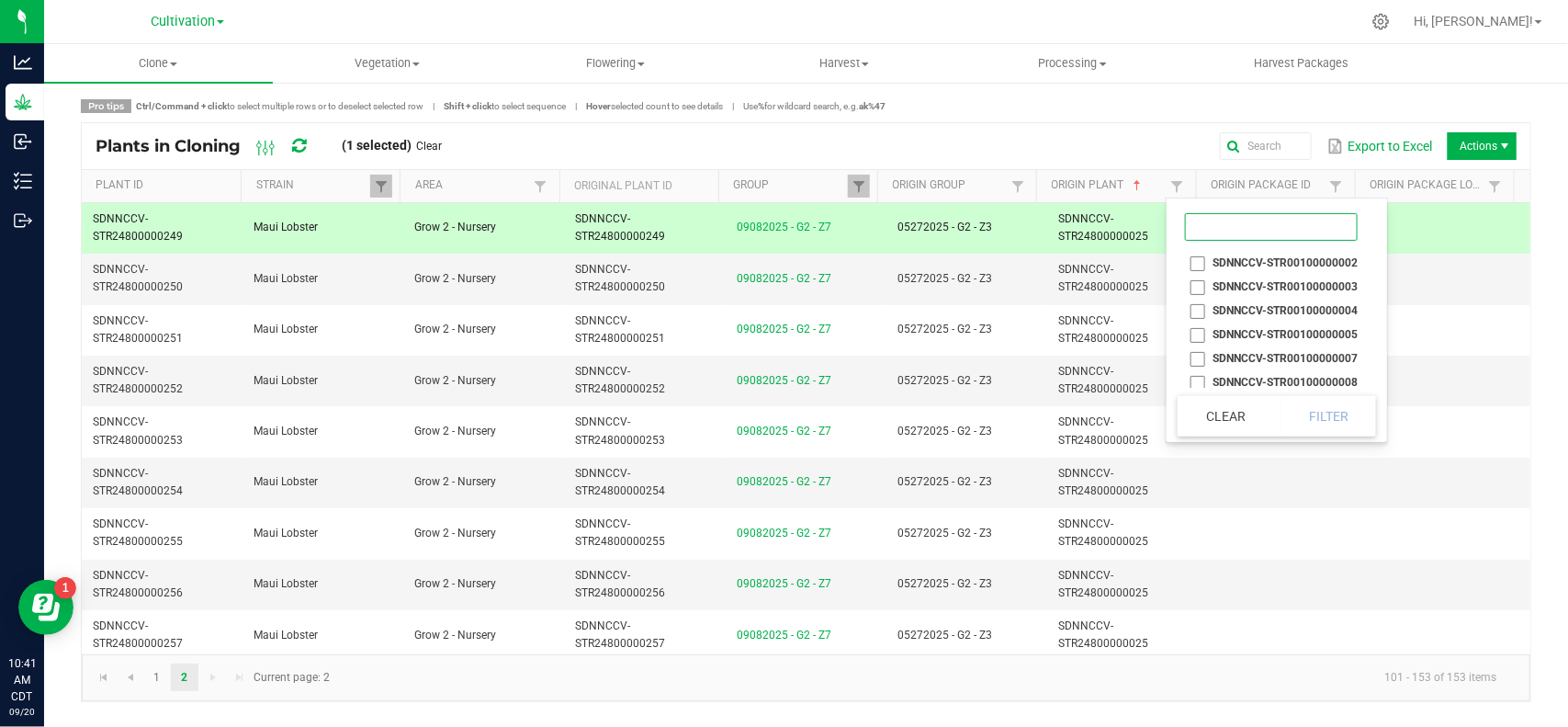
click at [1226, 231] on input at bounding box center [1271, 227] width 173 height 28
paste input "SDNNCCV-STR24800000025"
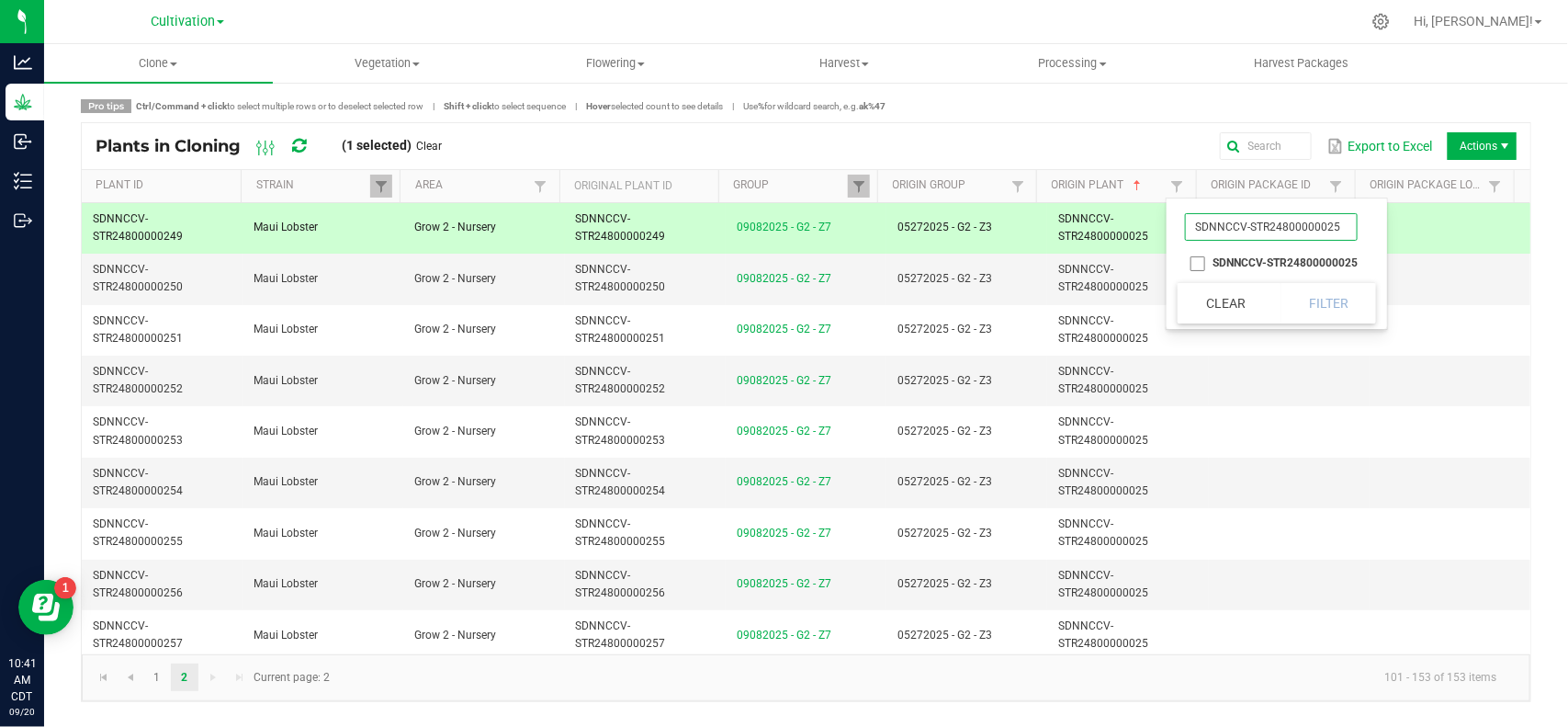
type input "SDNNCCV-STR24800000025"
click at [1196, 259] on li "SDNNCCV-STR24800000025" at bounding box center [1271, 263] width 188 height 24
checkbox input "true"
click at [1305, 287] on button "Filter" at bounding box center [1328, 302] width 96 height 40
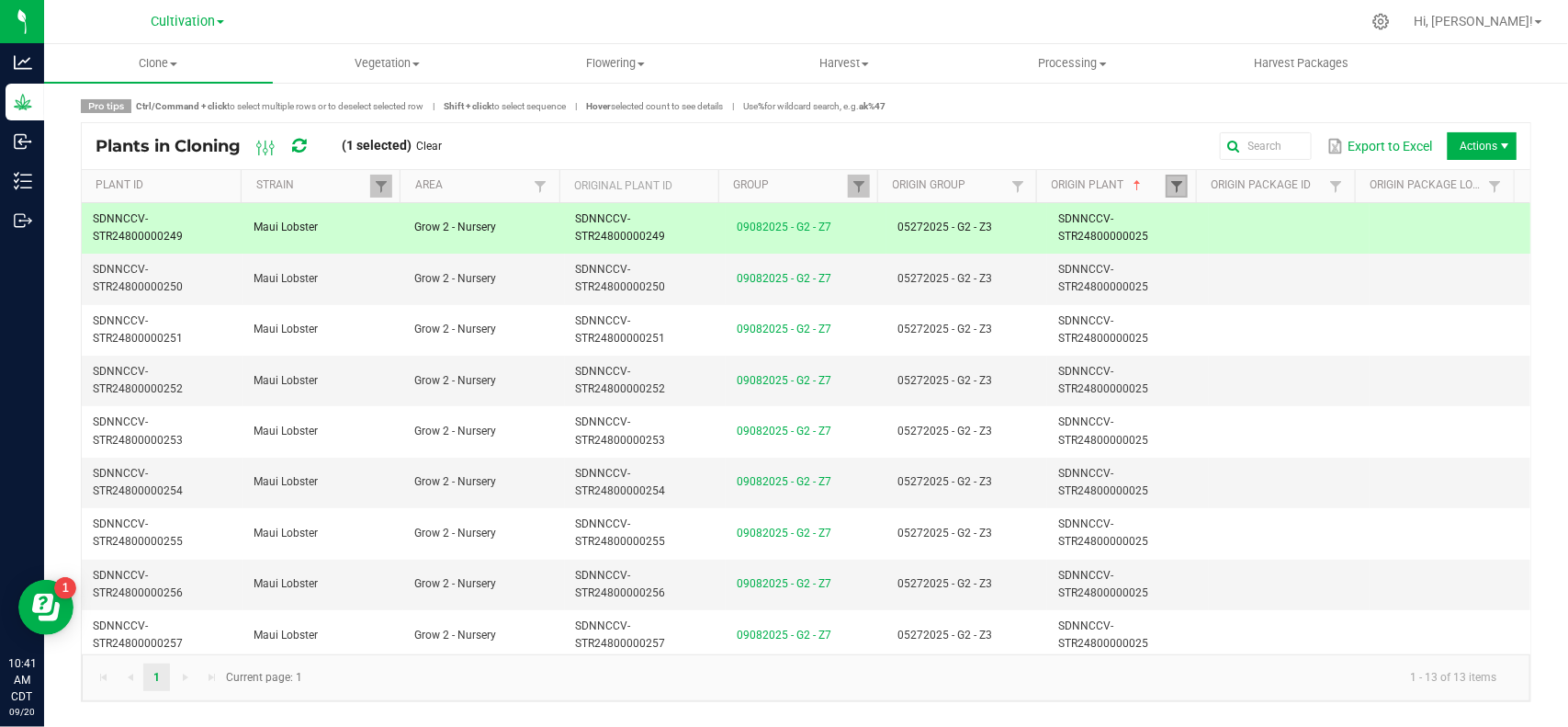
click at [1173, 187] on span at bounding box center [1177, 187] width 15 height 15
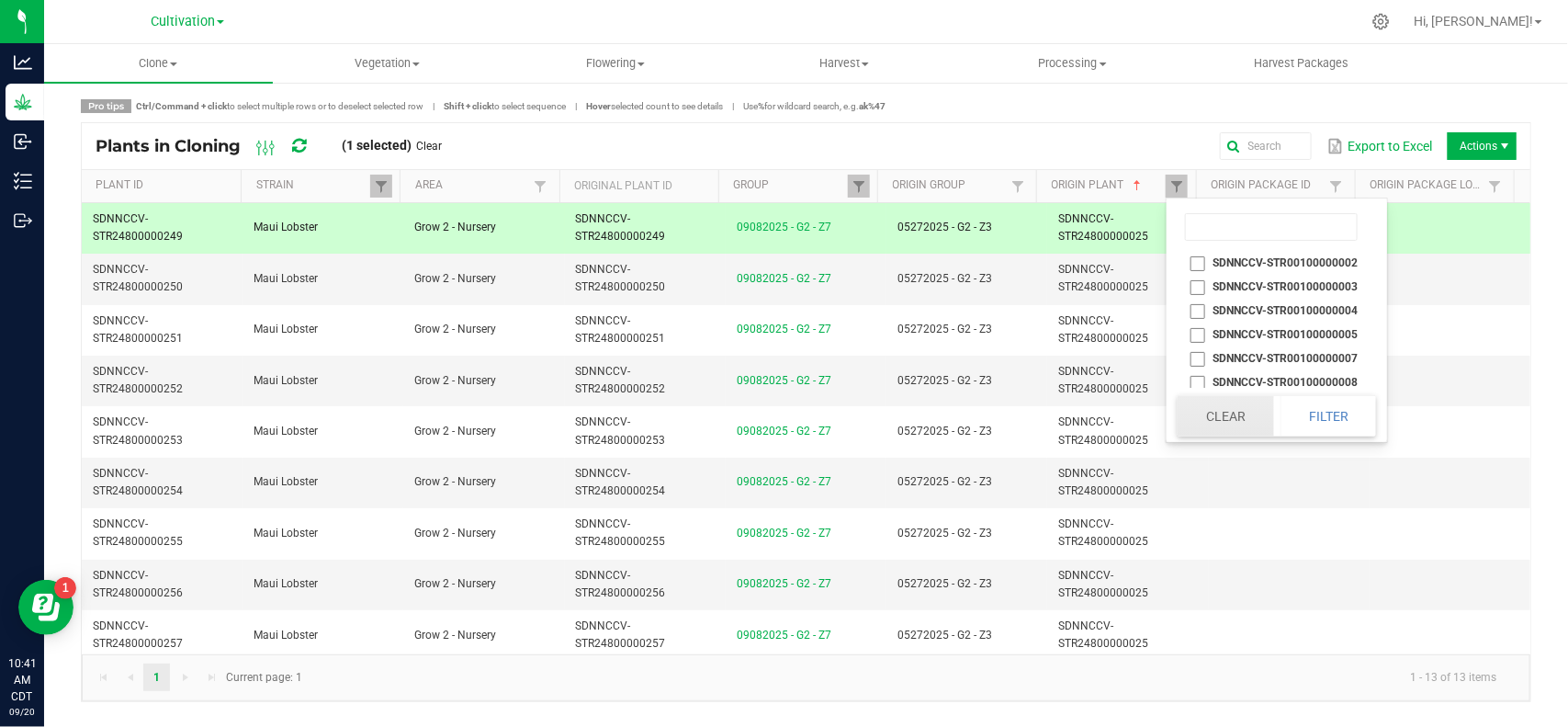
click at [1213, 427] on button "Clear" at bounding box center [1225, 415] width 95 height 40
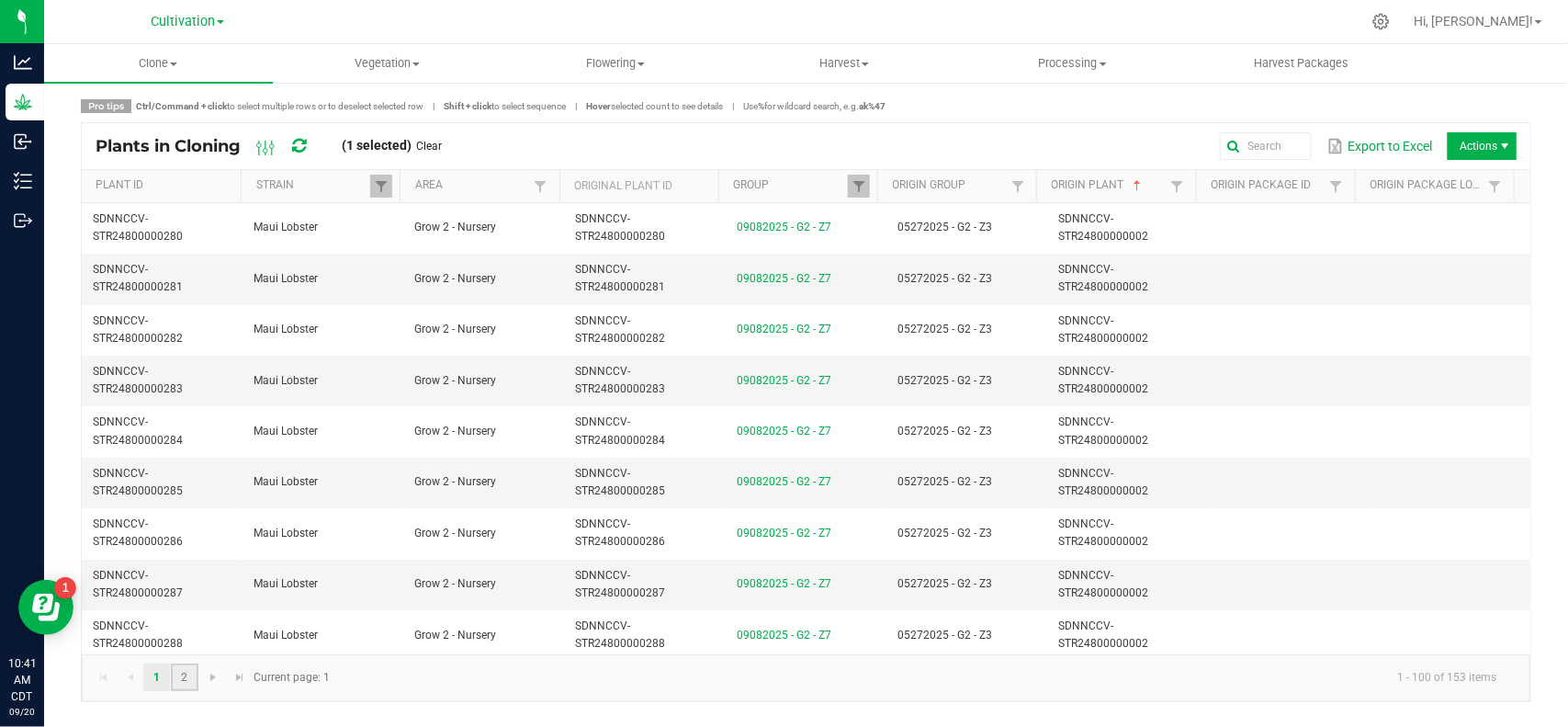
click at [193, 681] on link "2" at bounding box center [184, 678] width 27 height 28
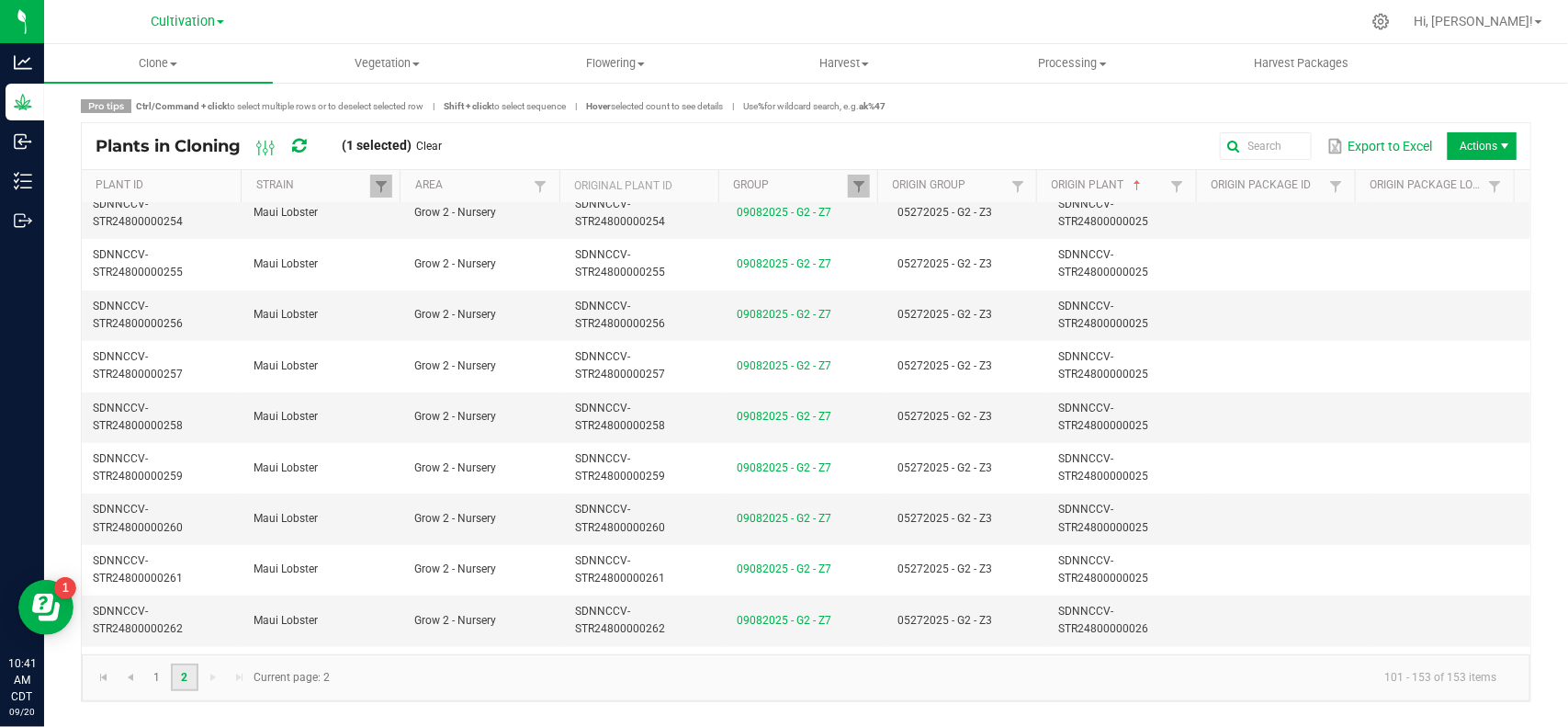
scroll to position [115, 0]
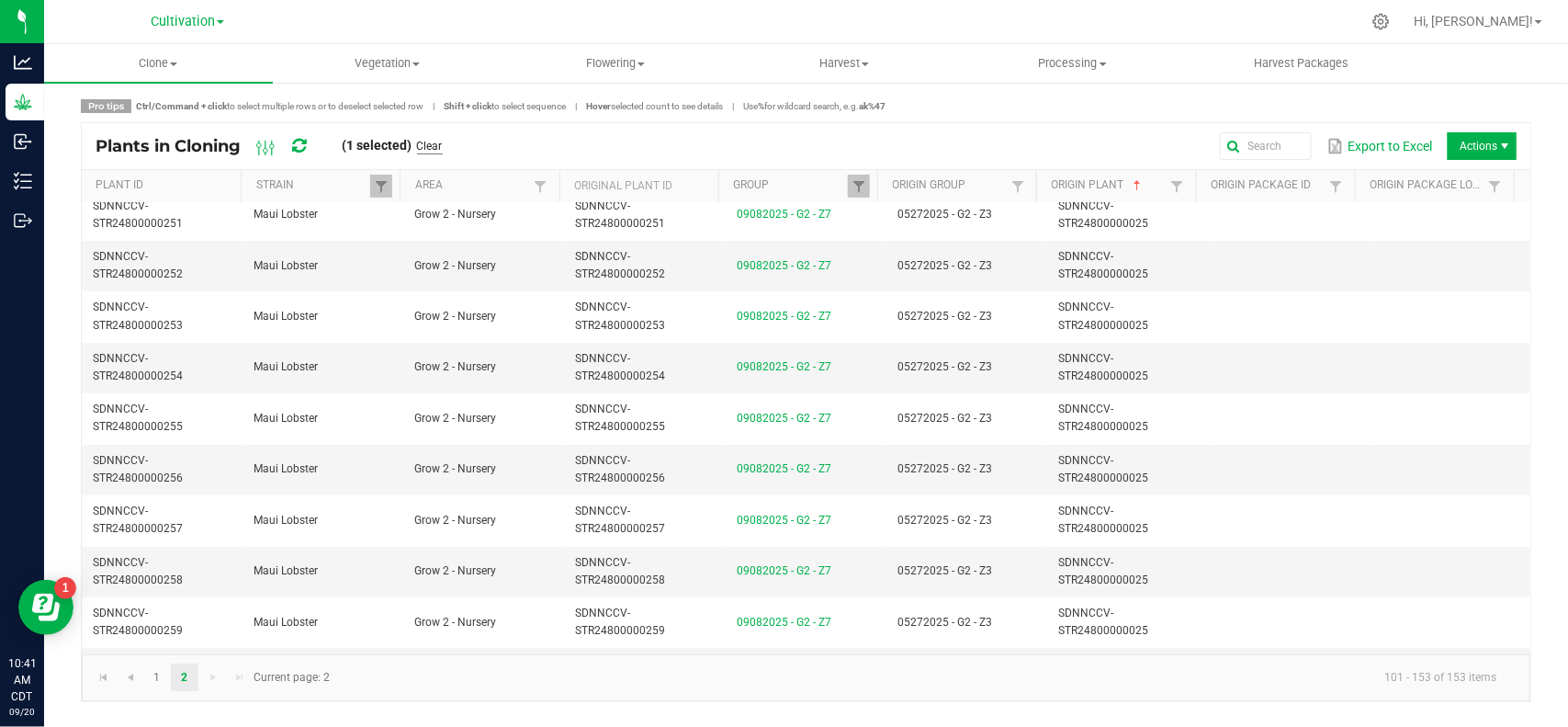
drag, startPoint x: 438, startPoint y: 145, endPoint x: 553, endPoint y: 175, distance: 118.8
click at [438, 145] on link "Clear" at bounding box center [430, 147] width 26 height 16
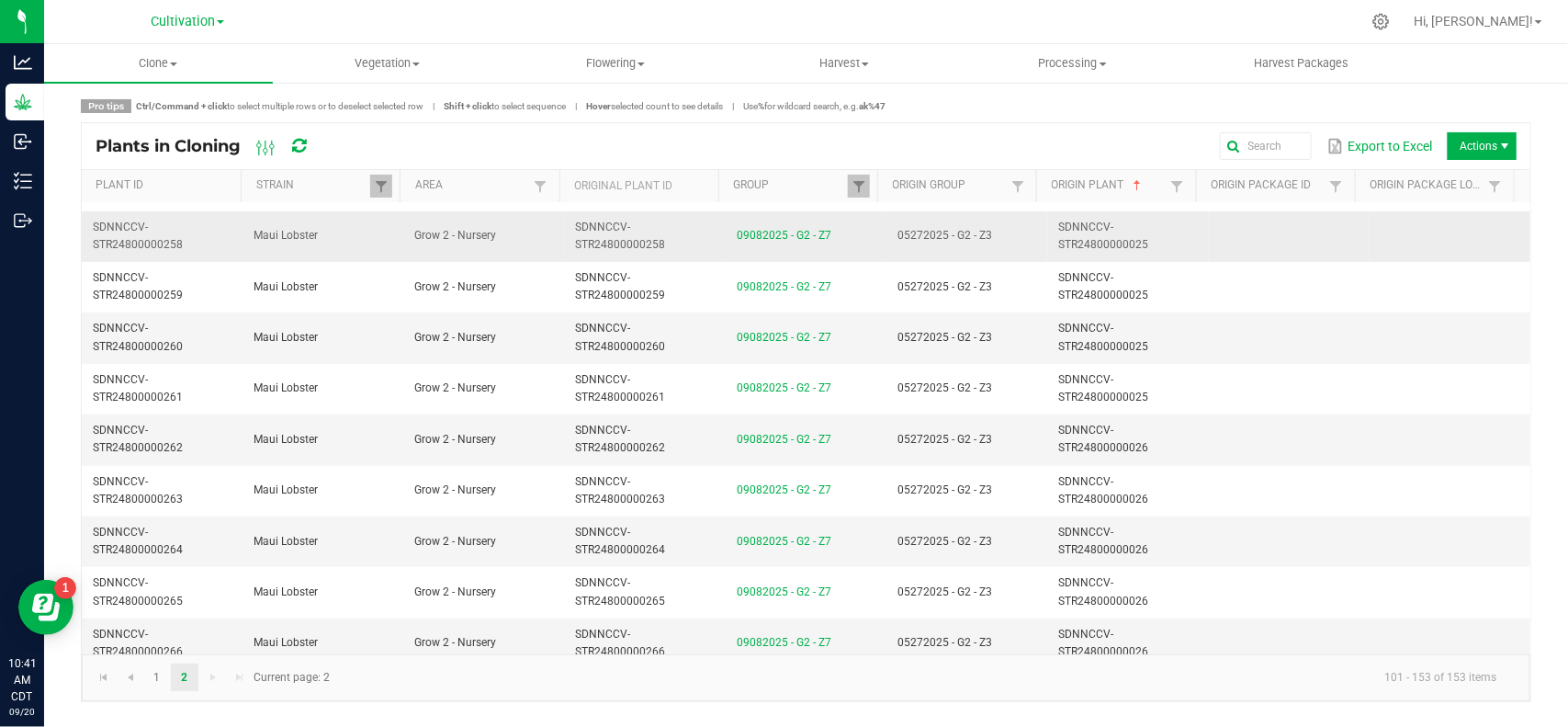
scroll to position [459, 0]
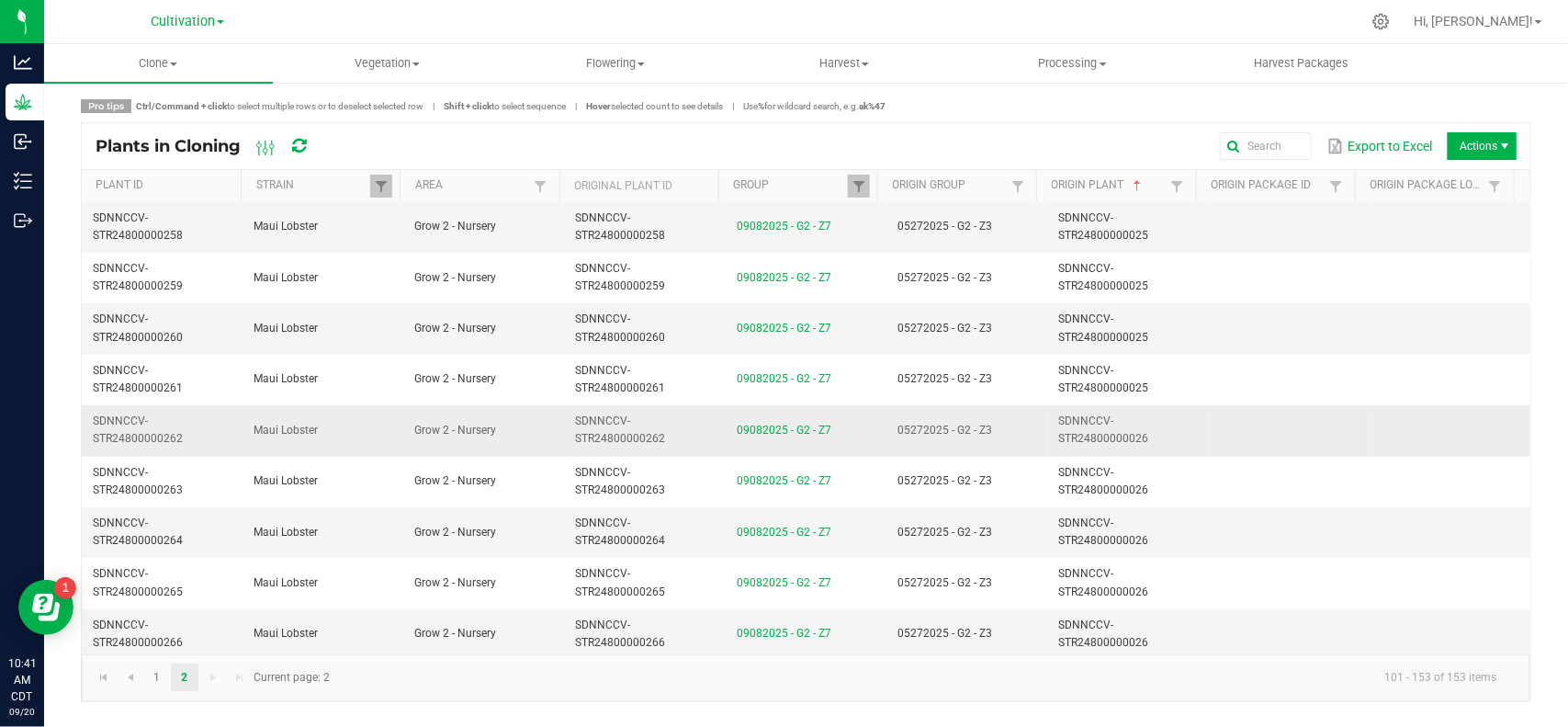
click at [1143, 439] on td "SDNNCCV-STR24800000026" at bounding box center [1127, 430] width 161 height 50
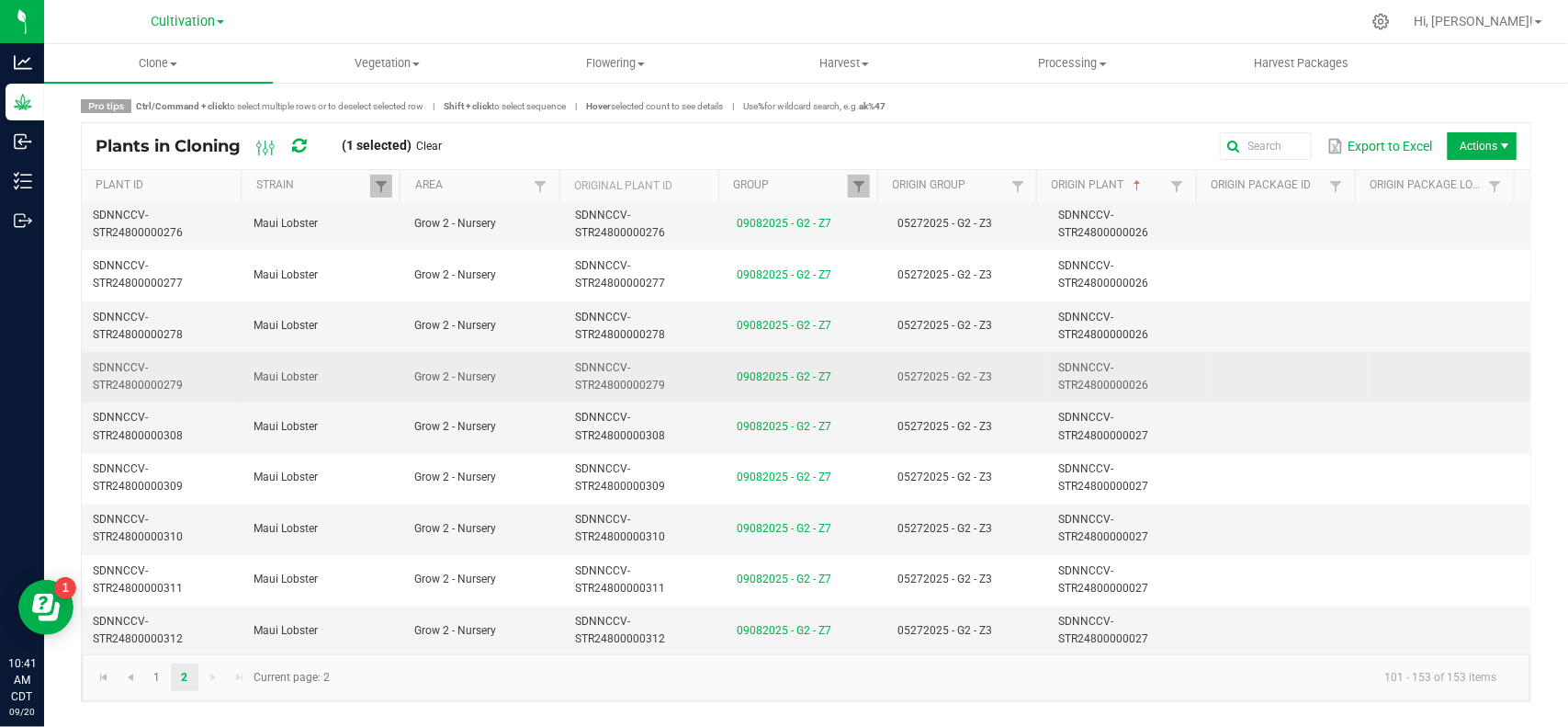
click at [1160, 385] on td "SDNNCCV-STR24800000026" at bounding box center [1127, 377] width 161 height 50
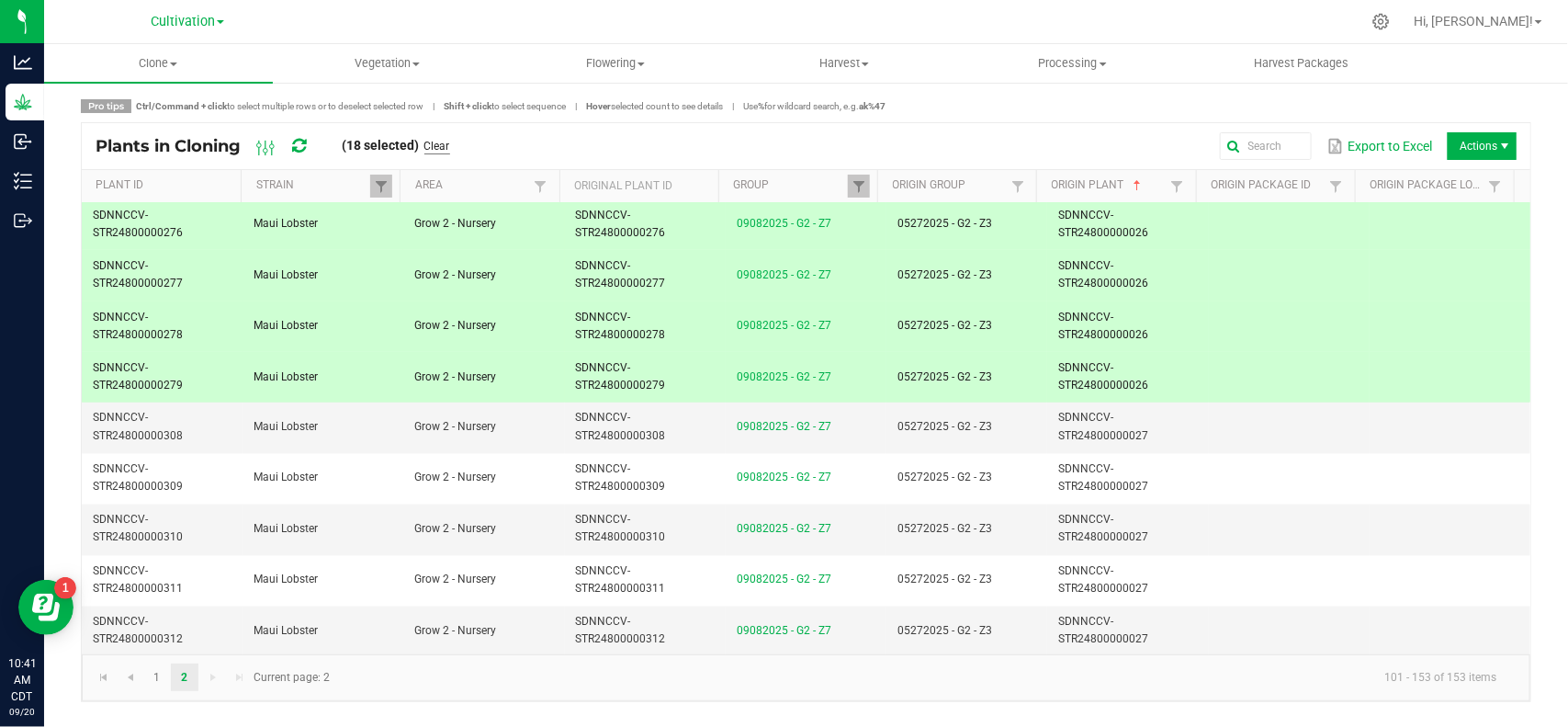
click at [434, 140] on link "Clear" at bounding box center [438, 147] width 26 height 16
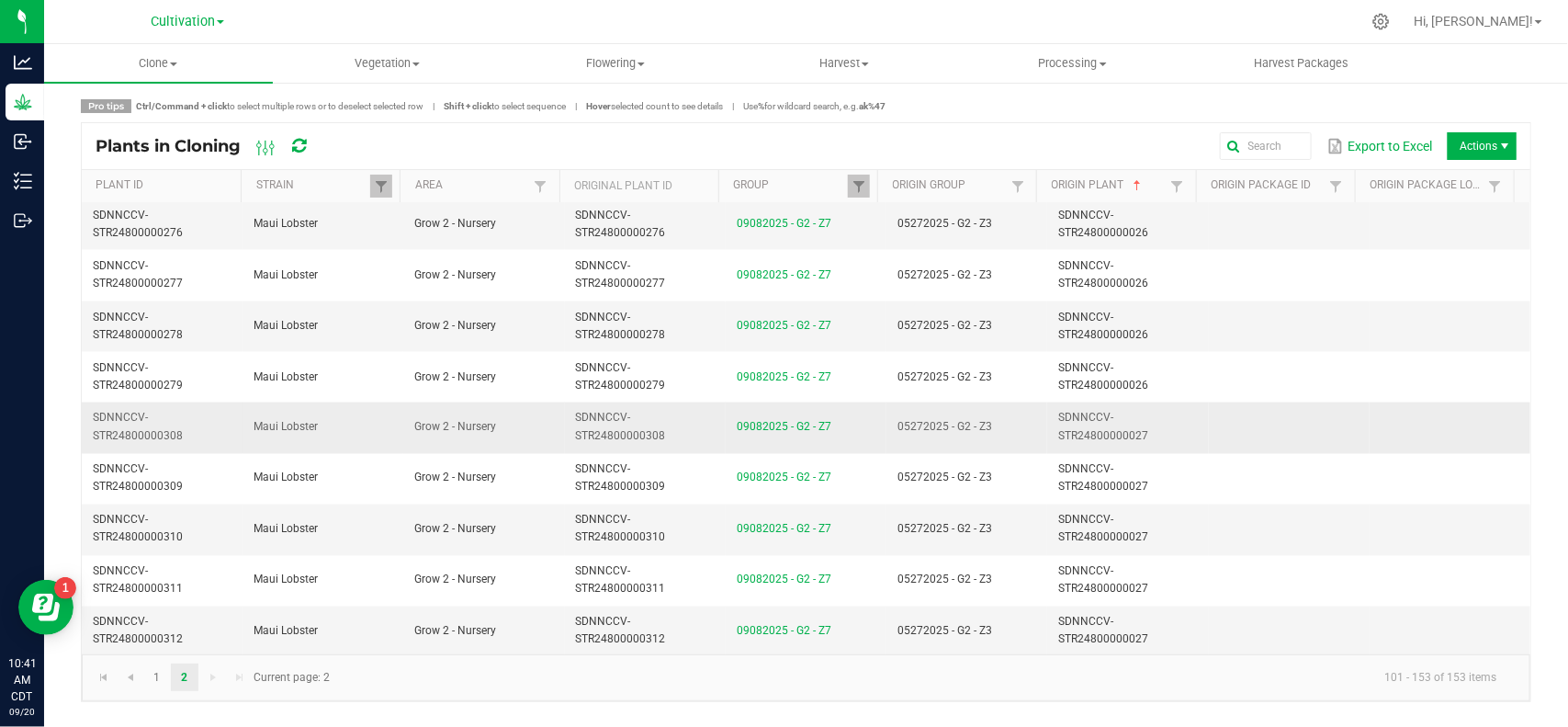
click at [997, 428] on td "05272025 - G2 - Z3" at bounding box center [967, 427] width 161 height 50
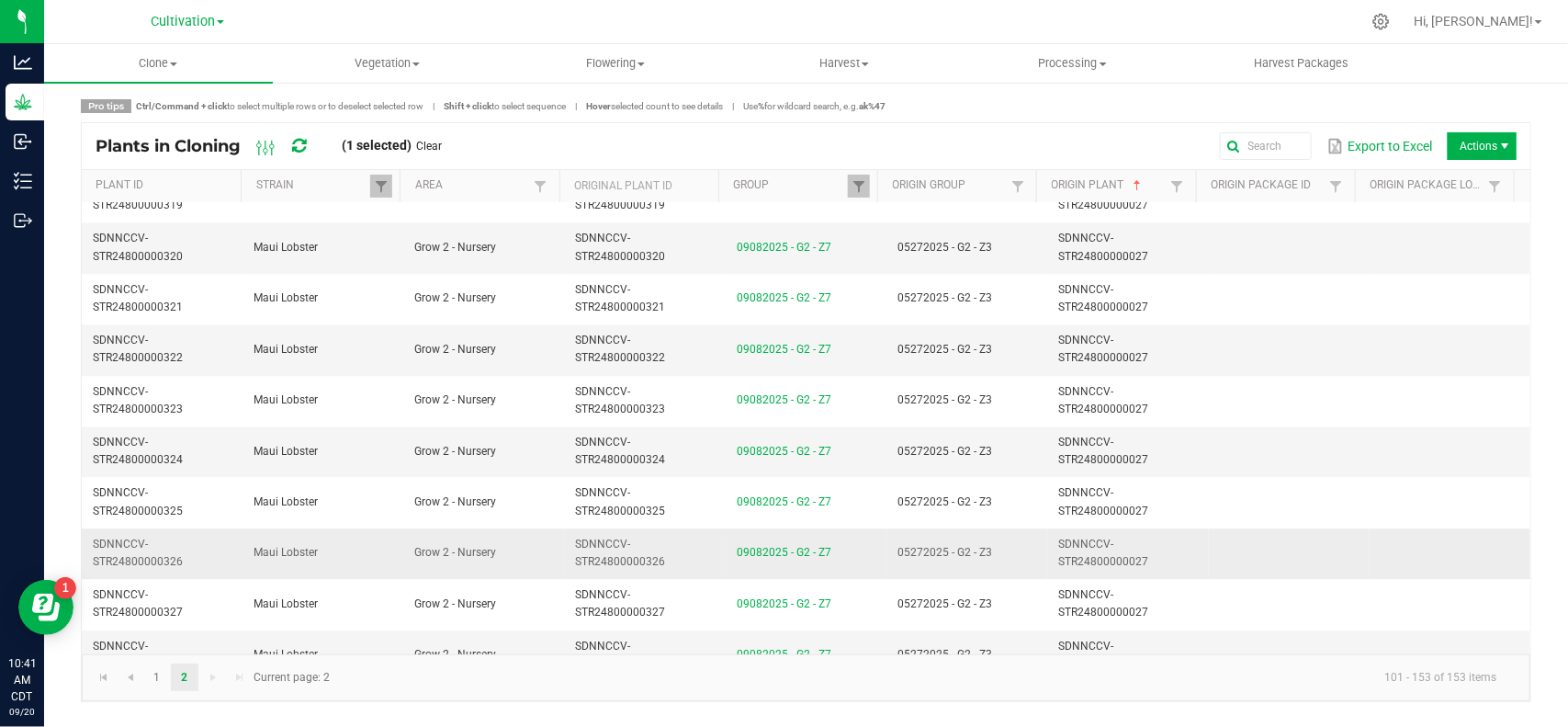
scroll to position [2257, 0]
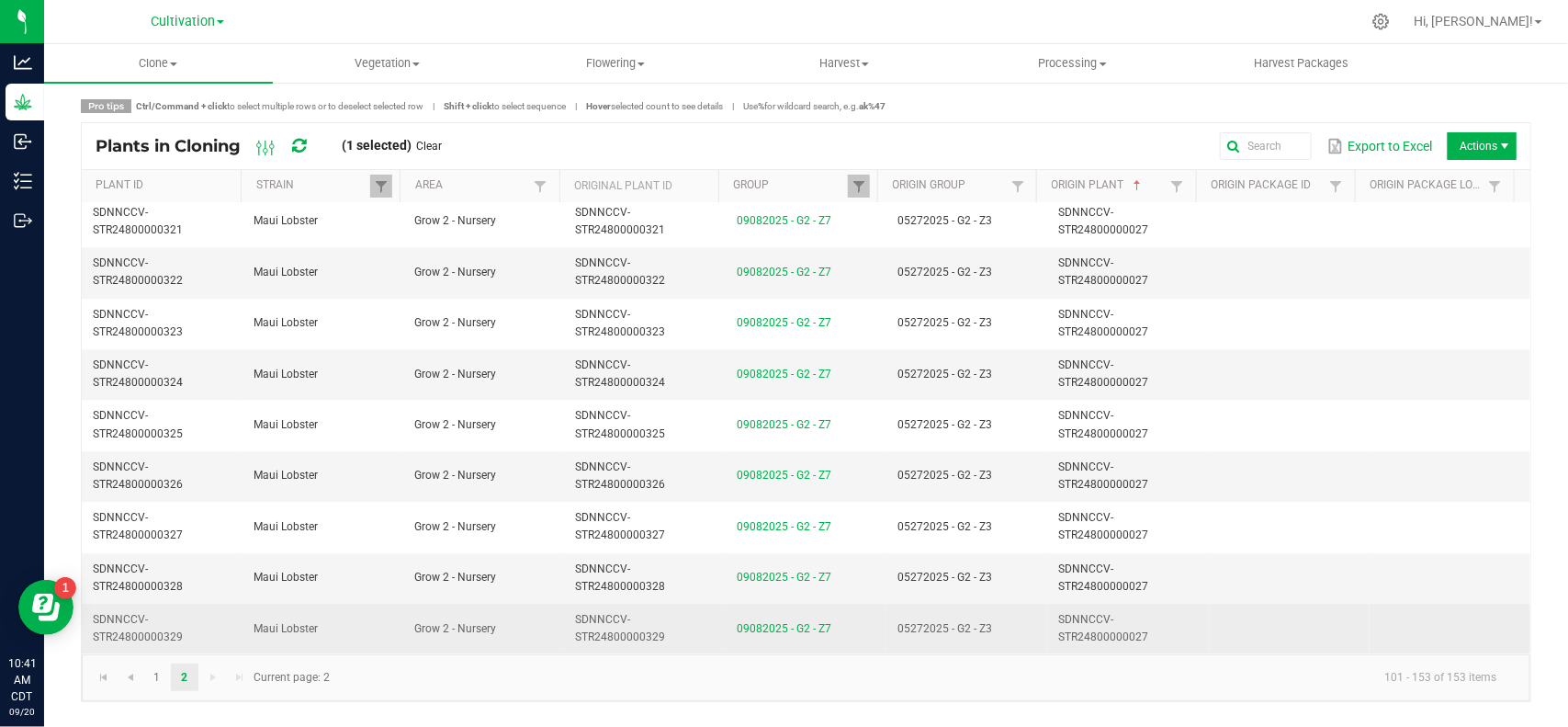
click at [1000, 629] on td "05272025 - G2 - Z3" at bounding box center [967, 628] width 161 height 49
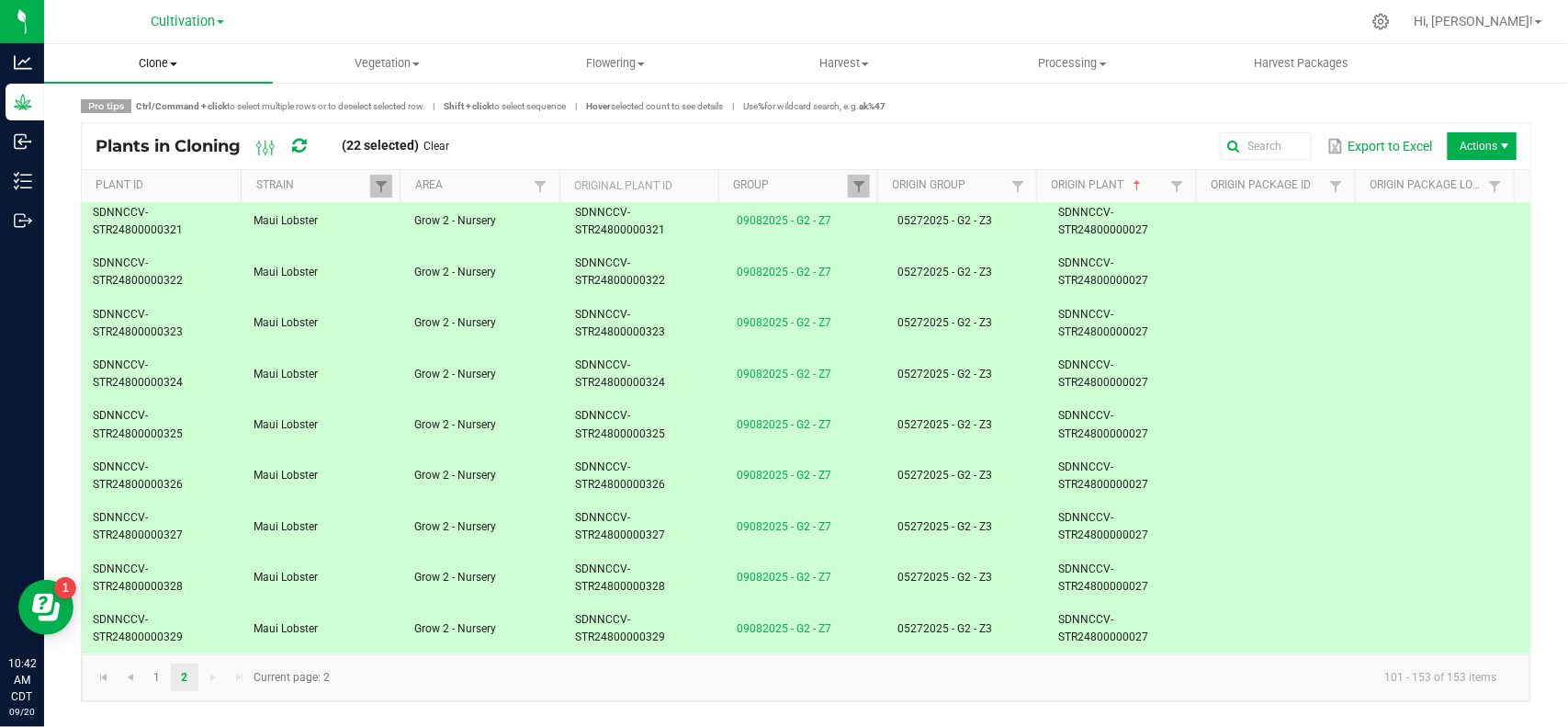
click at [158, 66] on span "Clone" at bounding box center [158, 63] width 229 height 17
click at [126, 129] on span "Cloning groups" at bounding box center [113, 133] width 139 height 16
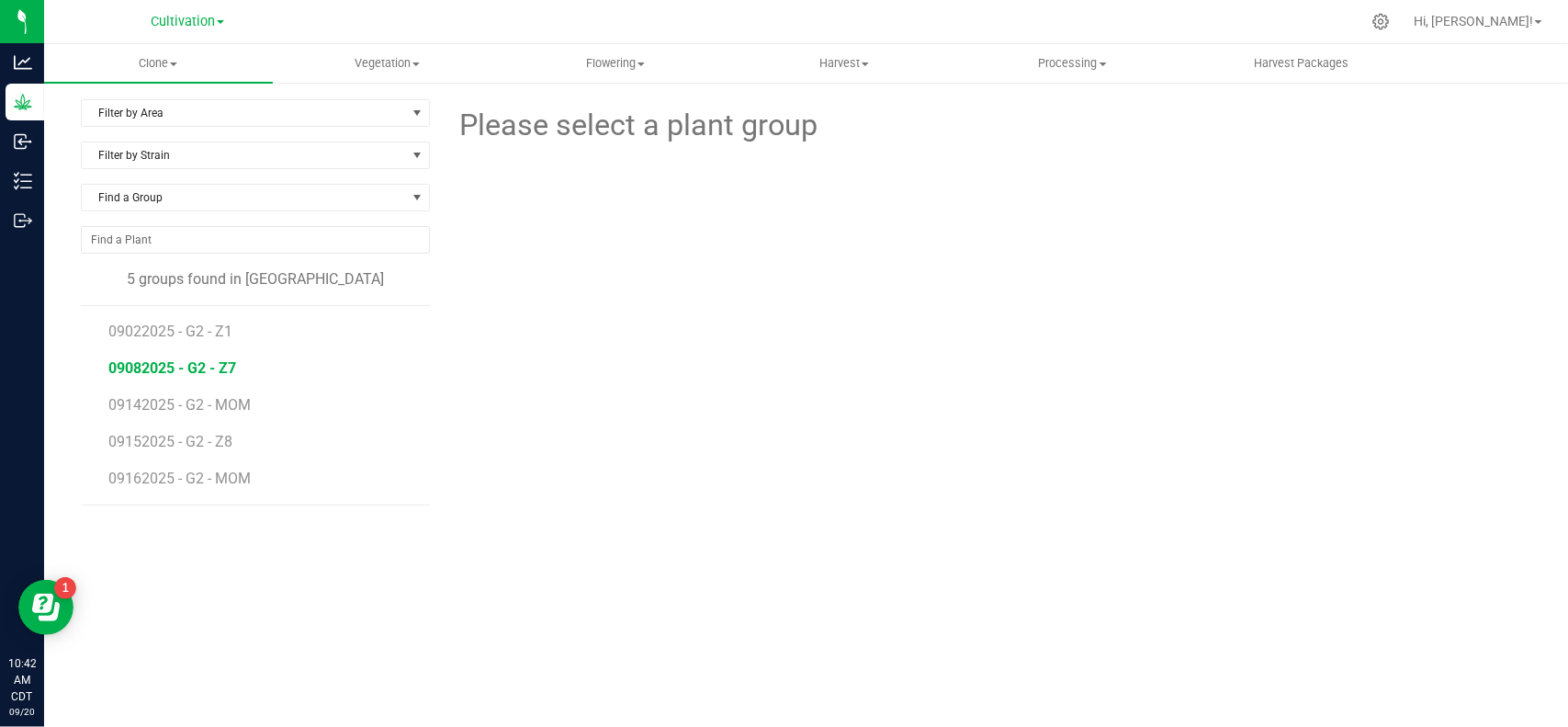
click at [194, 374] on span "09082025 - G2 - Z7" at bounding box center [172, 368] width 128 height 18
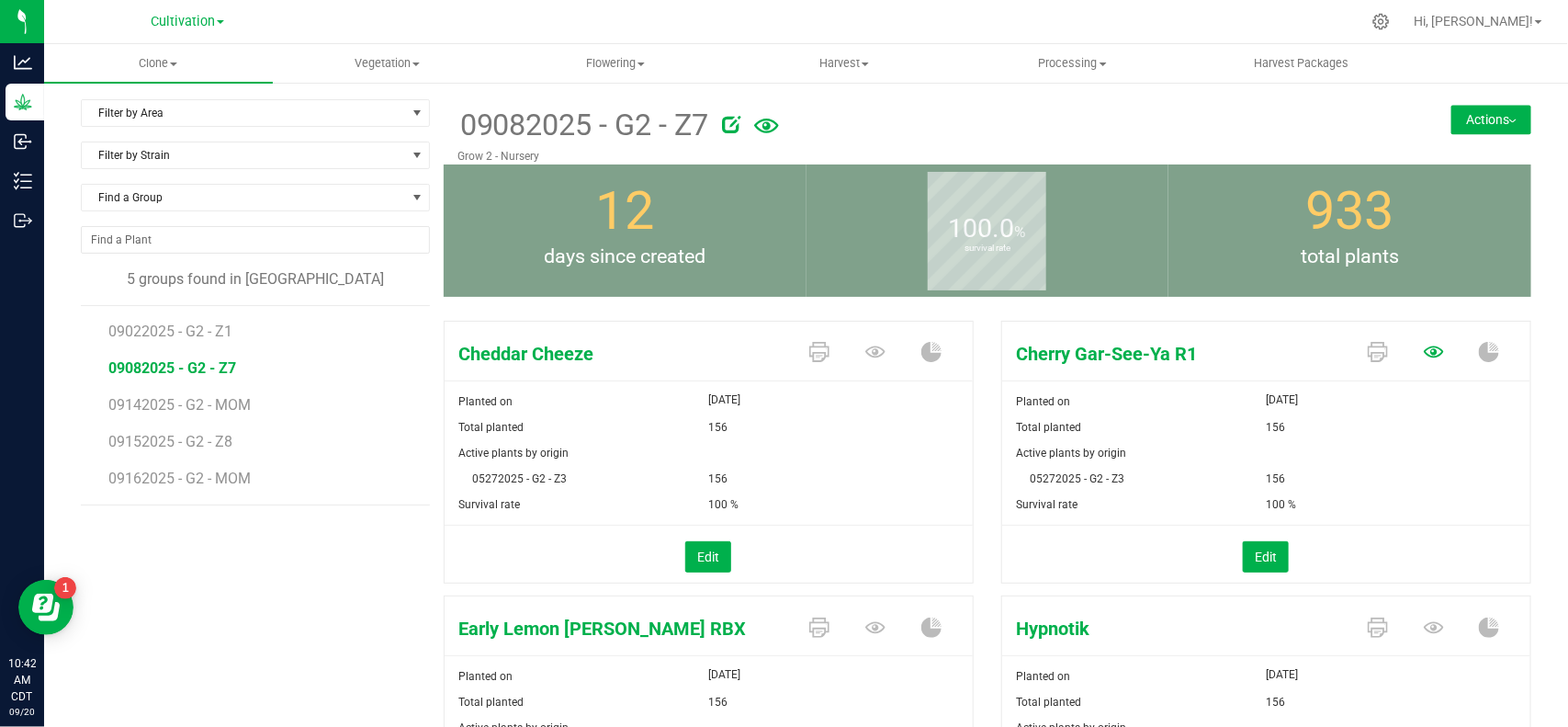
click at [1424, 359] on icon at bounding box center [1435, 352] width 21 height 21
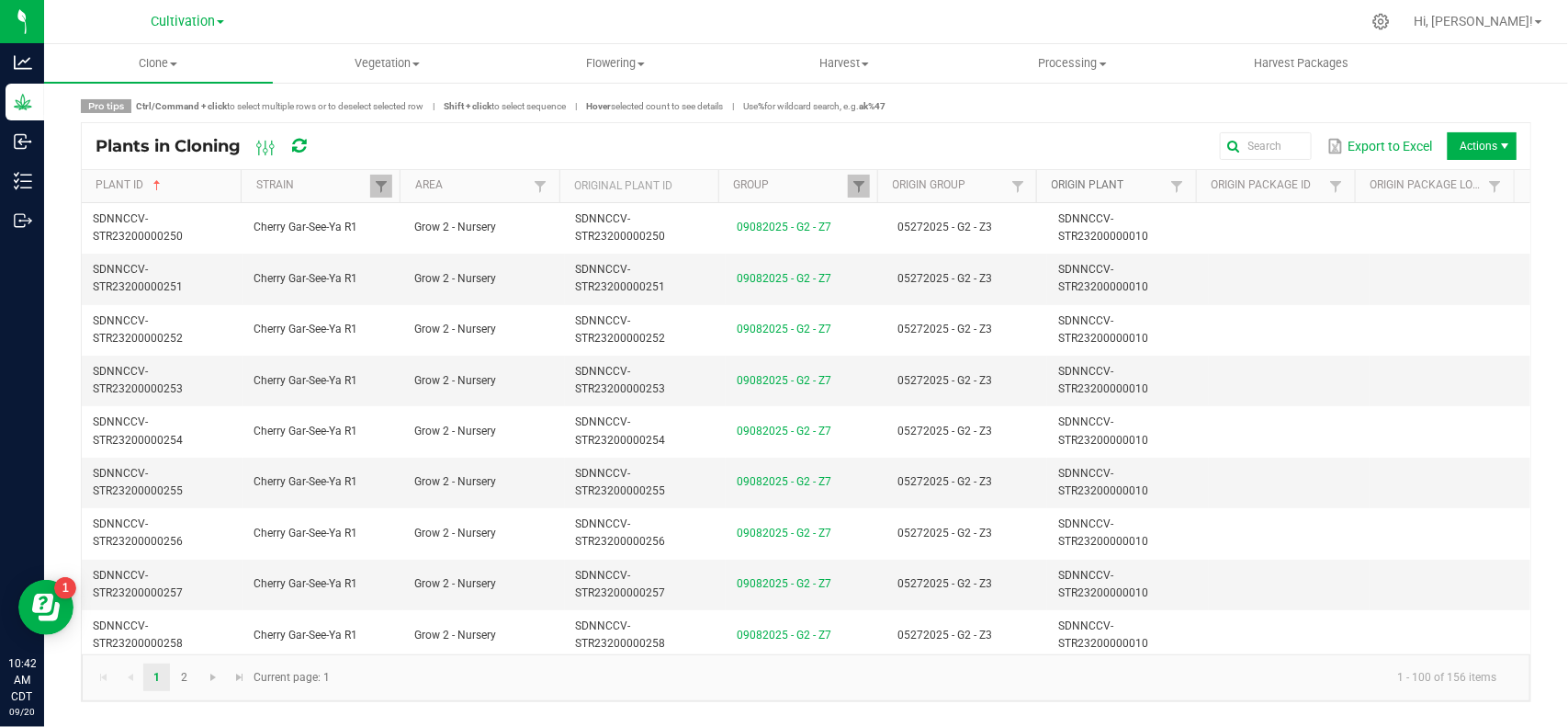
click at [1100, 191] on link "Origin Plant" at bounding box center [1109, 186] width 115 height 15
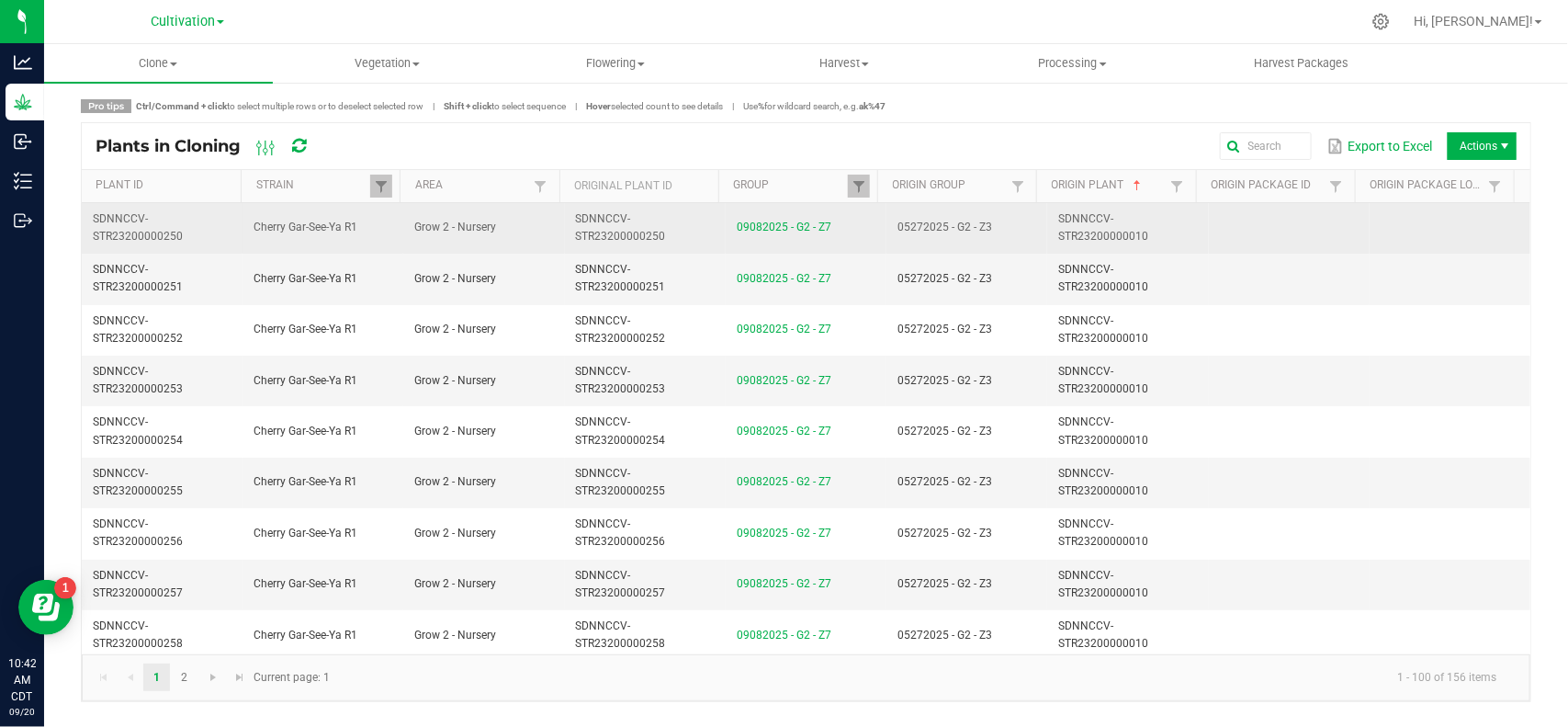
click at [1148, 223] on td "SDNNCCV-STR23200000010" at bounding box center [1127, 229] width 161 height 50
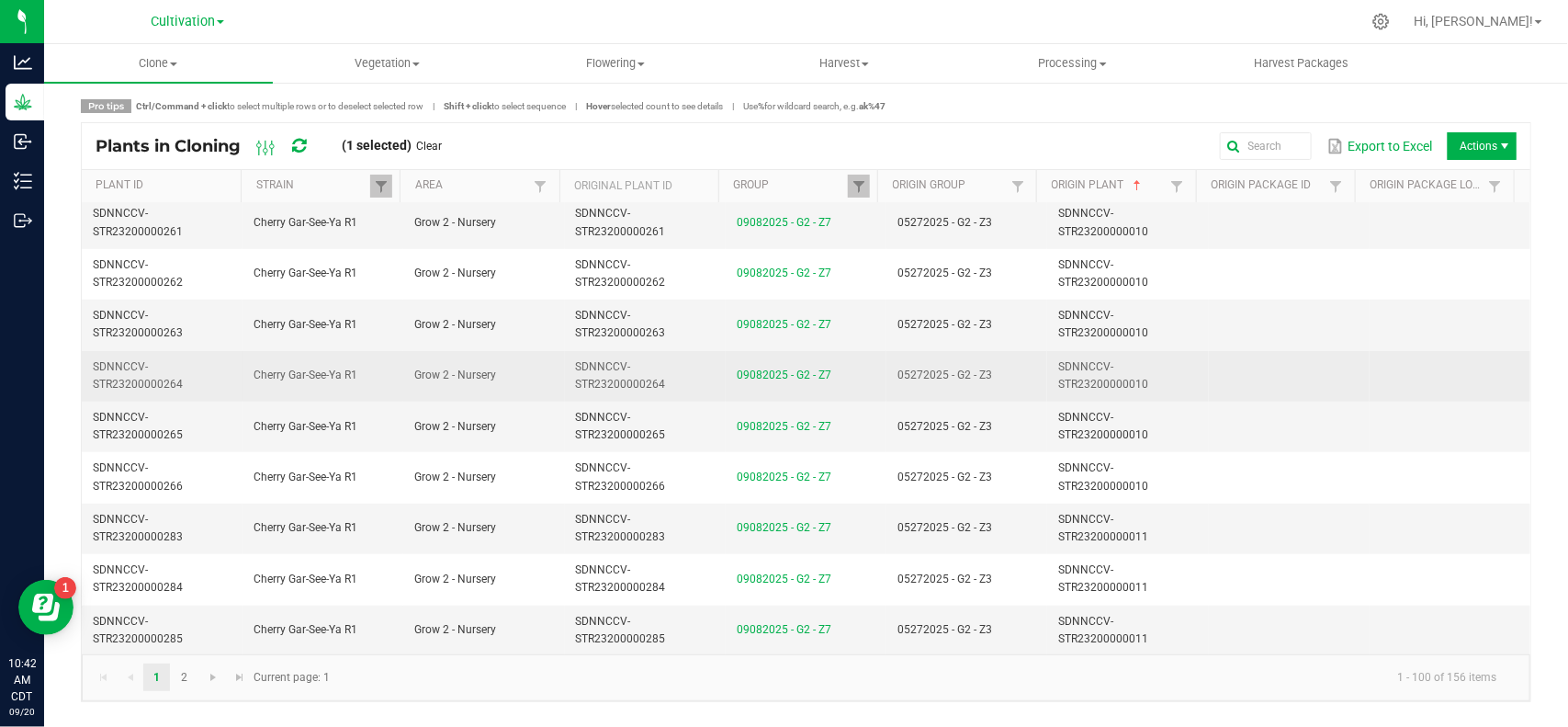
scroll to position [574, 0]
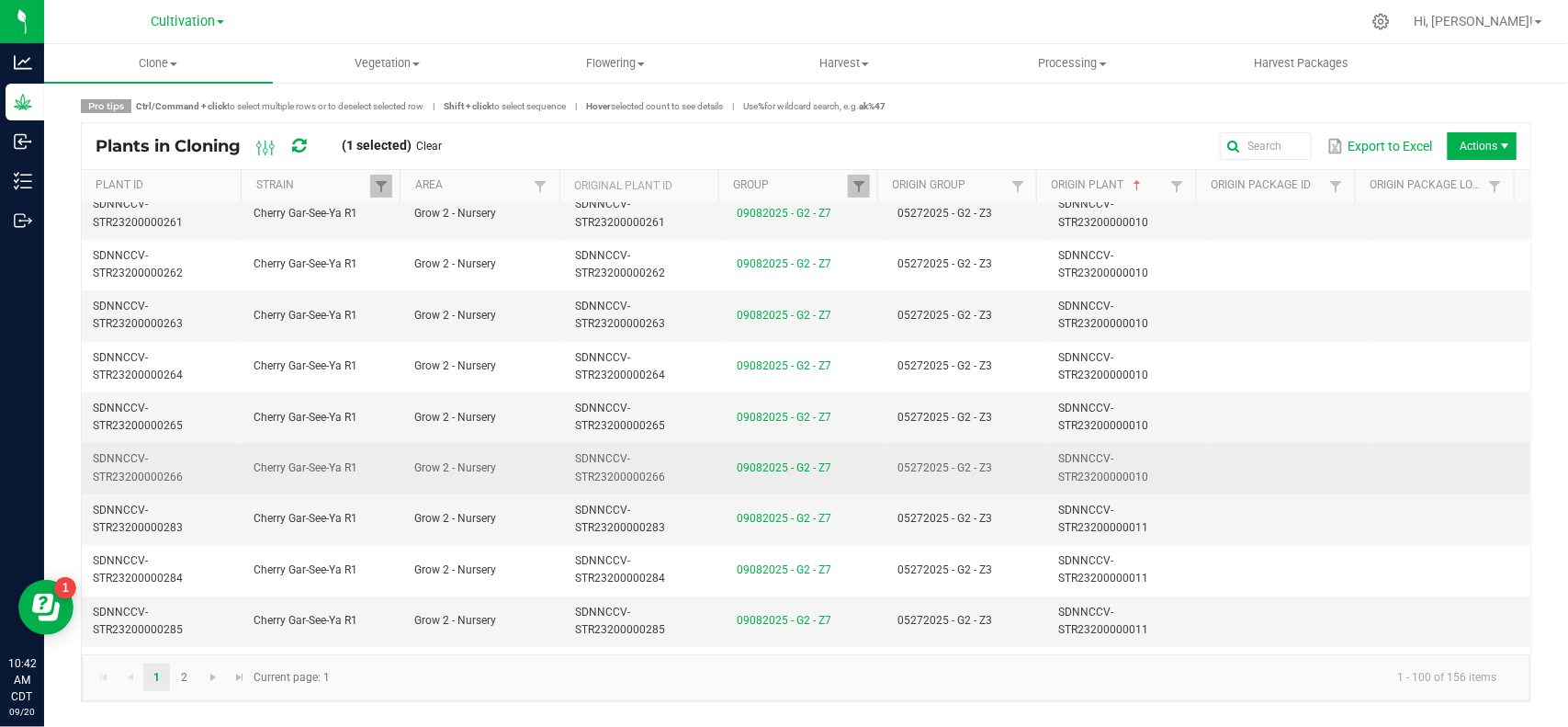
click at [1173, 483] on td "SDNNCCV-STR23200000010" at bounding box center [1127, 468] width 161 height 50
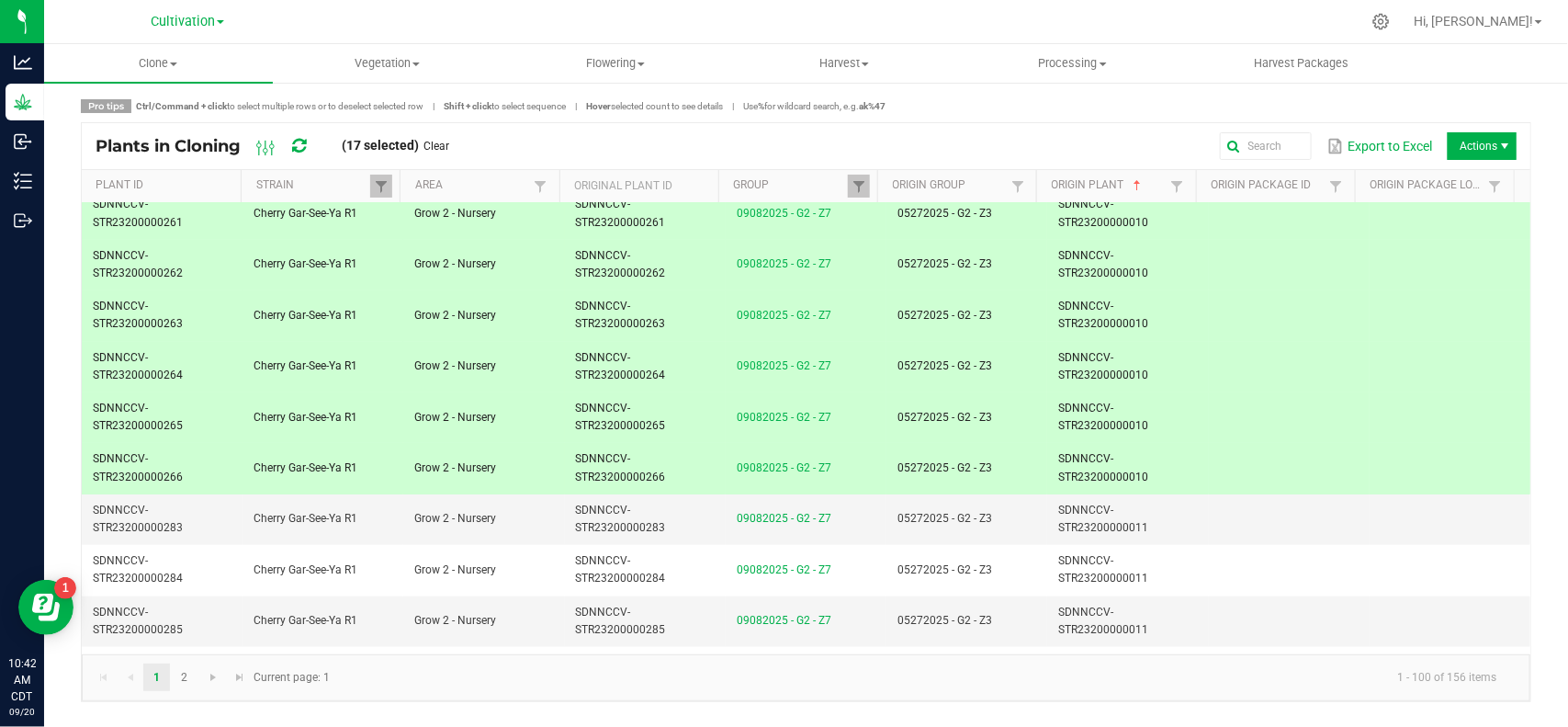
drag, startPoint x: 438, startPoint y: 141, endPoint x: 488, endPoint y: 194, distance: 72.9
click at [437, 143] on link "Clear" at bounding box center [438, 147] width 26 height 16
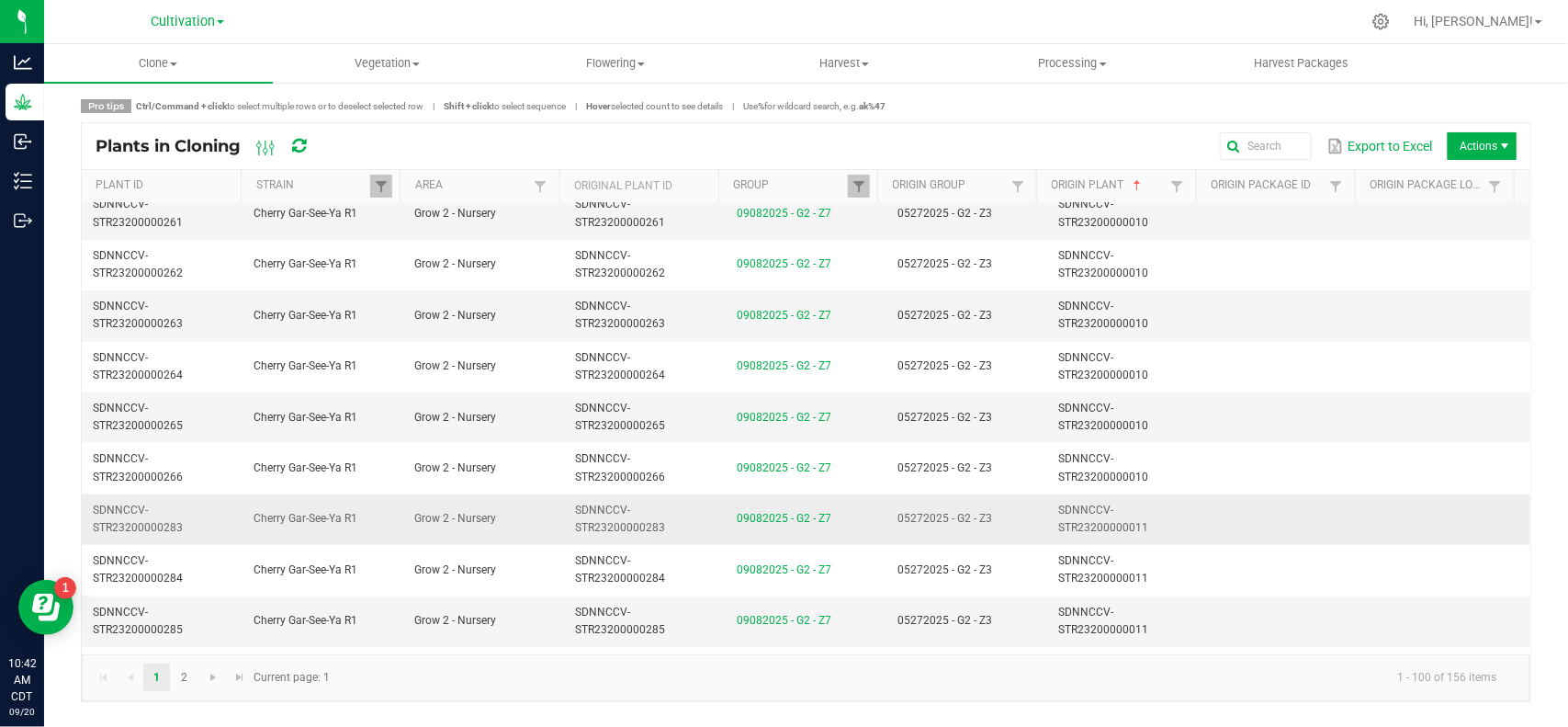
click at [997, 508] on td "05272025 - G2 - Z3" at bounding box center [967, 520] width 161 height 50
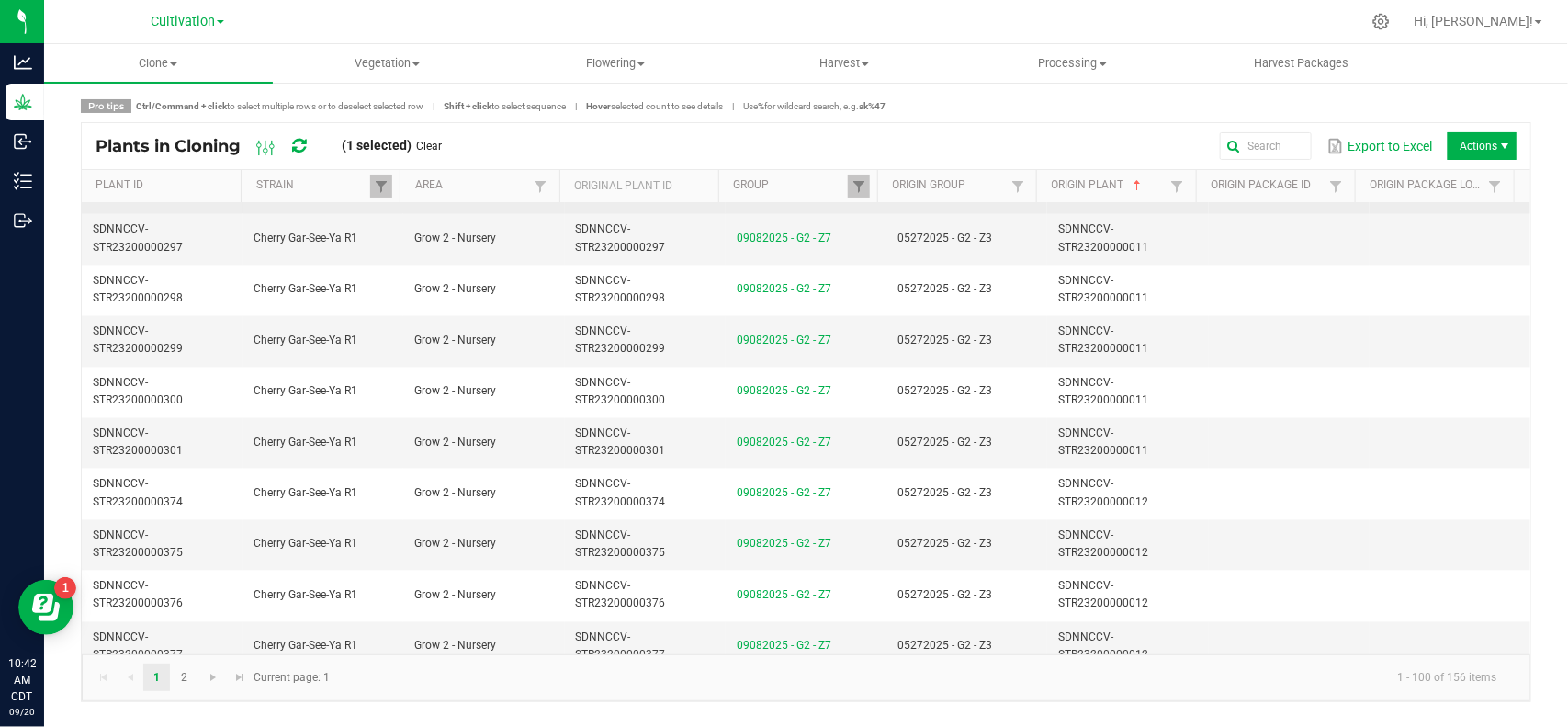
scroll to position [1607, 0]
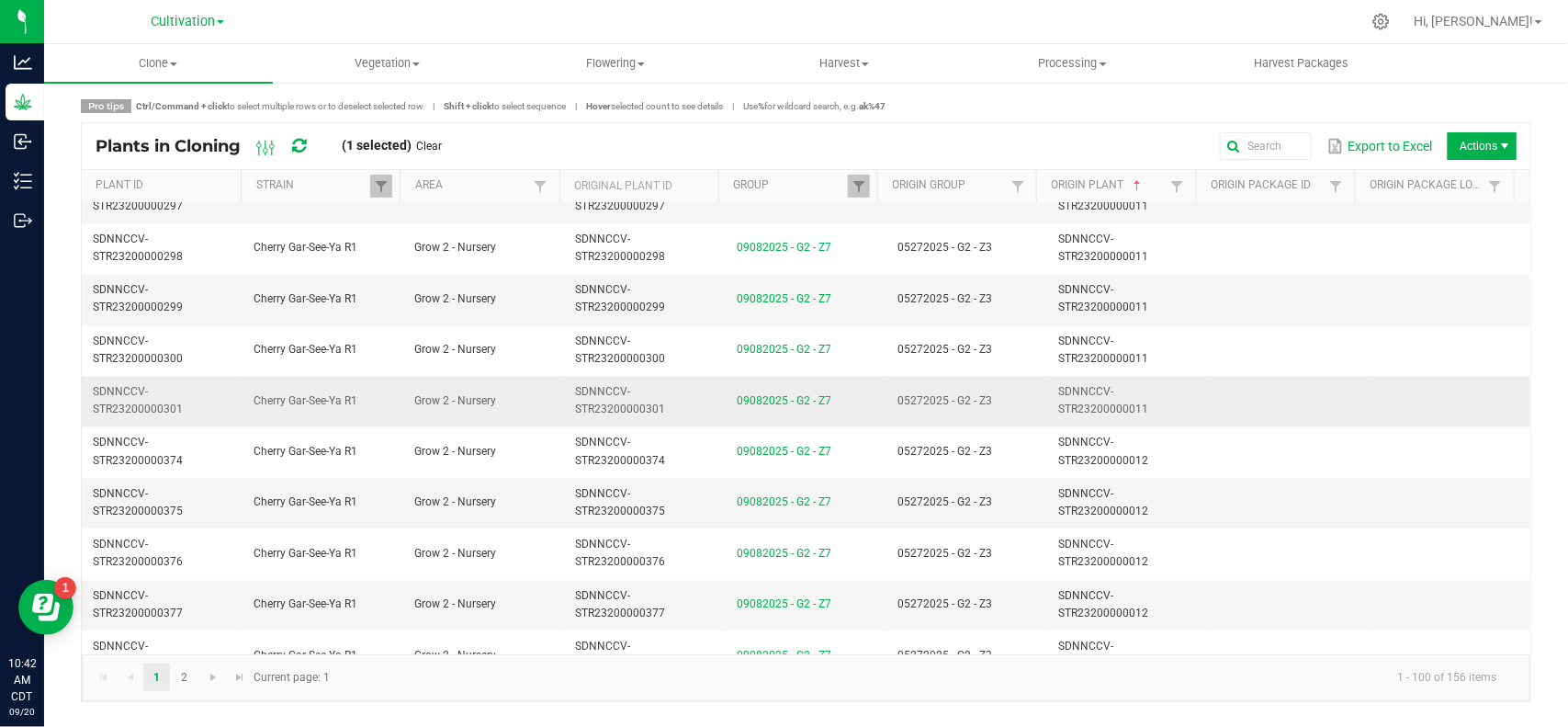
click at [1013, 410] on td "05272025 - G2 - Z3" at bounding box center [967, 402] width 161 height 50
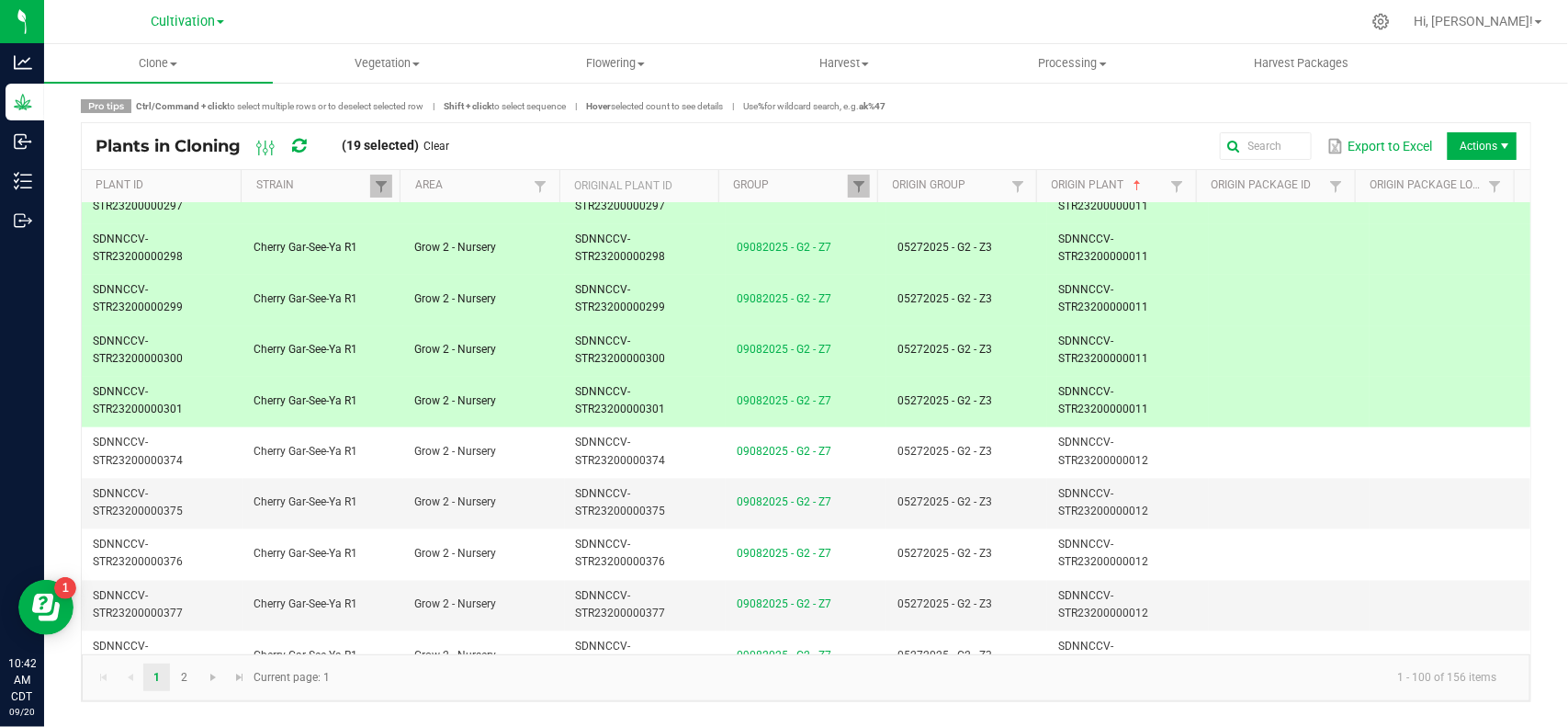
drag, startPoint x: 443, startPoint y: 139, endPoint x: 443, endPoint y: 148, distance: 9.0
click at [442, 139] on link "Clear" at bounding box center [438, 147] width 26 height 16
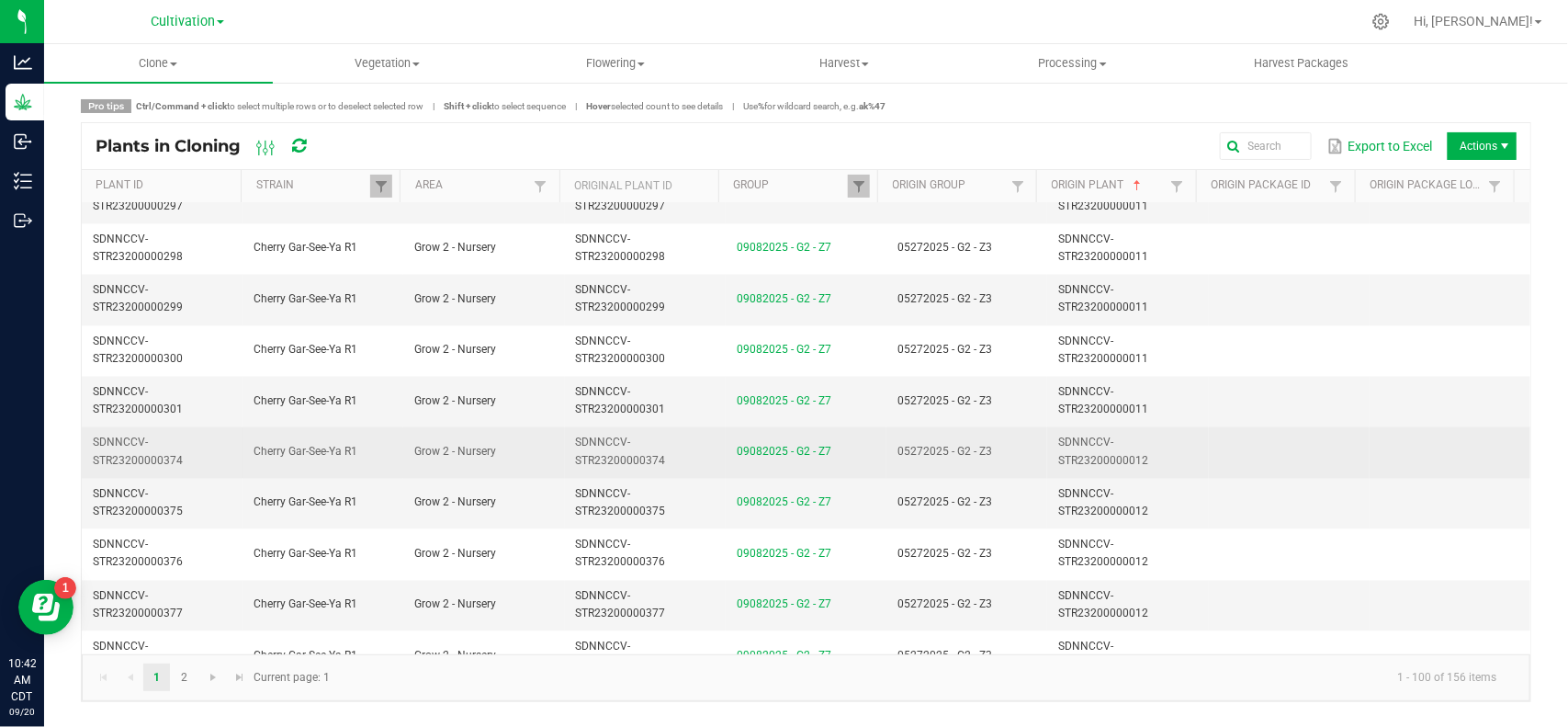
click at [1031, 465] on td "05272025 - G2 - Z3" at bounding box center [967, 453] width 161 height 50
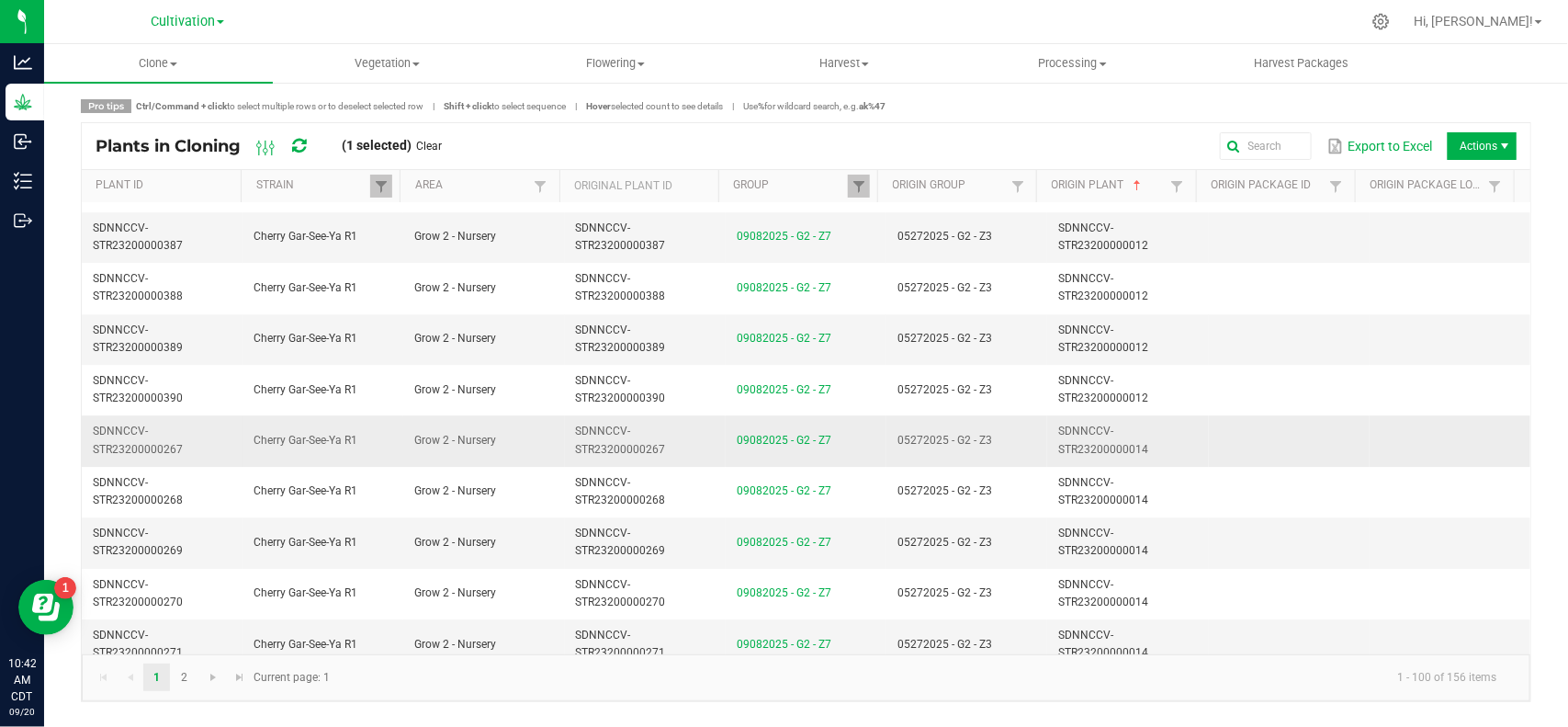
scroll to position [2526, 0]
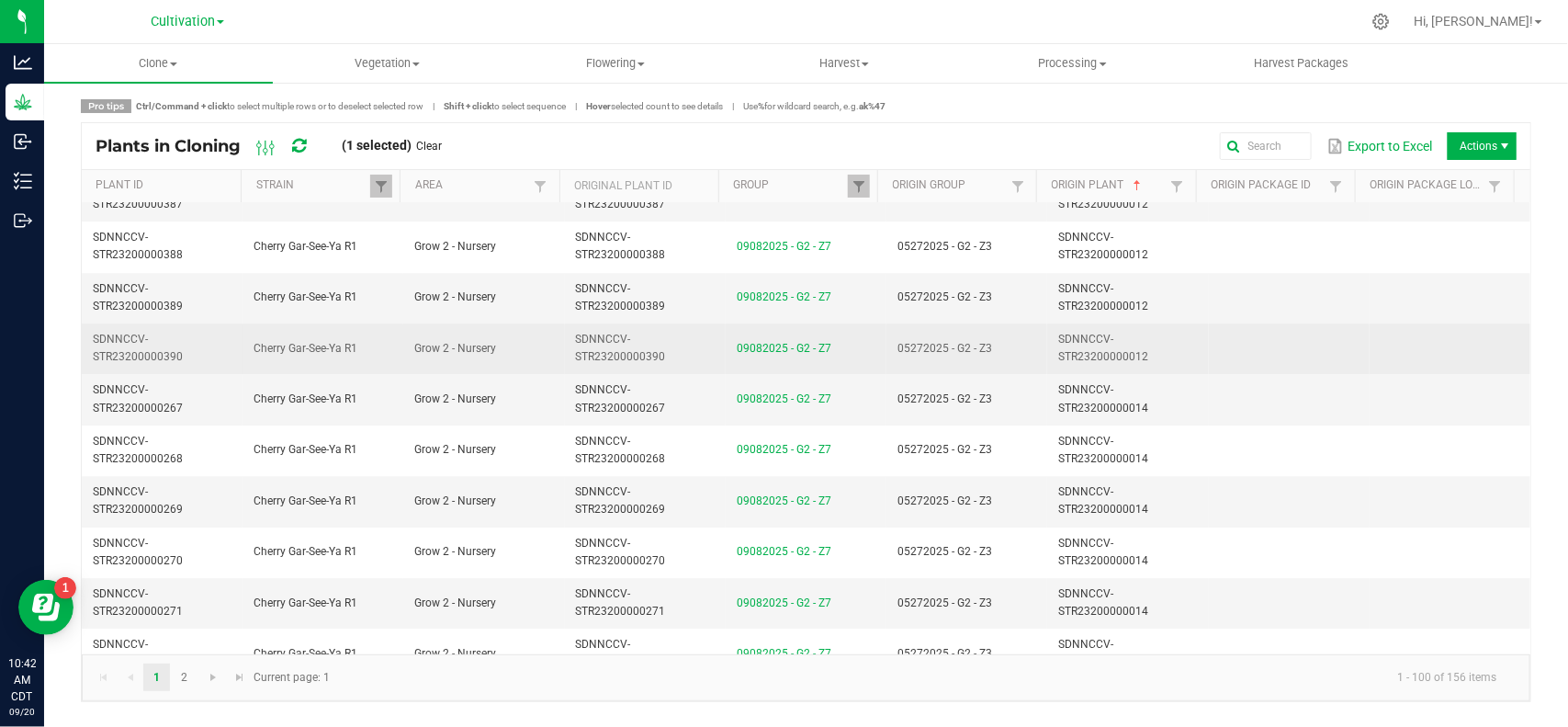
click at [998, 357] on td "05272025 - G2 - Z3" at bounding box center [967, 348] width 161 height 50
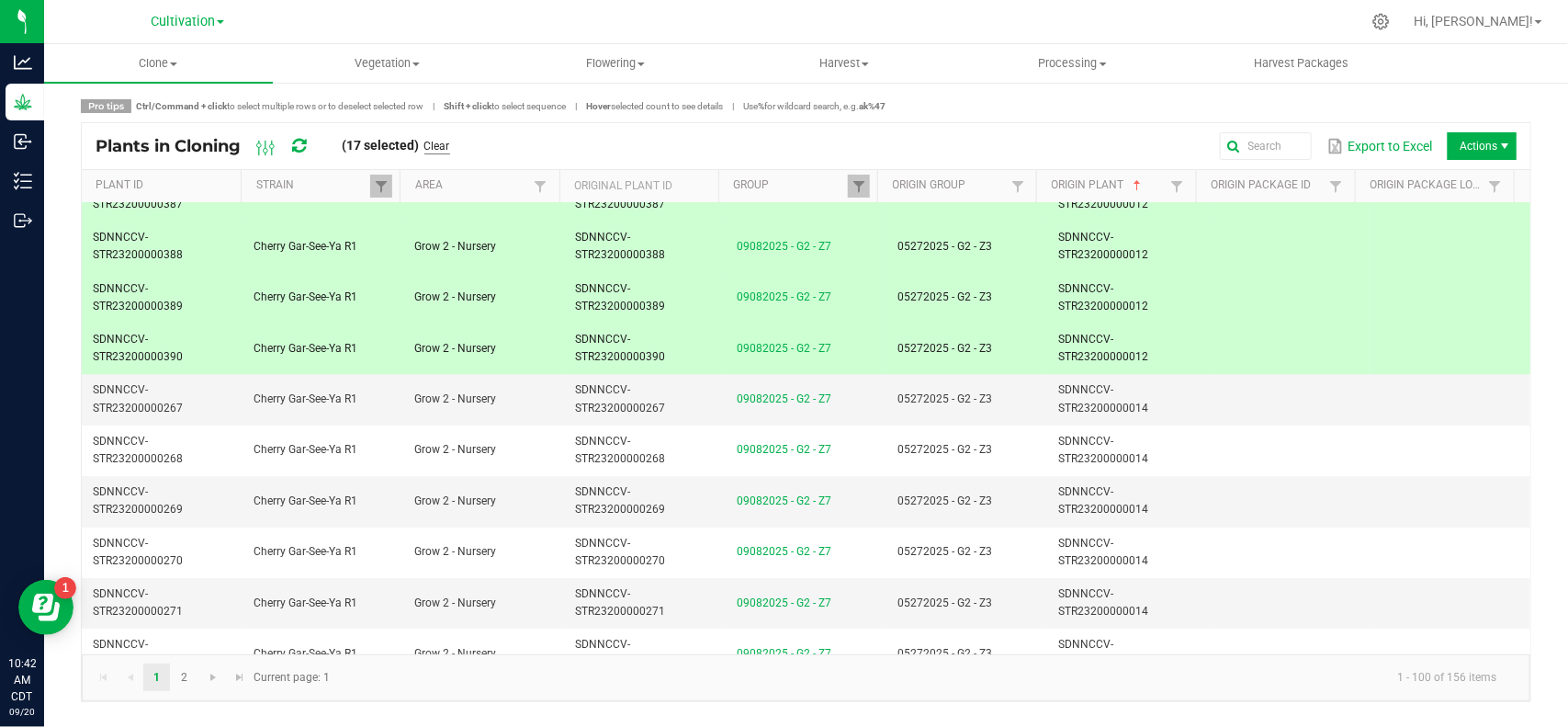
click at [428, 145] on link "Clear" at bounding box center [438, 147] width 26 height 16
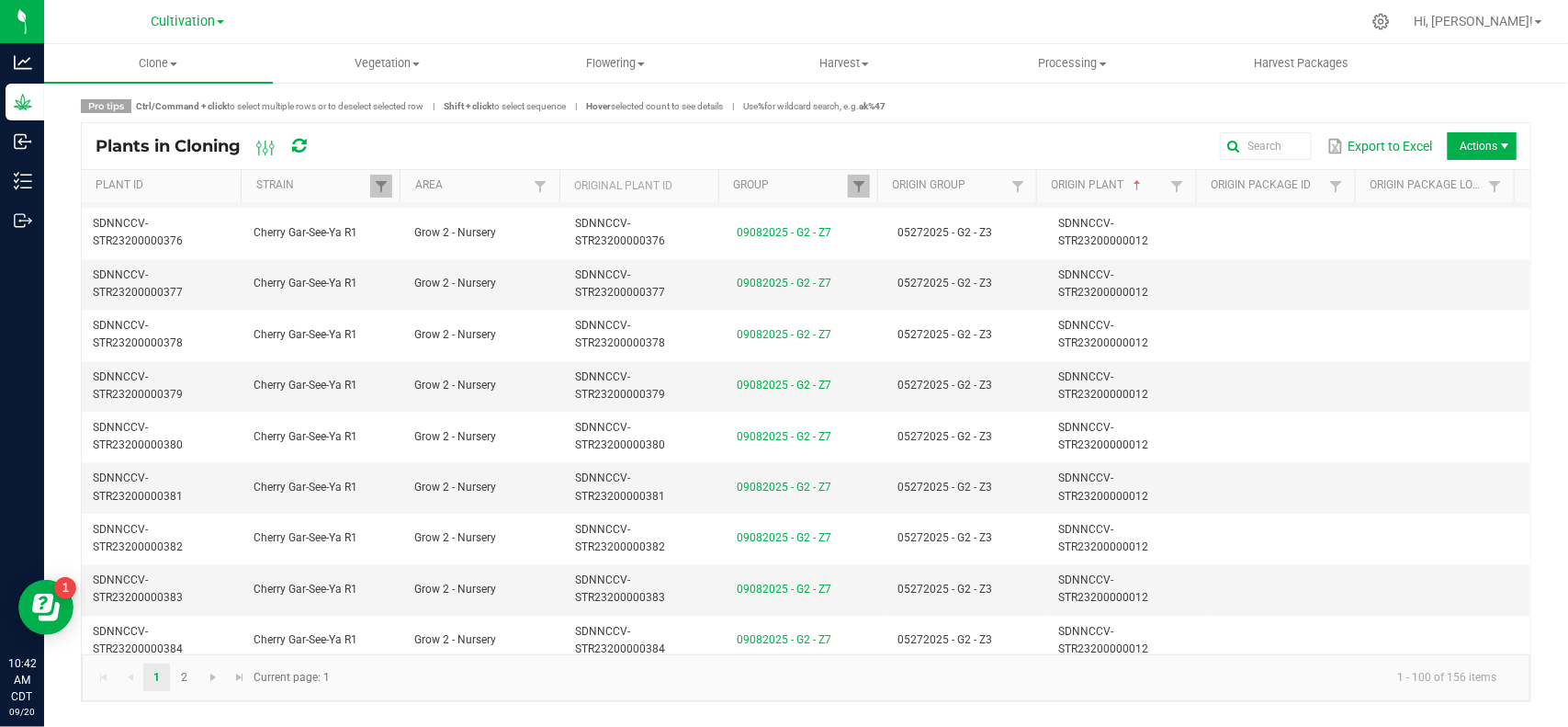
scroll to position [1607, 0]
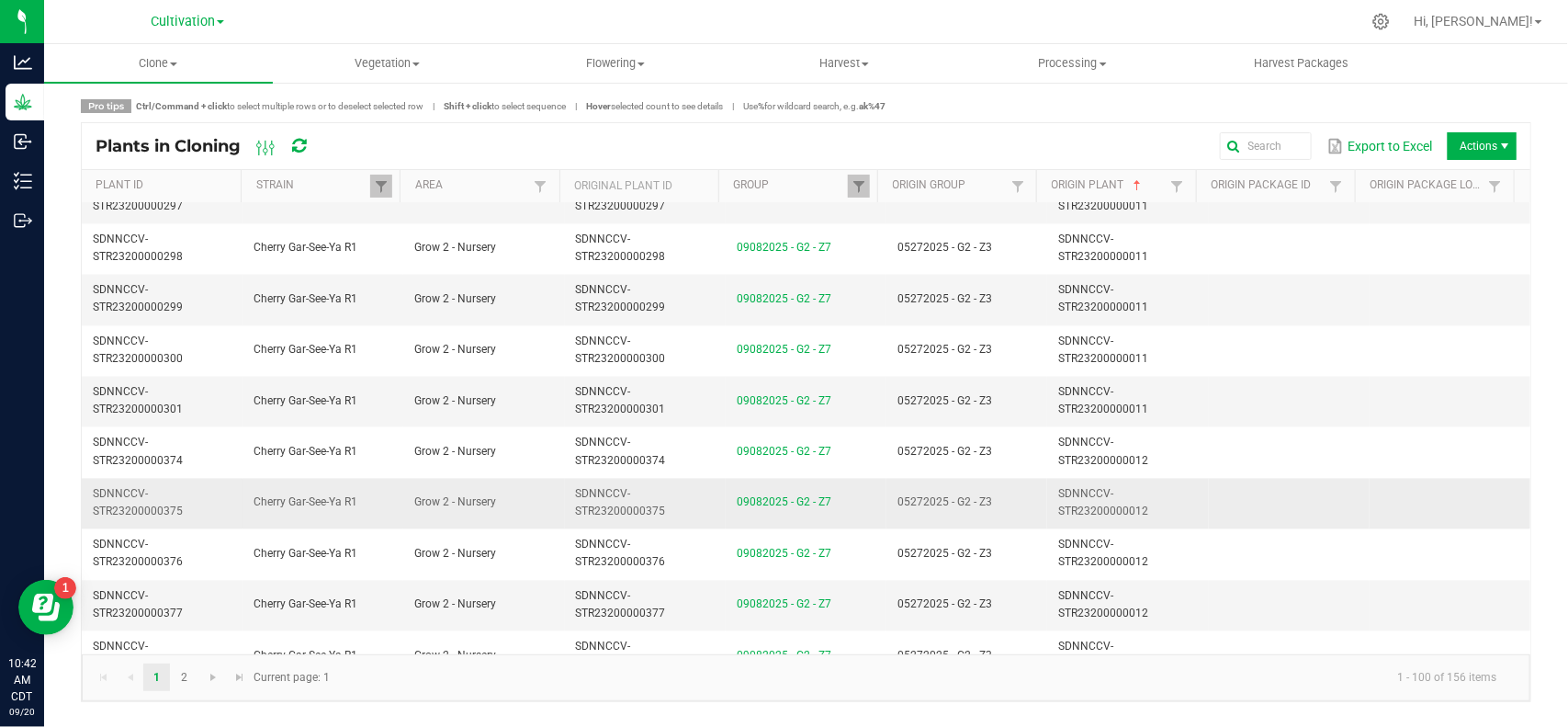
click at [988, 485] on td "05272025 - G2 - Z3" at bounding box center [967, 504] width 161 height 50
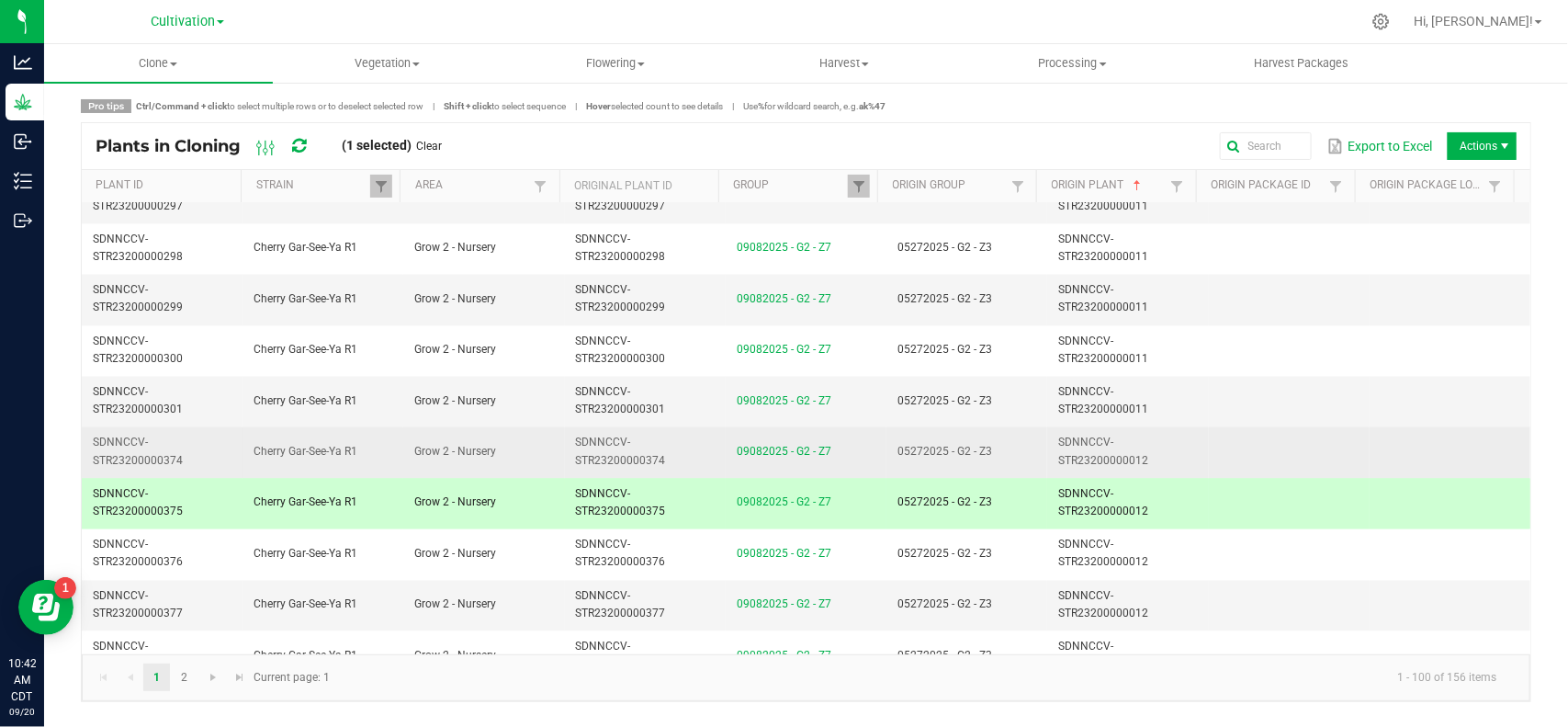
click at [1003, 447] on td "05272025 - G2 - Z3" at bounding box center [967, 453] width 161 height 50
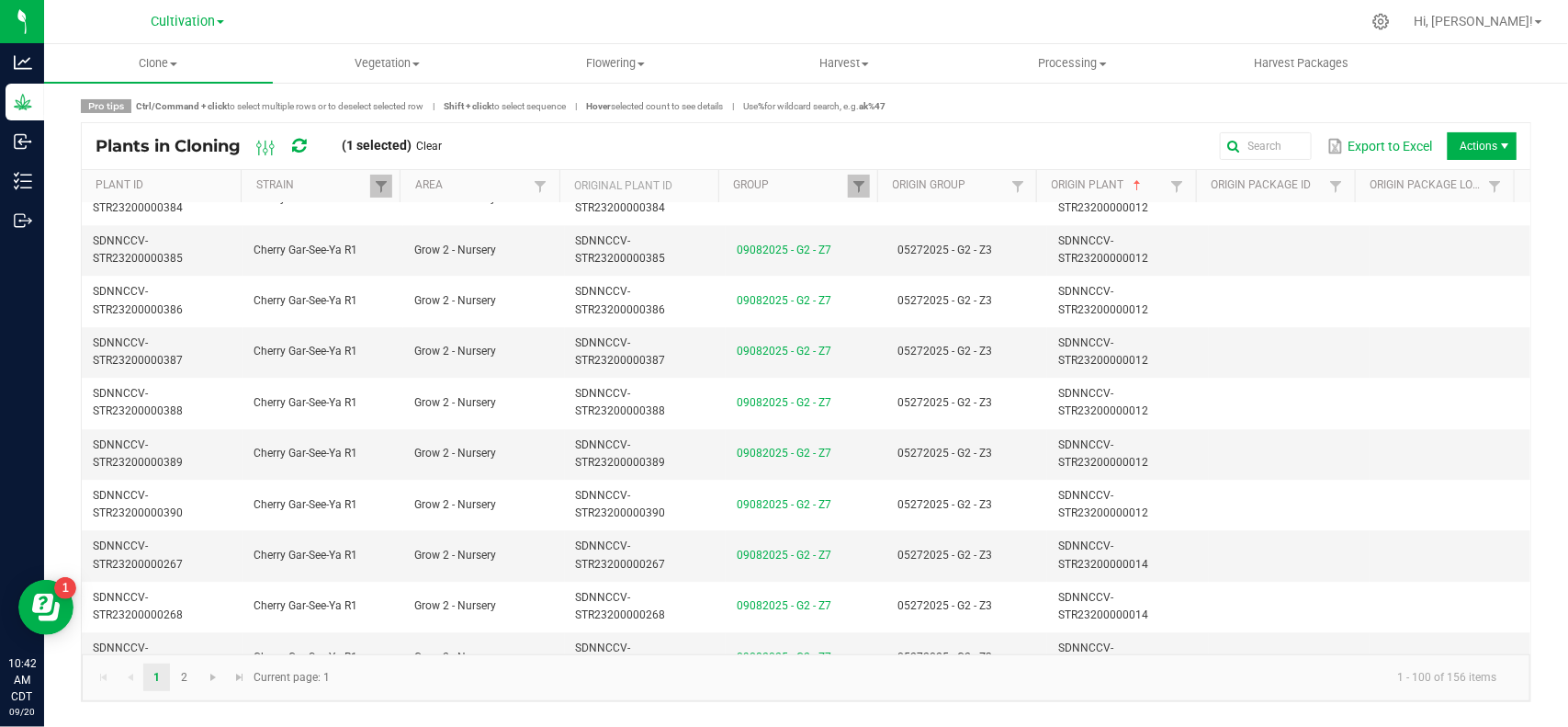
scroll to position [2412, 0]
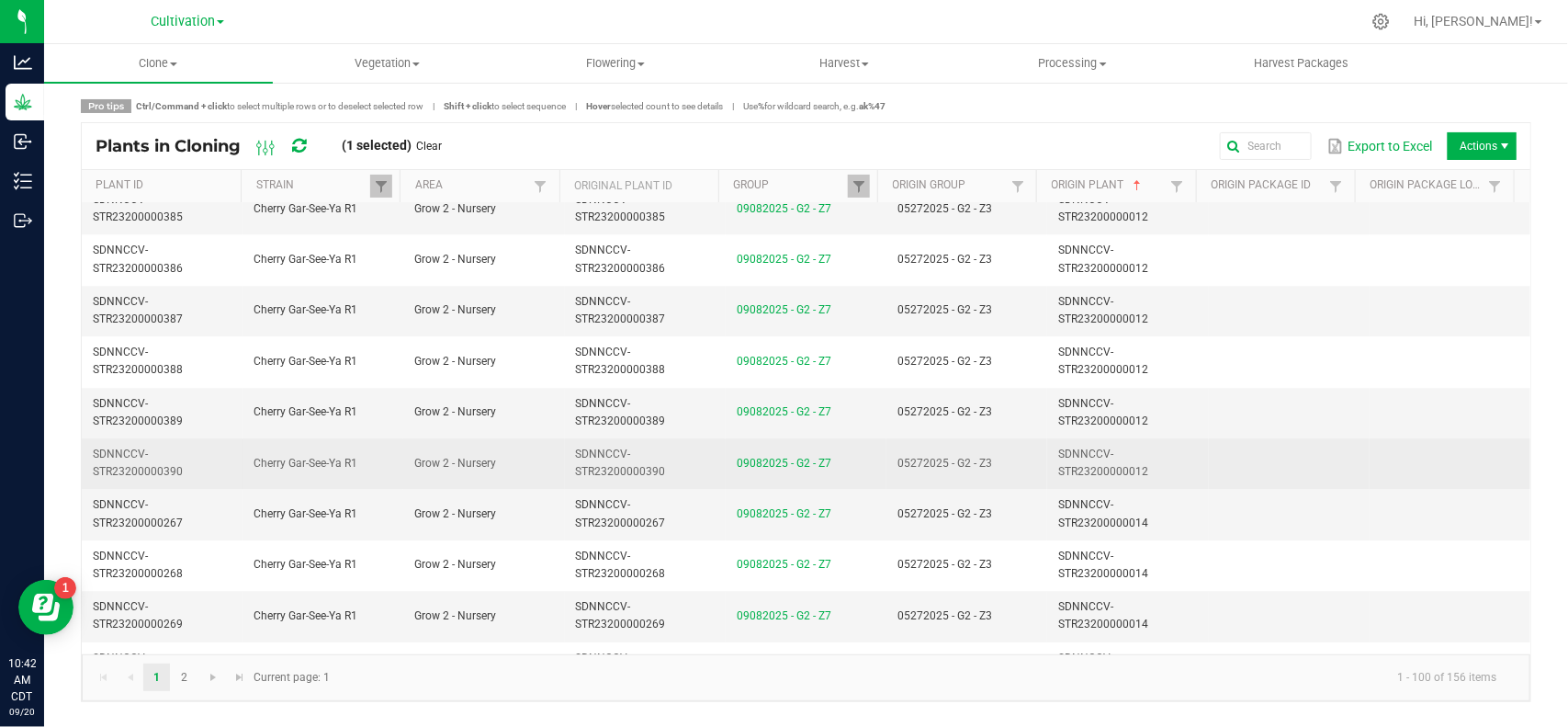
click at [999, 465] on td "05272025 - G2 - Z3" at bounding box center [967, 463] width 161 height 50
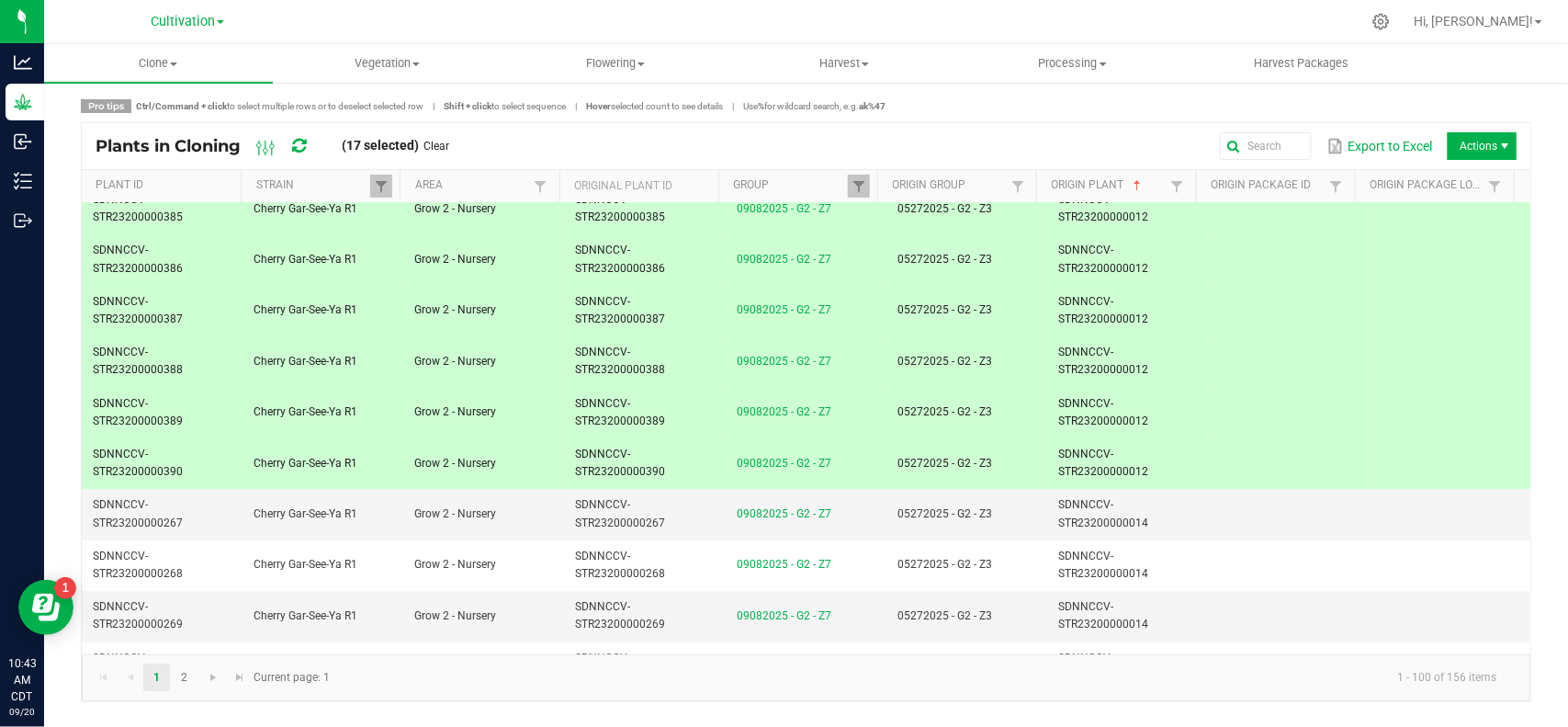
click at [445, 148] on link "Clear" at bounding box center [438, 147] width 26 height 16
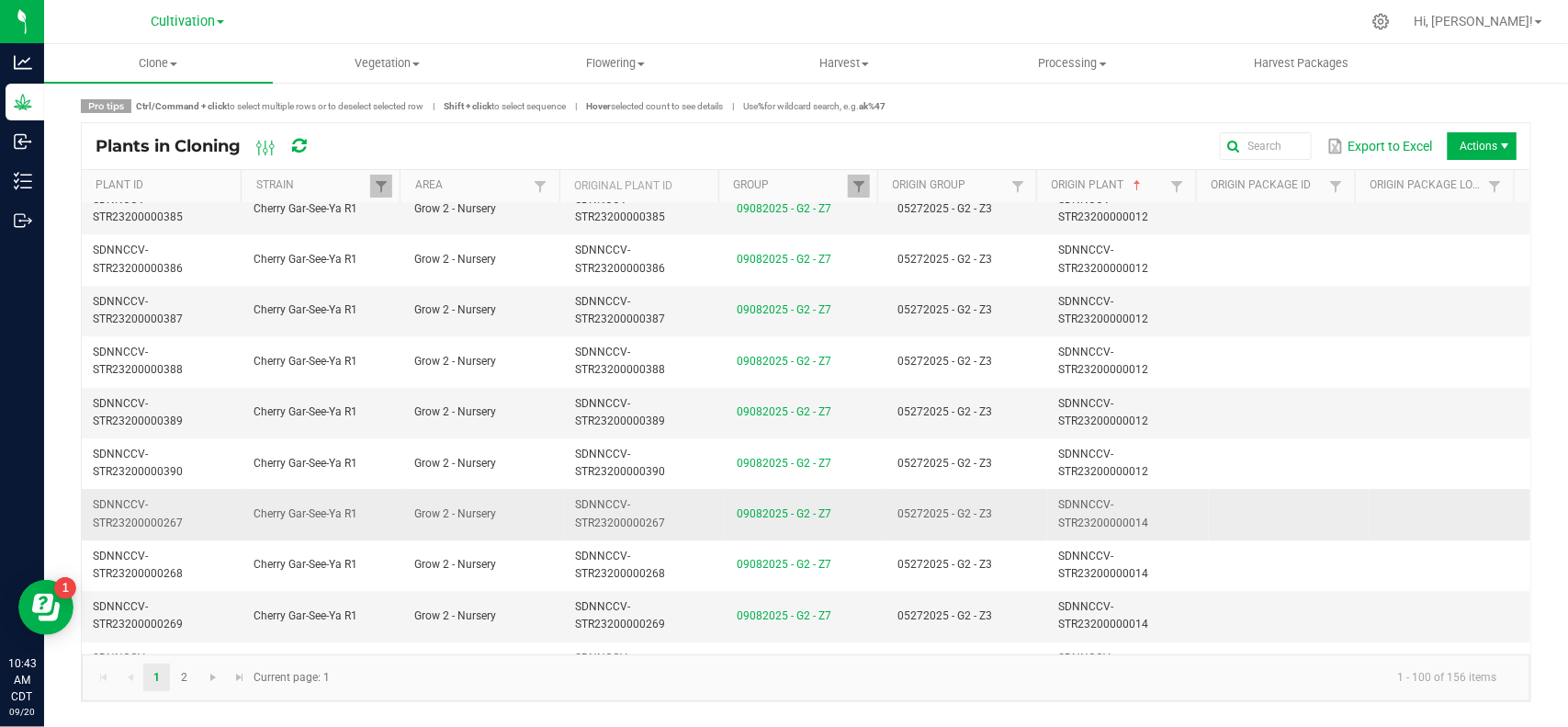
click at [846, 531] on td "09082025 - G2 - Z7" at bounding box center [806, 514] width 161 height 50
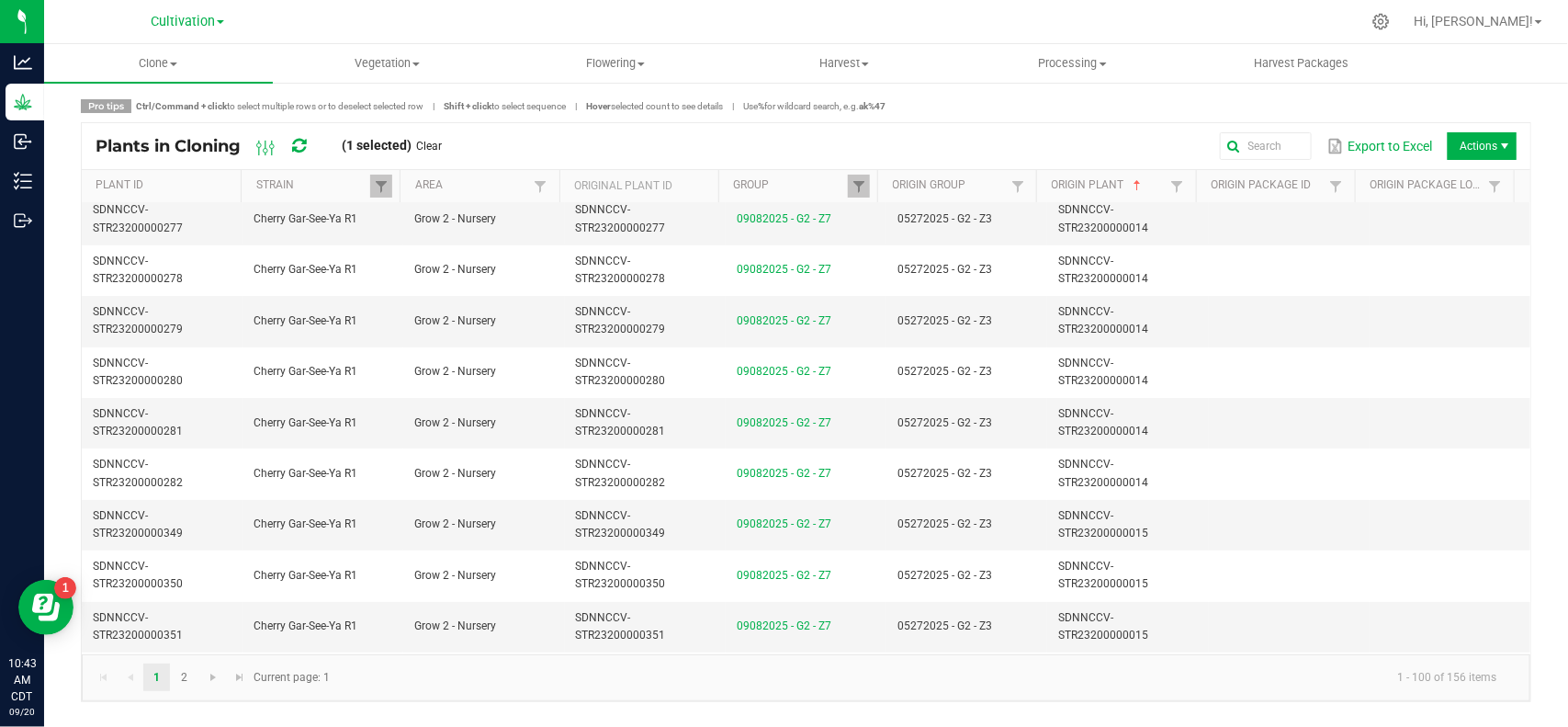
scroll to position [3330, 0]
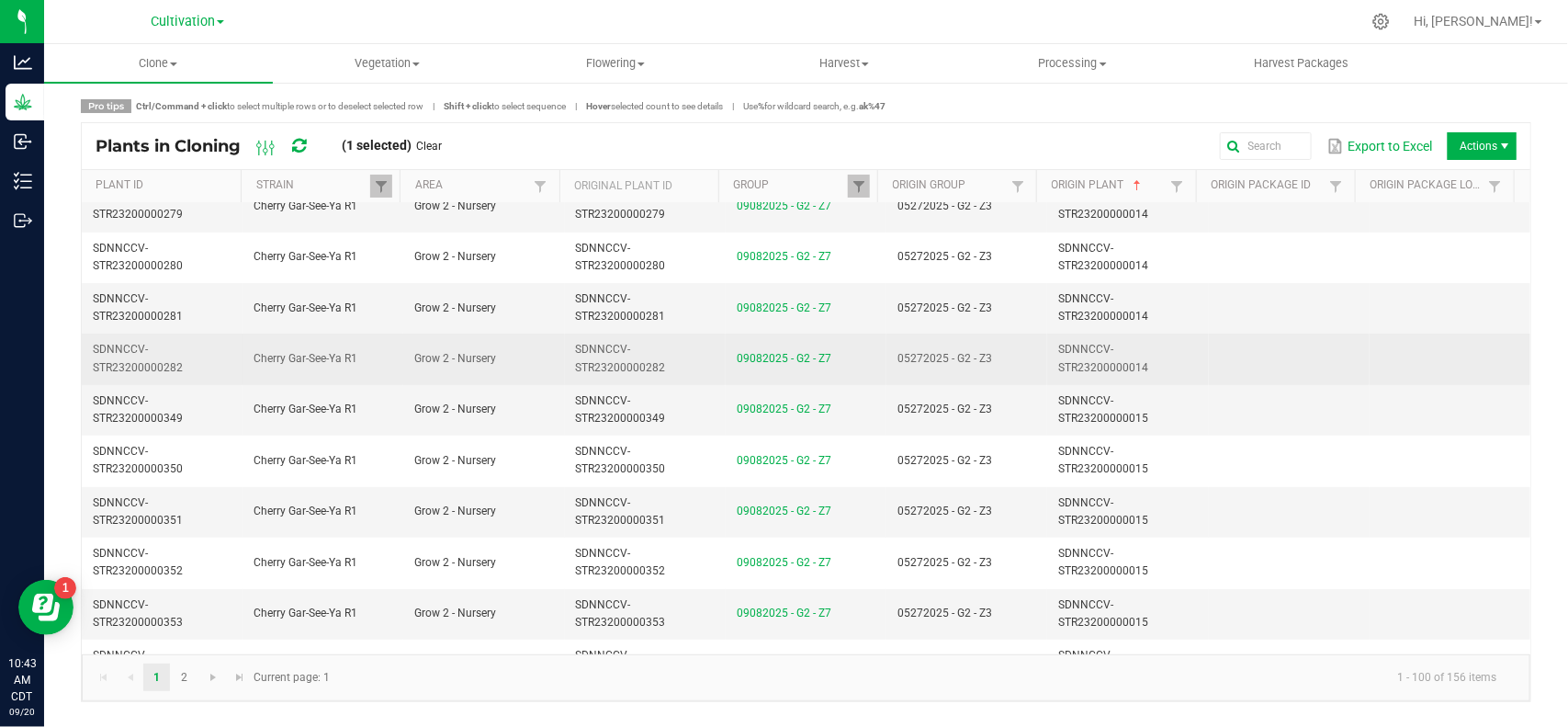
click at [1026, 370] on td "05272025 - G2 - Z3" at bounding box center [967, 358] width 161 height 50
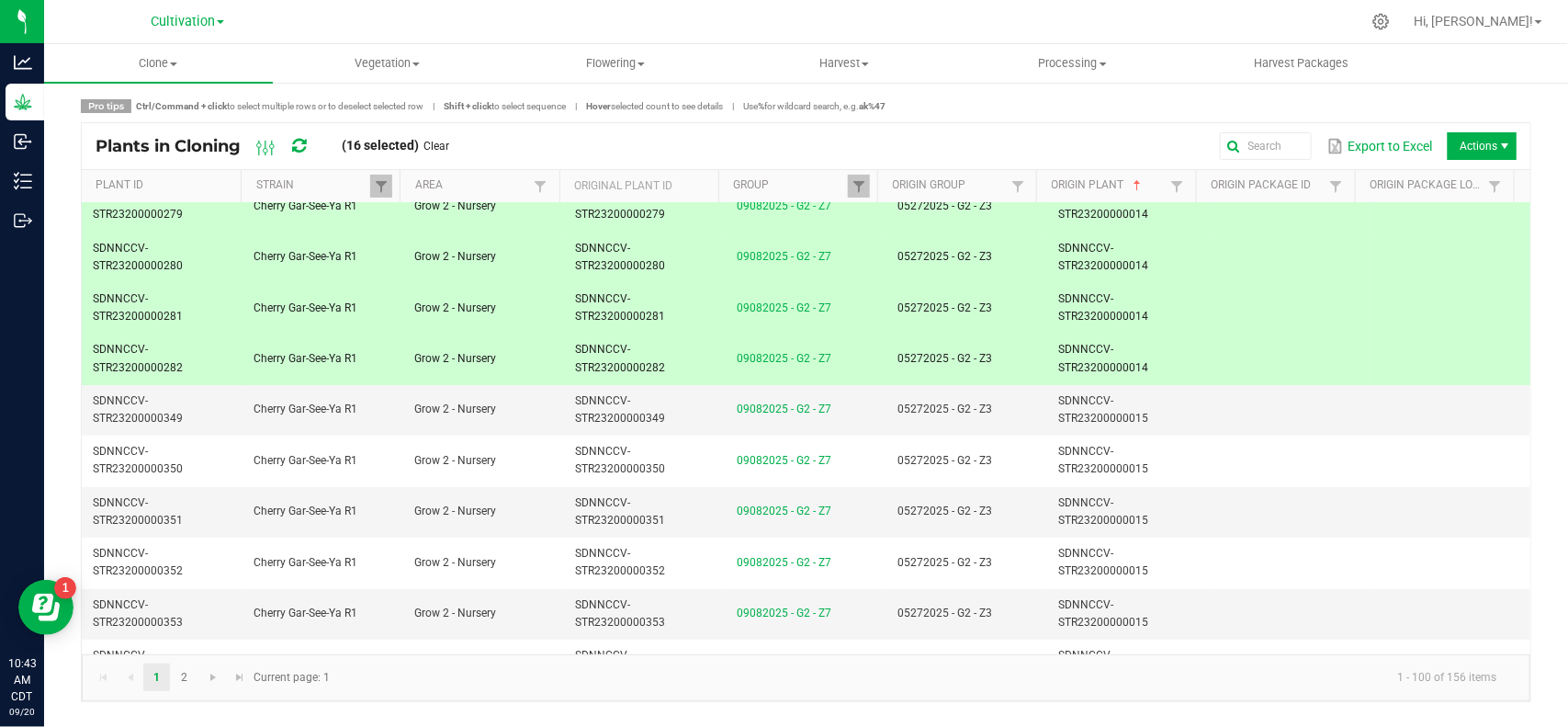
click at [442, 145] on link "Clear" at bounding box center [438, 147] width 26 height 16
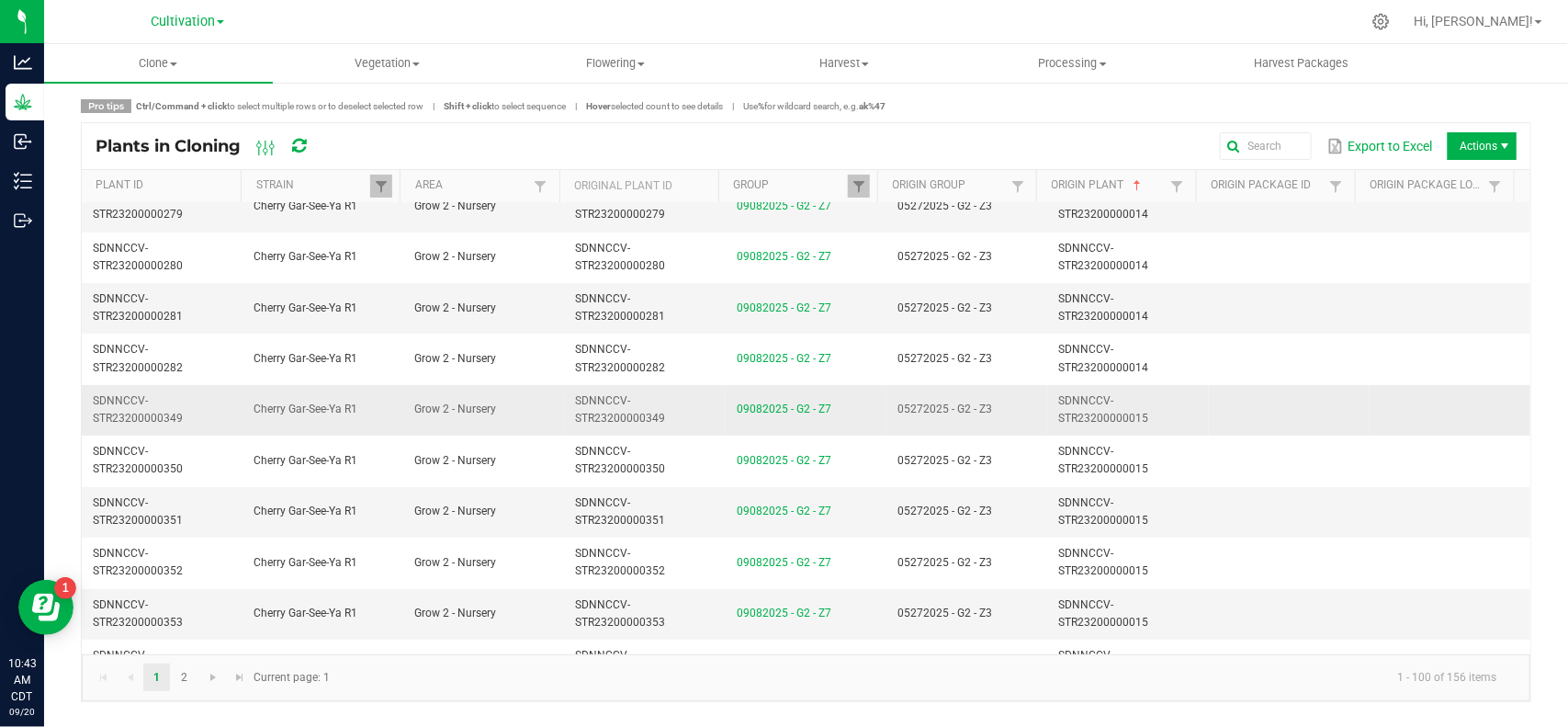
drag, startPoint x: 1036, startPoint y: 427, endPoint x: 1019, endPoint y: 412, distance: 22.7
click at [1029, 424] on tr "SDNNCCV-STR23200000349 Cherry Gar-See-Ya R1 Grow 2 - Nursery SDNNCCV-STR2320000…" at bounding box center [806, 410] width 1449 height 50
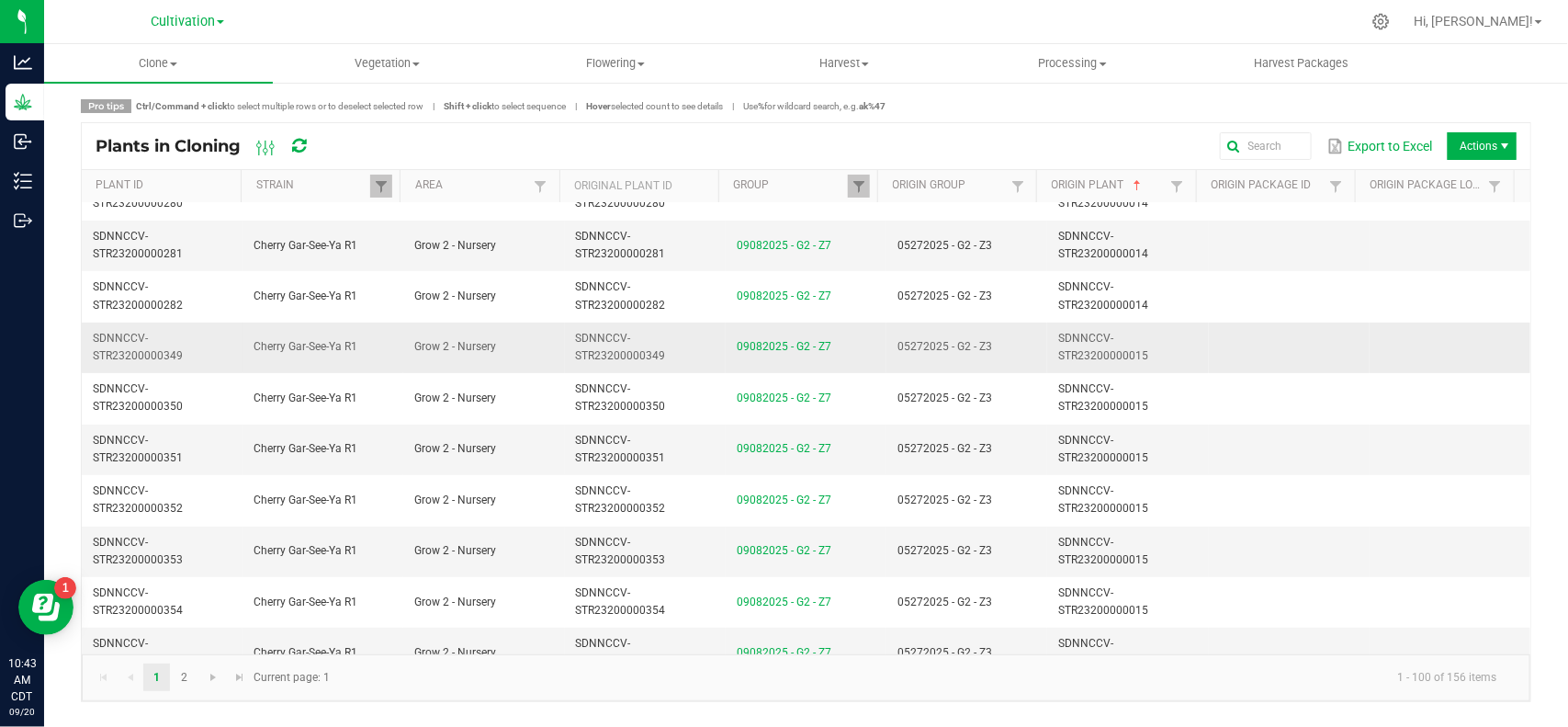
scroll to position [3445, 0]
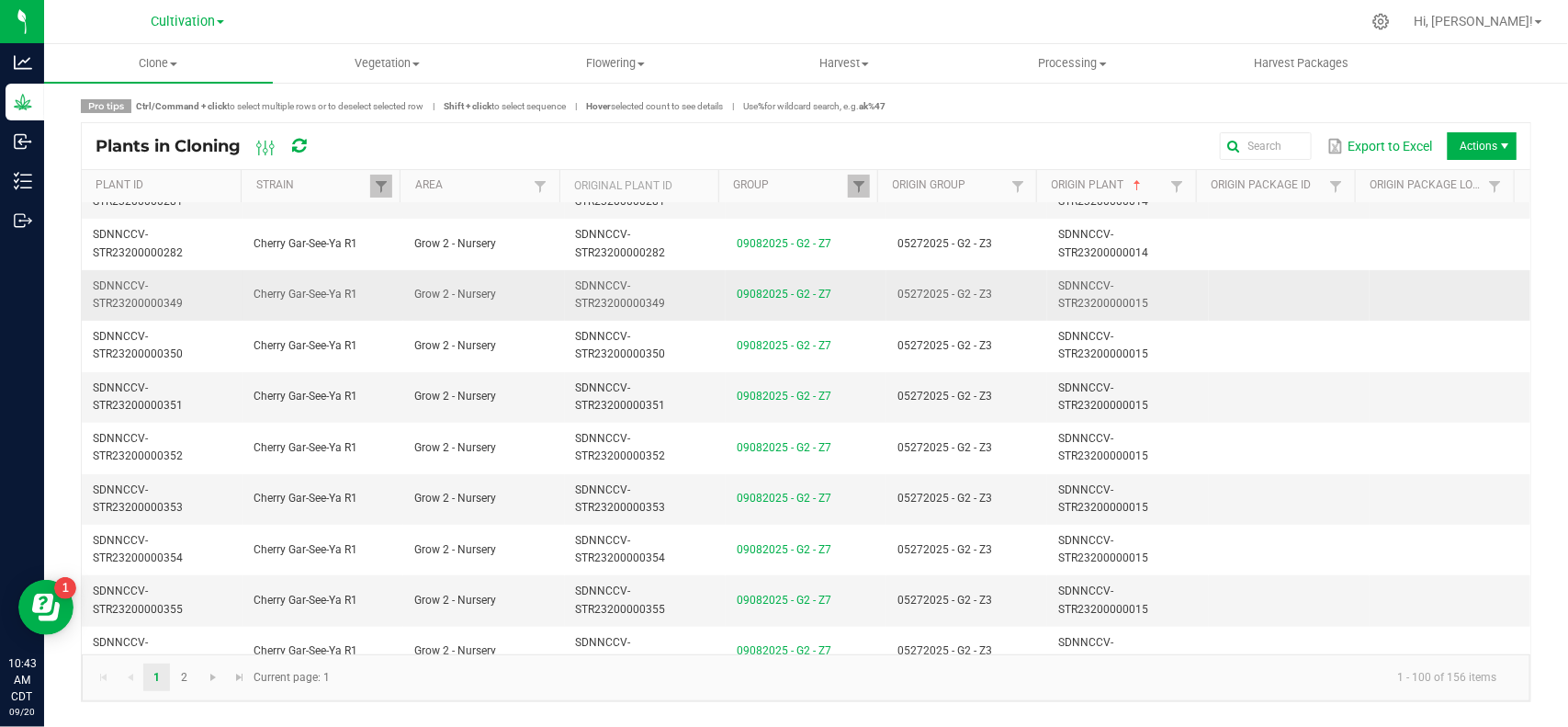
click at [1012, 303] on td "05272025 - G2 - Z3" at bounding box center [967, 295] width 161 height 50
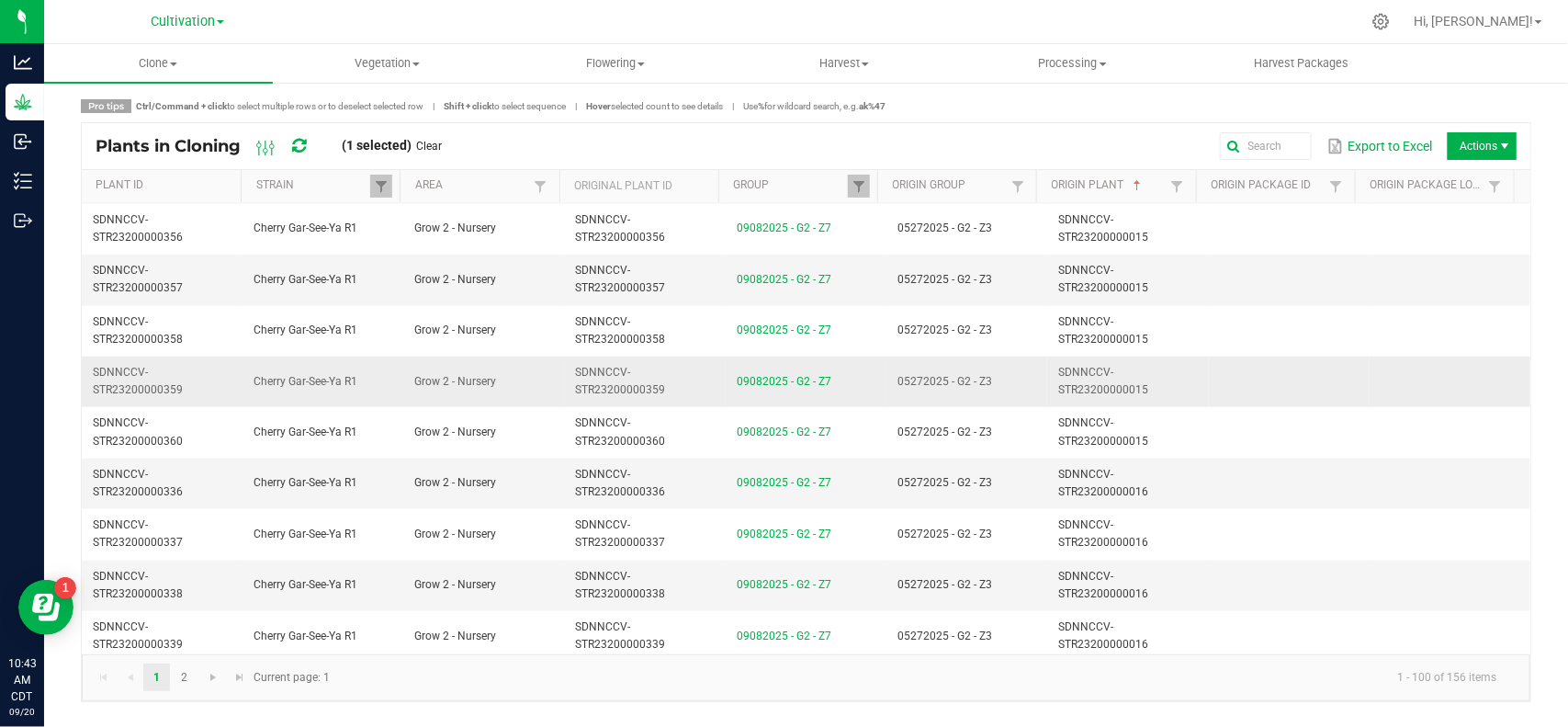
scroll to position [4019, 0]
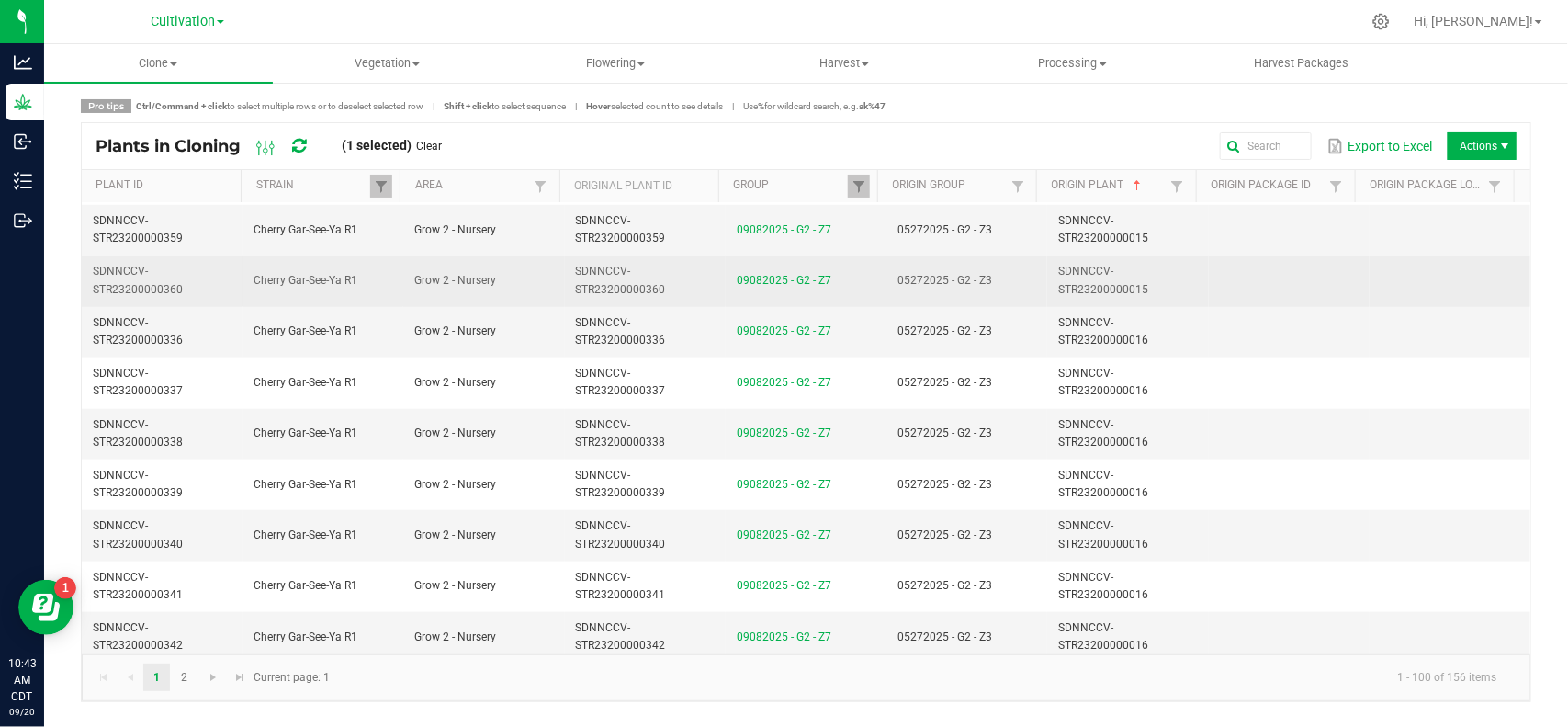
click at [1007, 289] on td "05272025 - G2 - Z3" at bounding box center [967, 281] width 161 height 50
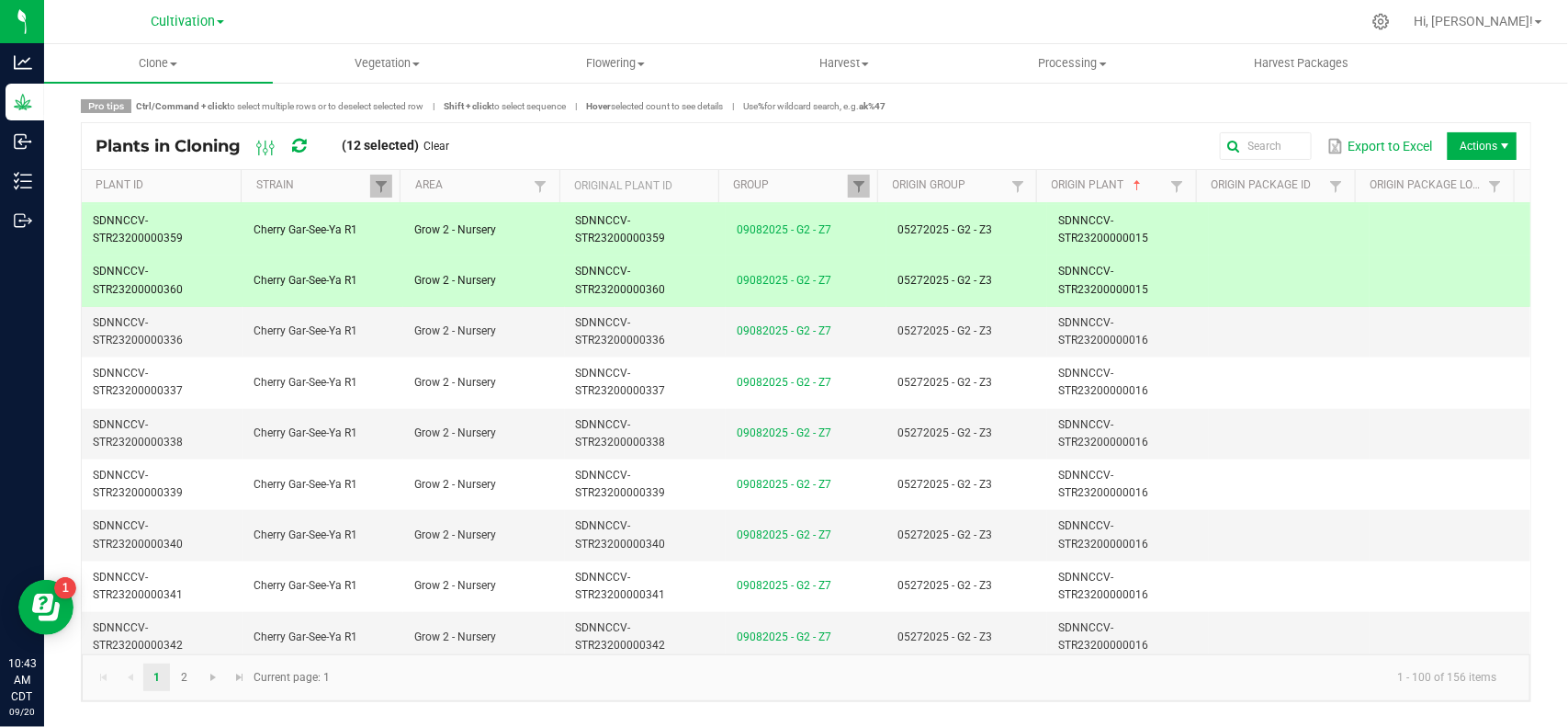
click at [445, 147] on link "Clear" at bounding box center [438, 147] width 26 height 16
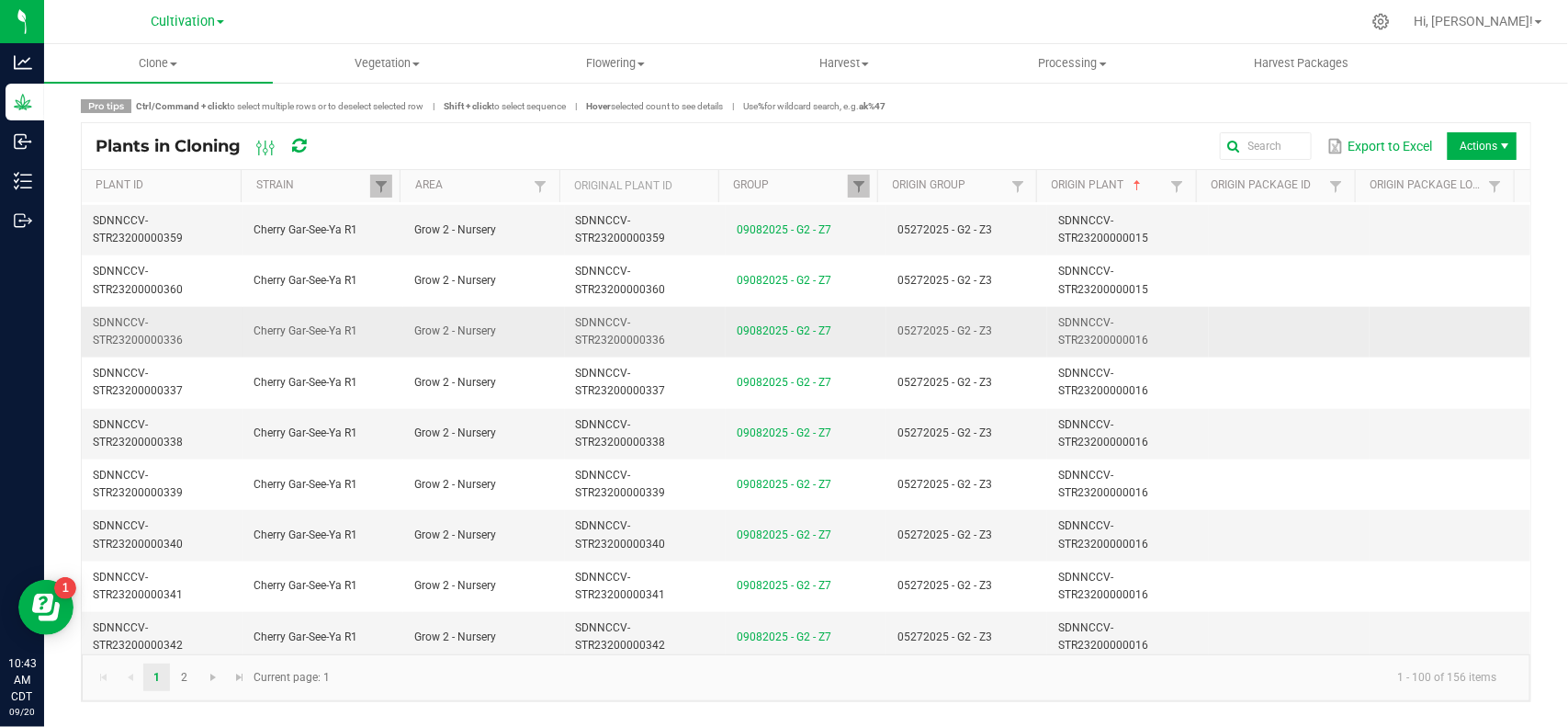
click at [1024, 344] on td "05272025 - G2 - Z3" at bounding box center [967, 332] width 161 height 50
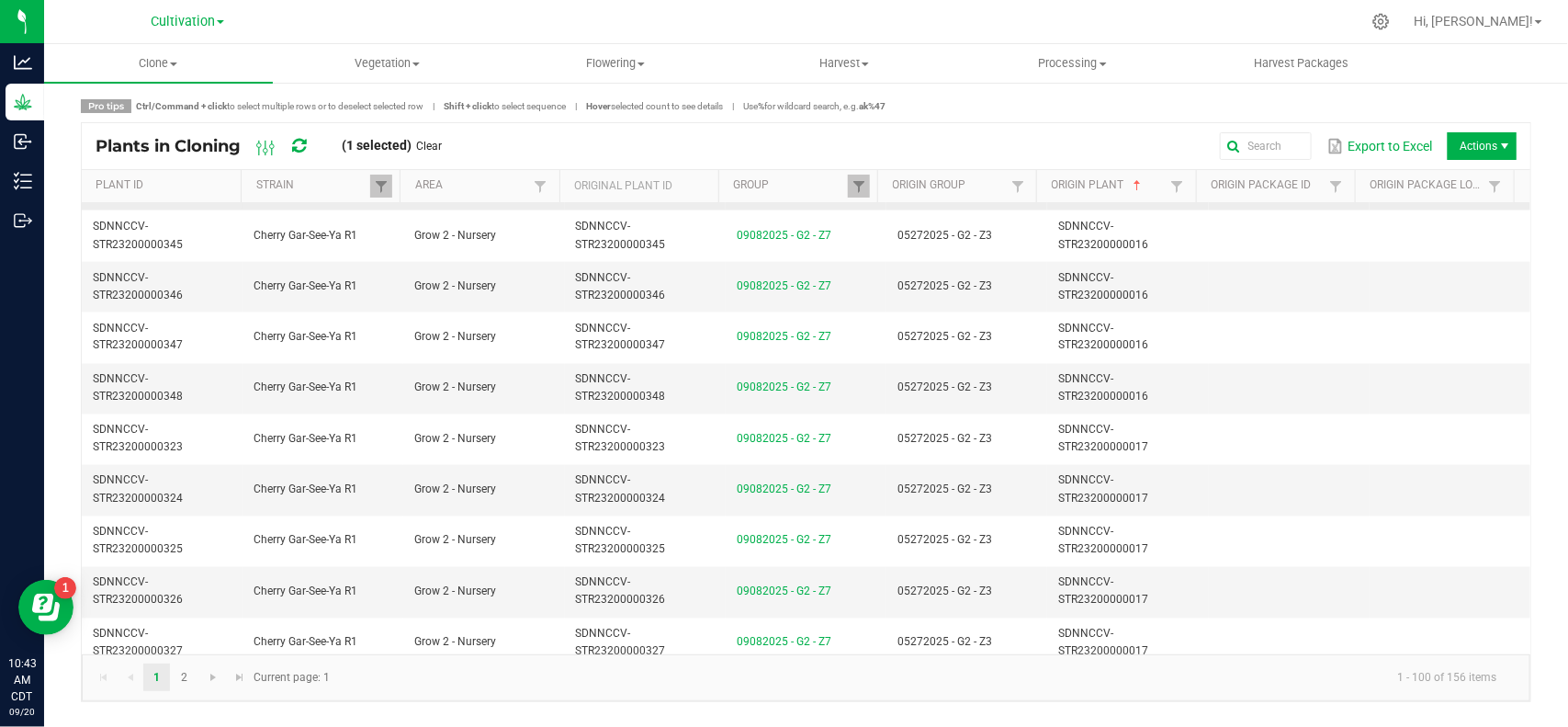
scroll to position [4593, 0]
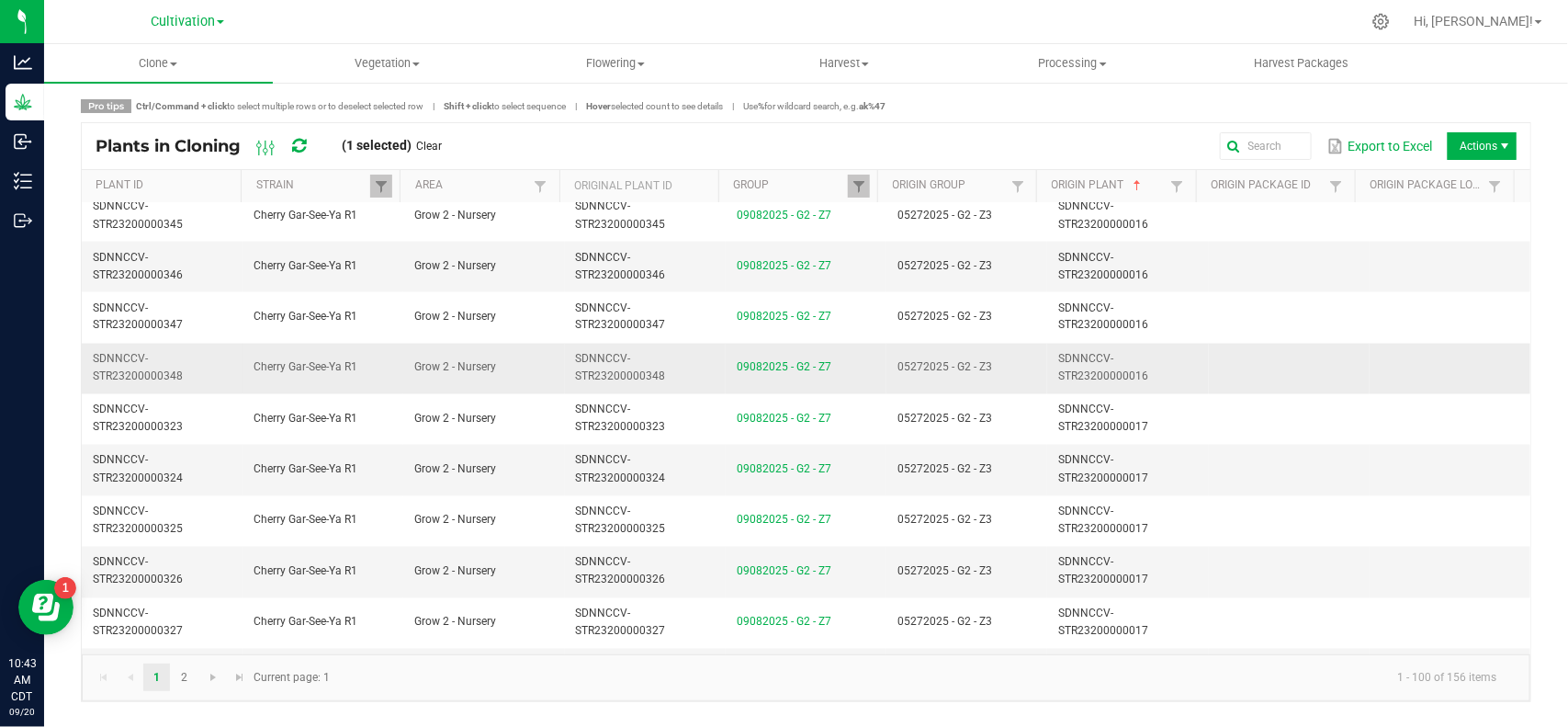
click at [1012, 384] on td "05272025 - G2 - Z3" at bounding box center [967, 369] width 161 height 50
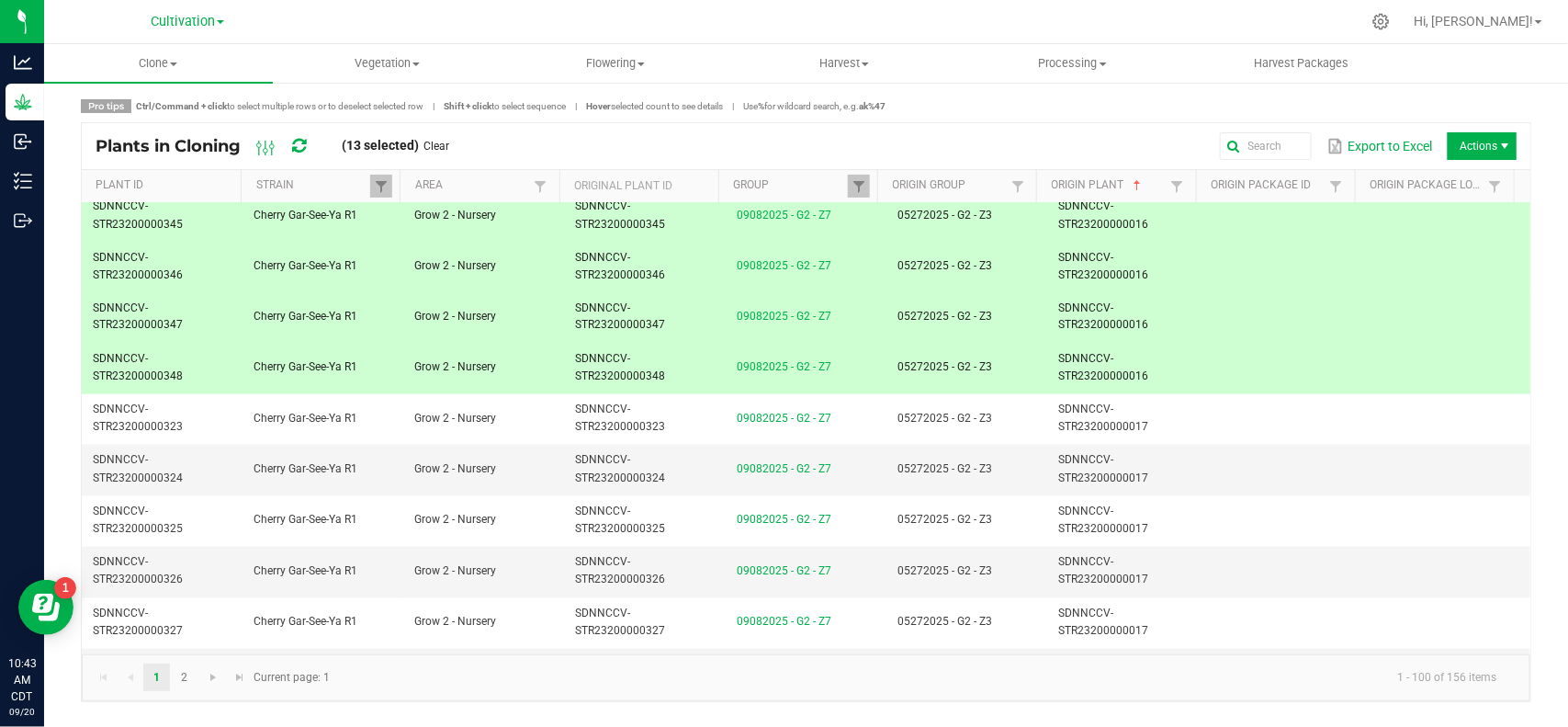
click at [435, 146] on link "Clear" at bounding box center [438, 147] width 26 height 16
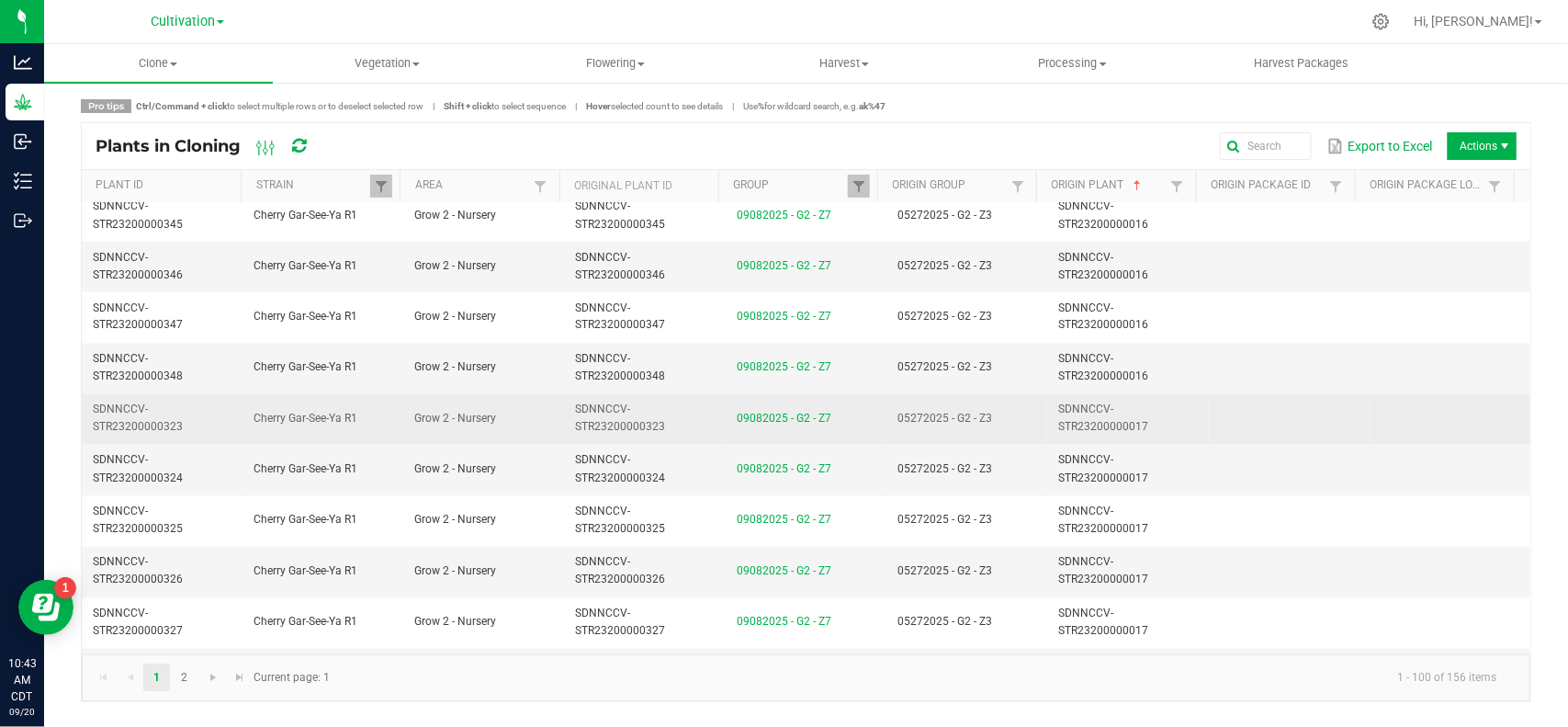
click at [838, 424] on td "09082025 - G2 - Z7" at bounding box center [806, 419] width 161 height 50
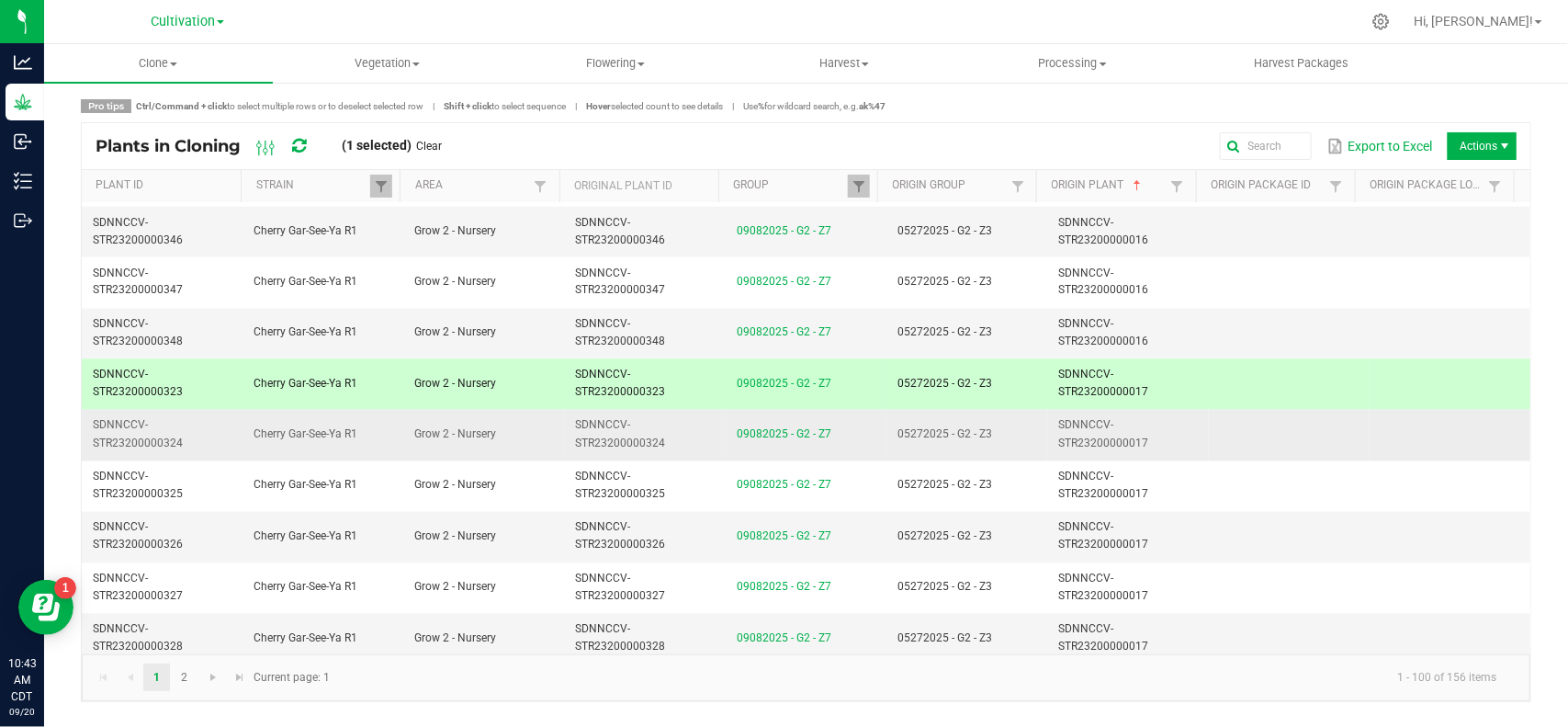
scroll to position [4658, 0]
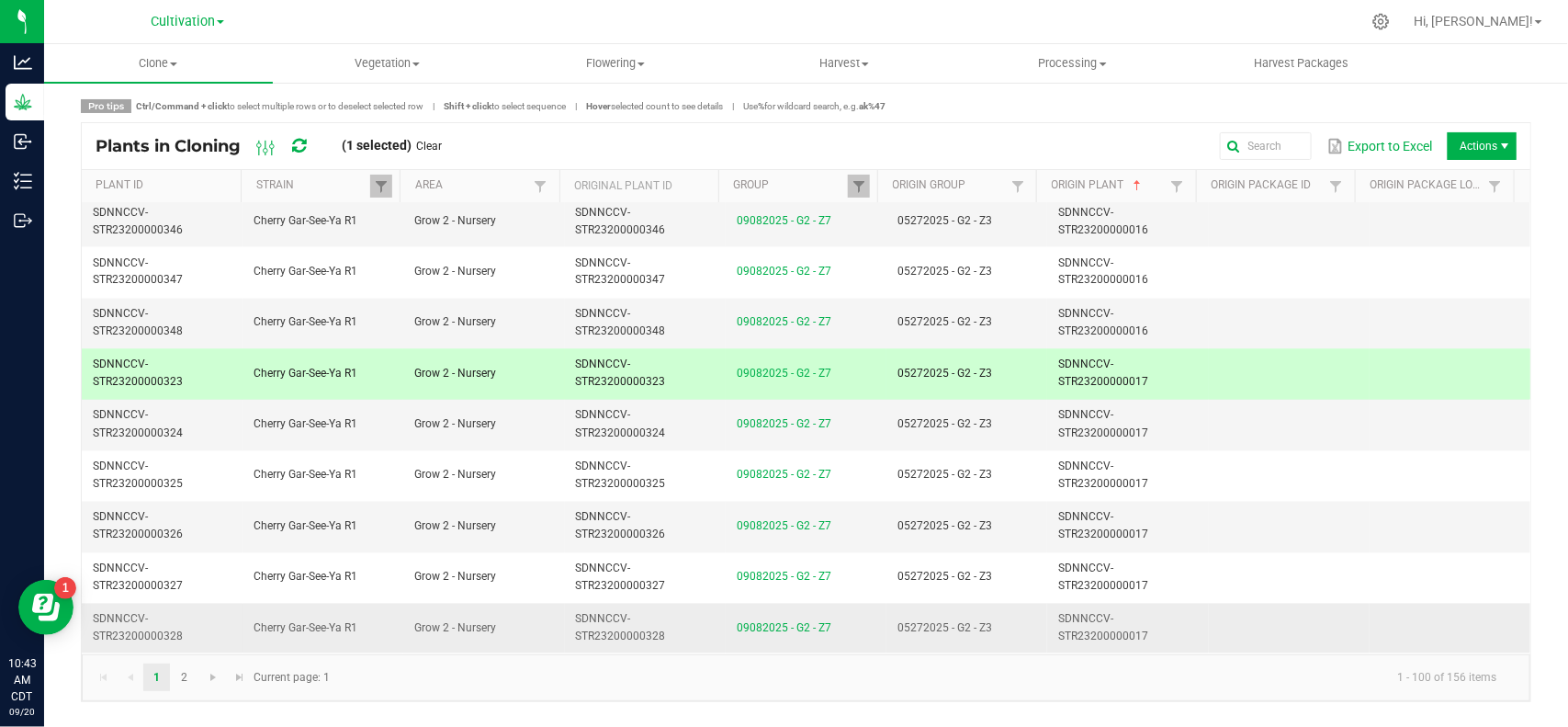
click at [851, 630] on td "09082025 - G2 - Z7" at bounding box center [806, 628] width 161 height 49
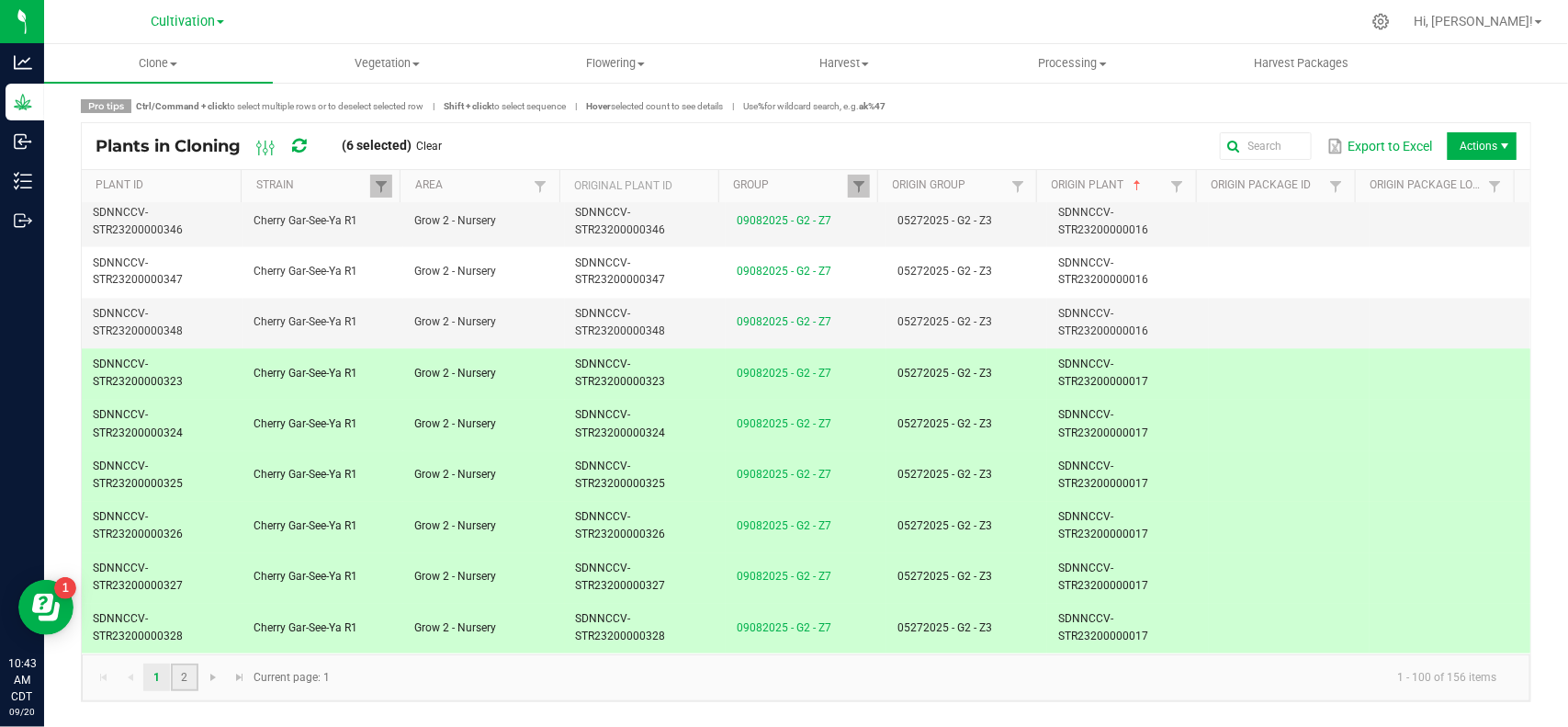
click at [187, 675] on link "2" at bounding box center [184, 678] width 27 height 28
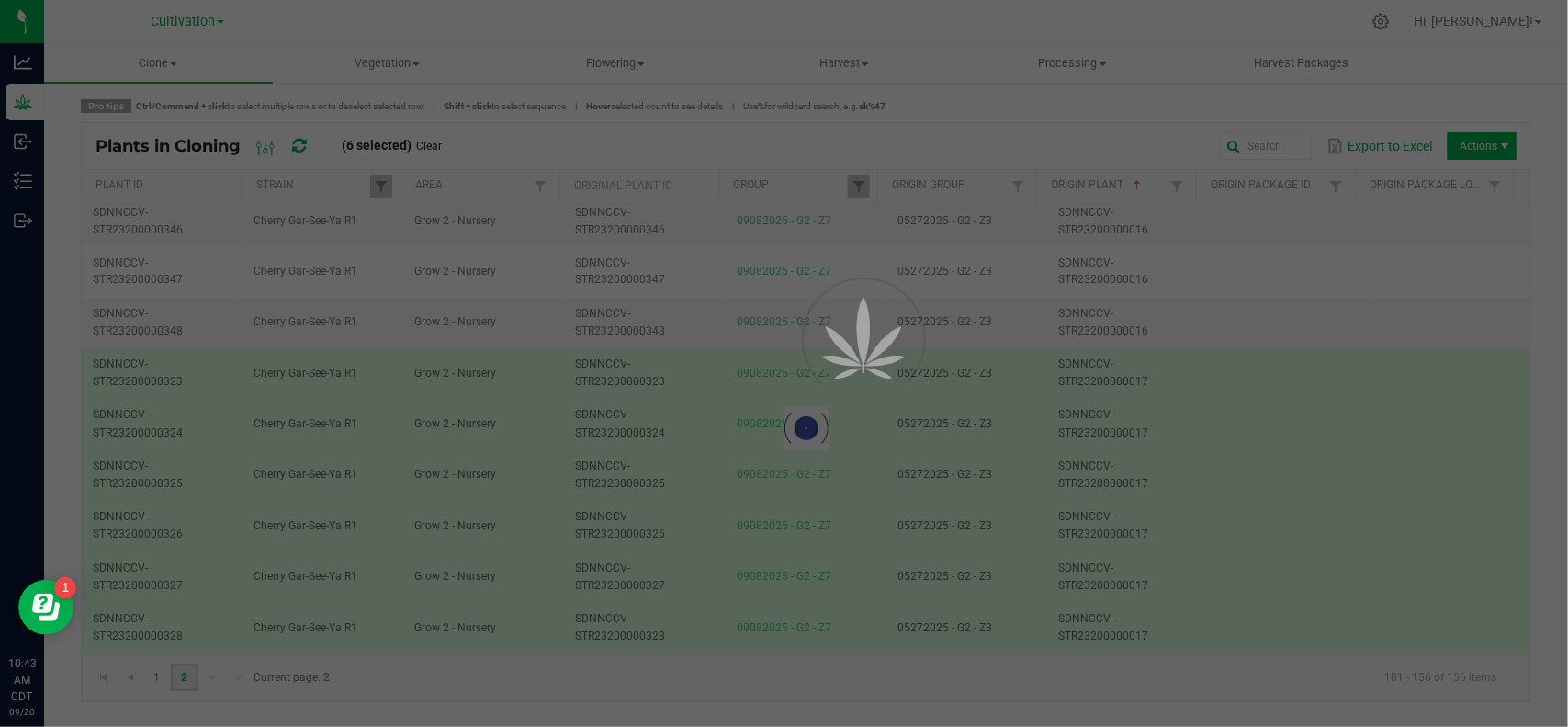
scroll to position [0, 0]
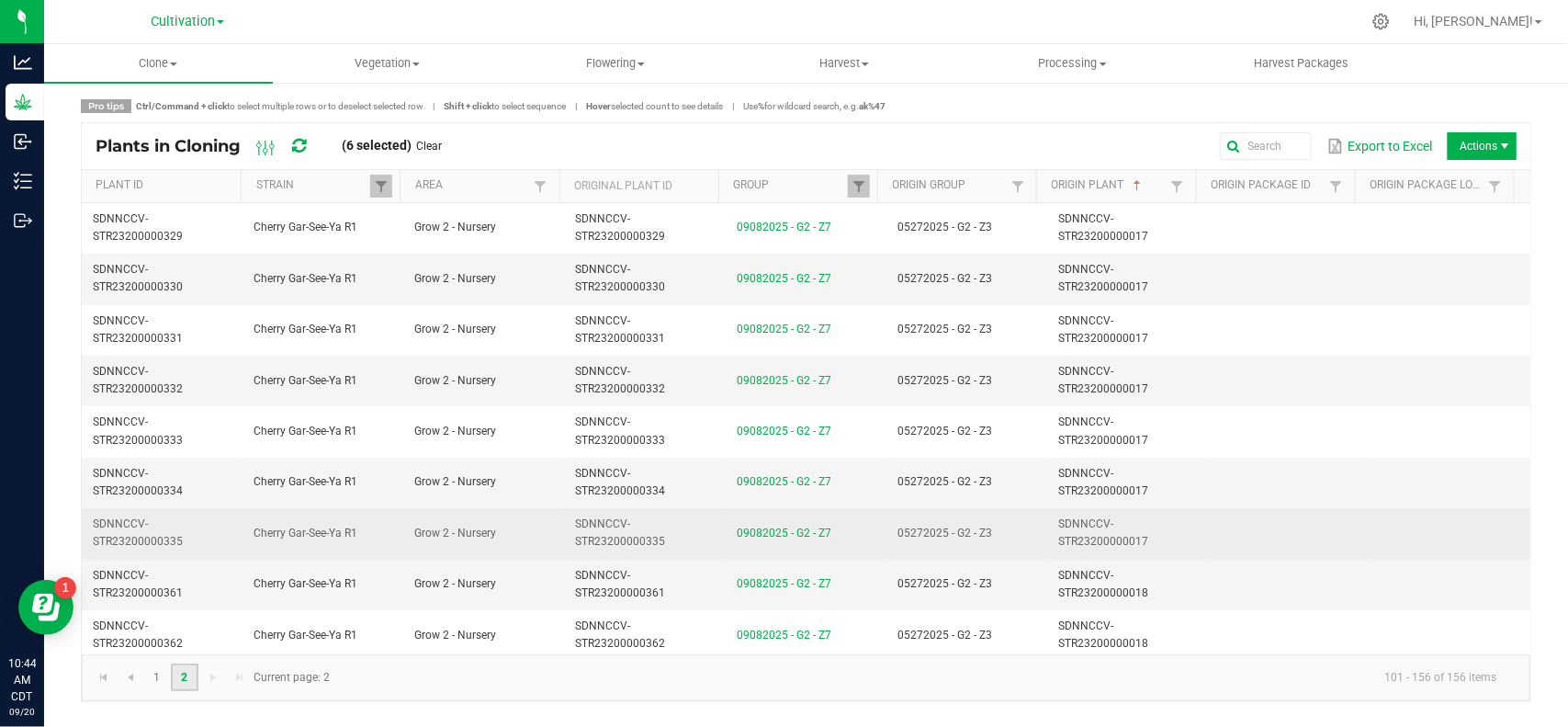
click at [1000, 536] on td "05272025 - G2 - Z3" at bounding box center [967, 533] width 161 height 50
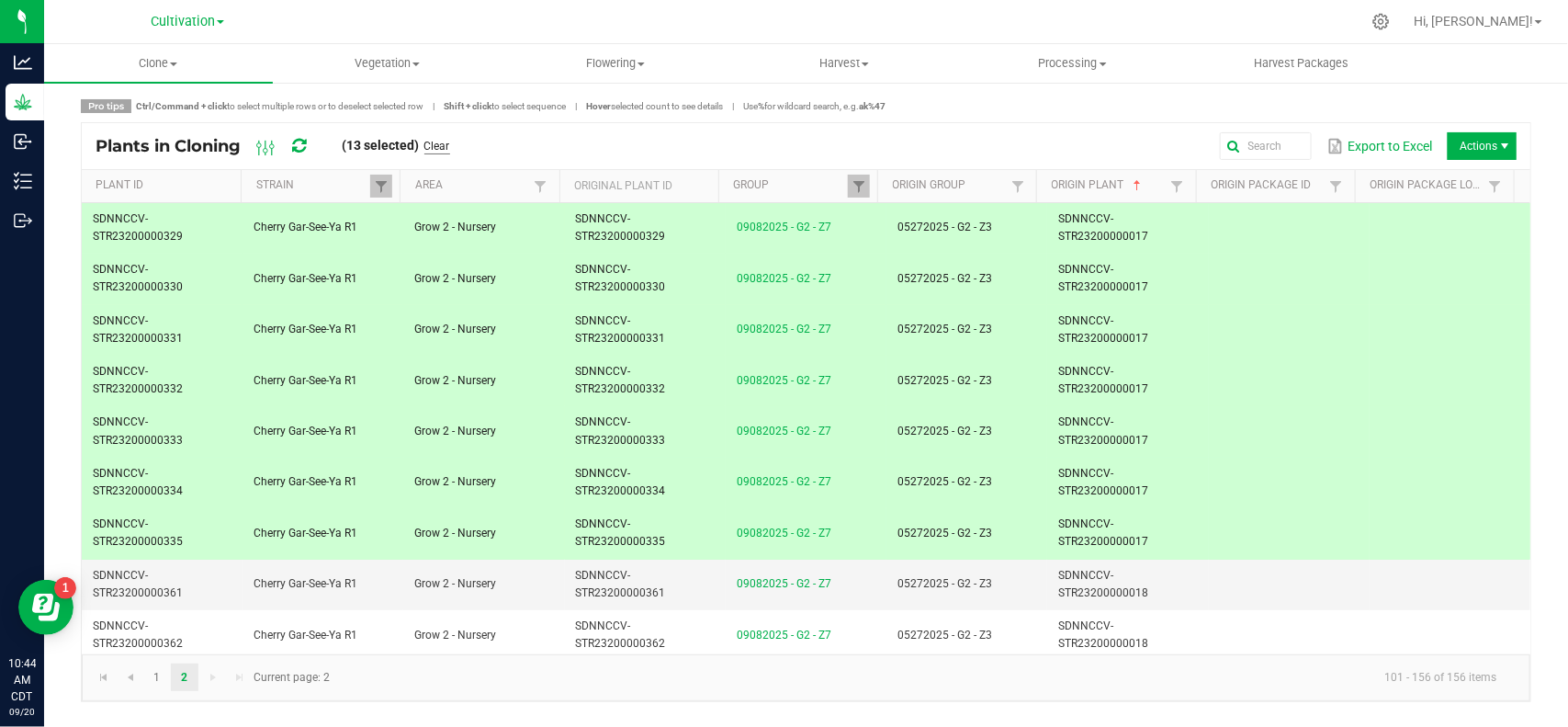
click at [443, 147] on link "Clear" at bounding box center [438, 147] width 26 height 16
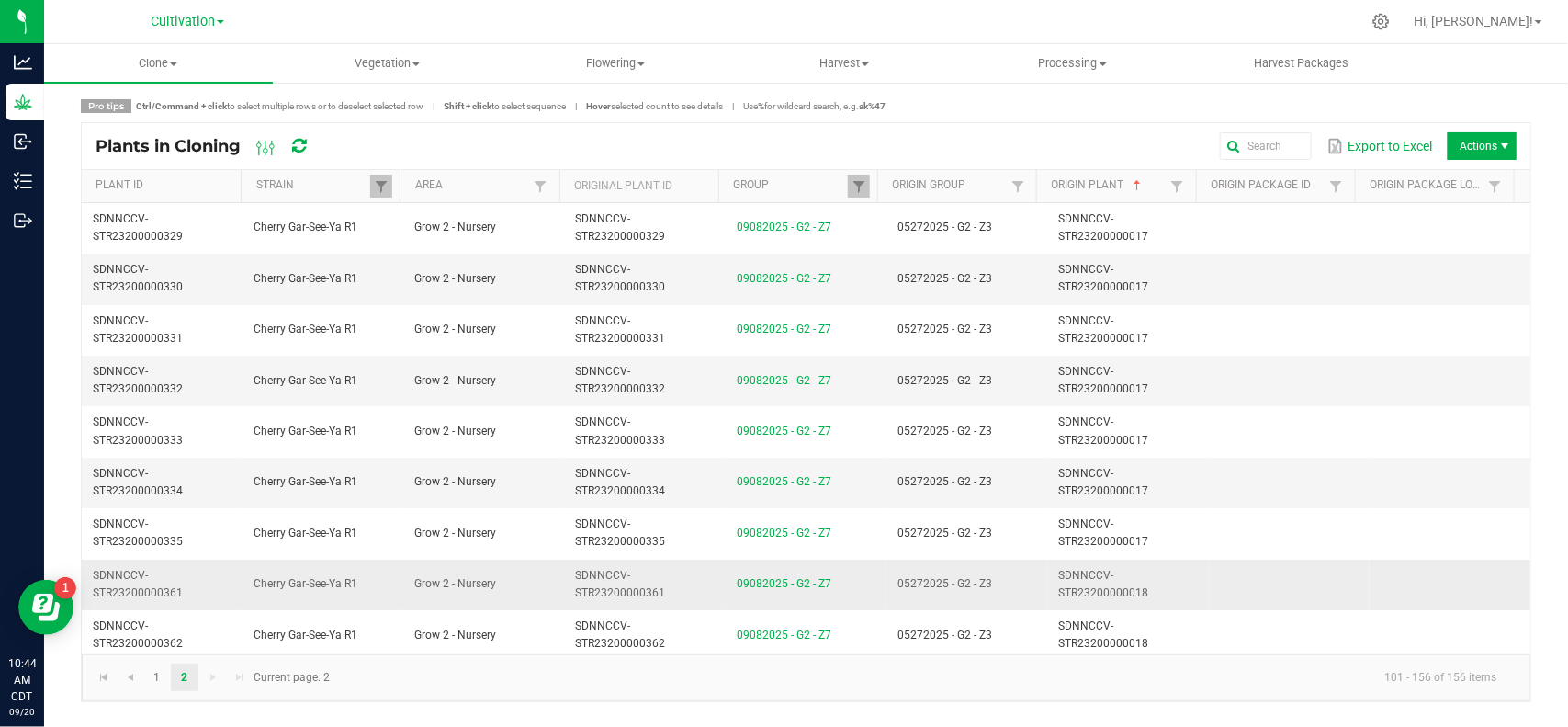
click at [943, 583] on span "05272025 - G2 - Z3" at bounding box center [945, 583] width 94 height 13
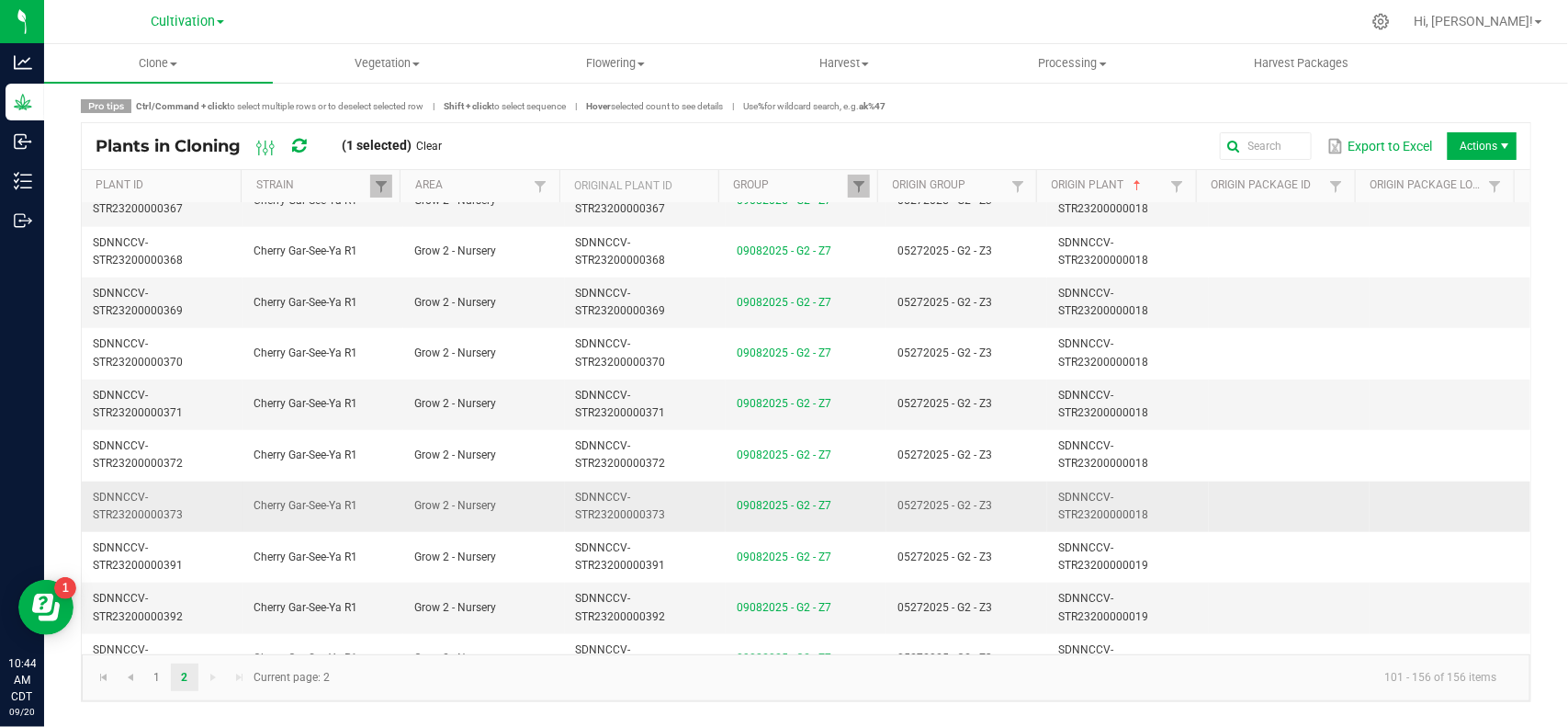
scroll to position [804, 0]
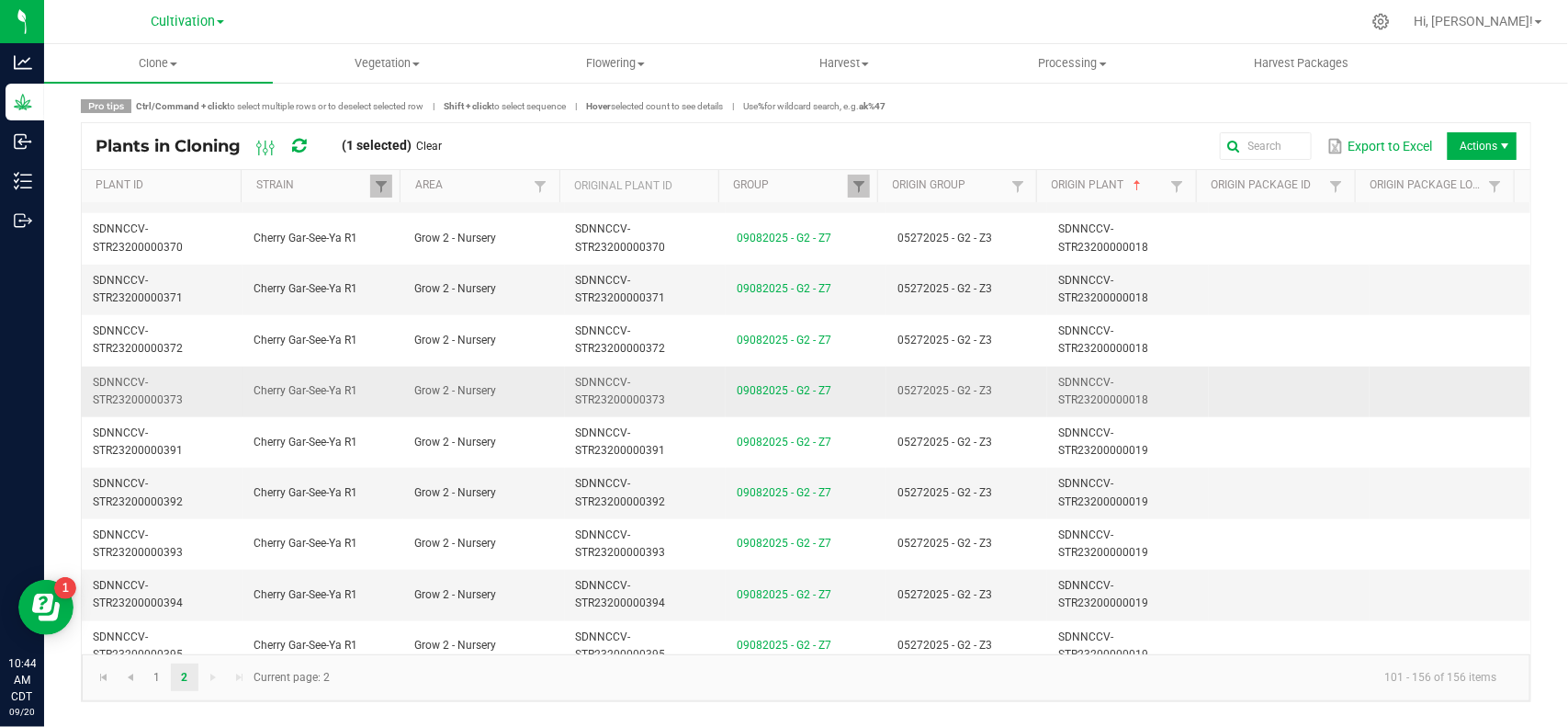
click at [1001, 387] on td "05272025 - G2 - Z3" at bounding box center [967, 392] width 161 height 50
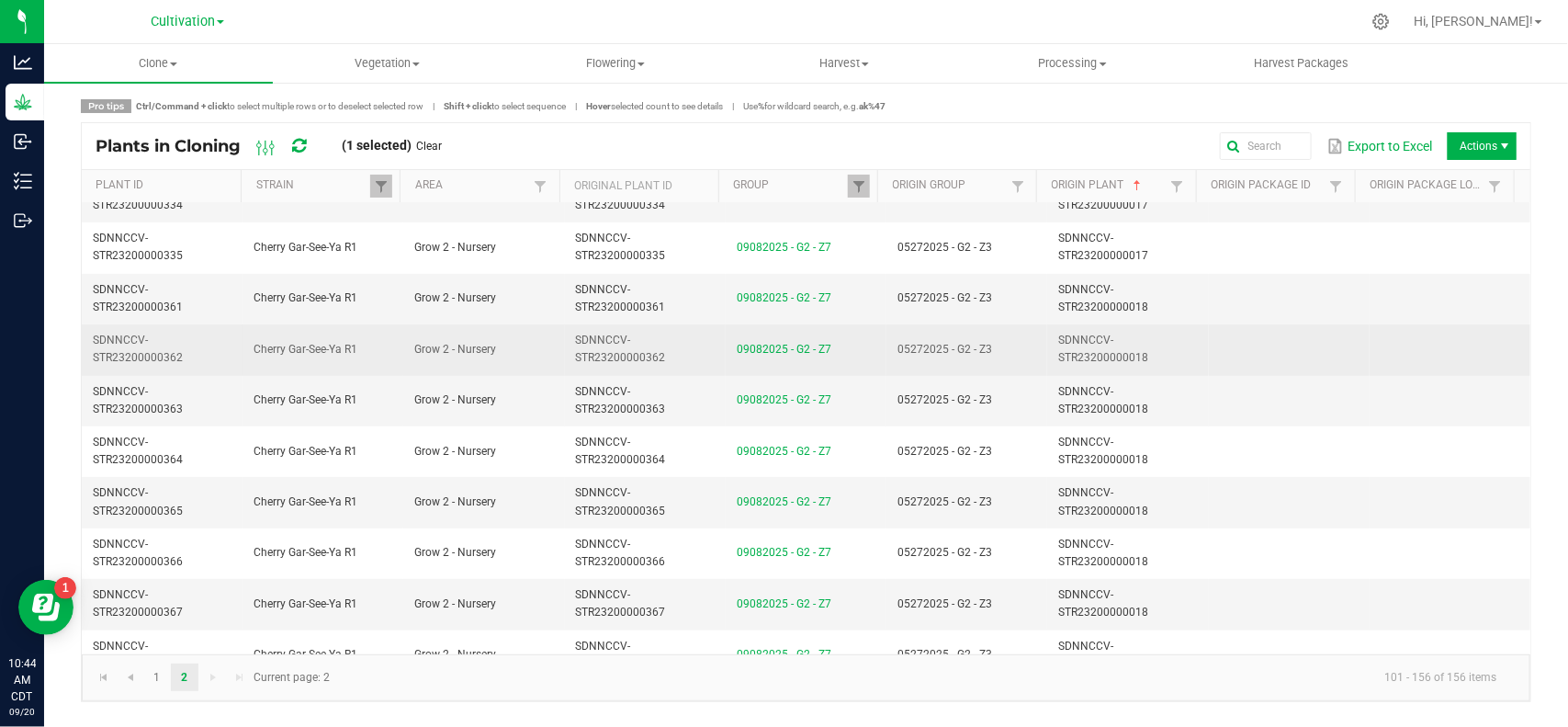
scroll to position [230, 0]
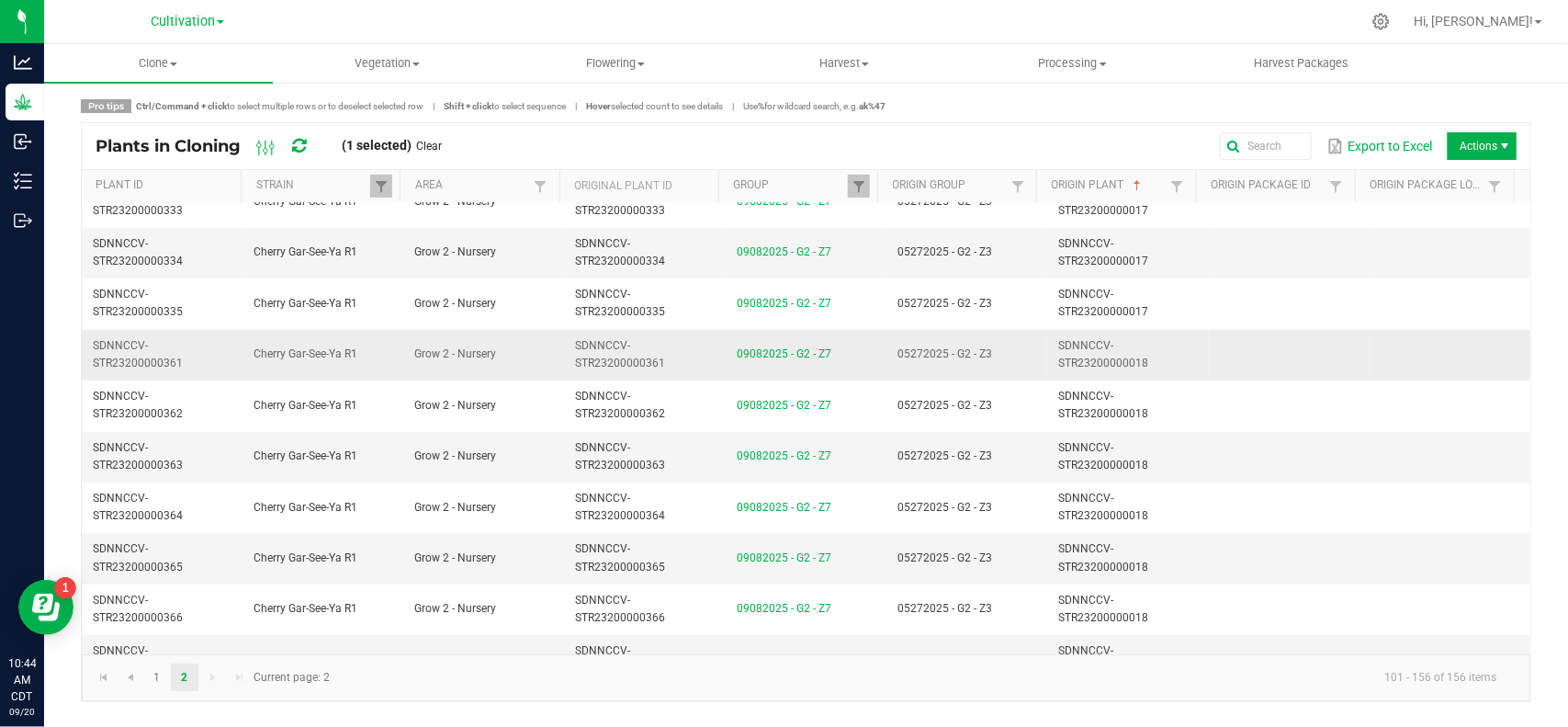
click at [1006, 356] on td "05272025 - G2 - Z3" at bounding box center [967, 355] width 161 height 50
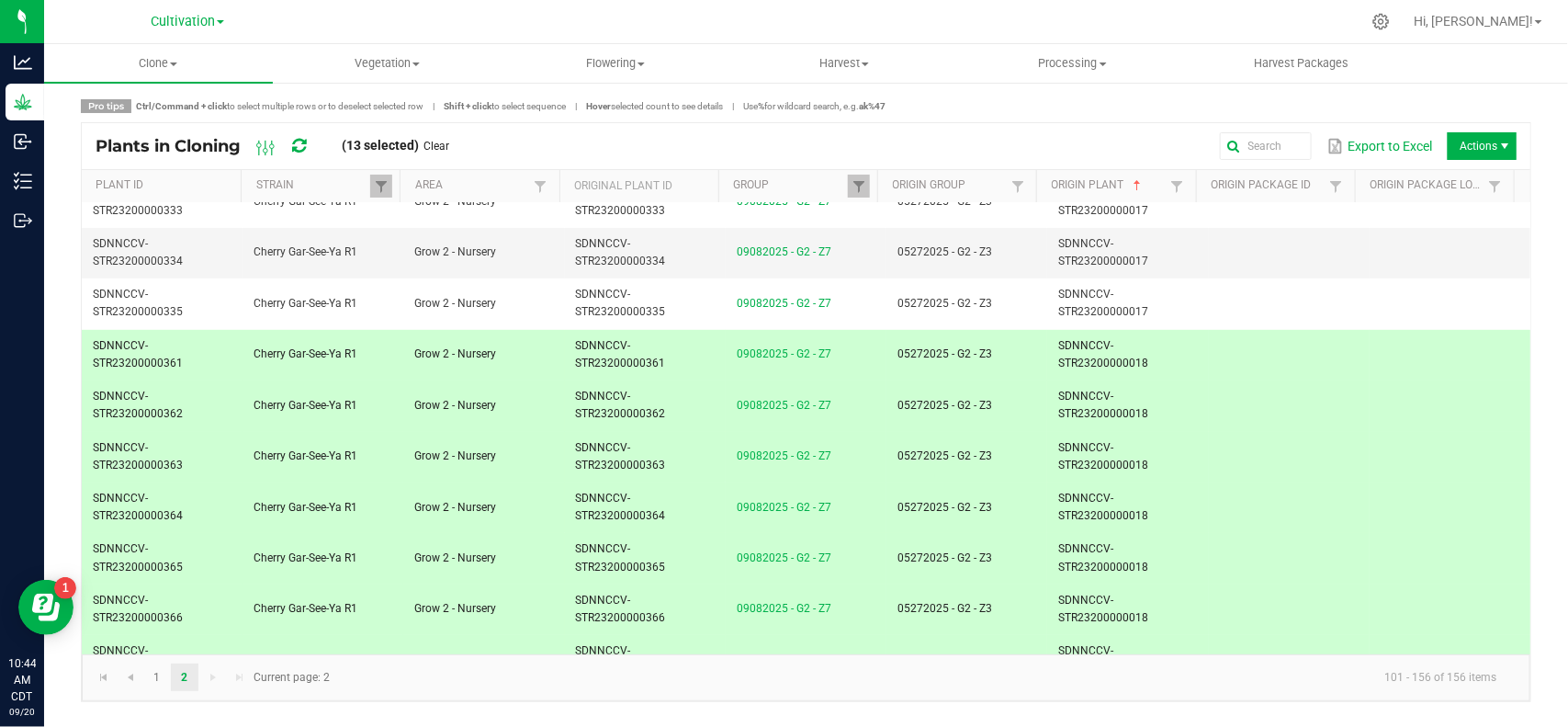
click at [450, 143] on link "Clear" at bounding box center [438, 147] width 26 height 16
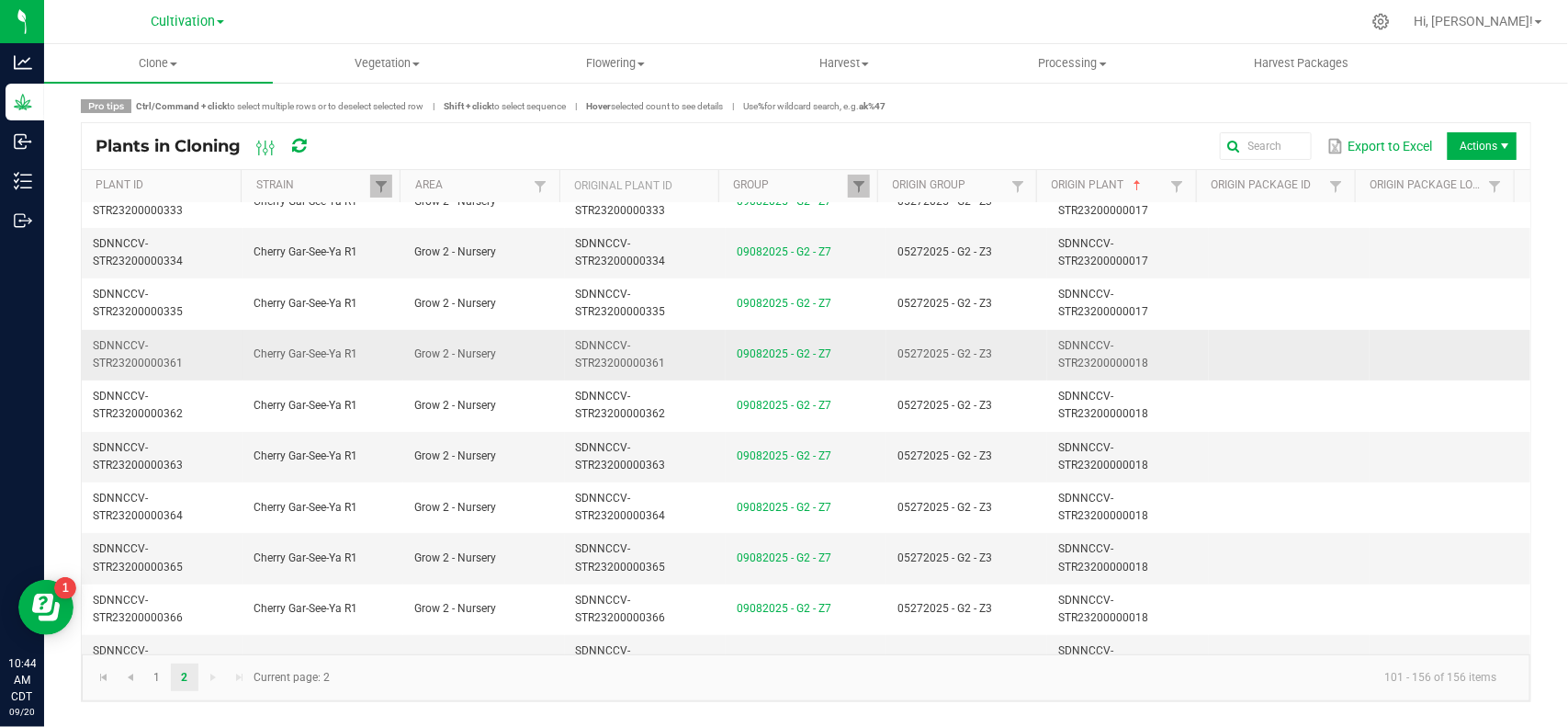
click at [992, 337] on td "05272025 - G2 - Z3" at bounding box center [967, 355] width 161 height 50
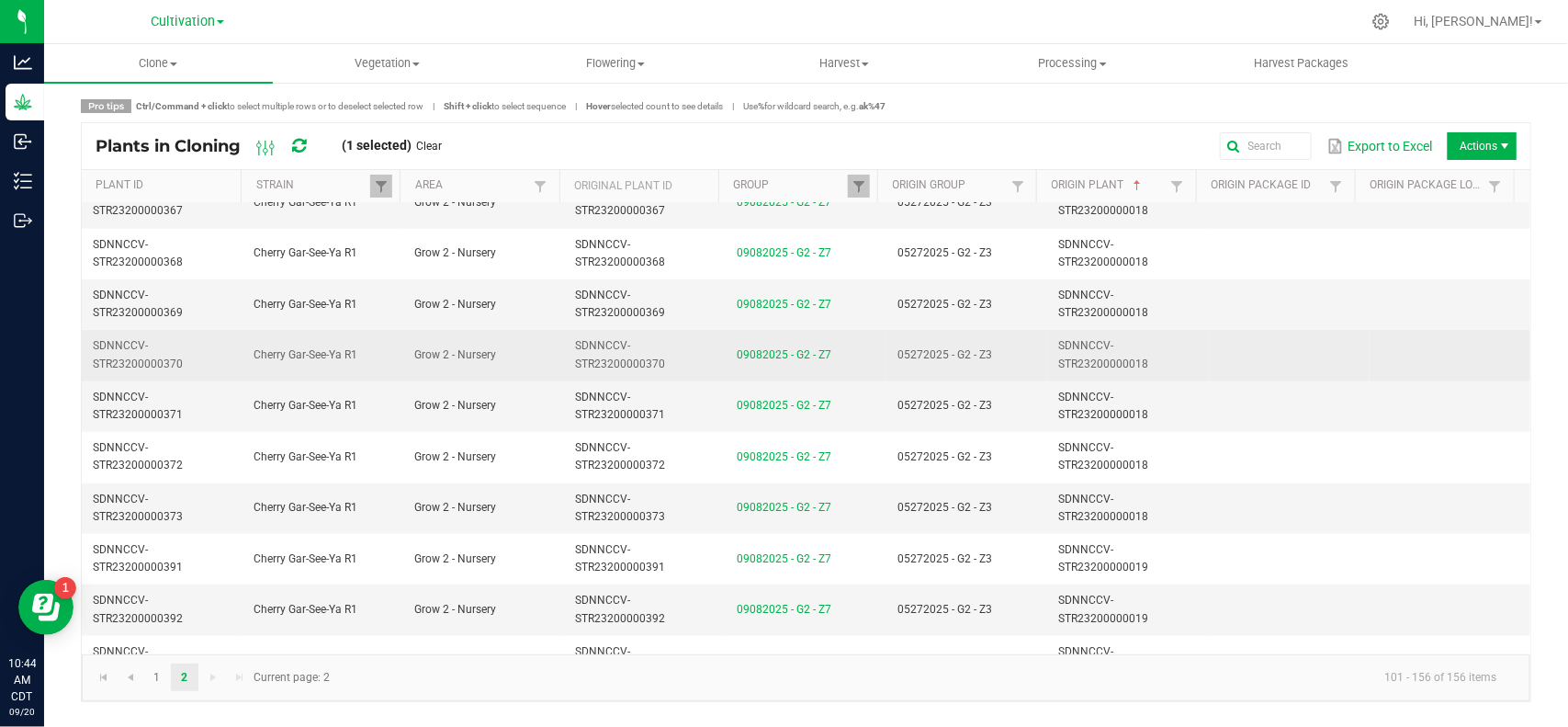
scroll to position [689, 0]
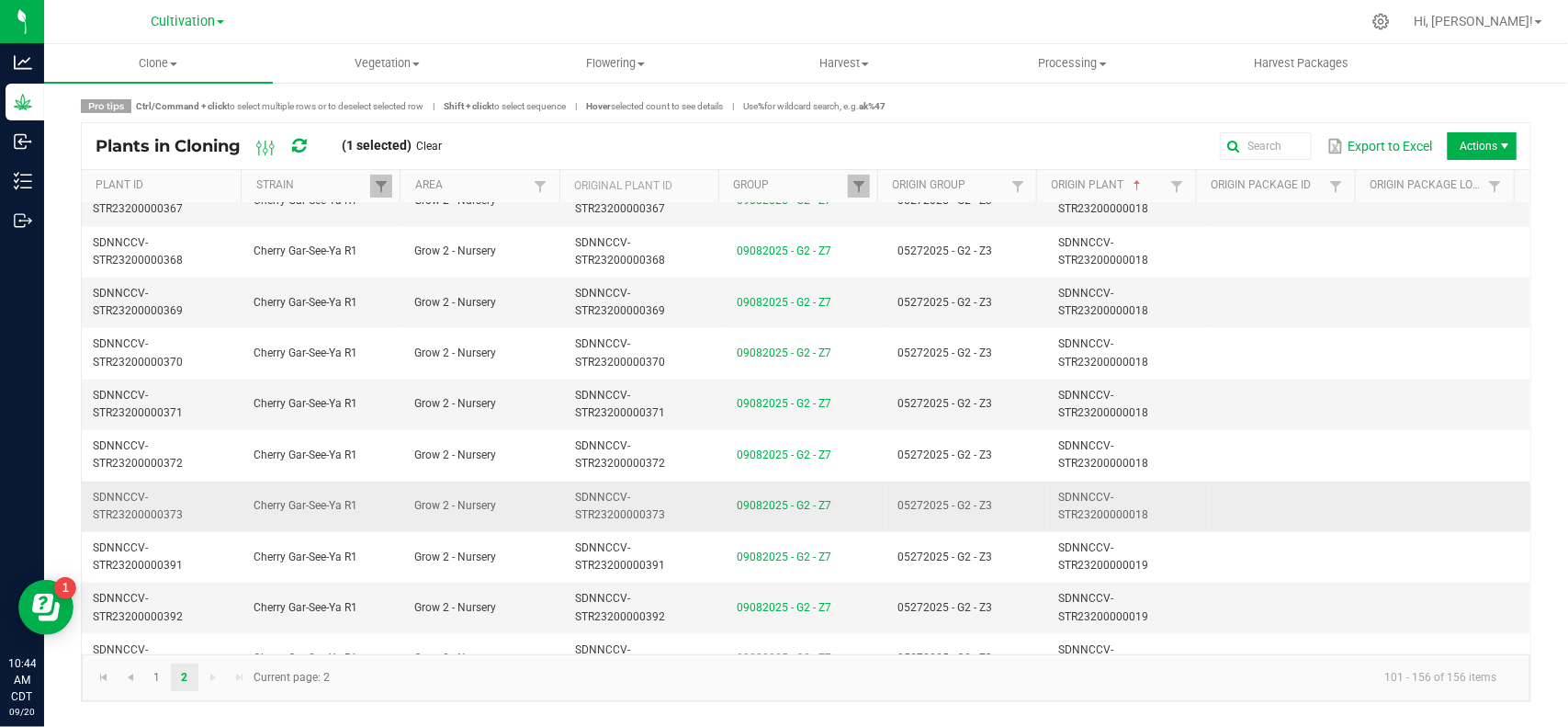
click at [1003, 515] on td "05272025 - G2 - Z3" at bounding box center [967, 507] width 161 height 50
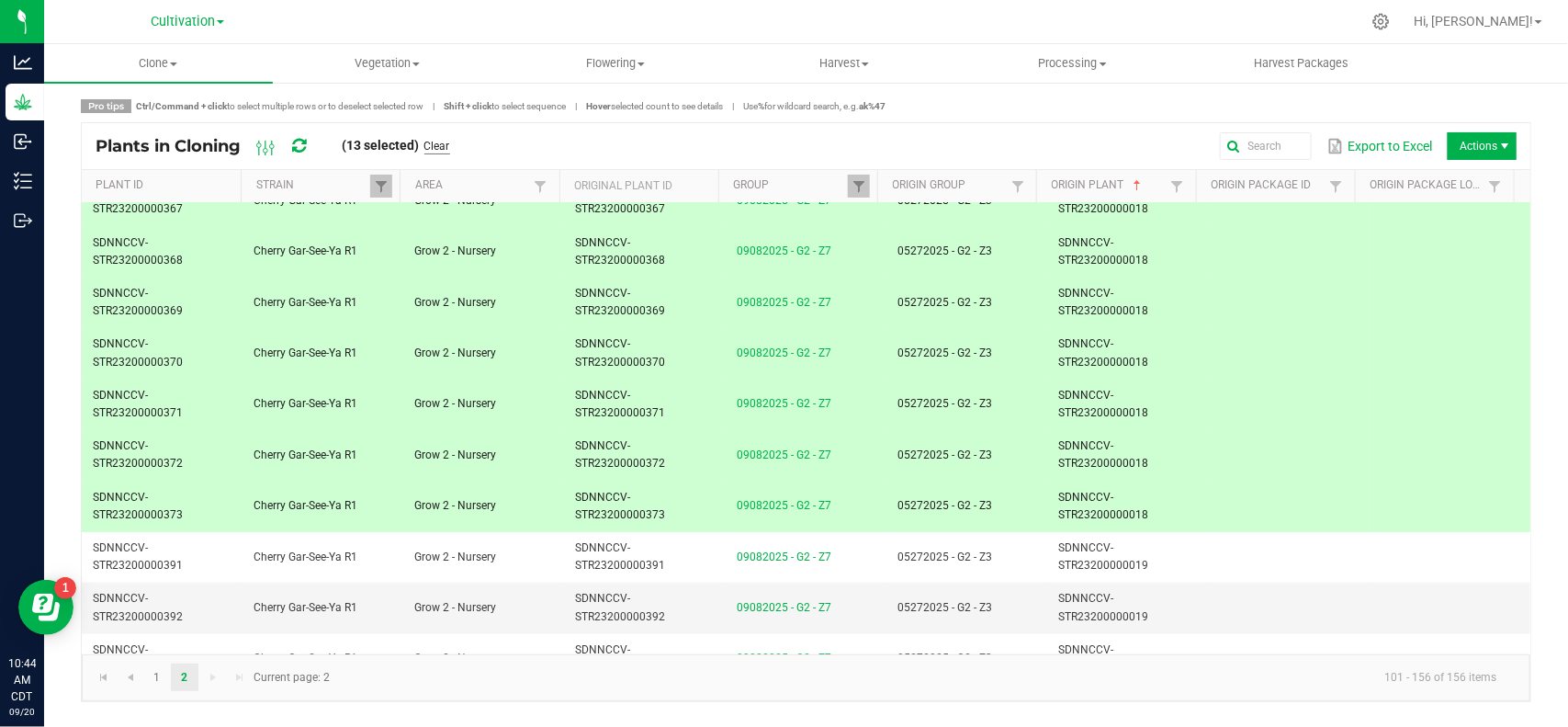
click at [442, 147] on link "Clear" at bounding box center [438, 147] width 26 height 16
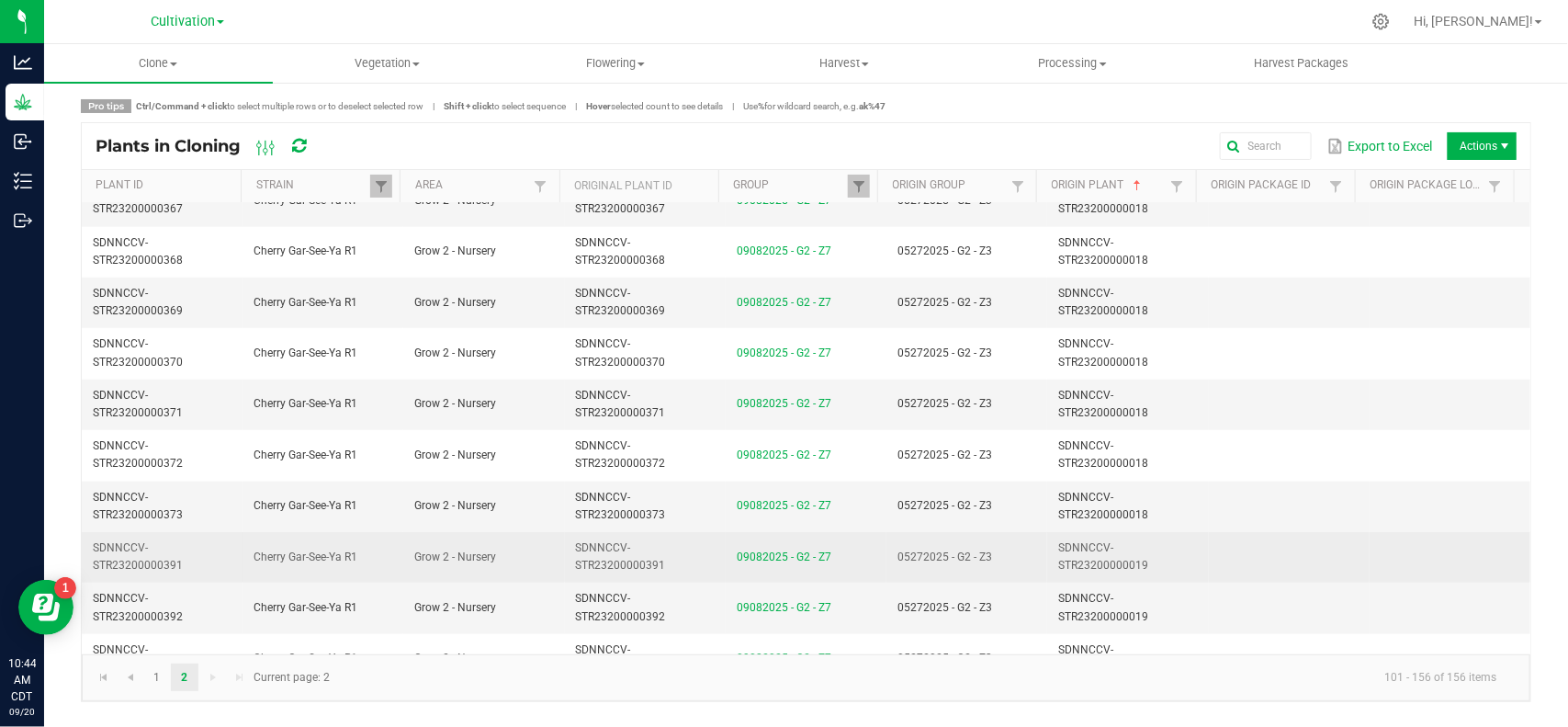
click at [992, 574] on td "05272025 - G2 - Z3" at bounding box center [967, 557] width 161 height 50
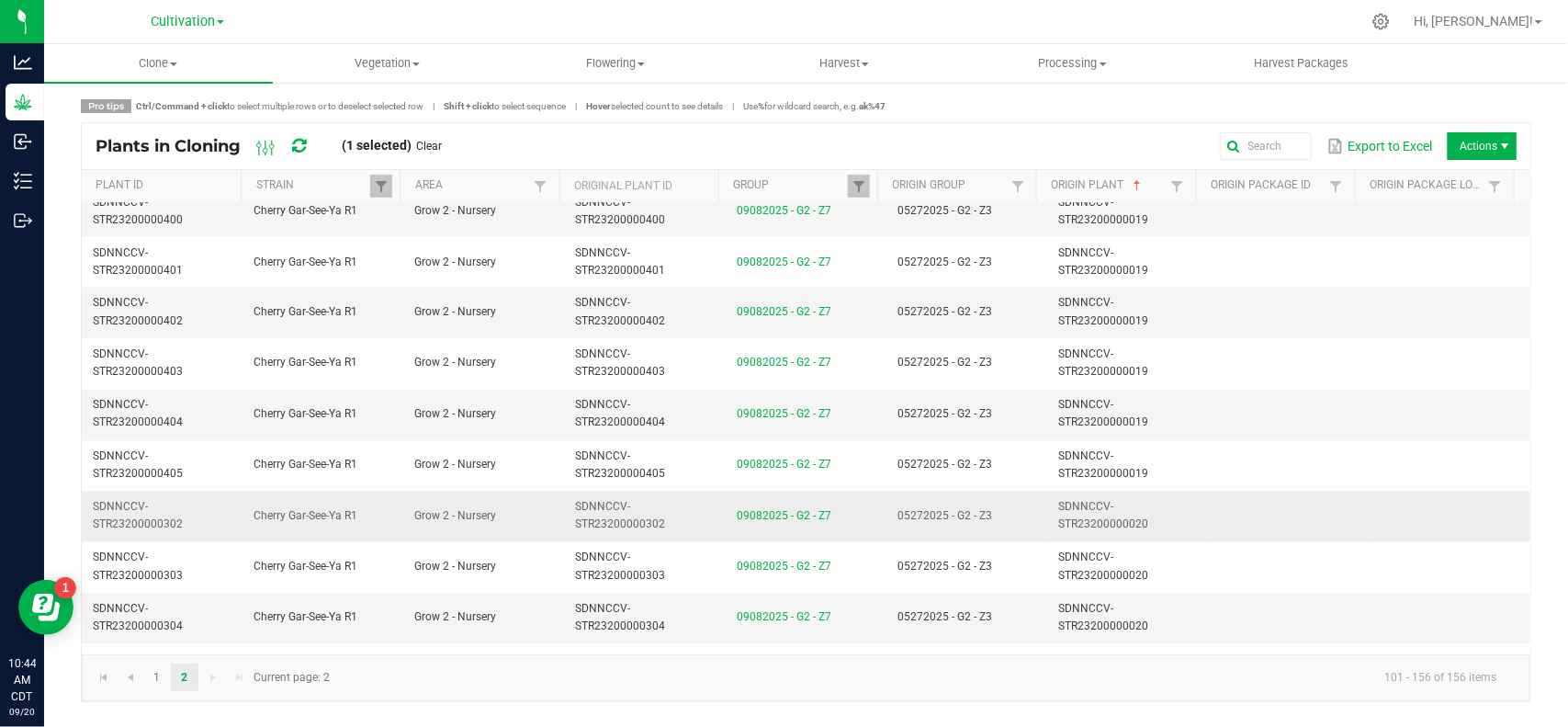
scroll to position [1607, 0]
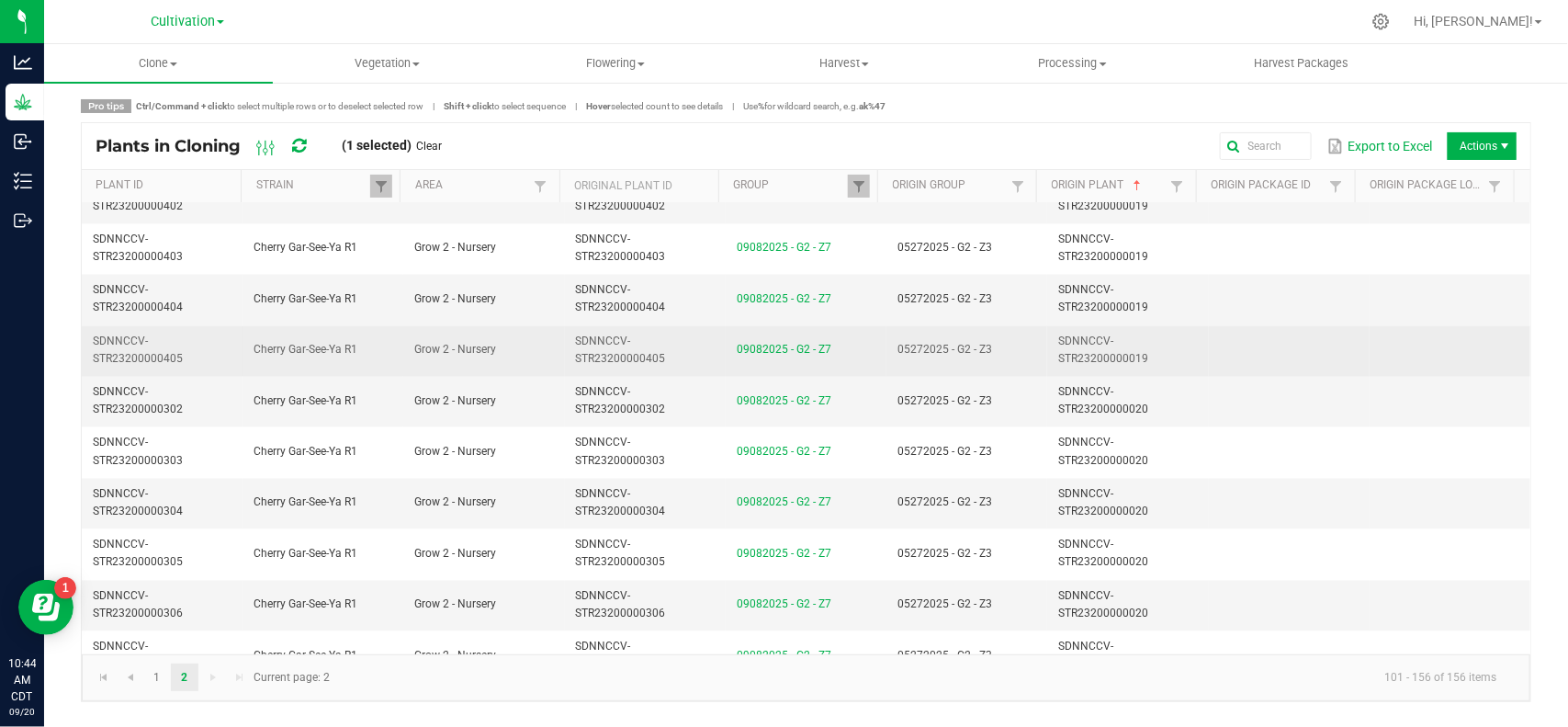
click at [1025, 355] on td "05272025 - G2 - Z3" at bounding box center [967, 351] width 161 height 50
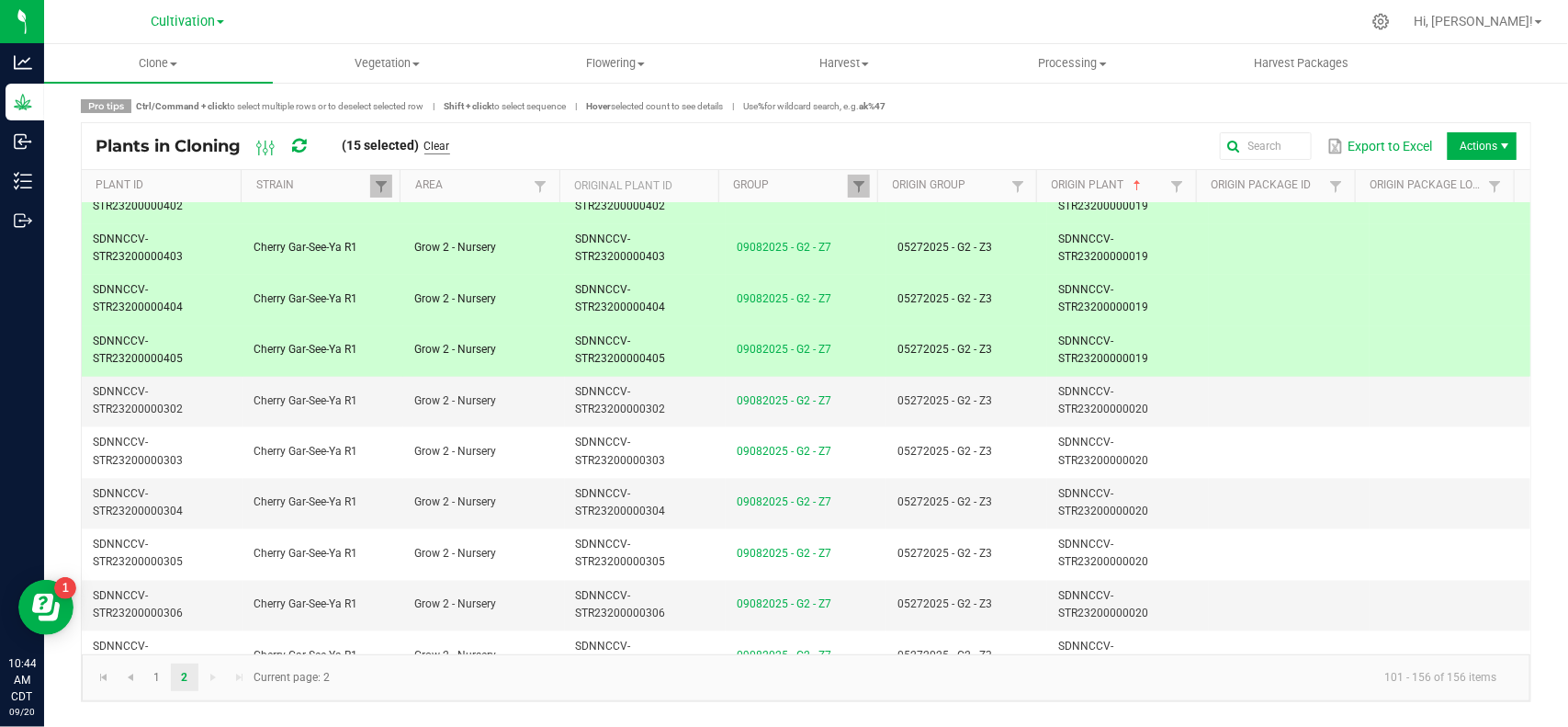
click at [435, 147] on link "Clear" at bounding box center [438, 147] width 26 height 16
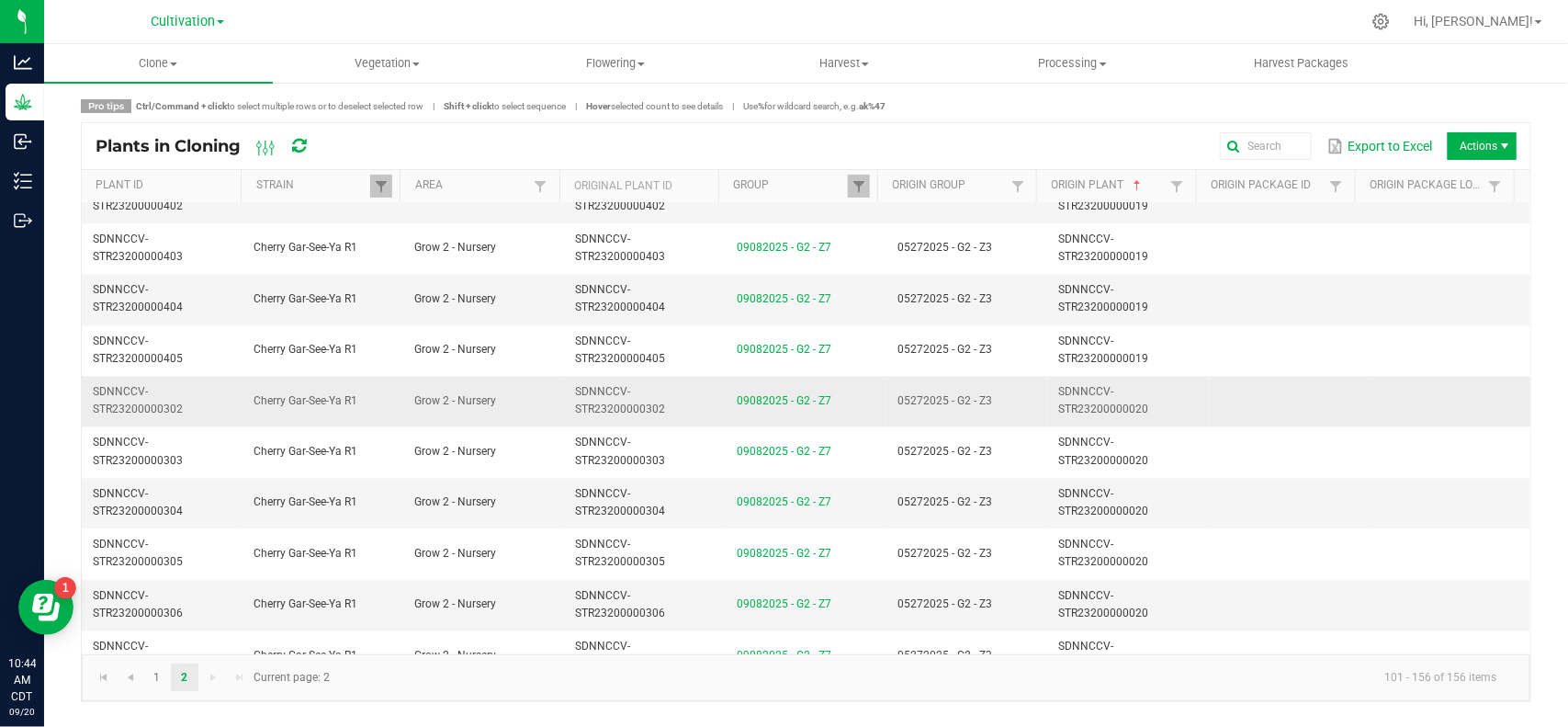
click at [1013, 402] on td "05272025 - G2 - Z3" at bounding box center [967, 402] width 161 height 50
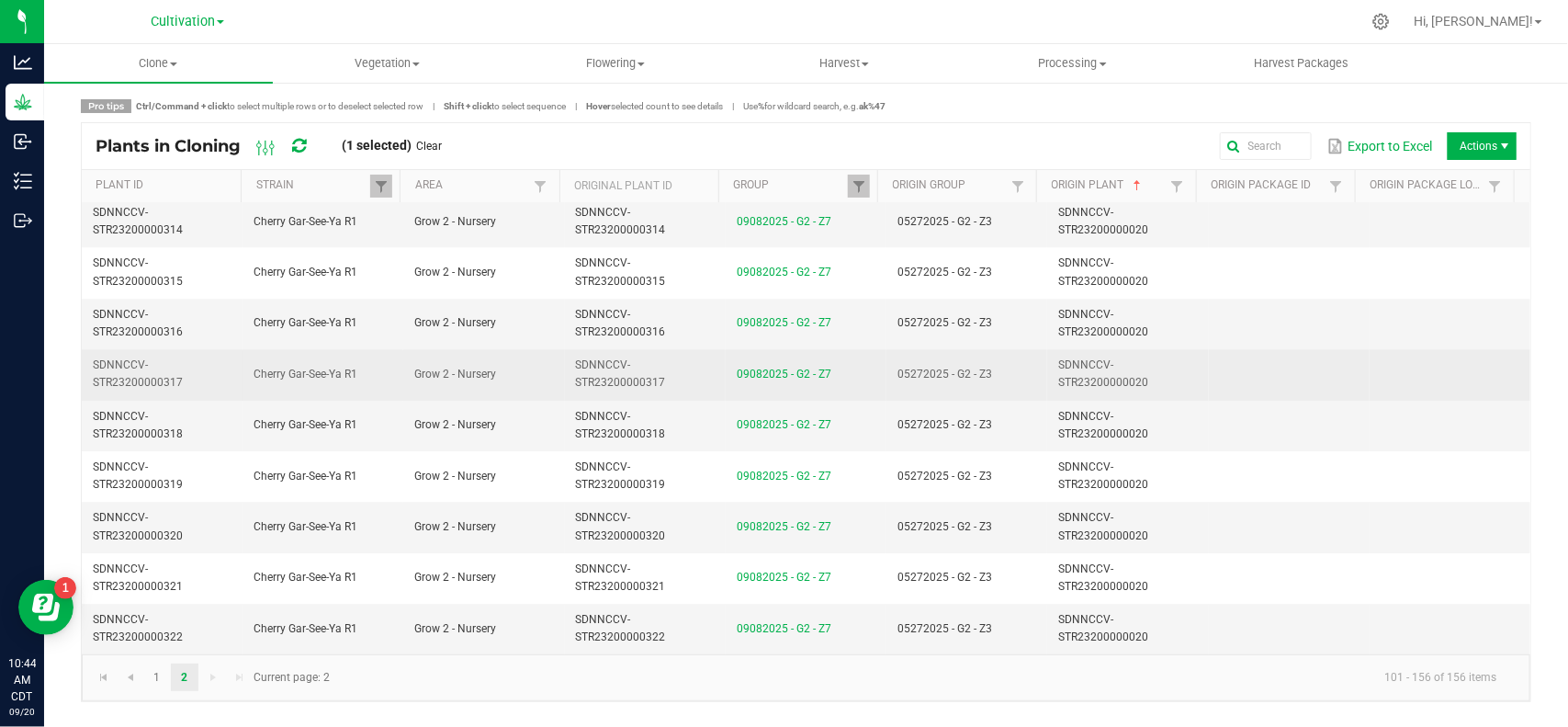
scroll to position [2410, 0]
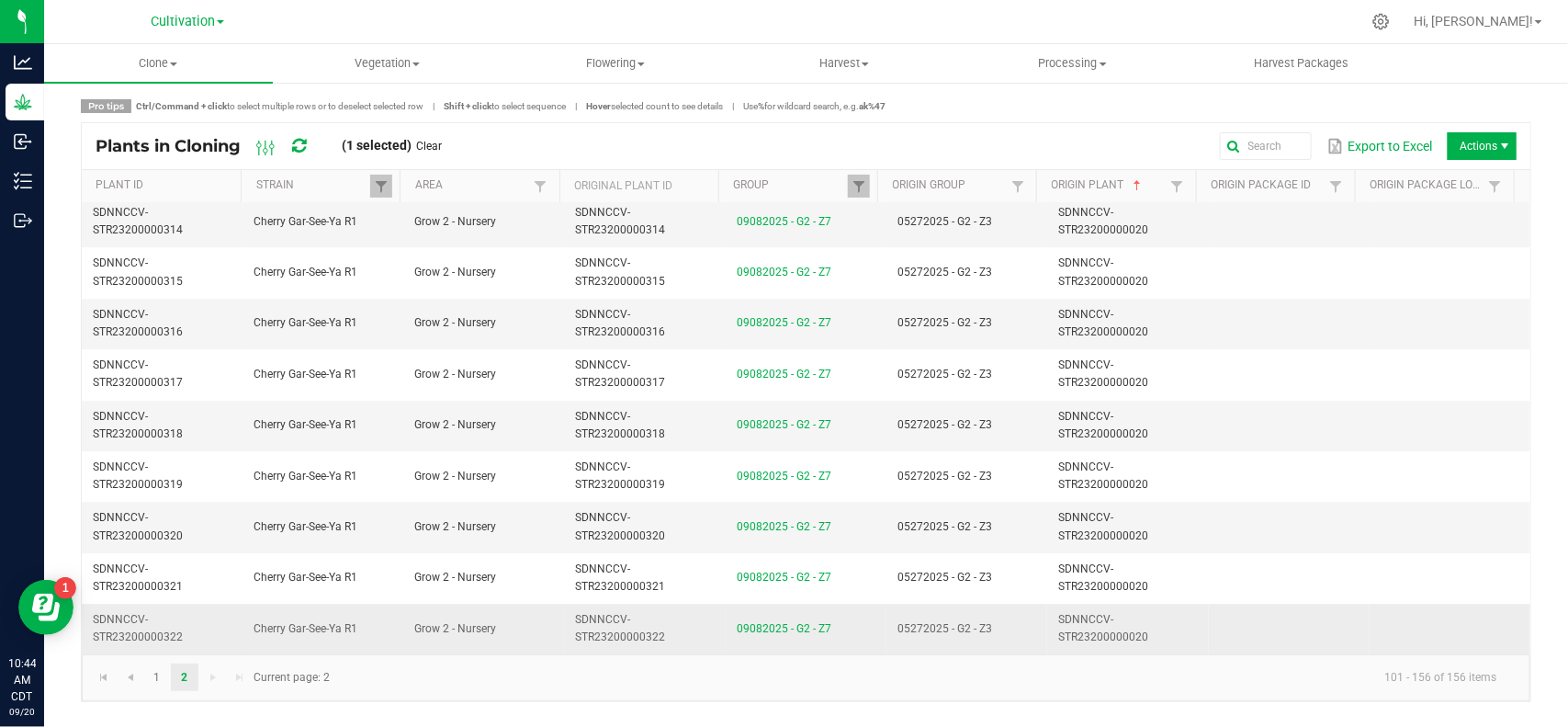
click at [993, 620] on td "05272025 - G2 - Z3" at bounding box center [967, 628] width 161 height 49
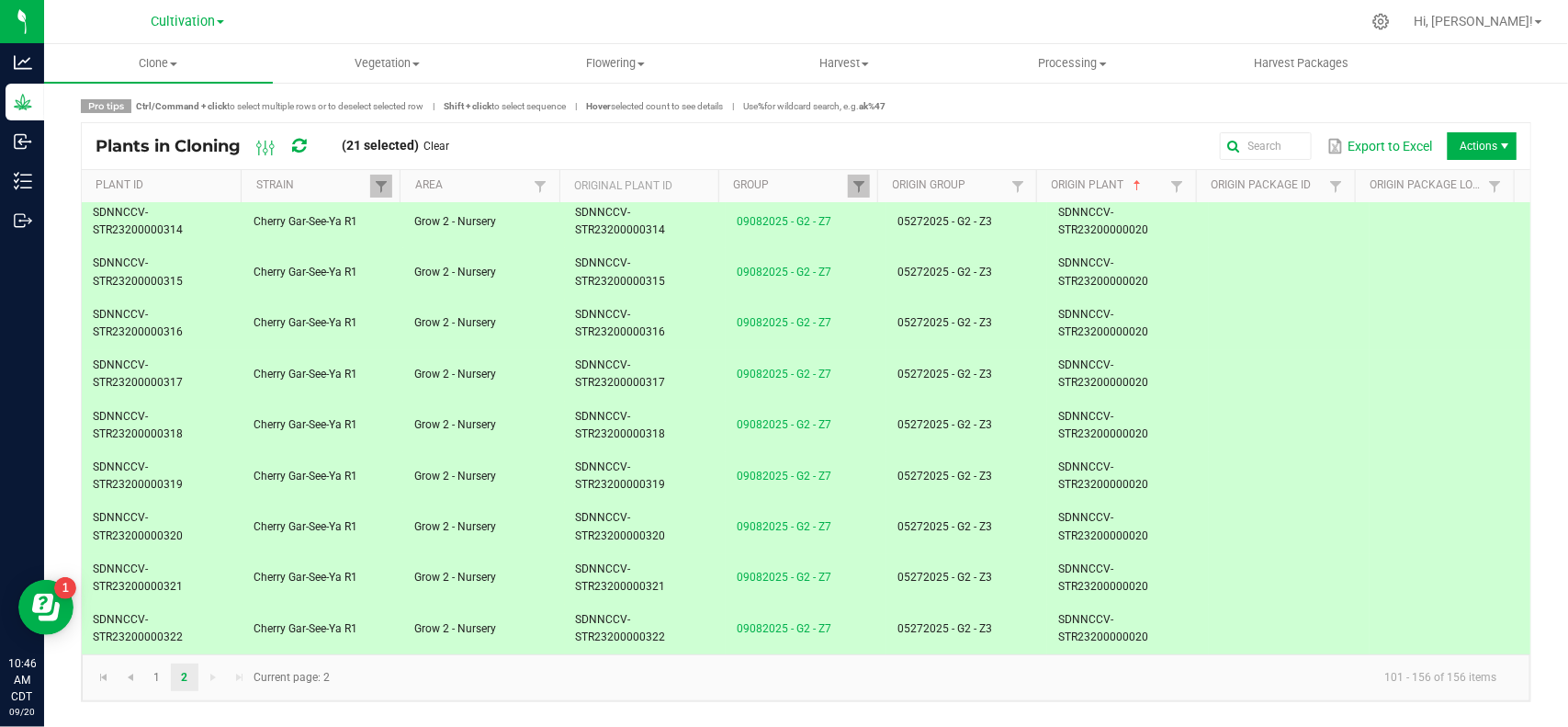
click at [1352, 322] on td at bounding box center [1289, 324] width 161 height 50
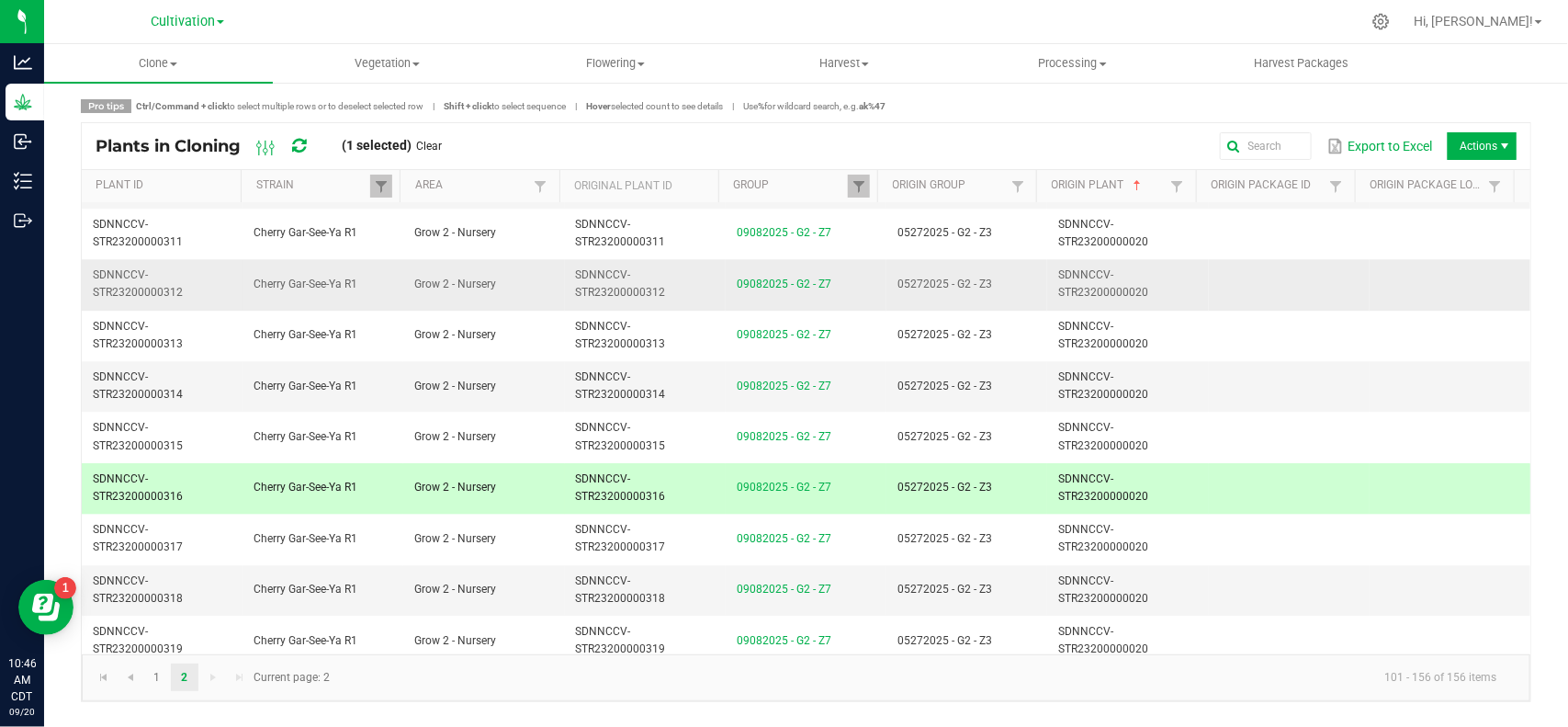
scroll to position [2065, 0]
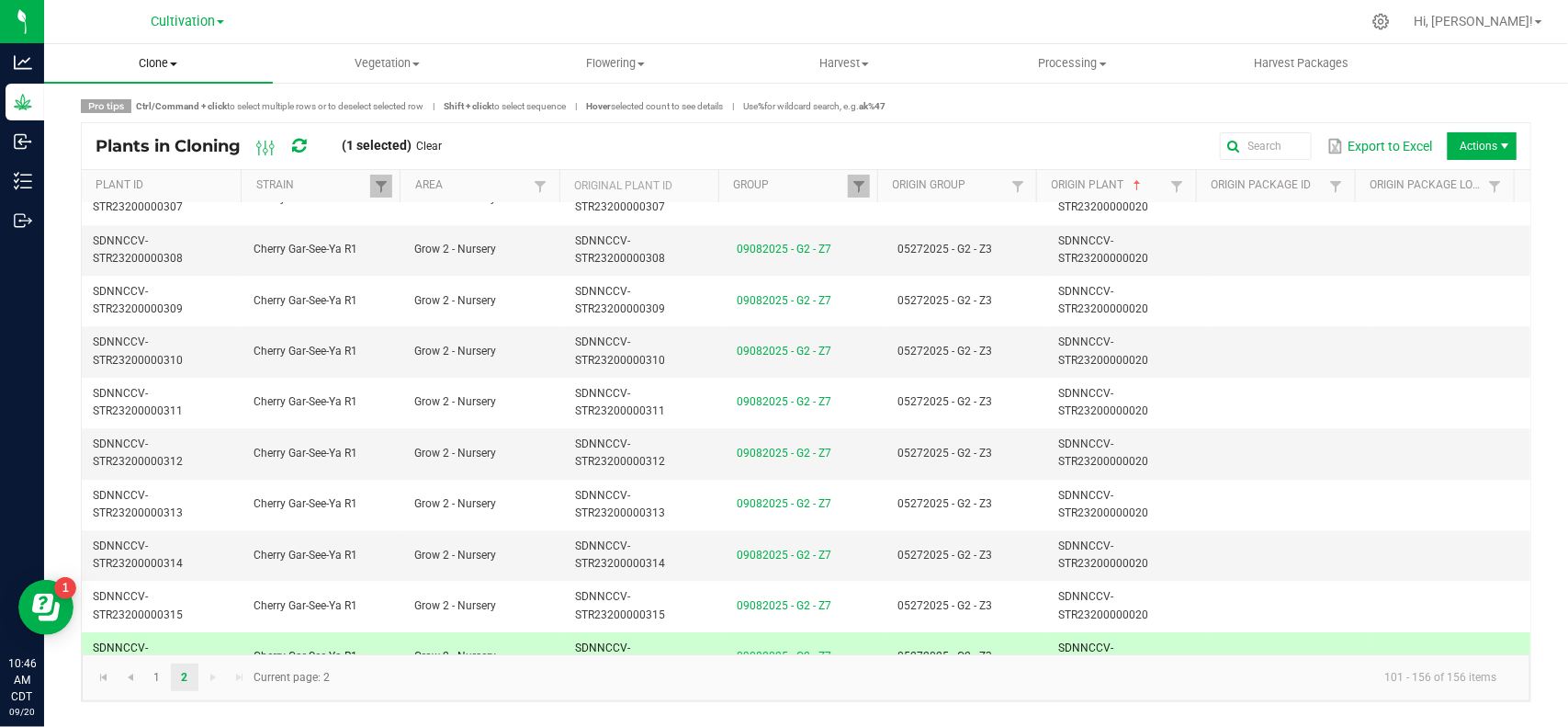
click at [165, 55] on span "Clone" at bounding box center [158, 63] width 229 height 17
click at [147, 149] on span "Cloning plants" at bounding box center [111, 154] width 135 height 16
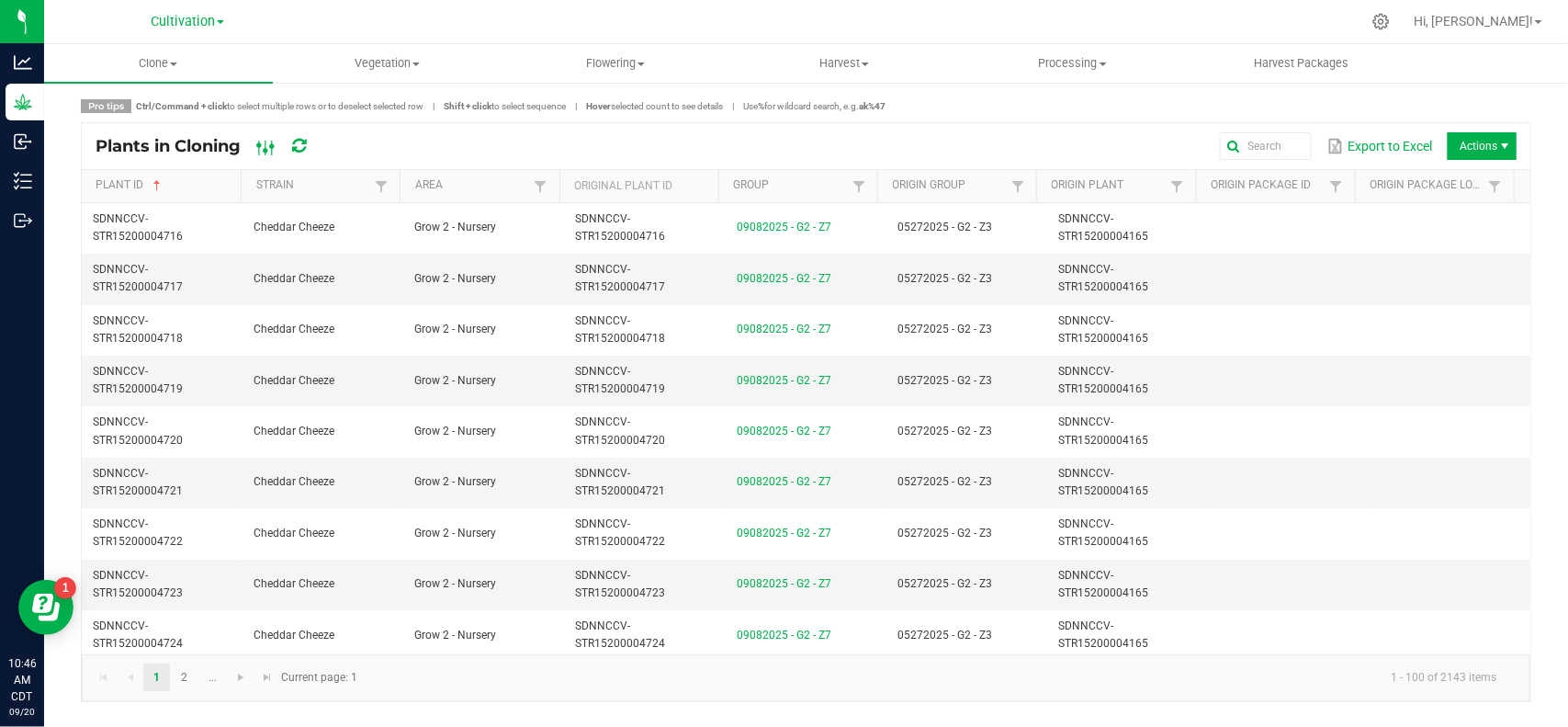
click at [262, 146] on ellipse at bounding box center [259, 146] width 5 height 5
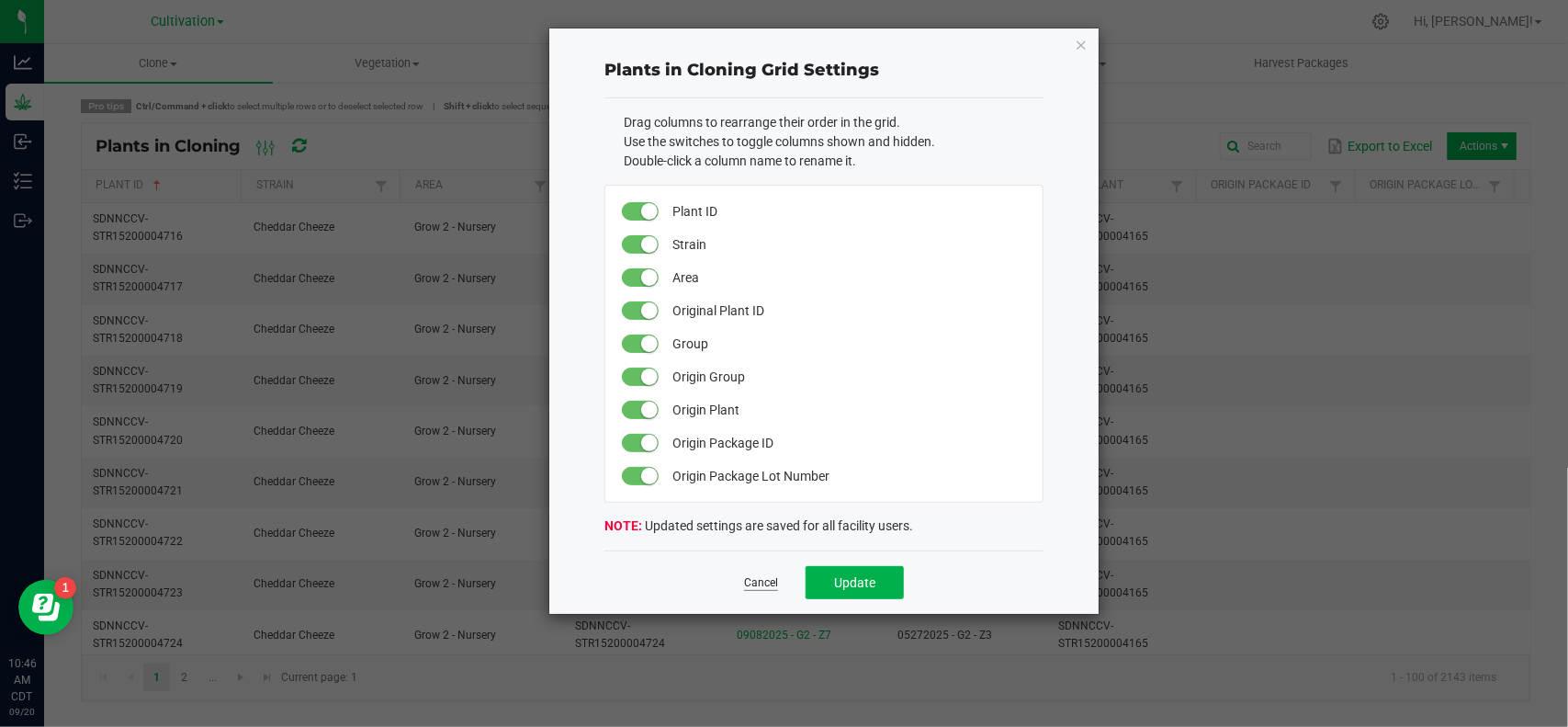
click at [763, 586] on link "Cancel" at bounding box center [761, 582] width 34 height 16
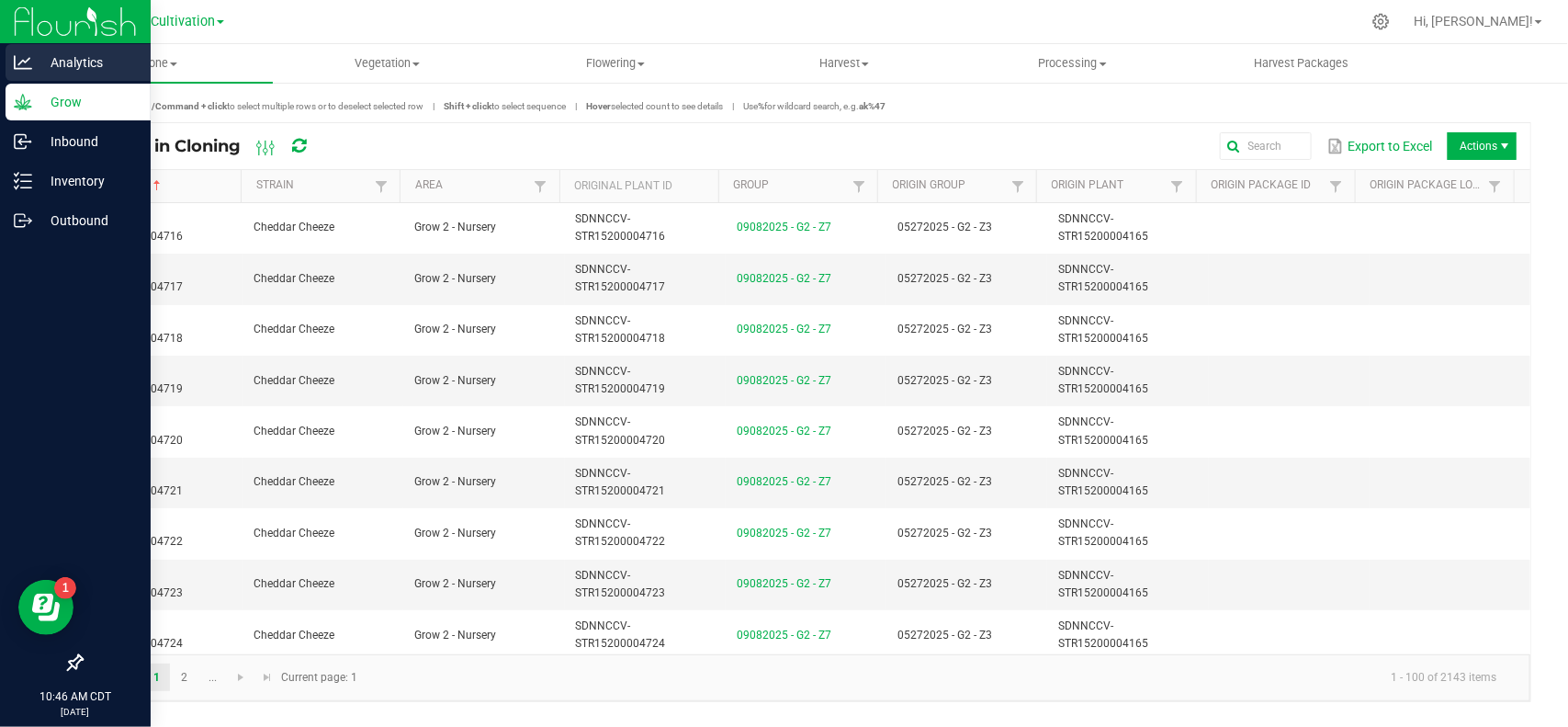
click at [78, 58] on p "Analytics" at bounding box center [87, 63] width 110 height 22
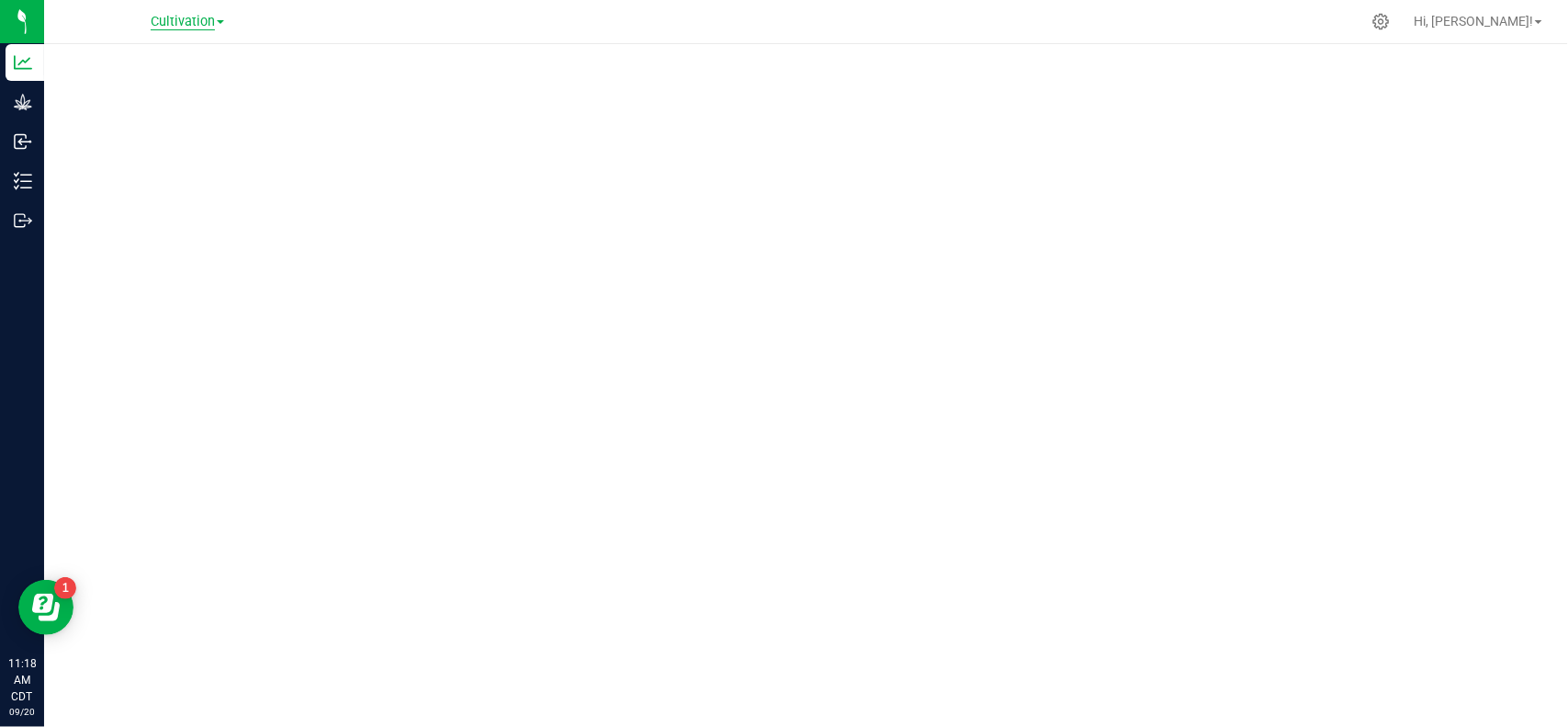
click at [209, 28] on span "Cultivation" at bounding box center [182, 22] width 64 height 17
click at [146, 88] on link "Manufacturing" at bounding box center [187, 90] width 268 height 25
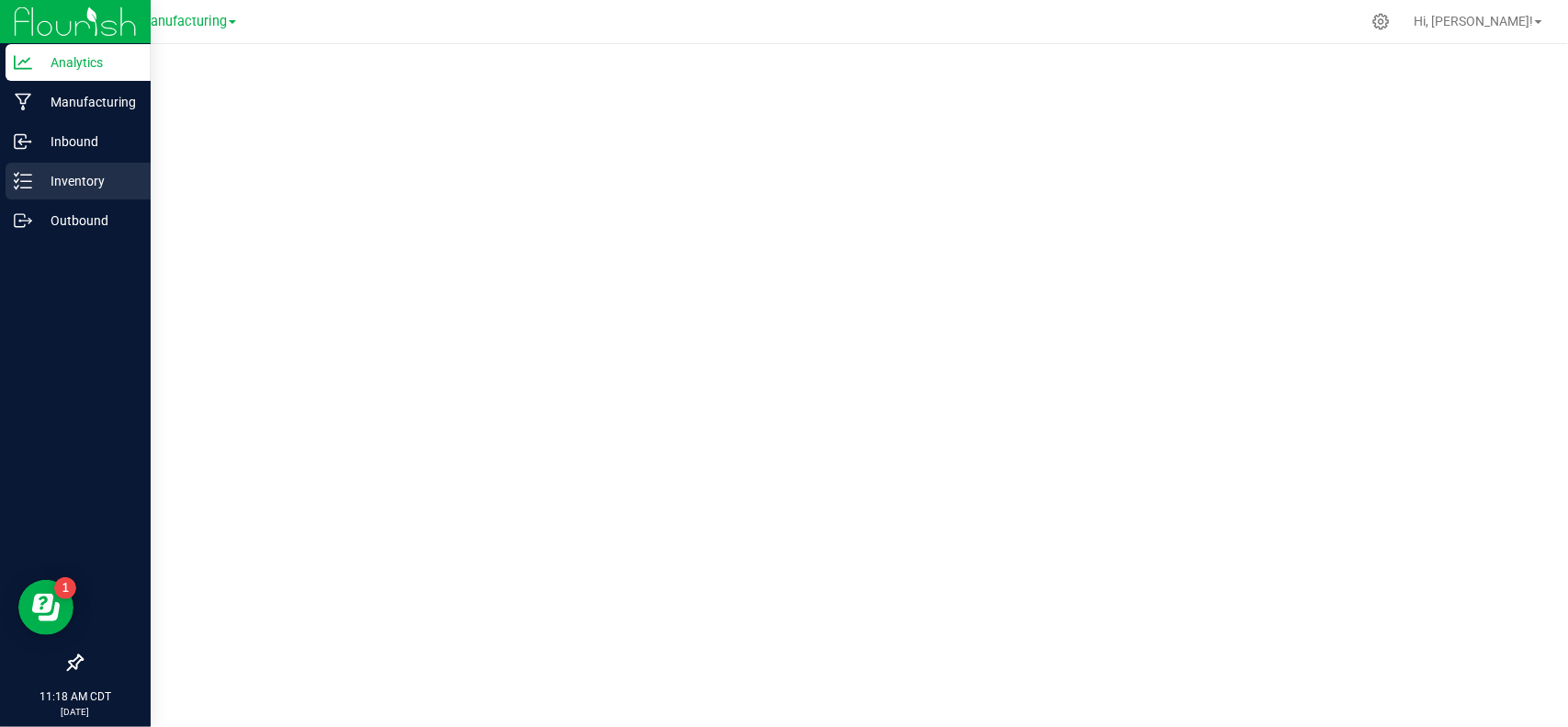
click at [23, 172] on icon at bounding box center [23, 181] width 19 height 19
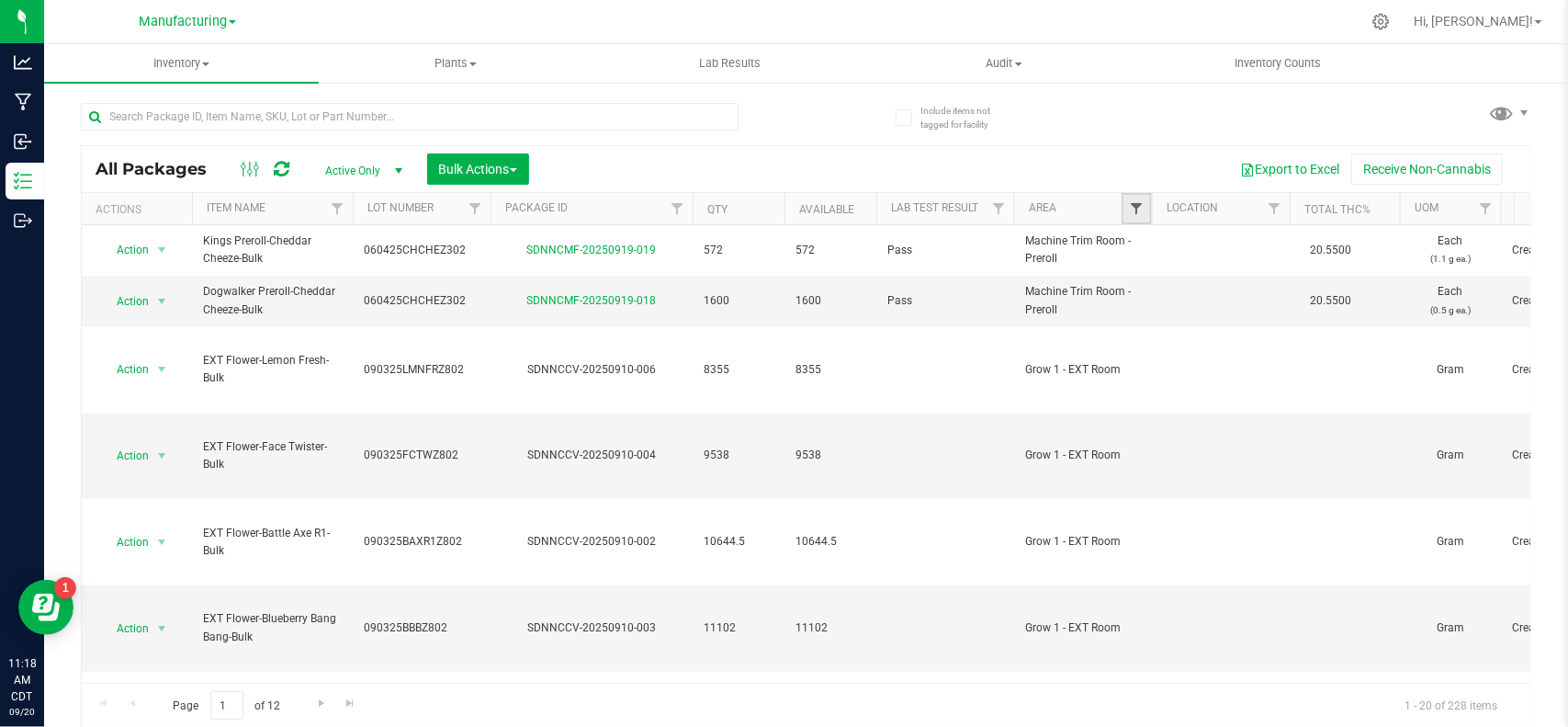
click at [1139, 203] on span "Filter" at bounding box center [1137, 209] width 15 height 15
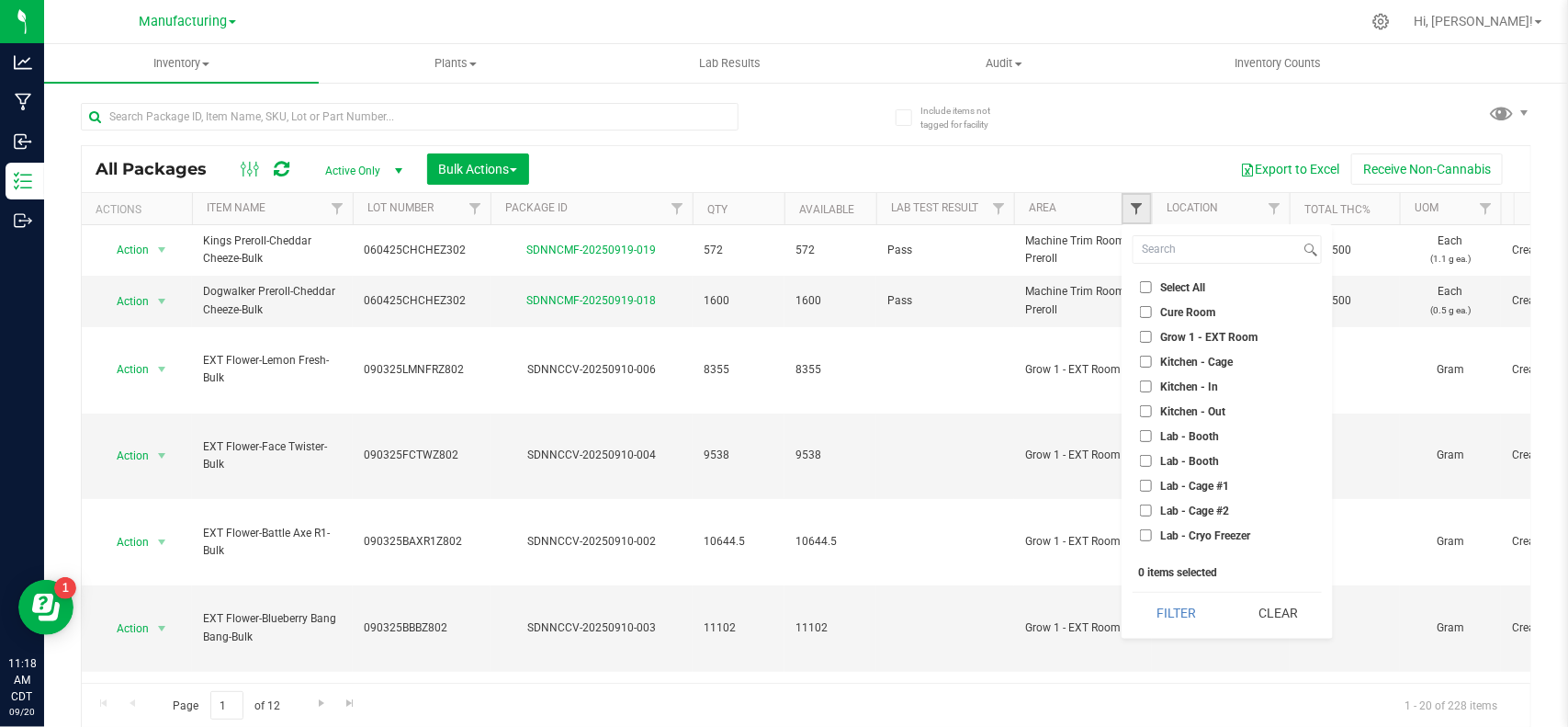
click at [1135, 207] on span "Filter" at bounding box center [1137, 209] width 15 height 15
